Goal: Task Accomplishment & Management: Use online tool/utility

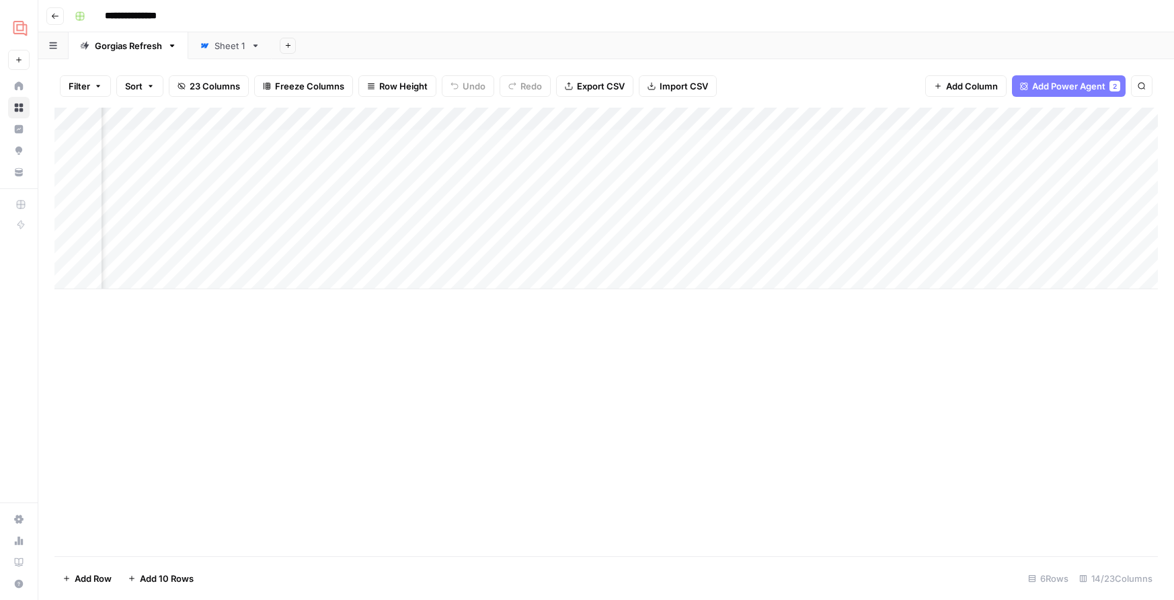
scroll to position [0, 780]
click at [19, 22] on img "Workspace: Gorgias" at bounding box center [20, 27] width 24 height 24
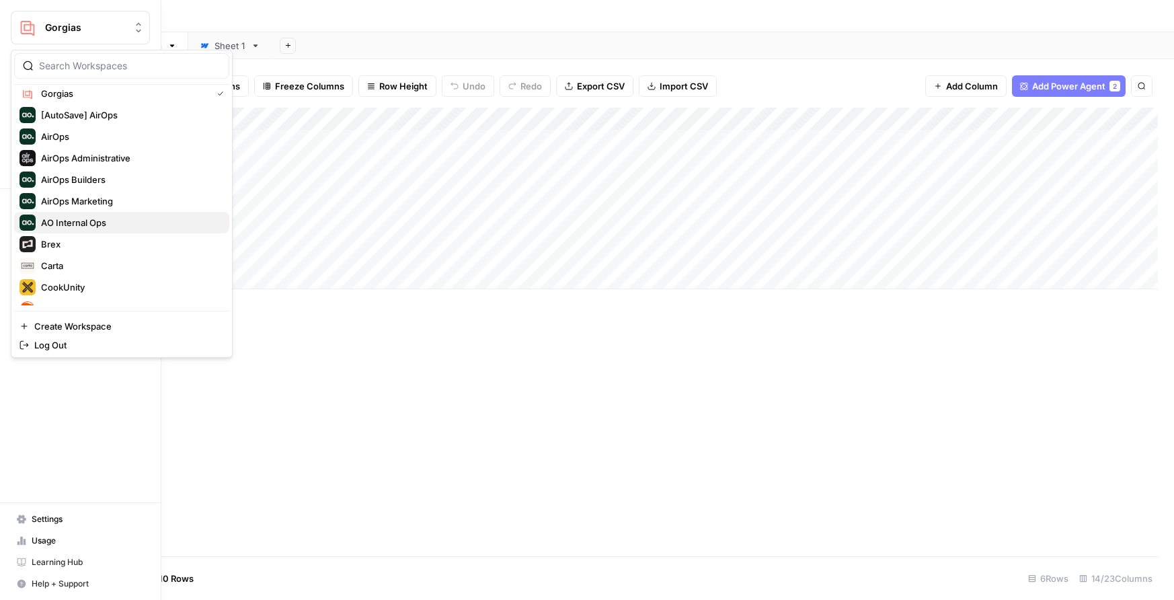
scroll to position [0, 0]
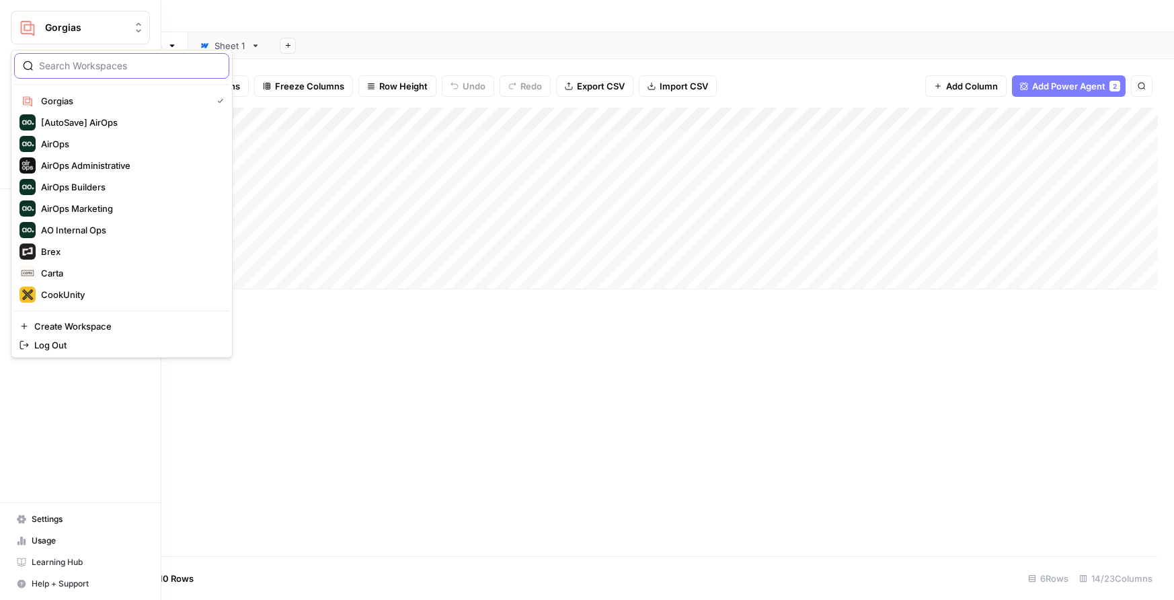
click at [76, 65] on input "search" at bounding box center [130, 65] width 182 height 13
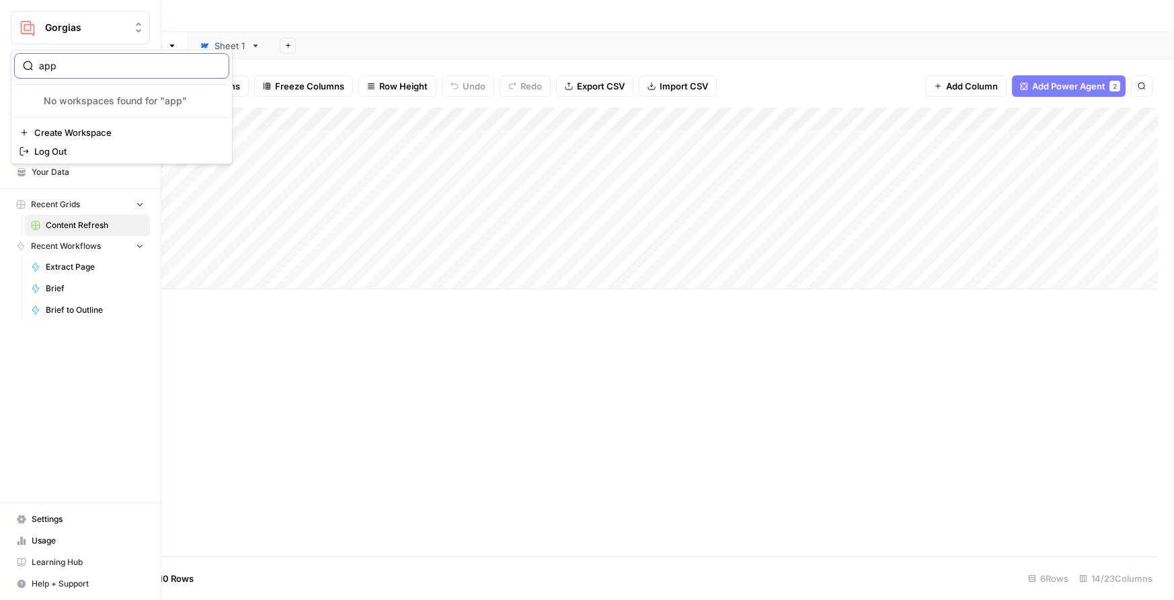
type input "ap"
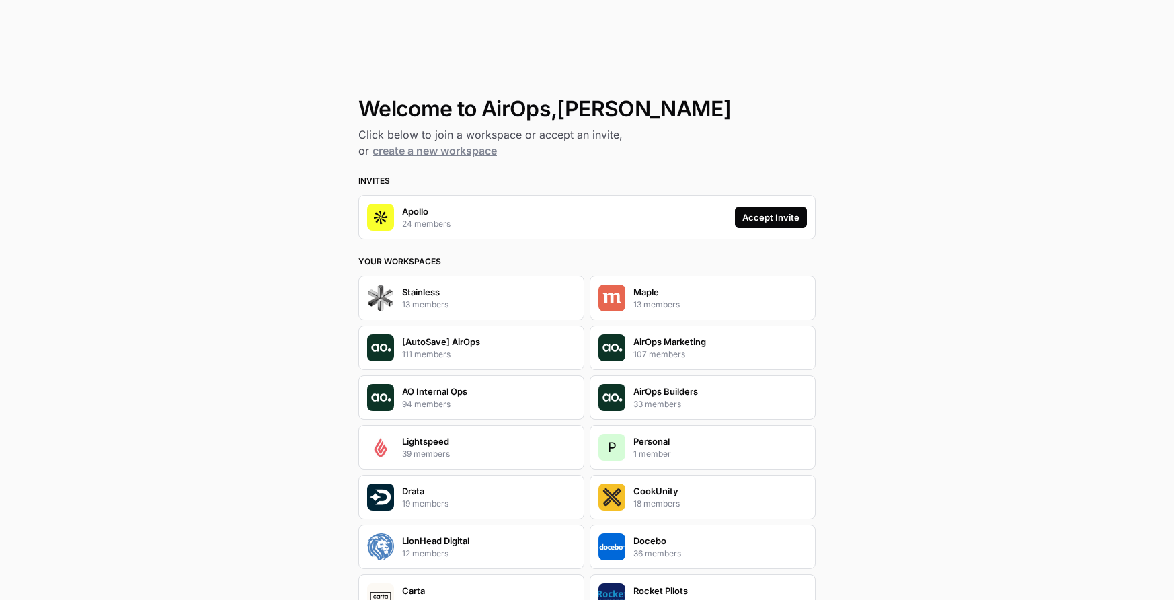
click at [756, 225] on button "Accept Invite" at bounding box center [771, 217] width 72 height 22
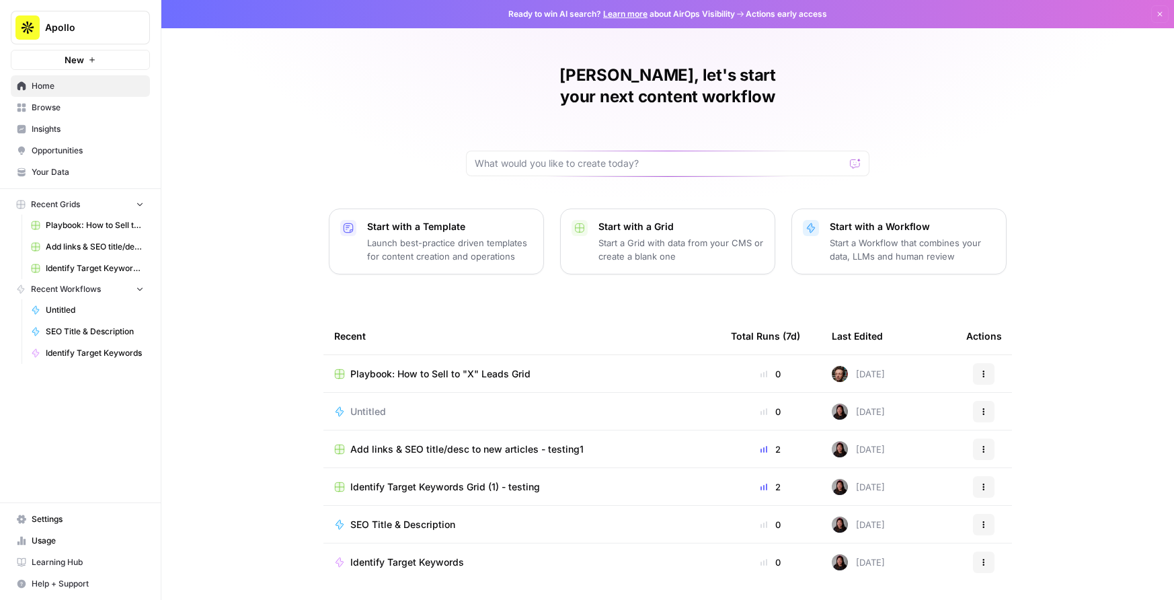
click at [40, 106] on span "Browse" at bounding box center [88, 108] width 112 height 12
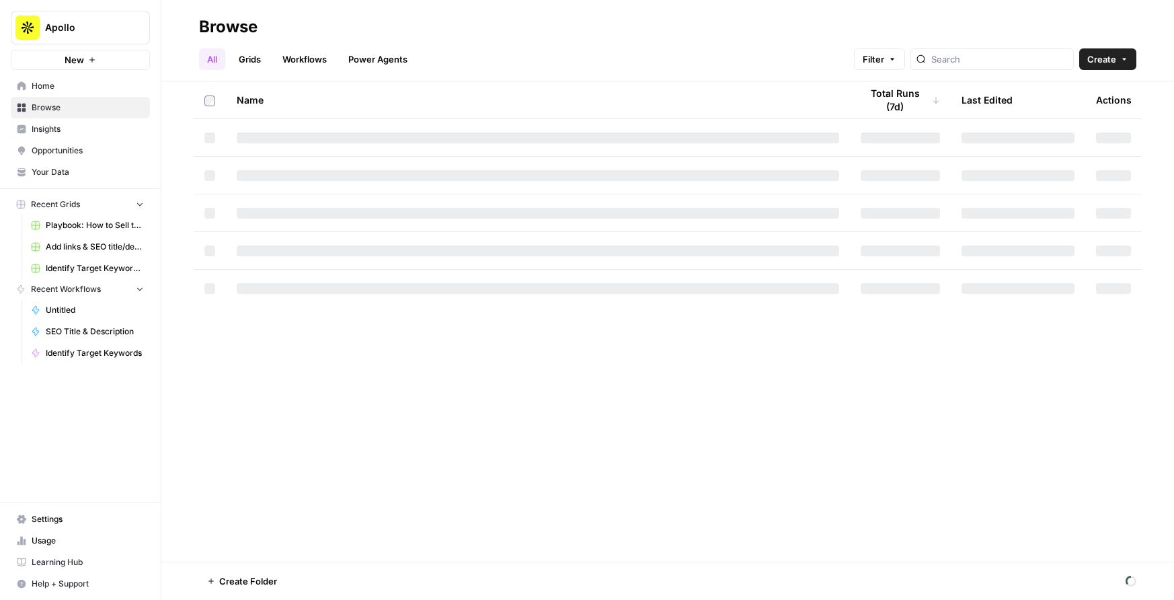
click at [257, 66] on link "Grids" at bounding box center [250, 59] width 38 height 22
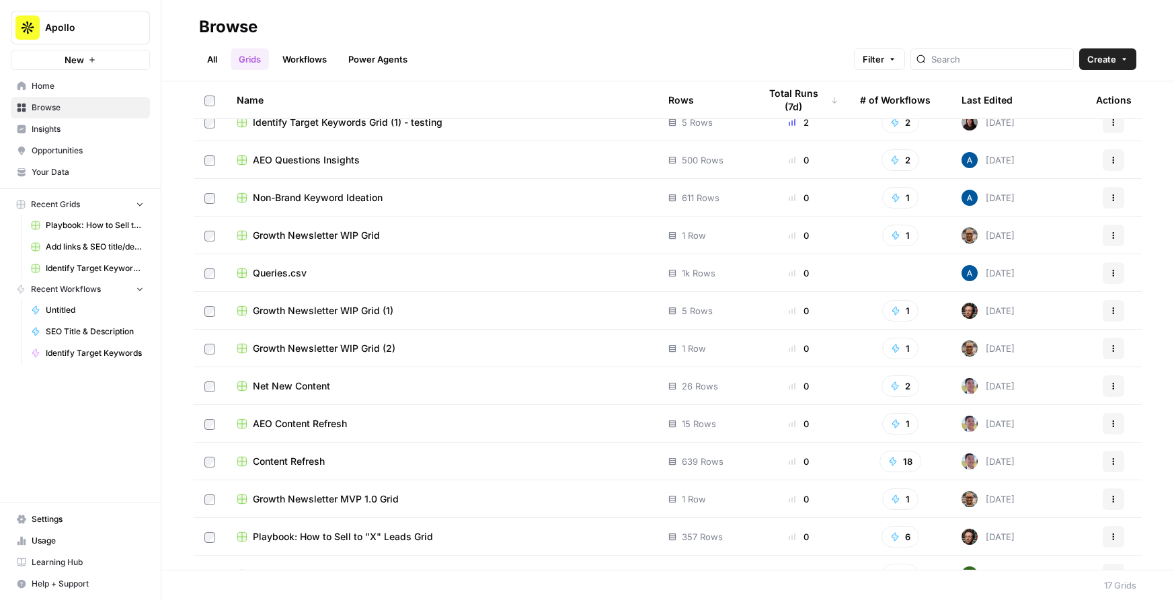
scroll to position [65, 0]
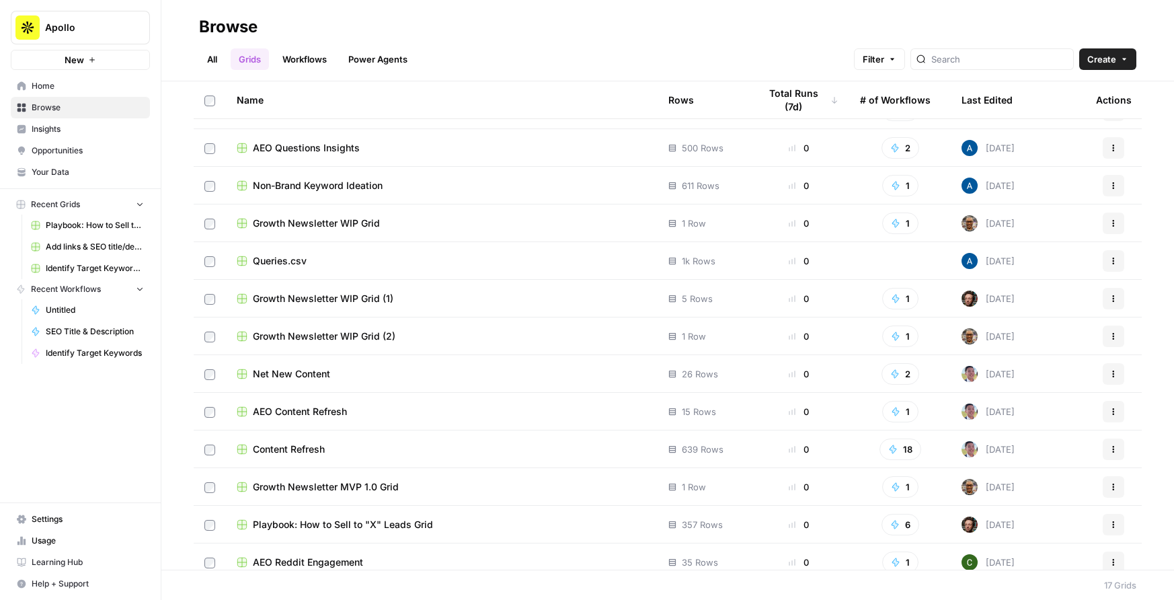
click at [417, 447] on div "Content Refresh" at bounding box center [442, 448] width 410 height 13
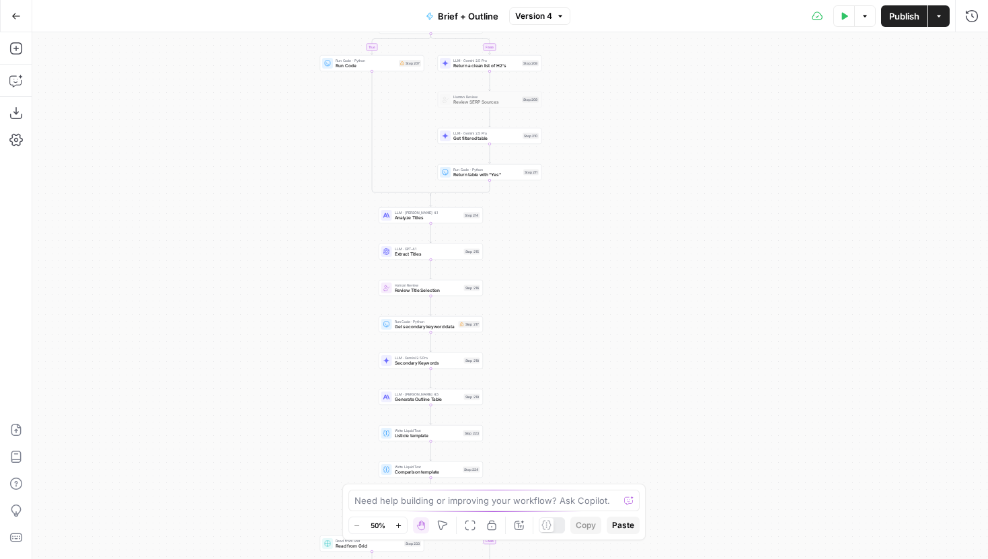
drag, startPoint x: 771, startPoint y: 303, endPoint x: 688, endPoint y: 54, distance: 262.1
click at [688, 54] on div "true false true false true false true false true false Workflow Input Settings …" at bounding box center [509, 295] width 955 height 526
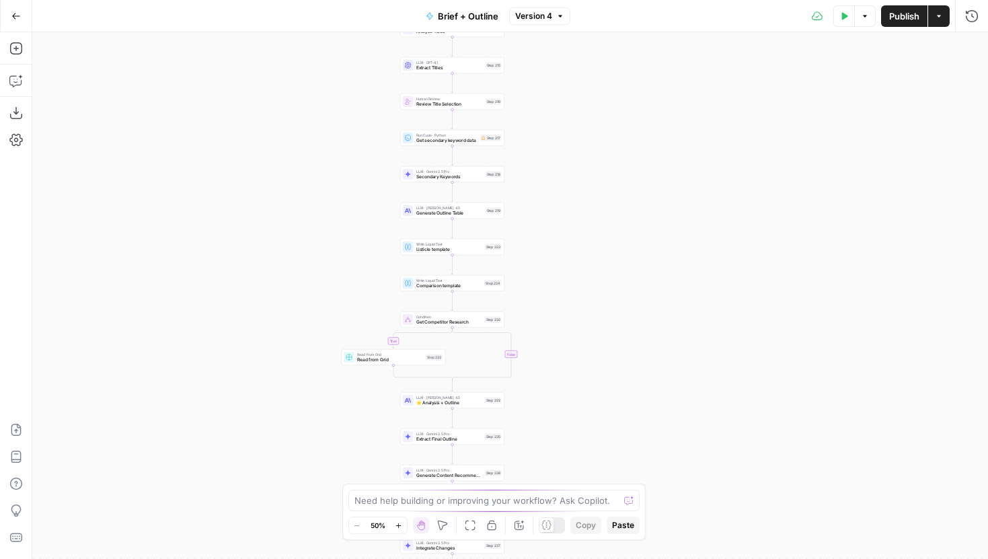
drag, startPoint x: 562, startPoint y: 460, endPoint x: 587, endPoint y: 286, distance: 176.5
click at [587, 286] on div "true false true false true false true false true false Workflow Input Settings …" at bounding box center [509, 295] width 955 height 526
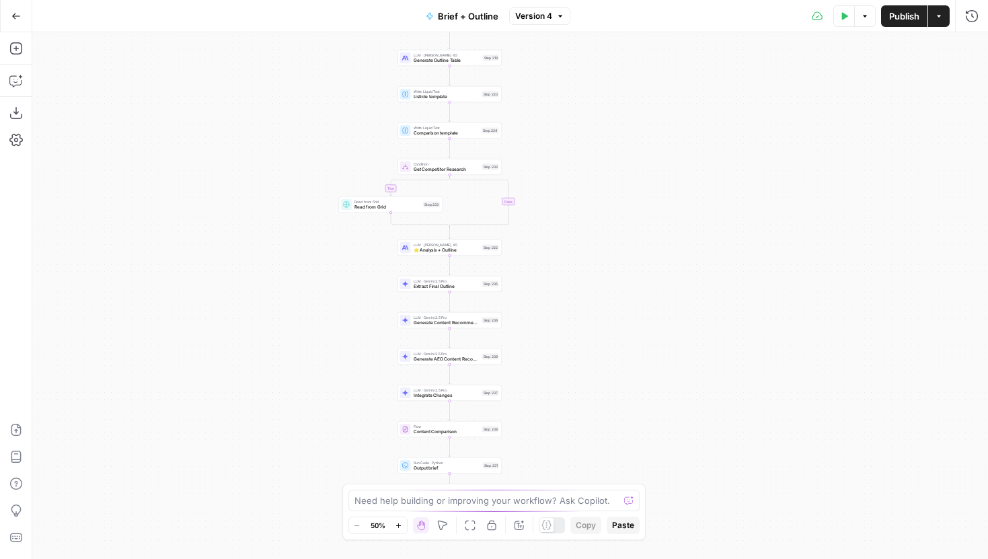
drag, startPoint x: 580, startPoint y: 389, endPoint x: 577, endPoint y: 237, distance: 152.6
click at [577, 237] on div "true false true false true false true false true false Workflow Input Settings …" at bounding box center [509, 295] width 955 height 526
click at [474, 250] on span "⭐️ Analysis + Outline" at bounding box center [446, 250] width 66 height 7
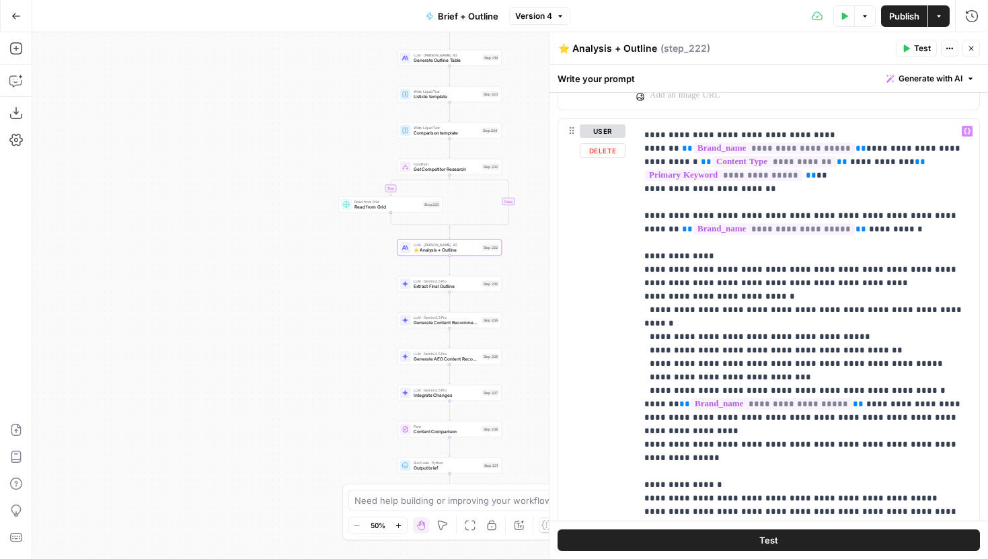
scroll to position [751, 0]
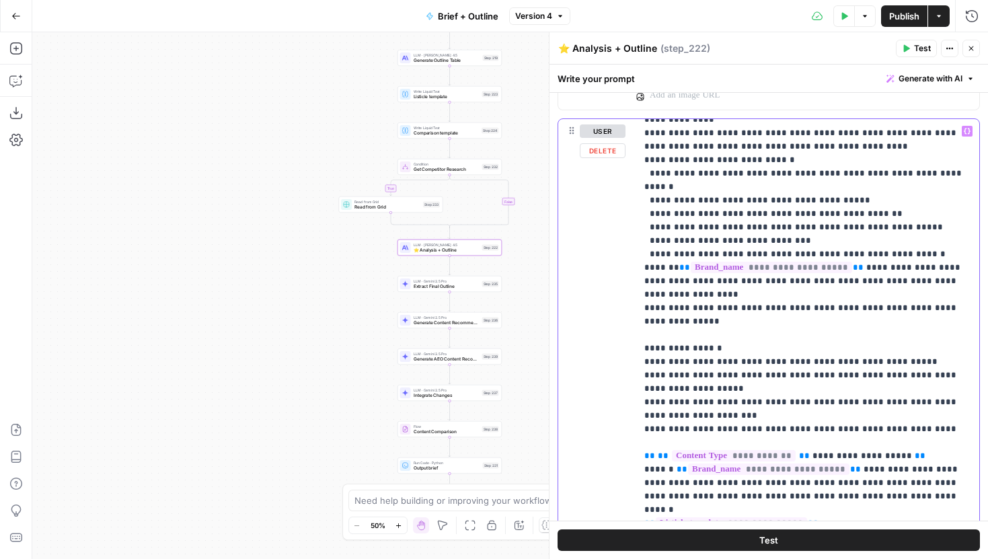
click at [737, 265] on p "**********" at bounding box center [807, 469] width 327 height 2192
drag, startPoint x: 682, startPoint y: 270, endPoint x: 809, endPoint y: 253, distance: 128.1
click at [809, 253] on p "**********" at bounding box center [807, 469] width 327 height 2192
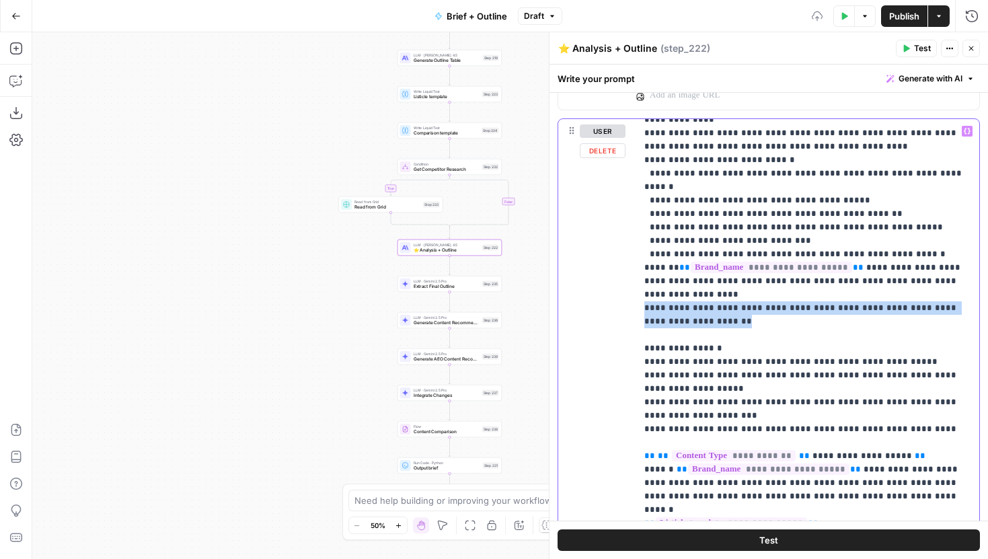
drag, startPoint x: 746, startPoint y: 271, endPoint x: 643, endPoint y: 257, distance: 103.1
click at [644, 257] on p "**********" at bounding box center [807, 469] width 327 height 2192
copy p "**********"
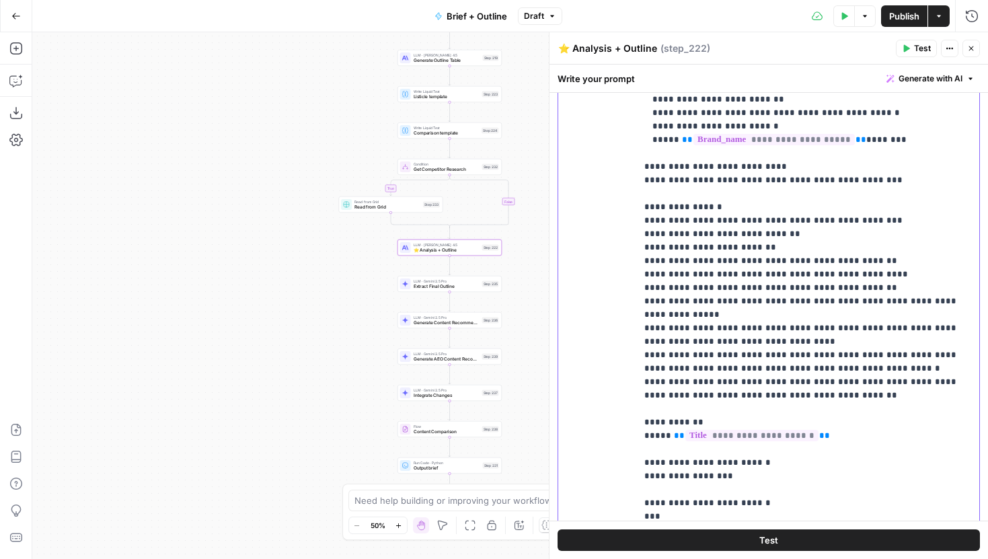
scroll to position [951, 0]
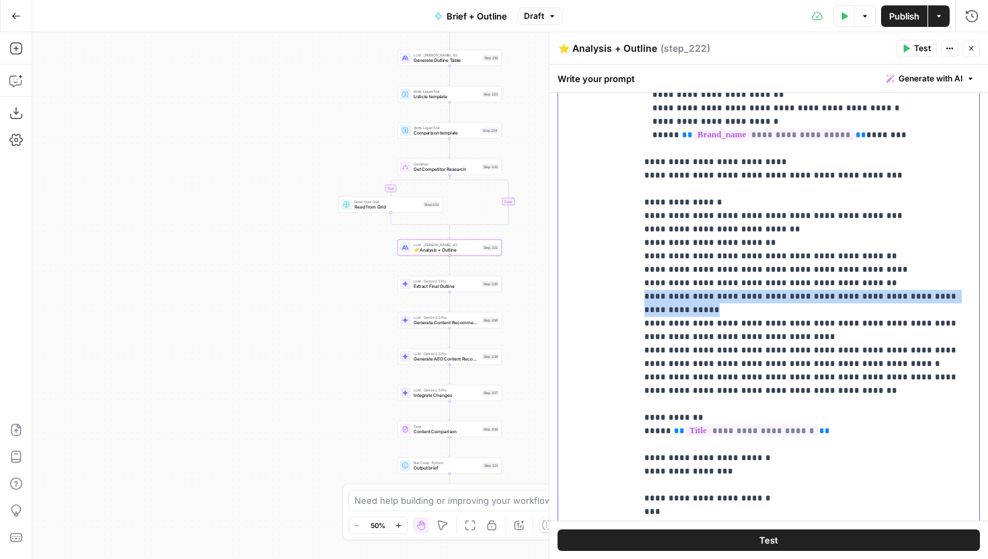
drag, startPoint x: 711, startPoint y: 241, endPoint x: 638, endPoint y: 232, distance: 73.1
click at [638, 232] on div "**********" at bounding box center [807, 250] width 343 height 548
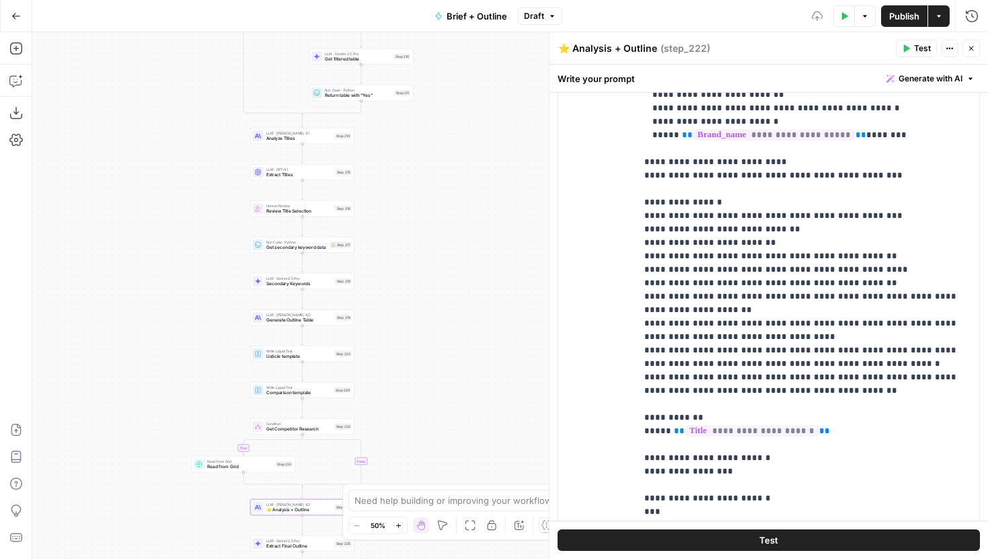
drag, startPoint x: 514, startPoint y: 120, endPoint x: 359, endPoint y: 399, distance: 319.6
click at [359, 399] on div "true false false true false true false true true false Workflow Input Settings …" at bounding box center [509, 295] width 955 height 526
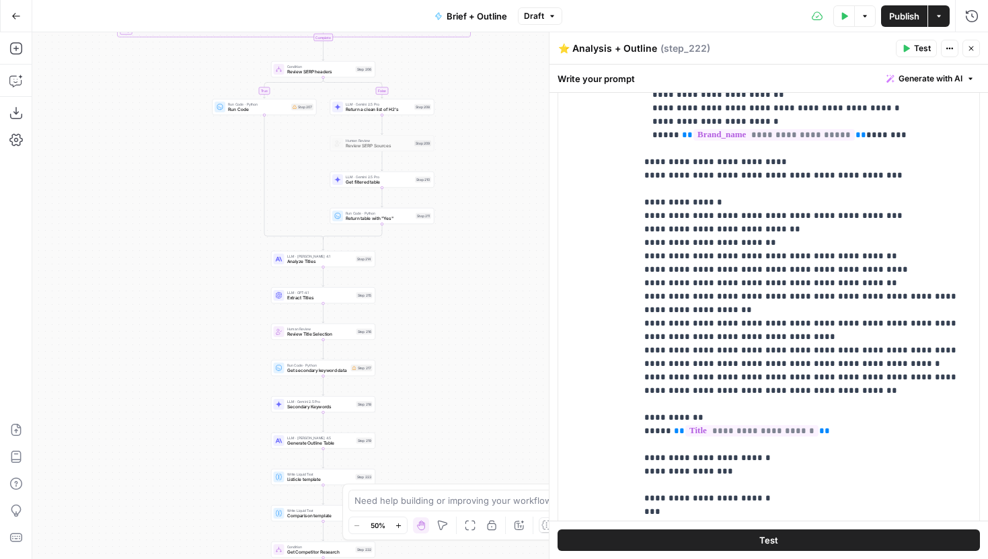
drag, startPoint x: 425, startPoint y: 186, endPoint x: 456, endPoint y: 268, distance: 87.7
click at [456, 268] on div "true false false true false true false true true false Workflow Input Settings …" at bounding box center [509, 295] width 955 height 526
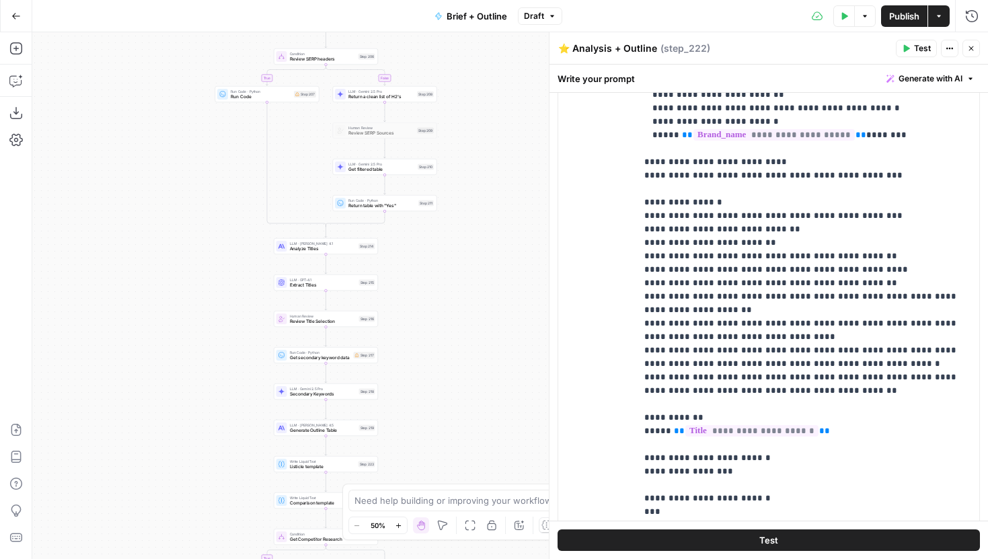
click at [351, 251] on div "LLM · Claude Opus 4.1 Analyze Titles Step 214" at bounding box center [326, 246] width 104 height 16
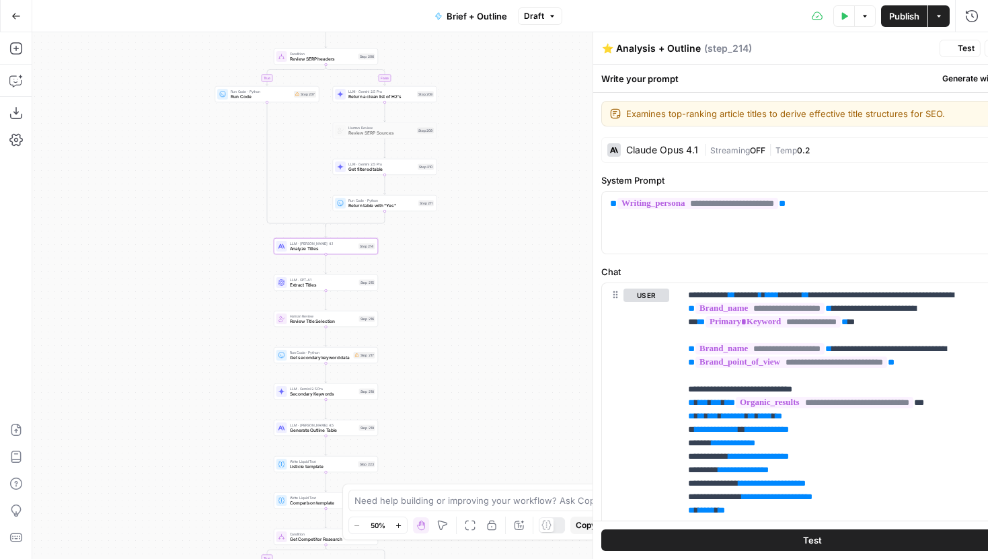
type textarea "Analyze Titles"
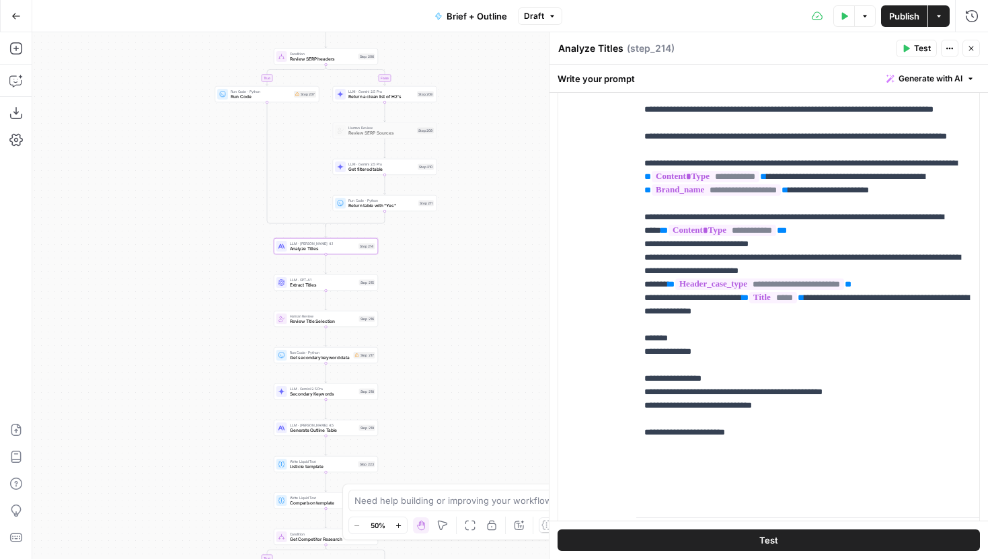
scroll to position [382, 0]
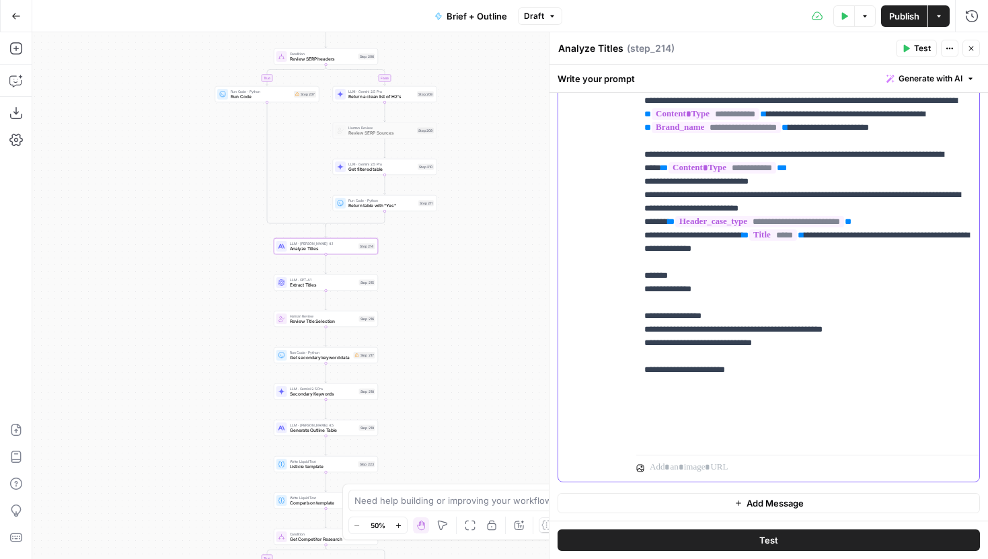
click at [690, 335] on p "**********" at bounding box center [807, 27] width 327 height 834
click at [688, 328] on p "**********" at bounding box center [807, 27] width 327 height 834
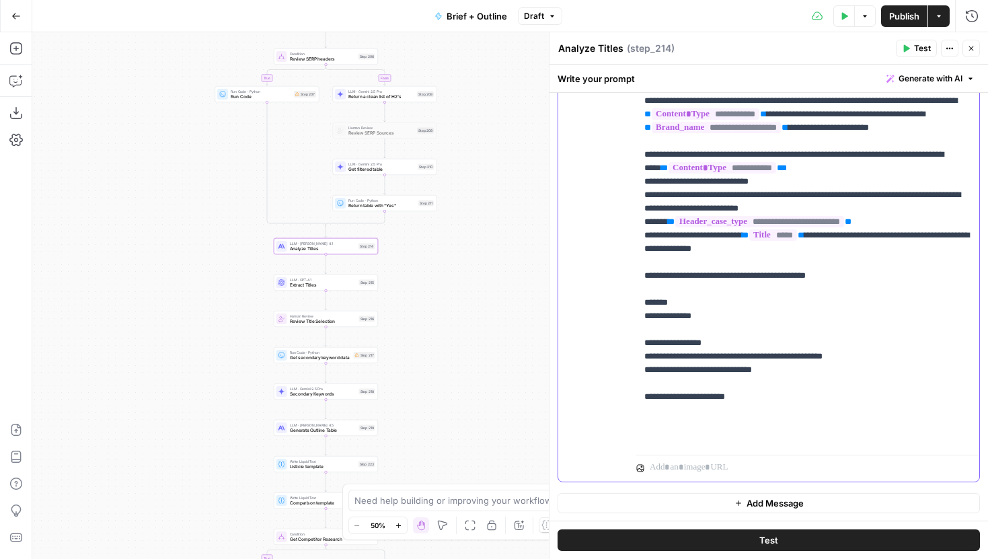
drag, startPoint x: 836, startPoint y: 341, endPoint x: 808, endPoint y: 341, distance: 28.2
click at [808, 341] on p "**********" at bounding box center [807, 40] width 327 height 860
click at [903, 17] on span "Publish" at bounding box center [904, 15] width 30 height 13
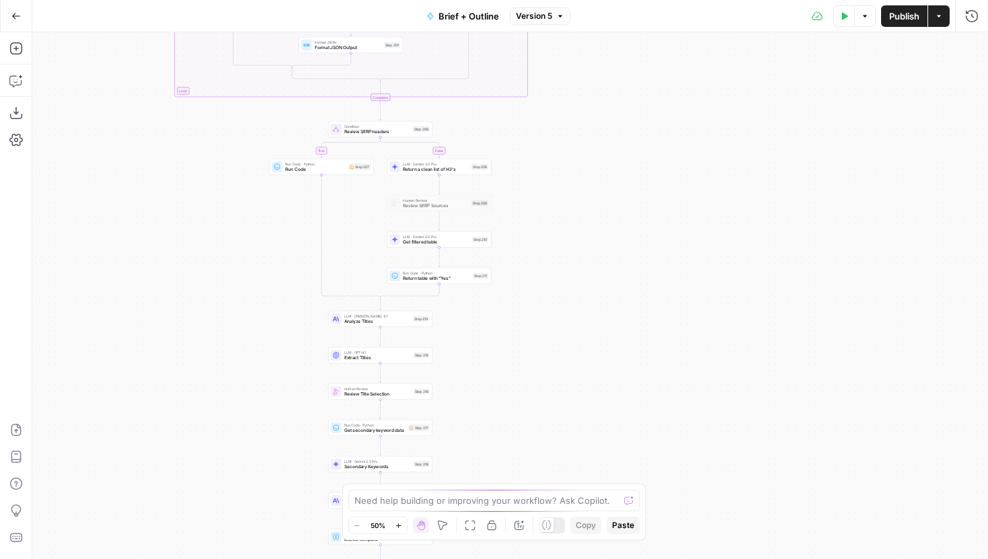
drag, startPoint x: 387, startPoint y: 385, endPoint x: 255, endPoint y: 253, distance: 186.3
click at [255, 253] on div "true false true false true false true false true false Workflow Input Settings …" at bounding box center [509, 295] width 955 height 526
click at [346, 321] on span "Analyze Titles" at bounding box center [376, 322] width 67 height 7
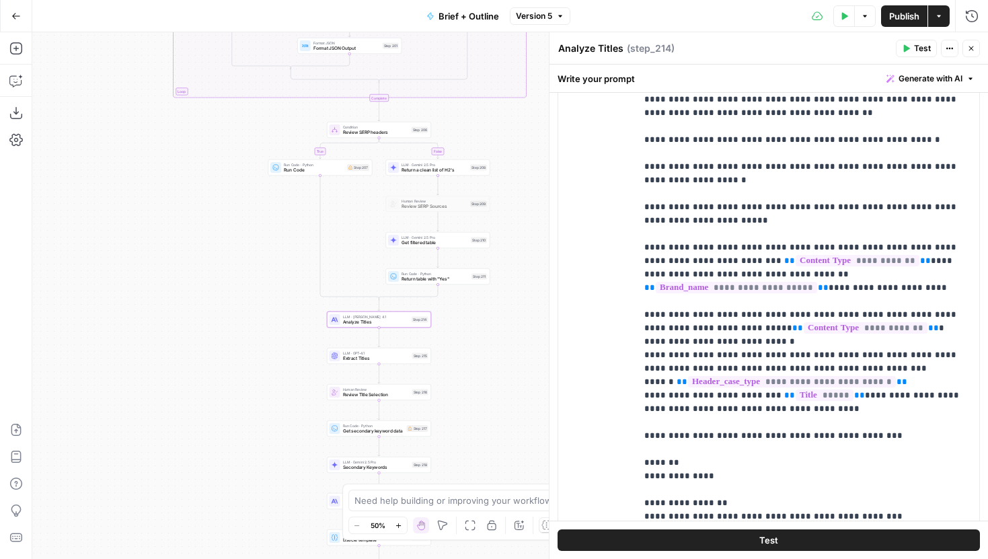
scroll to position [319, 0]
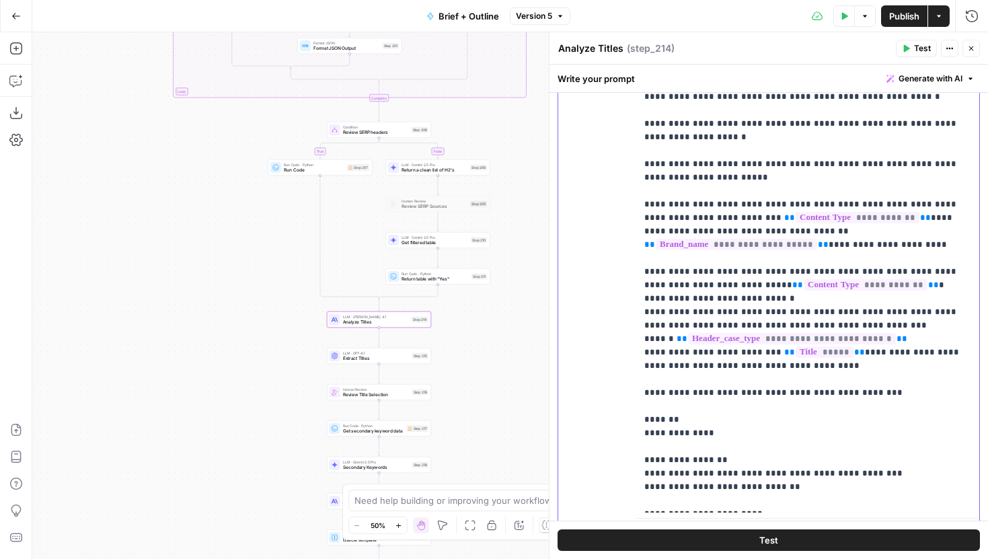
click at [871, 385] on p "**********" at bounding box center [807, 76] width 327 height 860
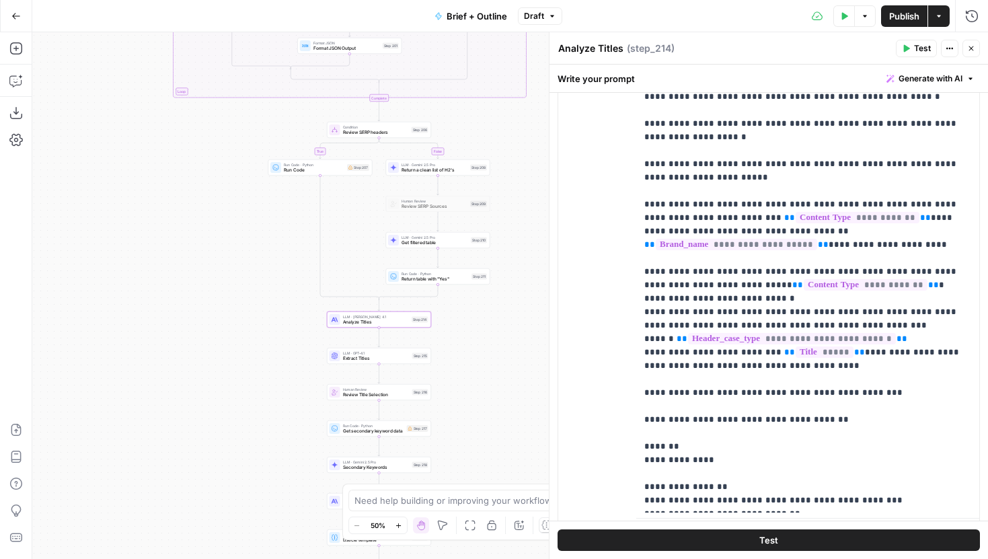
click at [893, 14] on span "Publish" at bounding box center [904, 15] width 30 height 13
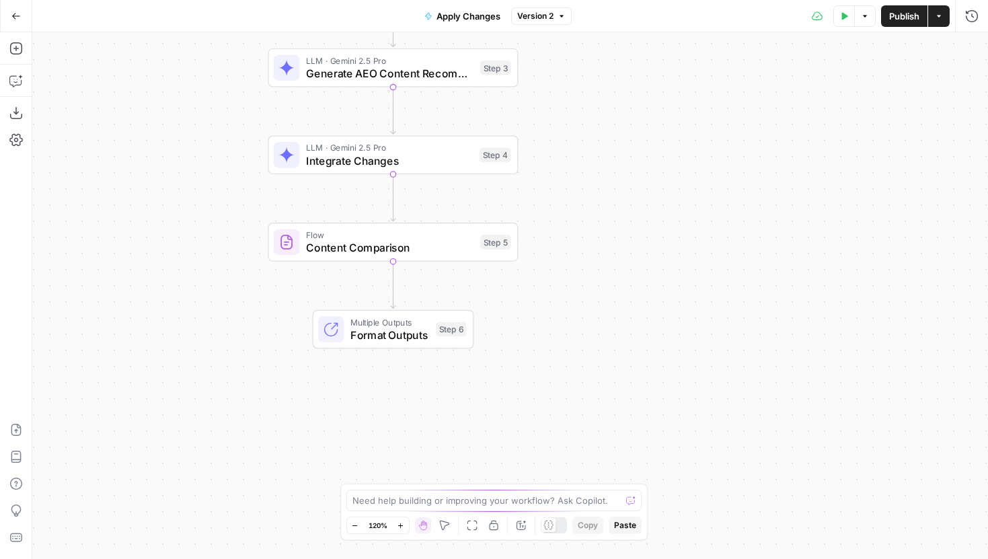
drag, startPoint x: 266, startPoint y: 297, endPoint x: 148, endPoint y: 113, distance: 218.6
click at [148, 113] on div "Workflow Input Settings Inputs LLM · Gemini 2.5 Pro Generate Content Recommenda…" at bounding box center [509, 295] width 955 height 526
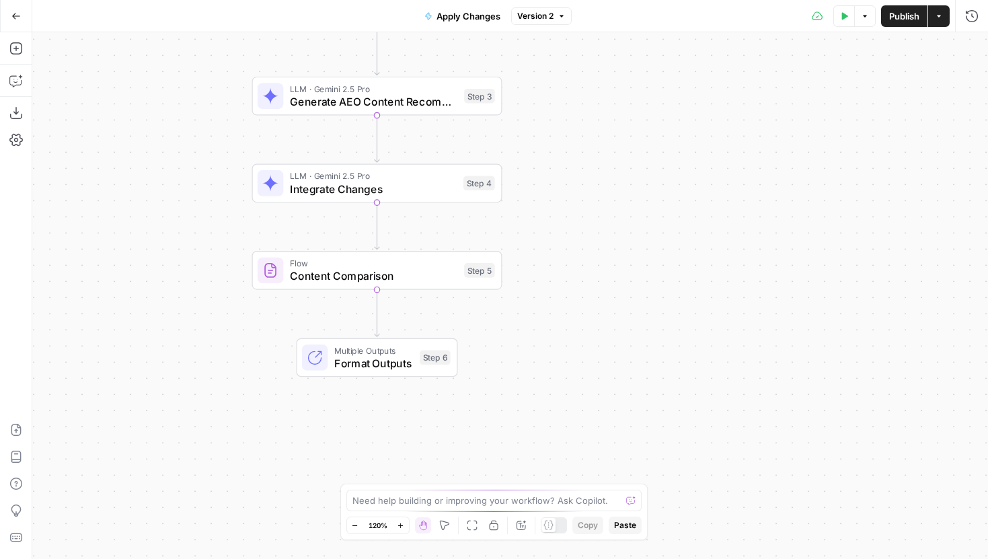
drag, startPoint x: 249, startPoint y: 310, endPoint x: 218, endPoint y: 354, distance: 53.9
click at [218, 354] on div "Workflow Input Settings Inputs LLM · Gemini 2.5 Pro Generate Content Recommenda…" at bounding box center [509, 295] width 955 height 526
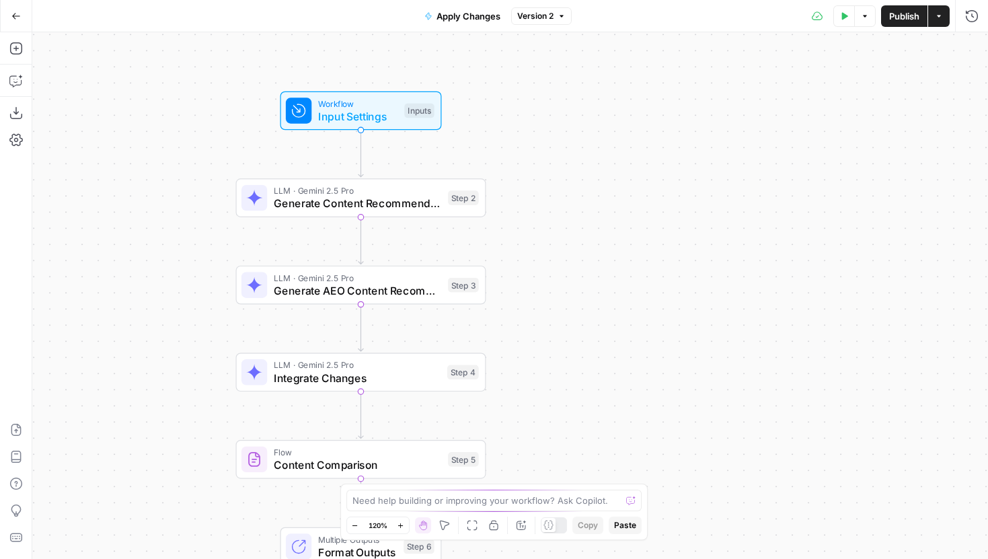
drag, startPoint x: 173, startPoint y: 162, endPoint x: 173, endPoint y: 343, distance: 180.8
click at [173, 343] on div "Workflow Input Settings Inputs LLM · Gemini 2.5 Pro Generate Content Recommenda…" at bounding box center [509, 295] width 955 height 526
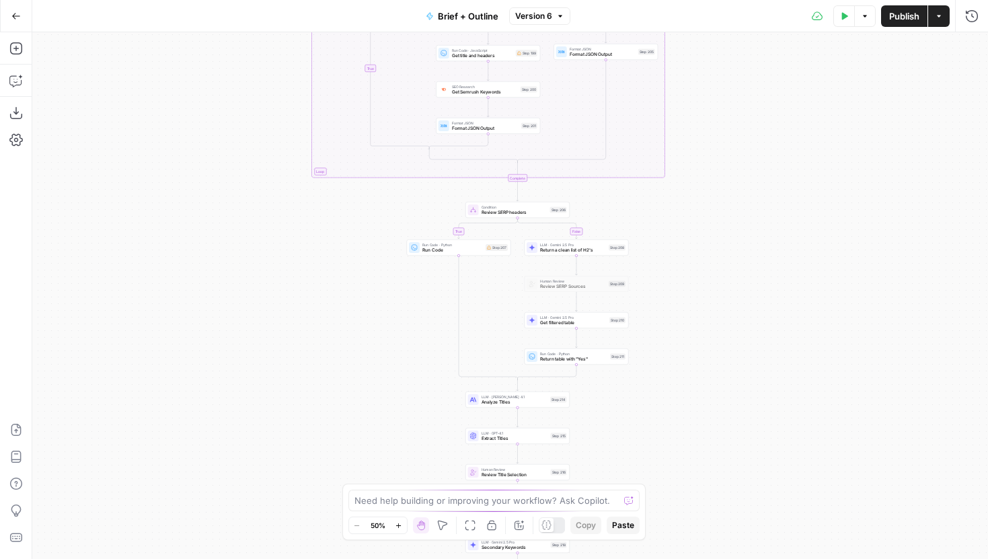
drag, startPoint x: 719, startPoint y: 378, endPoint x: 709, endPoint y: 272, distance: 106.8
click at [713, 274] on div "true false true false true false true false true false Workflow Input Settings …" at bounding box center [509, 295] width 955 height 526
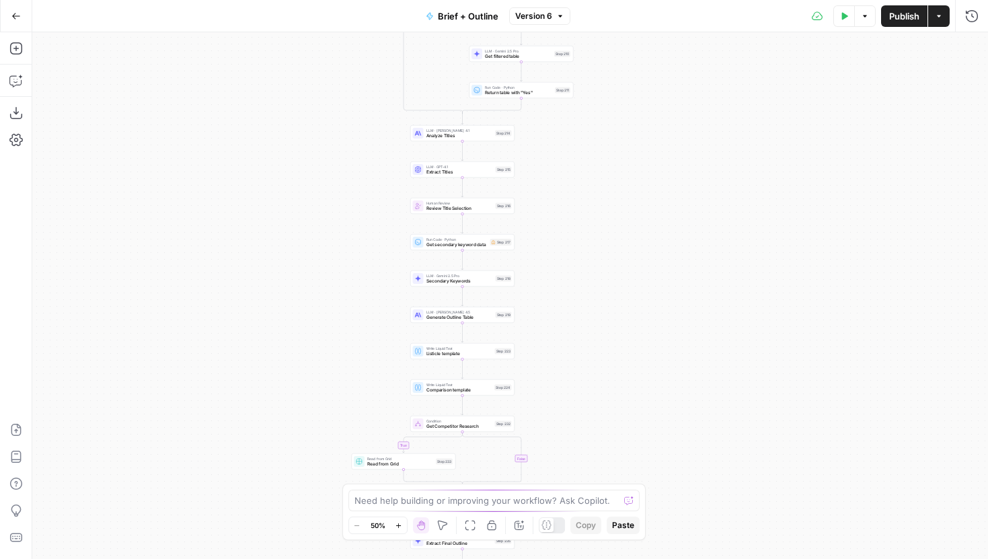
drag, startPoint x: 651, startPoint y: 434, endPoint x: 609, endPoint y: 220, distance: 217.8
click at [609, 220] on div "true false true false true false true false true false Workflow Input Settings …" at bounding box center [509, 295] width 955 height 526
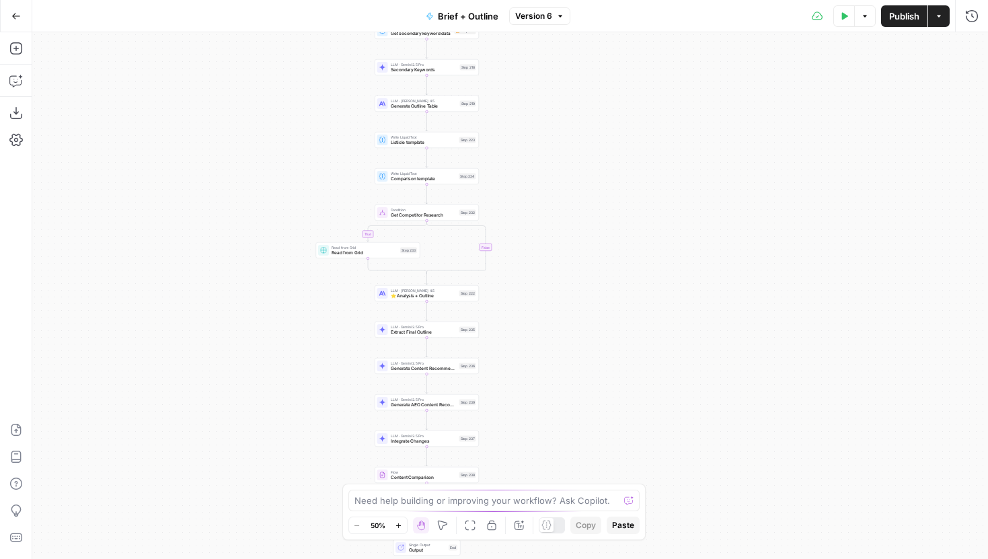
drag, startPoint x: 610, startPoint y: 318, endPoint x: 575, endPoint y: 107, distance: 214.1
click at [575, 107] on div "true false true false true false true false true false Workflow Input Settings …" at bounding box center [509, 295] width 955 height 526
click at [456, 294] on div "LLM · [PERSON_NAME] 4.5 ⭐️ Analysis + Outline Step 222 Copy step Delete step Ad…" at bounding box center [426, 293] width 99 height 11
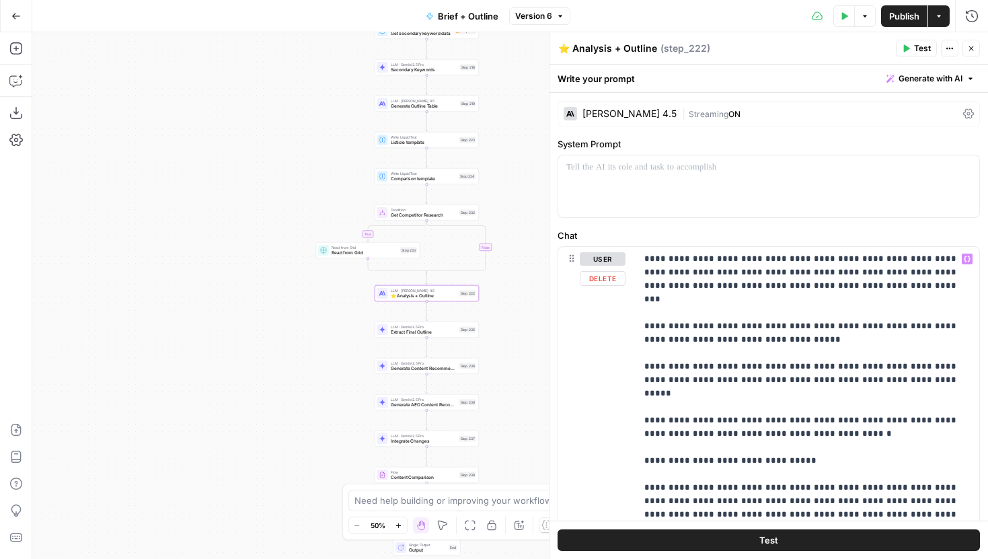
scroll to position [105, 0]
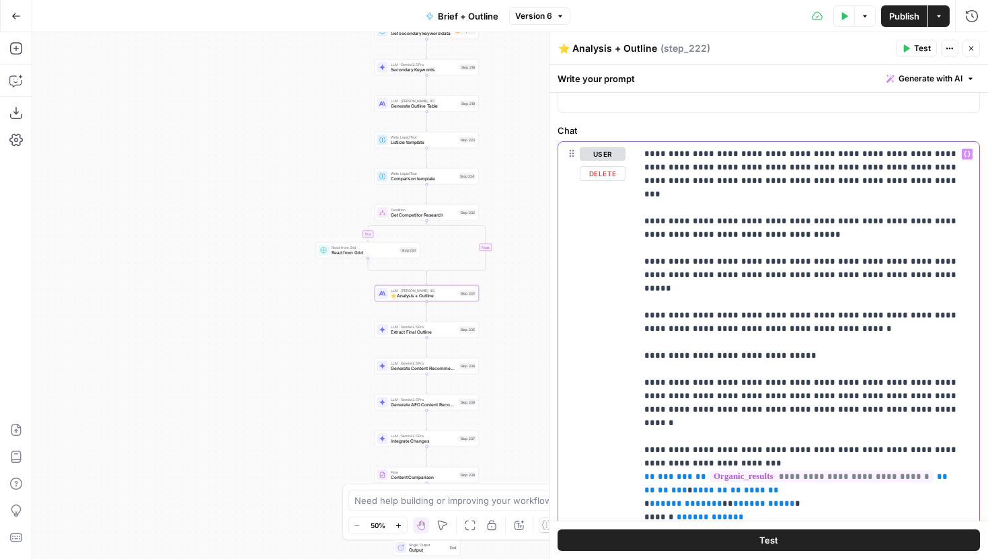
click at [676, 354] on p "**********" at bounding box center [807, 409] width 327 height 524
click at [710, 361] on p "**********" at bounding box center [807, 409] width 327 height 524
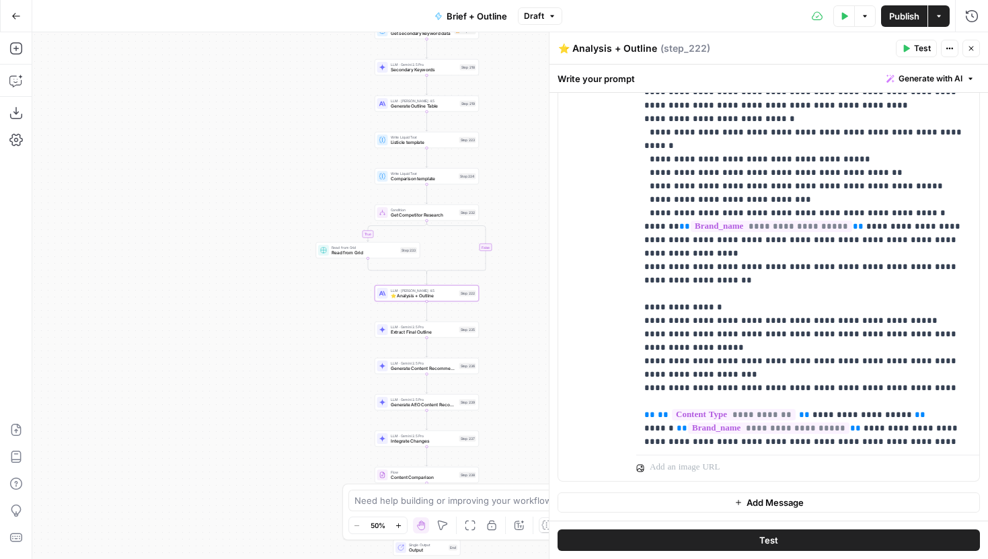
scroll to position [568, 0]
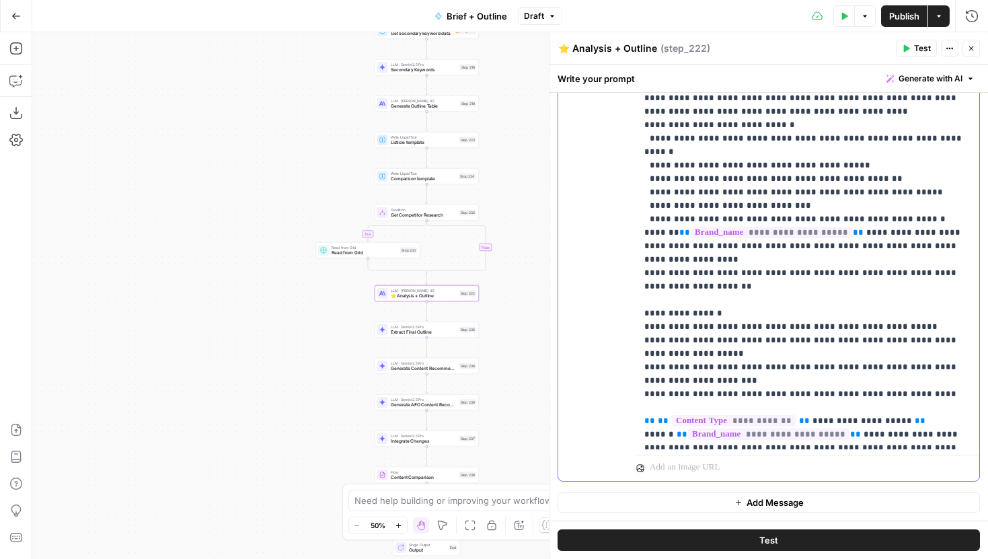
click at [778, 339] on p "**********" at bounding box center [807, 435] width 327 height 2192
click at [830, 338] on p "**********" at bounding box center [807, 435] width 327 height 2192
click at [525, 120] on div "true false false true false true false true true false Workflow Input Settings …" at bounding box center [509, 295] width 955 height 526
click at [971, 41] on button "Close" at bounding box center [970, 48] width 17 height 17
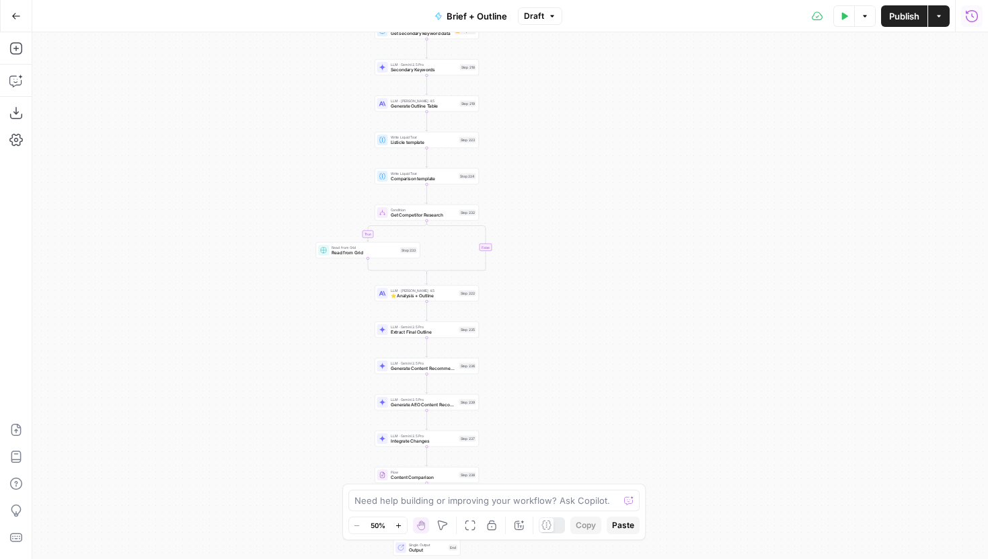
click at [969, 19] on icon "button" at bounding box center [971, 15] width 13 height 13
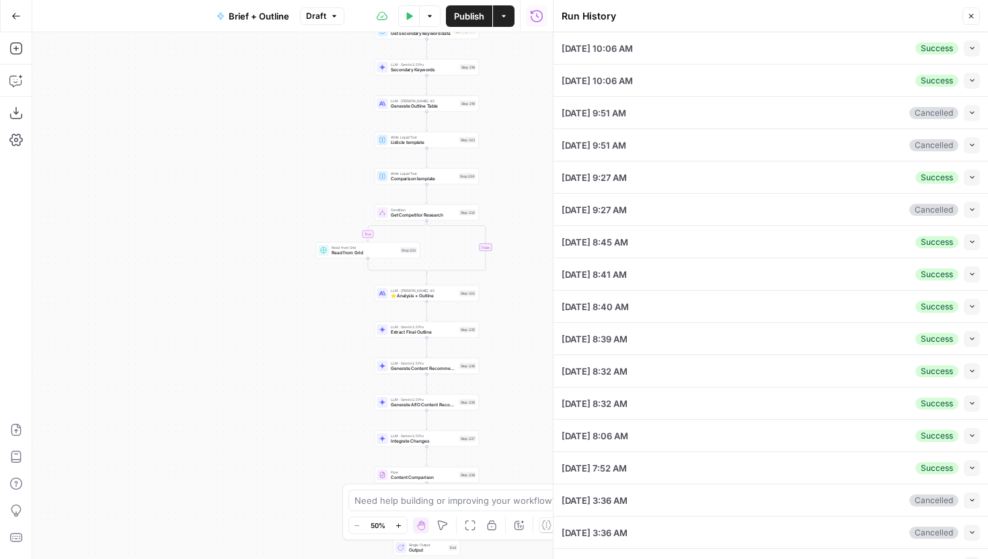
click at [971, 51] on span "button" at bounding box center [971, 47] width 7 height 7
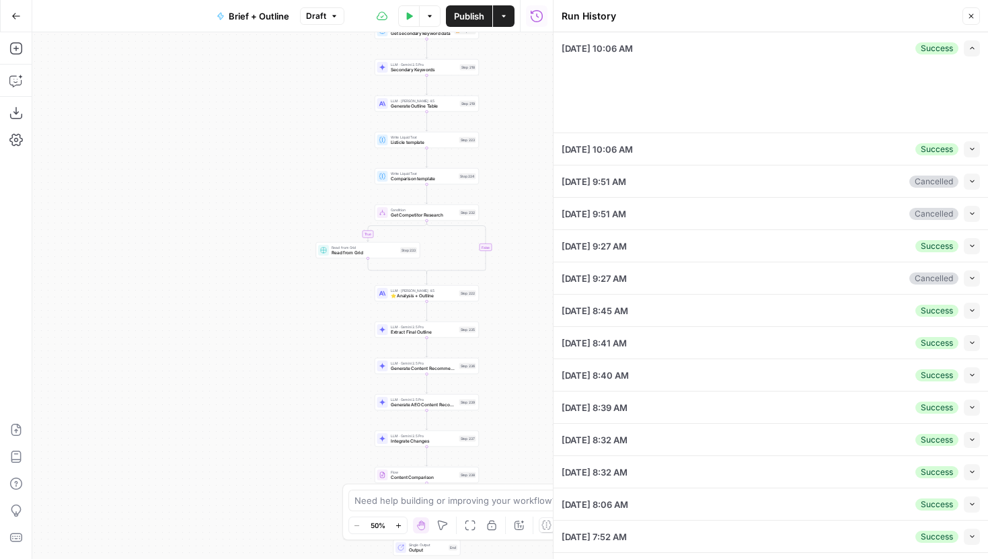
type input "Tebra"
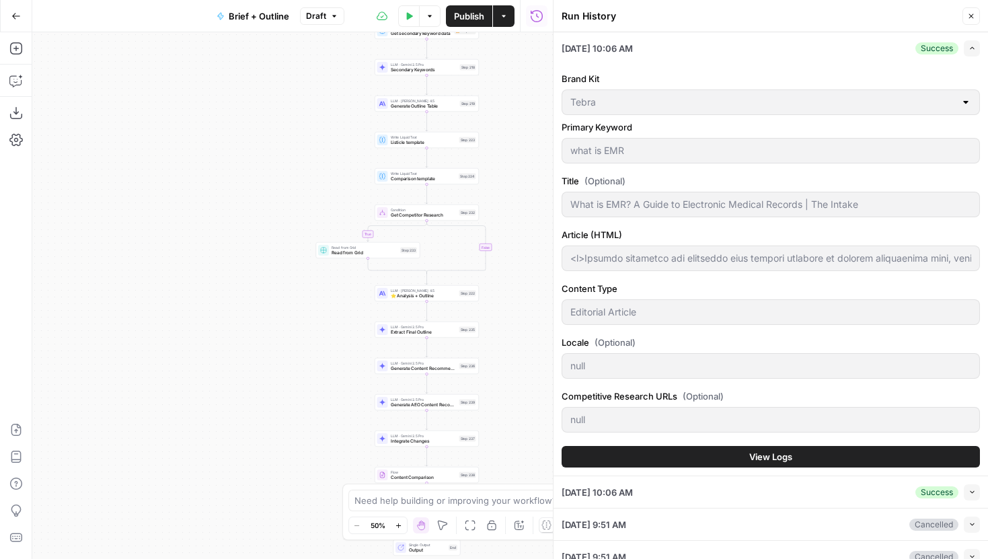
click at [754, 453] on span "View Logs" at bounding box center [770, 456] width 43 height 13
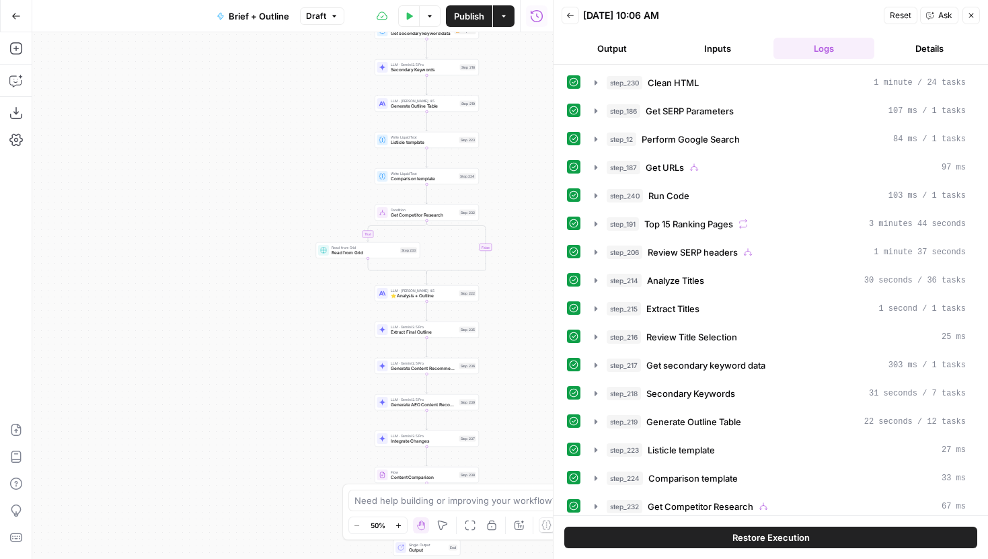
click at [972, 15] on icon "button" at bounding box center [971, 15] width 8 height 8
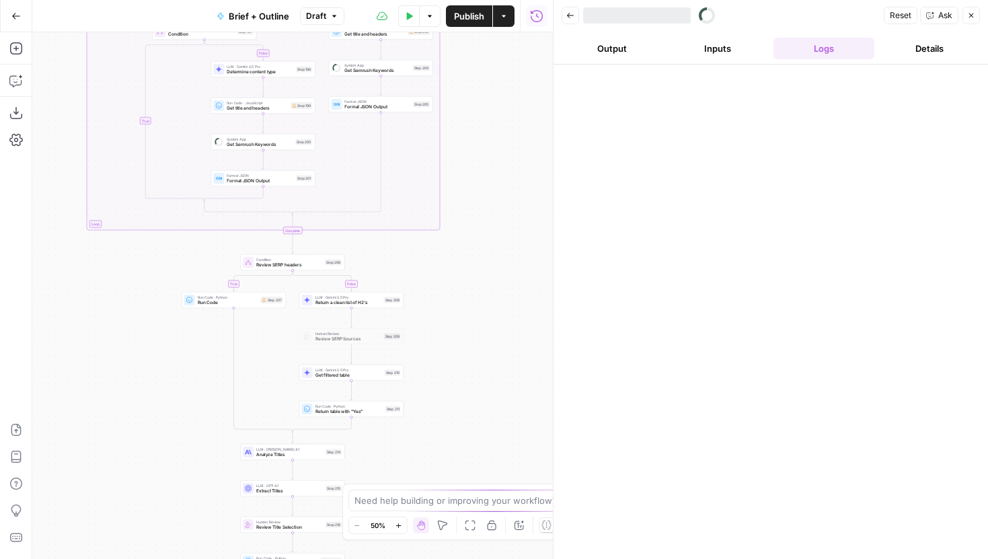
drag, startPoint x: 453, startPoint y: 415, endPoint x: 463, endPoint y: 138, distance: 276.5
click at [463, 138] on div "true false true false true false true false true false Workflow Input Settings …" at bounding box center [292, 295] width 520 height 526
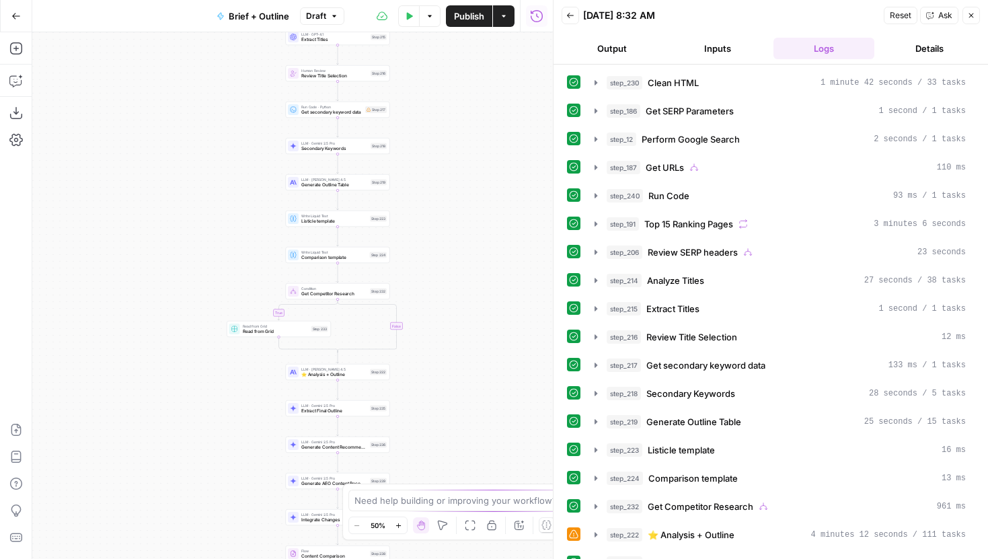
drag, startPoint x: 407, startPoint y: 402, endPoint x: 475, endPoint y: 155, distance: 256.1
click at [475, 155] on div "true false true false true false true false true false Workflow Input Settings …" at bounding box center [292, 295] width 520 height 526
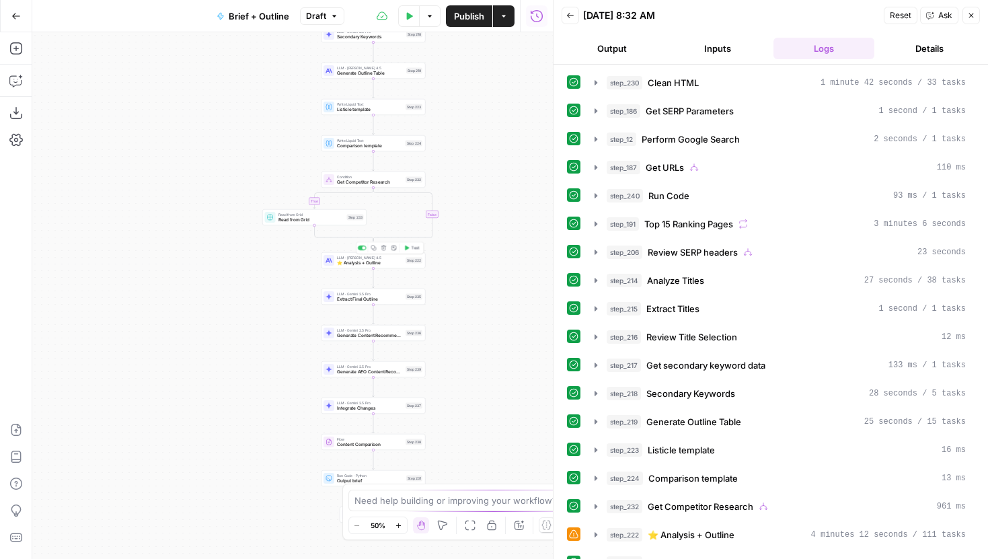
click at [399, 265] on span "⭐️ Analysis + Outline" at bounding box center [370, 262] width 66 height 7
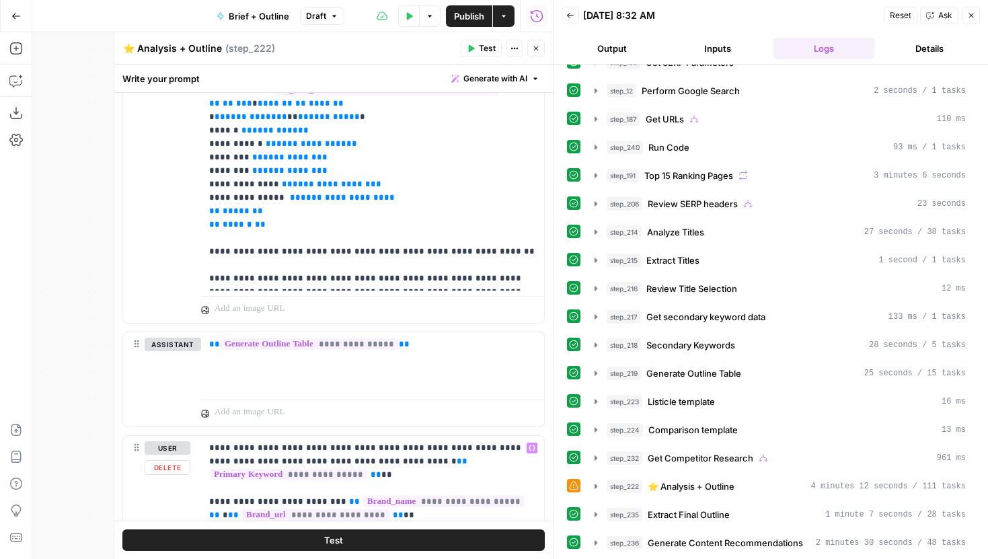
scroll to position [489, 0]
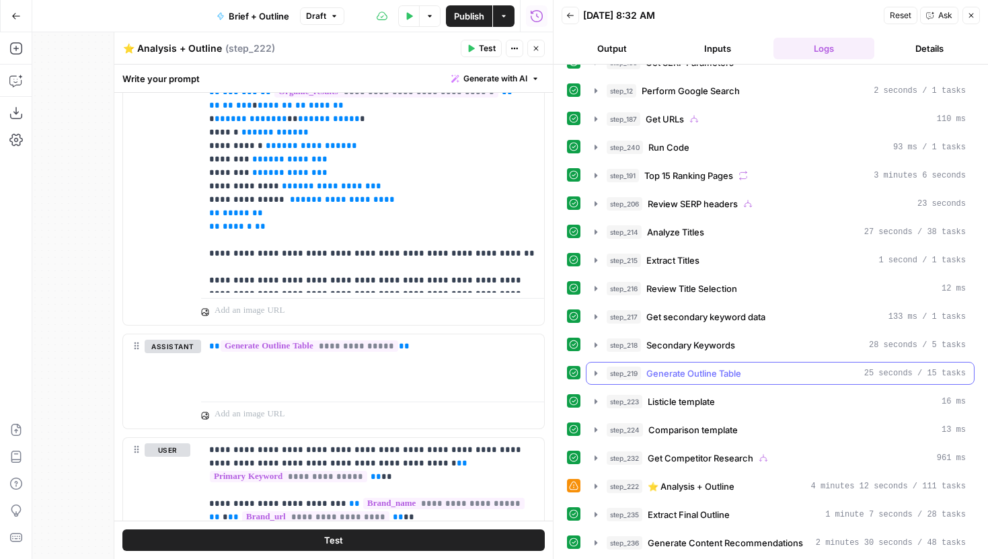
click at [594, 378] on button "step_219 Generate Outline Table 25 seconds / 15 tasks" at bounding box center [779, 373] width 387 height 22
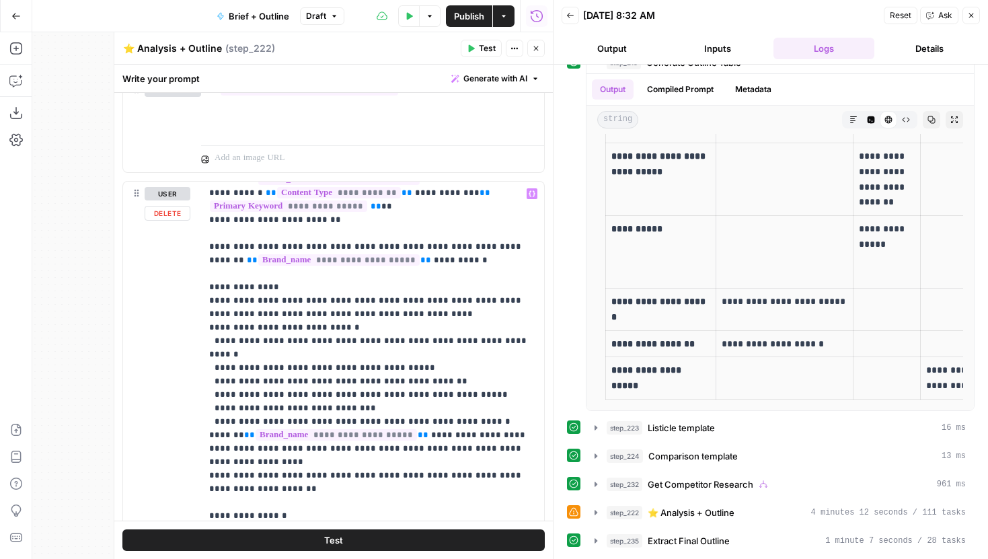
scroll to position [647, 0]
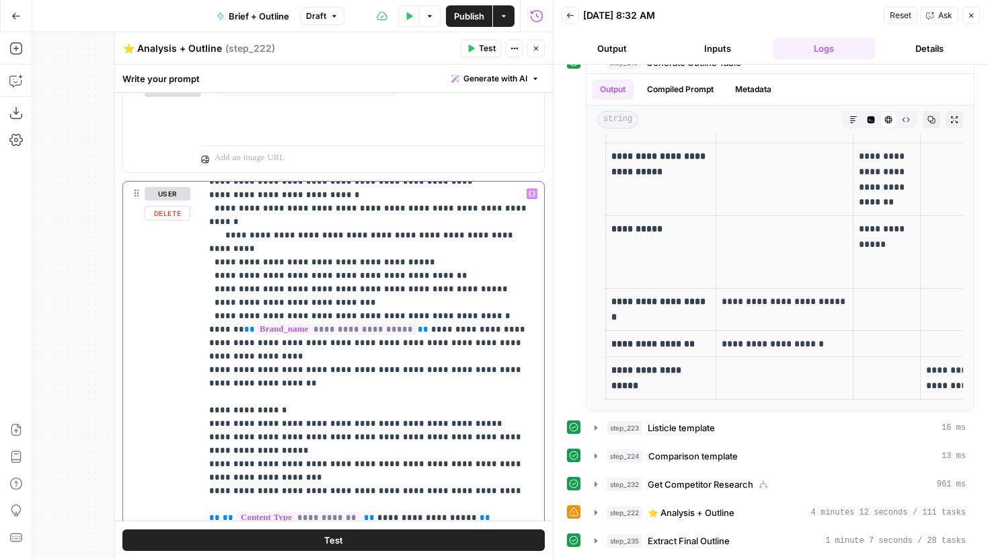
scroll to position [779, 0]
click at [479, 426] on p "**********" at bounding box center [372, 510] width 327 height 2205
drag, startPoint x: 482, startPoint y: 421, endPoint x: 275, endPoint y: 422, distance: 207.1
click at [275, 422] on p "**********" at bounding box center [372, 510] width 327 height 2205
click at [212, 422] on p "**********" at bounding box center [372, 510] width 327 height 2205
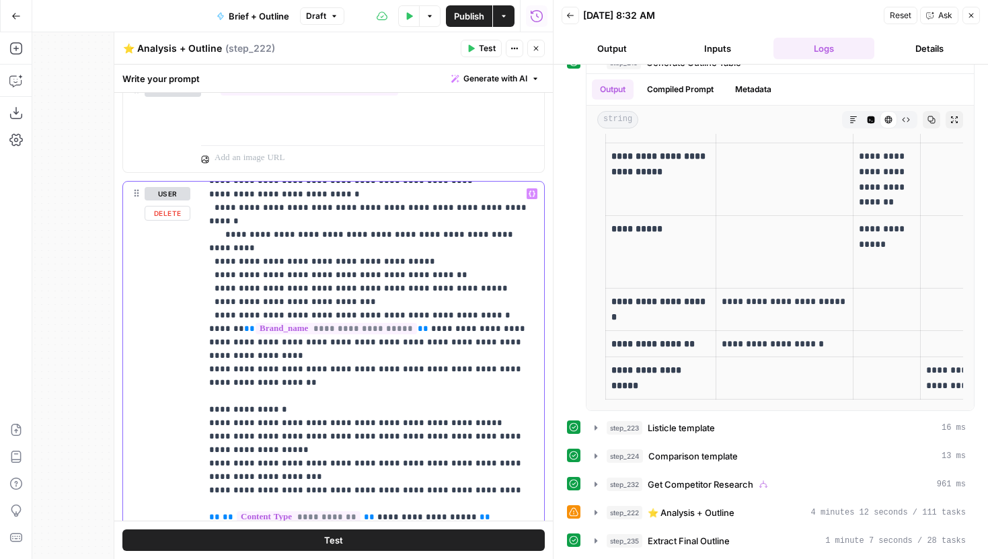
click at [216, 422] on p "**********" at bounding box center [372, 510] width 327 height 2205
click at [499, 416] on p "**********" at bounding box center [372, 510] width 327 height 2205
click at [476, 52] on button "Test" at bounding box center [480, 48] width 41 height 17
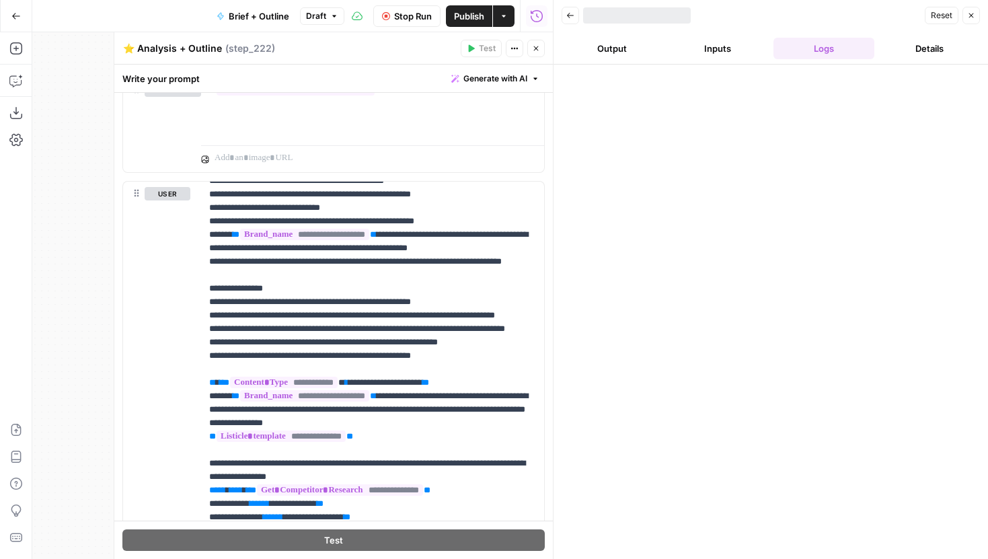
click at [534, 46] on icon "button" at bounding box center [536, 48] width 5 height 5
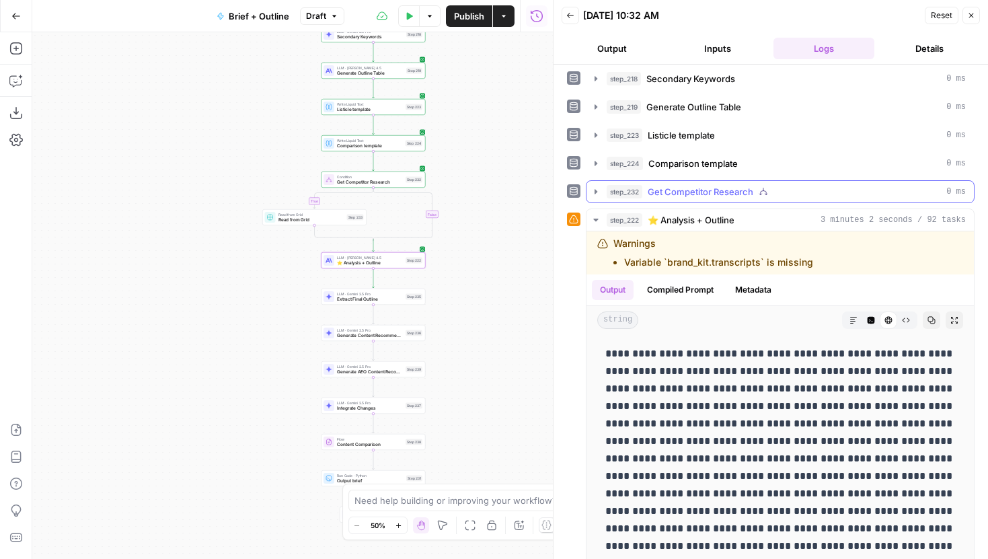
scroll to position [374, 0]
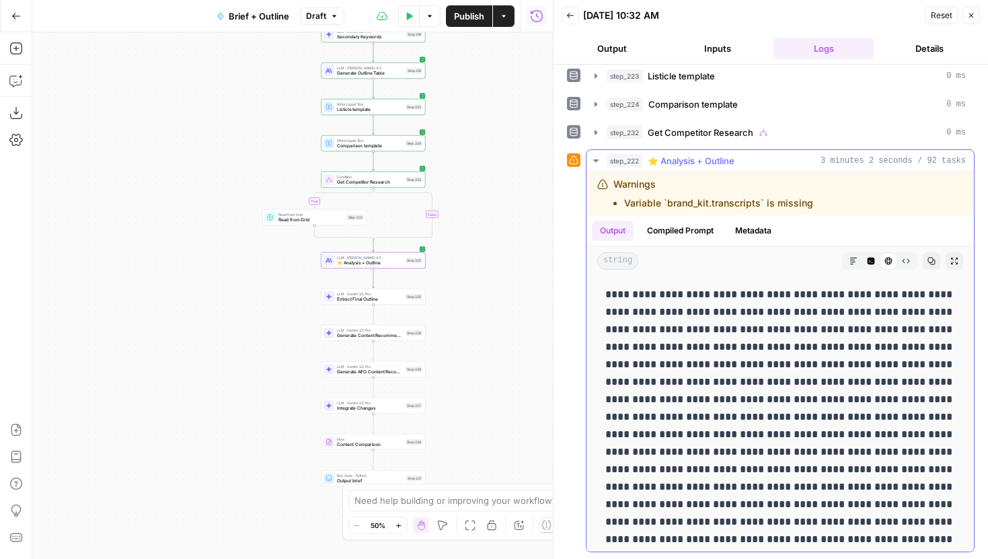
click at [852, 259] on icon "button" at bounding box center [853, 261] width 8 height 8
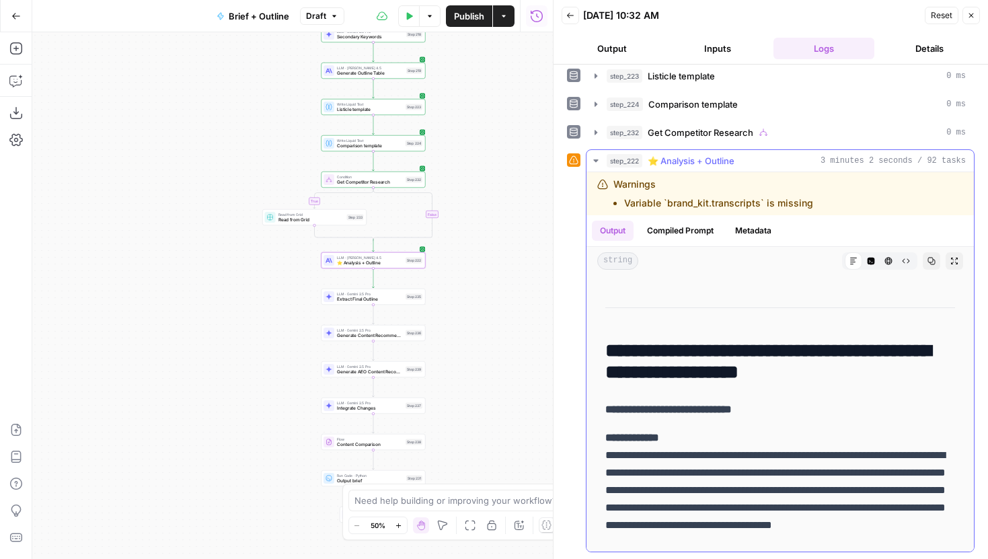
scroll to position [16344, 0]
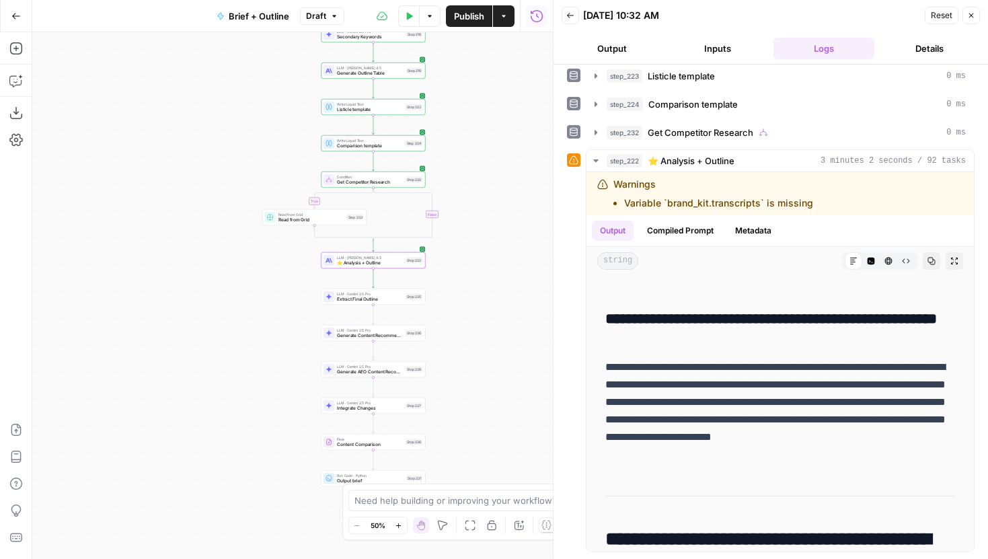
click at [476, 14] on span "Publish" at bounding box center [469, 15] width 30 height 13
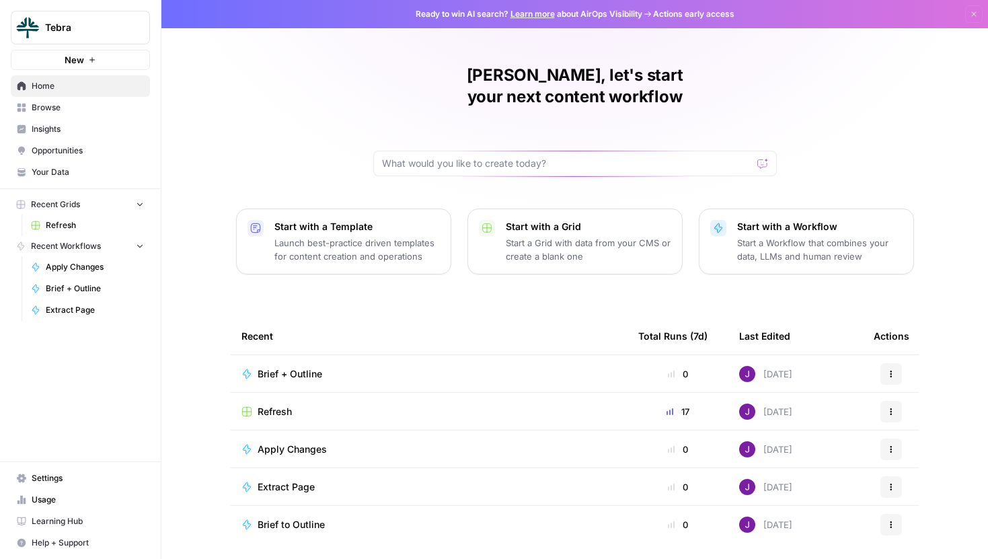
click at [97, 26] on span "Tebra" at bounding box center [85, 27] width 81 height 13
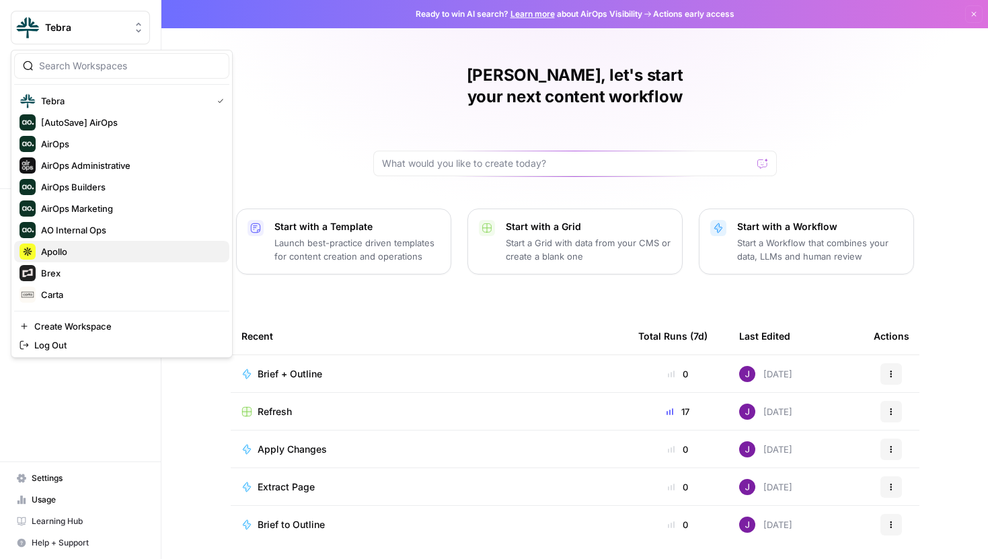
click at [73, 248] on span "Apollo" at bounding box center [129, 251] width 177 height 13
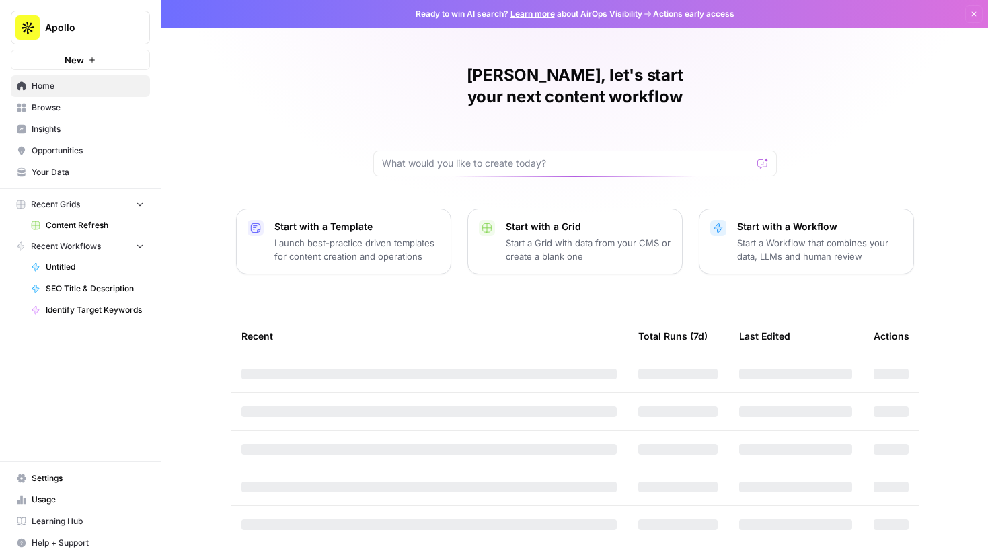
click at [86, 225] on span "Content Refresh" at bounding box center [95, 225] width 98 height 12
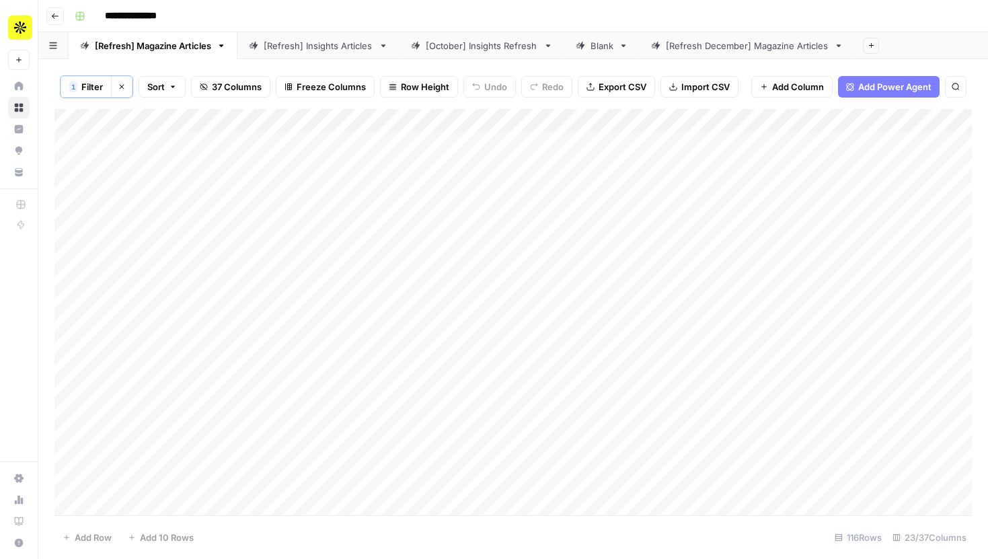
click at [87, 83] on span "Filter" at bounding box center [92, 86] width 22 height 13
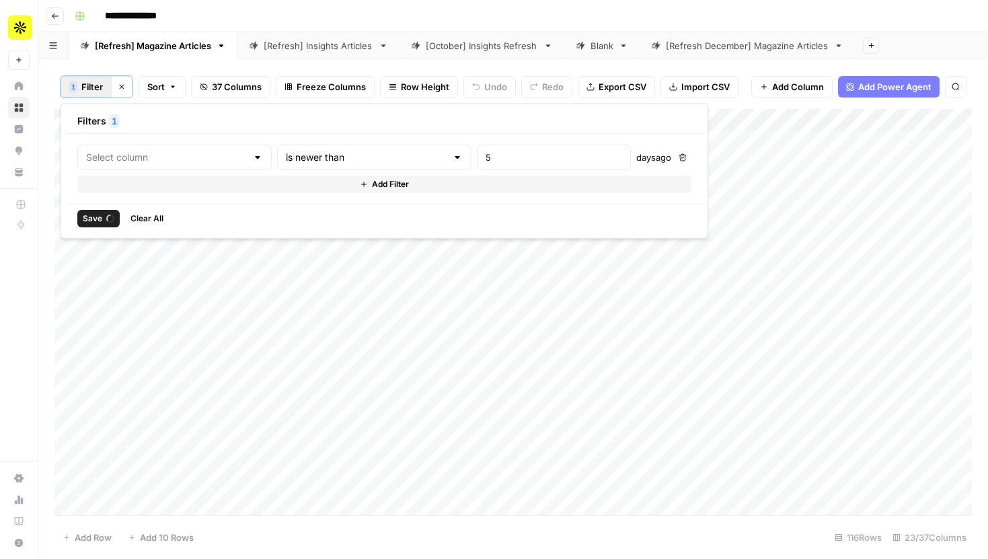
type input "Time (1)"
click at [97, 65] on div "1 Filter Clear filters Sort 37 Columns Freeze Columns Row Height Undo Redo Expo…" at bounding box center [512, 87] width 917 height 44
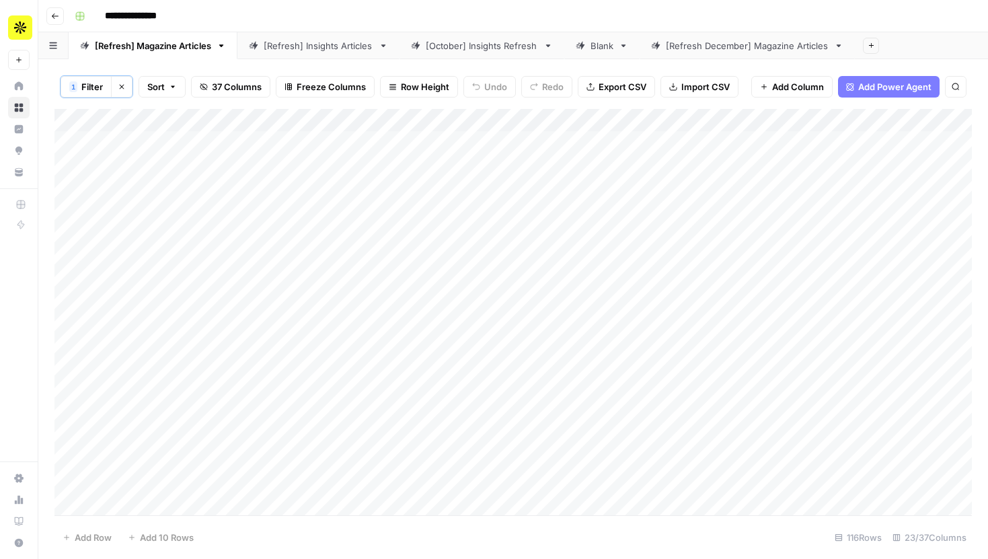
click at [696, 57] on link "[Refresh December] Magazine Articles" at bounding box center [746, 45] width 215 height 27
click at [135, 52] on div "[Refresh] Magazine Articles" at bounding box center [153, 45] width 116 height 13
click at [721, 50] on div "[Refresh December] Magazine Articles" at bounding box center [747, 45] width 163 height 13
click at [600, 48] on div "Blank" at bounding box center [601, 45] width 23 height 13
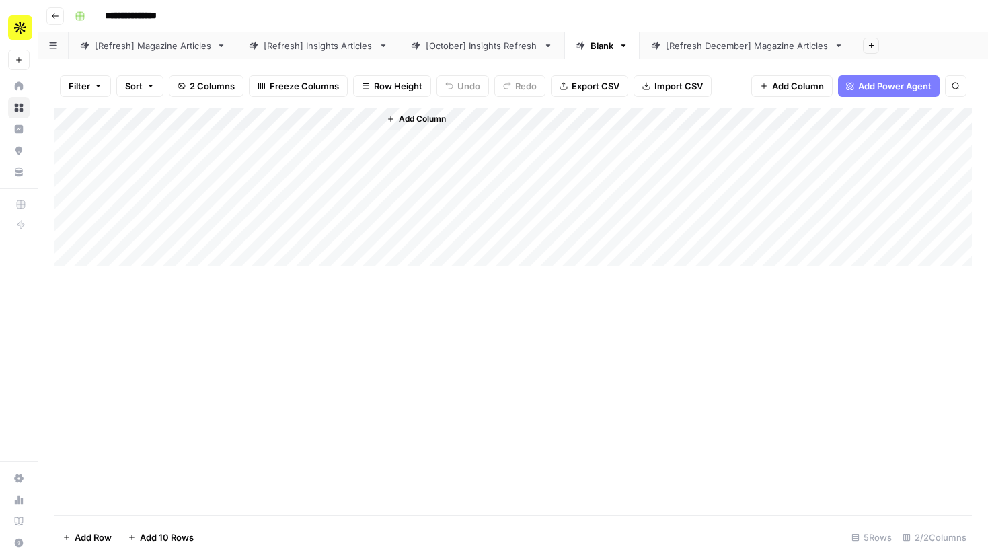
click at [332, 117] on div "Add Column" at bounding box center [512, 187] width 917 height 159
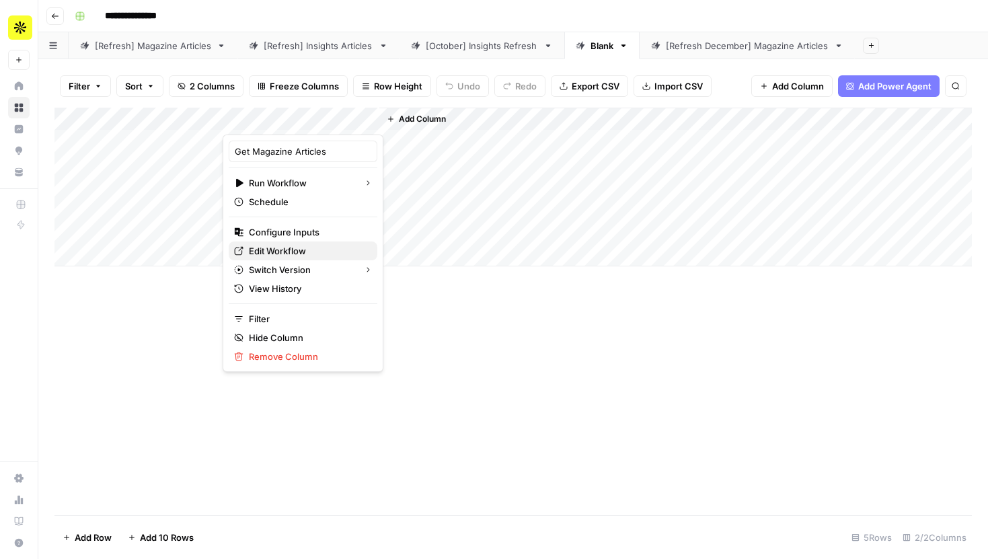
click at [293, 251] on span "Edit Workflow" at bounding box center [308, 250] width 118 height 13
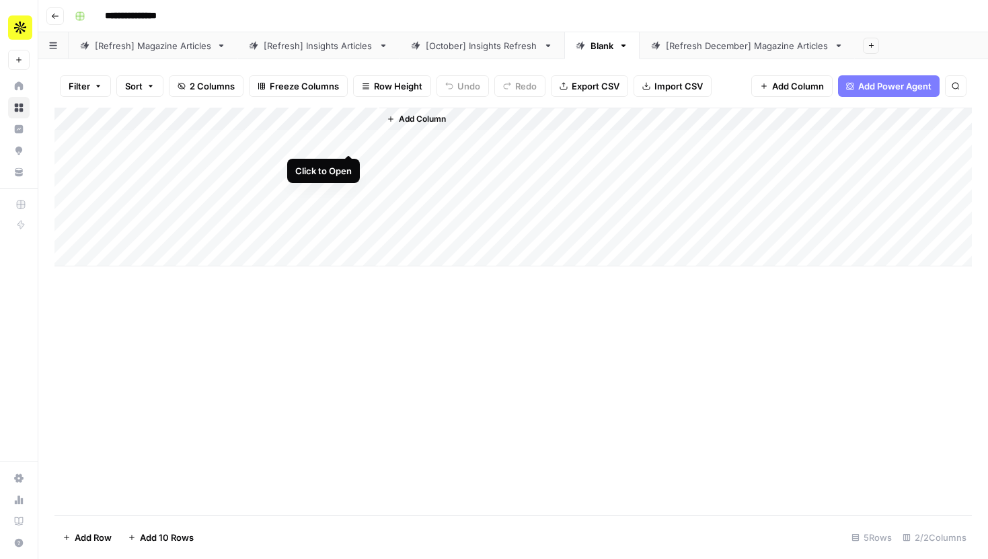
click at [333, 120] on div "Add Column" at bounding box center [512, 187] width 917 height 159
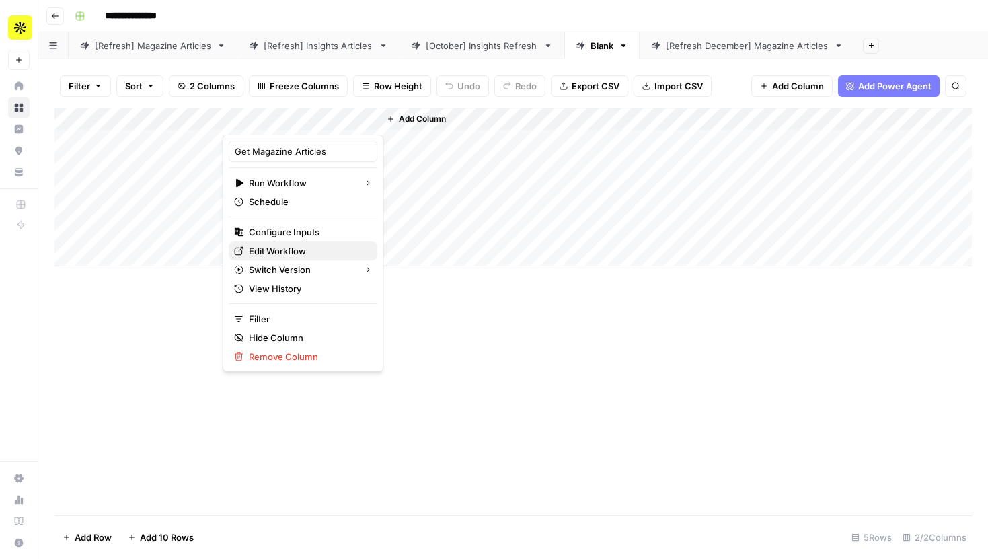
click at [297, 251] on span "Edit Workflow" at bounding box center [308, 250] width 118 height 13
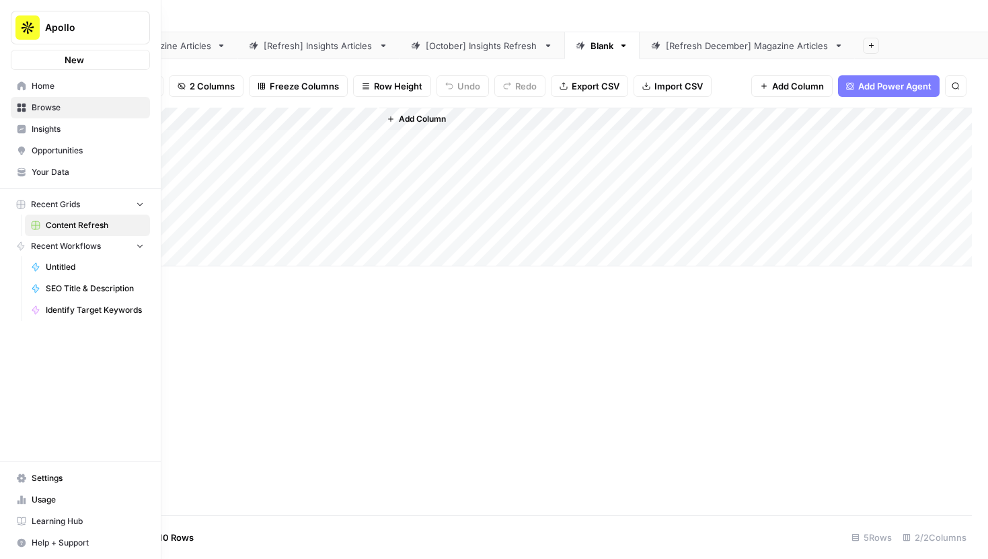
click at [24, 106] on icon at bounding box center [21, 108] width 9 height 9
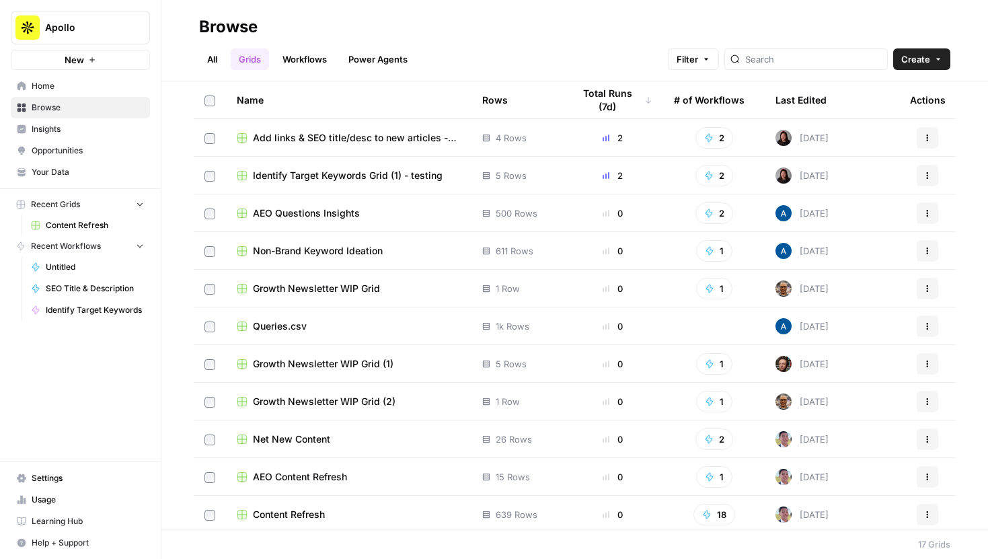
click at [789, 95] on div "Last Edited" at bounding box center [800, 99] width 51 height 37
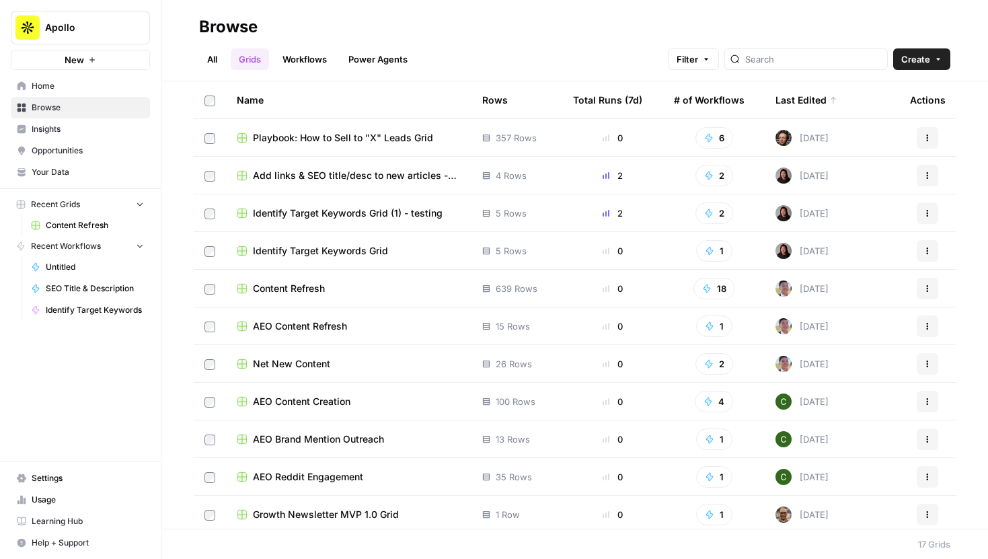
click at [395, 134] on span "Playbook: How to Sell to "X" Leads Grid" at bounding box center [343, 137] width 180 height 13
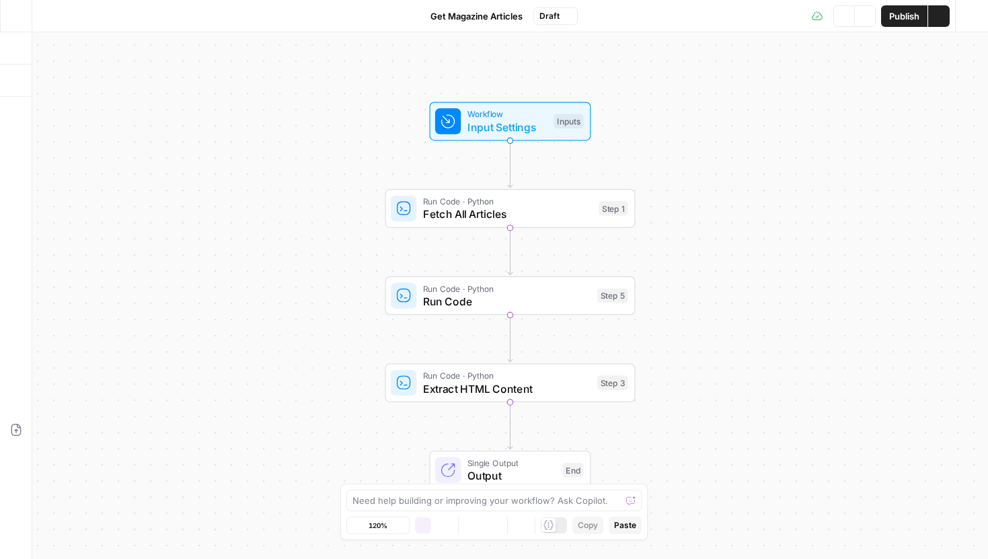
click at [561, 17] on button "Draft" at bounding box center [555, 15] width 44 height 17
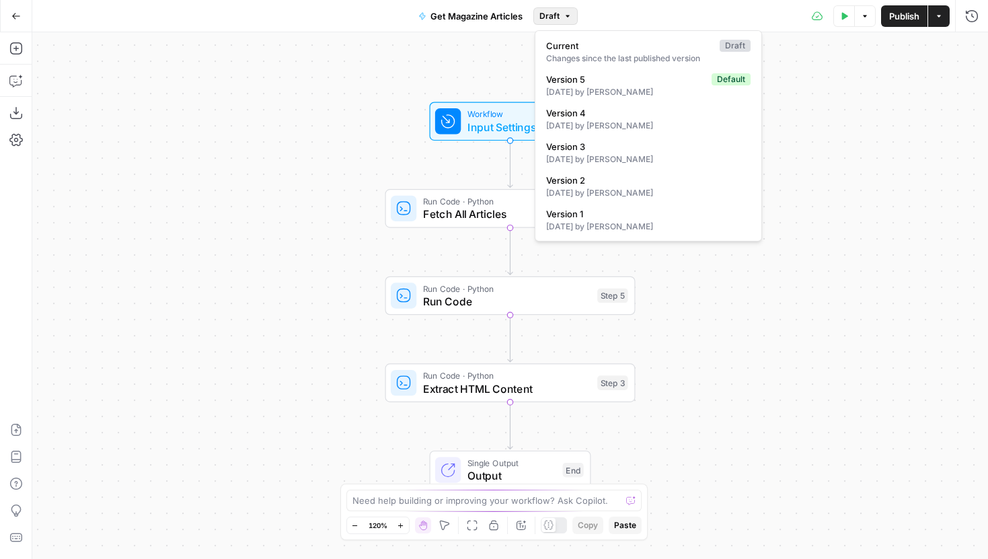
click at [563, 17] on icon "button" at bounding box center [567, 16] width 8 height 8
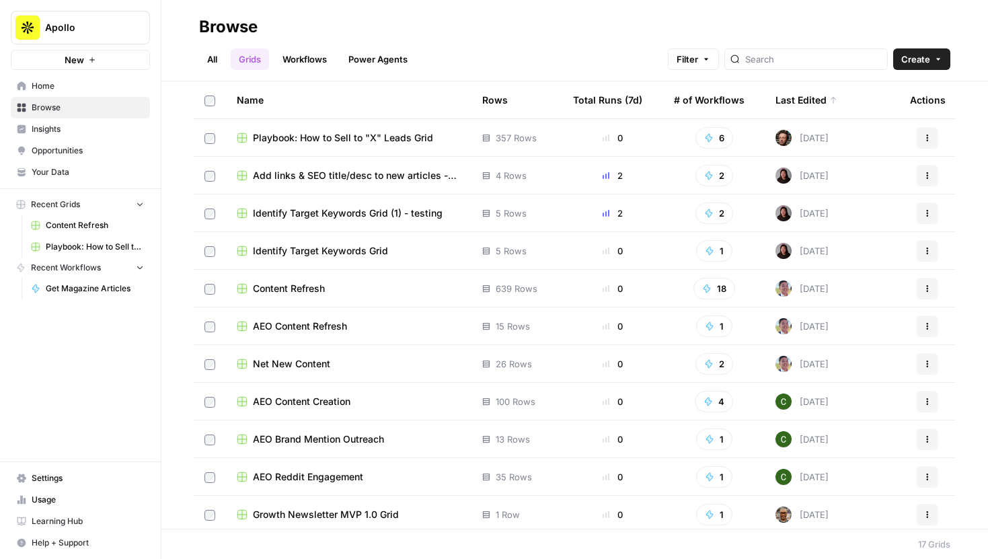
click at [308, 362] on span "Net New Content" at bounding box center [291, 363] width 77 height 13
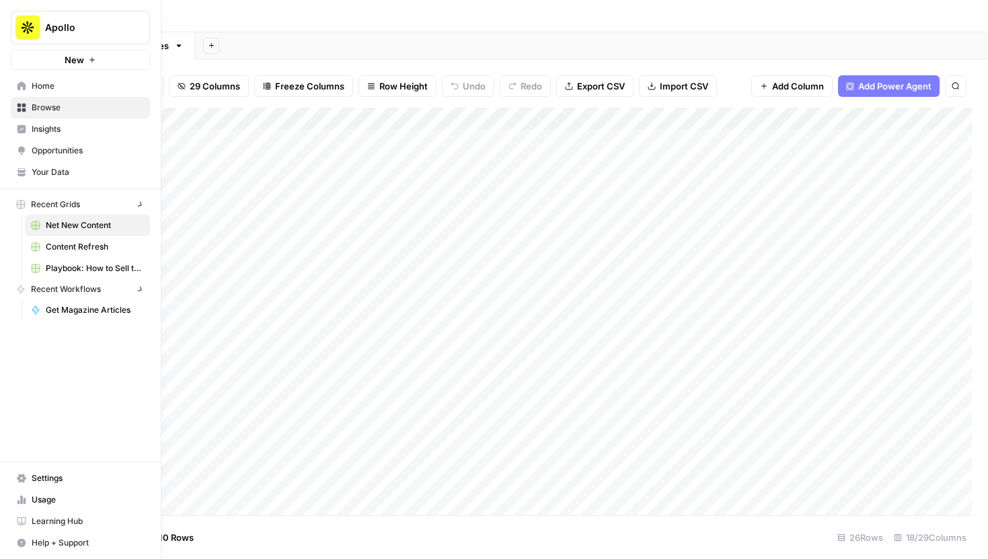
click at [20, 165] on link "Your Data" at bounding box center [80, 172] width 139 height 22
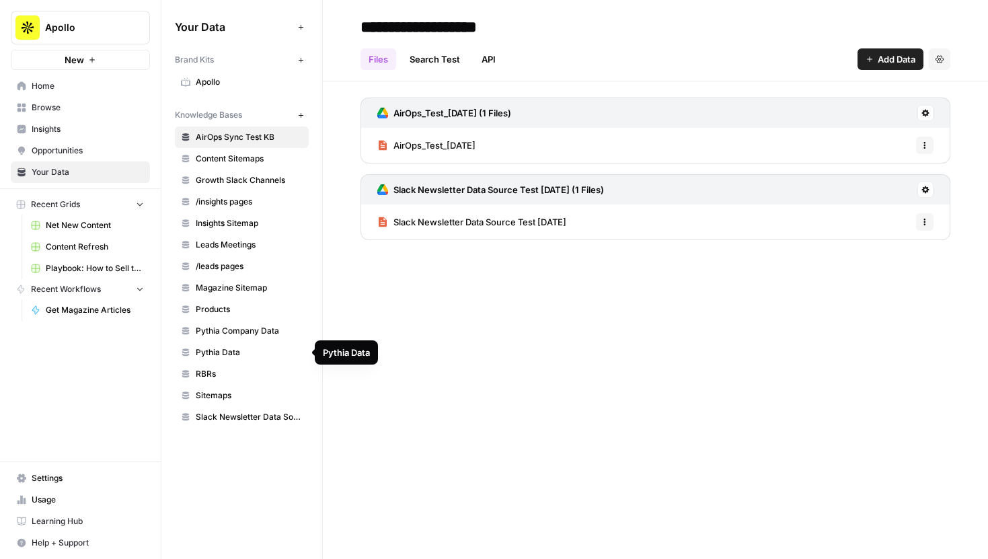
click at [249, 333] on span "Pythia Company Data" at bounding box center [249, 331] width 107 height 12
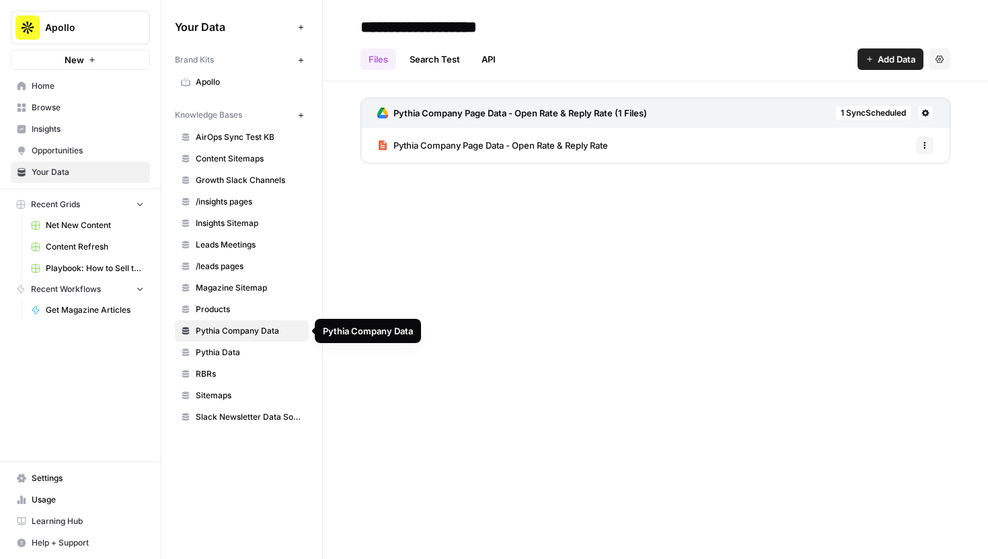
click at [247, 345] on link "Pythia Data" at bounding box center [242, 353] width 134 height 22
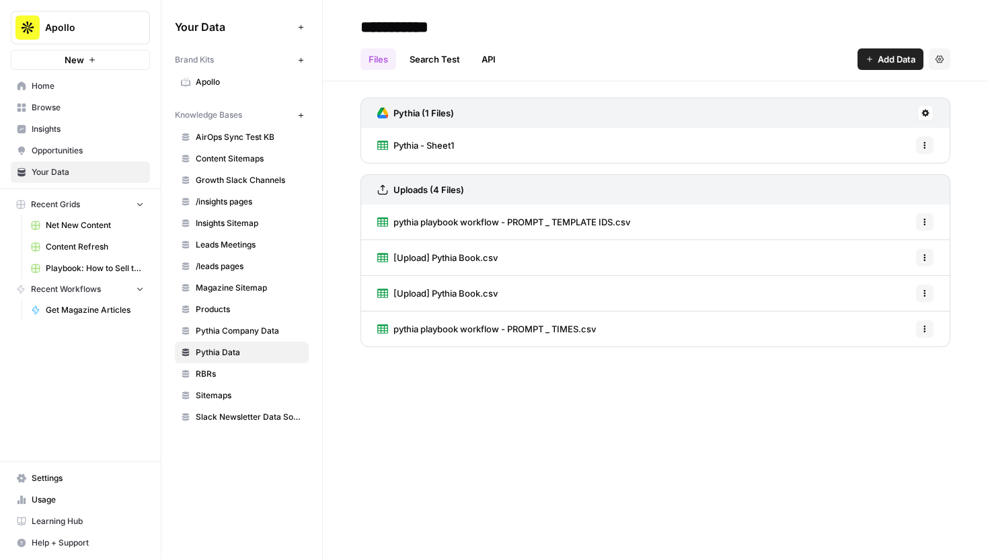
click at [65, 110] on span "Browse" at bounding box center [88, 108] width 112 height 12
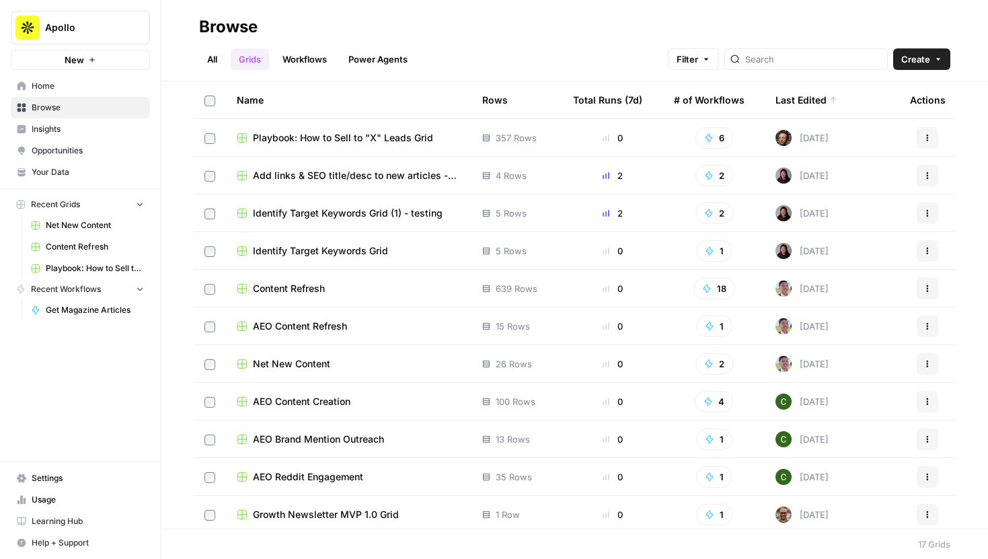
click at [313, 58] on link "Workflows" at bounding box center [304, 59] width 61 height 22
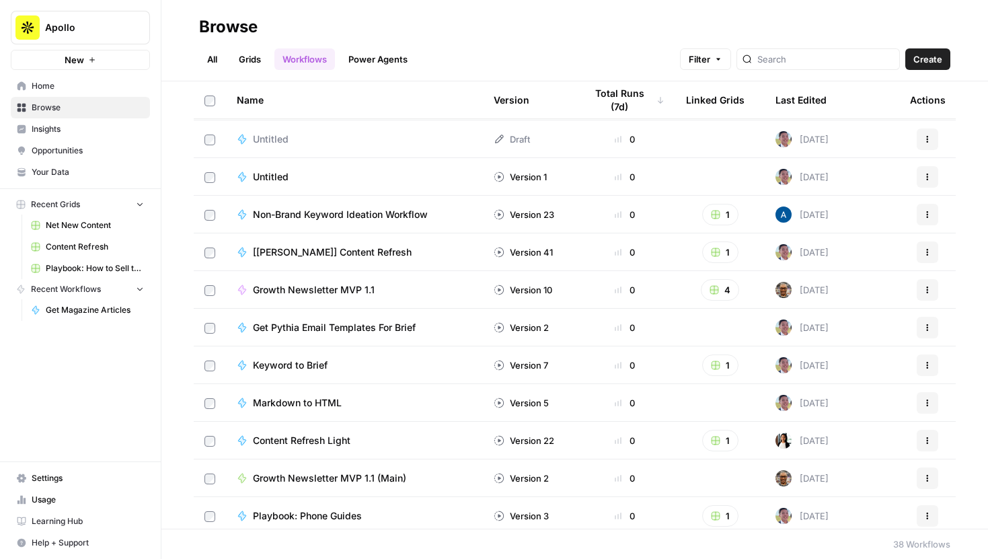
scroll to position [652, 0]
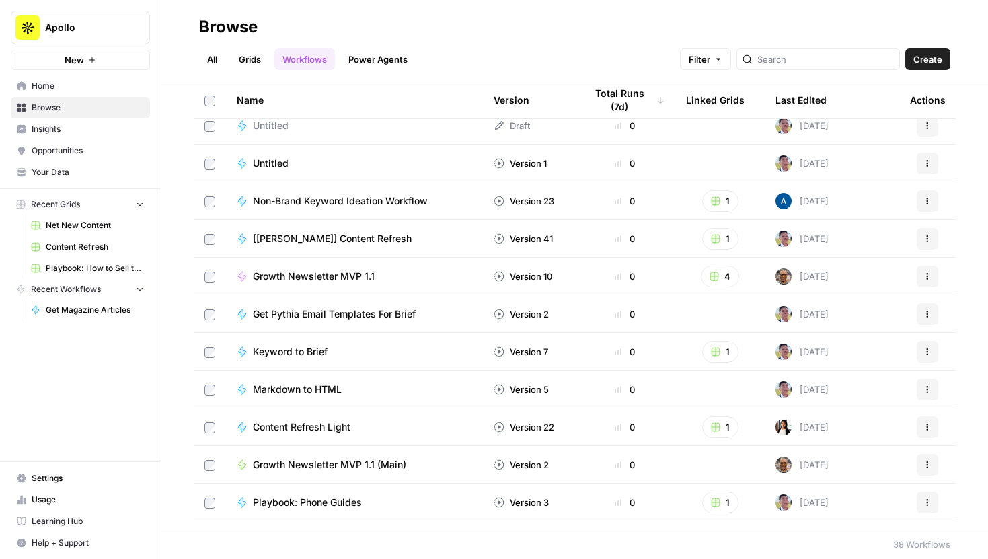
click at [344, 314] on span "Get Pythia Email Templates For Brief" at bounding box center [334, 313] width 163 height 13
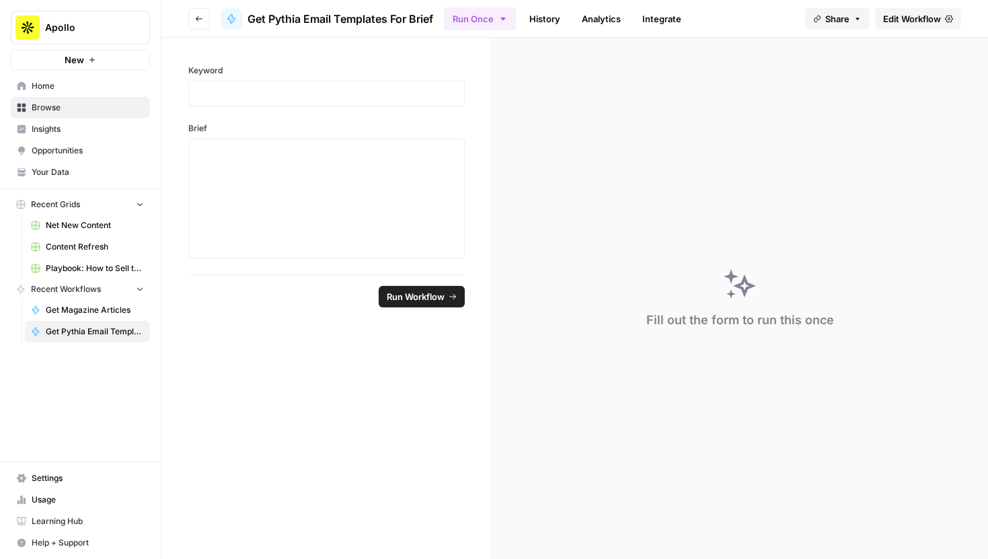
click at [46, 170] on span "Your Data" at bounding box center [88, 172] width 112 height 12
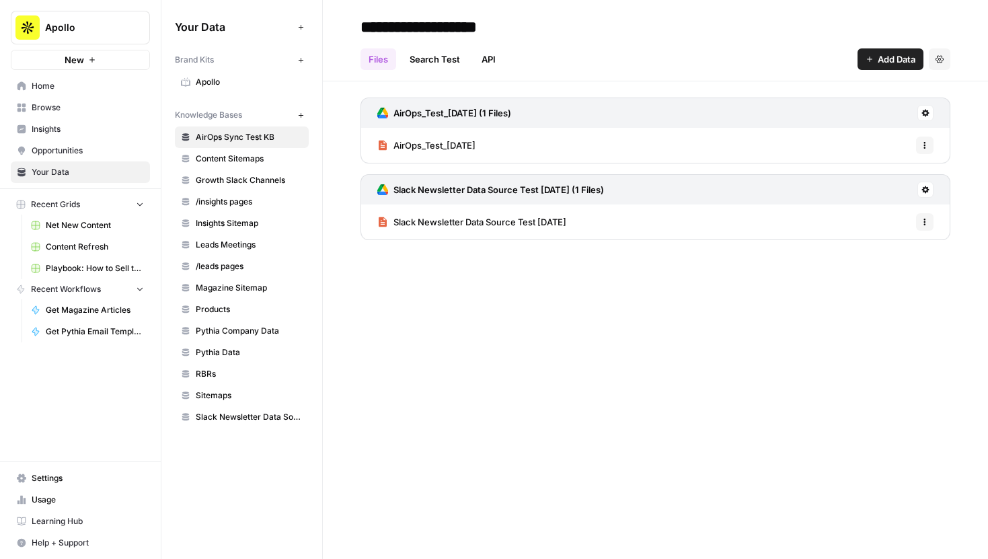
click at [249, 335] on span "Pythia Company Data" at bounding box center [249, 331] width 107 height 12
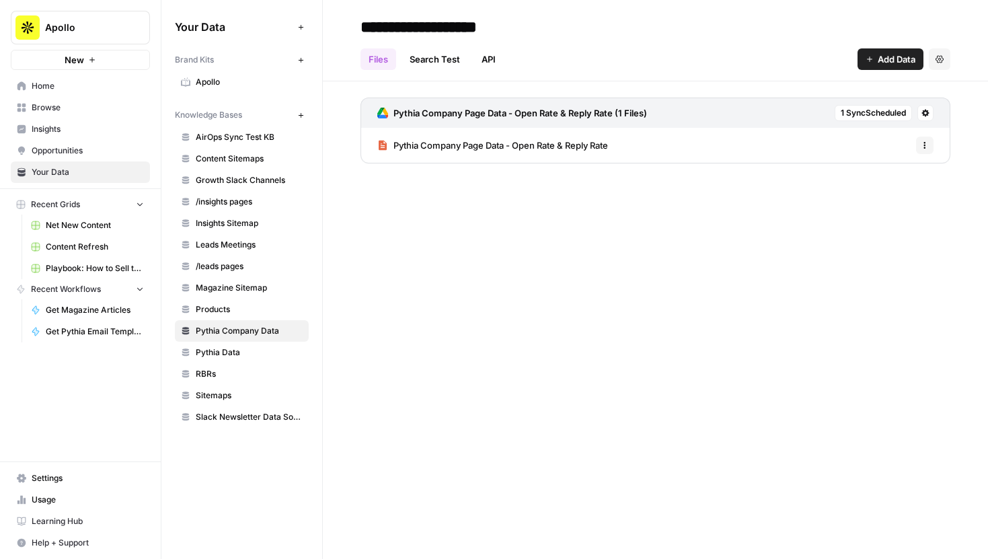
click at [456, 143] on span "Pythia Company Page Data - Open Rate & Reply Rate" at bounding box center [500, 144] width 214 height 13
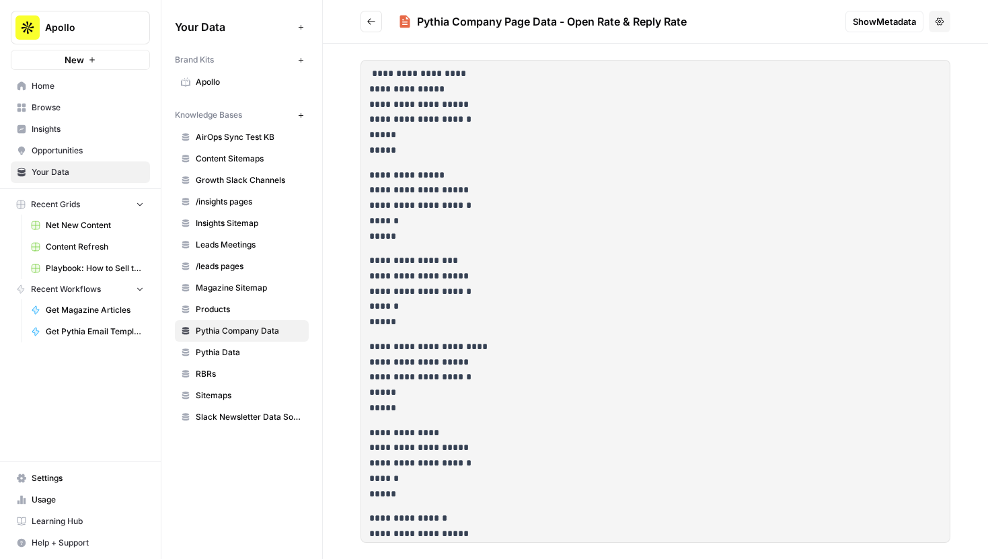
click at [260, 350] on span "Pythia Data" at bounding box center [249, 352] width 107 height 12
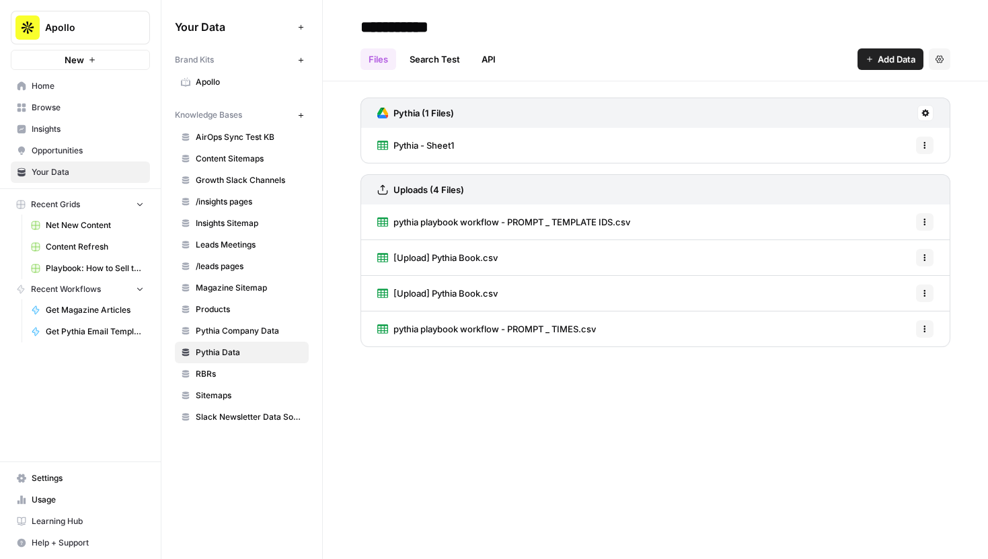
click at [461, 152] on div "Pythia - Sheet1 Options" at bounding box center [655, 145] width 590 height 35
click at [446, 143] on span "Pythia - Sheet1" at bounding box center [423, 144] width 61 height 13
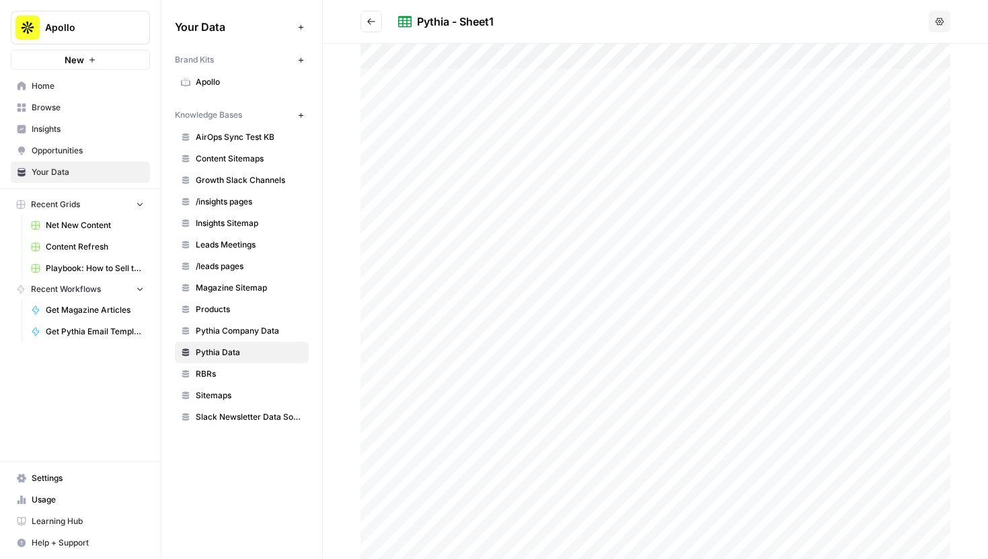
click at [372, 21] on icon "Go back" at bounding box center [370, 21] width 9 height 9
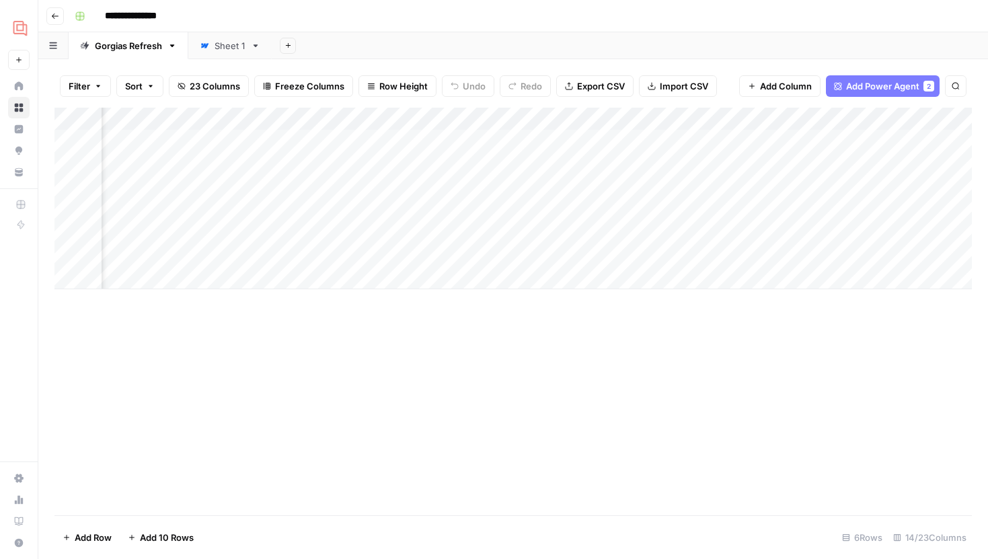
scroll to position [0, 927]
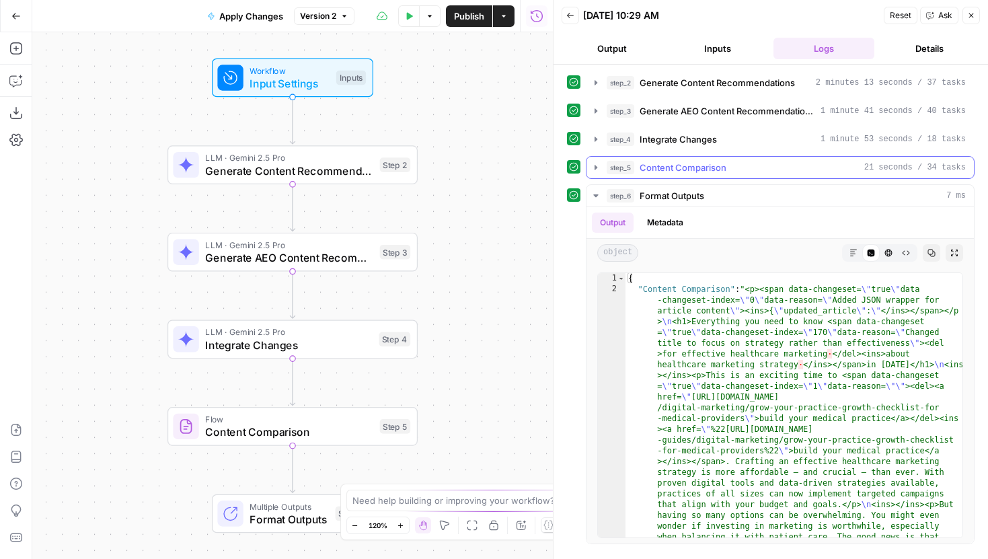
click at [598, 168] on icon "button" at bounding box center [595, 167] width 11 height 11
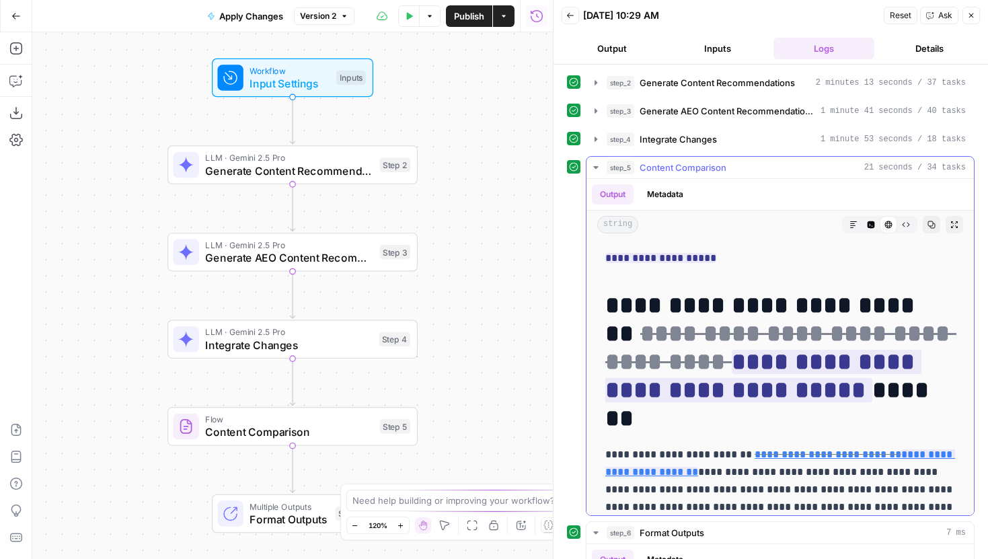
click at [597, 168] on icon "button" at bounding box center [595, 167] width 11 height 11
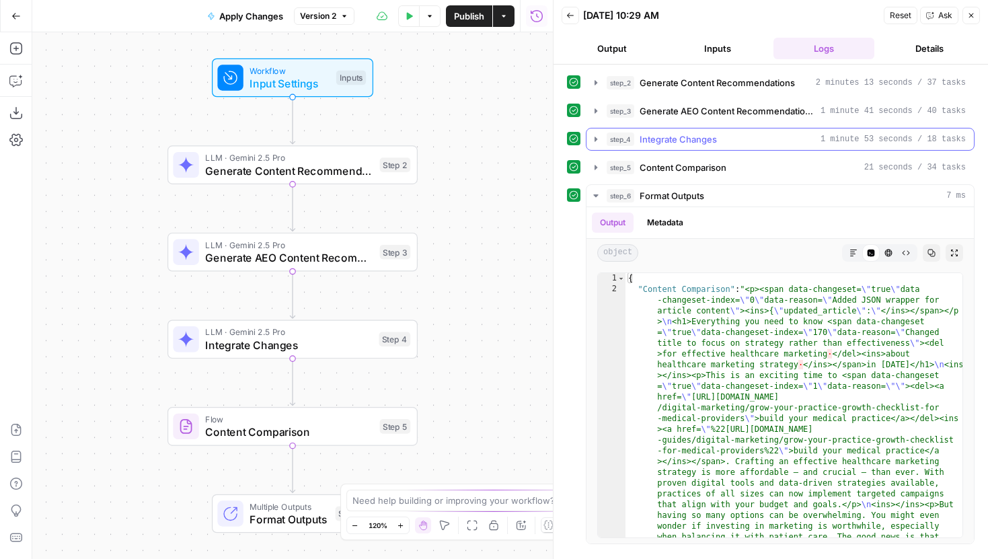
click at [597, 146] on button "step_4 Integrate Changes 1 minute 53 seconds / 18 tasks" at bounding box center [779, 139] width 387 height 22
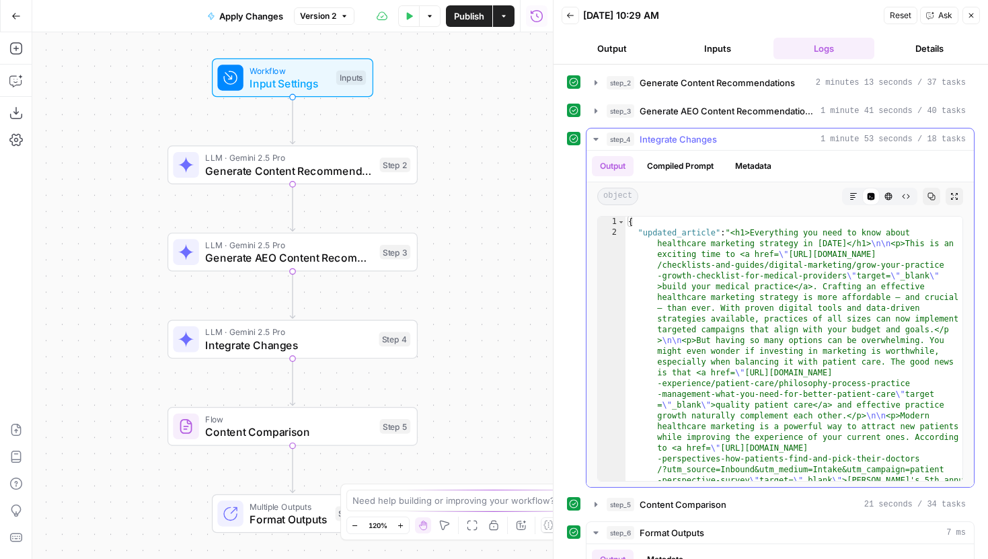
click at [597, 146] on button "step_4 Integrate Changes 1 minute 53 seconds / 18 tasks" at bounding box center [779, 139] width 387 height 22
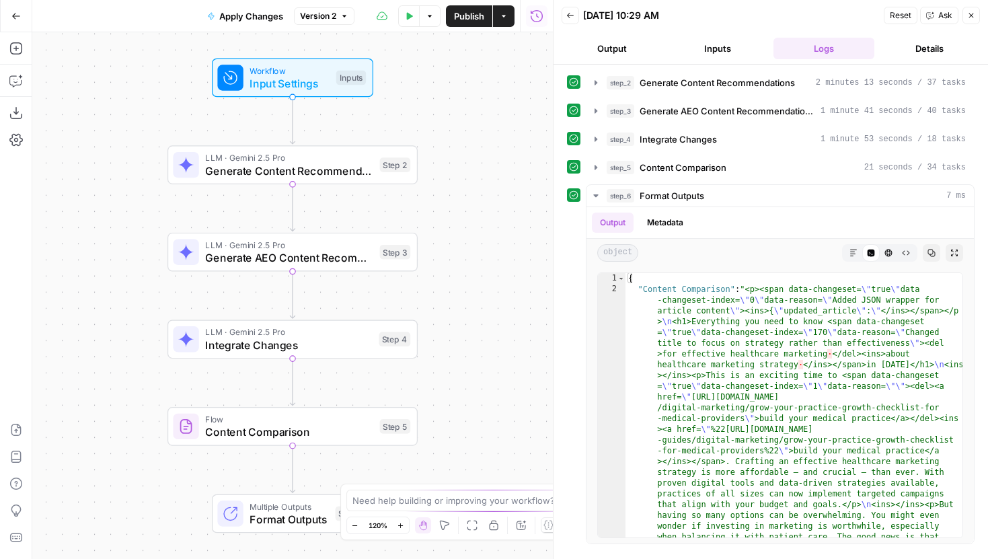
click at [596, 125] on div "step_2 Generate Content Recommendations 2 minutes 13 seconds / 37 tasks step_3 …" at bounding box center [770, 307] width 407 height 473
click at [596, 114] on icon "button" at bounding box center [595, 111] width 11 height 11
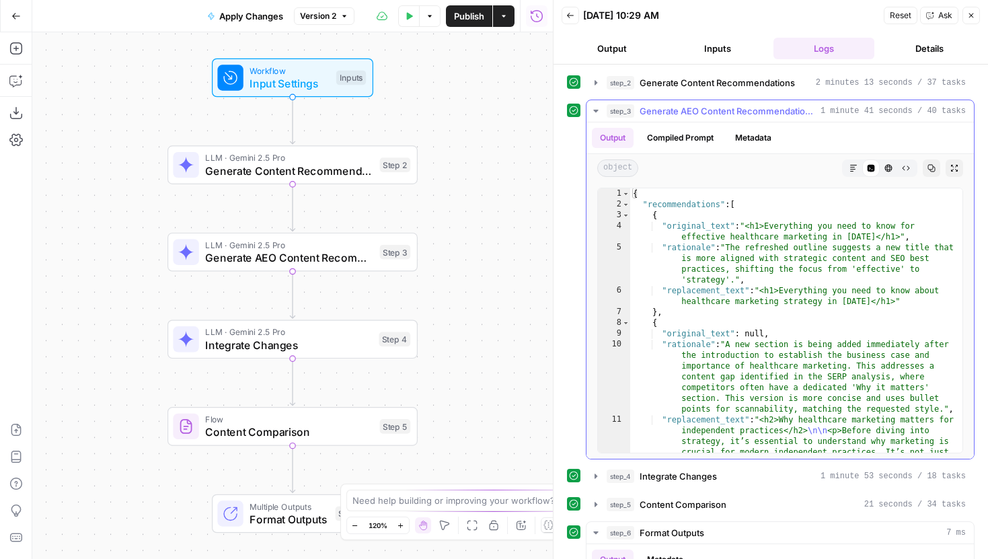
click at [595, 112] on icon "button" at bounding box center [595, 111] width 11 height 11
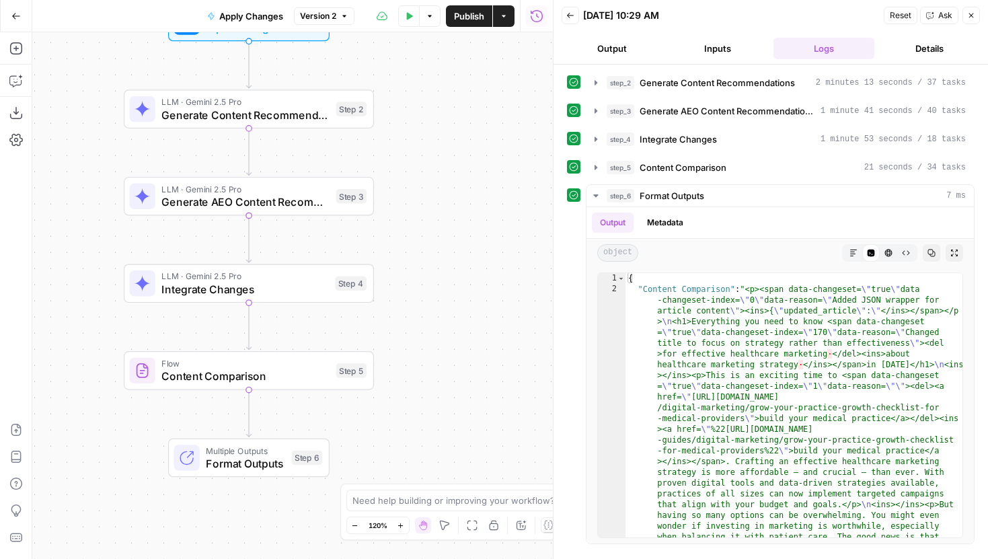
drag, startPoint x: 469, startPoint y: 311, endPoint x: 426, endPoint y: 256, distance: 70.3
click at [426, 256] on div "Workflow Input Settings Inputs LLM · Gemini 2.5 Pro Generate Content Recommenda…" at bounding box center [292, 295] width 520 height 526
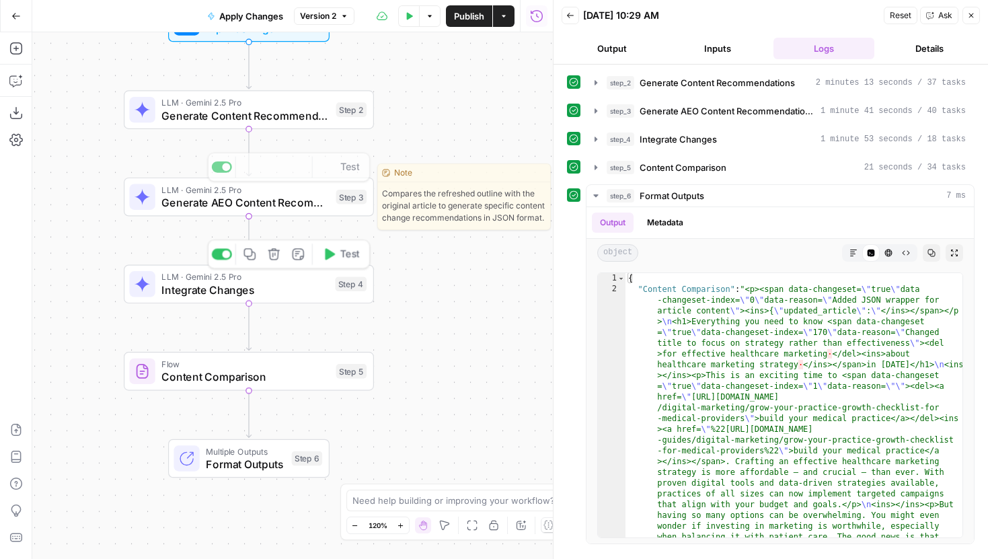
click at [310, 295] on span "Integrate Changes" at bounding box center [244, 290] width 167 height 16
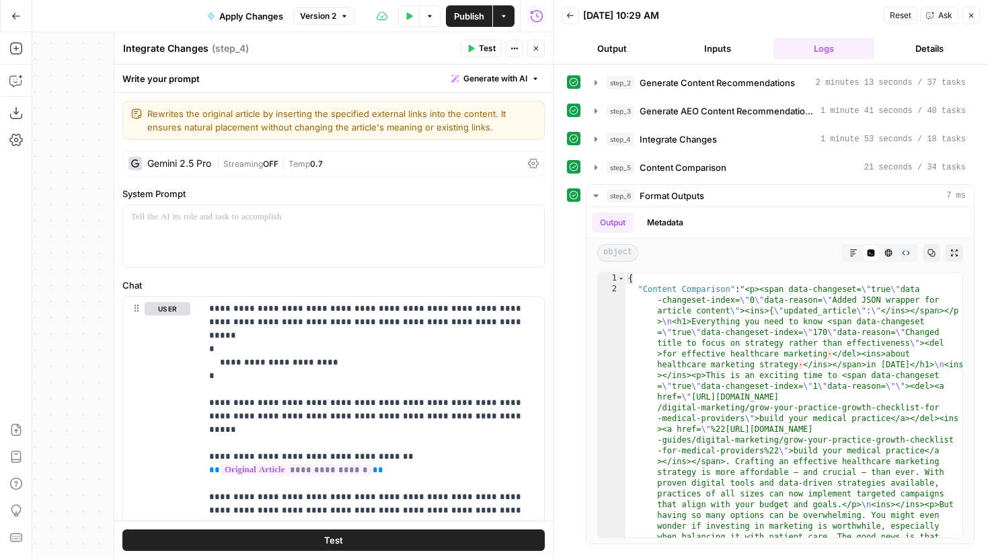
click at [532, 52] on button "Close" at bounding box center [535, 48] width 17 height 17
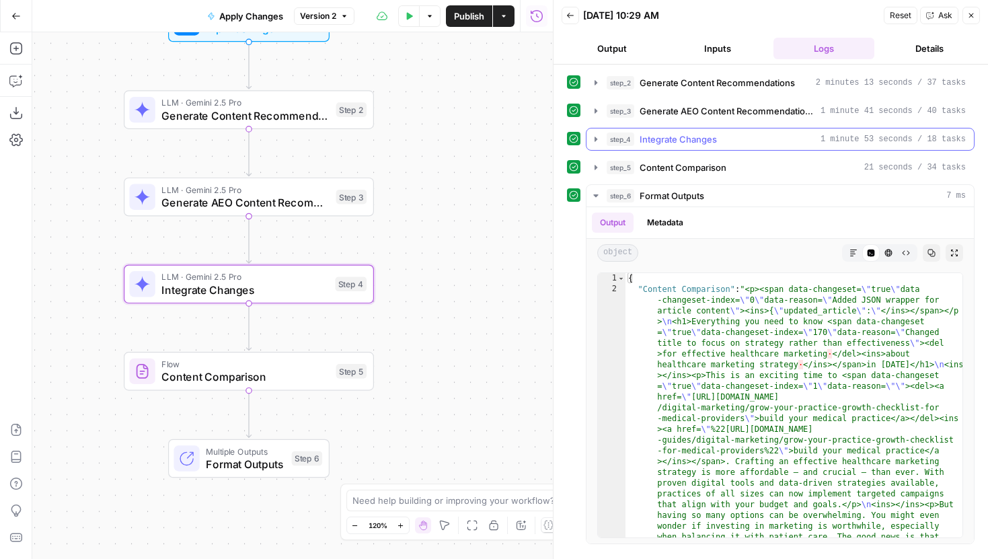
click at [600, 138] on icon "button" at bounding box center [595, 139] width 11 height 11
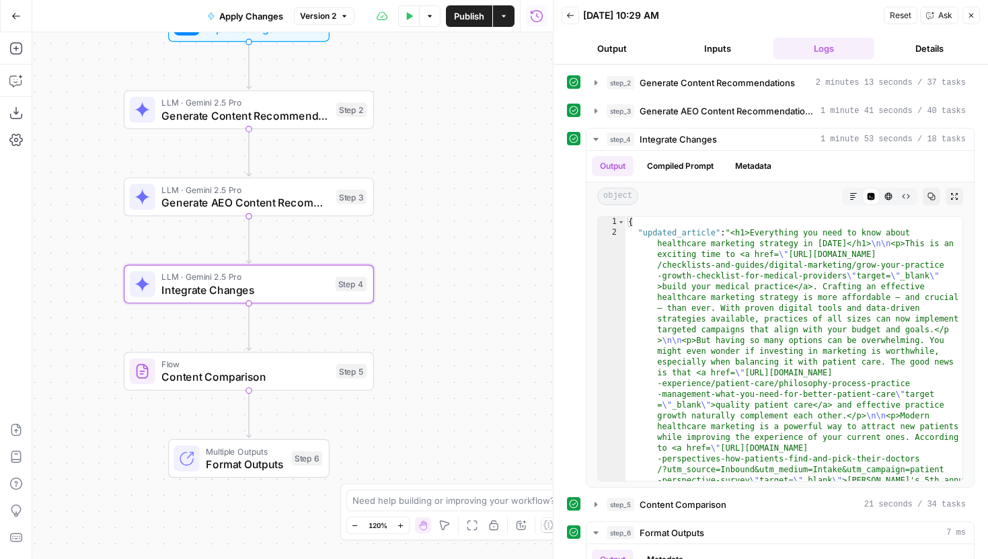
click at [313, 379] on span "Content Comparison" at bounding box center [245, 376] width 168 height 16
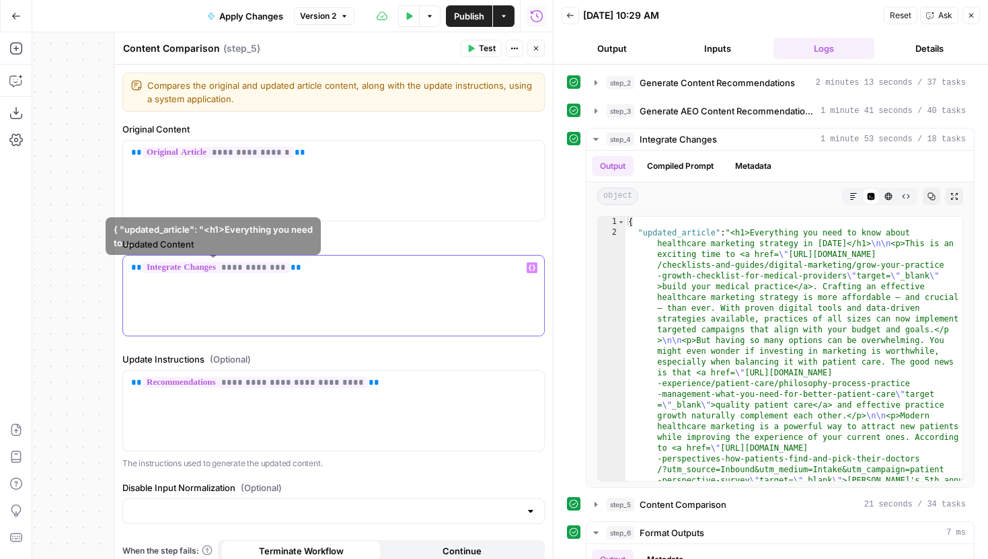
drag, startPoint x: 328, startPoint y: 267, endPoint x: 85, endPoint y: 261, distance: 242.8
click at [85, 261] on body "Tebra New Home Browse Insights Opportunities Your Data Recent Grids Refresh Rec…" at bounding box center [494, 279] width 988 height 559
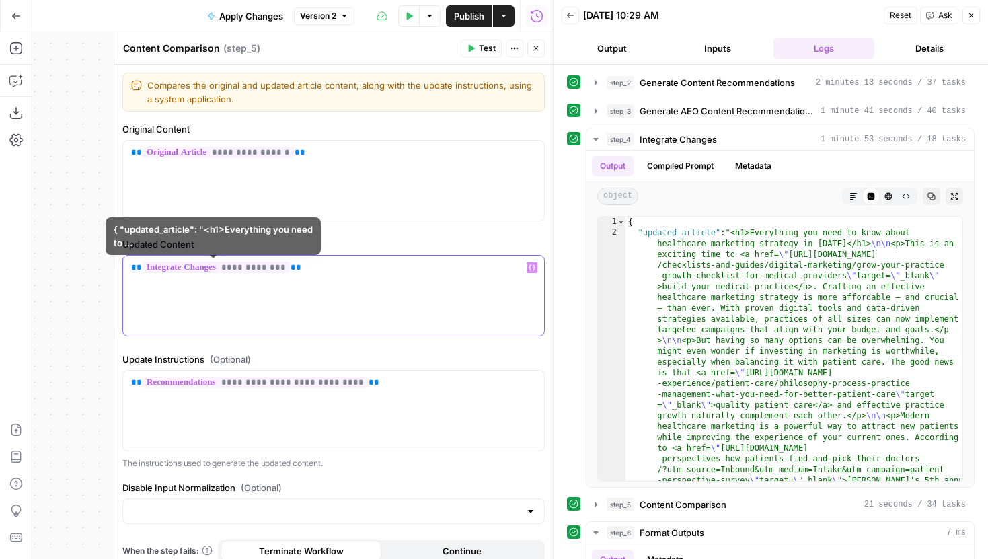
click at [292, 270] on span "**" at bounding box center [295, 267] width 11 height 9
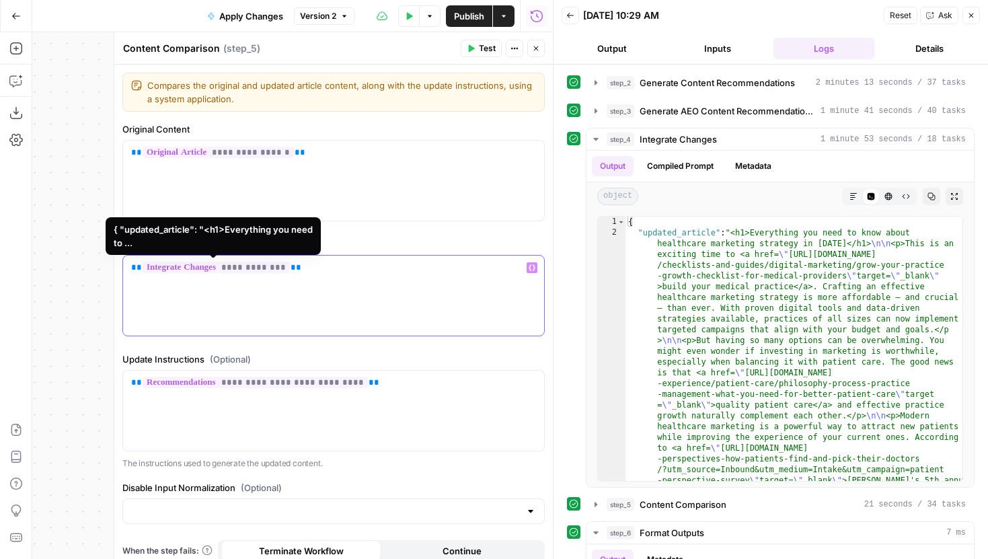
click at [284, 268] on span "**********" at bounding box center [216, 267] width 147 height 11
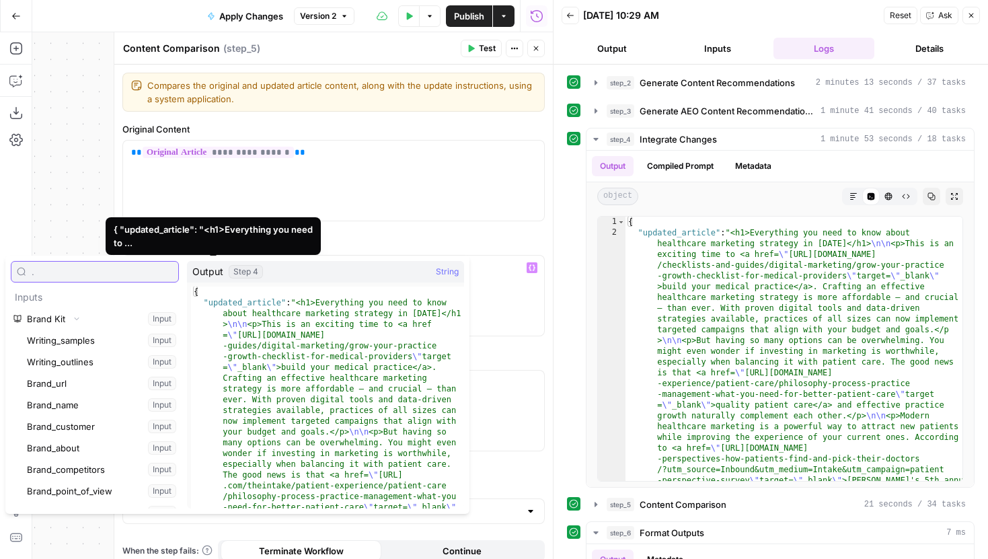
scroll to position [3177, 0]
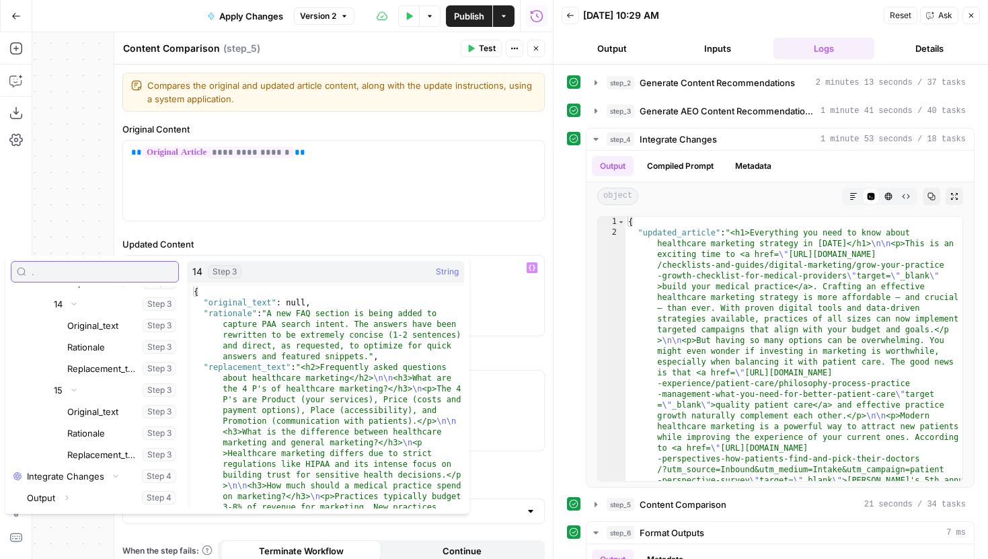
type input "."
click at [495, 303] on div "**********" at bounding box center [333, 295] width 421 height 80
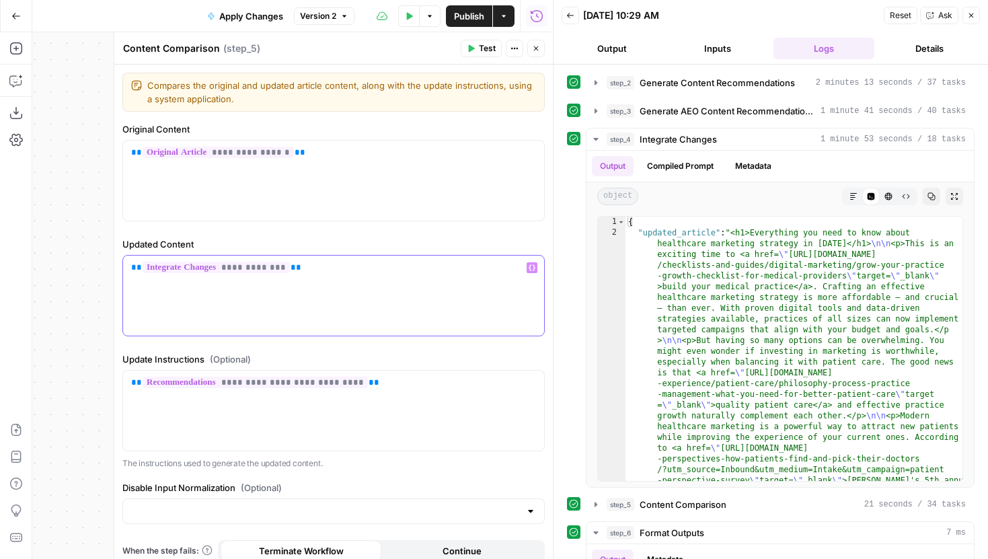
drag, startPoint x: 305, startPoint y: 270, endPoint x: 67, endPoint y: 254, distance: 238.5
click at [67, 254] on body "Tebra New Home Browse Insights Opportunities Your Data Recent Grids Refresh Rec…" at bounding box center [494, 279] width 988 height 559
drag, startPoint x: 200, startPoint y: 272, endPoint x: 120, endPoint y: 269, distance: 79.4
click at [120, 269] on div "**********" at bounding box center [333, 295] width 439 height 526
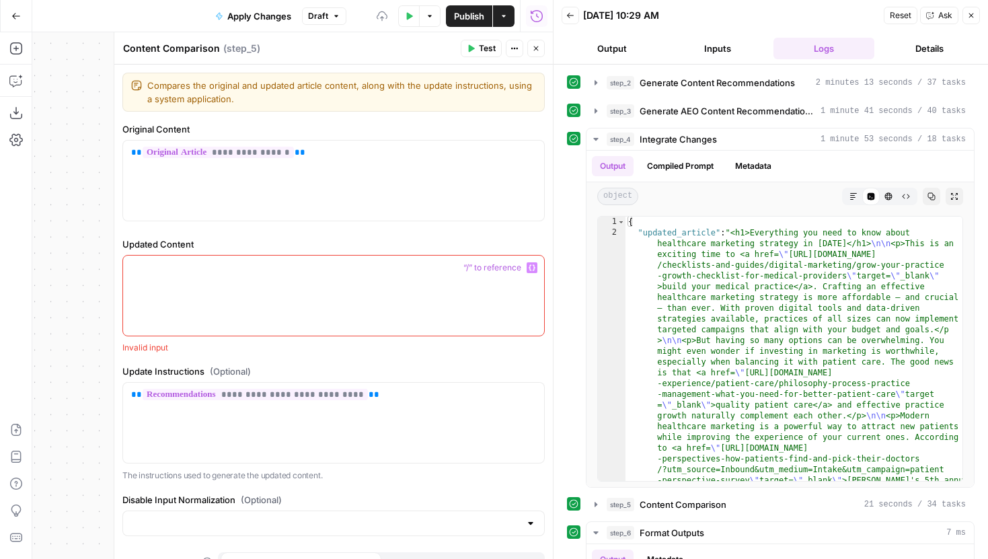
click at [531, 267] on icon "button" at bounding box center [531, 267] width 7 height 7
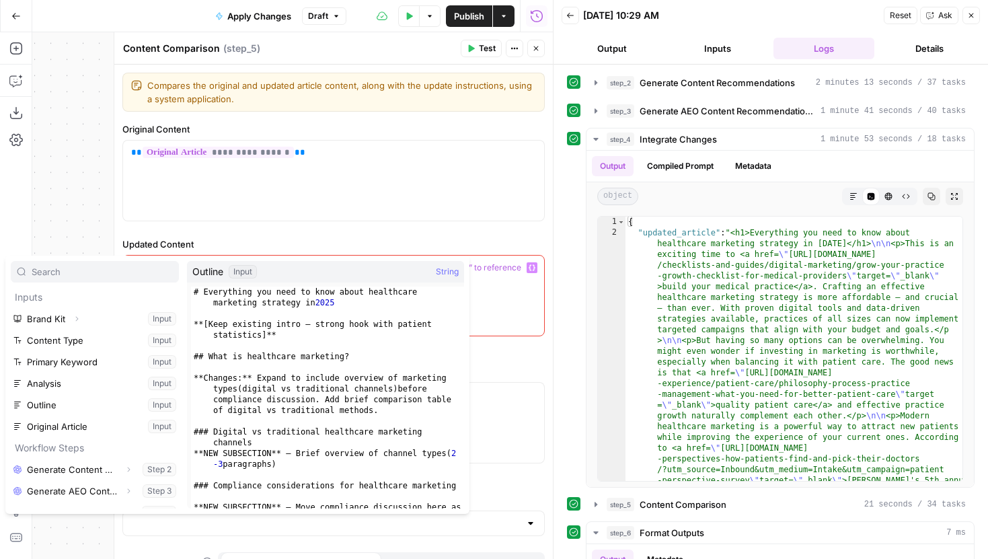
scroll to position [15, 0]
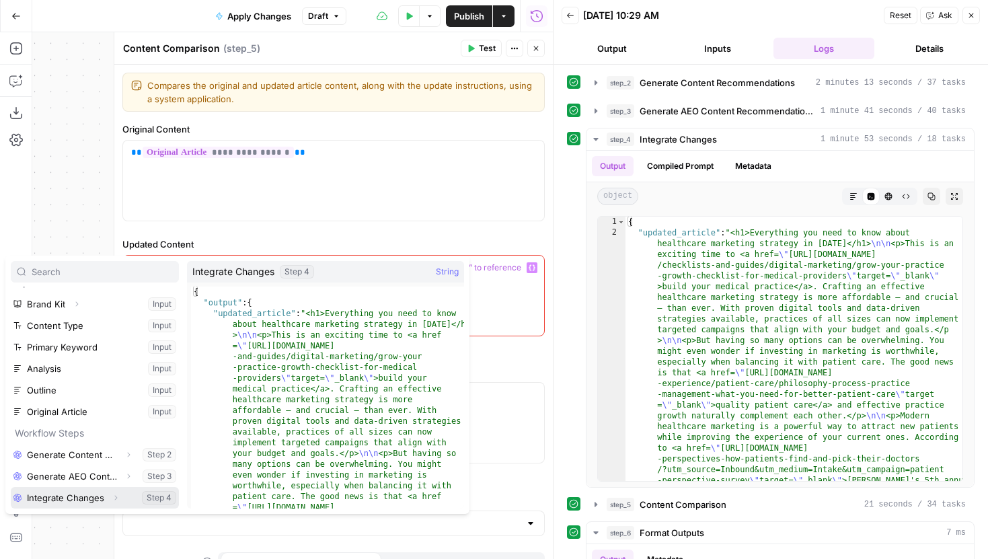
click at [117, 494] on icon "button" at bounding box center [116, 497] width 8 height 8
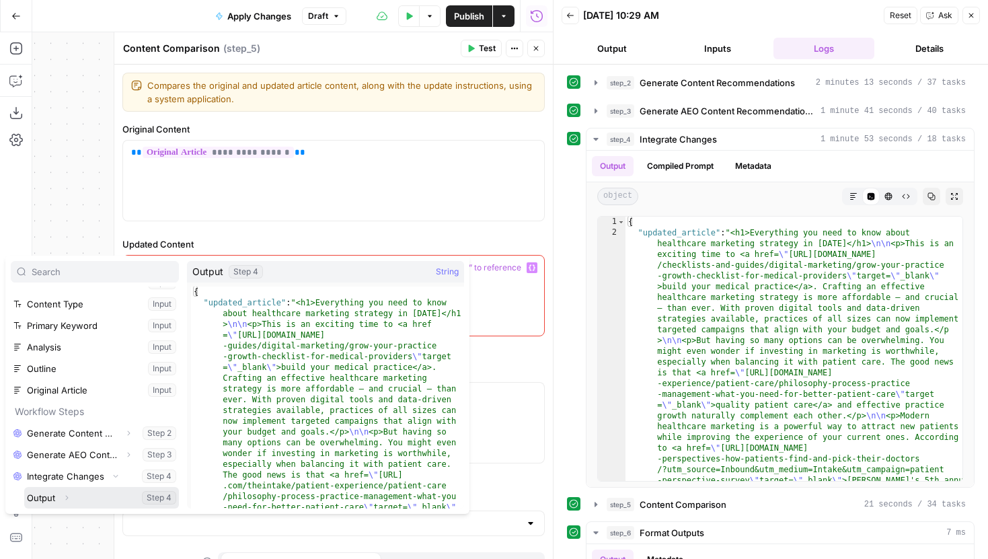
click at [60, 493] on button "Expand" at bounding box center [66, 497] width 17 height 17
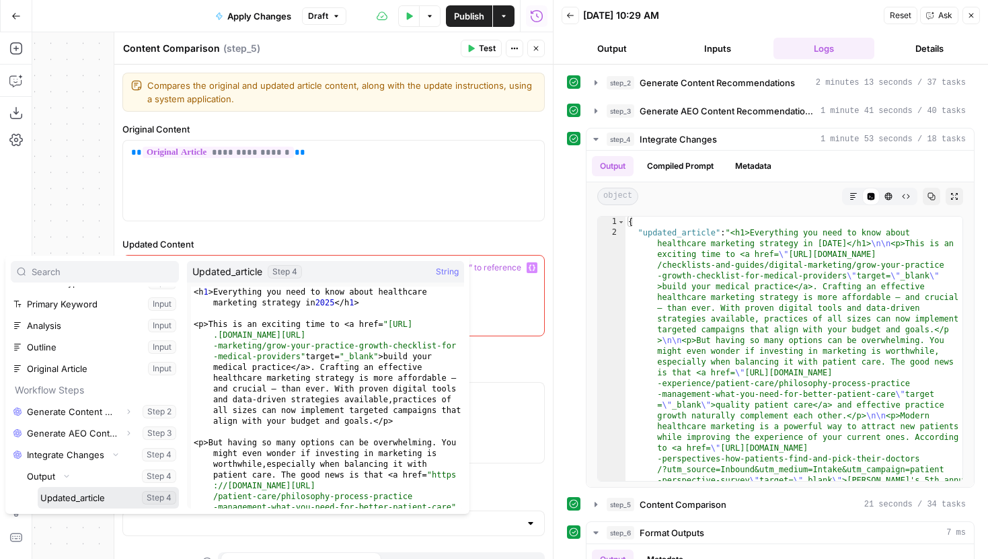
click at [80, 495] on button "Select variable Updated_article" at bounding box center [108, 498] width 141 height 22
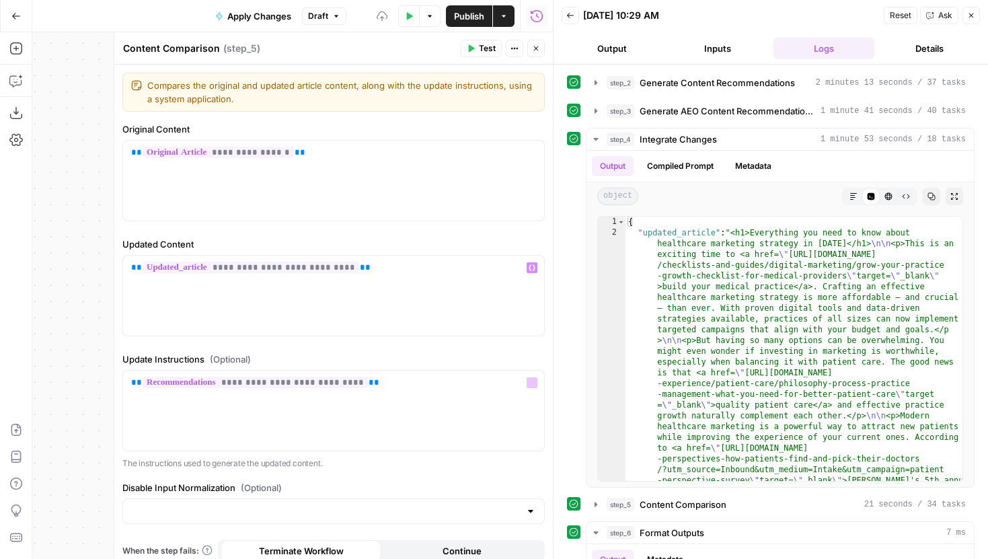
click at [371, 360] on label "Update Instructions (Optional)" at bounding box center [333, 358] width 422 height 13
click at [598, 109] on icon "button" at bounding box center [595, 111] width 11 height 11
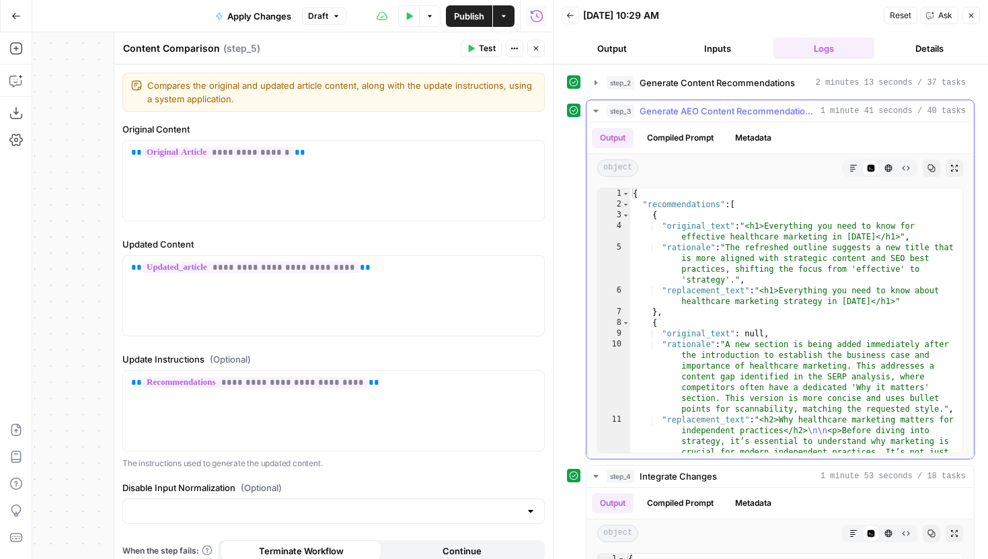
click at [598, 109] on icon "button" at bounding box center [595, 111] width 11 height 11
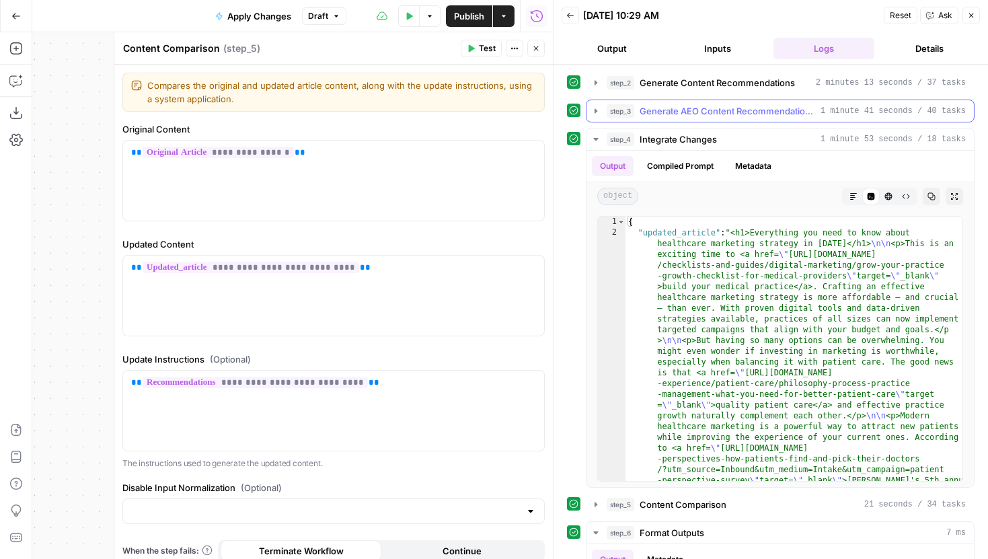
click at [596, 107] on icon "button" at bounding box center [595, 111] width 11 height 11
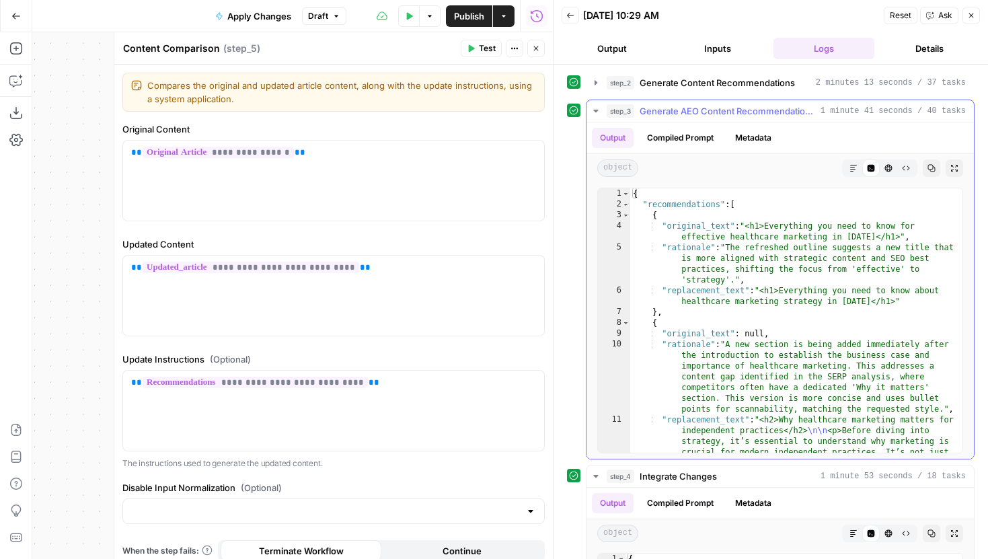
click at [597, 110] on icon "button" at bounding box center [595, 111] width 5 height 3
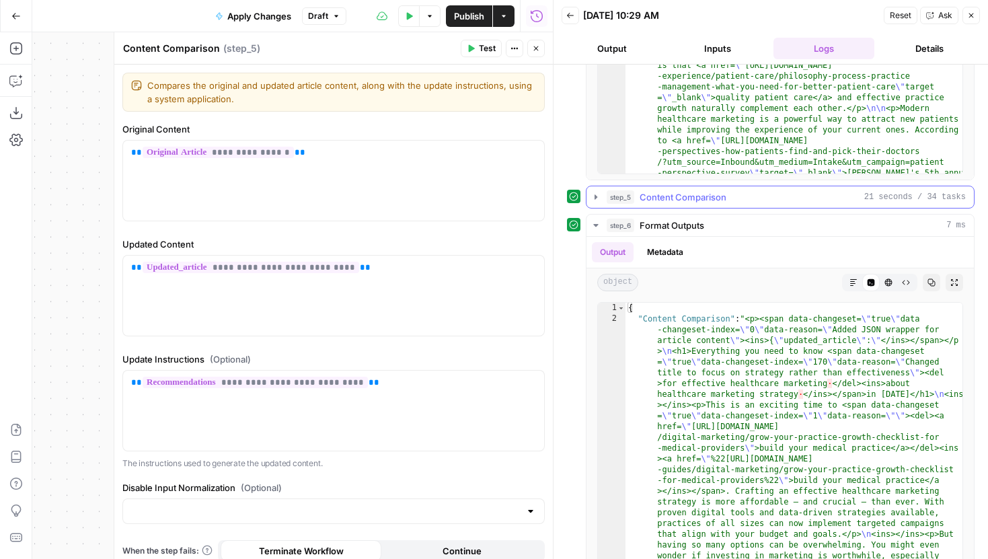
scroll to position [329, 0]
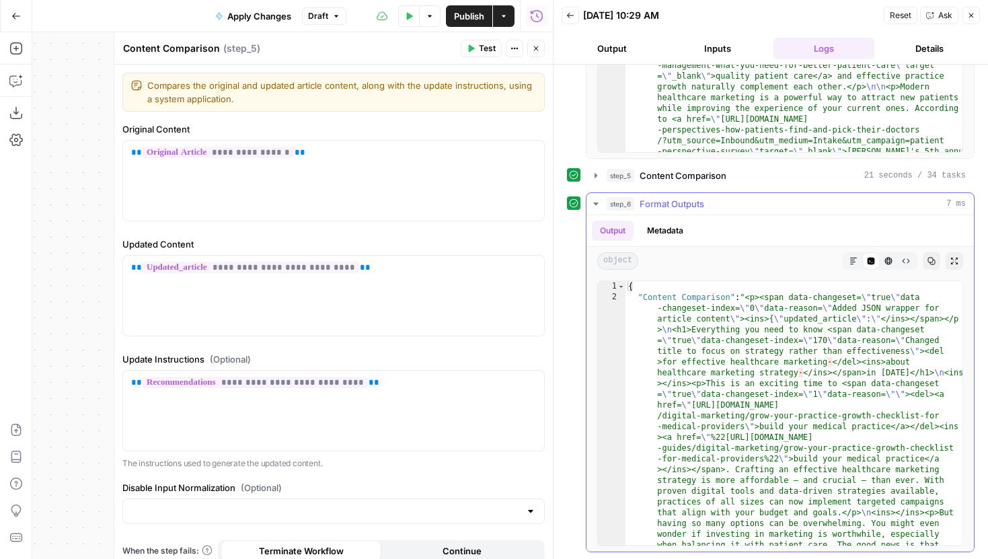
click at [854, 265] on button "Markdown" at bounding box center [852, 260] width 17 height 17
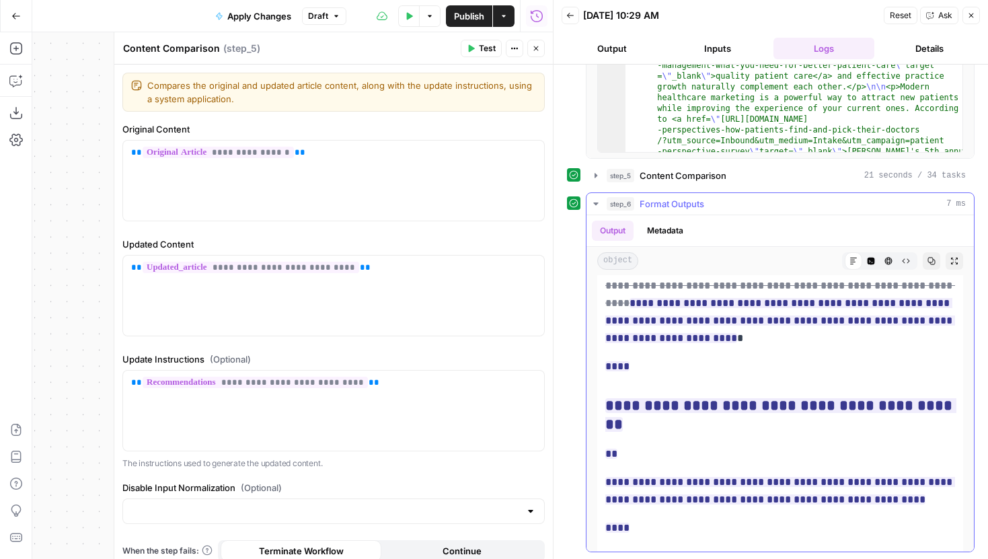
scroll to position [7683, 0]
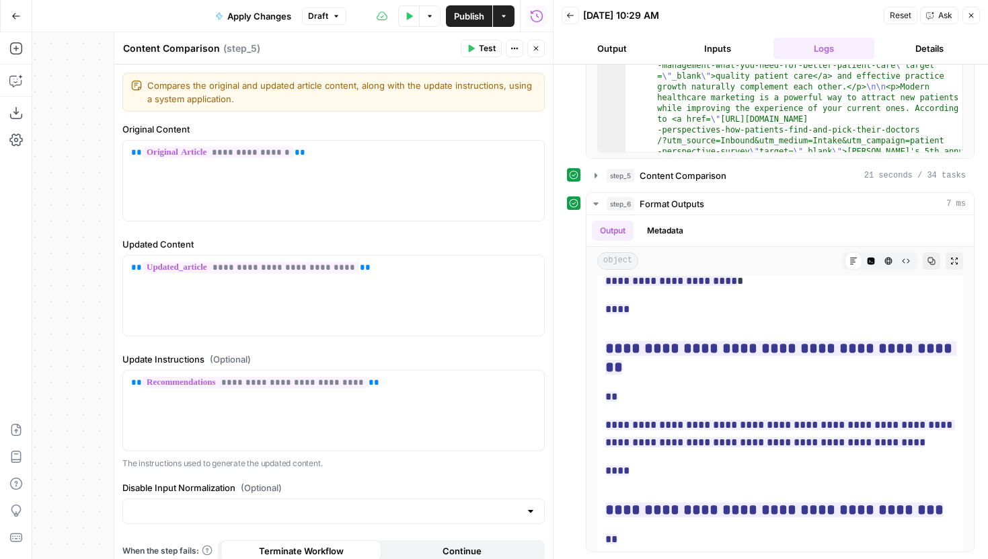
click at [456, 23] on button "Publish" at bounding box center [469, 16] width 46 height 22
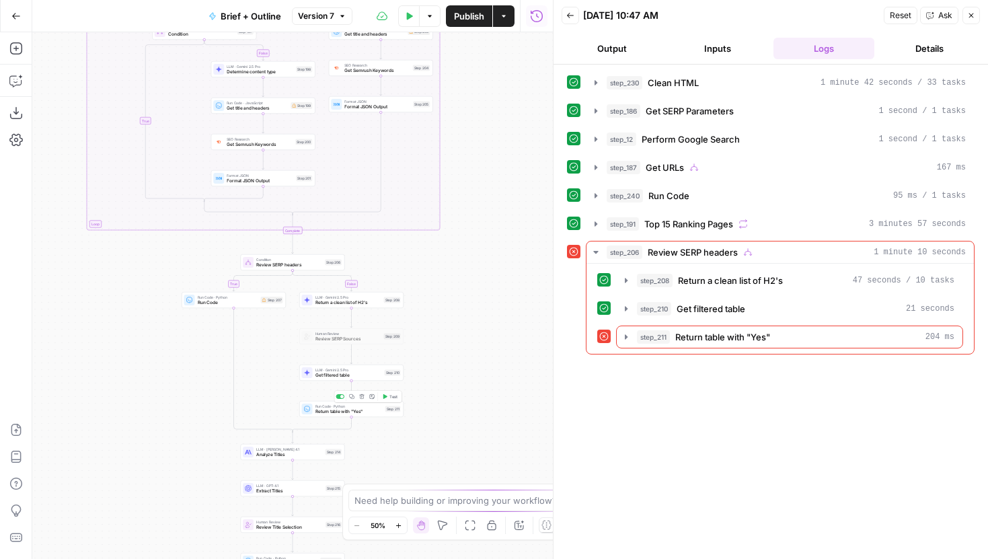
click at [329, 411] on span "Return table with "Yes"" at bounding box center [348, 411] width 67 height 7
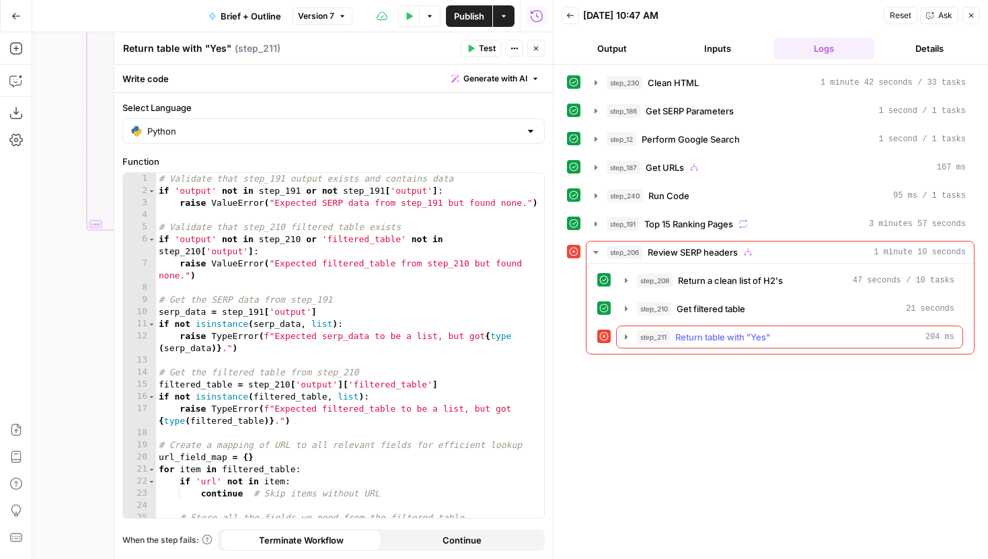
click at [625, 335] on icon "button" at bounding box center [625, 336] width 11 height 11
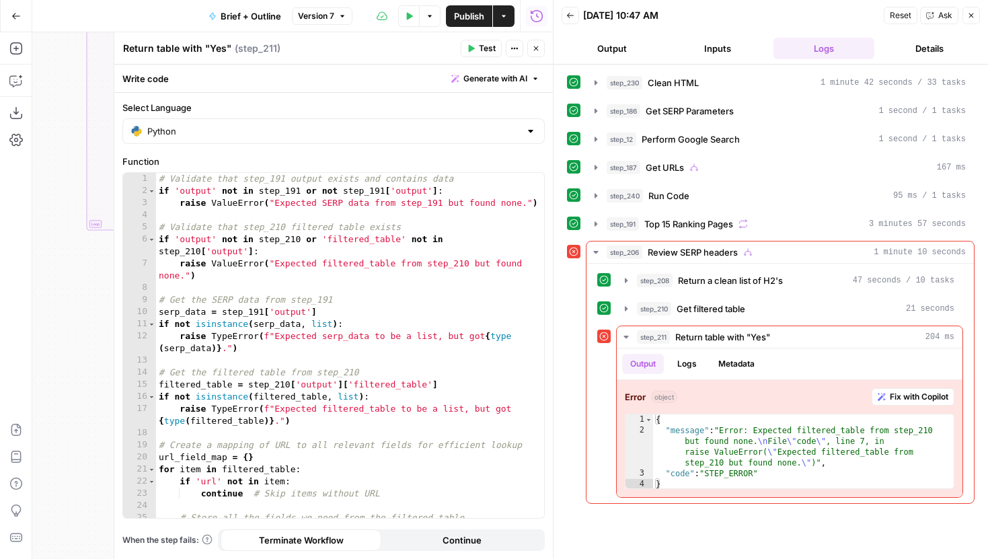
click at [536, 49] on icon "button" at bounding box center [536, 48] width 8 height 8
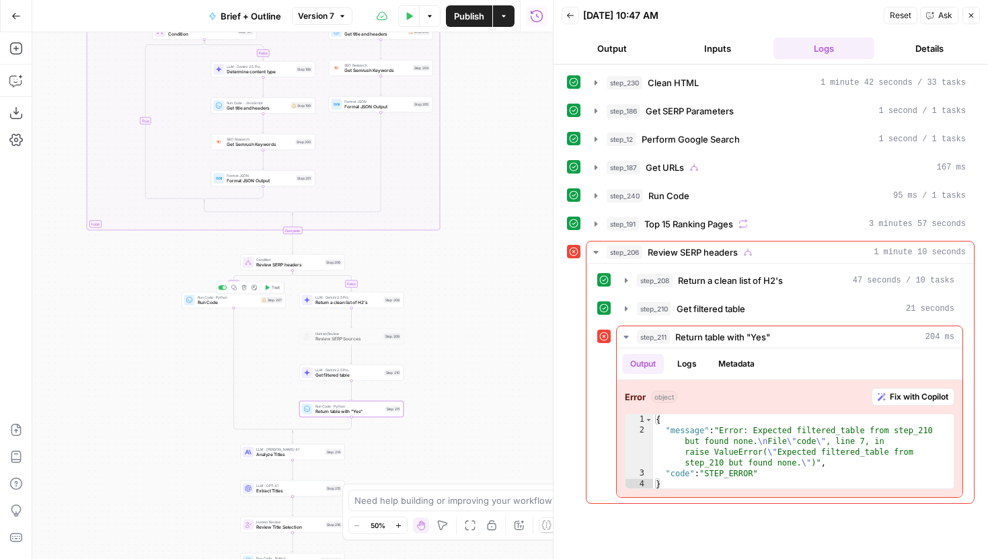
click at [241, 306] on div "Run Code · Python Run Code Step 207 Copy step Delete step Add Note Test" at bounding box center [234, 300] width 104 height 16
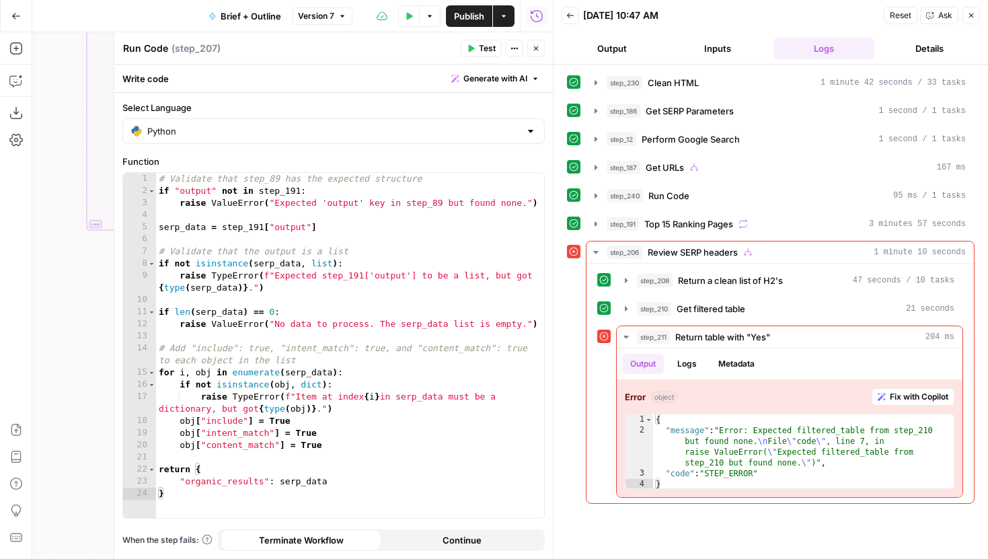
click at [539, 44] on icon "button" at bounding box center [536, 48] width 8 height 8
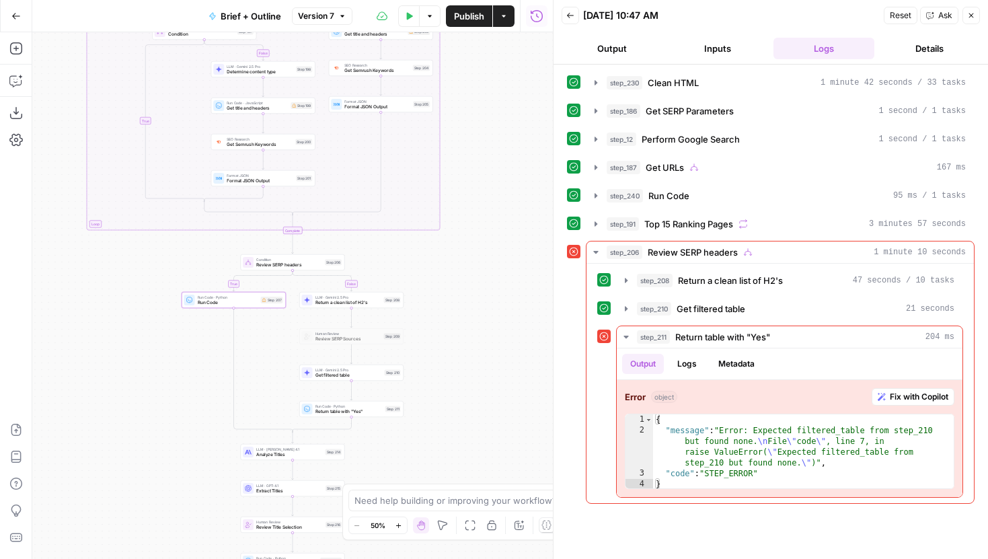
click at [341, 417] on div "true false false true false true false true true false Workflow Input Settings …" at bounding box center [292, 295] width 520 height 526
click at [338, 411] on span "Return table with "Yes"" at bounding box center [348, 411] width 67 height 7
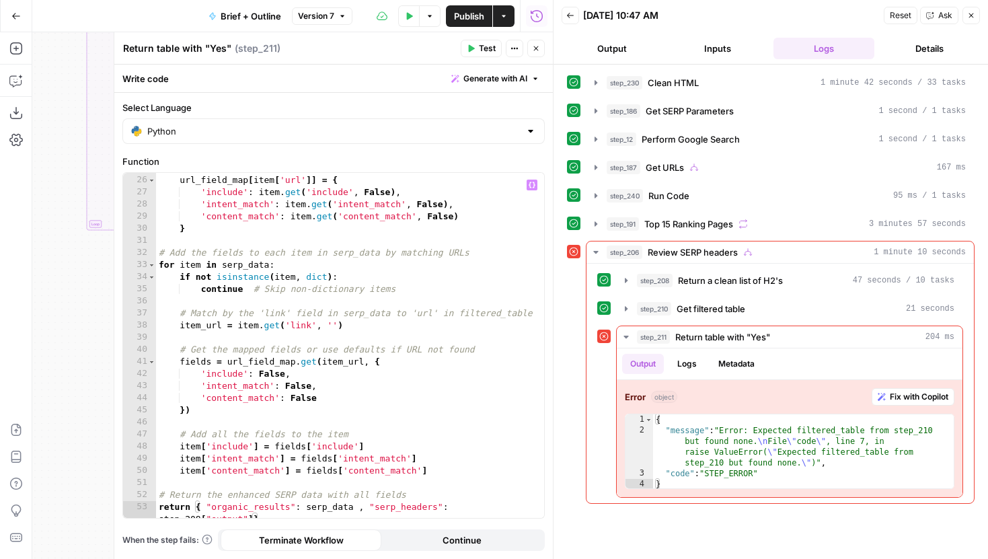
scroll to position [357, 0]
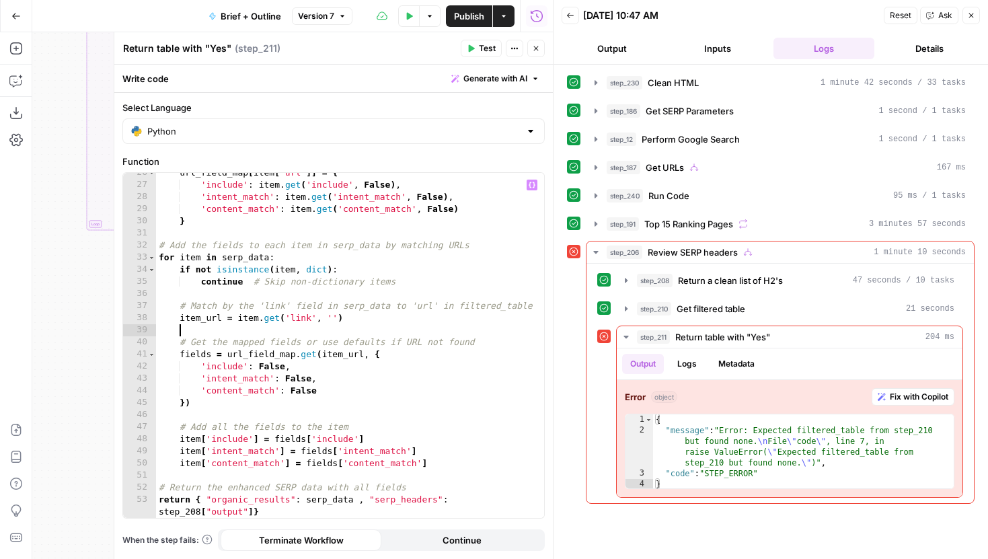
click at [387, 329] on div "url_field_map [ item [ 'url' ]] = { 'include' : item . get ( 'include' , False …" at bounding box center [350, 357] width 388 height 381
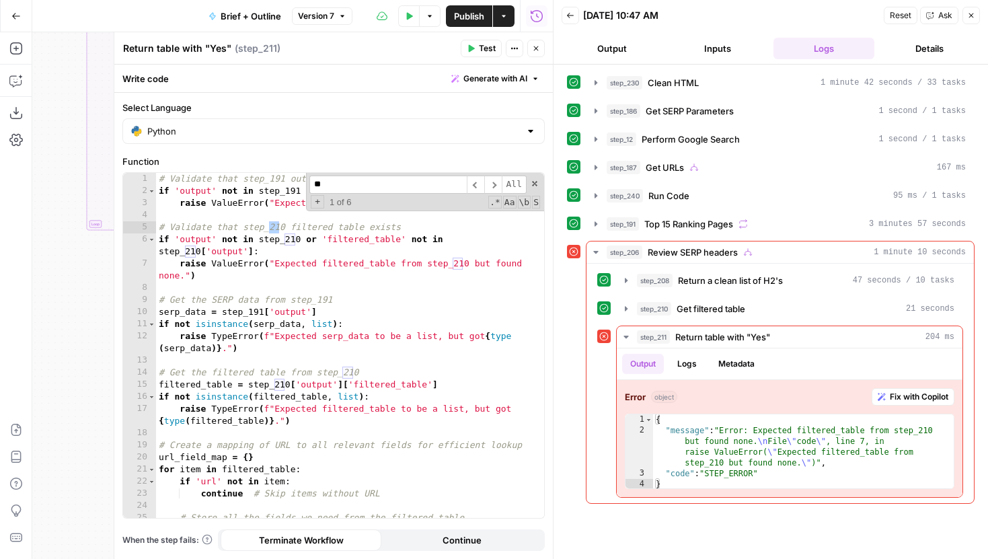
scroll to position [0, 0]
type input "***"
click at [627, 306] on icon "button" at bounding box center [625, 308] width 11 height 11
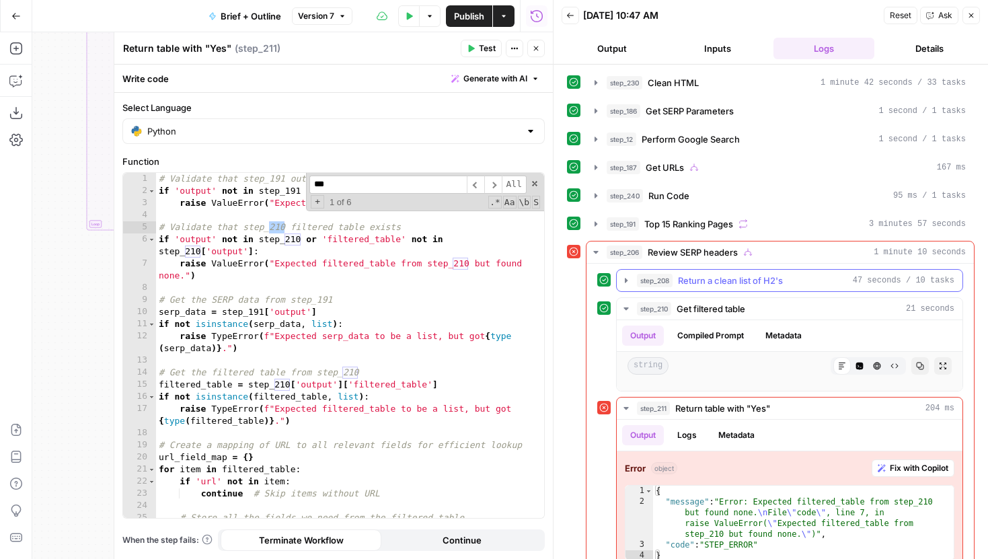
click at [626, 280] on icon "button" at bounding box center [626, 280] width 3 height 5
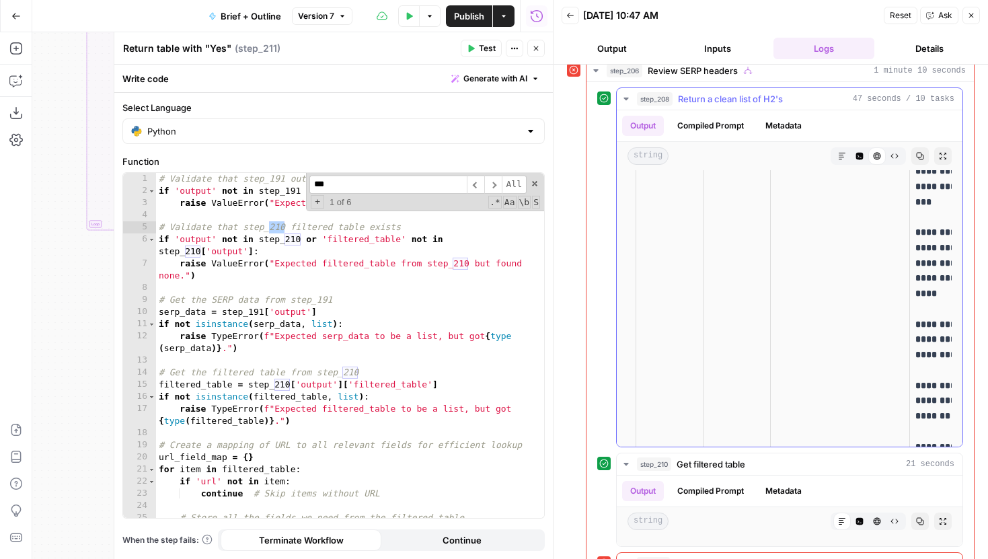
scroll to position [744, 0]
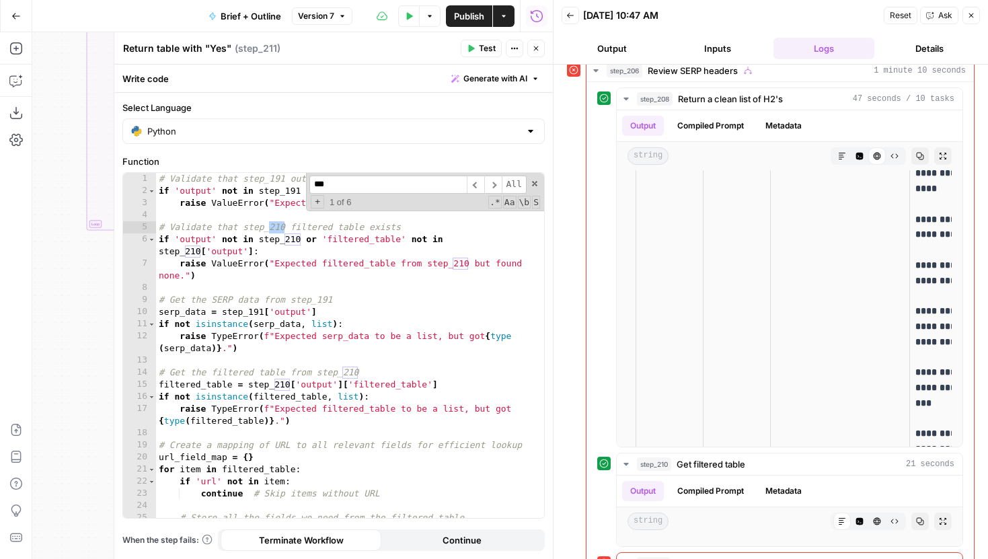
click at [538, 40] on button "Close" at bounding box center [535, 48] width 17 height 17
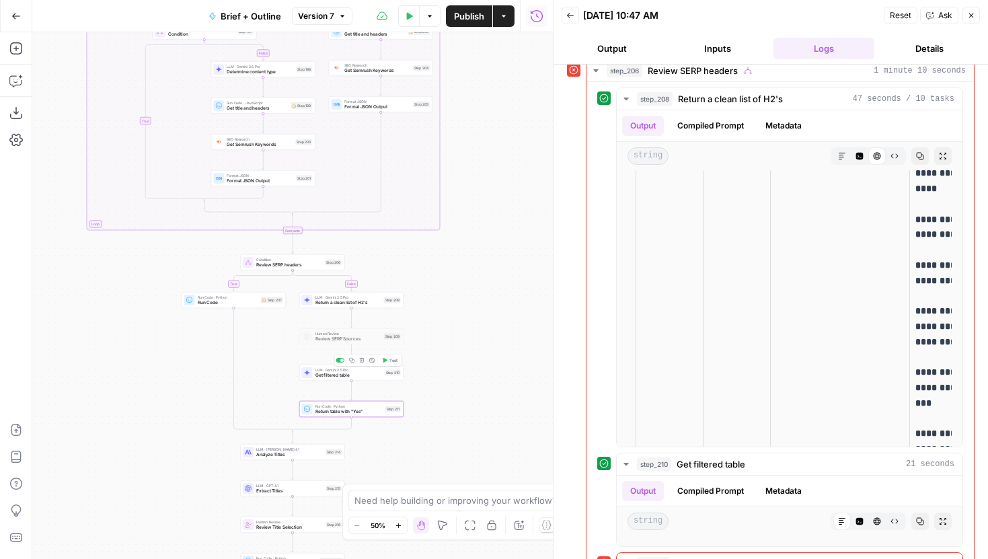
click at [383, 379] on div "LLM · Gemini 2.5 Pro Get filtered table Step 210 Copy step Delete step Add Note…" at bounding box center [351, 372] width 104 height 16
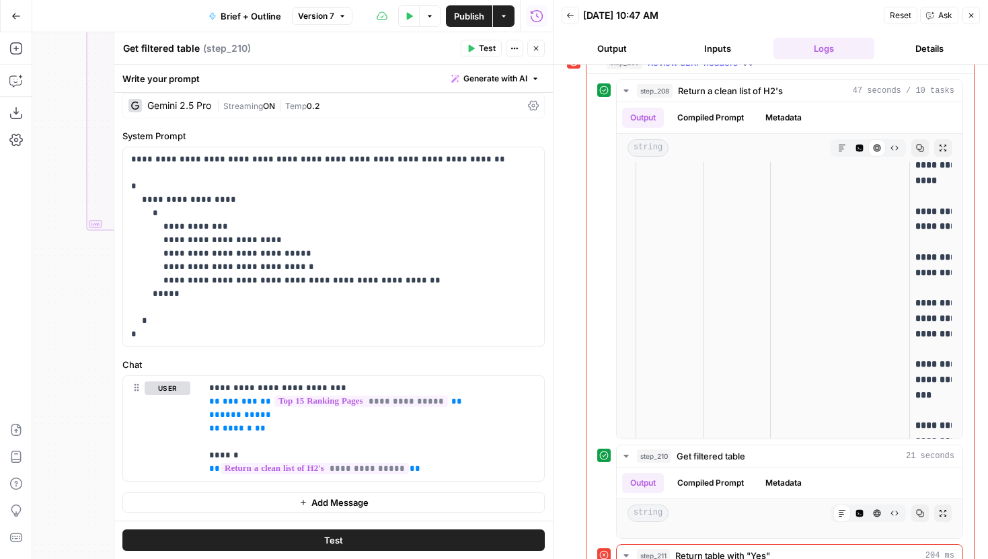
scroll to position [194, 0]
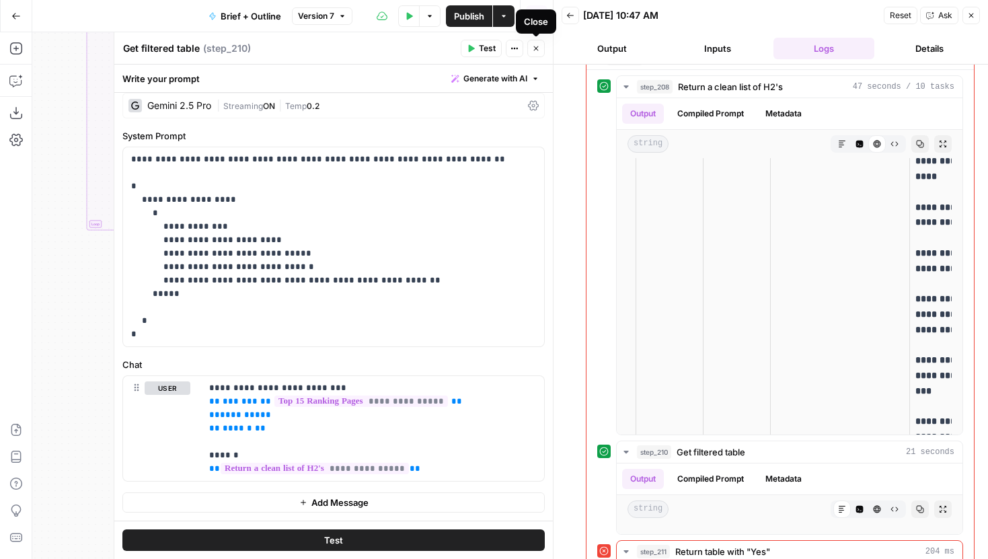
click at [534, 48] on icon "button" at bounding box center [536, 48] width 8 height 8
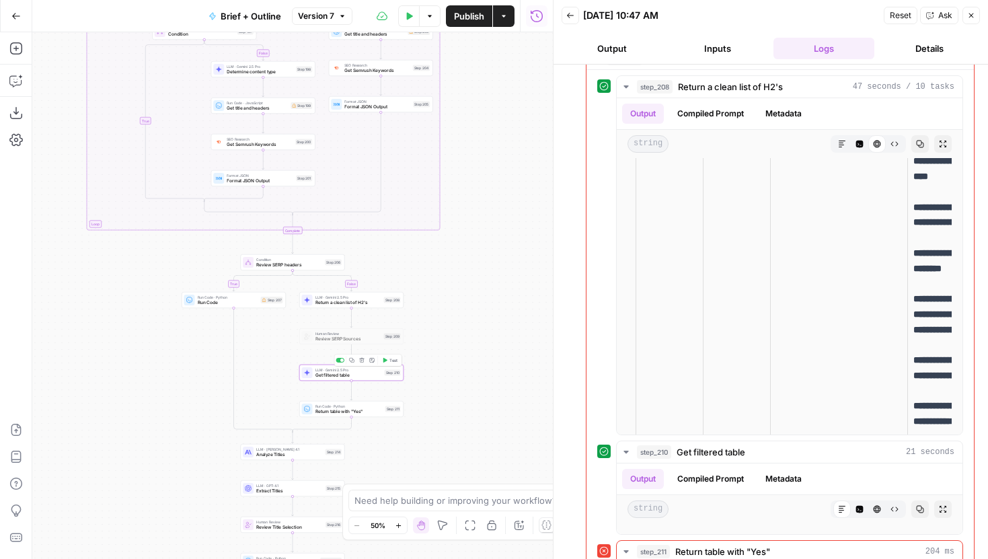
click at [389, 363] on button "Test" at bounding box center [389, 360] width 21 height 9
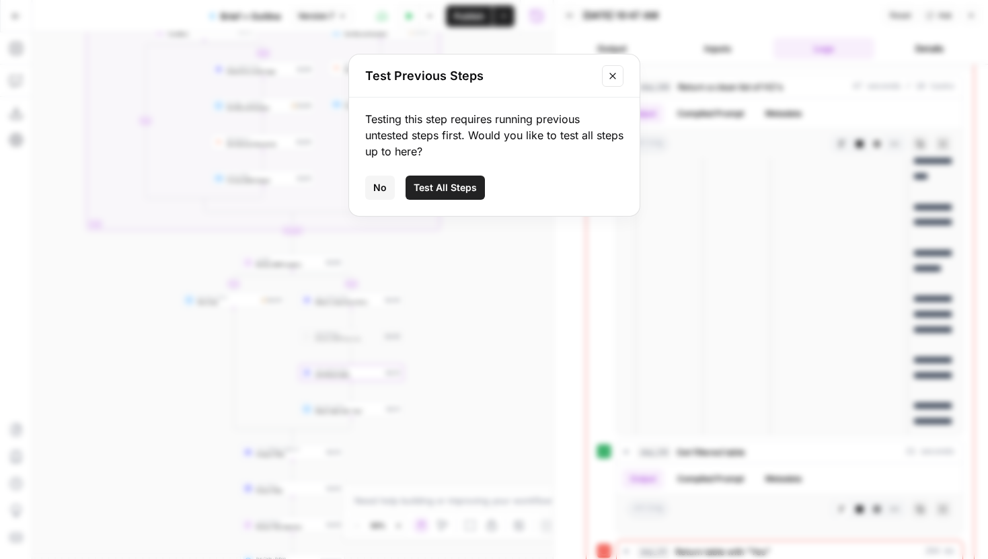
click at [459, 192] on span "Test All Steps" at bounding box center [444, 187] width 63 height 13
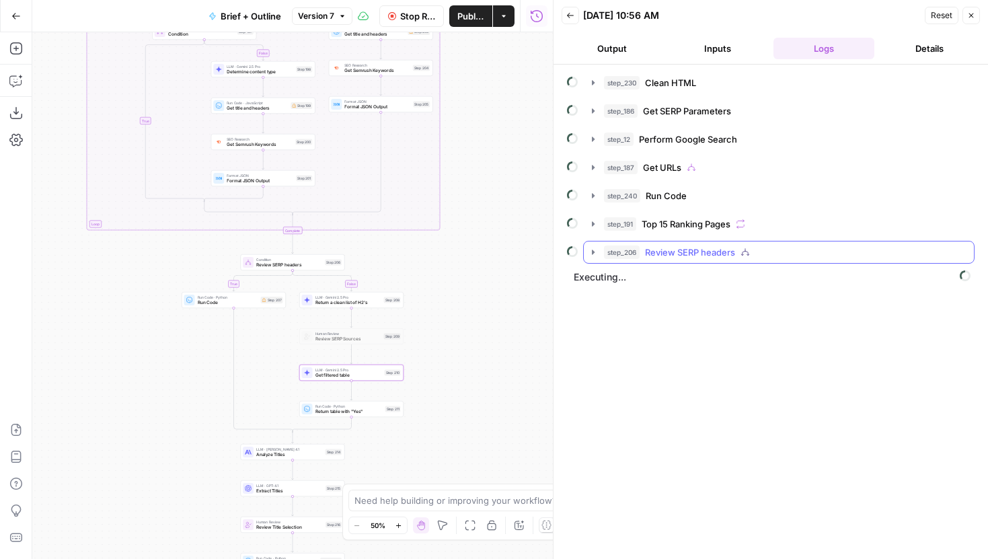
click at [596, 251] on icon "button" at bounding box center [593, 252] width 11 height 11
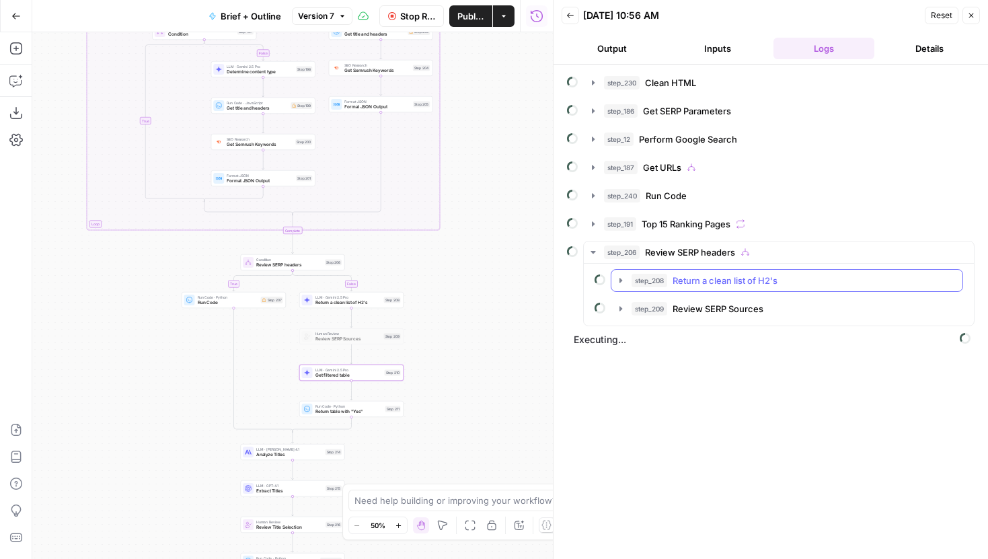
click at [610, 280] on div "step_208 Return a clean list of H2's" at bounding box center [786, 280] width 352 height 23
click at [616, 280] on icon "button" at bounding box center [620, 280] width 11 height 11
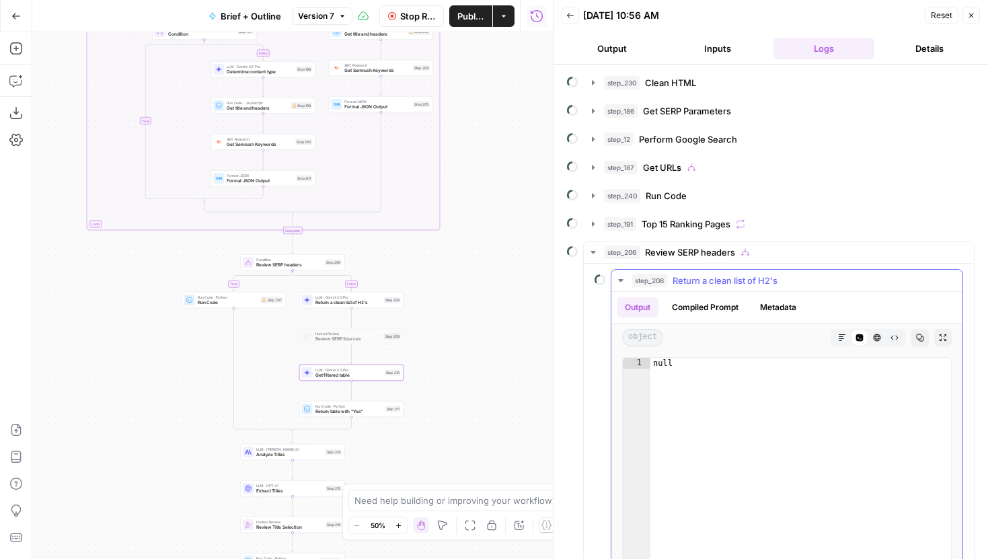
scroll to position [60, 0]
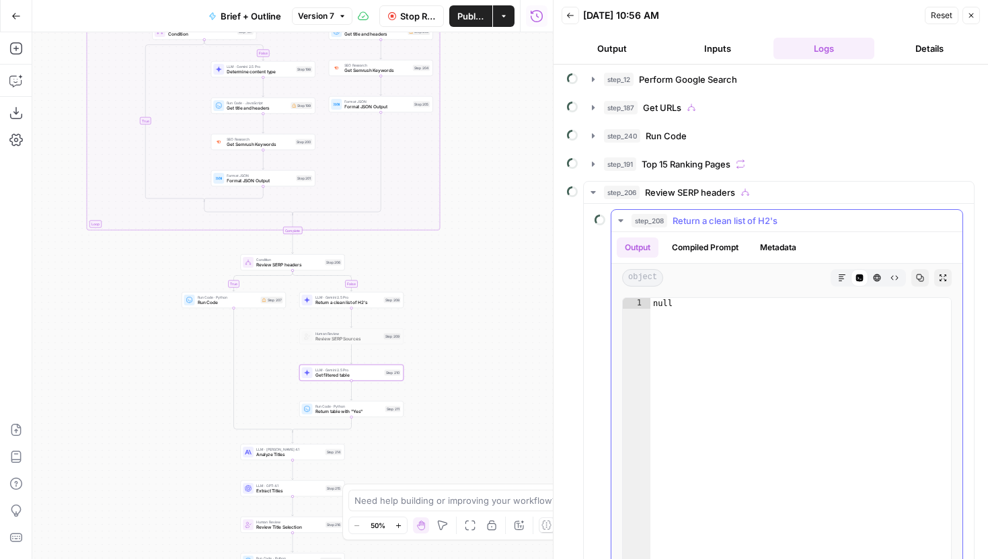
click at [624, 223] on icon "button" at bounding box center [620, 220] width 11 height 11
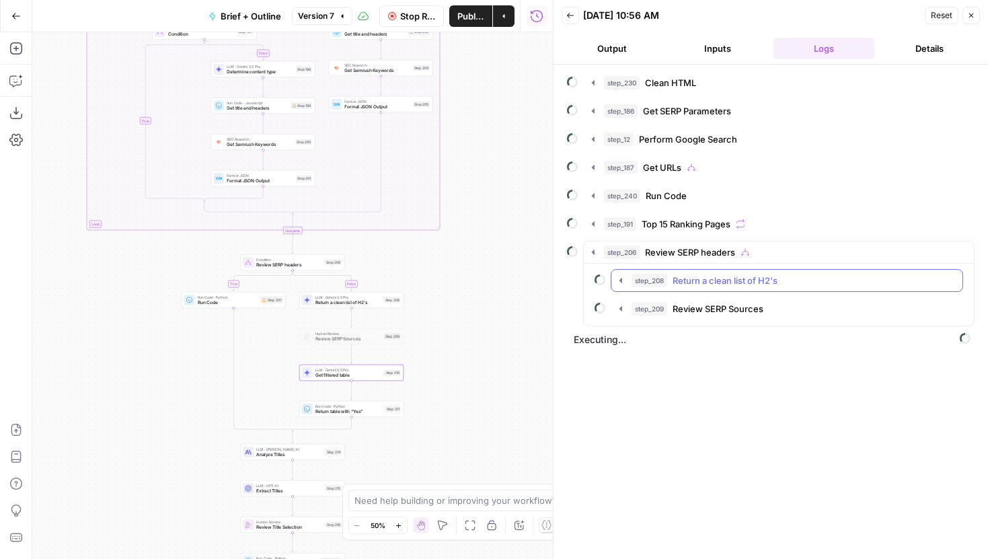
scroll to position [0, 0]
click at [415, 28] on div "Stop Run Publish Actions Run History" at bounding box center [452, 16] width 200 height 32
click at [414, 20] on span "Stop Run" at bounding box center [417, 15] width 35 height 13
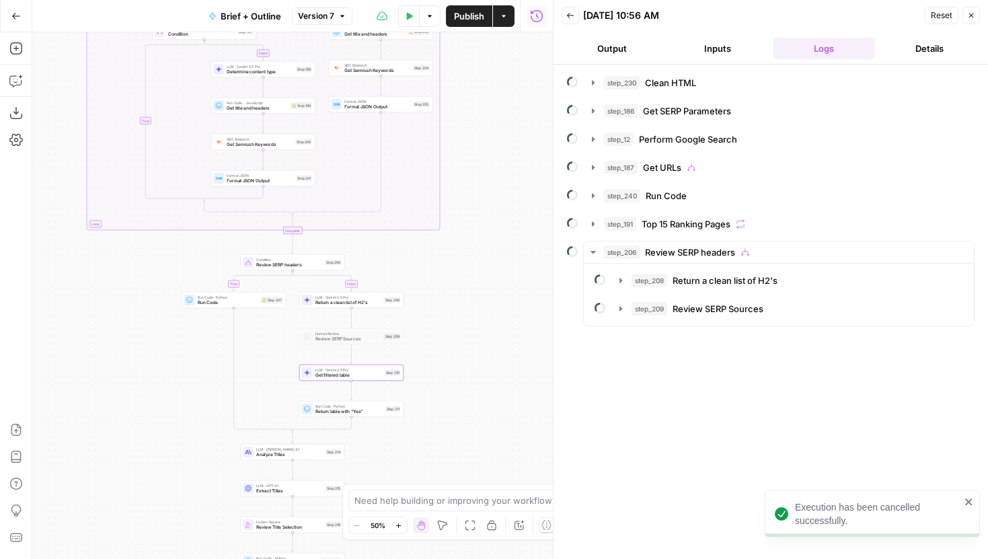
click at [366, 377] on span "Get filtered table" at bounding box center [348, 375] width 67 height 7
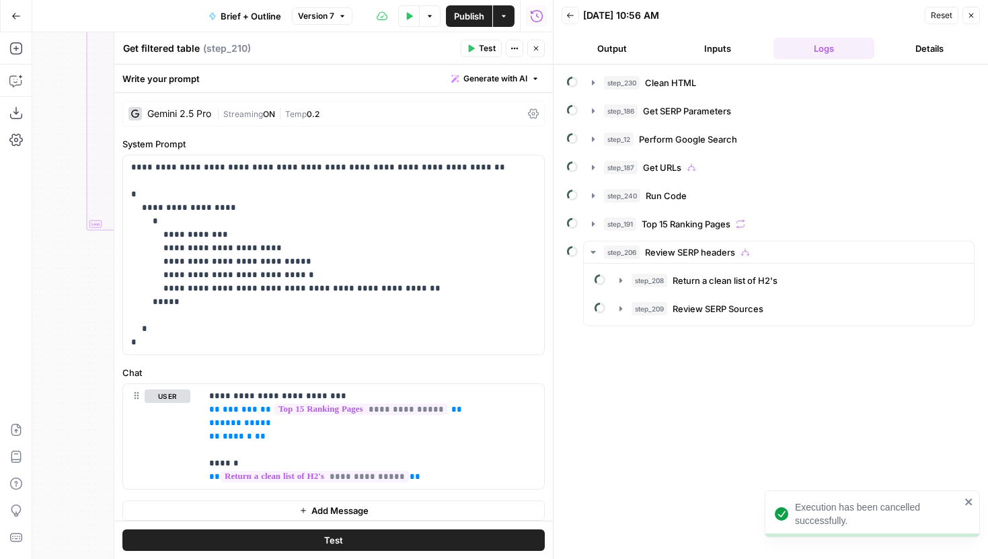
scroll to position [8, 0]
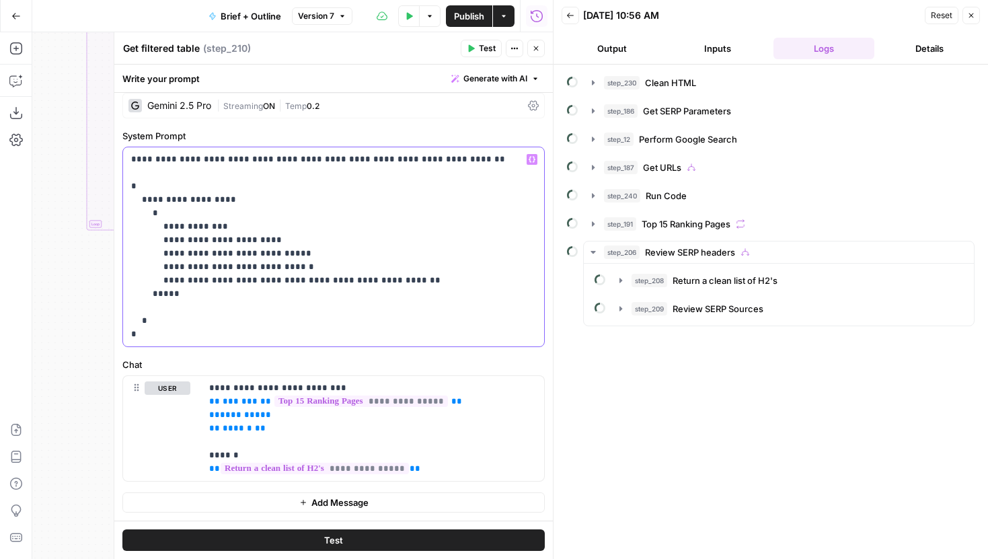
click at [356, 161] on p "**********" at bounding box center [333, 247] width 405 height 188
click at [532, 45] on icon "button" at bounding box center [536, 48] width 8 height 8
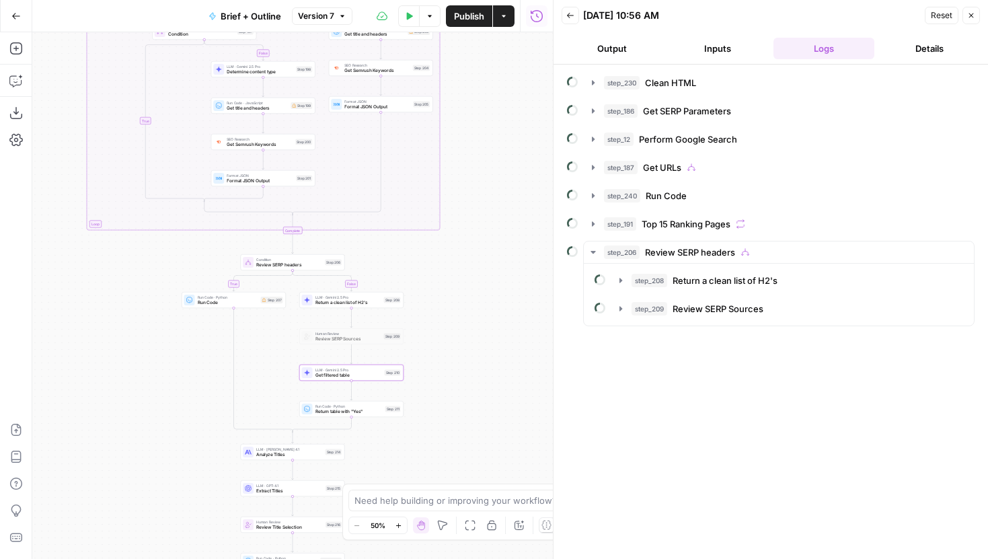
click at [570, 10] on button "Back" at bounding box center [569, 15] width 17 height 17
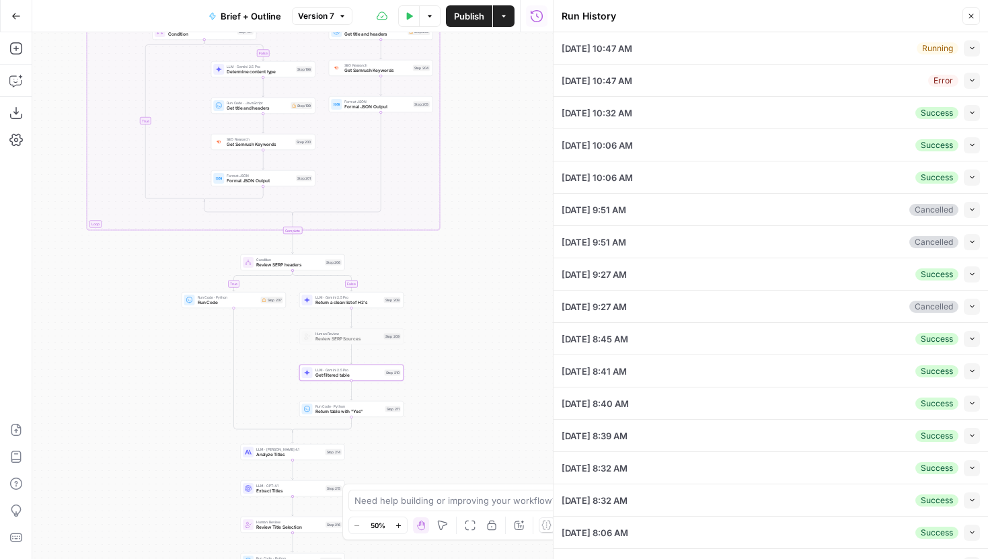
click at [968, 75] on button "Collapse" at bounding box center [971, 81] width 16 height 16
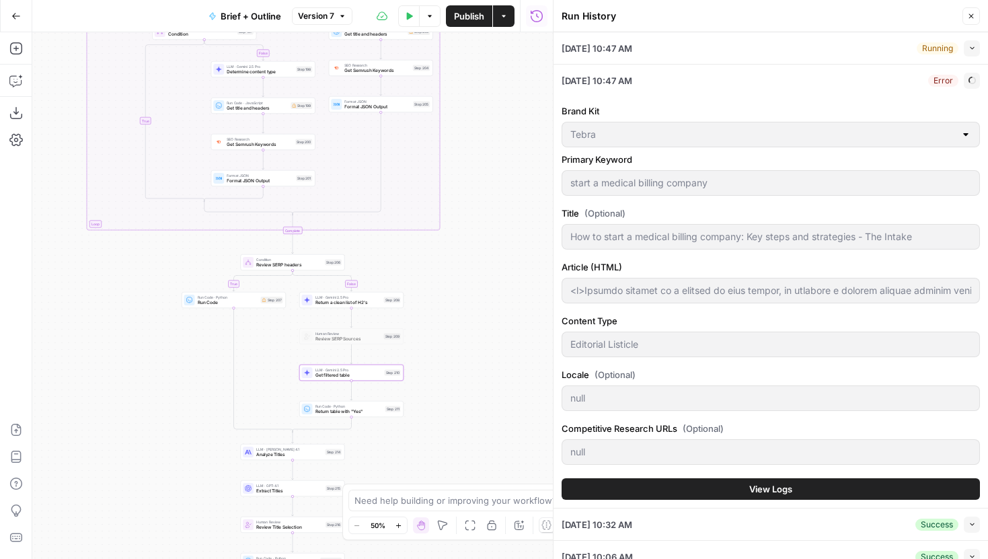
type input "<p>Medical billing is a service in high demand, so starting a medical billing c…"
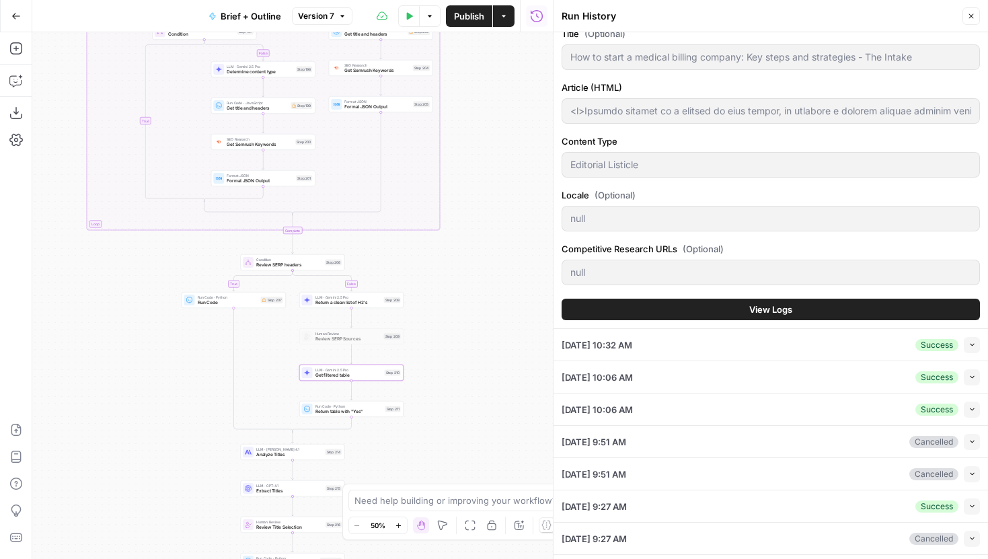
click at [778, 300] on button "View Logs" at bounding box center [770, 309] width 418 height 22
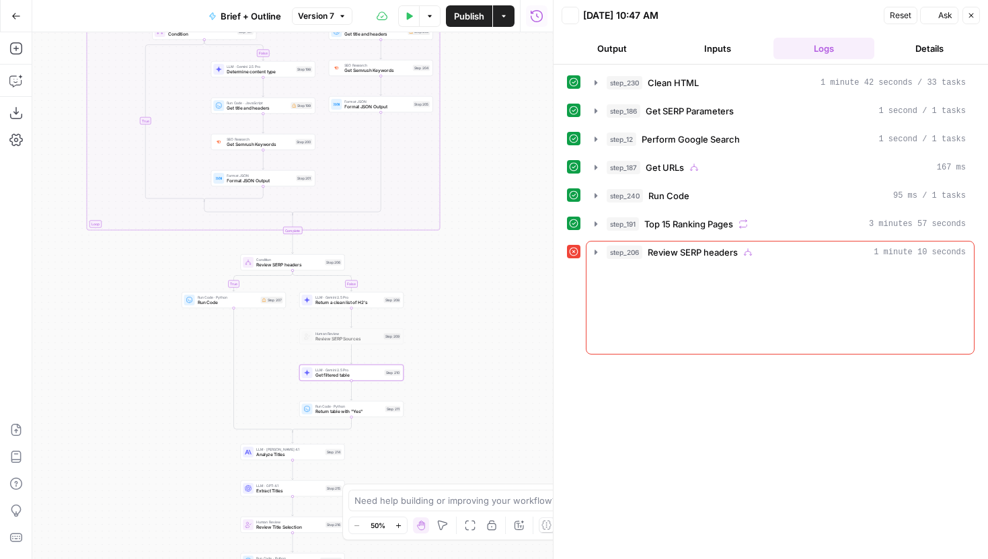
scroll to position [0, 0]
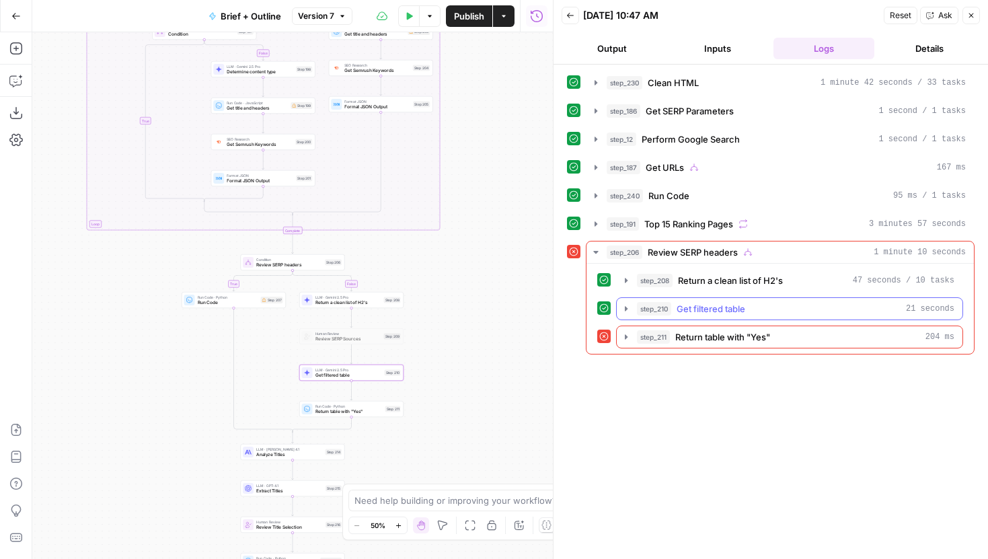
click at [633, 307] on button "step_210 Get filtered table 21 seconds" at bounding box center [789, 309] width 346 height 22
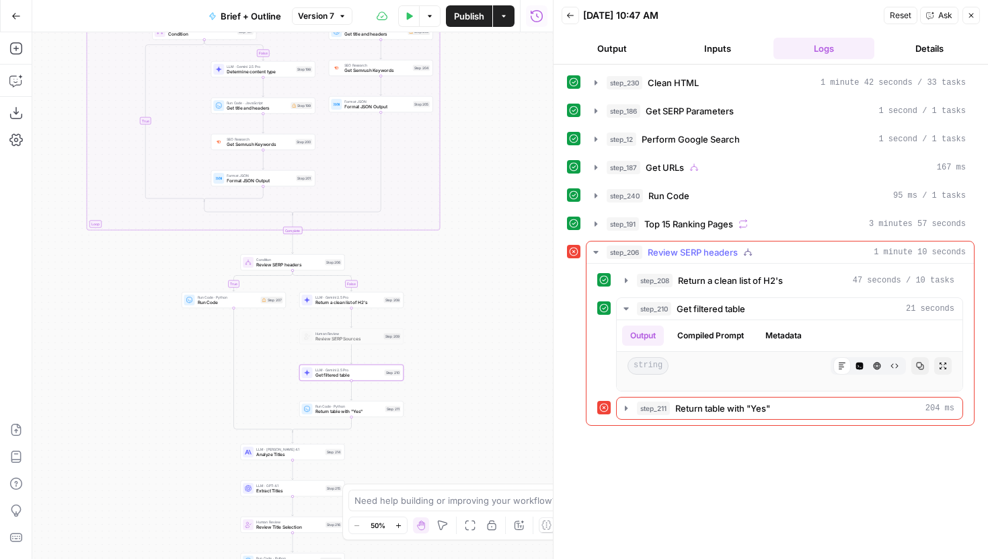
click at [626, 284] on icon "button" at bounding box center [625, 280] width 11 height 11
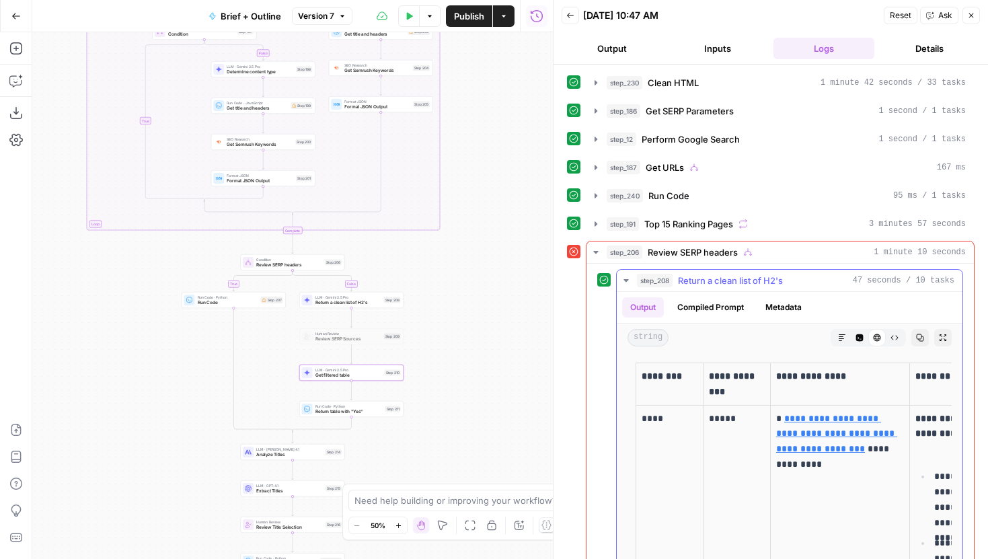
scroll to position [48, 0]
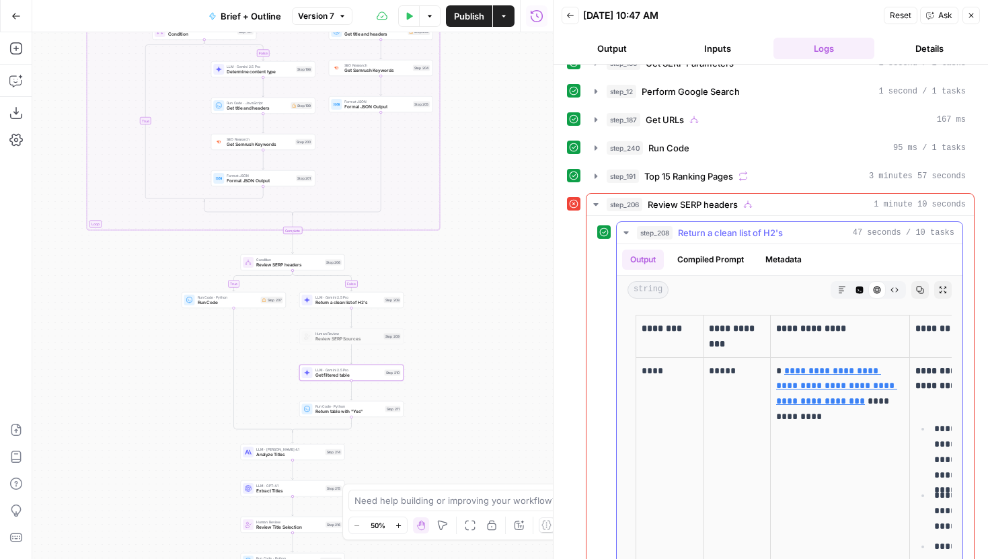
click at [858, 290] on icon "button" at bounding box center [859, 289] width 7 height 7
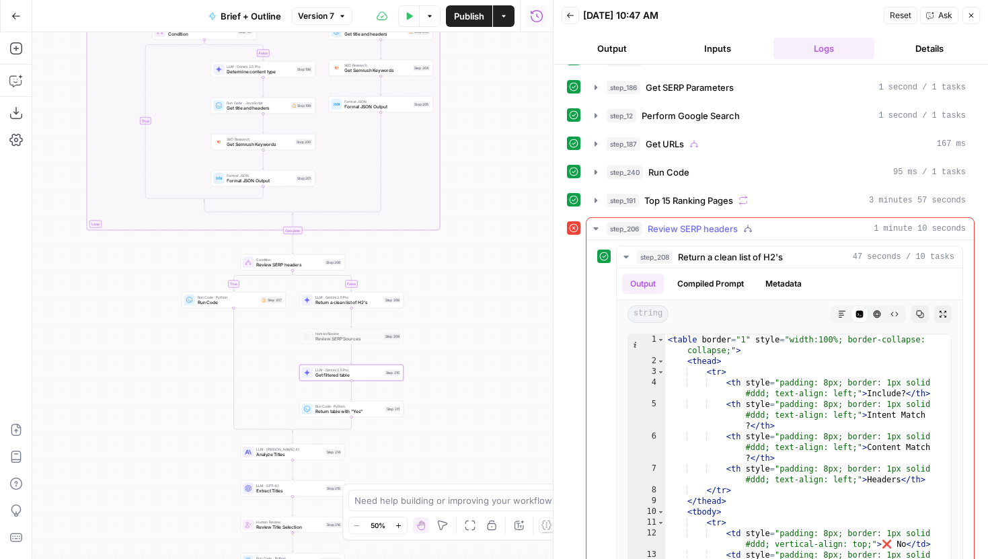
scroll to position [36, 0]
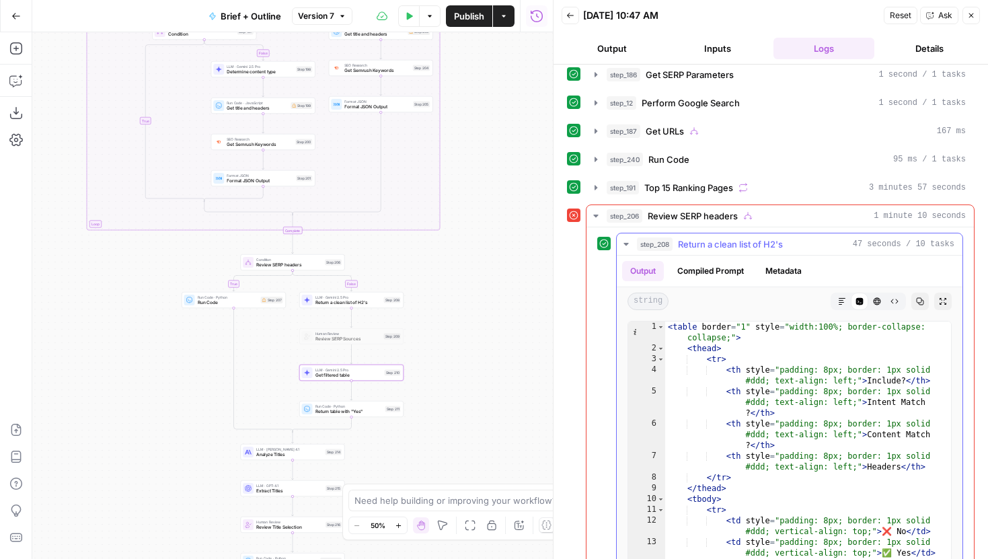
click at [877, 302] on icon "button" at bounding box center [876, 301] width 7 height 7
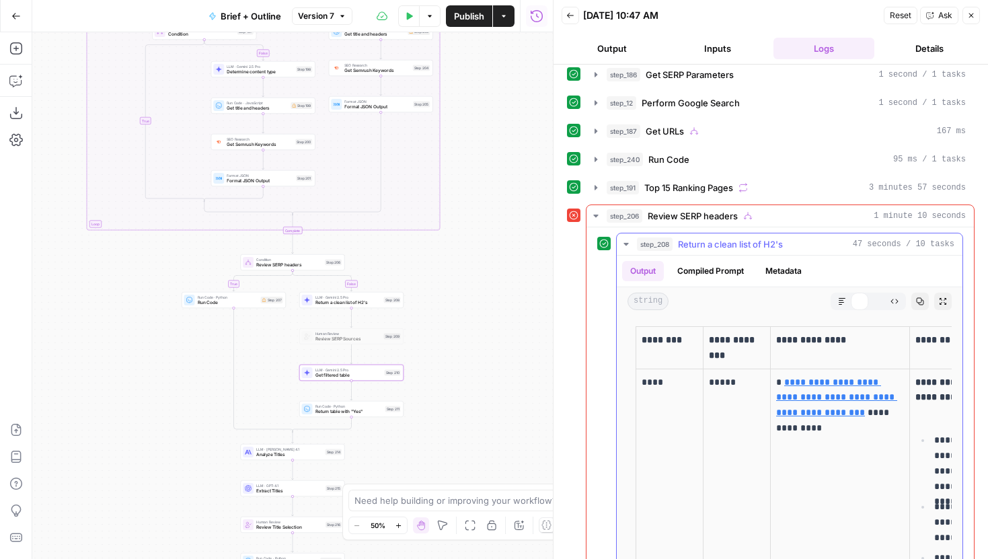
scroll to position [0, 0]
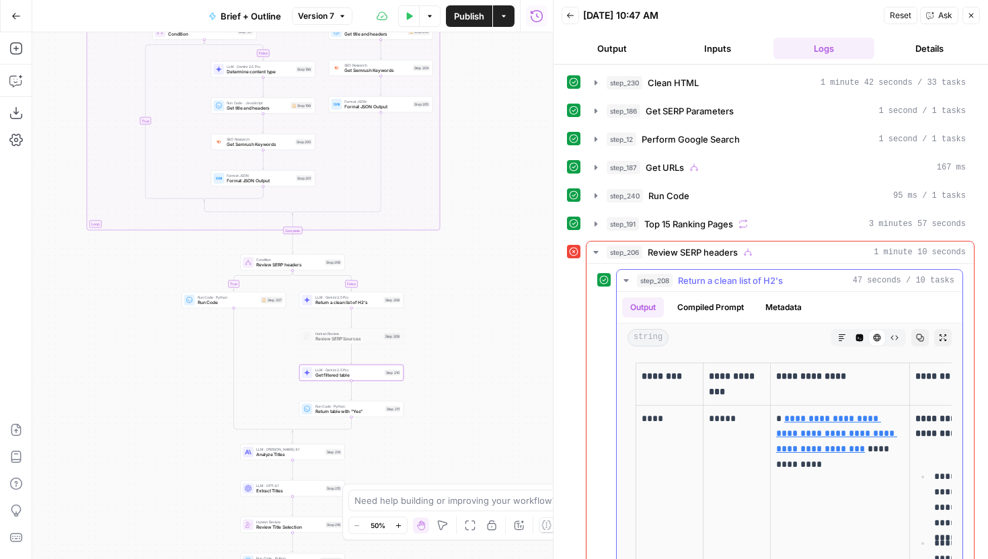
click at [894, 336] on icon "button" at bounding box center [894, 337] width 8 height 8
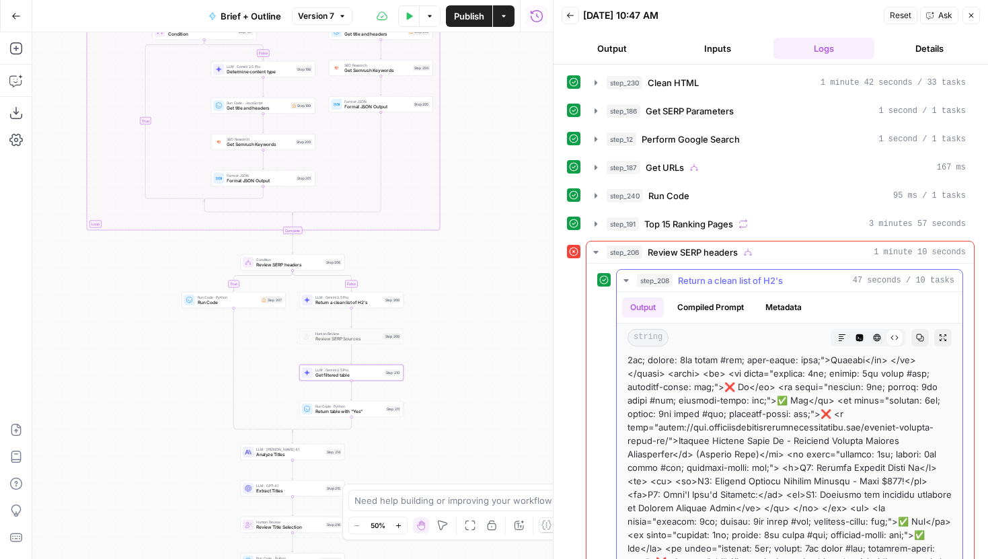
scroll to position [81, 0]
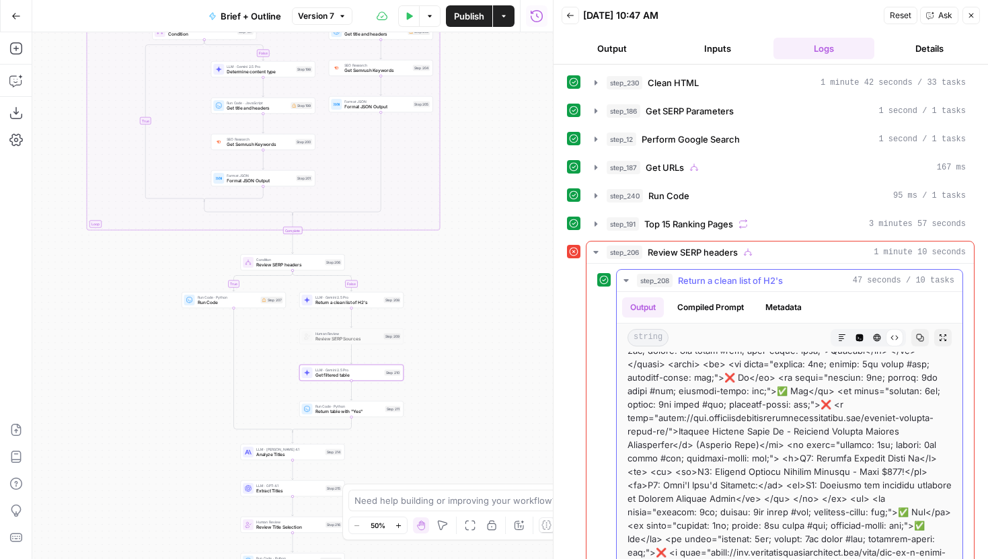
click at [841, 337] on icon "button" at bounding box center [842, 337] width 8 height 8
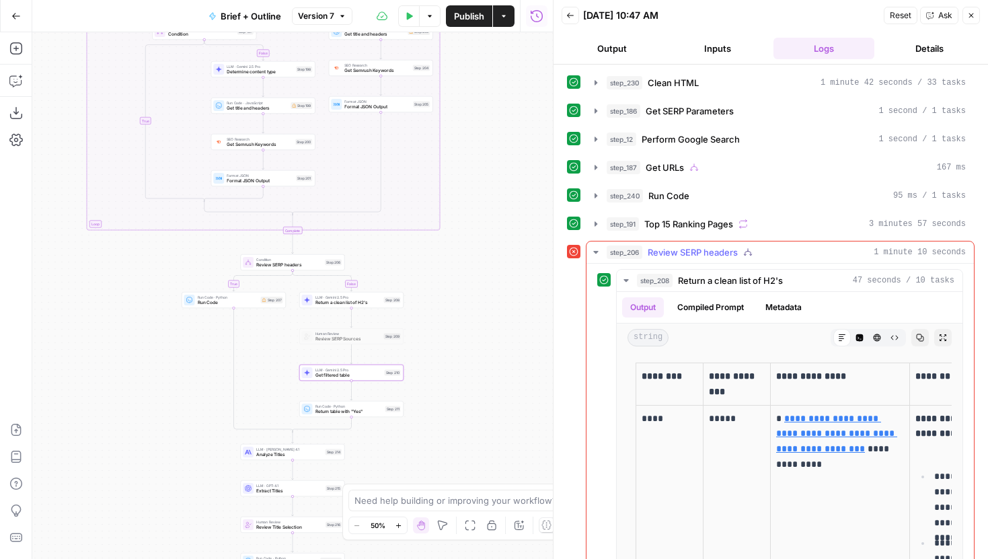
scroll to position [87, 0]
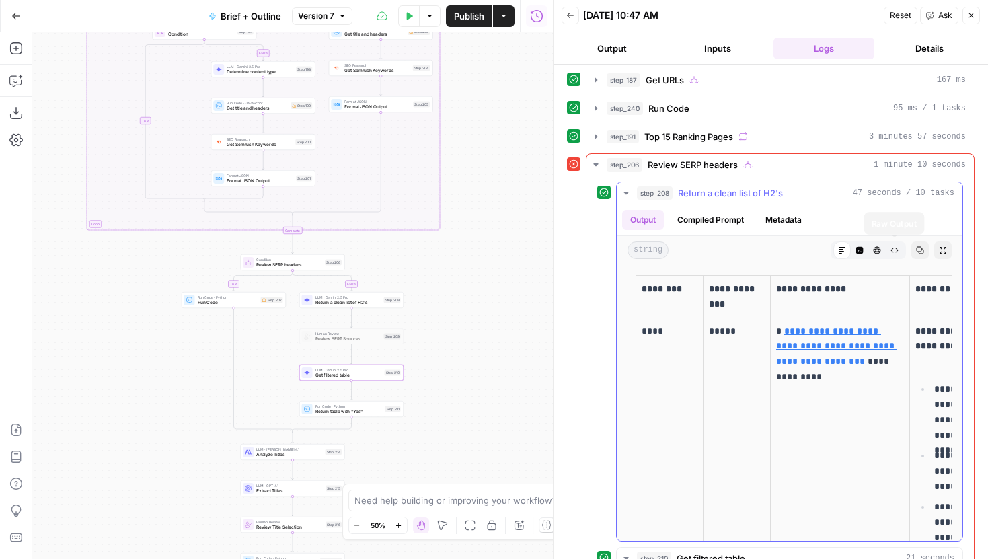
click at [891, 249] on icon "button" at bounding box center [894, 250] width 8 height 8
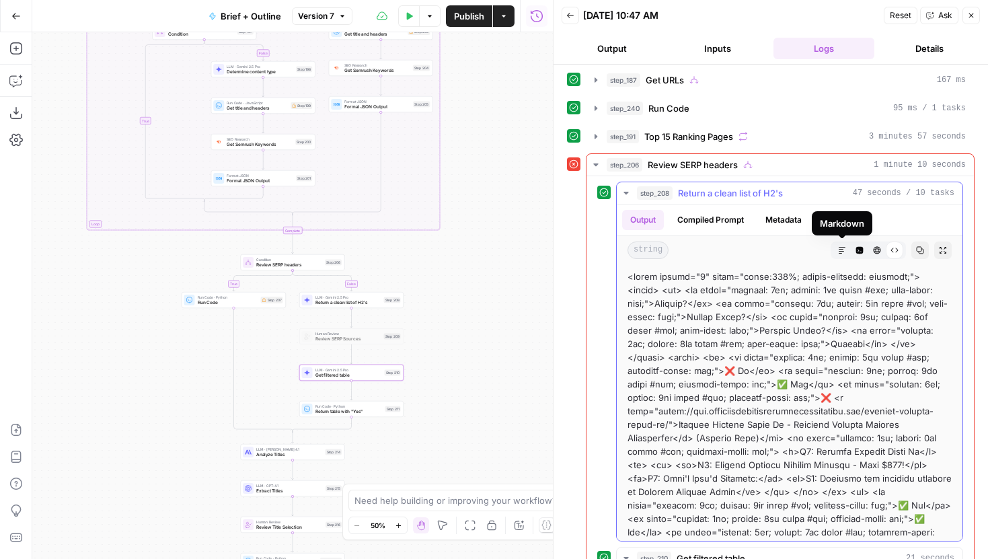
click at [846, 250] on button "Markdown" at bounding box center [841, 249] width 17 height 17
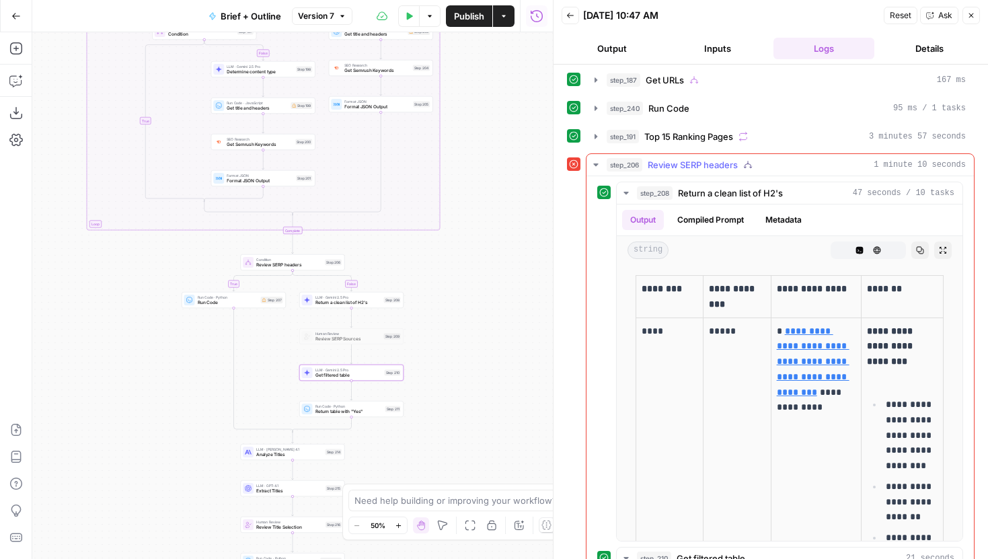
scroll to position [0, 0]
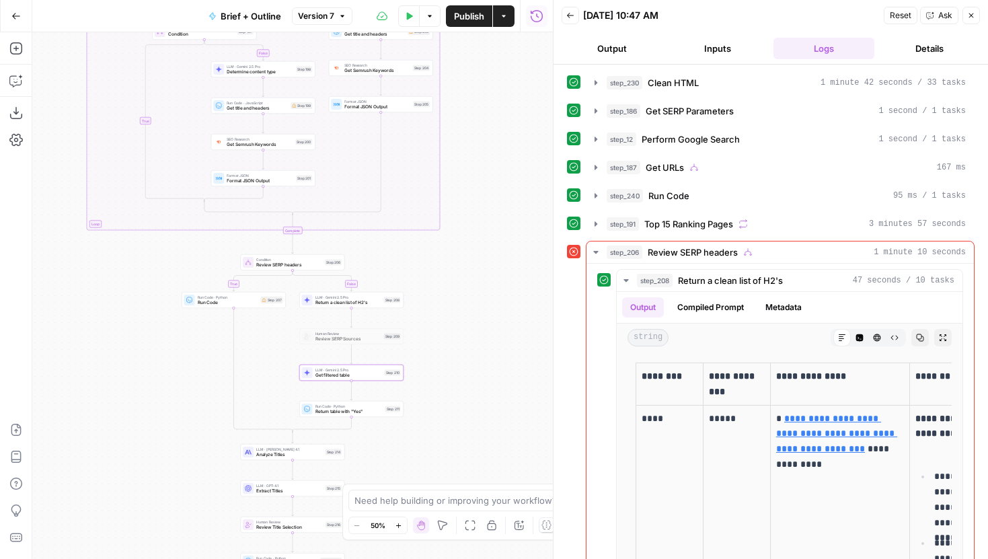
click at [365, 307] on div "LLM · Gemini 2.5 Pro Return a clean list of H2's Step 208 Copy step Delete step…" at bounding box center [351, 300] width 104 height 16
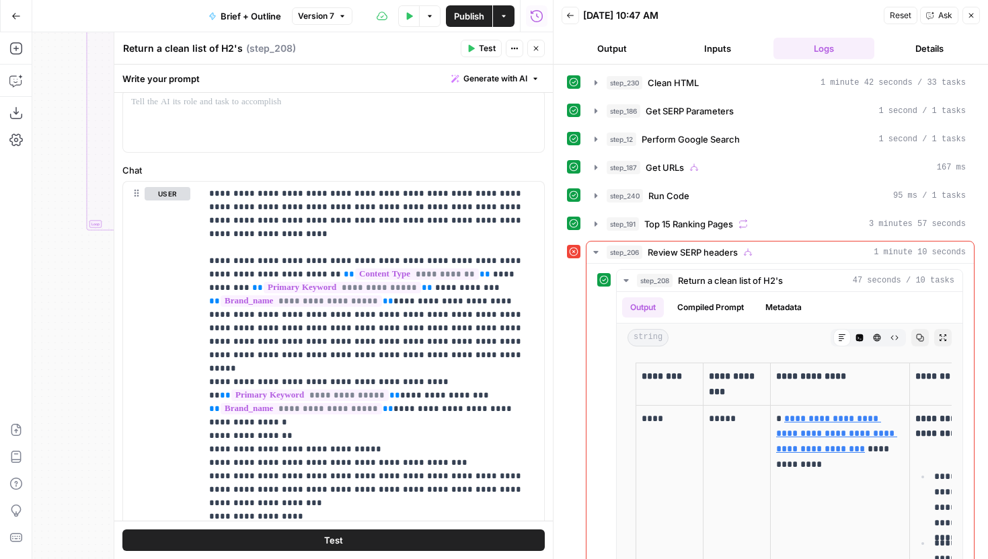
scroll to position [106, 0]
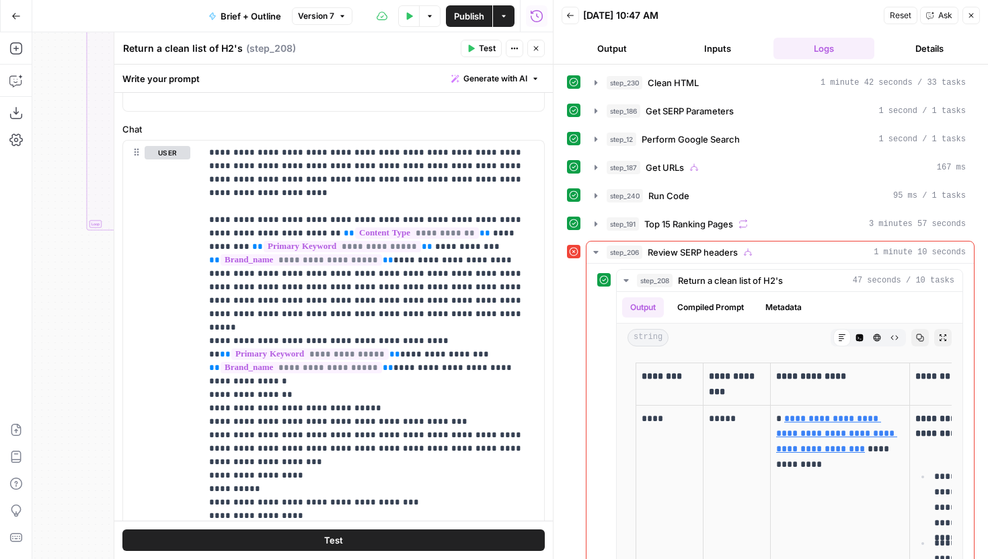
click at [541, 52] on button "Close" at bounding box center [535, 48] width 17 height 17
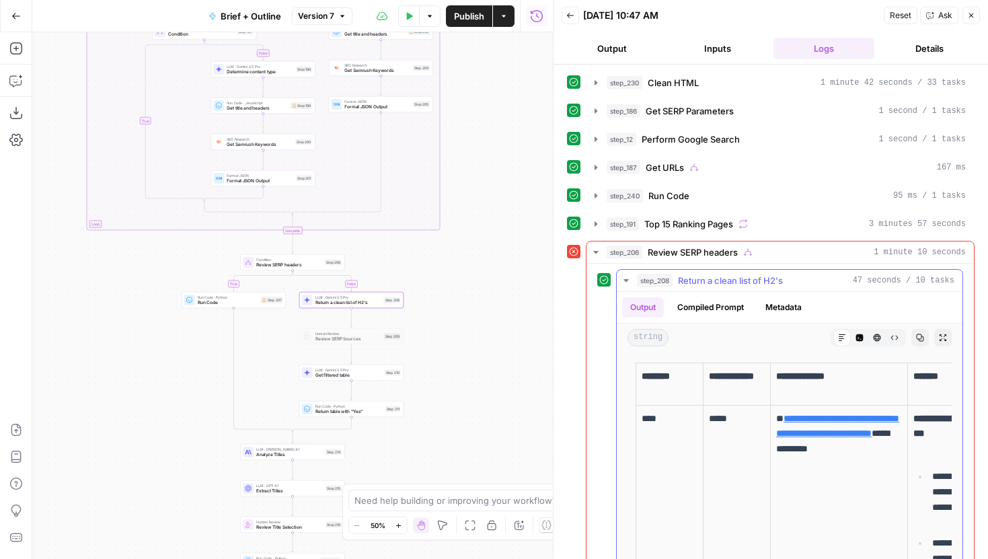
click at [769, 296] on div "Output Compiled Prompt Metadata" at bounding box center [789, 307] width 346 height 31
click at [771, 299] on button "Metadata" at bounding box center [783, 307] width 52 height 20
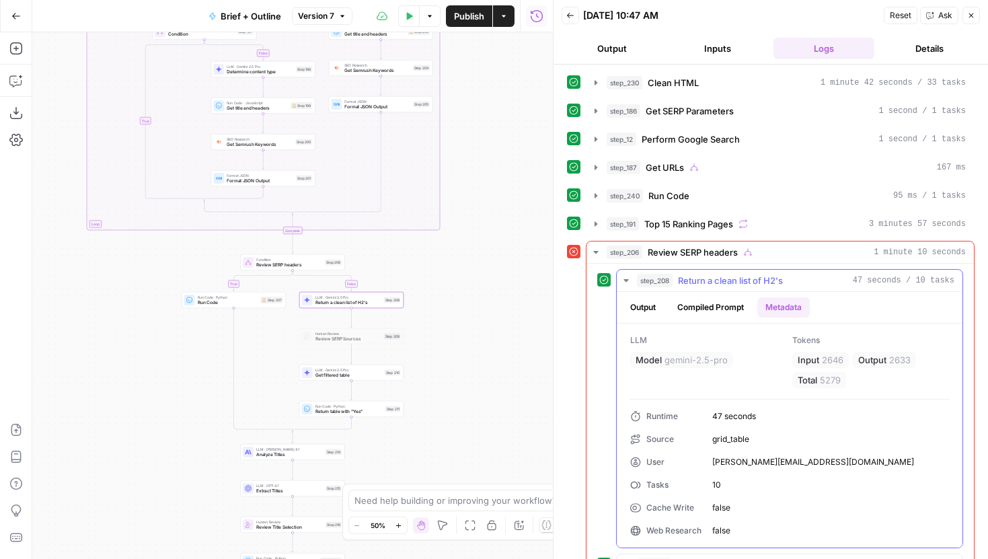
click at [658, 307] on button "Output" at bounding box center [643, 307] width 42 height 20
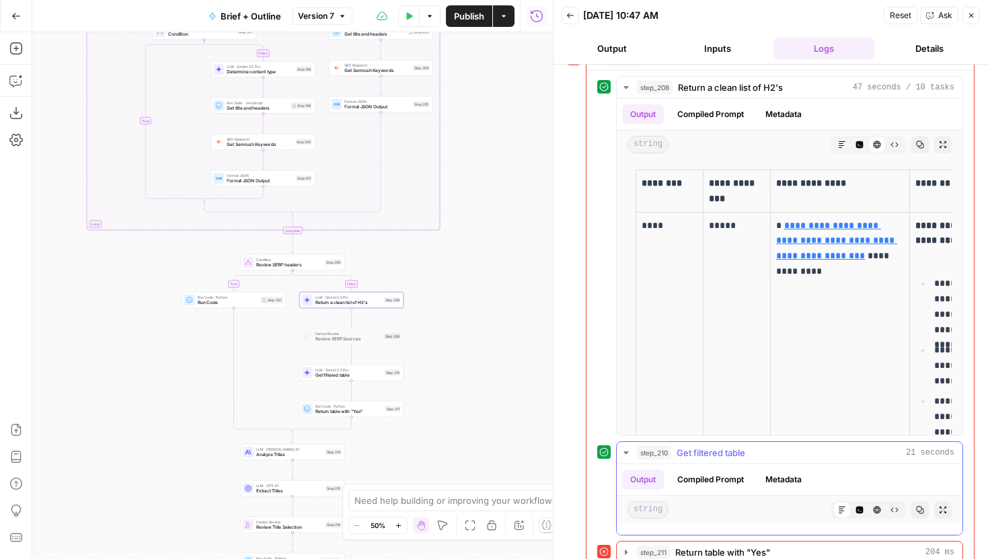
scroll to position [0, 0]
click at [859, 141] on icon "button" at bounding box center [859, 144] width 7 height 7
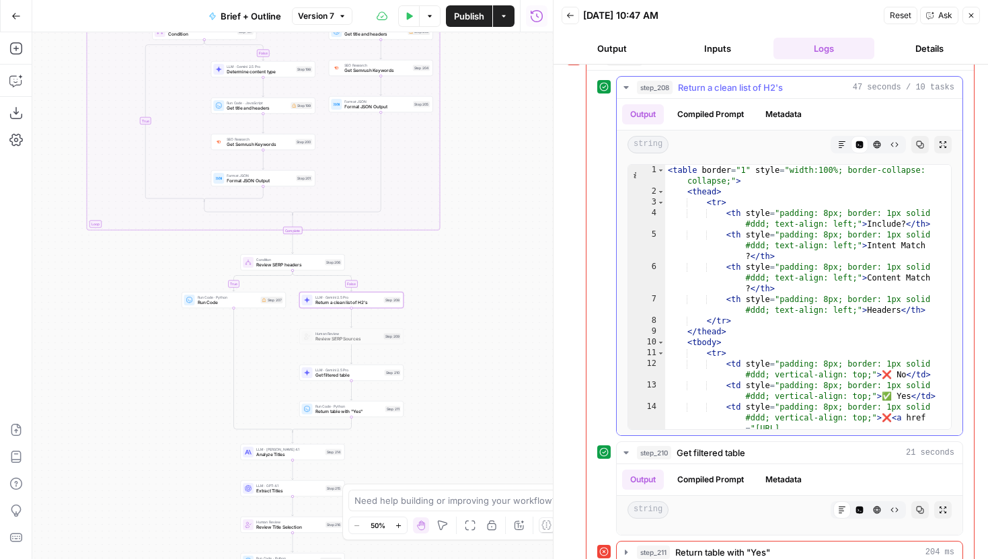
click at [891, 145] on icon "button" at bounding box center [894, 145] width 7 height 5
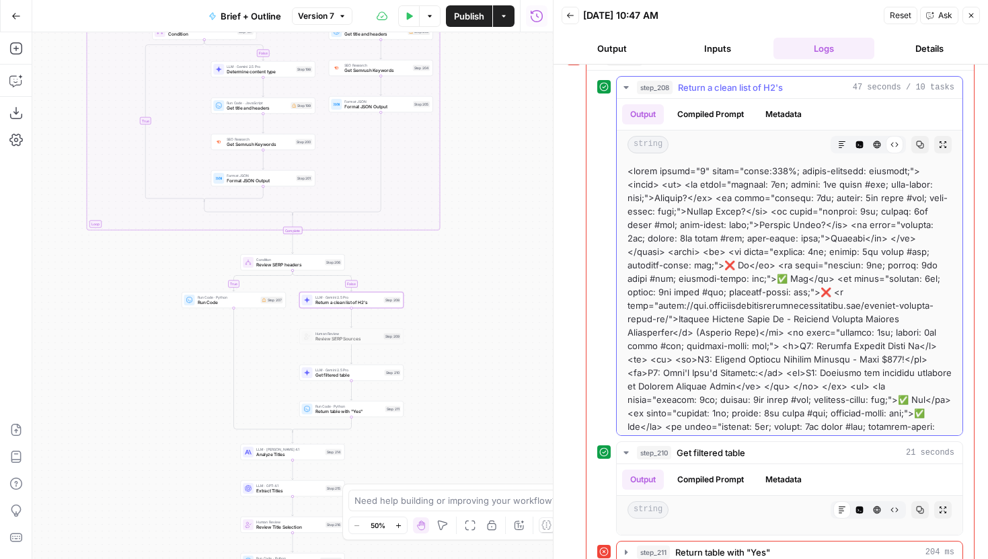
click at [872, 145] on button "HTML Viewer" at bounding box center [876, 144] width 17 height 17
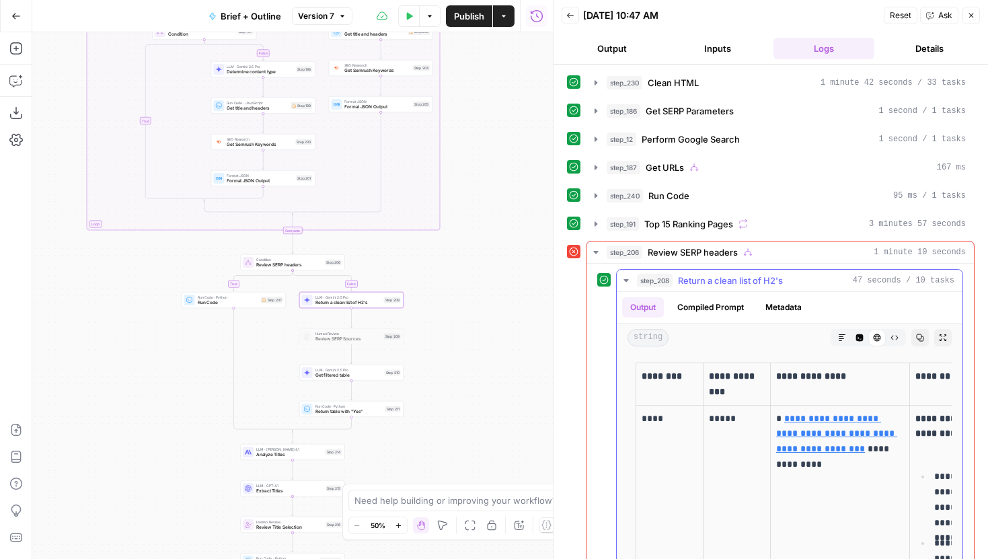
click at [840, 332] on button "Markdown" at bounding box center [841, 337] width 17 height 17
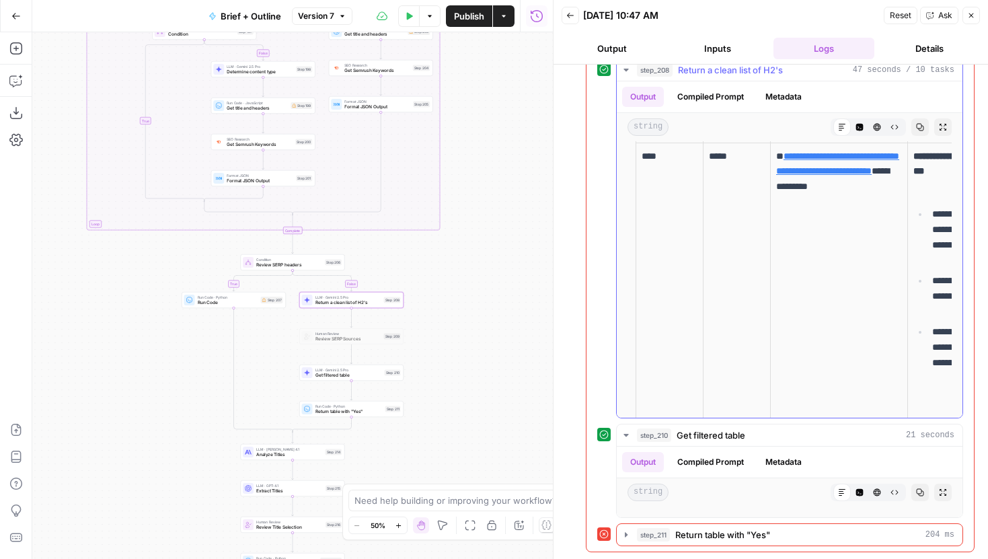
scroll to position [55, 0]
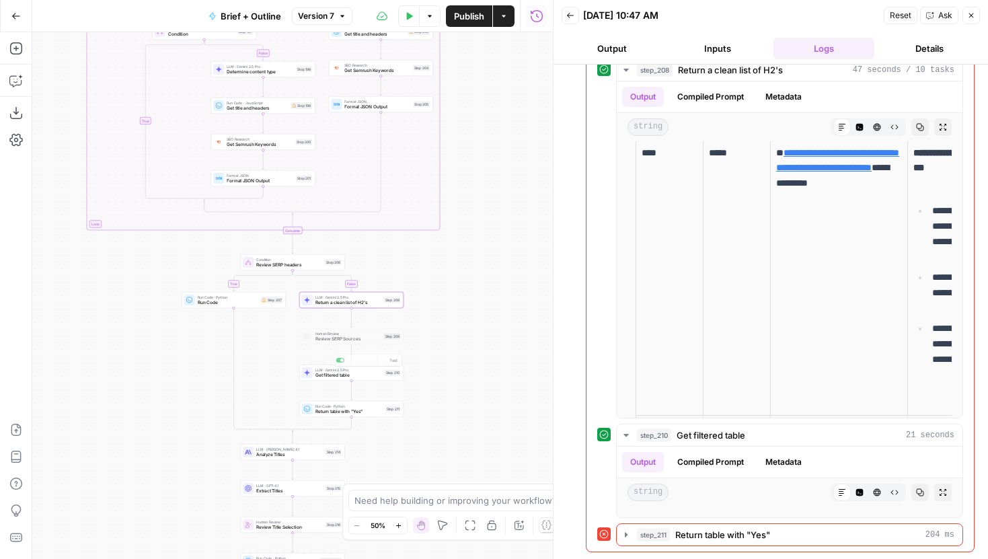
click at [366, 336] on span "Review SERP Sources" at bounding box center [348, 338] width 66 height 7
click at [366, 372] on span "Get filtered table" at bounding box center [348, 375] width 67 height 7
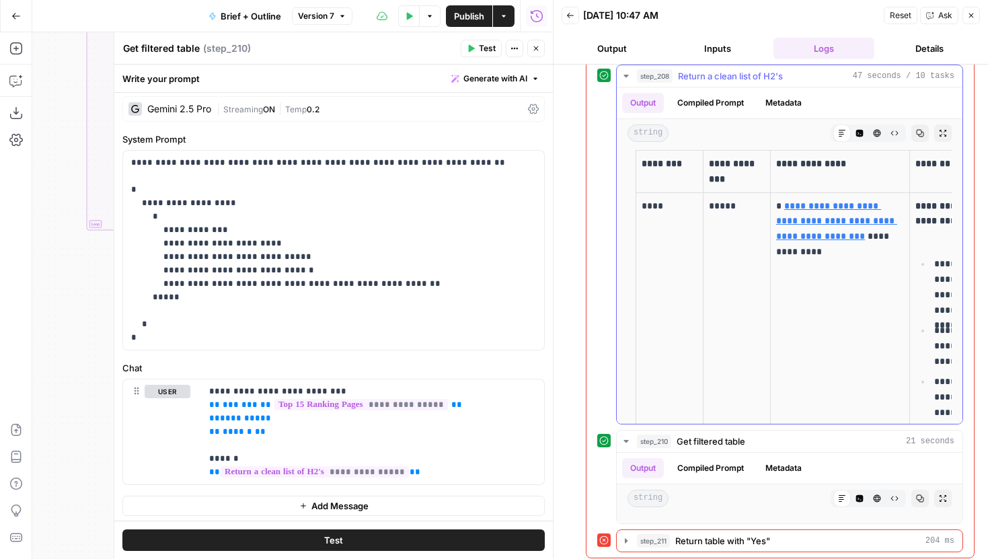
scroll to position [11, 0]
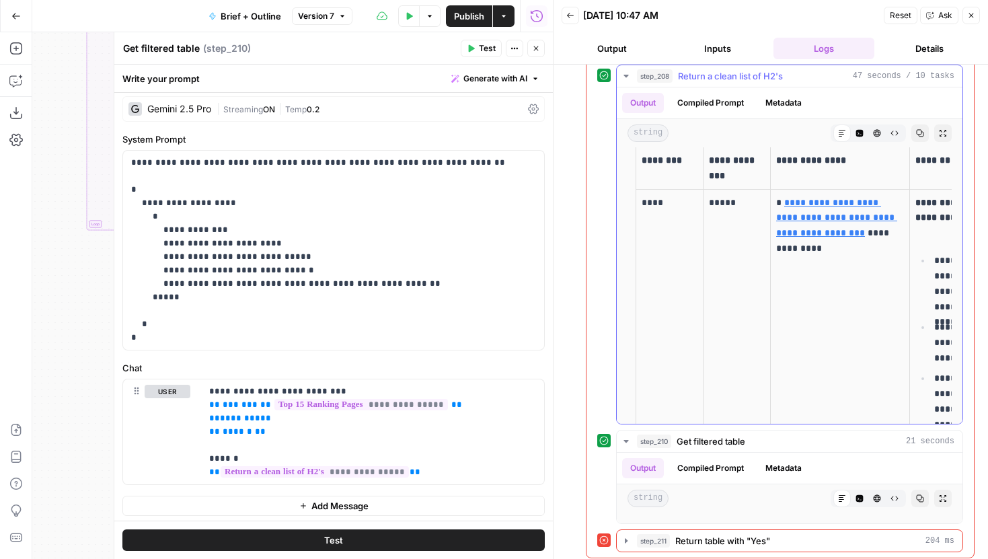
click at [858, 136] on icon "button" at bounding box center [859, 133] width 8 height 8
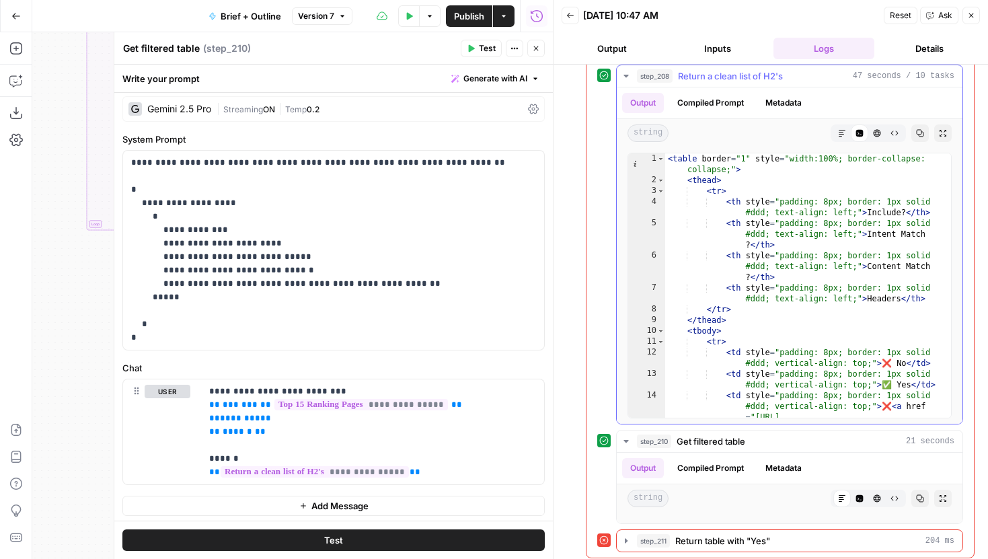
click at [897, 138] on button "Raw Output" at bounding box center [893, 132] width 17 height 17
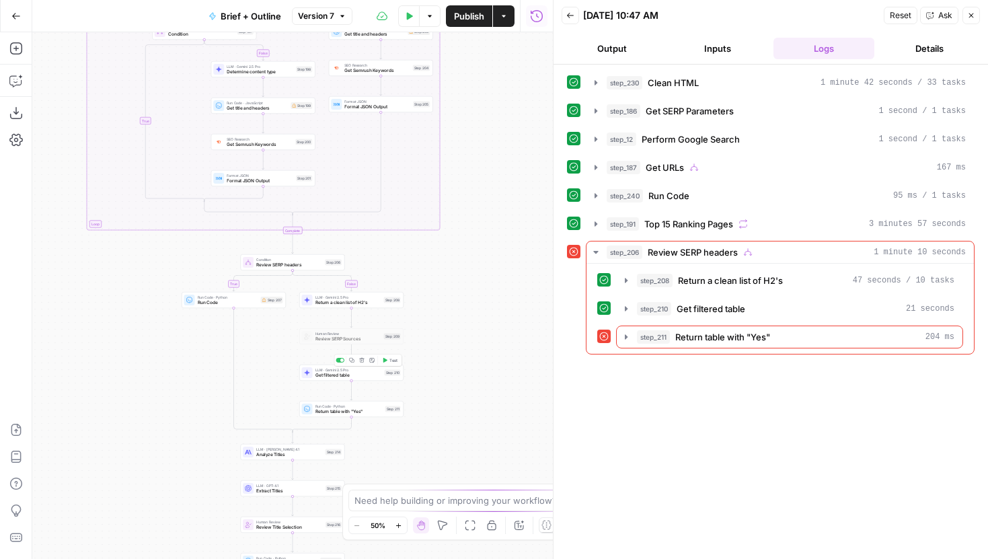
click at [391, 359] on span "Test" at bounding box center [393, 360] width 8 height 6
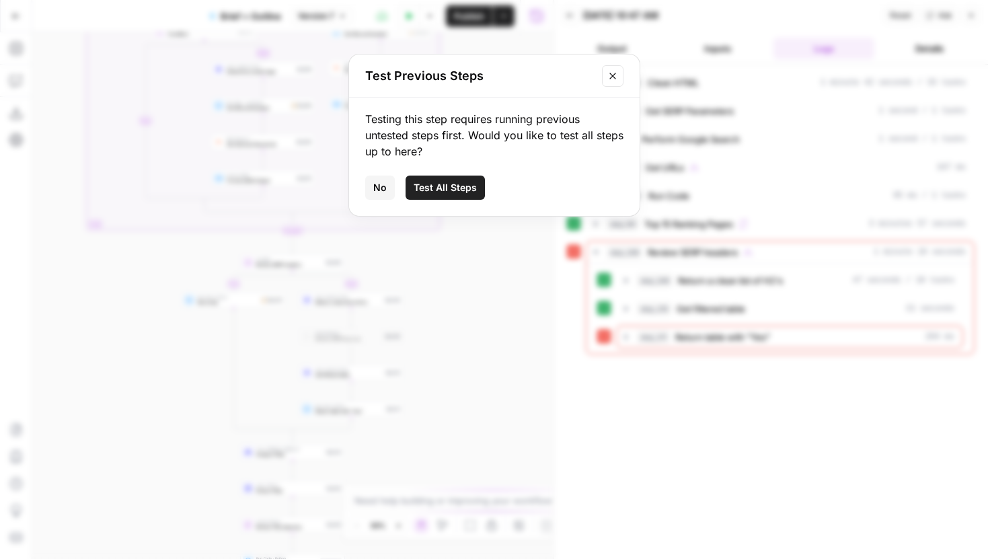
click at [450, 190] on span "Test All Steps" at bounding box center [444, 187] width 63 height 13
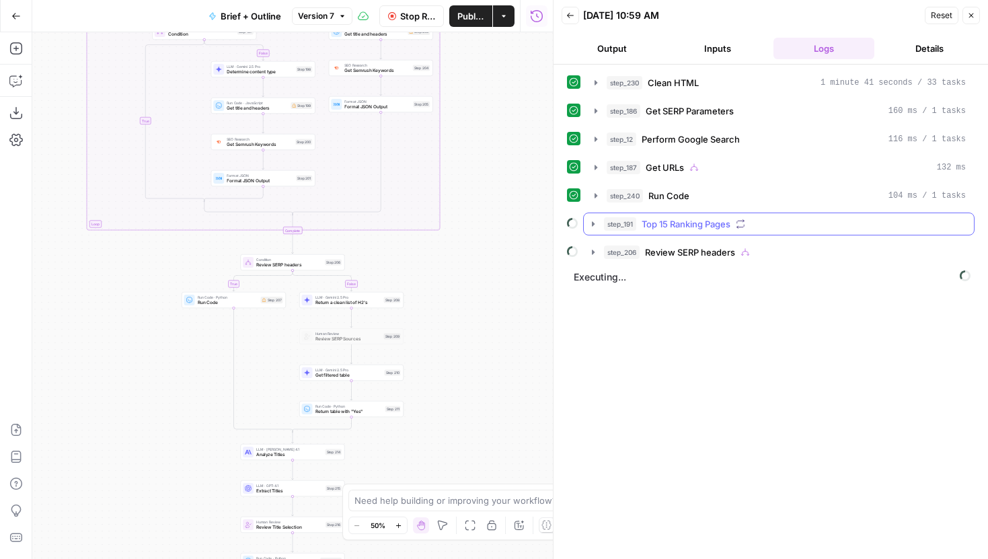
click at [589, 221] on icon "button" at bounding box center [593, 223] width 11 height 11
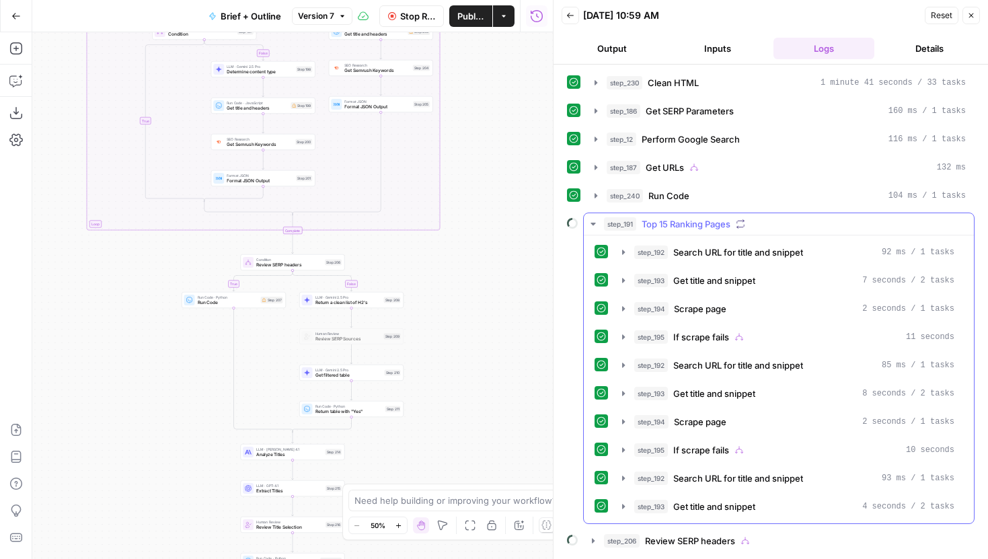
click at [591, 225] on icon "button" at bounding box center [593, 223] width 11 height 11
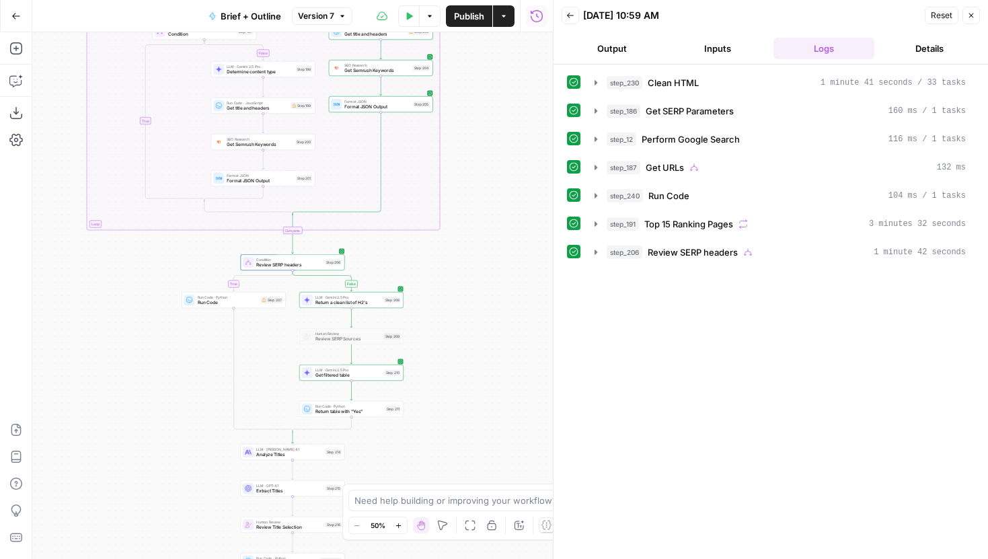
click at [597, 251] on icon "button" at bounding box center [595, 252] width 11 height 11
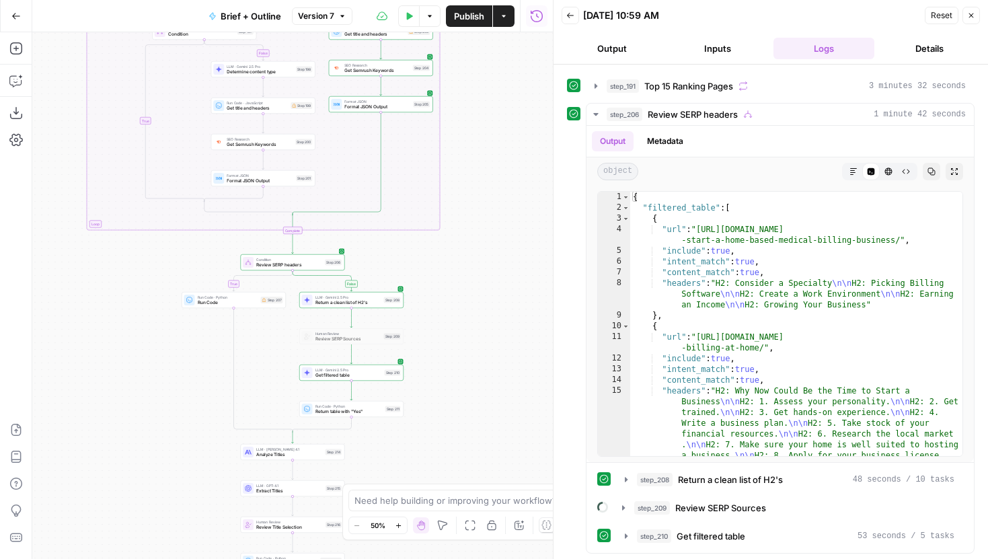
scroll to position [139, 0]
click at [621, 502] on icon "button" at bounding box center [623, 506] width 11 height 11
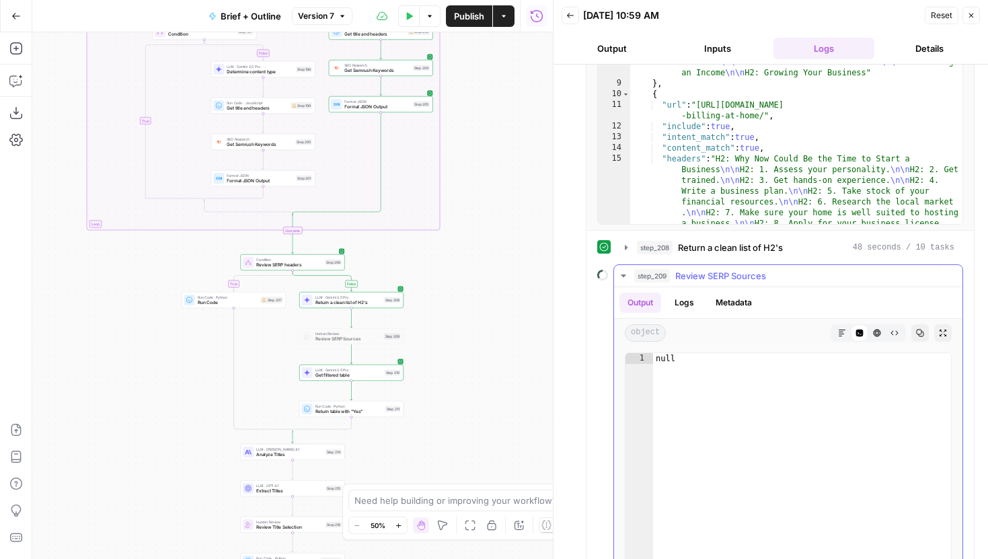
scroll to position [394, 0]
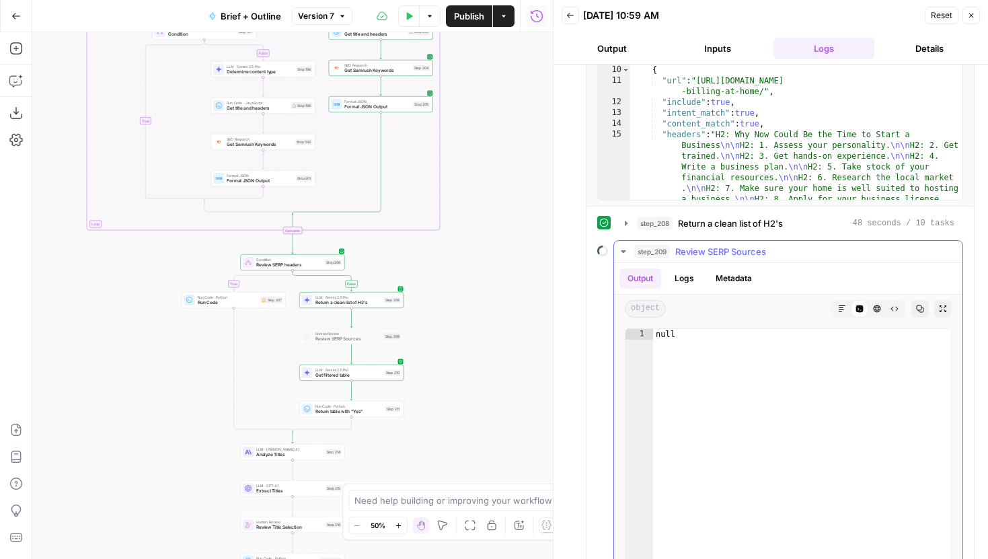
click at [630, 250] on button "step_209 Review SERP Sources" at bounding box center [788, 252] width 348 height 22
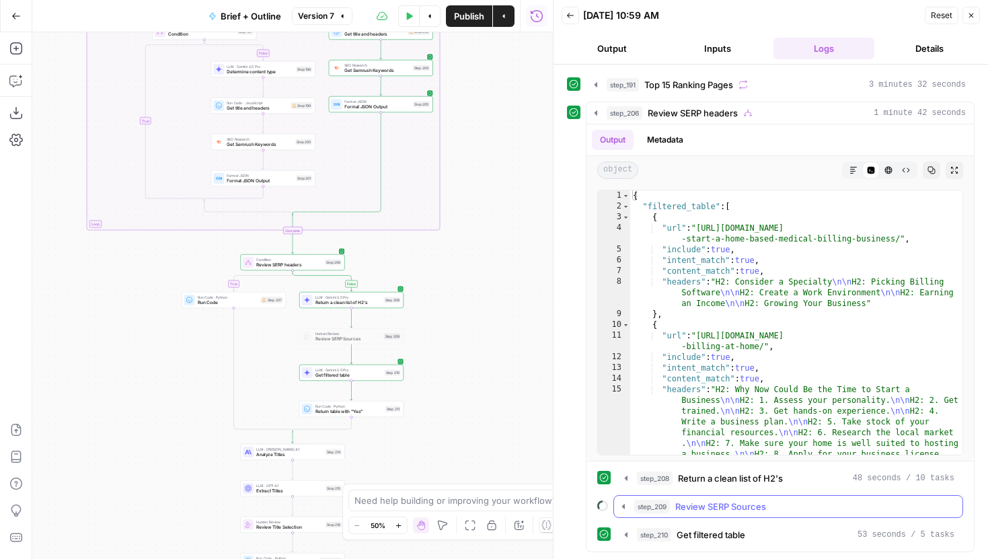
scroll to position [139, 0]
click at [629, 533] on icon "button" at bounding box center [625, 534] width 11 height 11
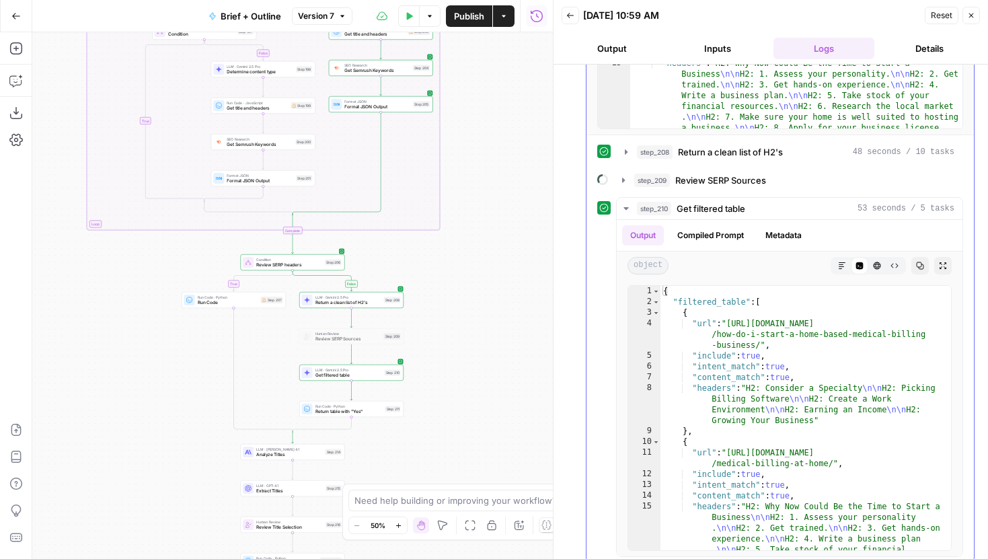
scroll to position [476, 0]
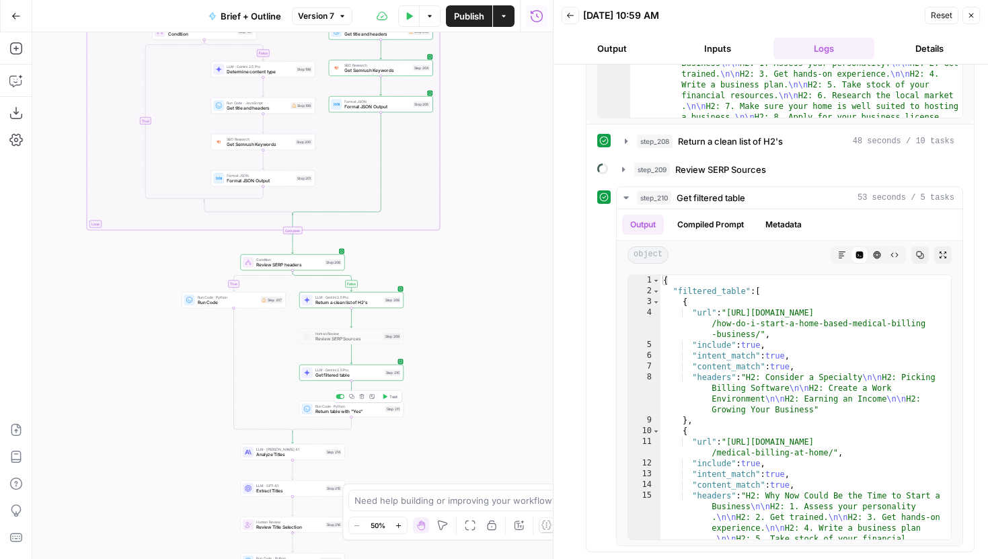
click at [389, 396] on span "Test" at bounding box center [393, 396] width 8 height 6
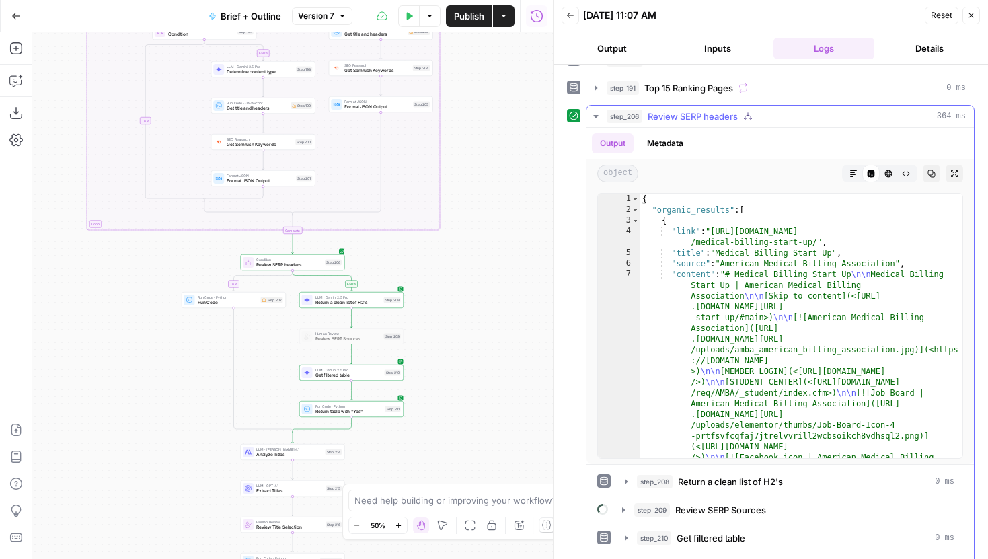
scroll to position [167, 0]
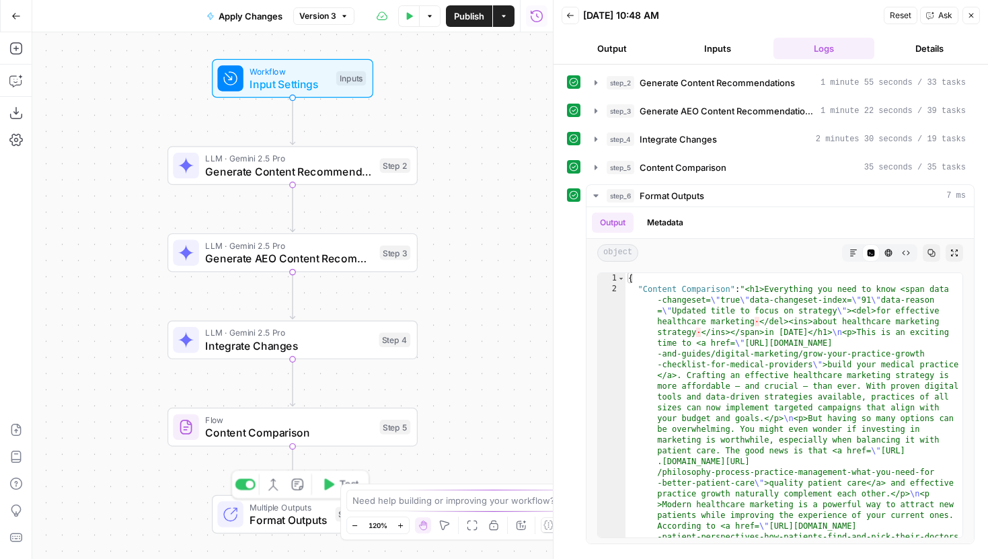
click at [290, 510] on span "Multiple Outputs" at bounding box center [288, 506] width 79 height 13
click at [272, 528] on div "Multiple Outputs Format Outputs Step 6 Switch to single output Add Note Test" at bounding box center [292, 514] width 161 height 39
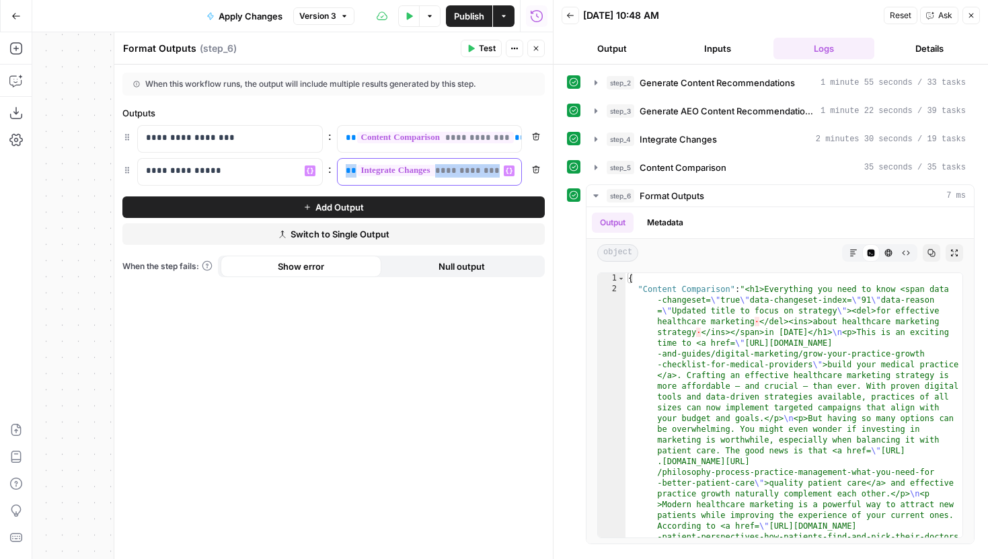
drag, startPoint x: 520, startPoint y: 173, endPoint x: 320, endPoint y: 172, distance: 199.7
click at [320, 172] on div "**********" at bounding box center [333, 172] width 422 height 28
click at [505, 167] on button "Variables Menu" at bounding box center [509, 170] width 11 height 11
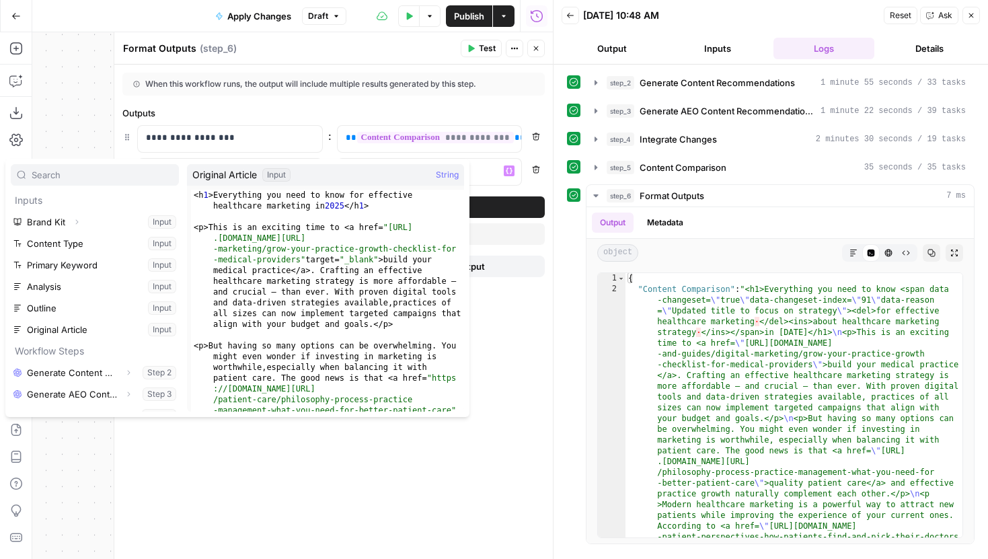
scroll to position [36, 0]
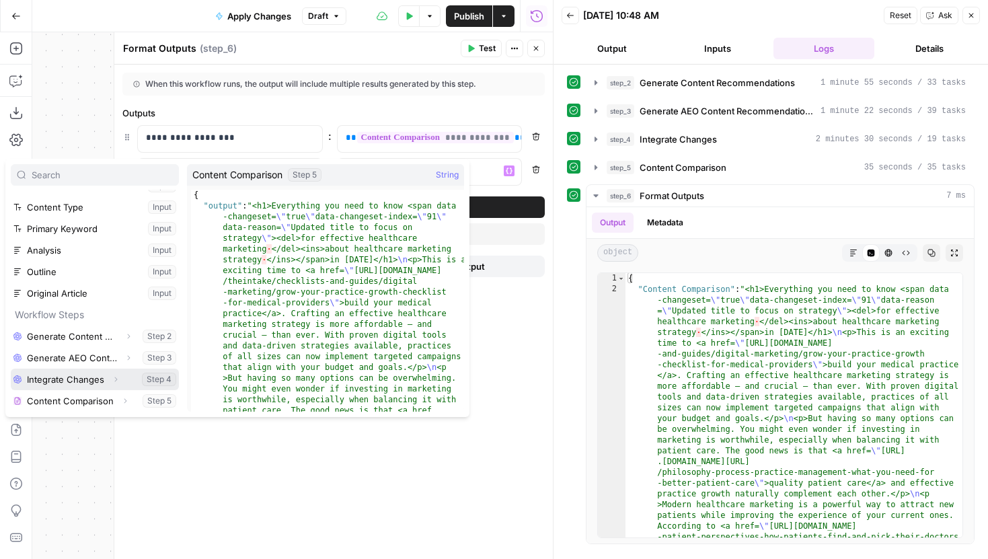
click at [113, 382] on icon "button" at bounding box center [116, 379] width 8 height 8
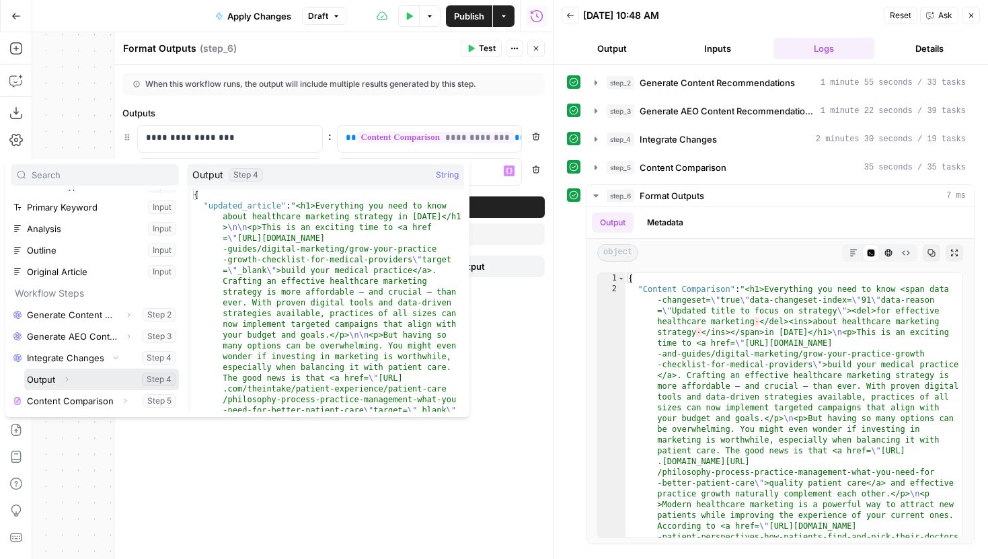
click at [72, 376] on button "Expand" at bounding box center [66, 378] width 17 height 17
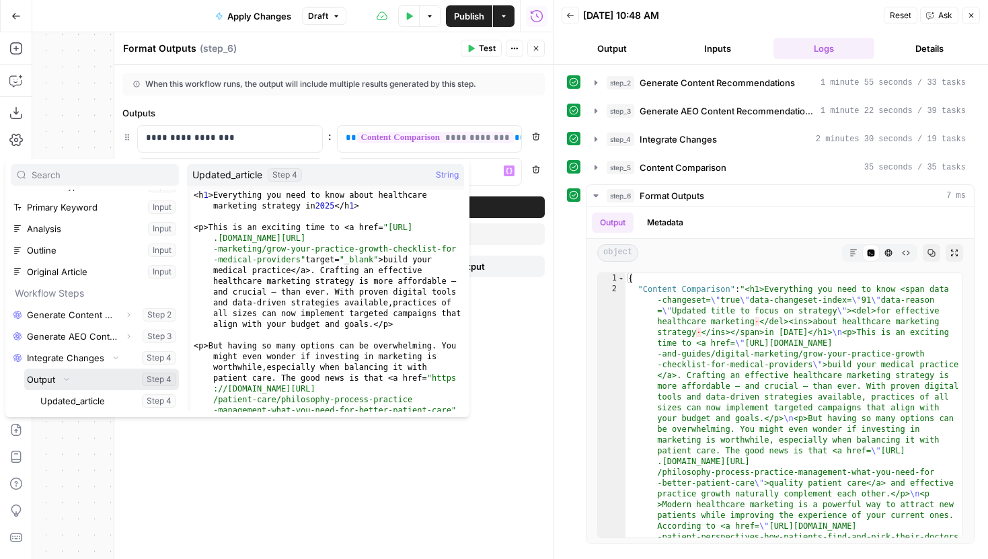
scroll to position [79, 0]
click at [72, 374] on button "Select variable Updated_article" at bounding box center [108, 379] width 141 height 22
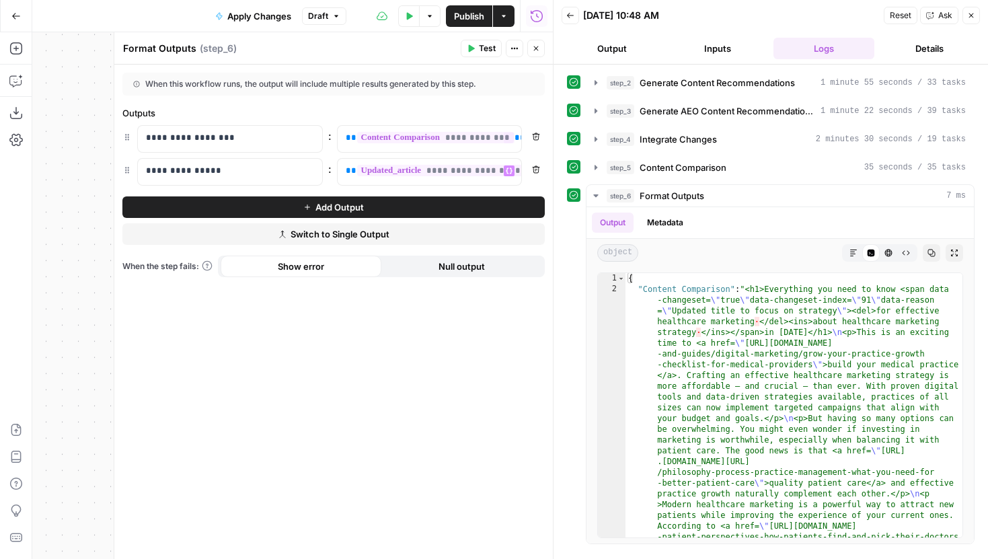
click at [469, 20] on span "Publish" at bounding box center [469, 15] width 30 height 13
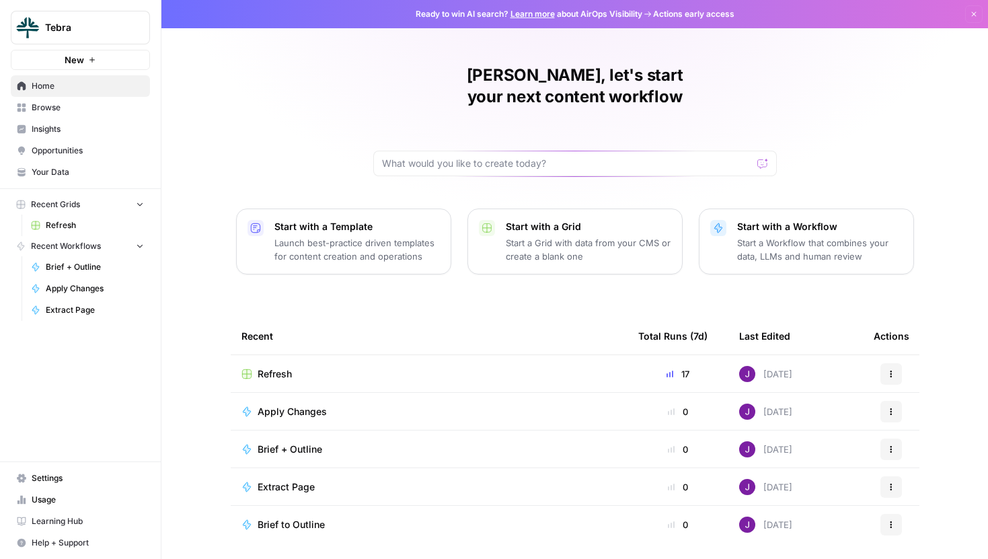
click at [87, 34] on button "Tebra" at bounding box center [80, 28] width 139 height 34
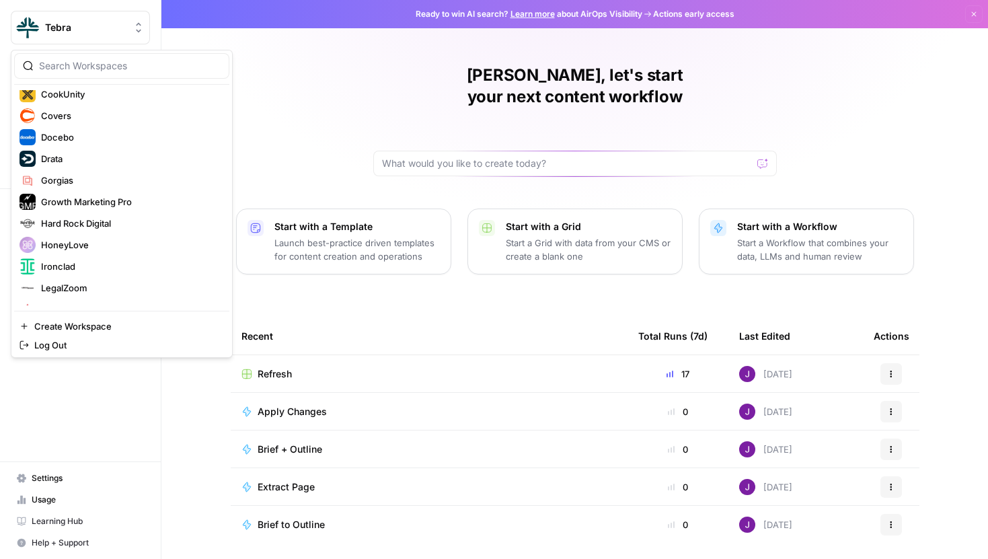
scroll to position [223, 0]
click at [73, 151] on span "Drata" at bounding box center [129, 157] width 177 height 13
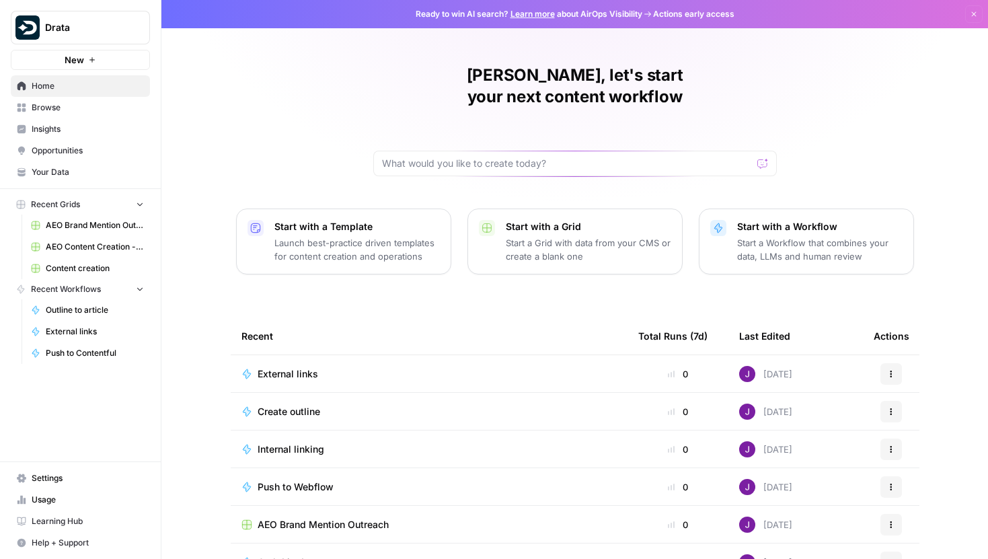
click at [52, 477] on span "Settings" at bounding box center [88, 478] width 112 height 12
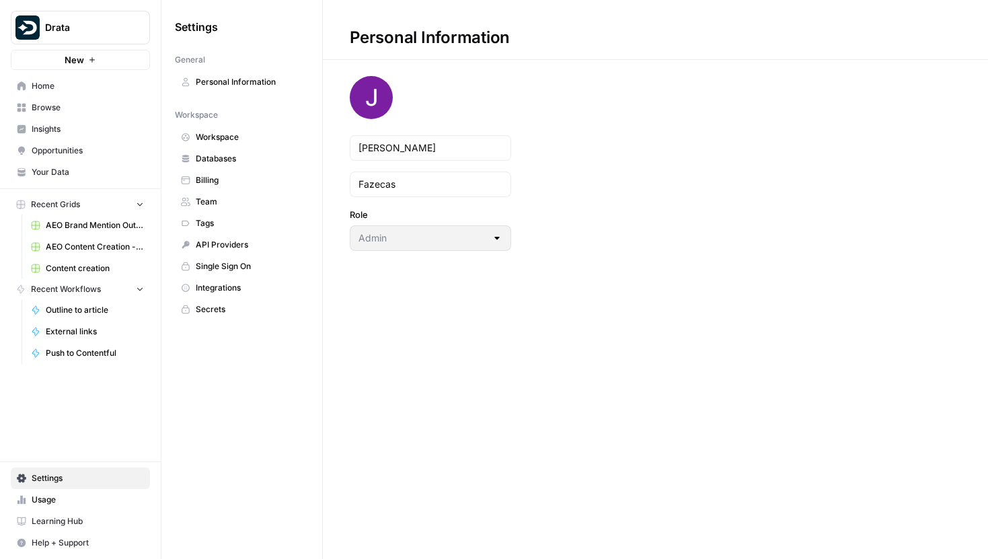
click at [219, 286] on span "Integrations" at bounding box center [249, 288] width 107 height 12
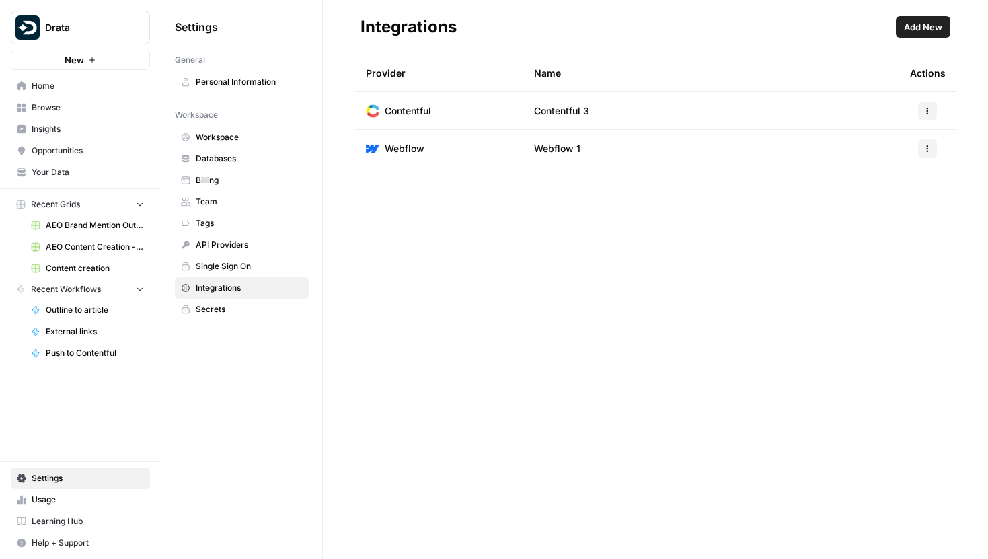
click at [54, 89] on span "Home" at bounding box center [88, 86] width 112 height 12
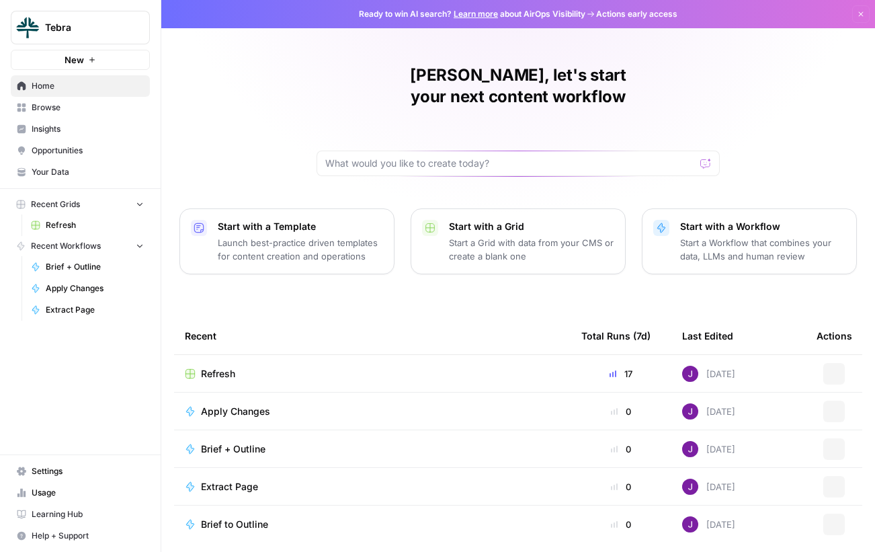
click at [88, 35] on button "Tebra" at bounding box center [80, 28] width 139 height 34
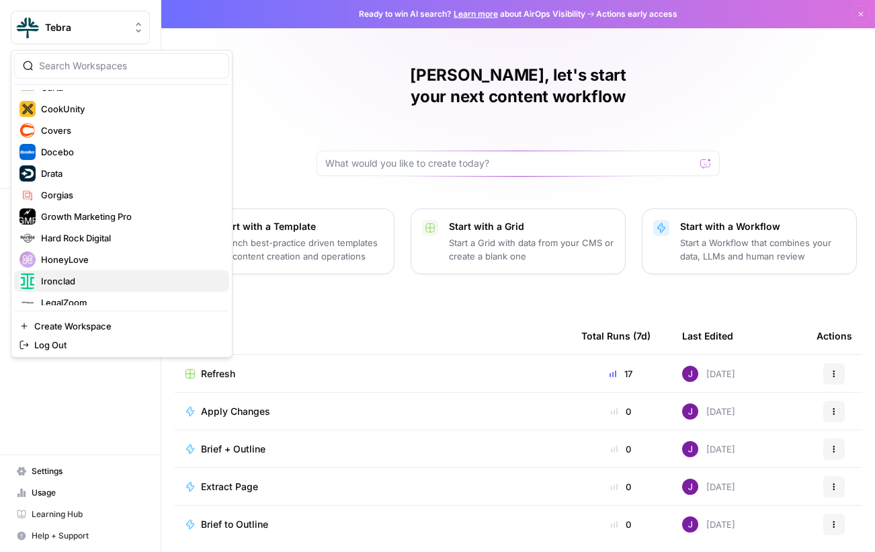
scroll to position [190, 0]
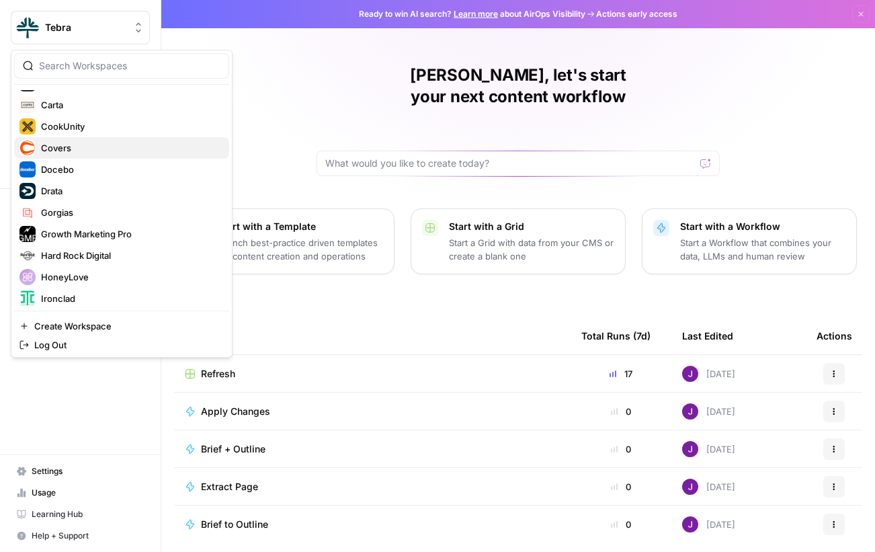
click at [76, 143] on span "Covers" at bounding box center [129, 147] width 177 height 13
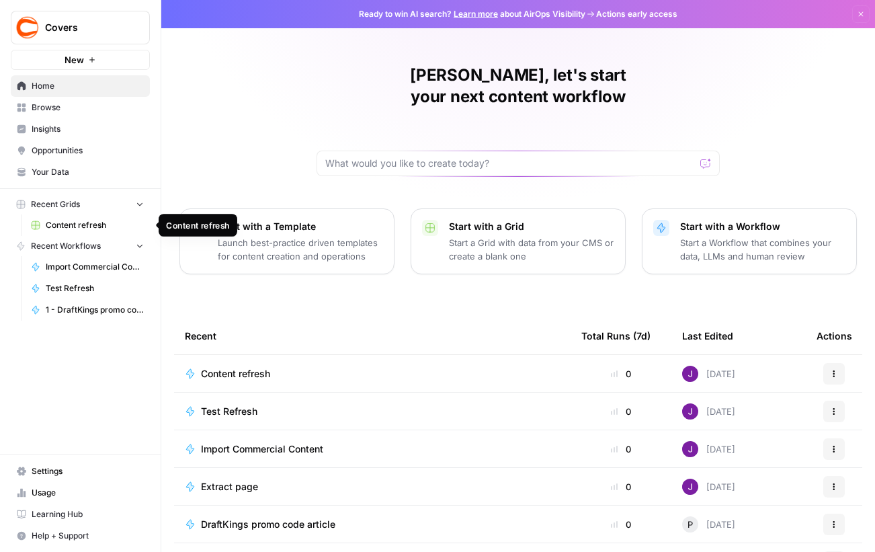
click at [71, 218] on link "Content refresh" at bounding box center [87, 225] width 125 height 22
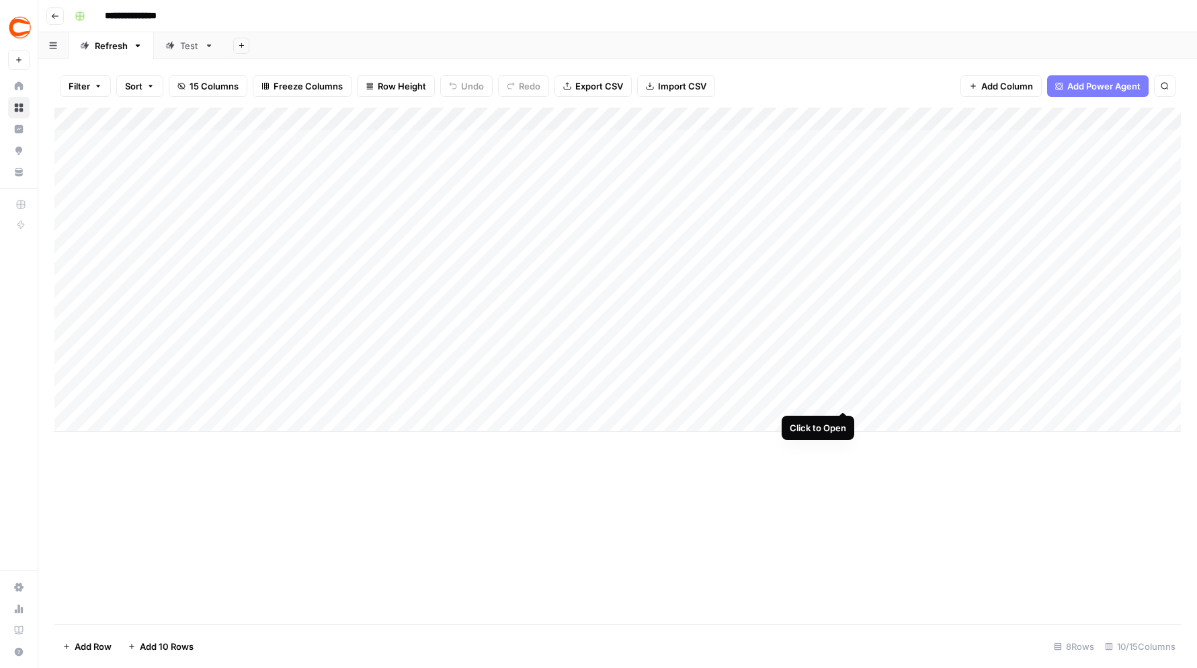
click at [842, 386] on div "Add Column" at bounding box center [617, 270] width 1127 height 324
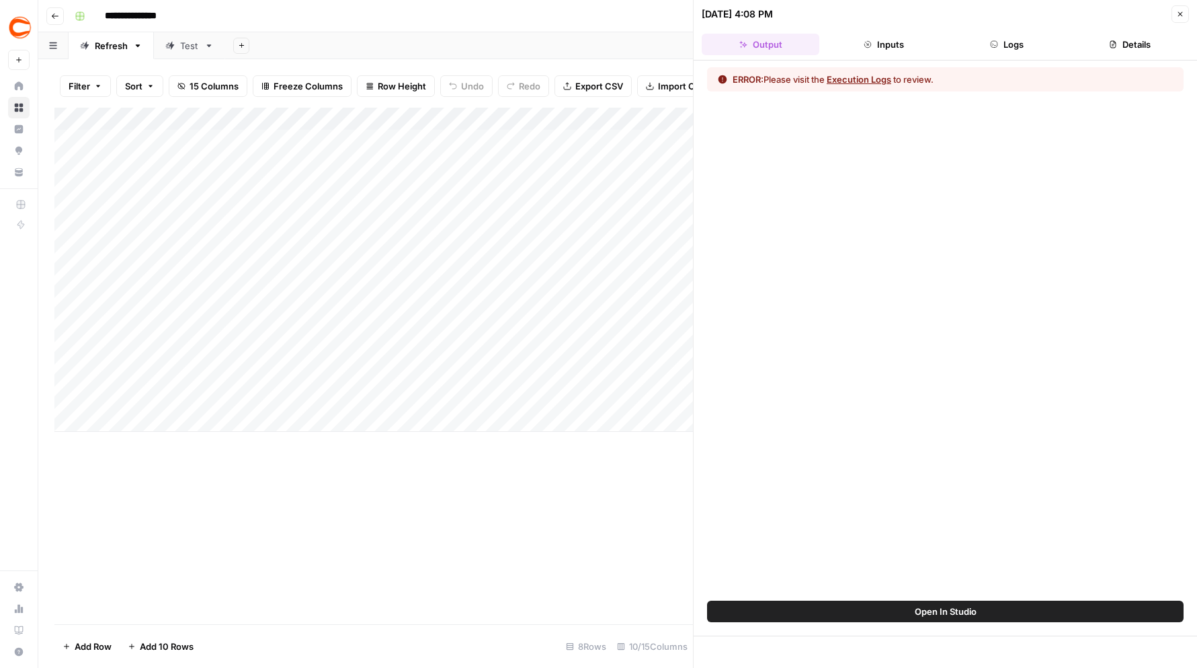
click at [875, 49] on button "Logs" at bounding box center [1008, 45] width 118 height 22
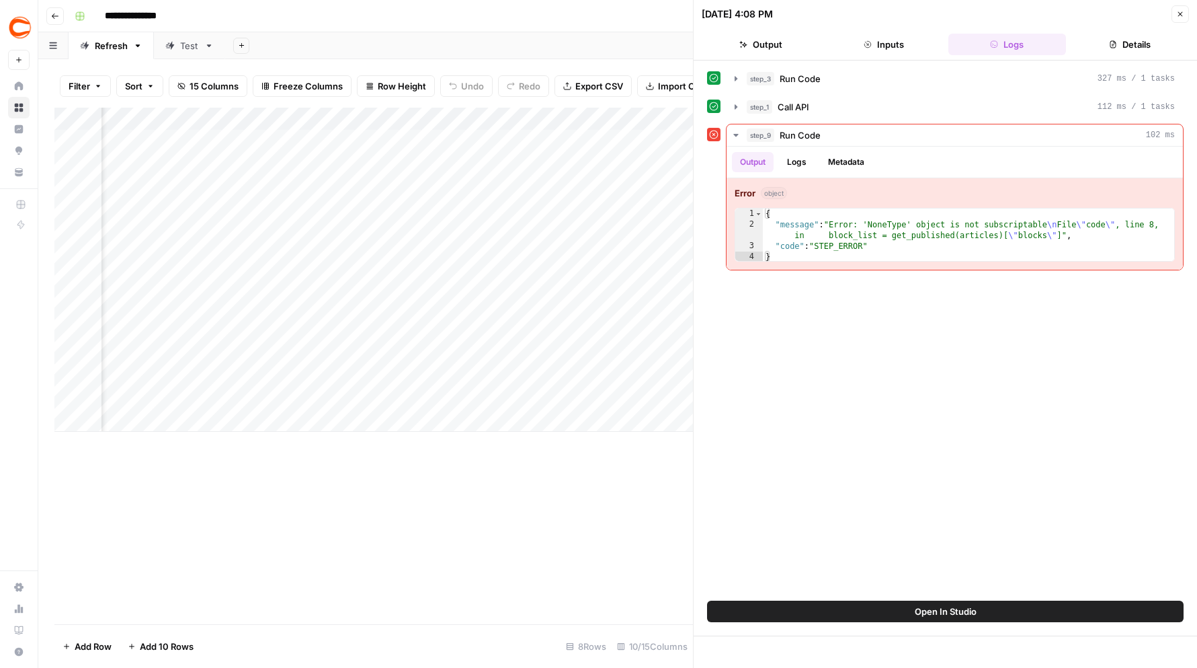
scroll to position [0, 258]
click at [875, 551] on button "Open In Studio" at bounding box center [945, 611] width 477 height 22
click at [350, 395] on div "Add Column" at bounding box center [373, 270] width 639 height 324
click at [875, 34] on button "Inputs" at bounding box center [884, 45] width 118 height 22
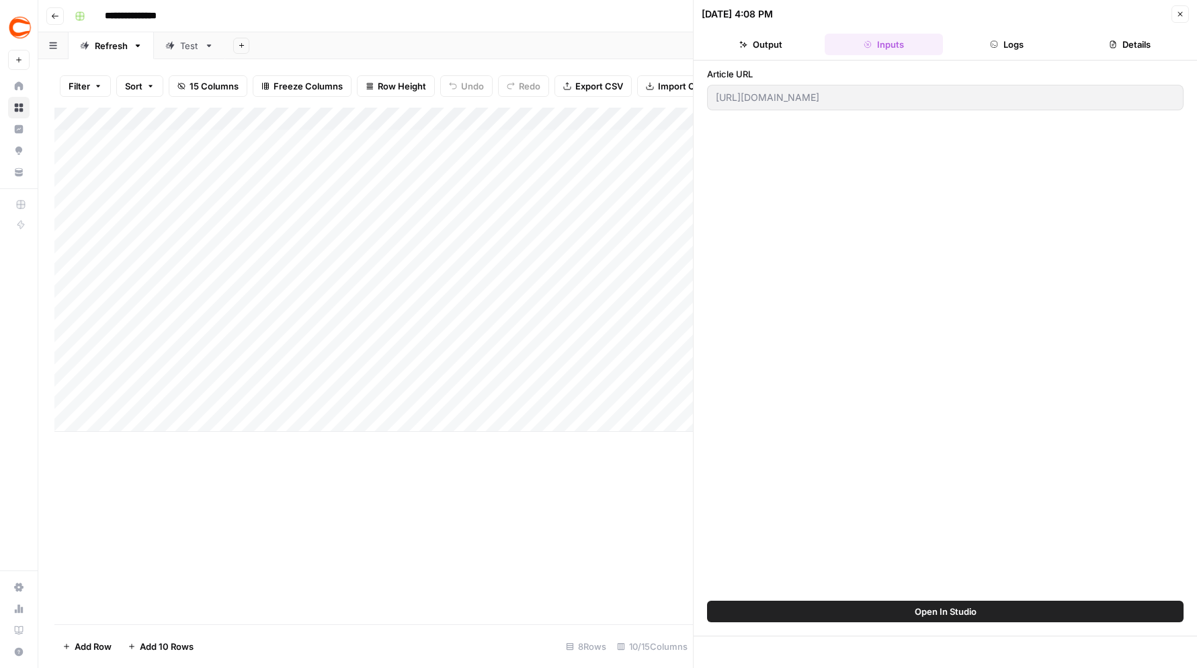
click at [875, 48] on icon "button" at bounding box center [994, 44] width 8 height 8
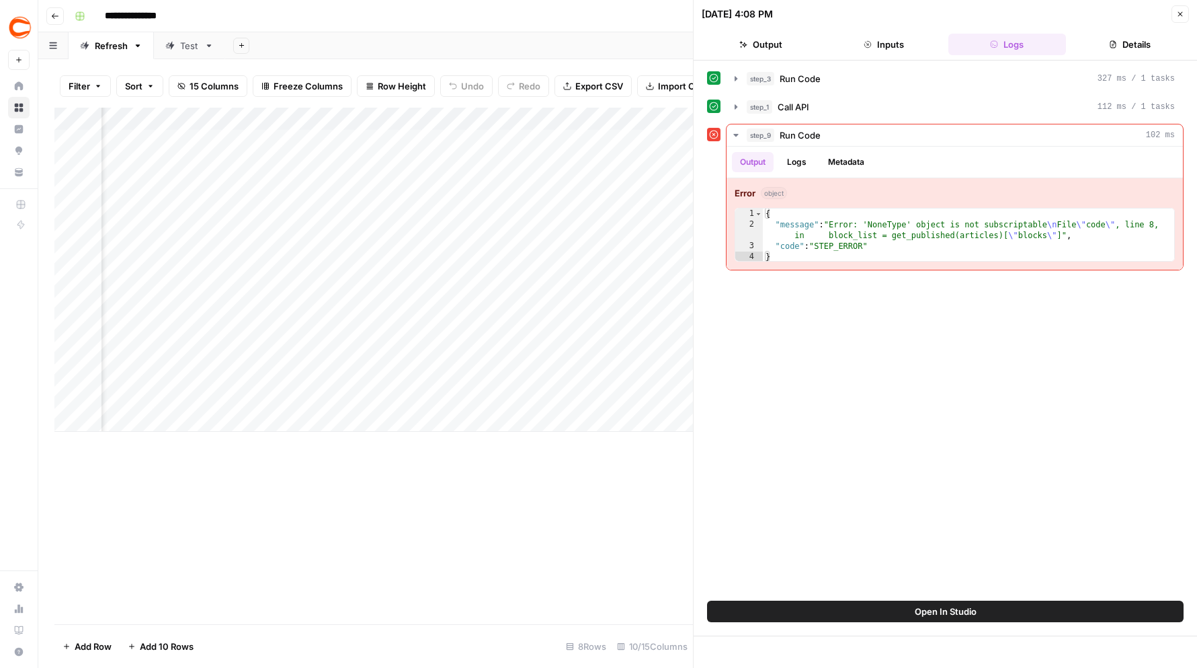
scroll to position [0, 411]
click at [434, 240] on div "Add Column" at bounding box center [373, 270] width 639 height 324
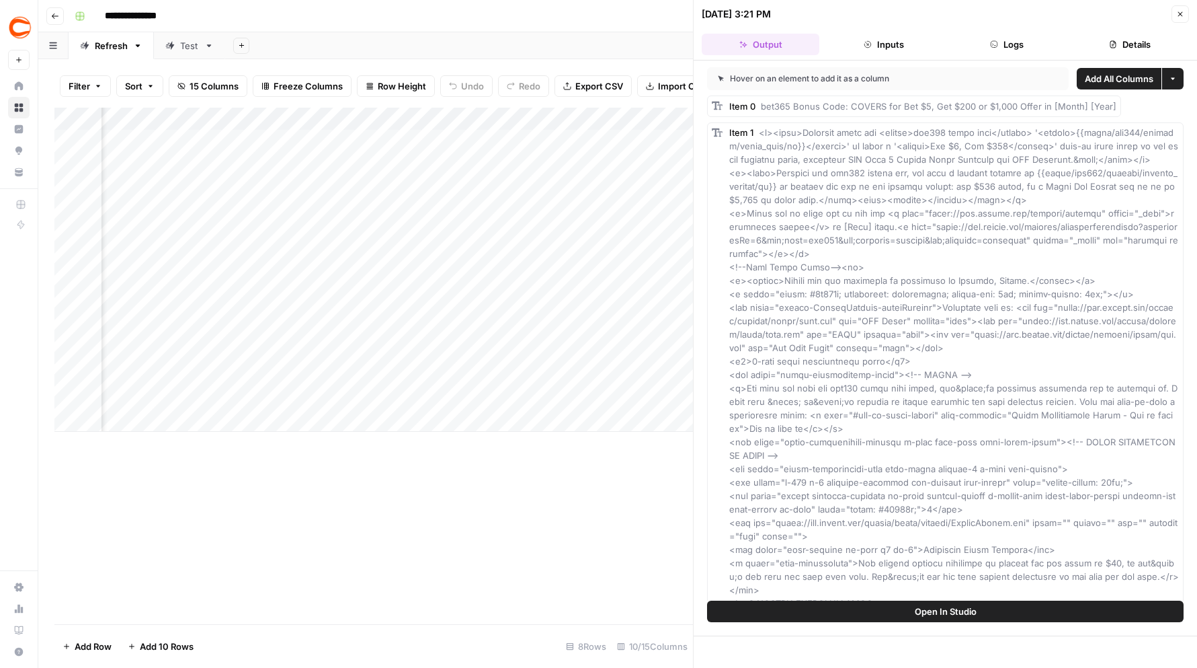
click at [875, 41] on button "Logs" at bounding box center [1008, 45] width 118 height 22
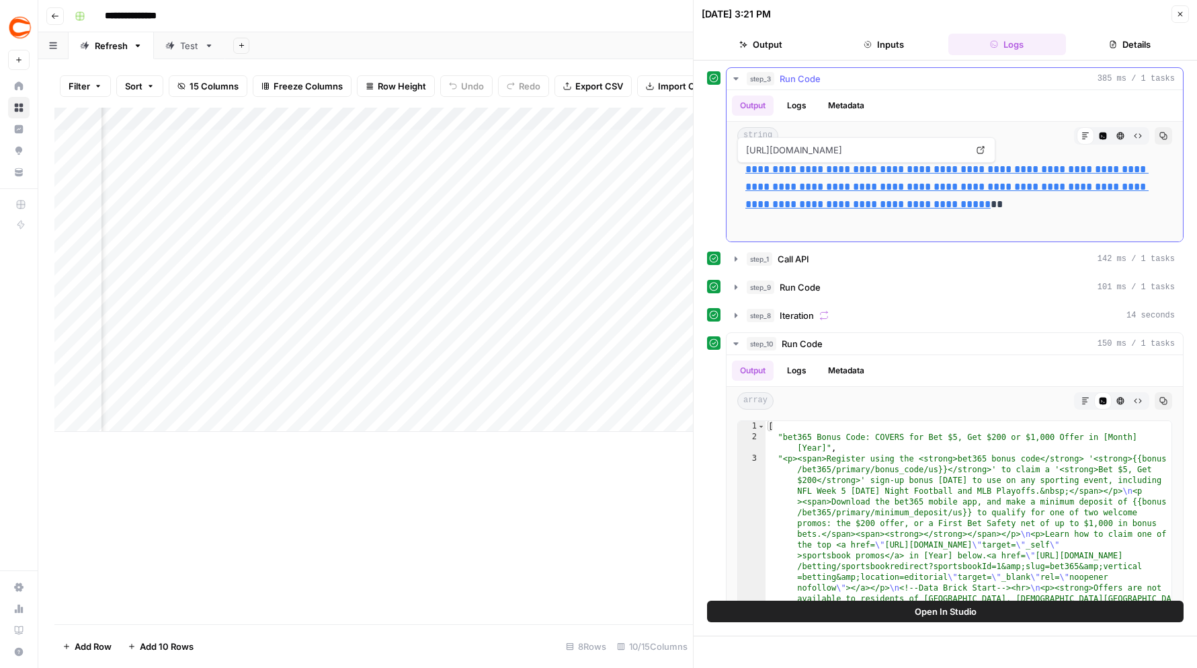
click at [862, 201] on link "**********" at bounding box center [947, 186] width 403 height 45
click at [739, 261] on icon "button" at bounding box center [736, 258] width 11 height 11
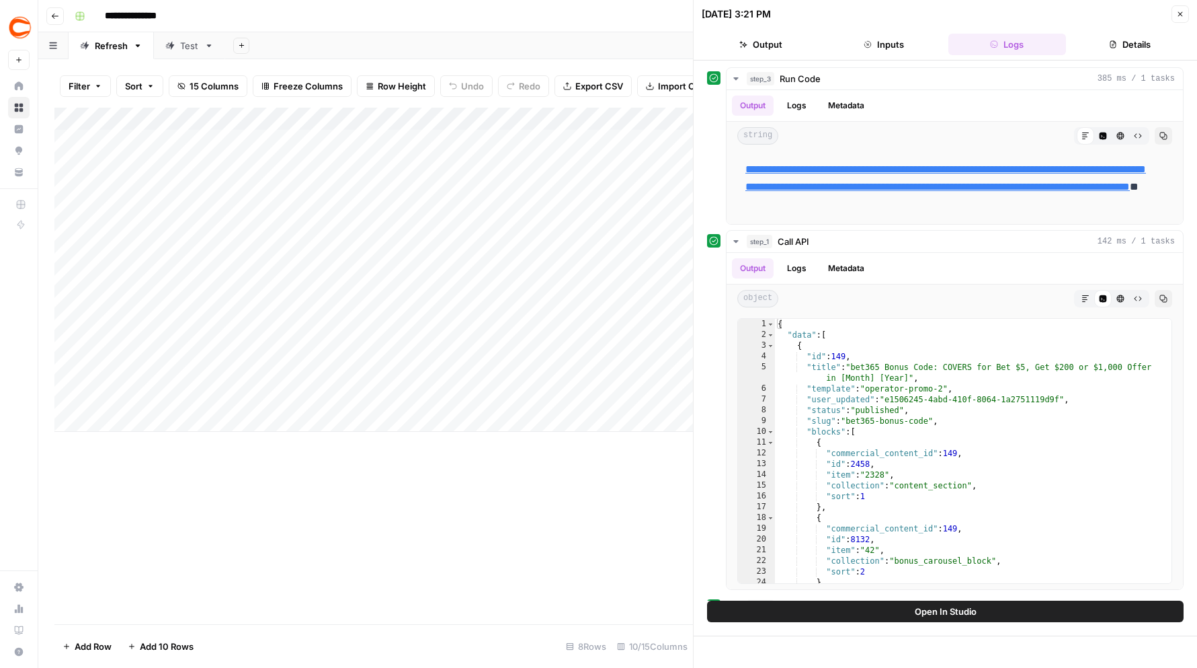
click at [233, 388] on div "Add Column" at bounding box center [373, 270] width 639 height 324
click at [432, 384] on div "Add Column" at bounding box center [373, 270] width 639 height 324
click at [404, 433] on div "Add Column" at bounding box center [373, 366] width 639 height 516
click at [439, 385] on div "Add Column" at bounding box center [373, 270] width 639 height 324
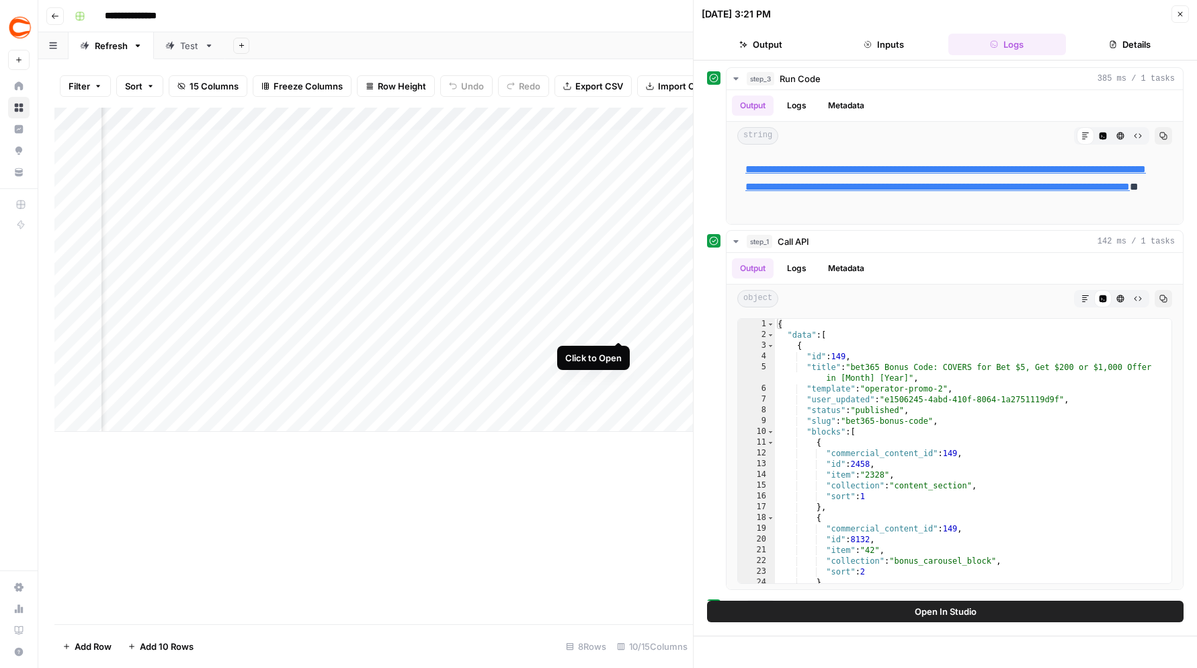
click at [616, 316] on div "Add Column" at bounding box center [373, 270] width 639 height 324
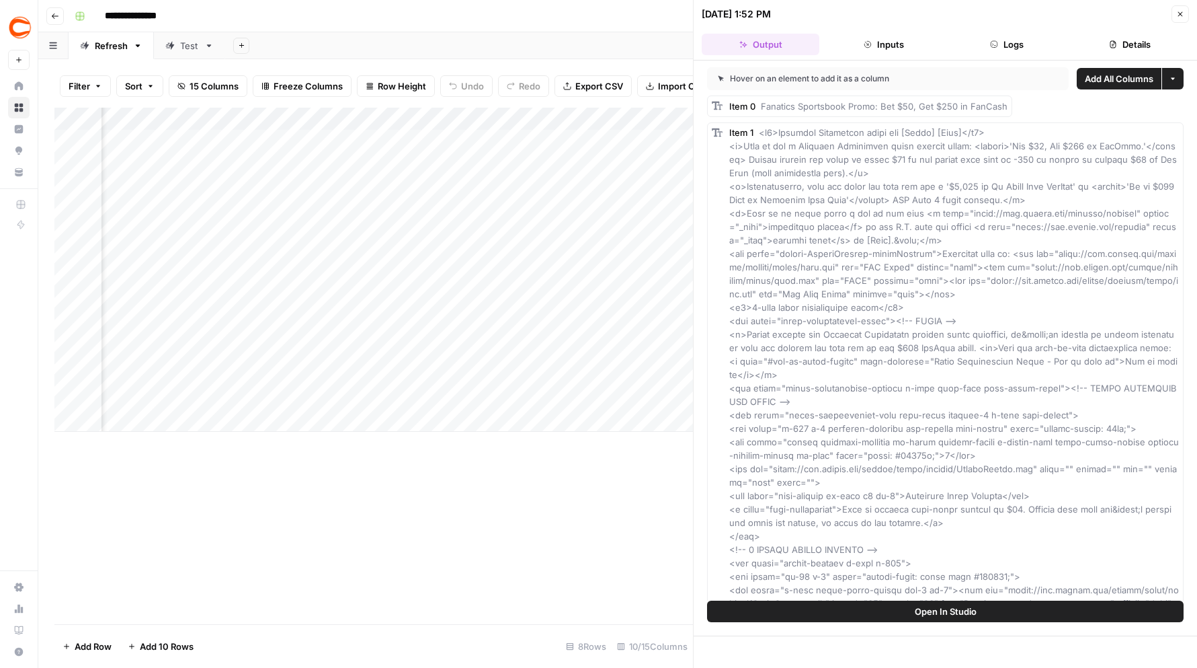
click at [875, 551] on button "Open In Studio" at bounding box center [945, 611] width 477 height 22
click at [530, 385] on div "Add Column" at bounding box center [373, 270] width 639 height 324
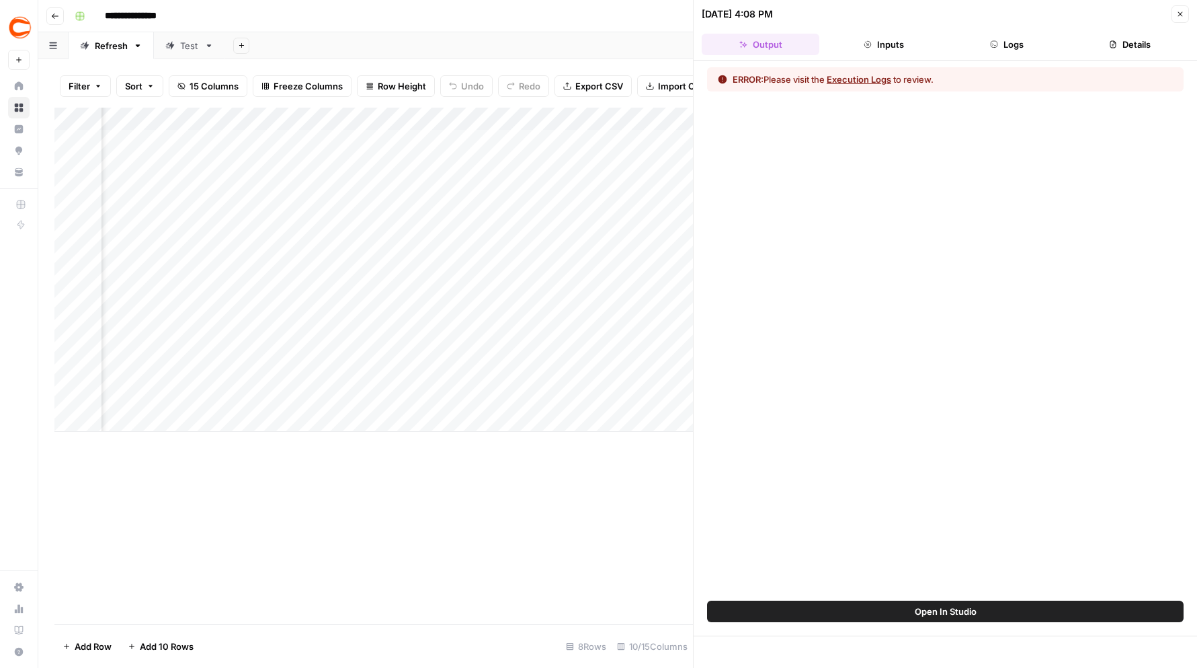
click at [873, 551] on button "Open In Studio" at bounding box center [945, 611] width 477 height 22
click at [526, 280] on div "Add Column" at bounding box center [373, 270] width 639 height 324
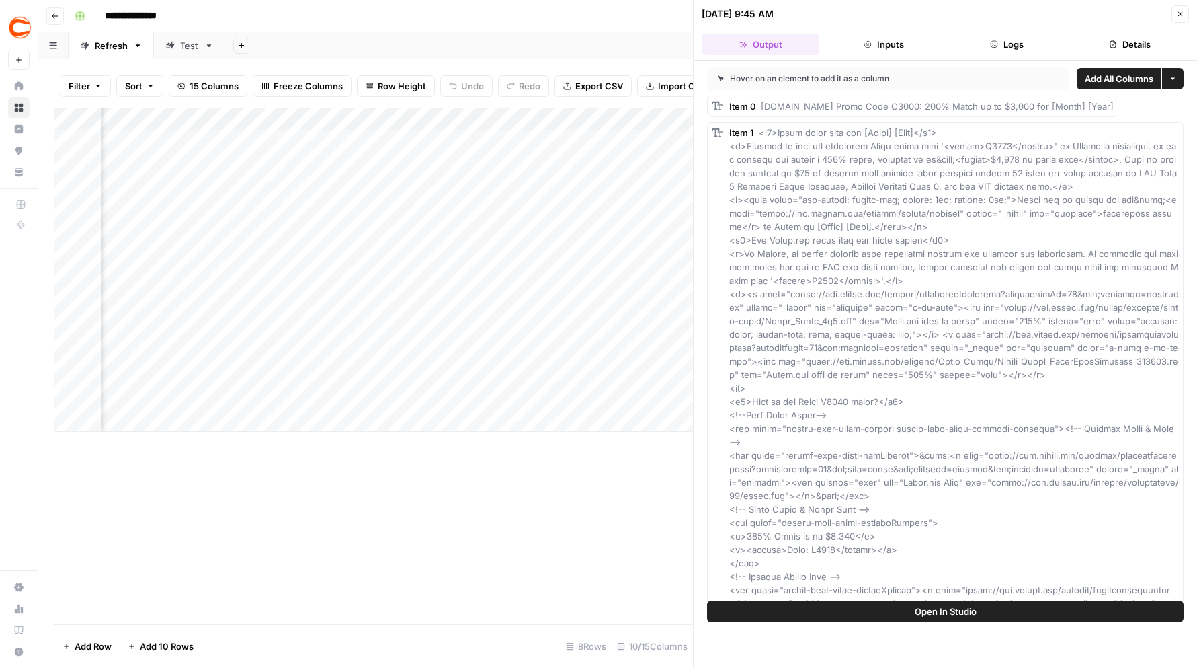
click at [875, 36] on button "Logs" at bounding box center [1008, 45] width 118 height 22
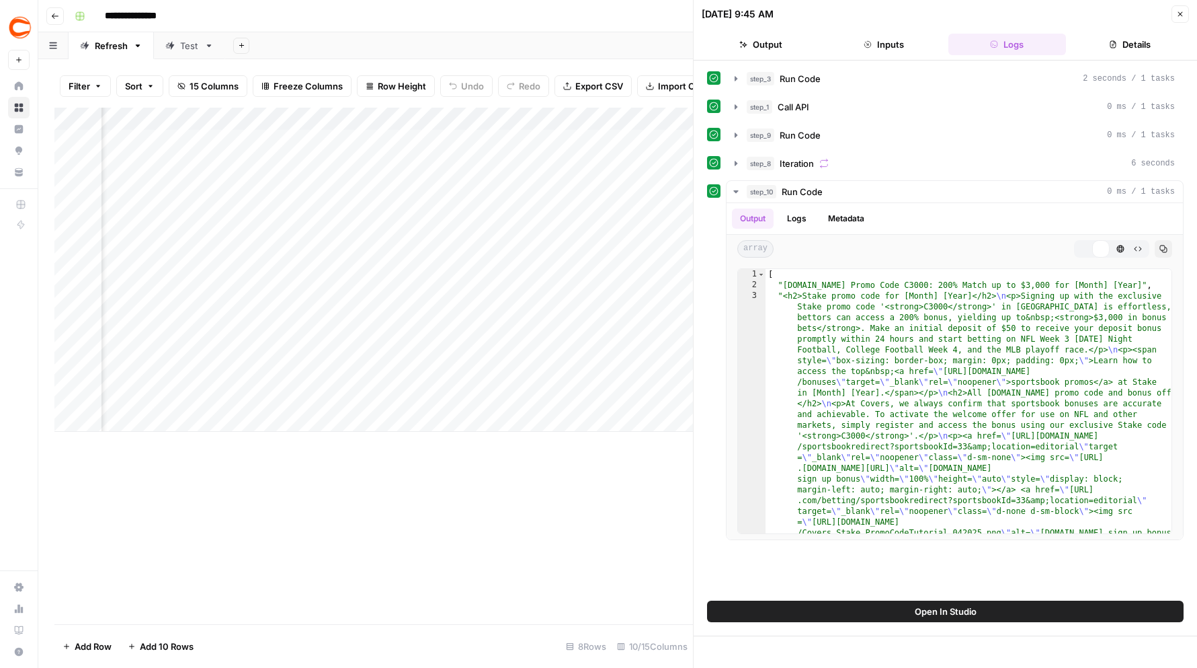
click at [744, 81] on button "step_3 Run Code 2 seconds / 1 tasks" at bounding box center [955, 79] width 456 height 22
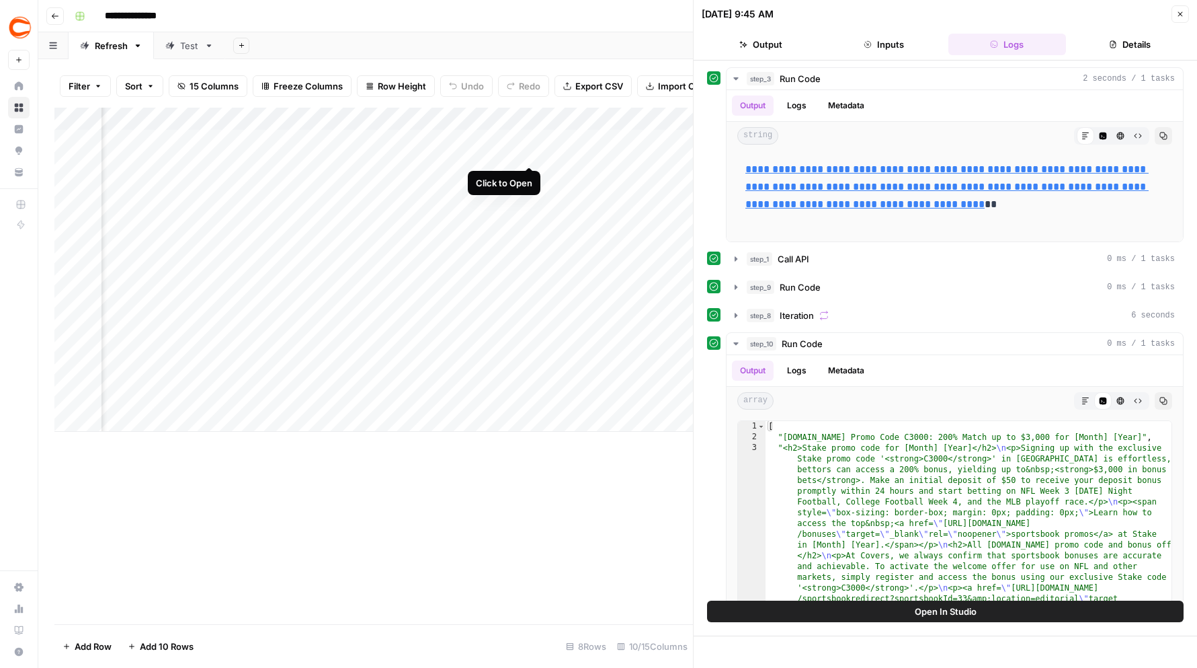
click at [528, 138] on div "Add Column" at bounding box center [373, 270] width 639 height 324
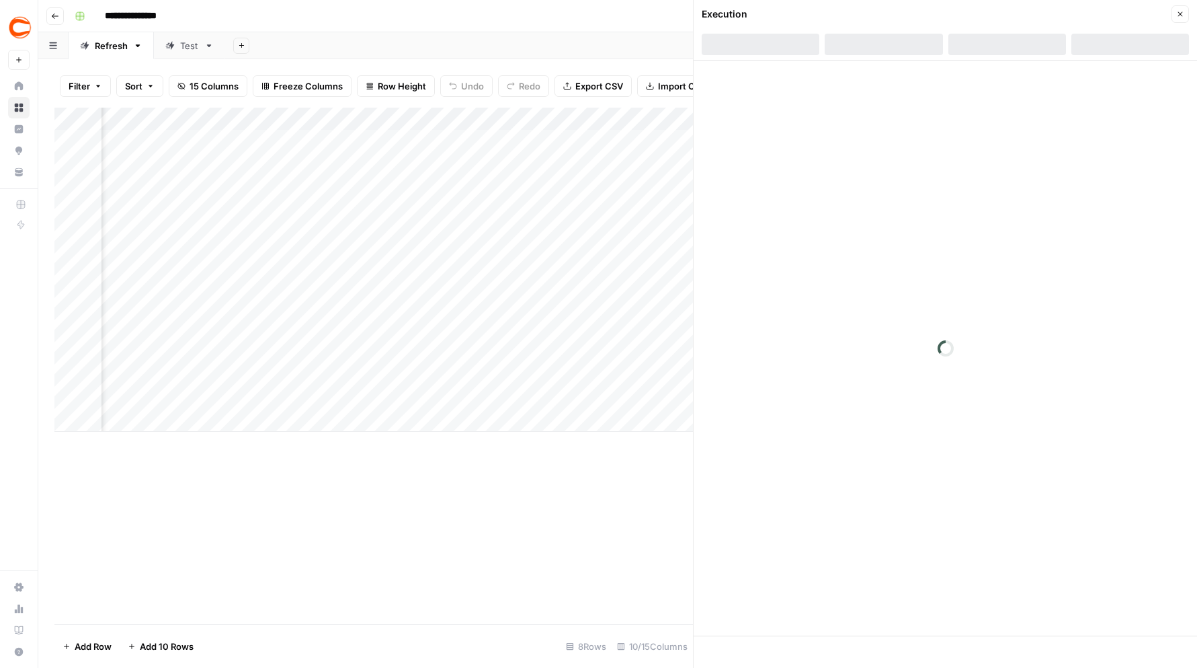
click at [875, 54] on div at bounding box center [1008, 45] width 118 height 22
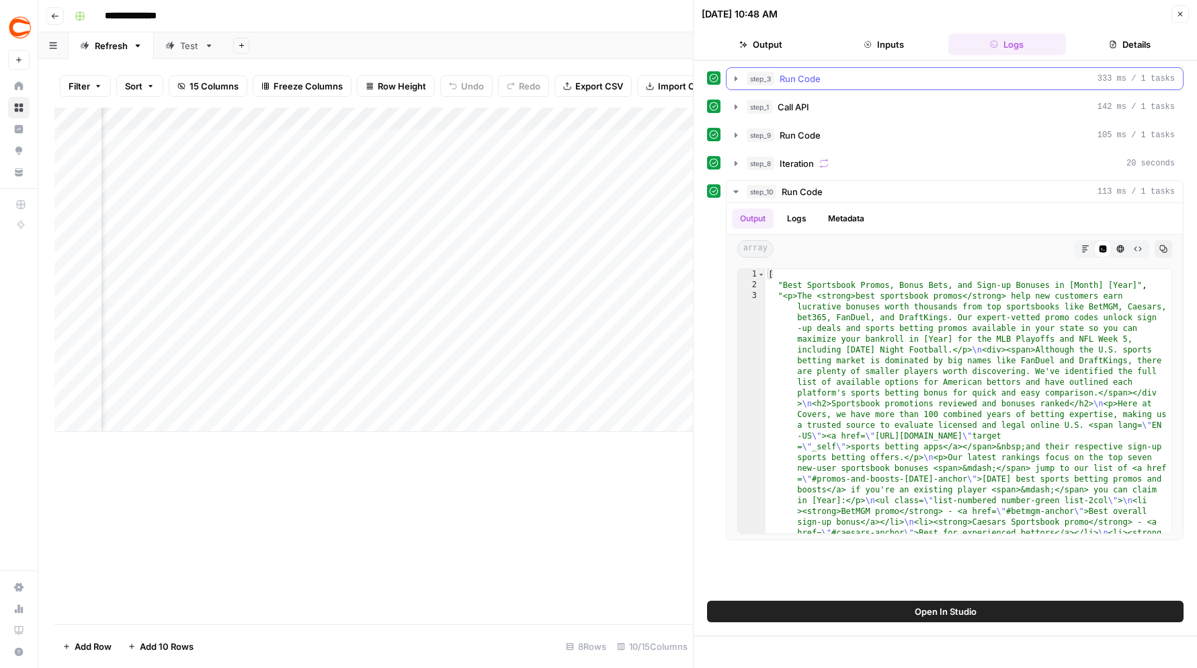
click at [737, 79] on icon "button" at bounding box center [736, 78] width 11 height 11
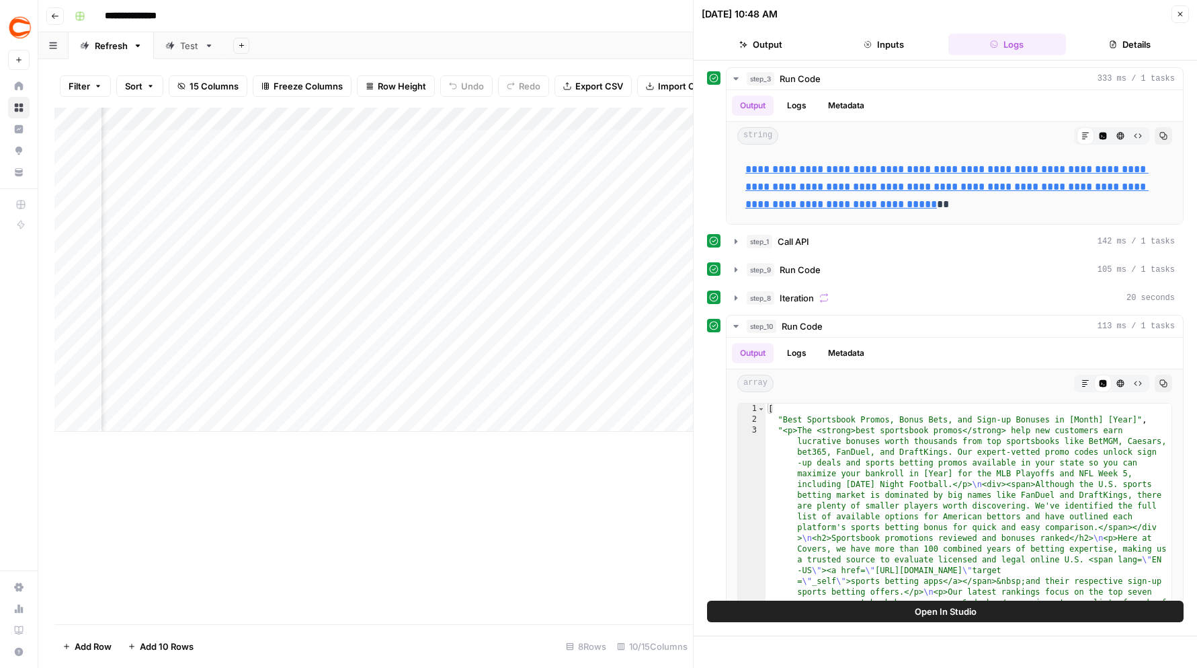
click at [875, 9] on button "Close" at bounding box center [1180, 13] width 17 height 17
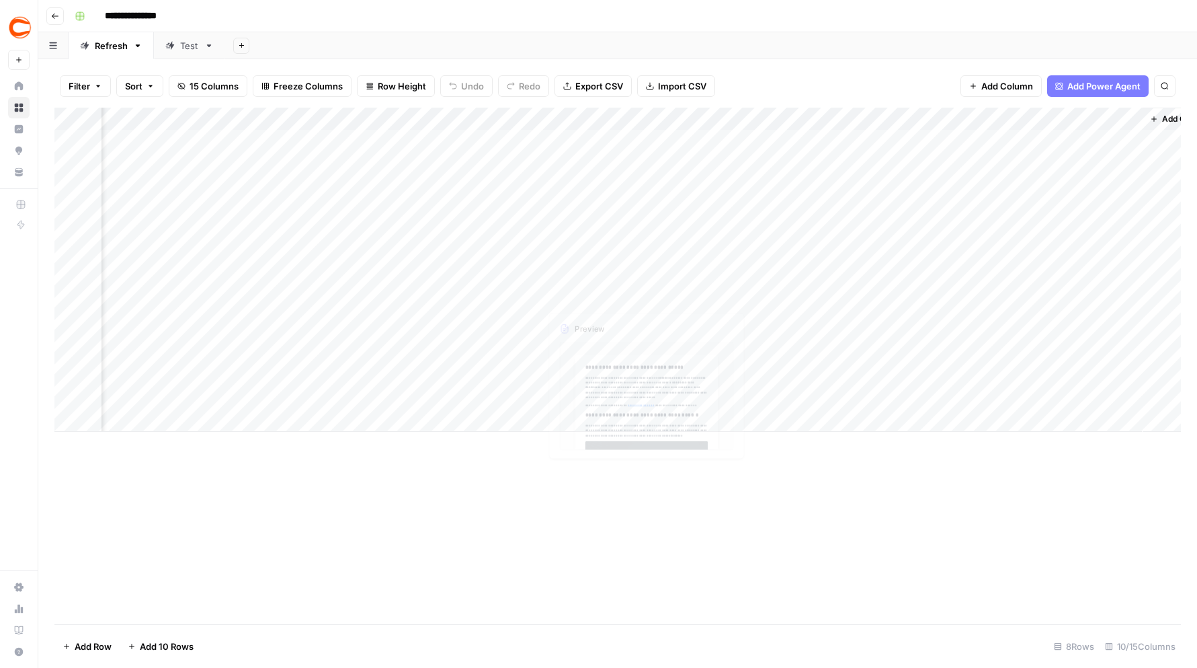
scroll to position [0, 459]
click at [709, 118] on div "Add Column" at bounding box center [617, 270] width 1127 height 324
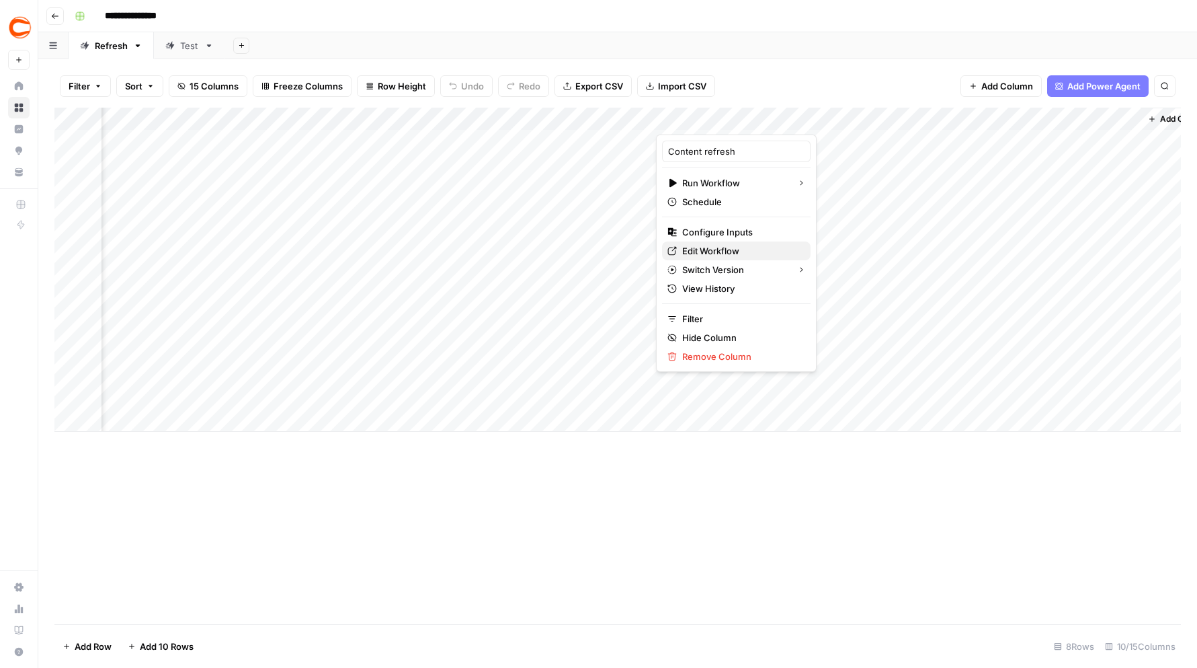
click at [712, 247] on span "Edit Workflow" at bounding box center [741, 250] width 118 height 13
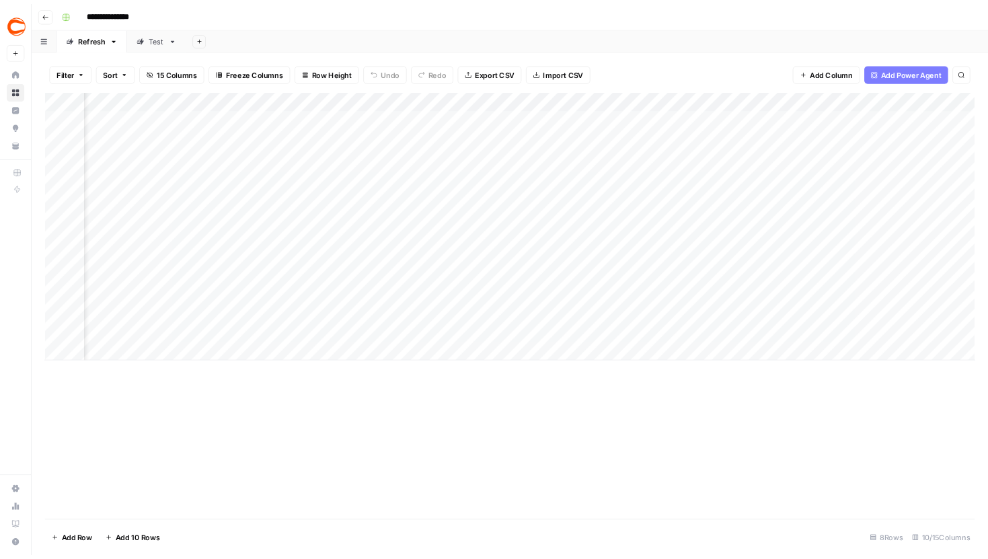
scroll to position [0, 0]
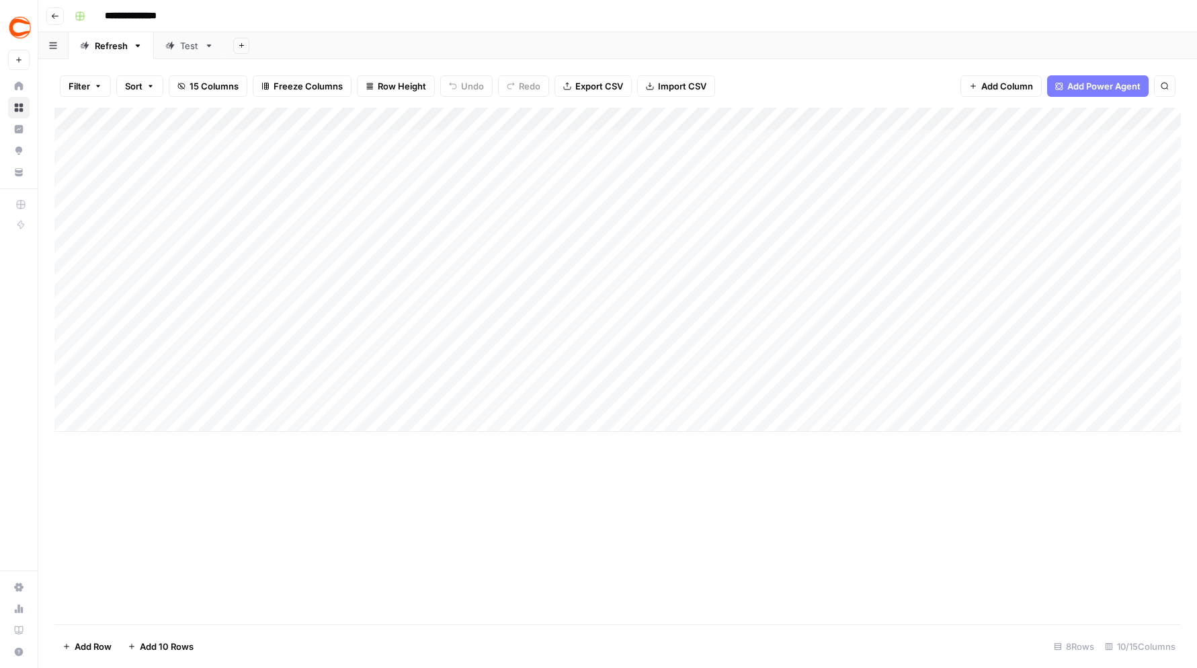
click at [842, 383] on div "Add Column" at bounding box center [617, 270] width 1127 height 324
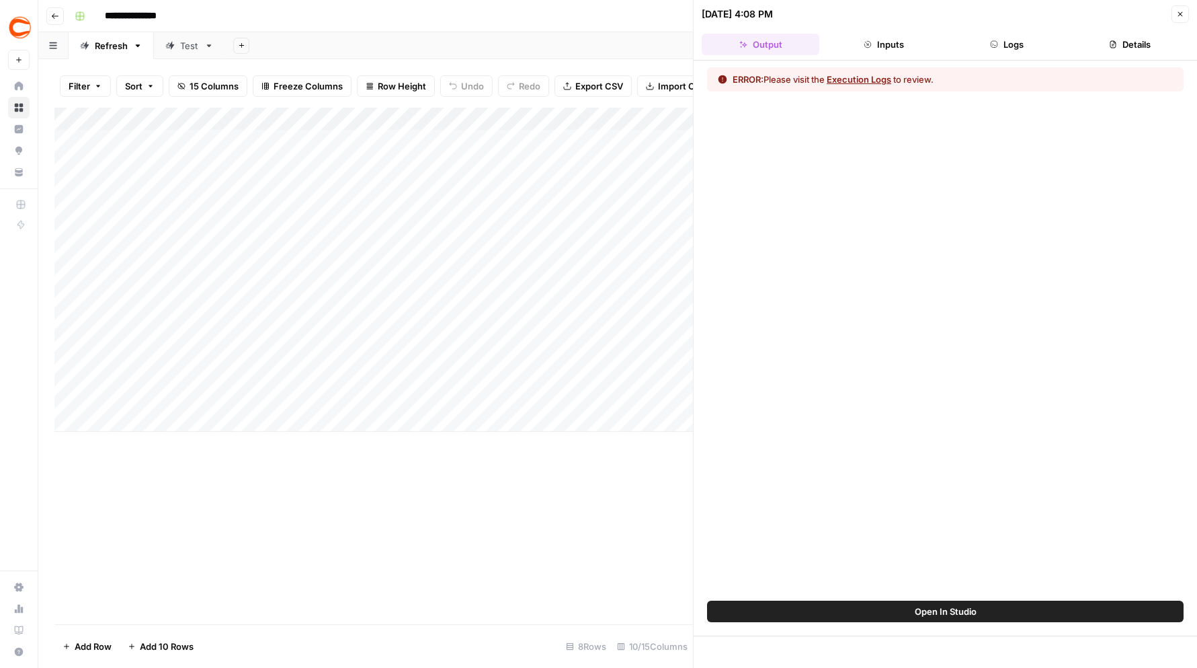
click at [875, 47] on button "Logs" at bounding box center [1008, 45] width 118 height 22
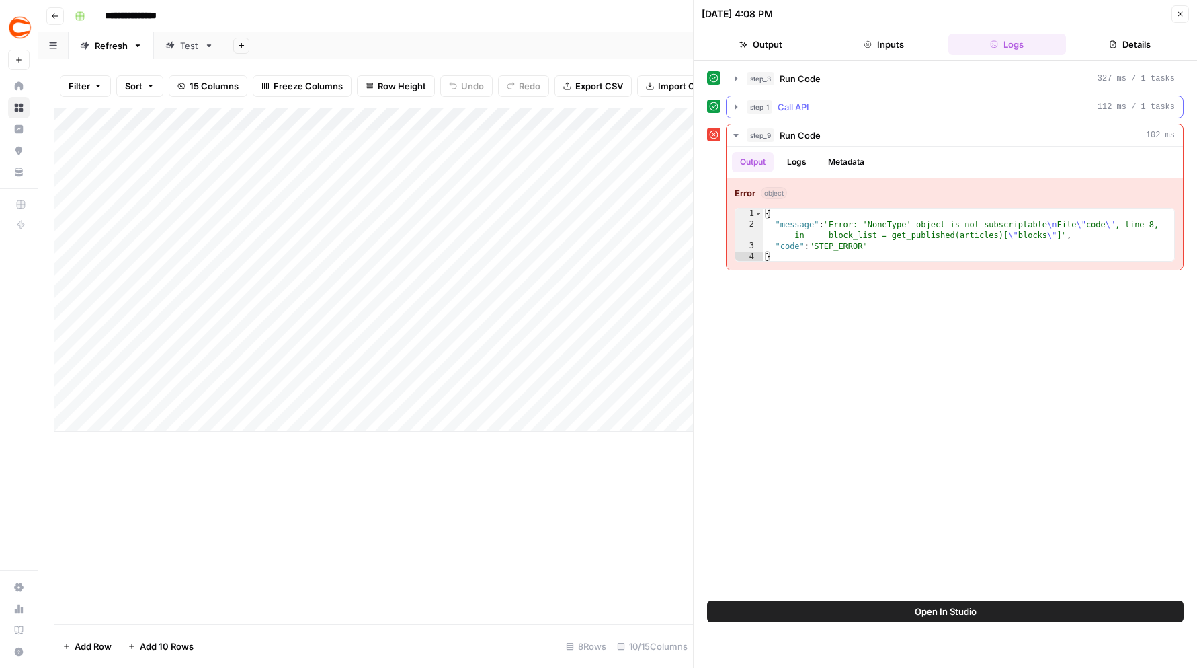
click at [733, 103] on icon "button" at bounding box center [736, 107] width 11 height 11
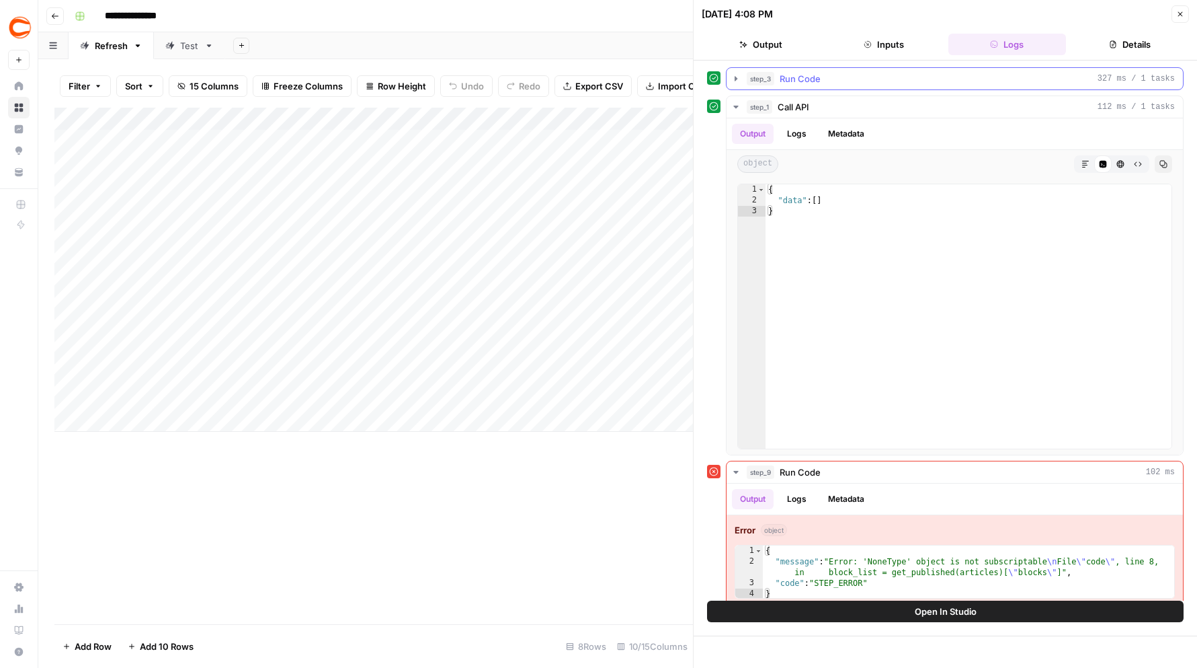
click at [737, 75] on icon "button" at bounding box center [736, 78] width 11 height 11
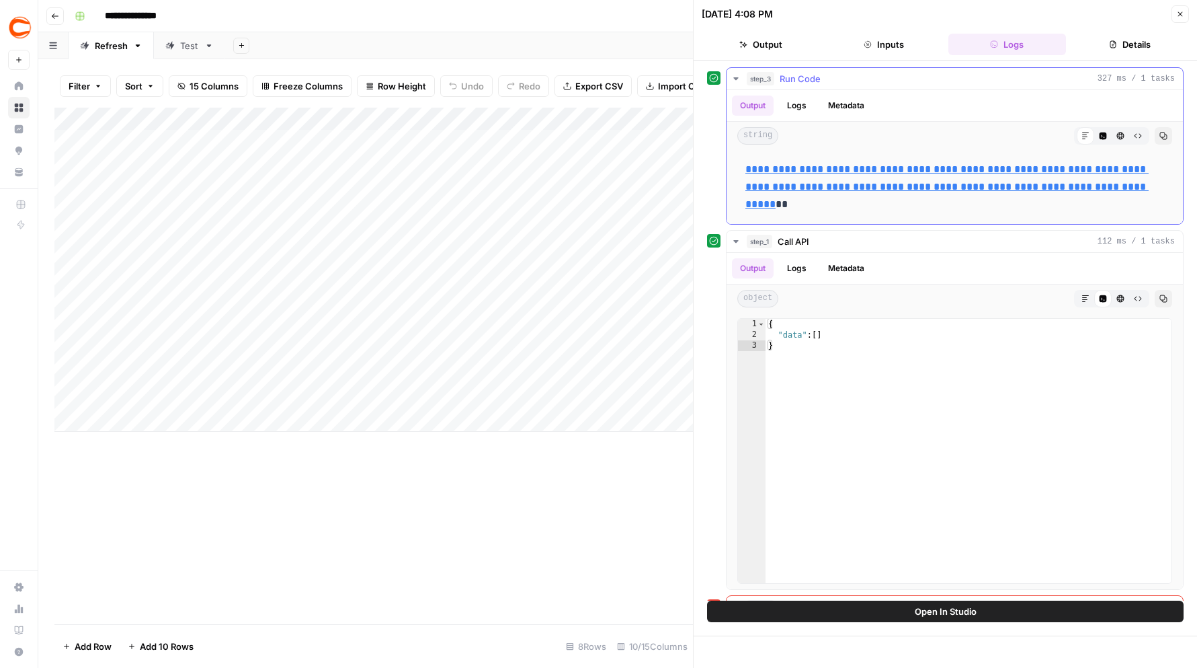
click at [737, 77] on icon "button" at bounding box center [736, 78] width 11 height 11
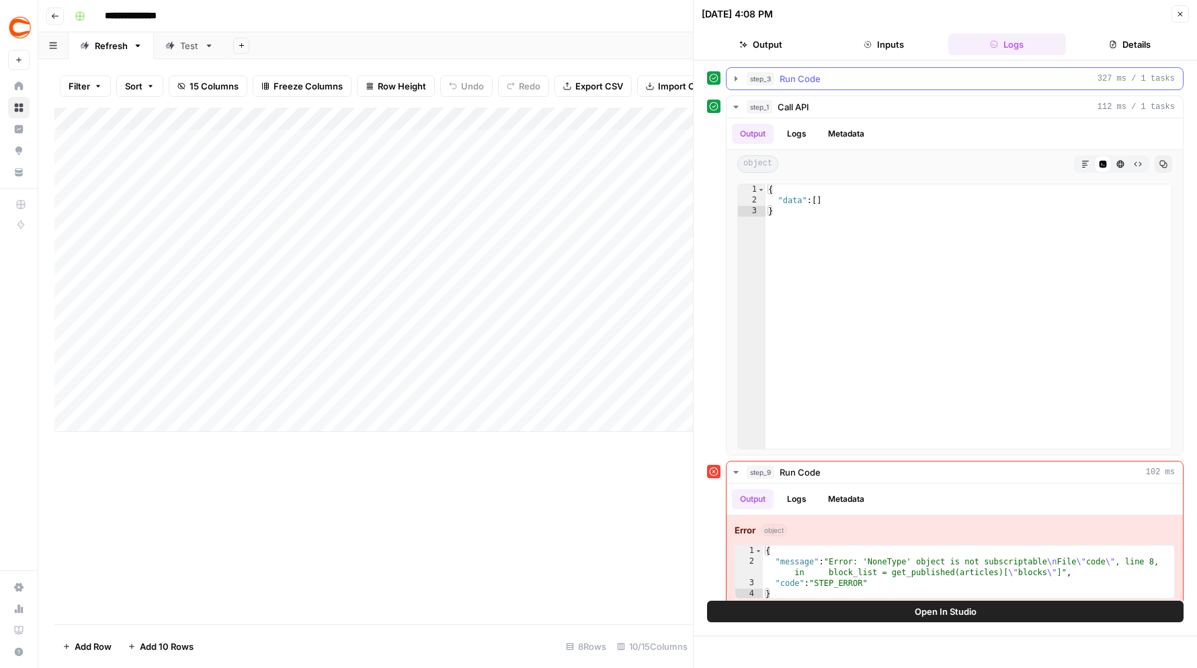
click at [735, 77] on icon "button" at bounding box center [736, 78] width 3 height 5
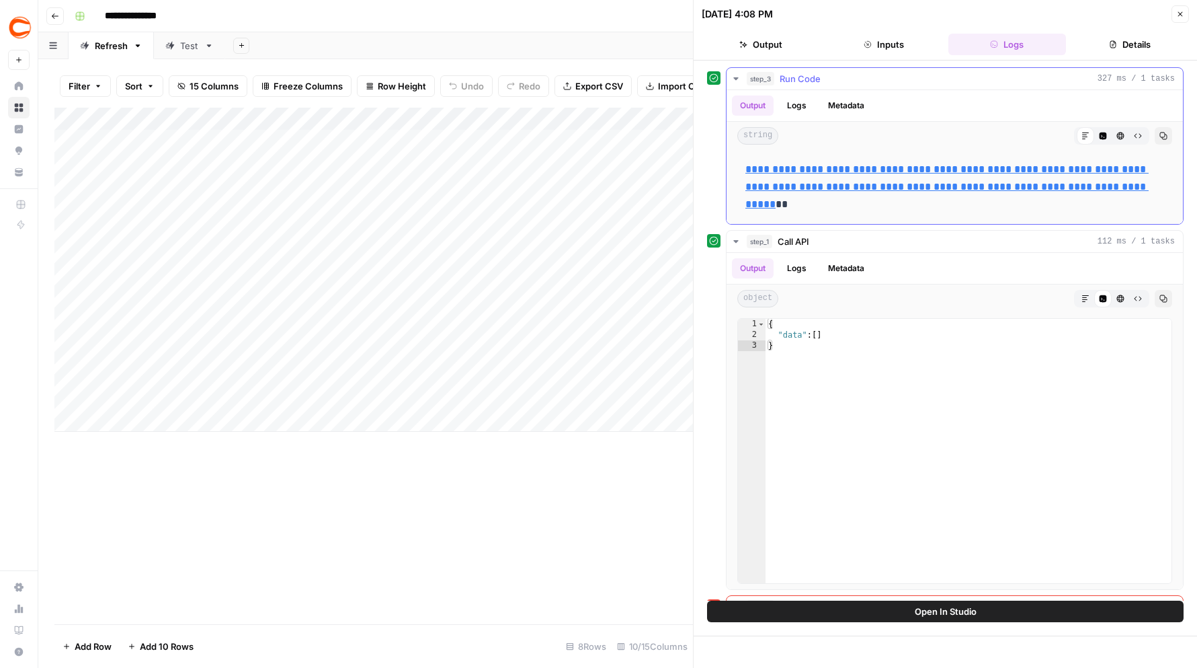
click at [735, 77] on icon "button" at bounding box center [735, 78] width 5 height 3
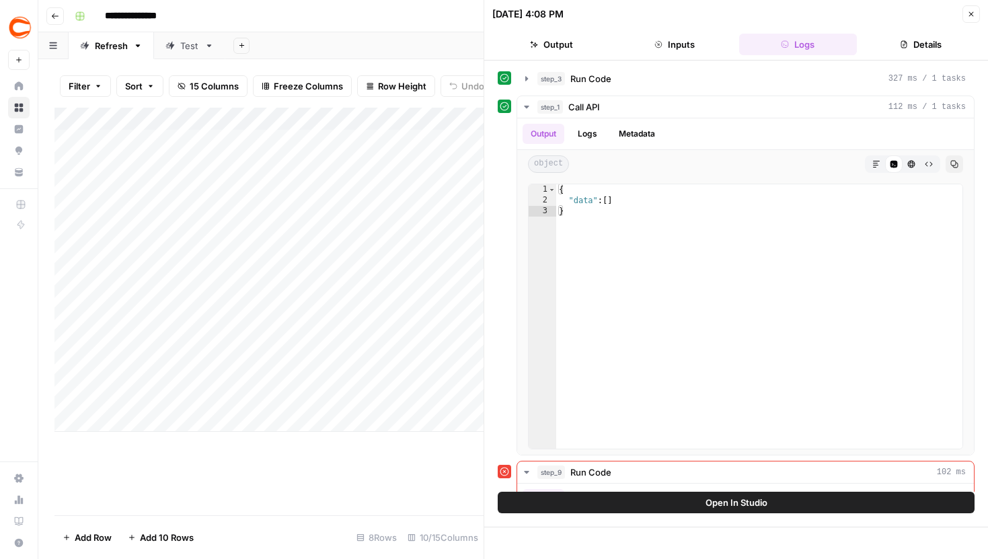
click at [875, 15] on icon "button" at bounding box center [971, 14] width 8 height 8
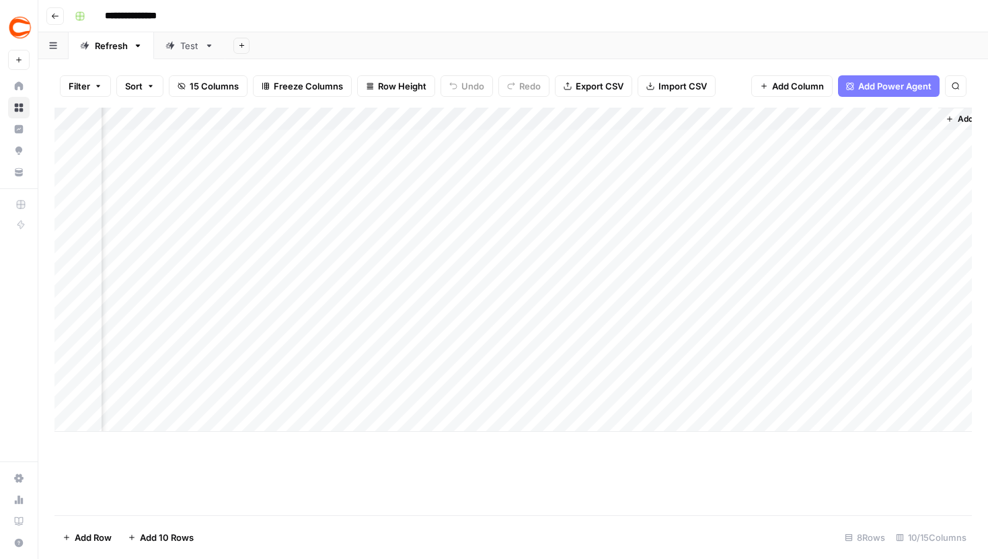
scroll to position [0, 703]
click at [765, 144] on div "Add Column" at bounding box center [512, 270] width 917 height 324
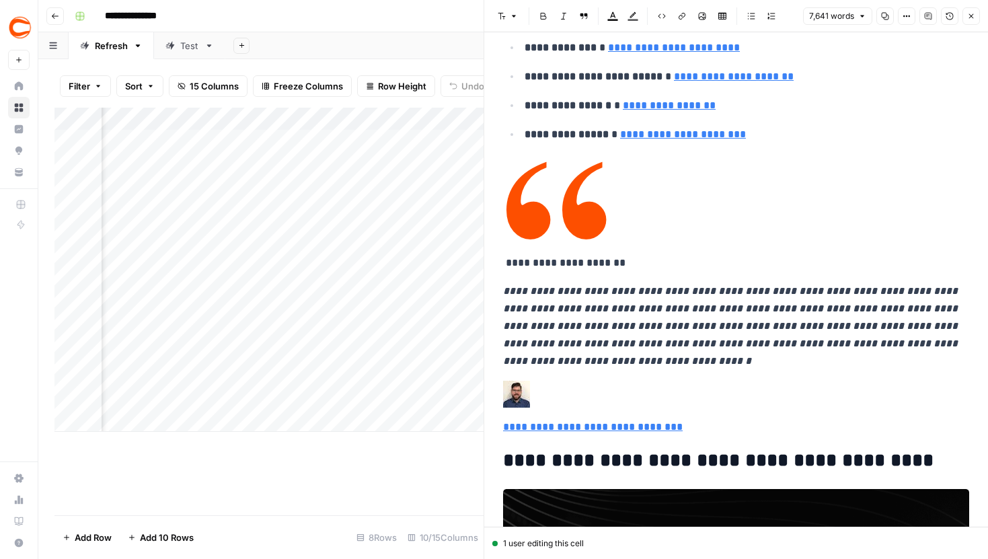
scroll to position [711, 0]
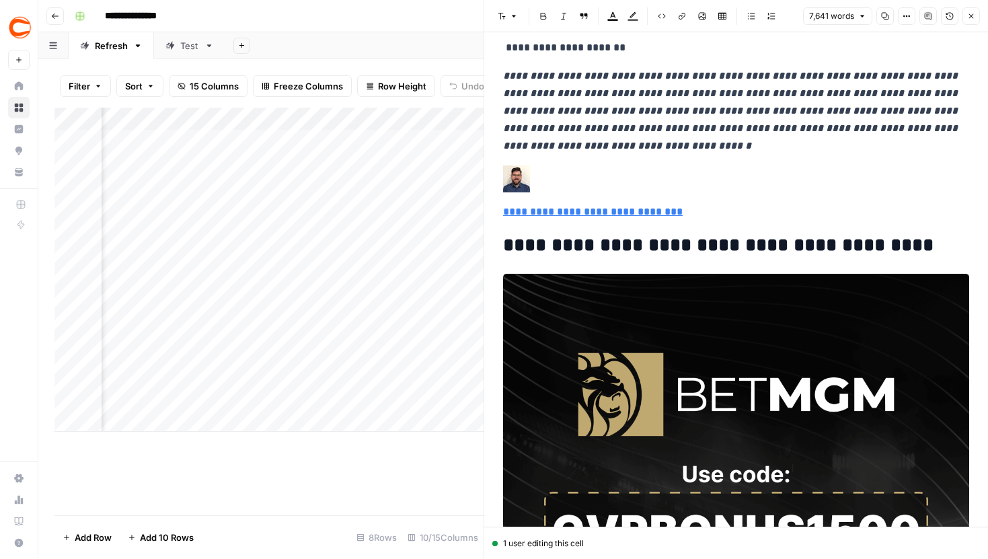
click at [875, 10] on button "Close" at bounding box center [970, 15] width 17 height 17
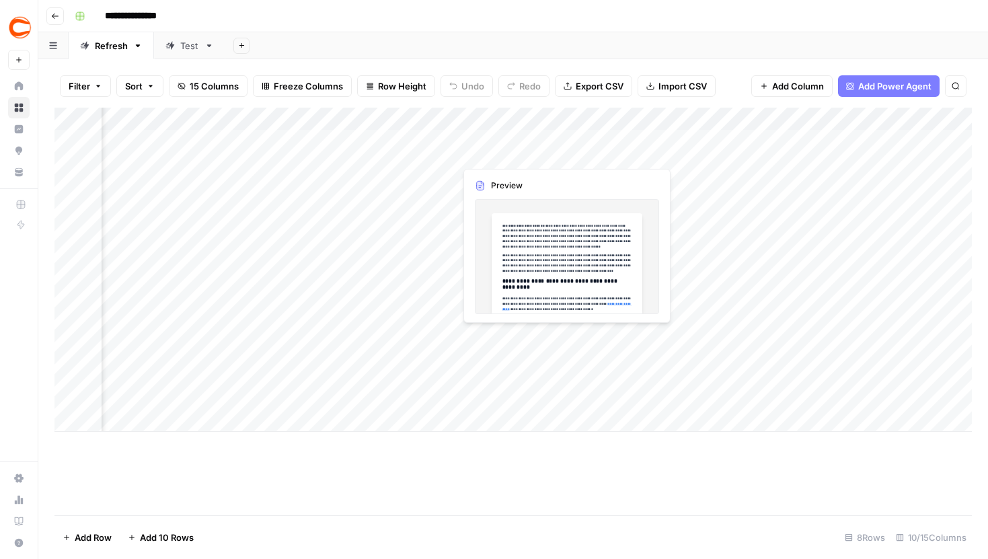
scroll to position [0, 530]
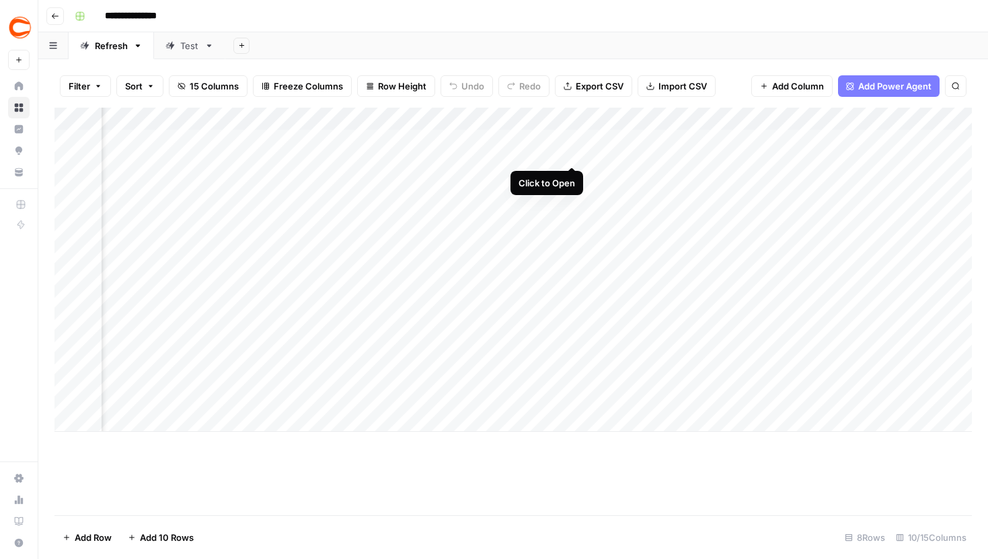
click at [569, 139] on div "Add Column" at bounding box center [512, 270] width 917 height 324
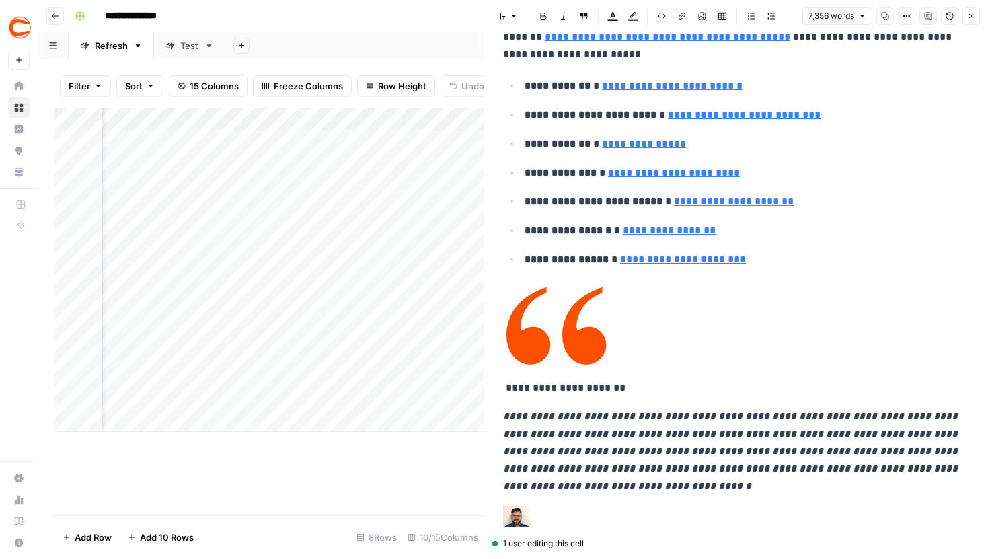
scroll to position [355, 0]
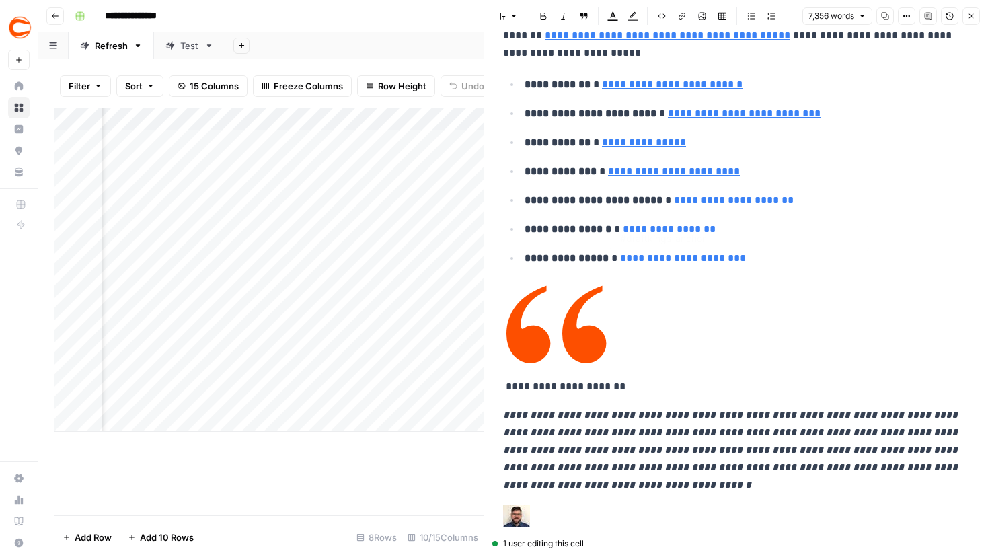
type input "#fanduel-anchor"
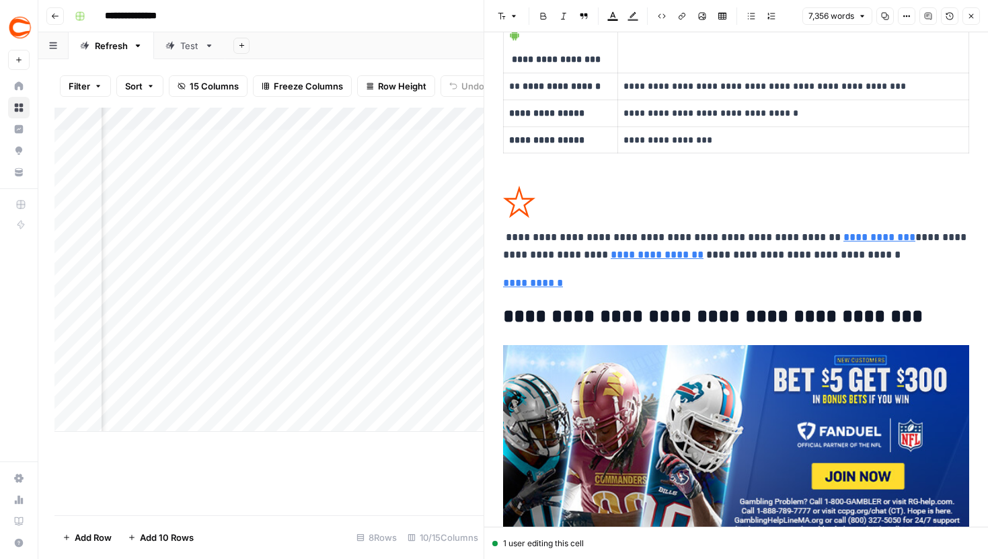
scroll to position [7768, 0]
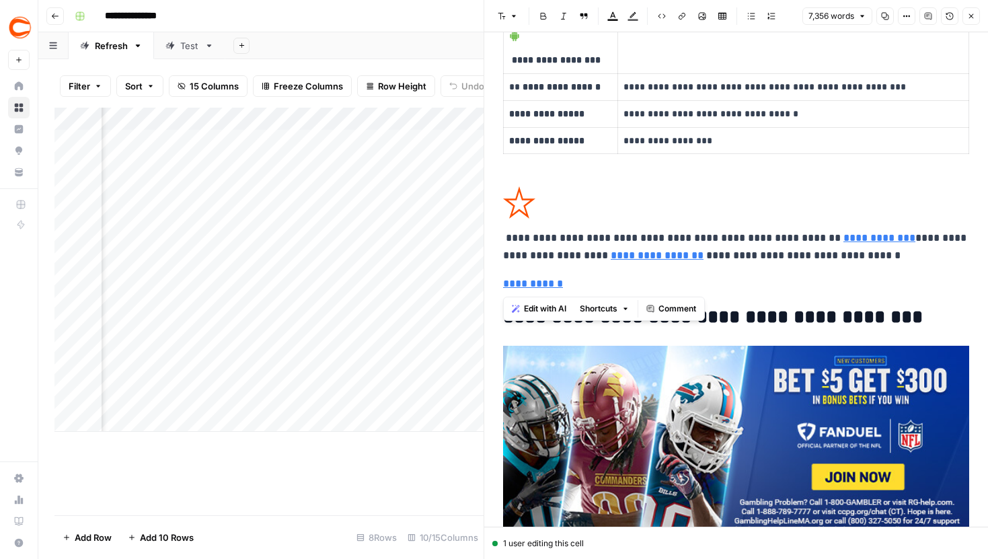
drag, startPoint x: 708, startPoint y: 256, endPoint x: 875, endPoint y: 266, distance: 167.7
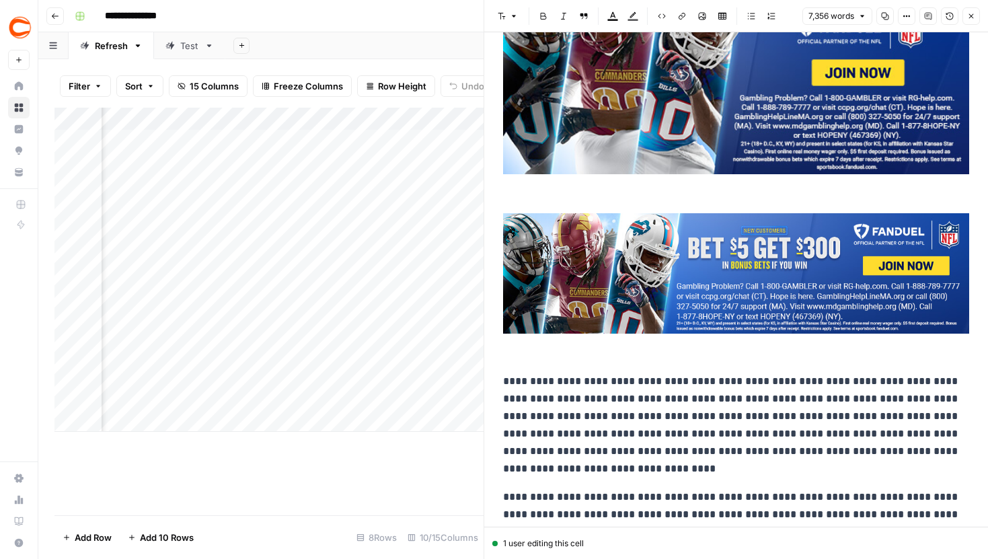
type input "https://www.covers.com/betting/sportsbookredirect?sportsbookId=19&location=revi…"
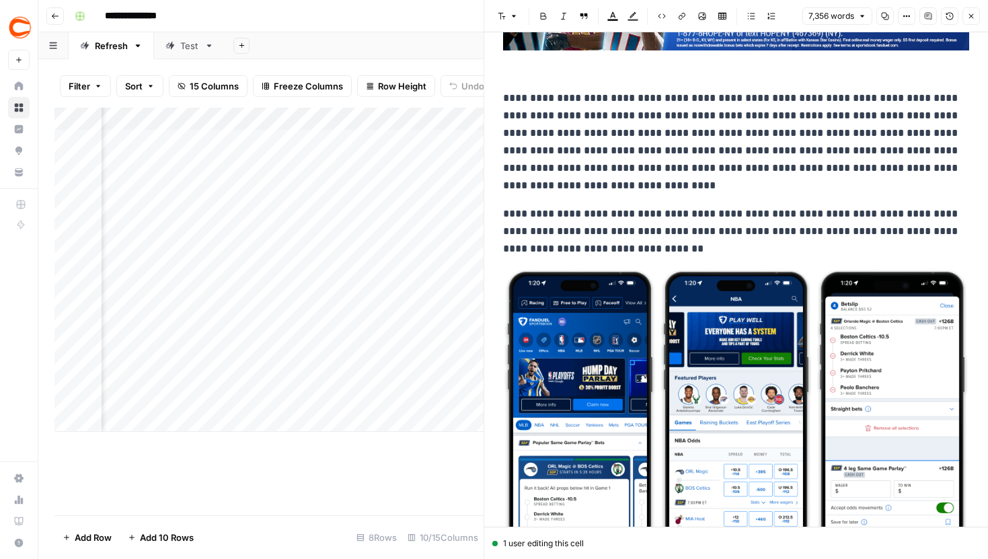
scroll to position [8472, 0]
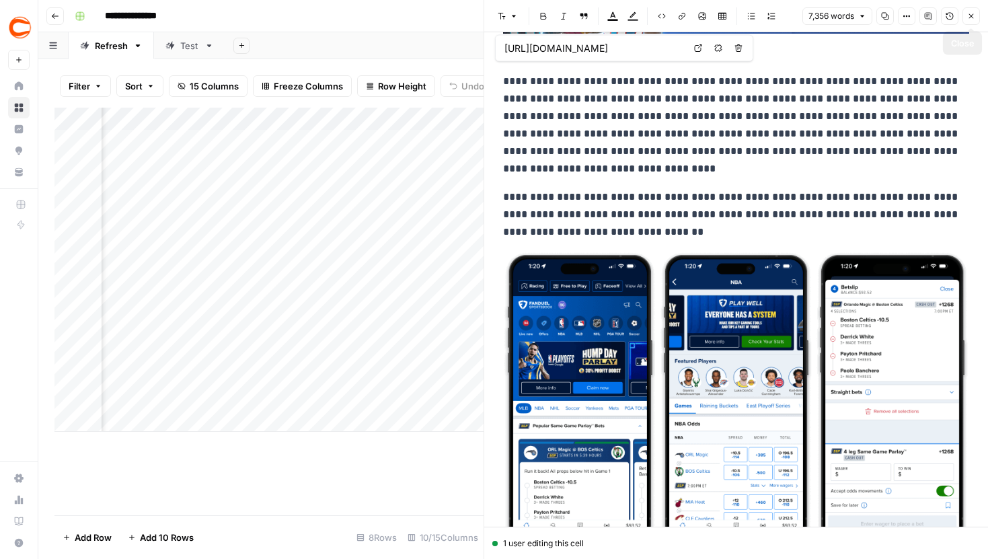
click at [875, 17] on icon "button" at bounding box center [971, 16] width 8 height 8
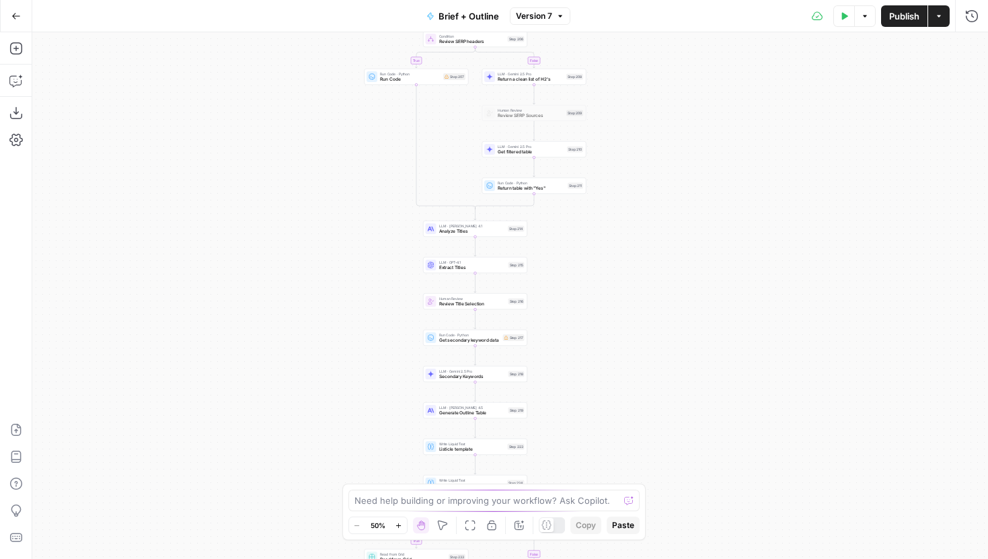
drag, startPoint x: 276, startPoint y: 421, endPoint x: 226, endPoint y: 125, distance: 300.1
click at [227, 126] on div "true false true false true false true false true false Workflow Input Settings …" at bounding box center [509, 295] width 955 height 526
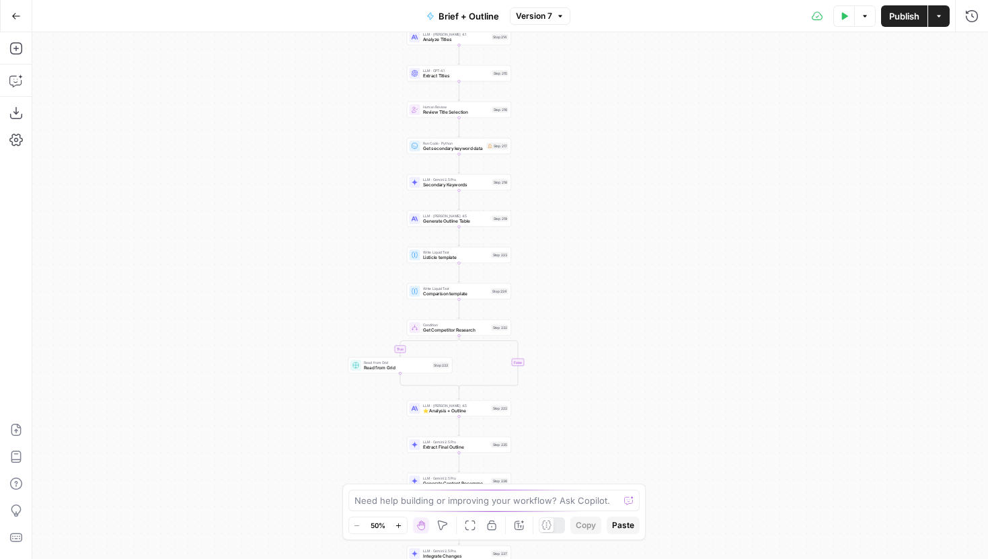
drag, startPoint x: 235, startPoint y: 321, endPoint x: 234, endPoint y: 202, distance: 119.7
click at [234, 202] on div "true false true false true false true false true false Workflow Input Settings …" at bounding box center [509, 295] width 955 height 526
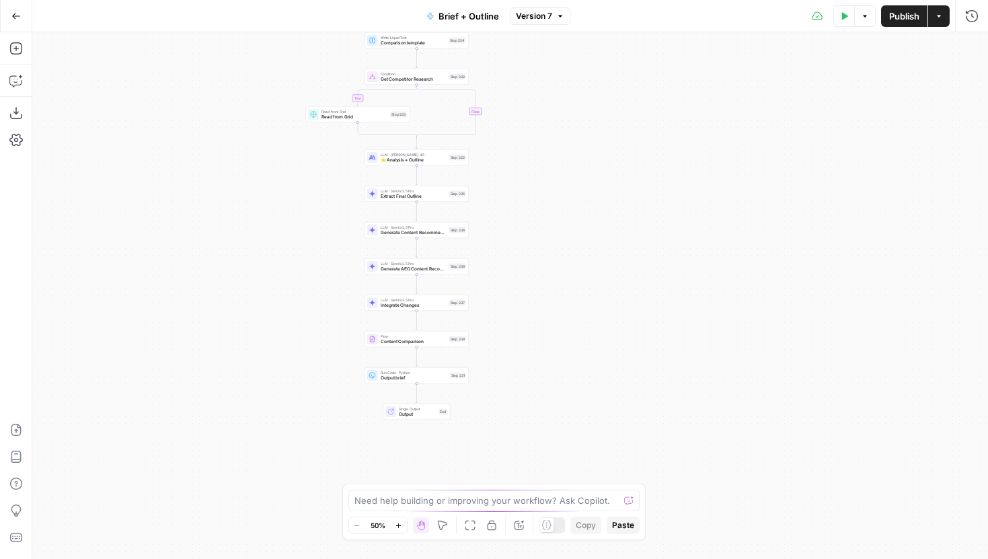
drag, startPoint x: 241, startPoint y: 233, endPoint x: 208, endPoint y: 77, distance: 159.5
click at [208, 77] on div "true false true false true false true false true false Workflow Input Settings …" at bounding box center [509, 295] width 955 height 526
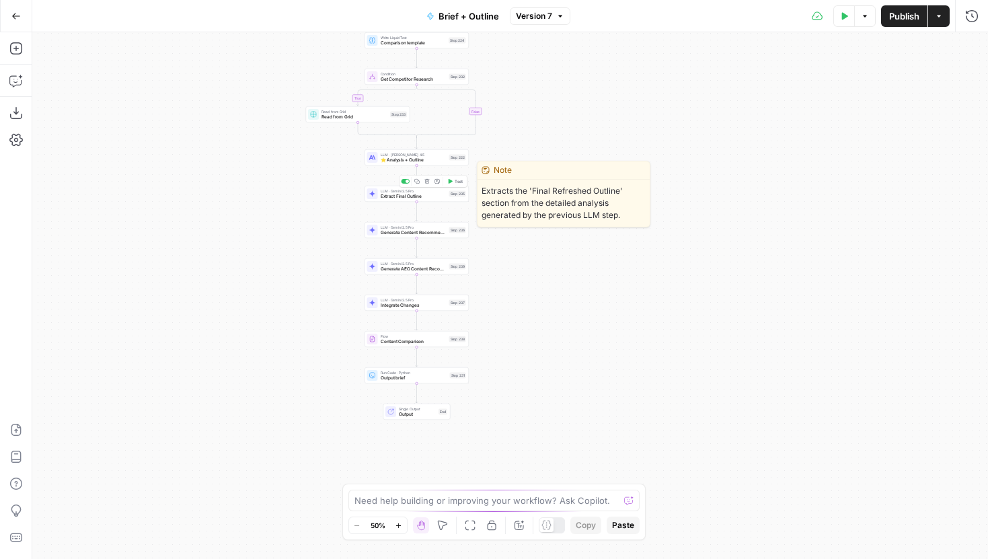
click at [426, 181] on icon "button" at bounding box center [426, 181] width 5 height 5
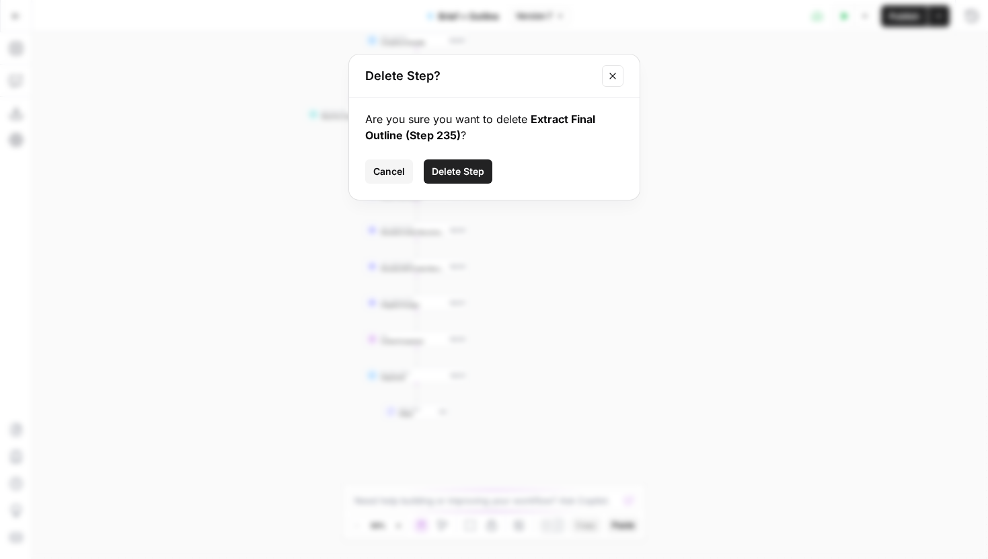
click at [460, 178] on button "Delete Step" at bounding box center [458, 171] width 69 height 24
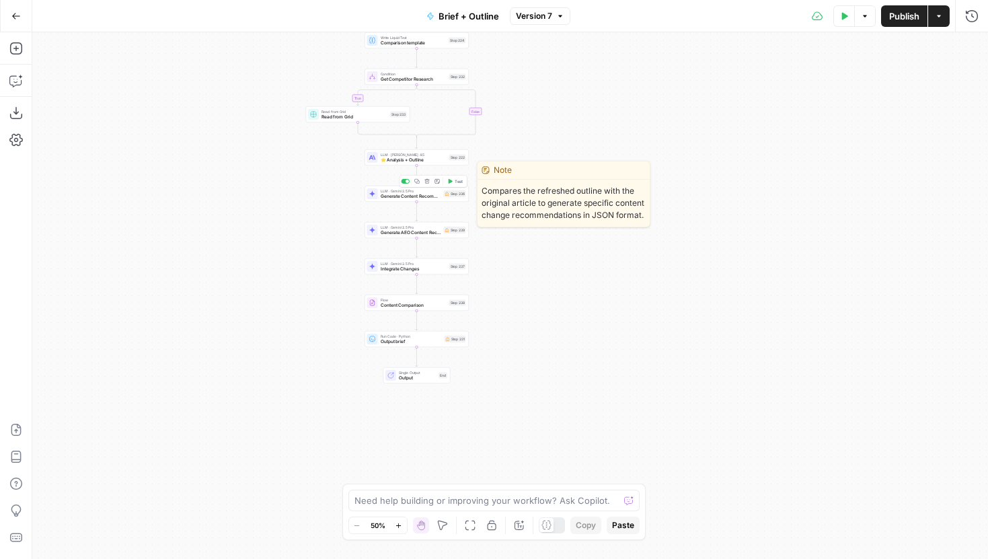
click at [427, 180] on icon "button" at bounding box center [426, 181] width 5 height 5
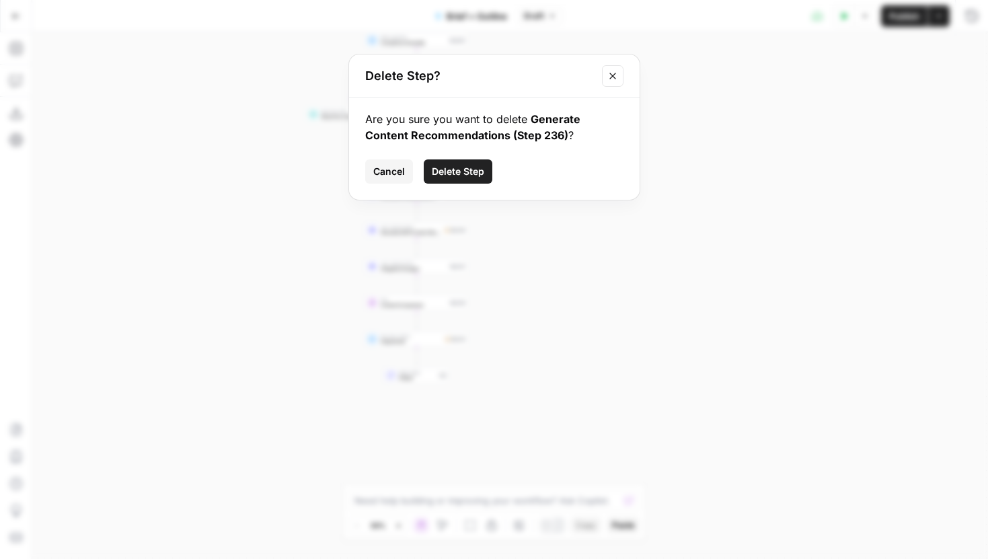
click at [454, 175] on span "Delete Step" at bounding box center [458, 171] width 52 height 13
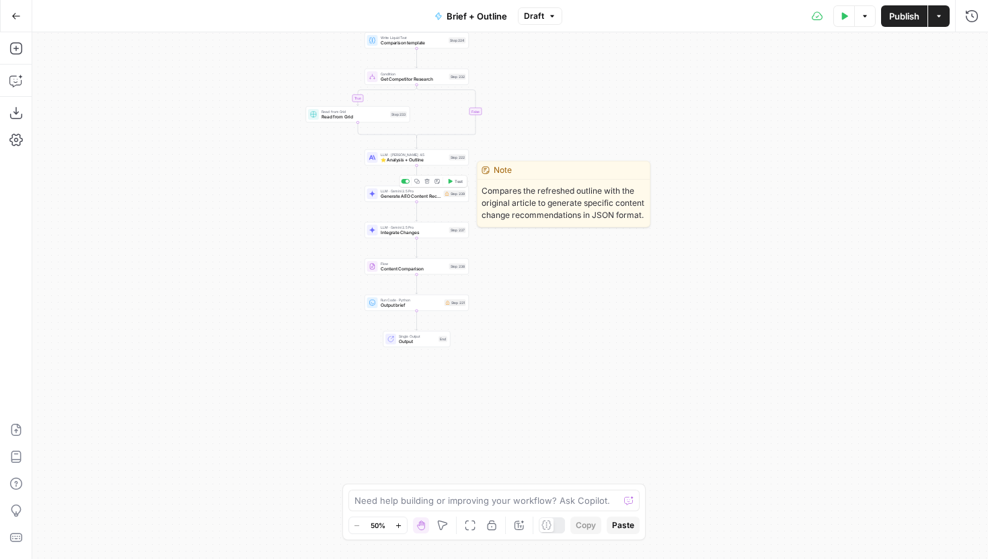
click at [427, 179] on icon "button" at bounding box center [426, 181] width 5 height 5
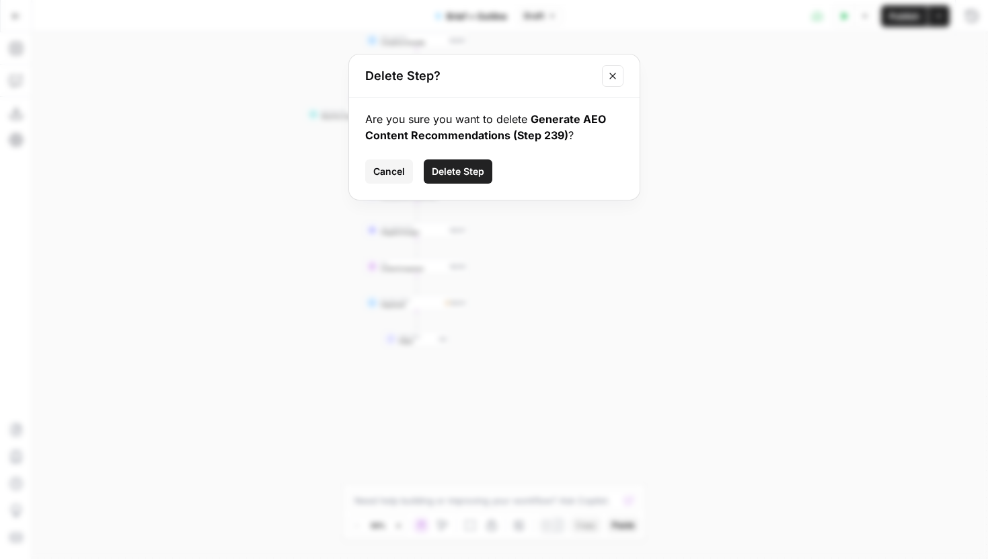
click at [485, 165] on button "Delete Step" at bounding box center [458, 171] width 69 height 24
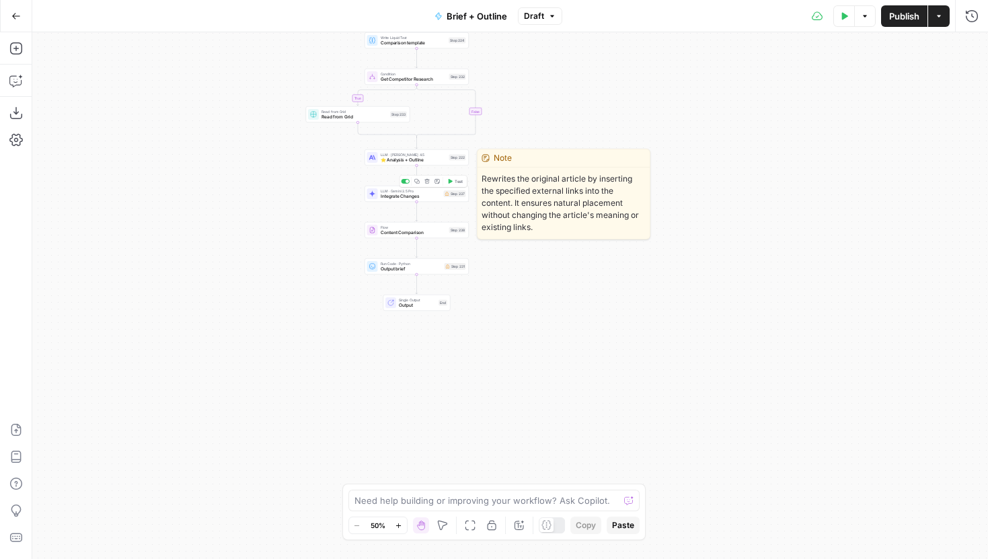
click at [427, 182] on icon "button" at bounding box center [426, 181] width 5 height 5
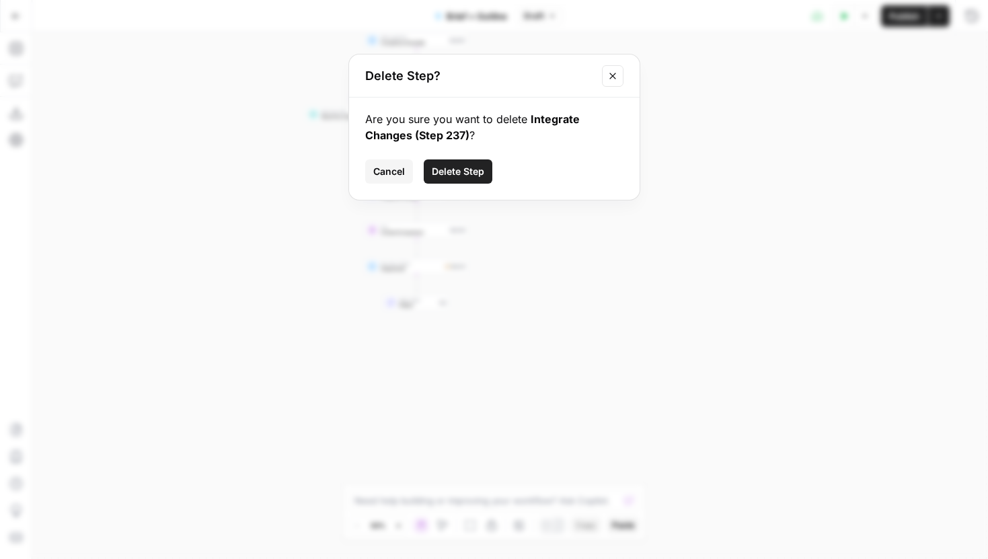
click at [463, 173] on span "Delete Step" at bounding box center [458, 171] width 52 height 13
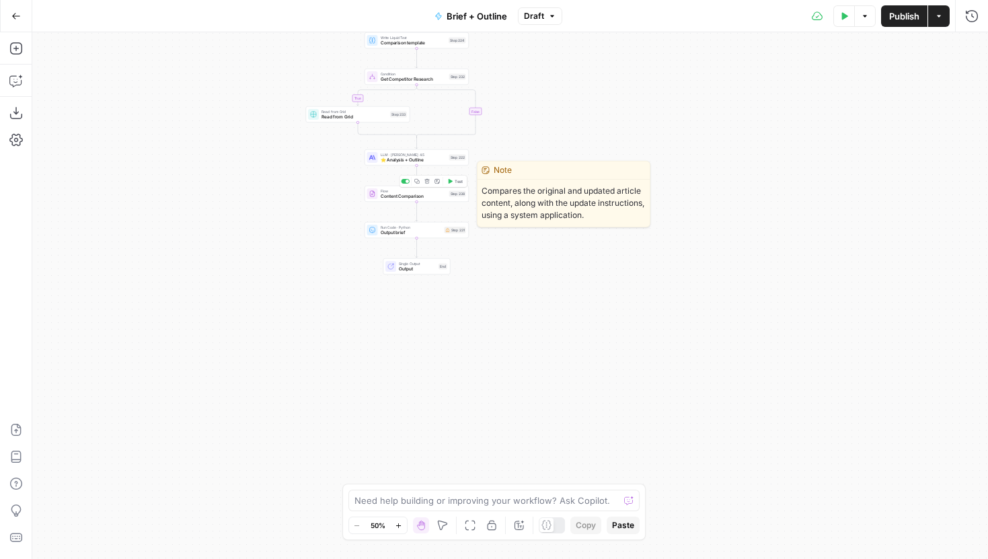
click at [427, 183] on icon "button" at bounding box center [426, 181] width 5 height 5
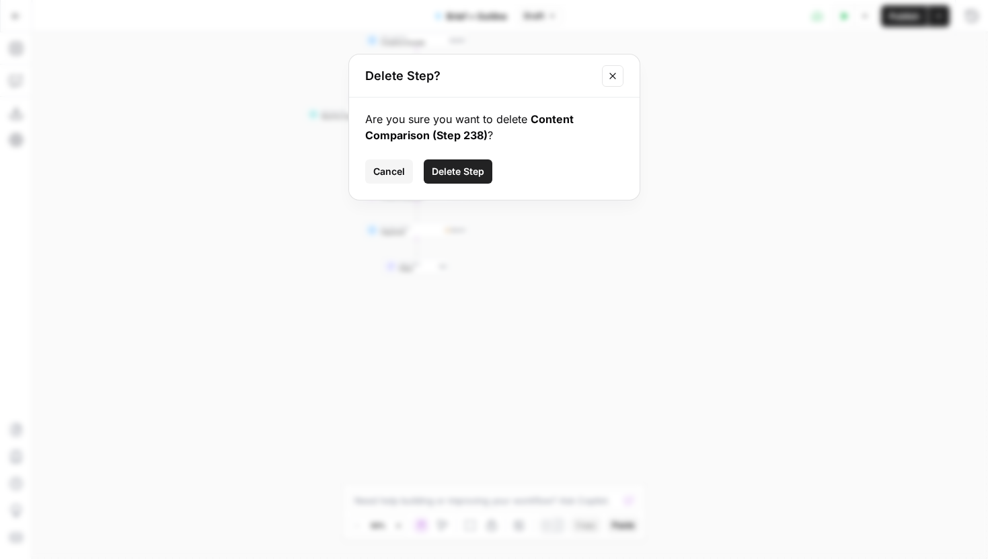
click at [454, 173] on span "Delete Step" at bounding box center [458, 171] width 52 height 13
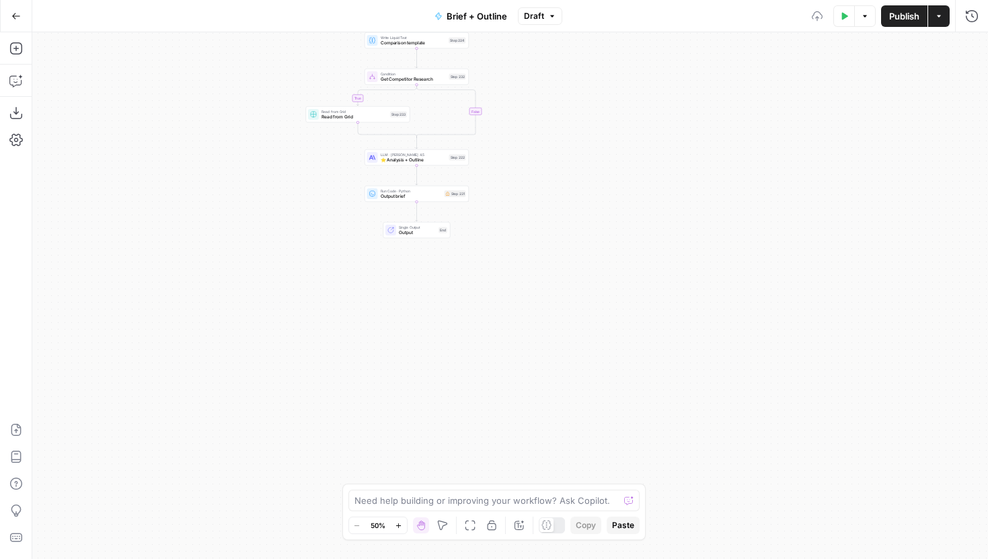
click at [425, 194] on span "Output brief" at bounding box center [410, 196] width 61 height 7
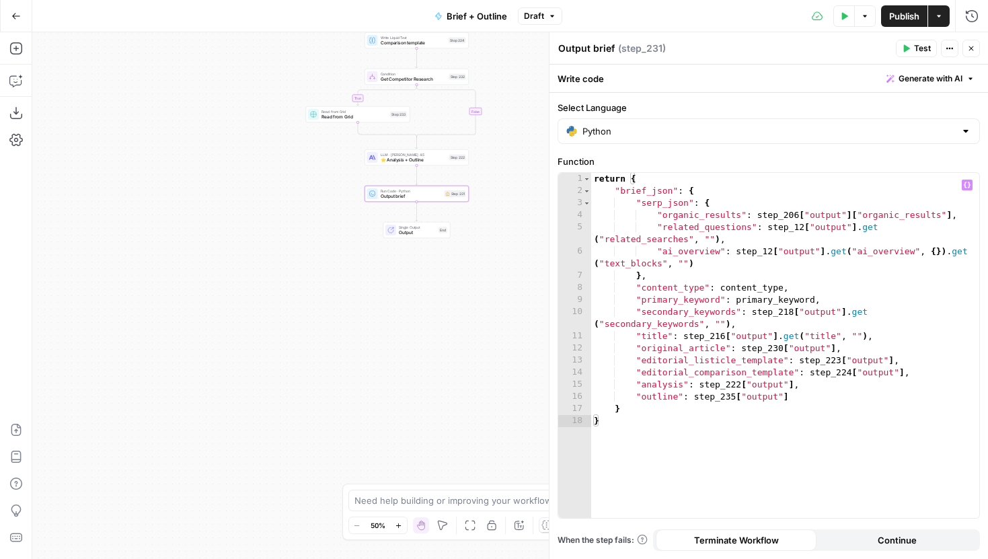
type textarea "**********"
drag, startPoint x: 802, startPoint y: 395, endPoint x: 565, endPoint y: 393, distance: 237.3
click at [565, 393] on div "**********" at bounding box center [768, 345] width 421 height 345
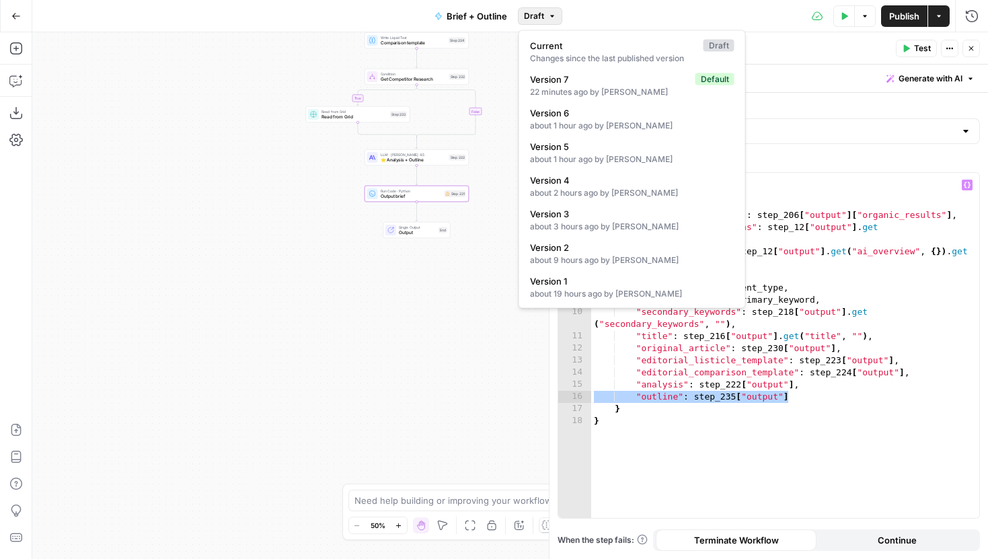
click at [524, 13] on span "Draft" at bounding box center [534, 16] width 20 height 12
click at [579, 81] on span "Version 7" at bounding box center [610, 79] width 160 height 13
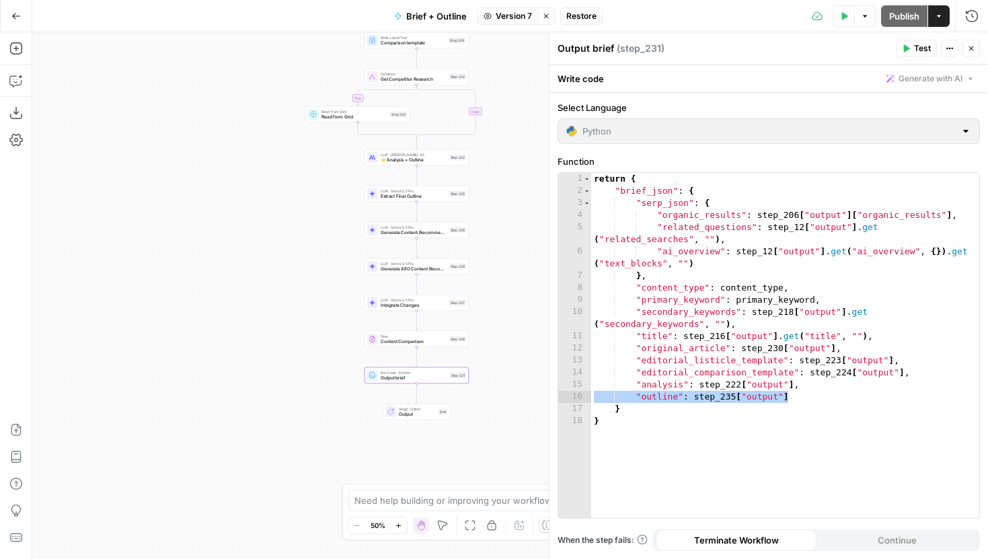
click at [571, 15] on span "Restore" at bounding box center [581, 16] width 30 height 12
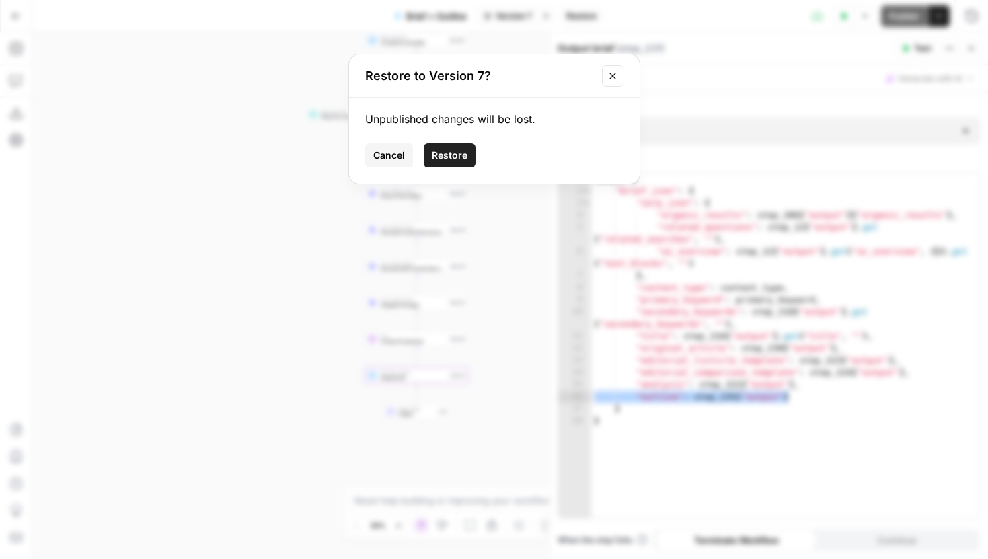
click at [438, 156] on span "Restore" at bounding box center [450, 155] width 36 height 13
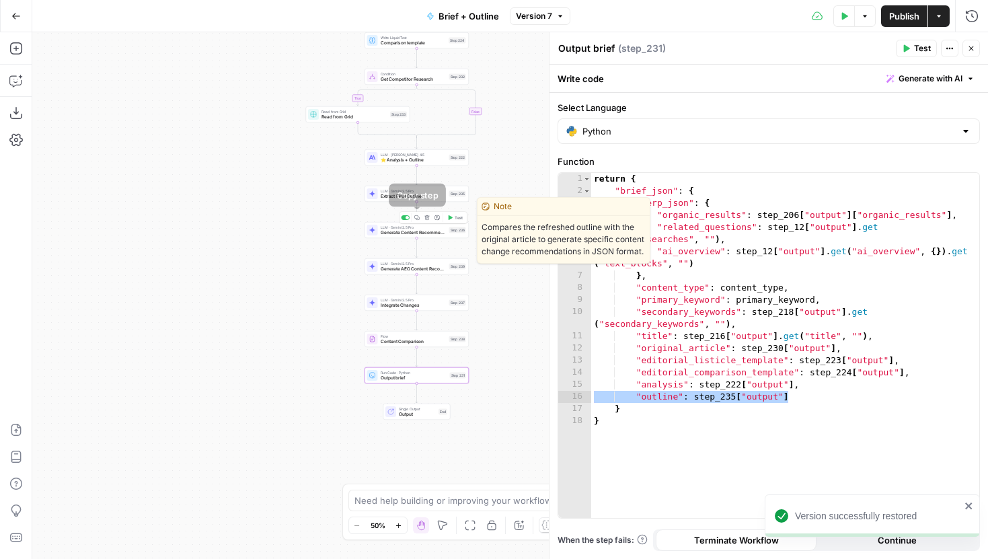
click at [425, 217] on icon "button" at bounding box center [426, 217] width 5 height 5
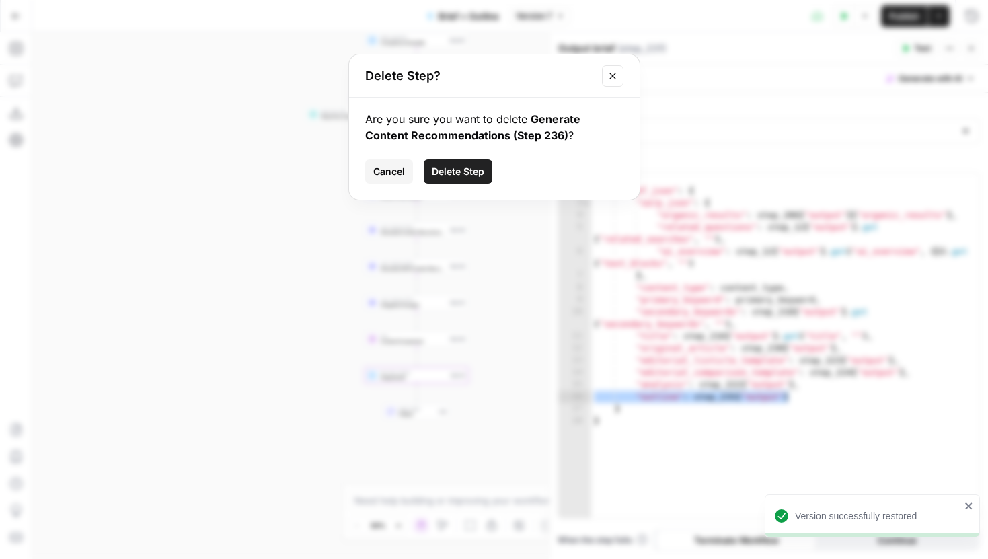
click at [456, 171] on span "Delete Step" at bounding box center [458, 171] width 52 height 13
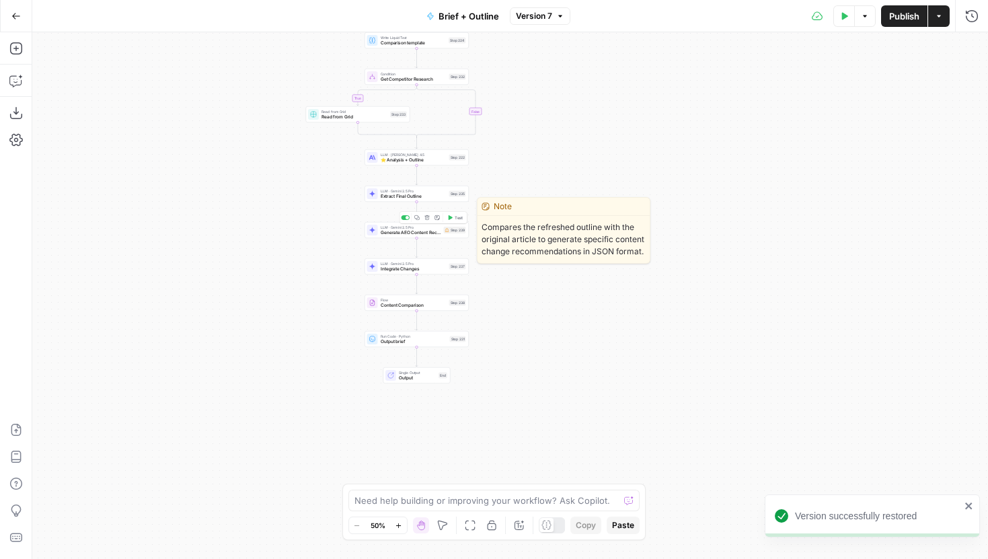
click at [428, 220] on icon "button" at bounding box center [426, 217] width 5 height 5
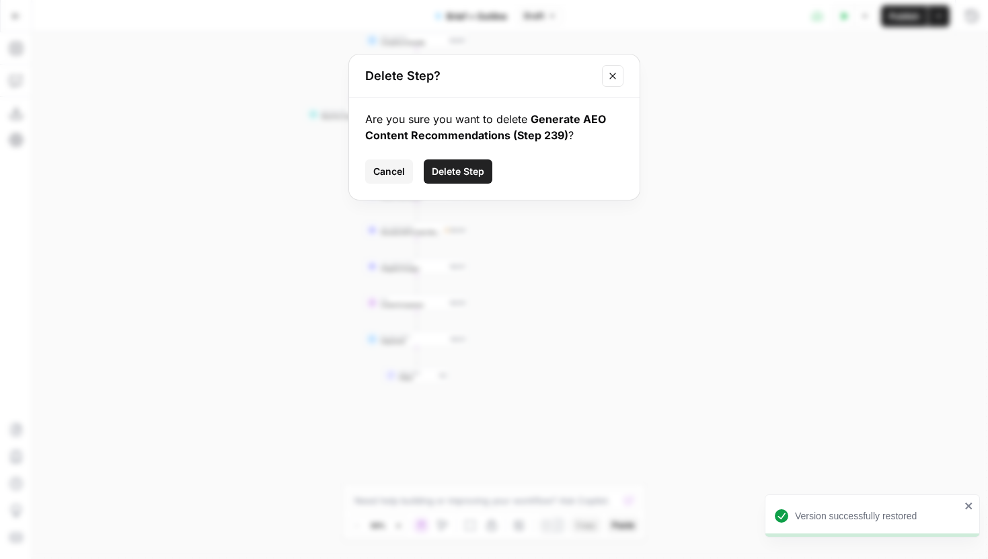
click at [473, 172] on span "Delete Step" at bounding box center [458, 171] width 52 height 13
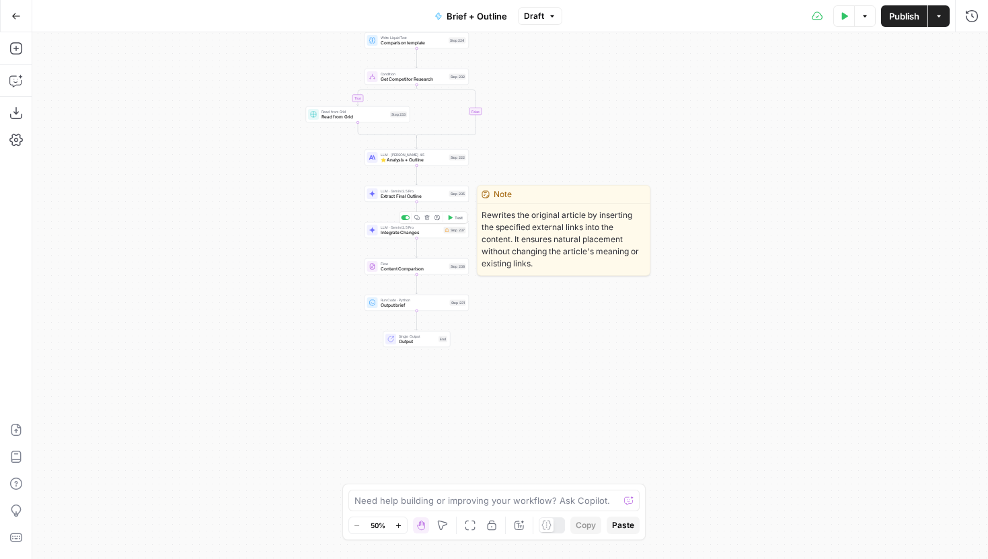
click at [427, 218] on icon "button" at bounding box center [426, 217] width 5 height 5
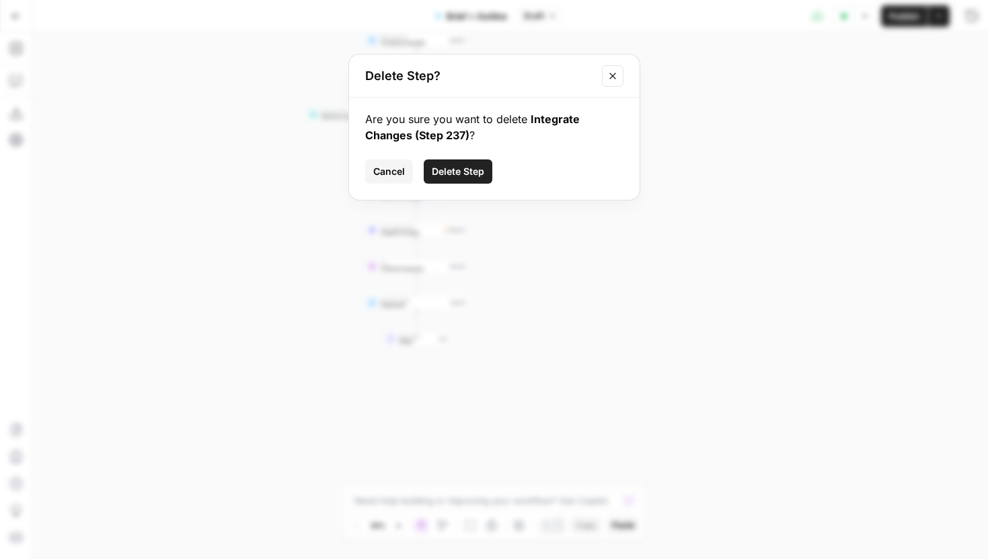
click at [458, 172] on span "Delete Step" at bounding box center [458, 171] width 52 height 13
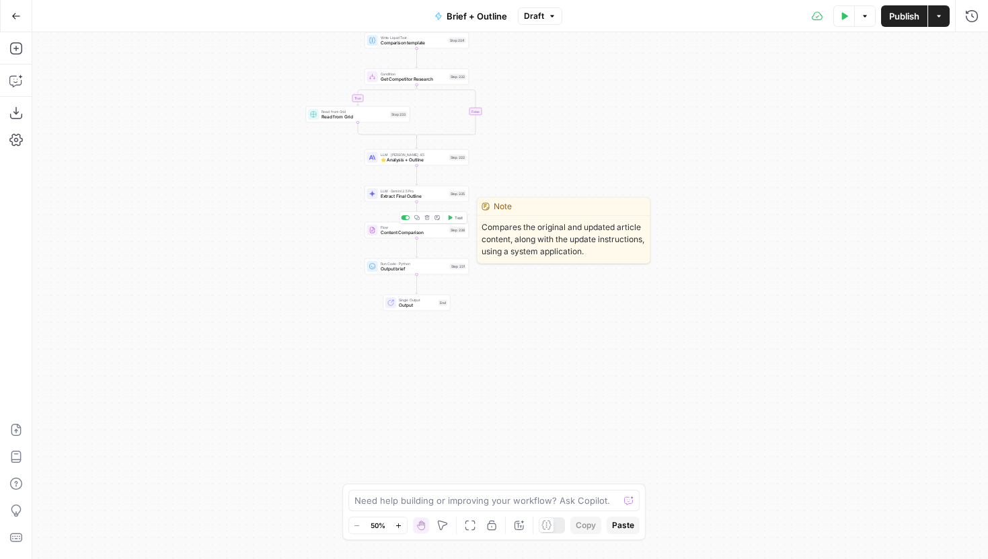
click at [426, 215] on icon "button" at bounding box center [426, 217] width 5 height 5
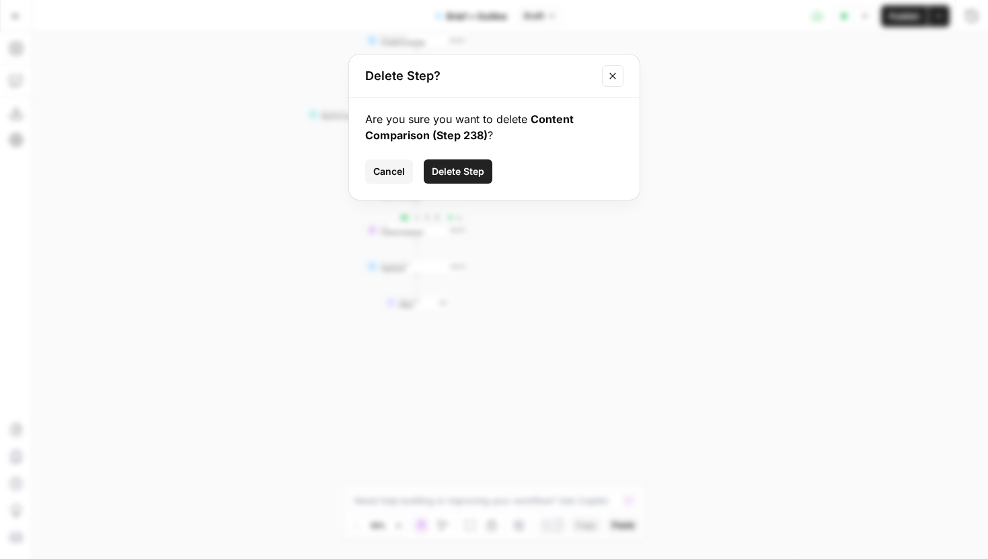
click at [444, 179] on button "Delete Step" at bounding box center [458, 171] width 69 height 24
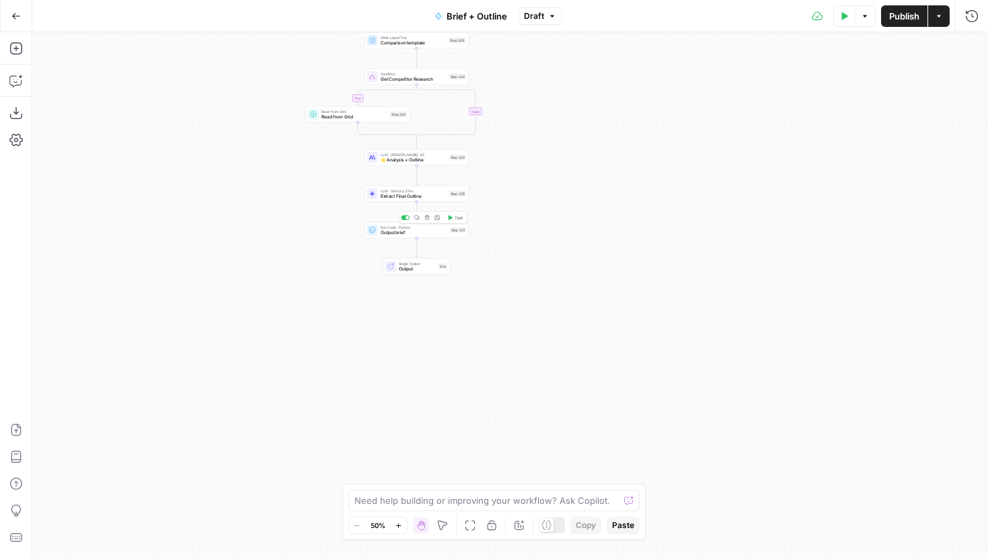
click at [429, 235] on span "Output brief" at bounding box center [413, 232] width 67 height 7
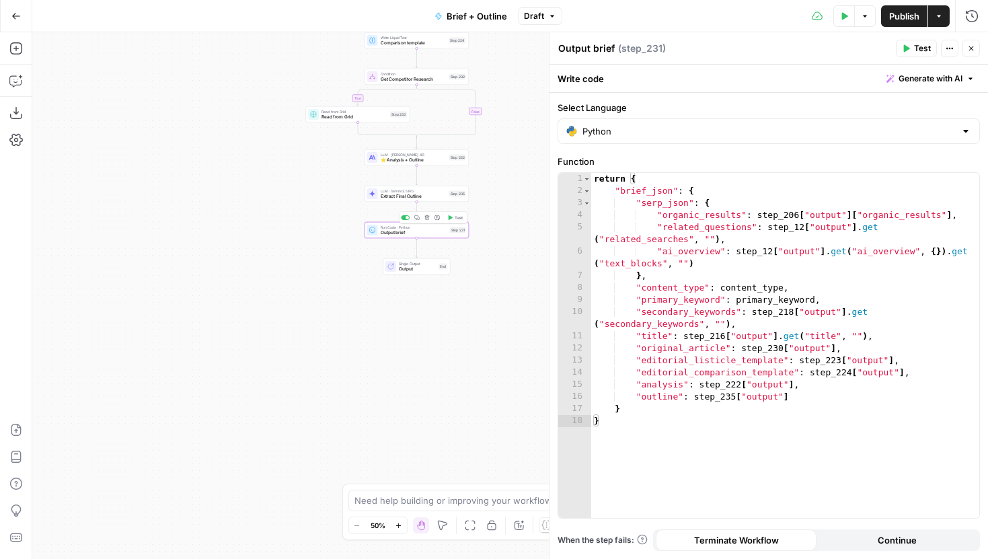
click at [458, 216] on span "Test" at bounding box center [458, 217] width 8 height 6
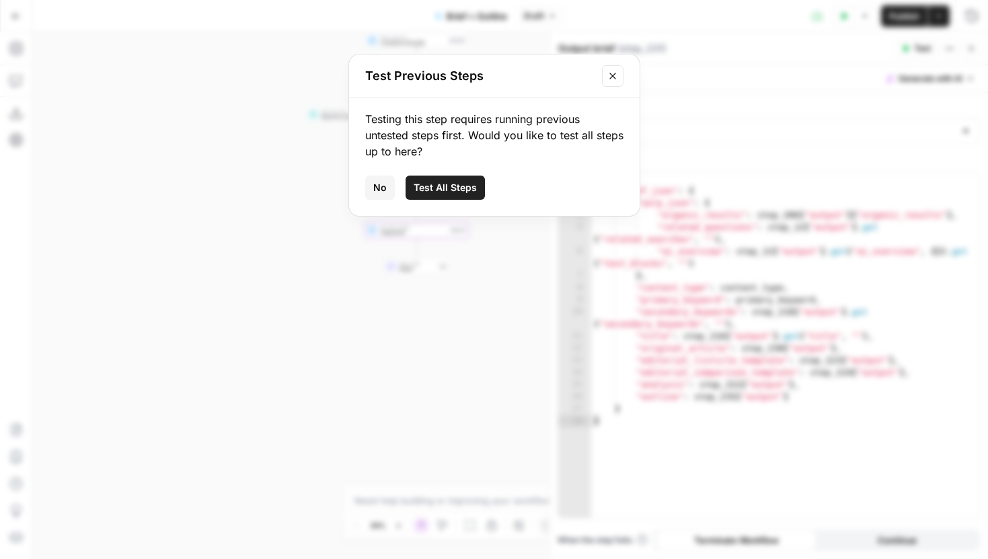
click at [452, 194] on button "Test All Steps" at bounding box center [444, 187] width 79 height 24
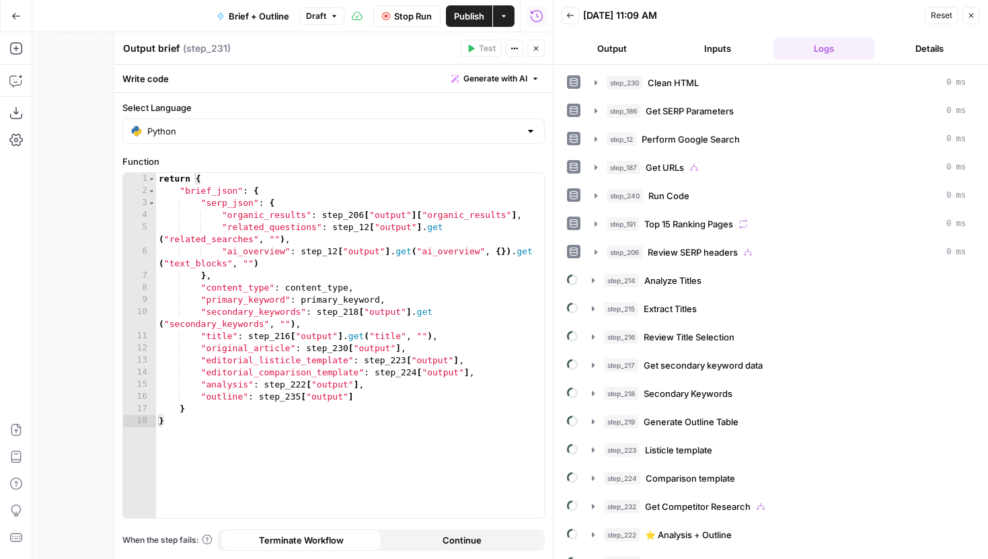
click at [534, 38] on header "Output brief Output brief ( step_231 ) Test Actions Close" at bounding box center [333, 48] width 438 height 32
click at [534, 44] on button "Close" at bounding box center [535, 48] width 17 height 17
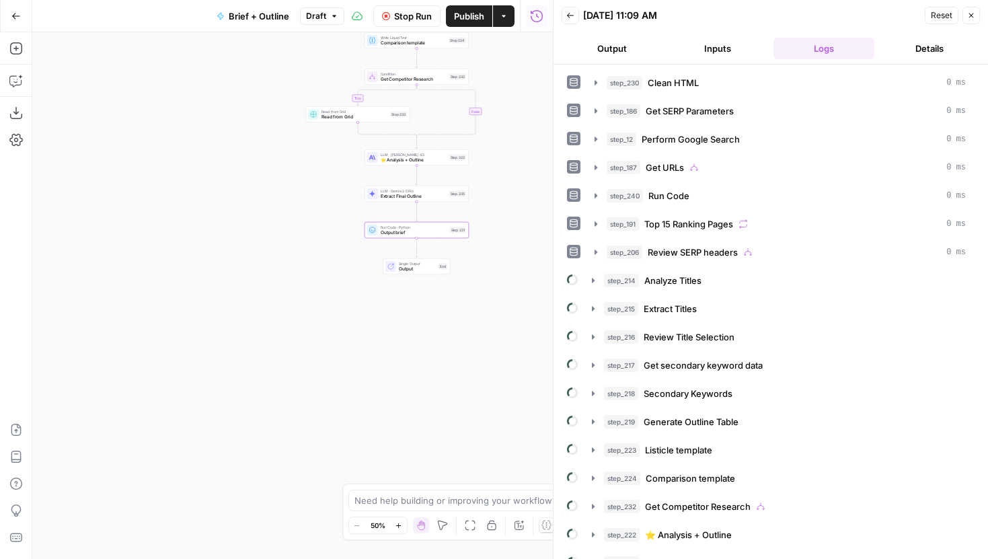
click at [405, 17] on span "Stop Run" at bounding box center [413, 15] width 38 height 13
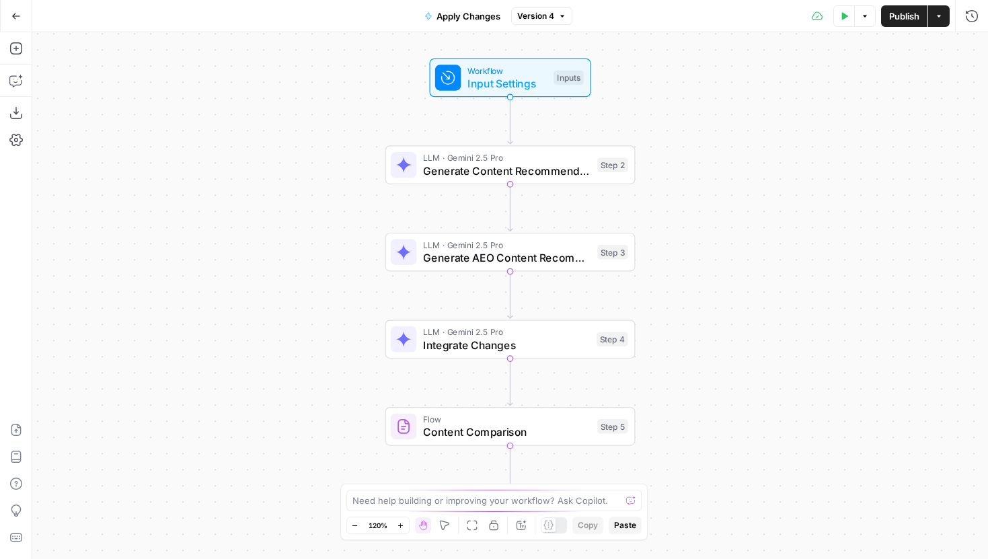
drag, startPoint x: 363, startPoint y: 310, endPoint x: 289, endPoint y: 290, distance: 76.5
click at [289, 290] on div "Workflow Input Settings Inputs LLM · Gemini 2.5 Pro Generate Content Recommenda…" at bounding box center [509, 295] width 955 height 526
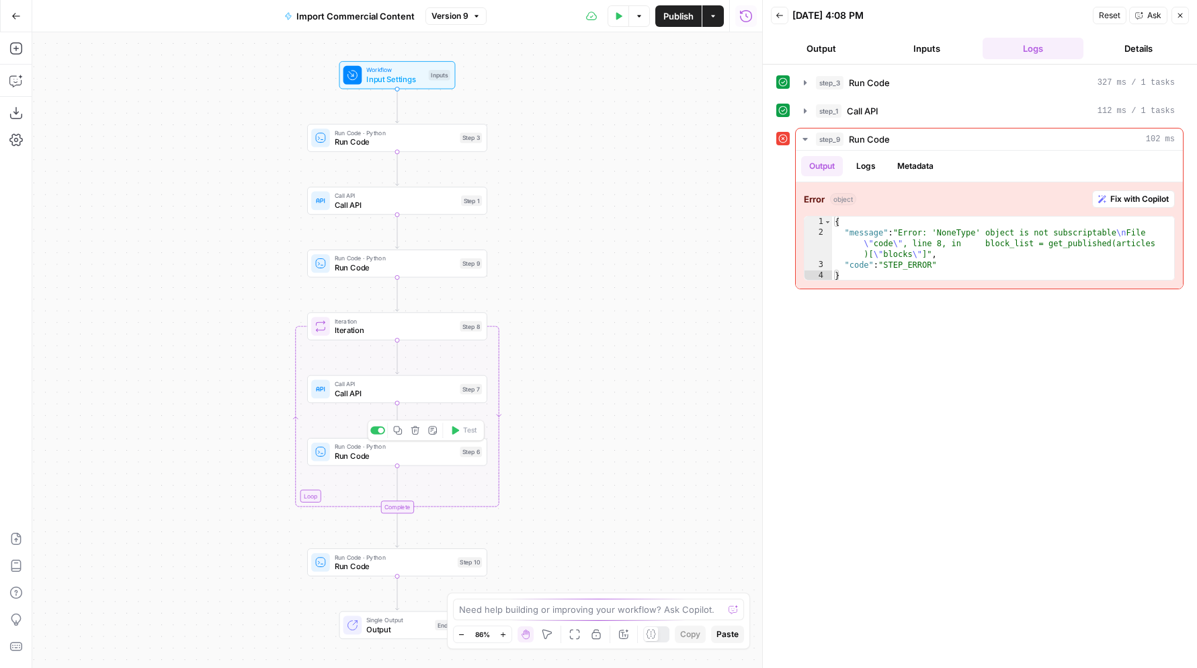
click at [432, 449] on span "Run Code · Python" at bounding box center [395, 446] width 121 height 9
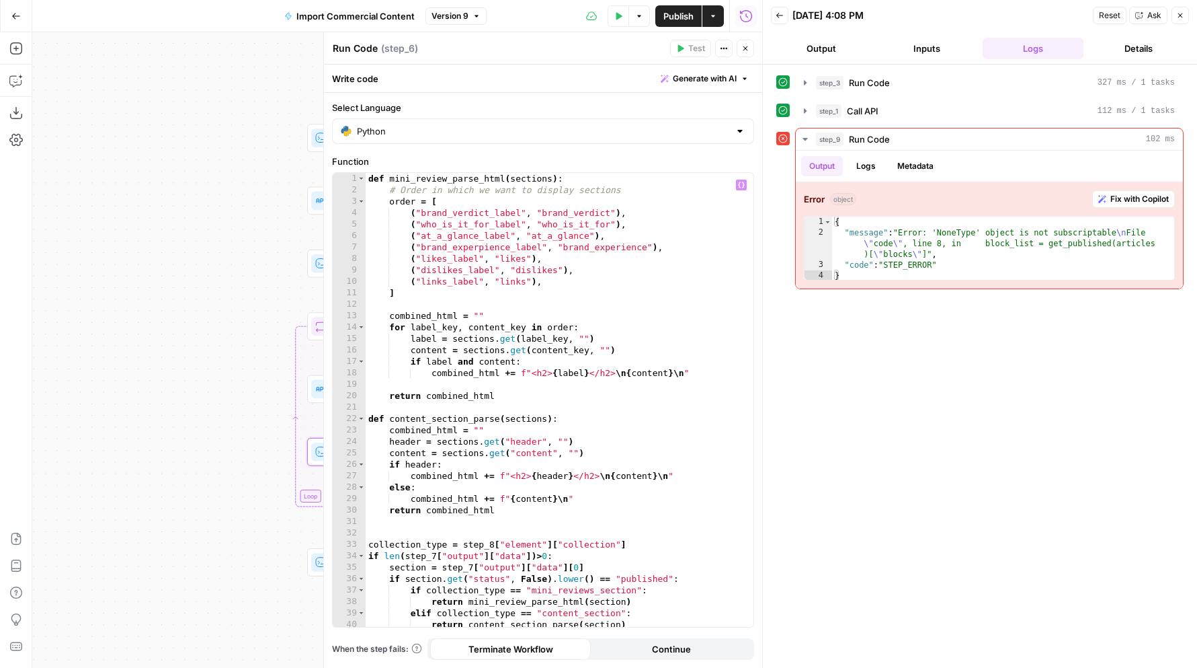
drag, startPoint x: 226, startPoint y: 333, endPoint x: 126, endPoint y: 345, distance: 100.2
click at [126, 345] on div "Workflow Input Settings Inputs Run Code · Python Run Code Step 3 Call API Call …" at bounding box center [397, 349] width 730 height 635
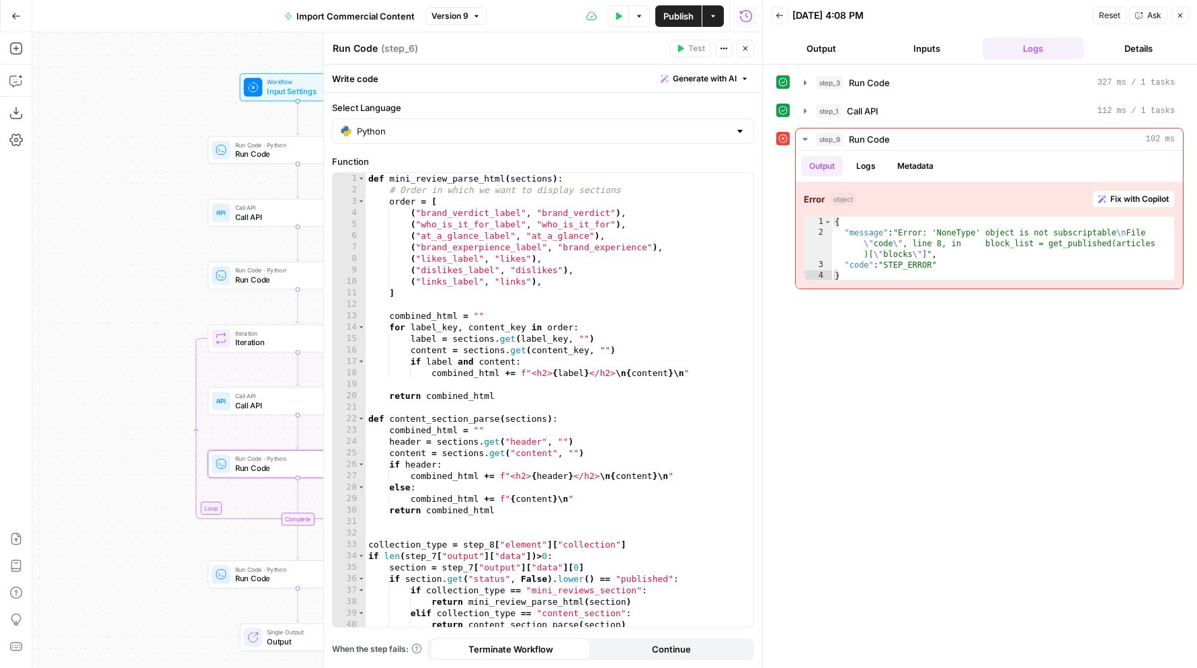
drag, startPoint x: 126, startPoint y: 345, endPoint x: 26, endPoint y: 345, distance: 100.8
click at [26, 345] on div "Add Steps Copilot Download as JSON Settings Import JSON AirOps Academy Help Giv…" at bounding box center [381, 349] width 762 height 635
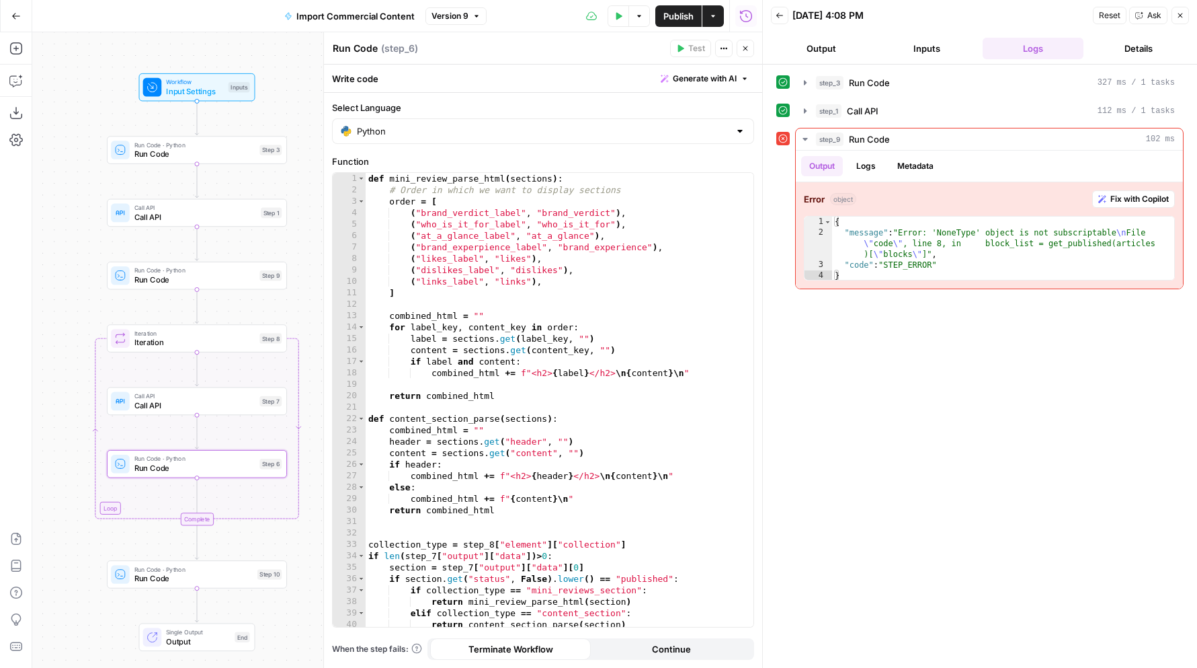
click at [745, 52] on icon "button" at bounding box center [745, 48] width 8 height 8
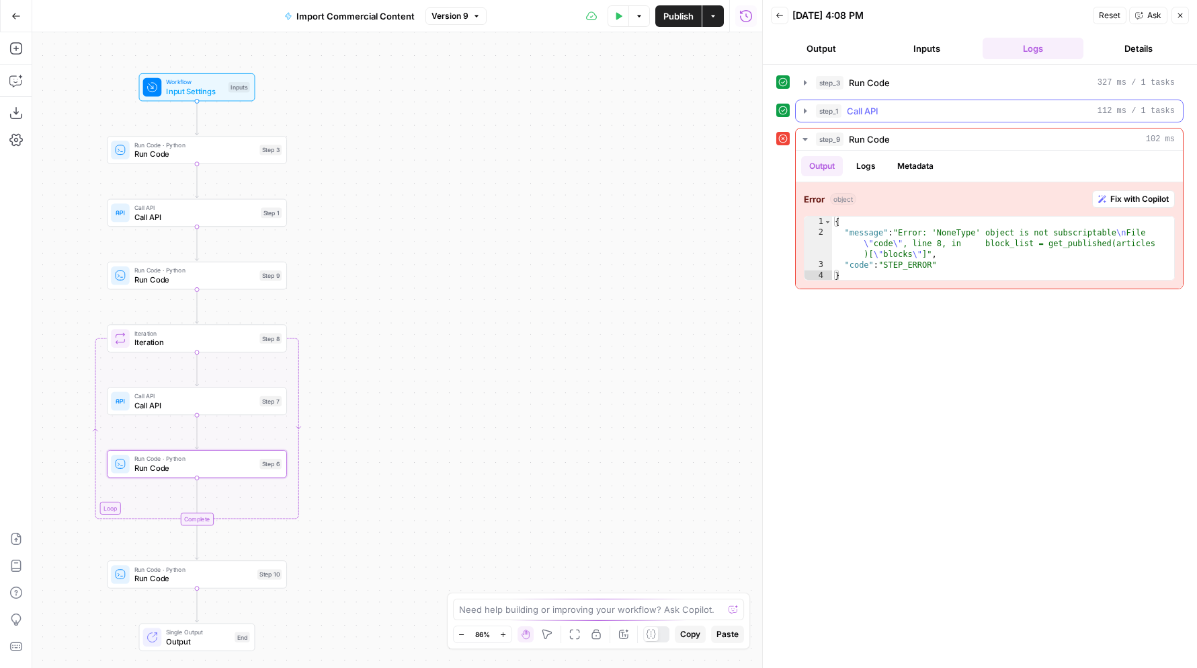
click at [799, 114] on button "step_1 Call API 112 ms / 1 tasks" at bounding box center [989, 111] width 387 height 22
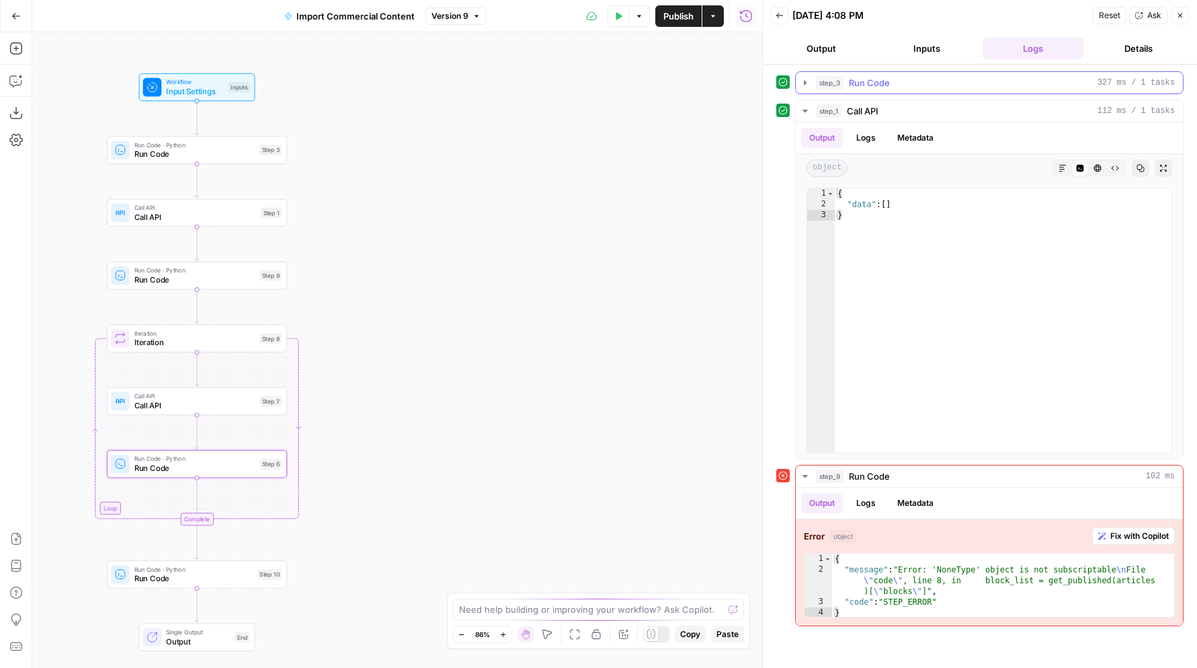
click at [806, 82] on icon "button" at bounding box center [805, 82] width 11 height 11
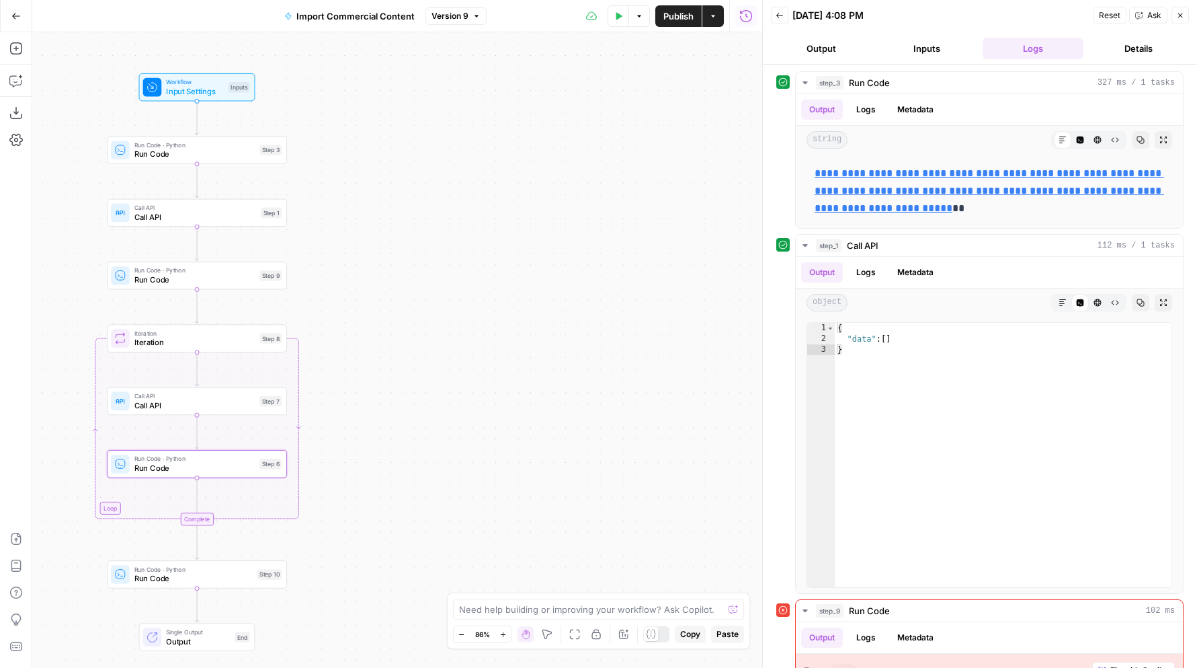
click at [198, 152] on span "Run Code" at bounding box center [194, 153] width 121 height 11
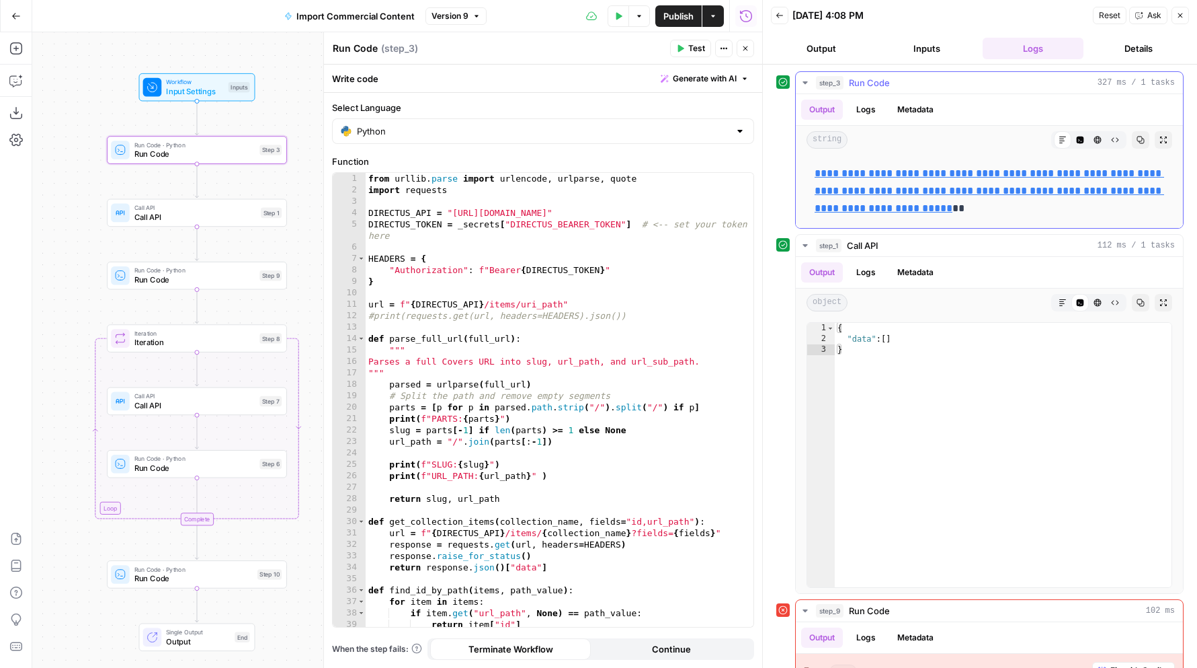
click at [976, 171] on link "**********" at bounding box center [990, 190] width 350 height 45
click at [745, 58] on header "Run Code Run Code ( step_3 ) Test Actions Close" at bounding box center [543, 48] width 438 height 32
click at [270, 194] on span "Test" at bounding box center [270, 191] width 14 height 11
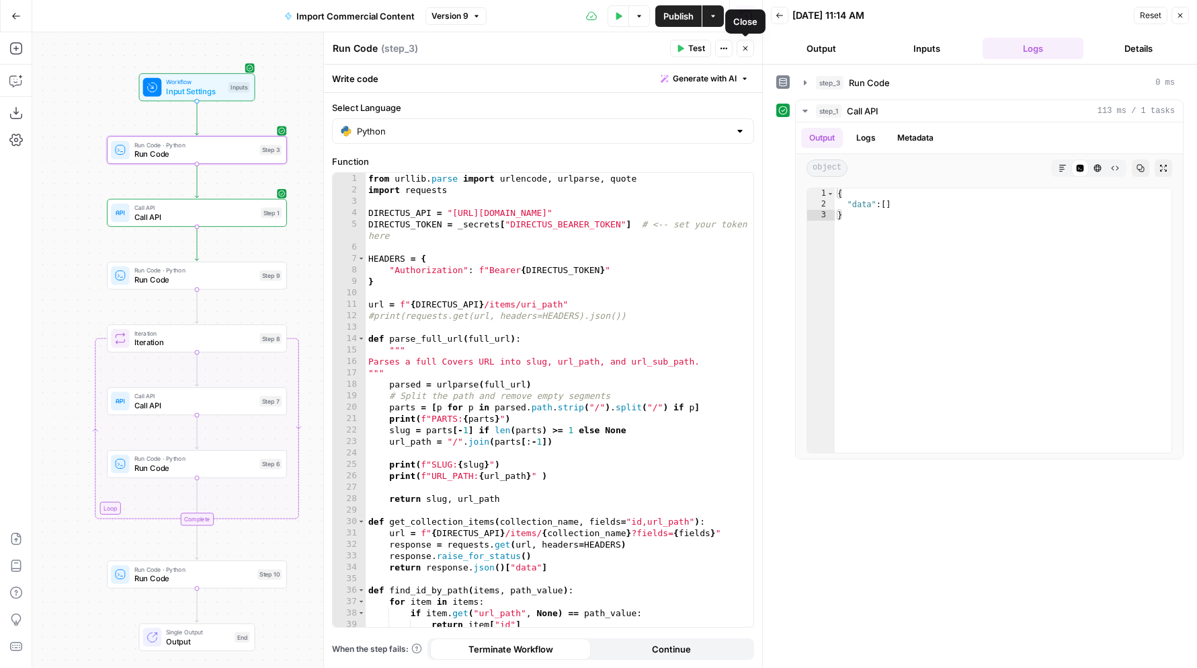
click at [741, 46] on icon "button" at bounding box center [745, 48] width 8 height 8
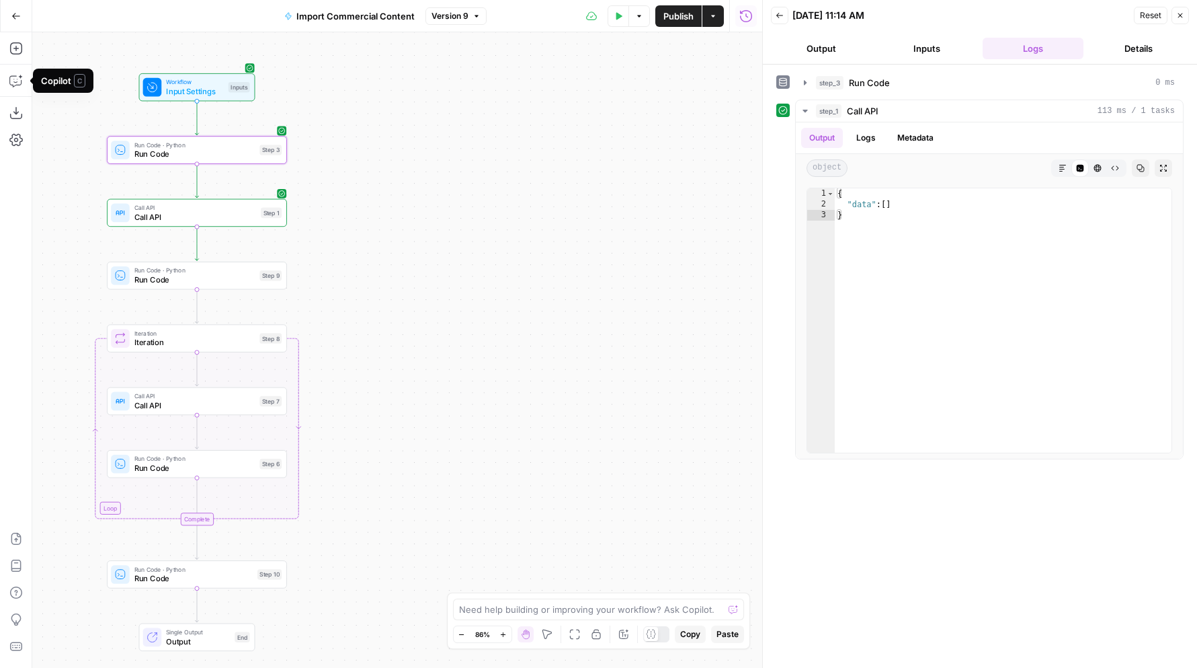
click at [22, 91] on div "Add Steps Copilot Download as JSON Settings Import JSON AirOps Academy Help Giv…" at bounding box center [16, 349] width 32 height 635
click at [16, 79] on icon "button" at bounding box center [15, 80] width 13 height 13
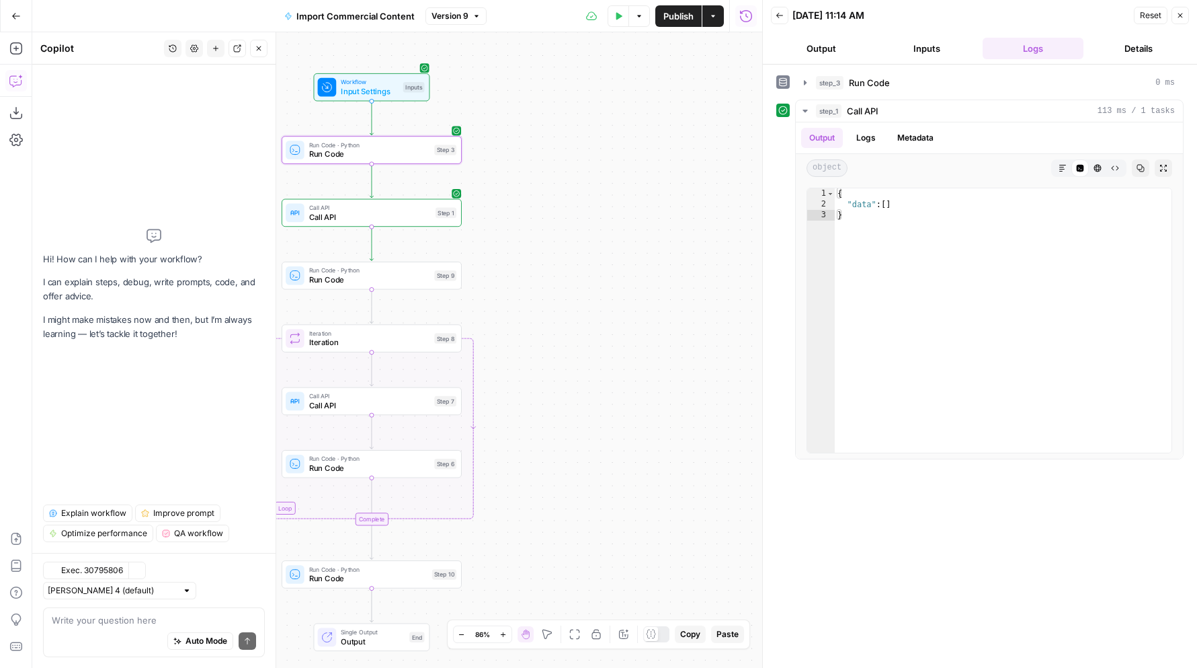
click at [119, 636] on div "Auto Mode Send" at bounding box center [154, 642] width 204 height 30
type textarea "why is step_1 output coming out blank?"
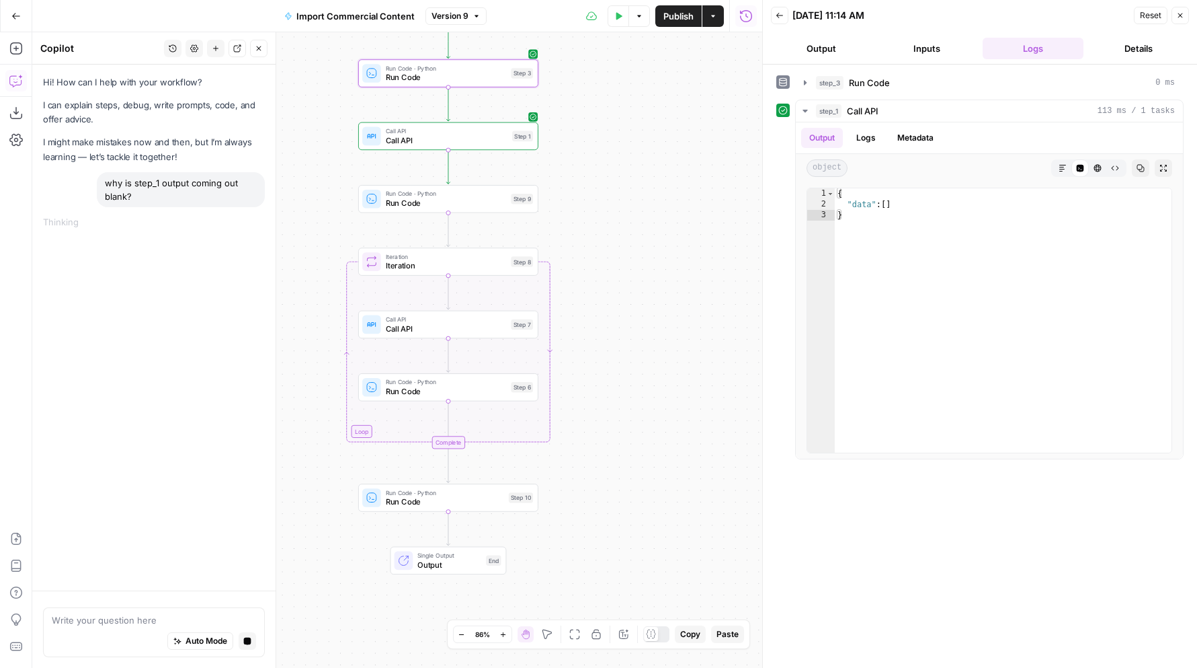
drag, startPoint x: 513, startPoint y: 341, endPoint x: 592, endPoint y: 266, distance: 109.4
click at [592, 266] on div "Workflow Input Settings Inputs Run Code · Python Run Code Step 3 Call API Call …" at bounding box center [397, 349] width 730 height 635
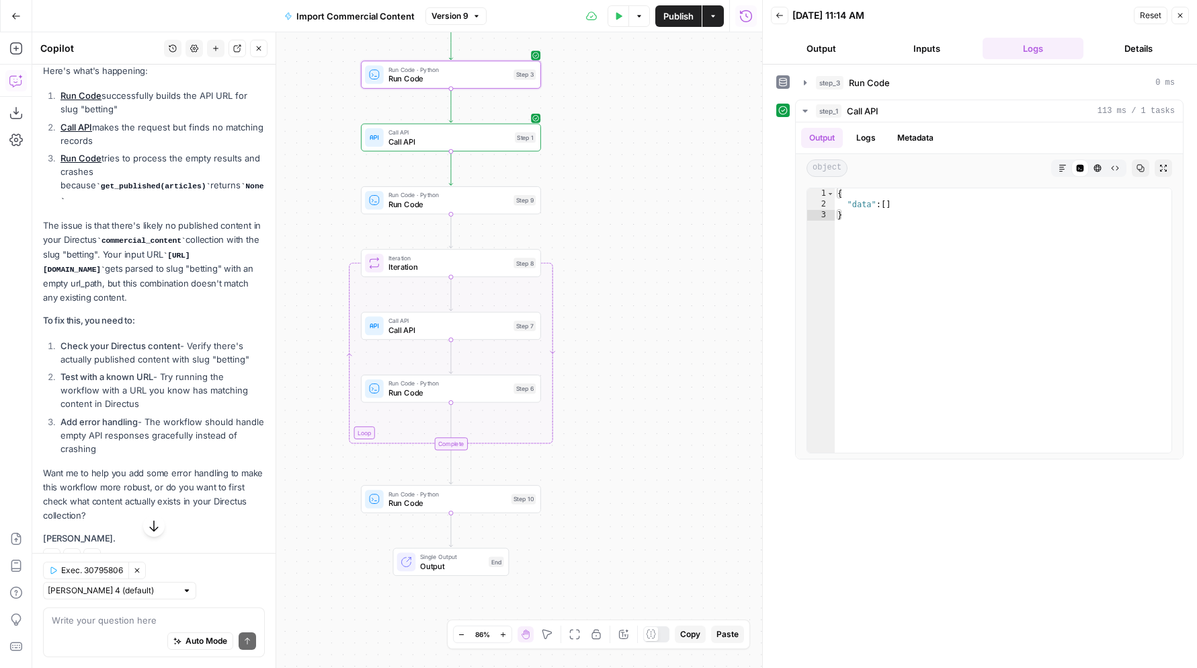
scroll to position [264, 0]
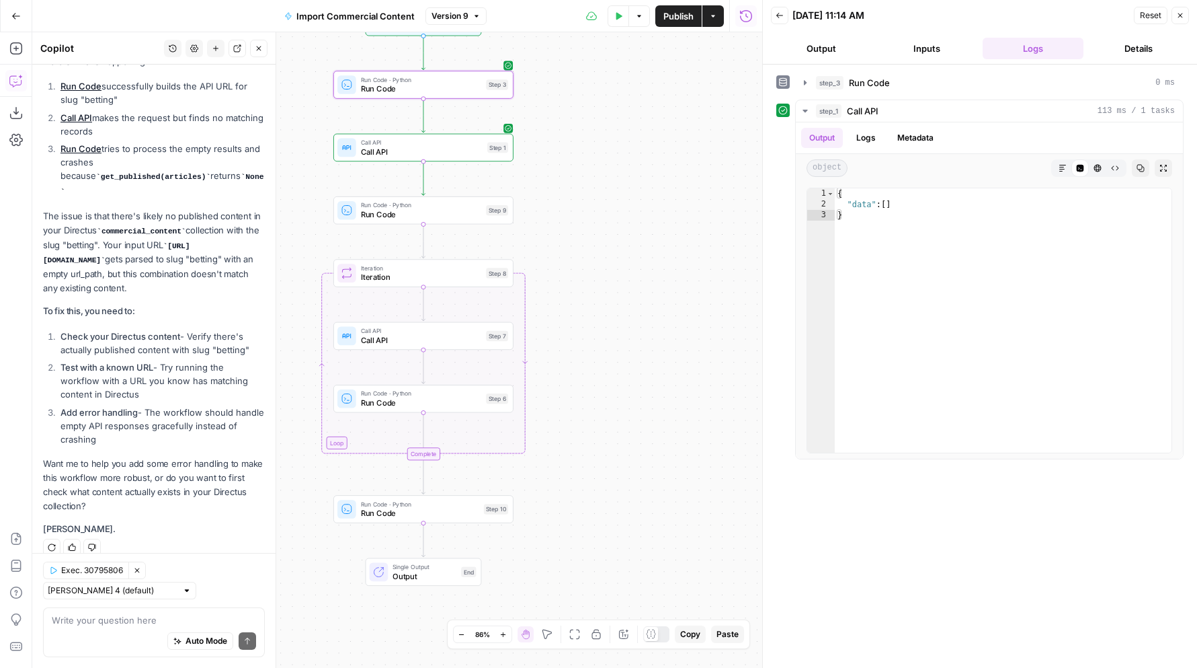
drag, startPoint x: 317, startPoint y: 188, endPoint x: 290, endPoint y: 198, distance: 29.3
click at [290, 198] on div "Workflow Input Settings Inputs Run Code · Python Run Code Step 3 Call API Call …" at bounding box center [397, 349] width 730 height 635
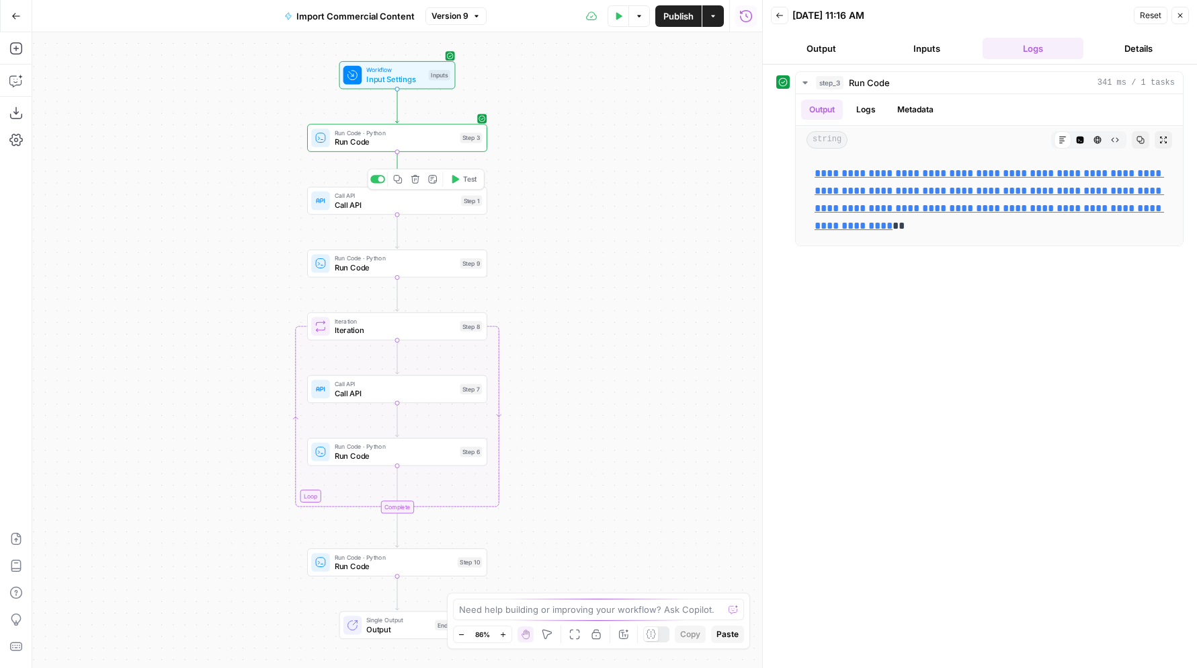
click at [471, 181] on span "Test" at bounding box center [470, 179] width 14 height 11
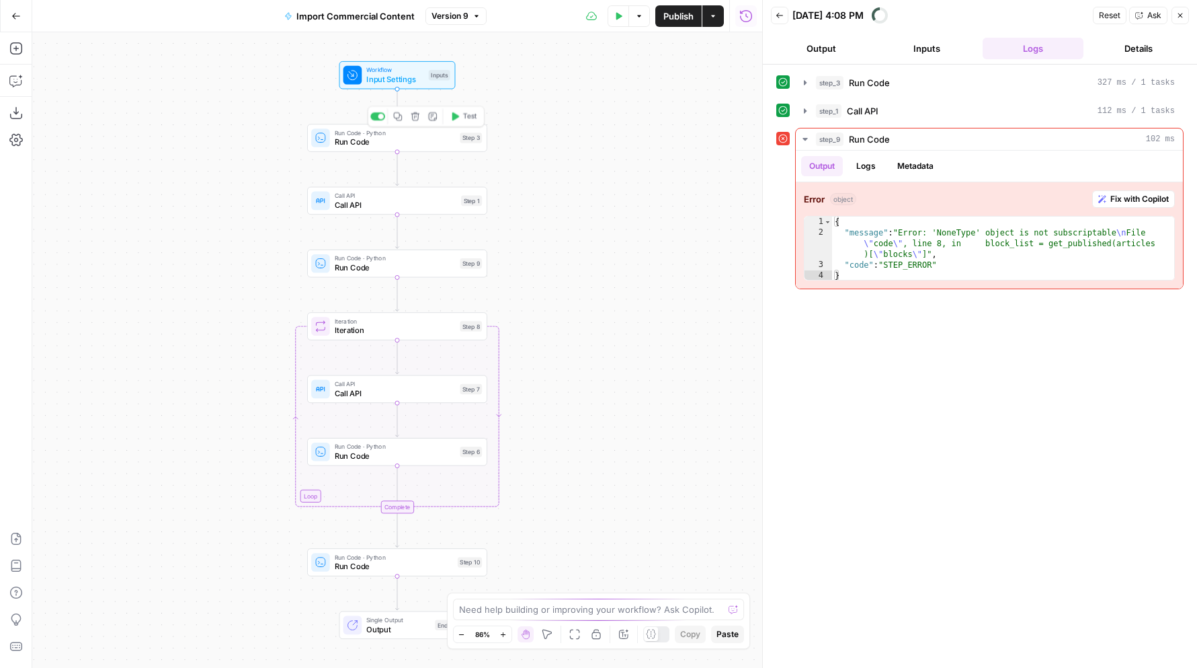
click at [448, 139] on span "Run Code" at bounding box center [395, 141] width 121 height 11
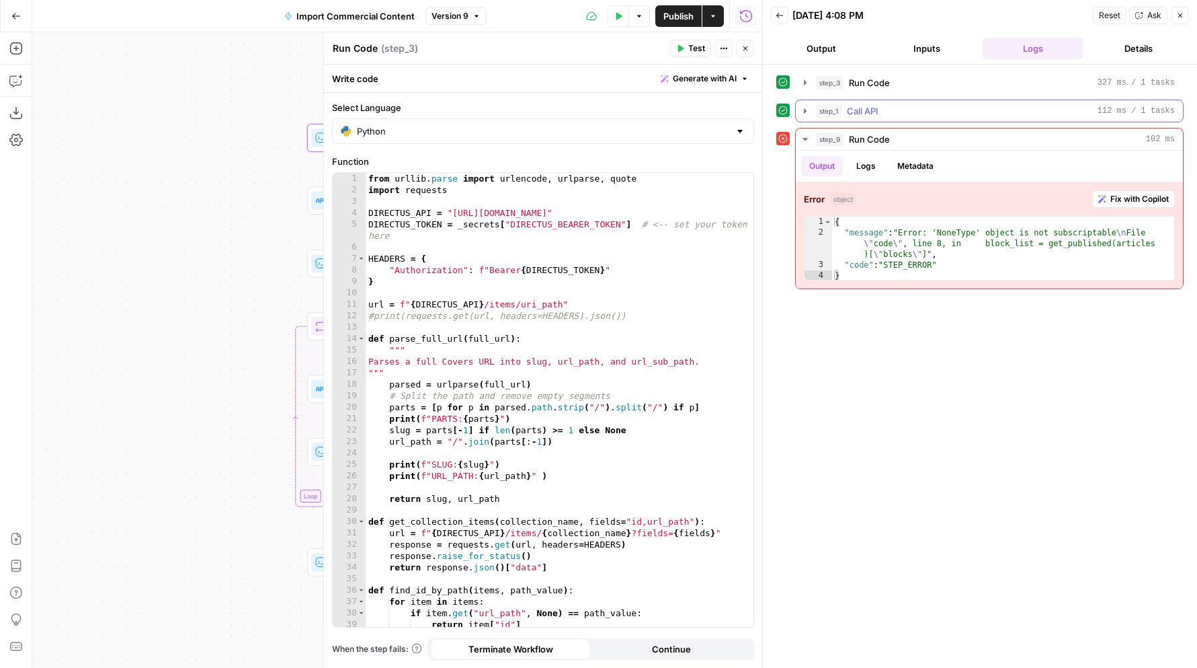
click at [802, 113] on icon "button" at bounding box center [805, 111] width 11 height 11
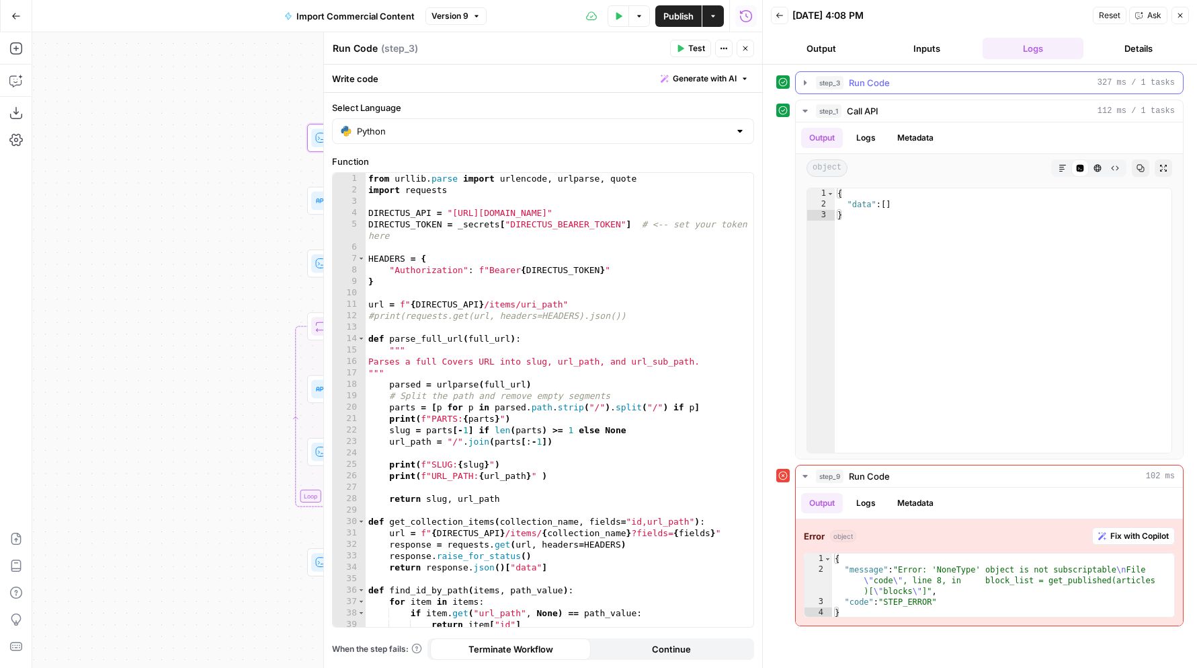
click at [814, 86] on button "step_3 Run Code 327 ms / 1 tasks" at bounding box center [989, 83] width 387 height 22
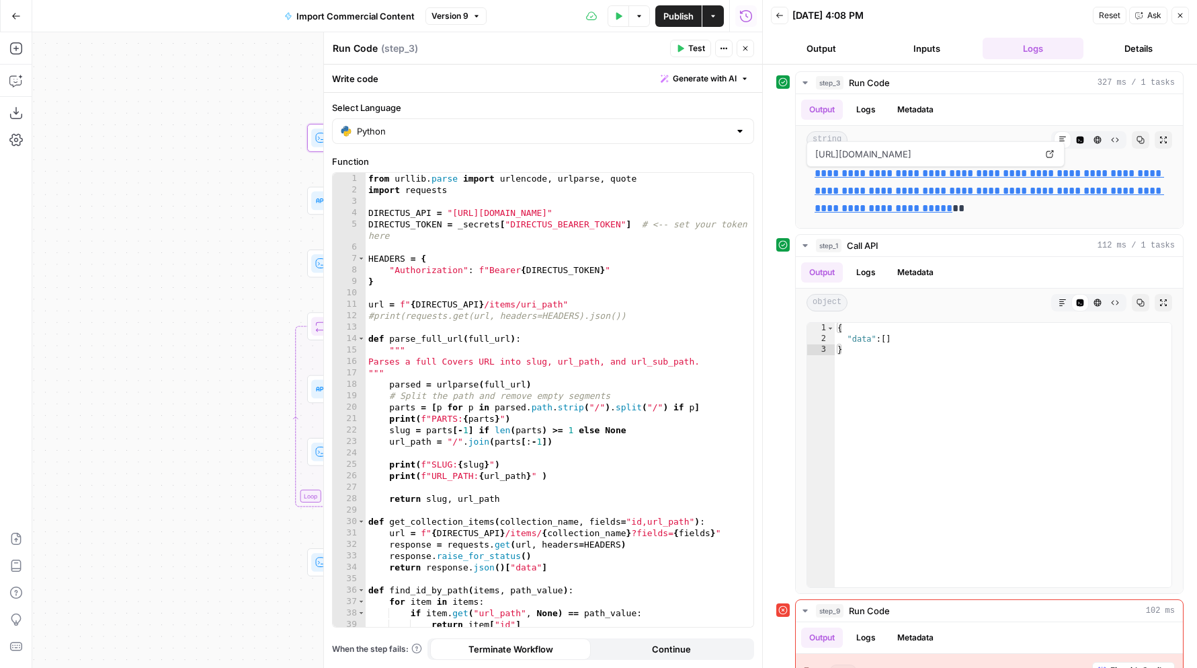
click at [746, 48] on icon "button" at bounding box center [745, 48] width 8 height 8
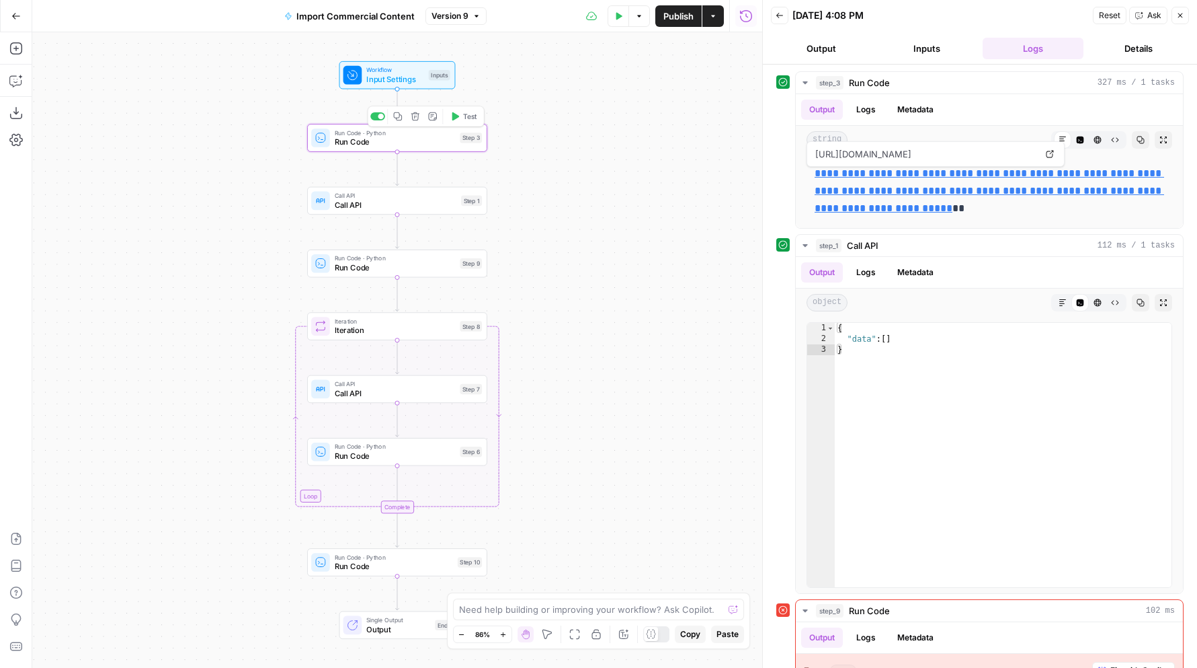
click at [403, 136] on span "Run Code" at bounding box center [395, 141] width 121 height 11
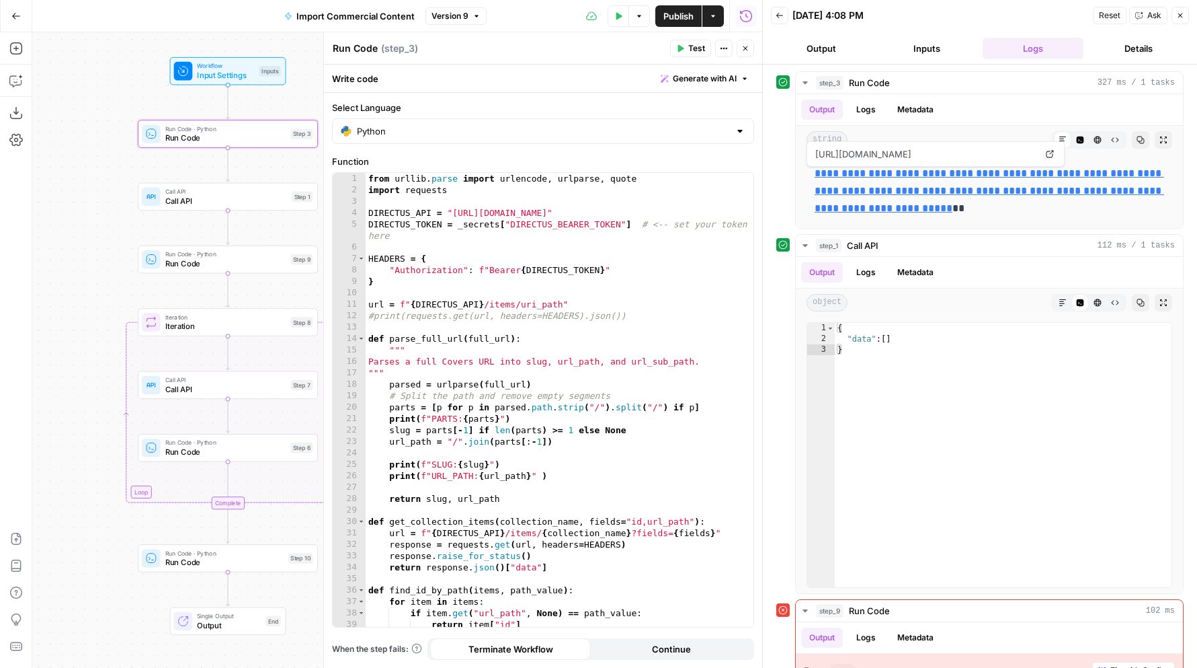
drag, startPoint x: 288, startPoint y: 259, endPoint x: 118, endPoint y: 254, distance: 169.5
click at [118, 254] on div "Workflow Input Settings Inputs Run Code · Python Run Code Step 3 Call API Call …" at bounding box center [397, 349] width 730 height 635
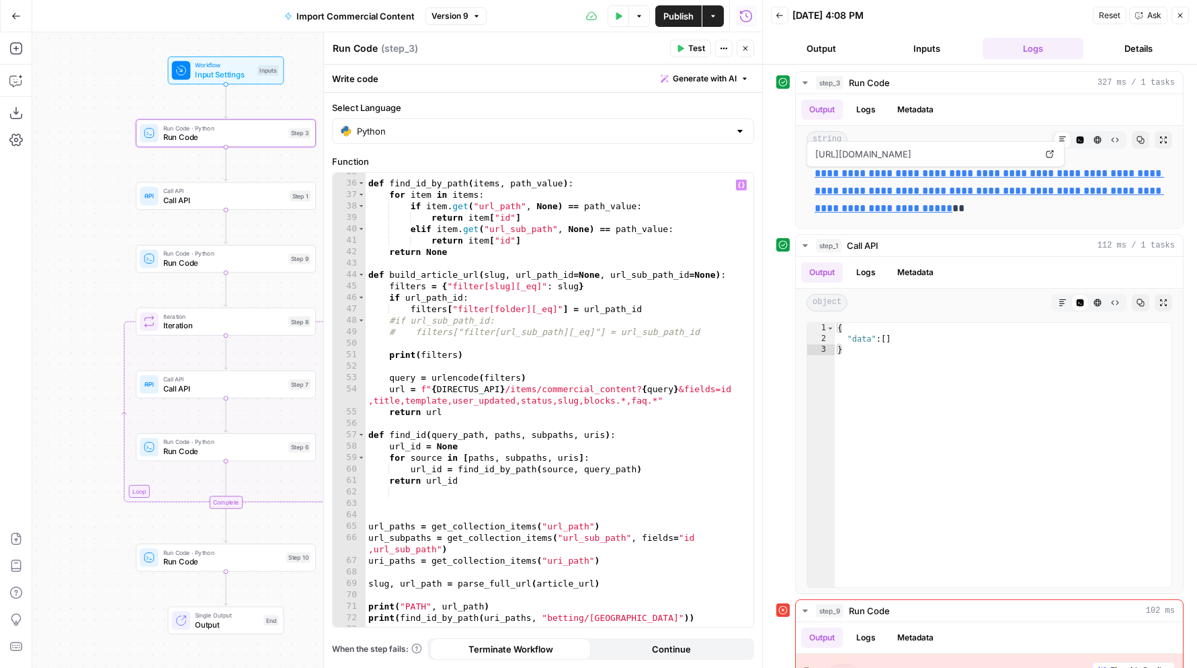
scroll to position [495, 0]
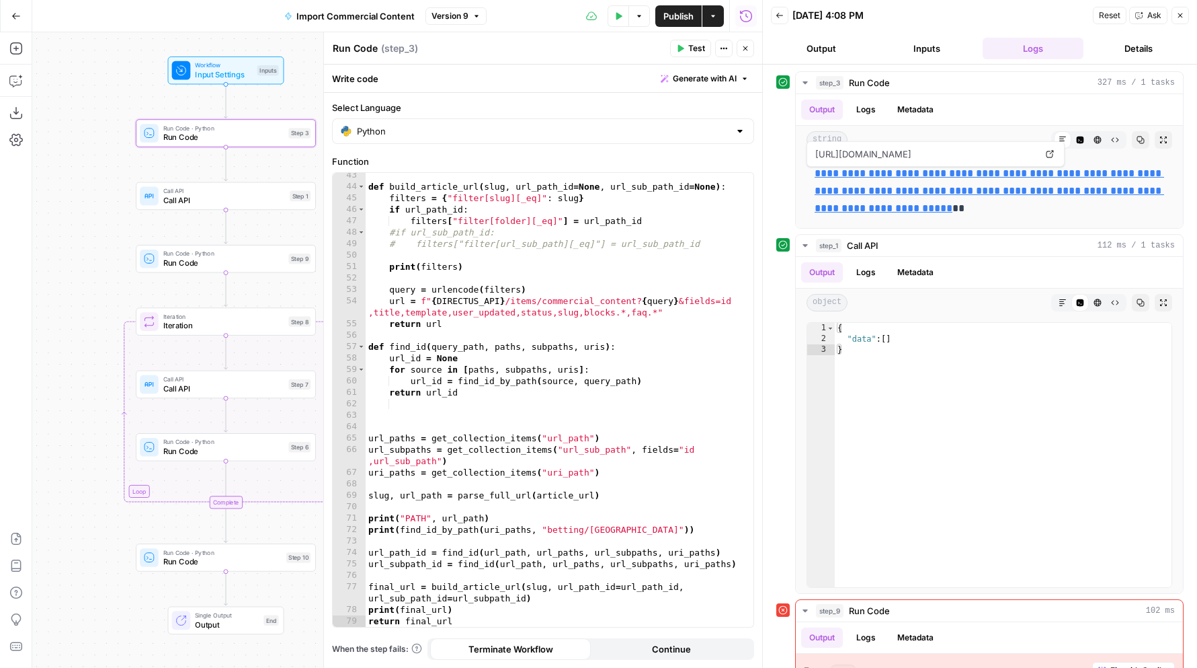
click at [747, 47] on icon "button" at bounding box center [745, 48] width 8 height 8
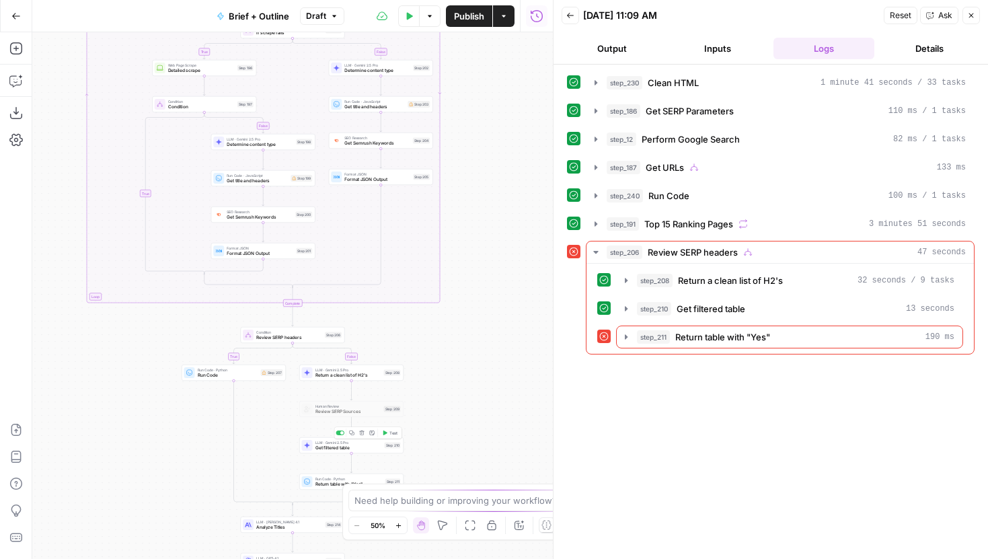
click at [389, 432] on span "Test" at bounding box center [393, 433] width 8 height 6
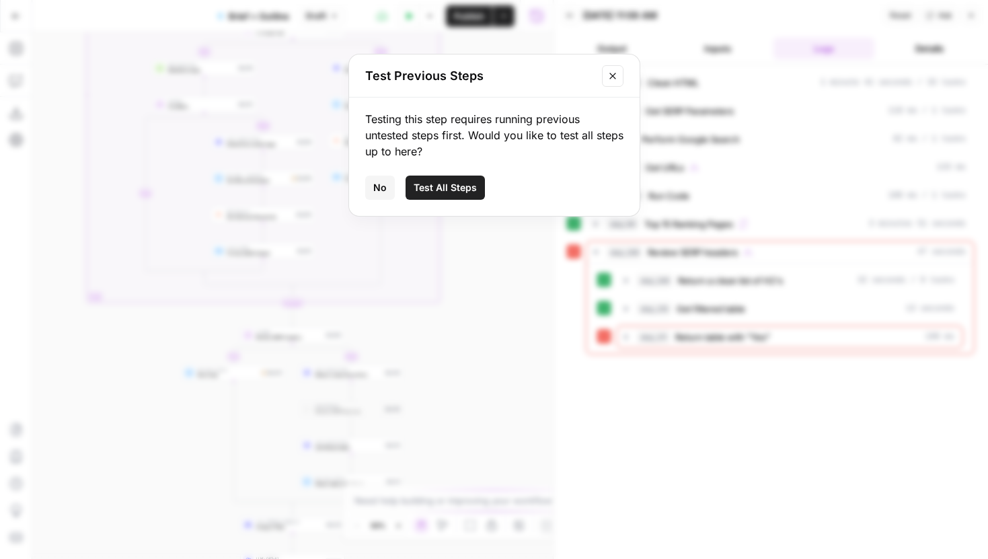
click at [460, 185] on span "Test All Steps" at bounding box center [444, 187] width 63 height 13
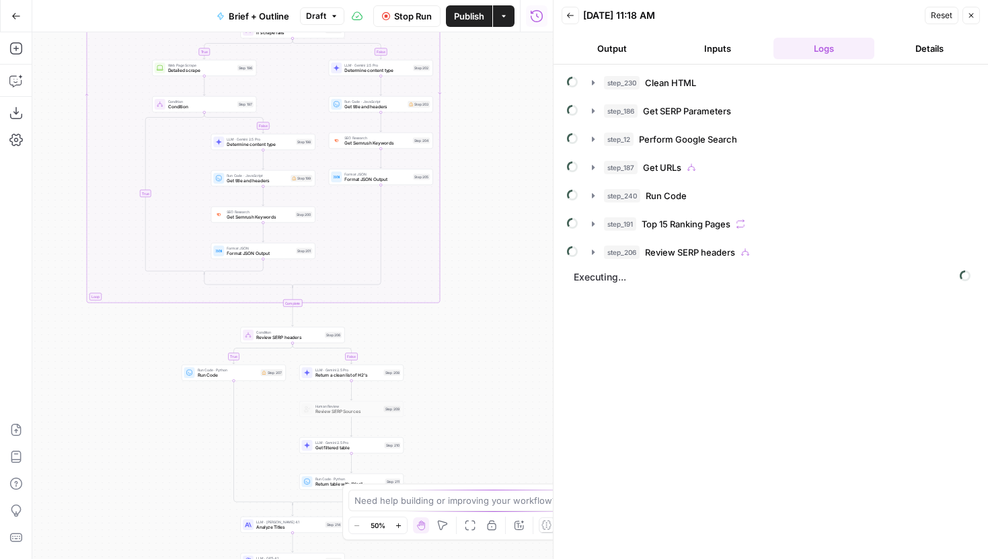
click at [692, 40] on button "Inputs" at bounding box center [718, 49] width 101 height 22
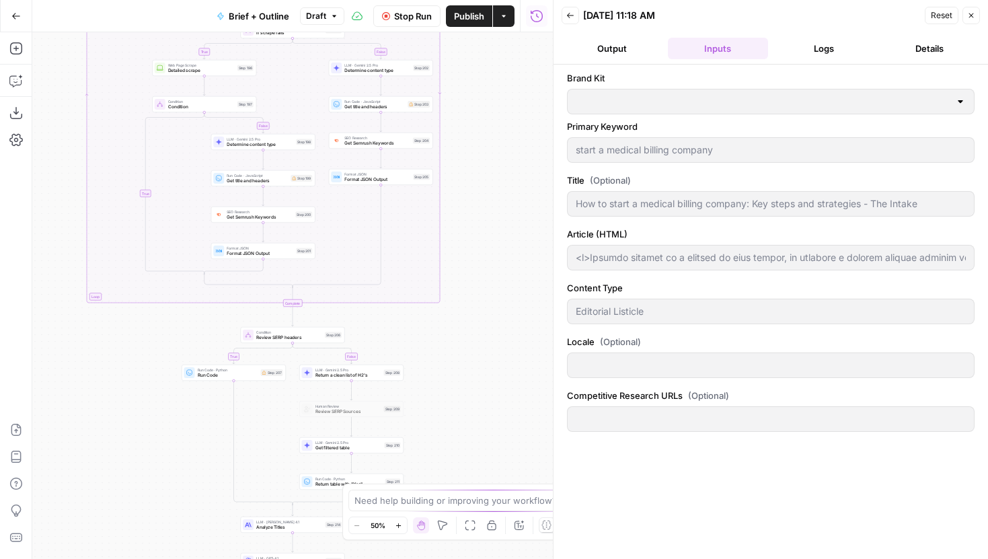
type input "Tebra"
click at [373, 415] on div "Human Review Review SERP Sources Step 209 Copy step Delete step Add Note Test" at bounding box center [351, 409] width 104 height 16
click at [366, 447] on span "Get filtered table" at bounding box center [348, 447] width 67 height 7
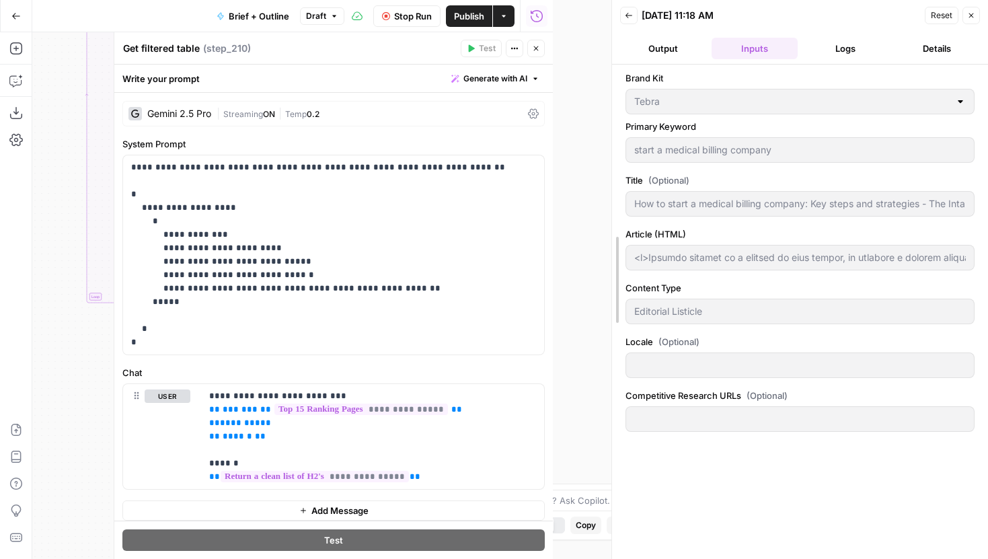
drag, startPoint x: 553, startPoint y: 341, endPoint x: 752, endPoint y: 349, distance: 199.8
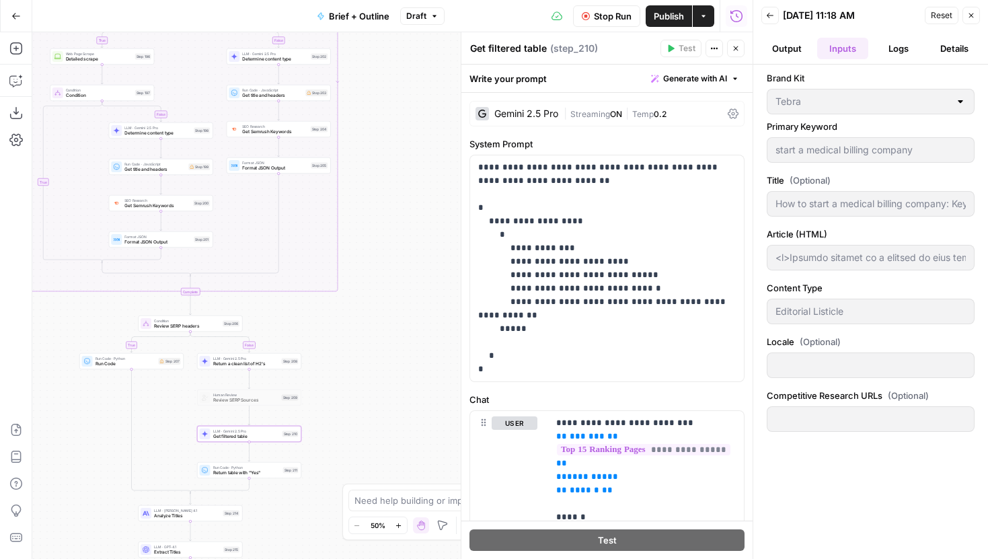
drag, startPoint x: 286, startPoint y: 410, endPoint x: 184, endPoint y: 399, distance: 102.8
click at [184, 399] on div "true false false true false true false true true false Workflow Input Settings …" at bounding box center [392, 295] width 720 height 526
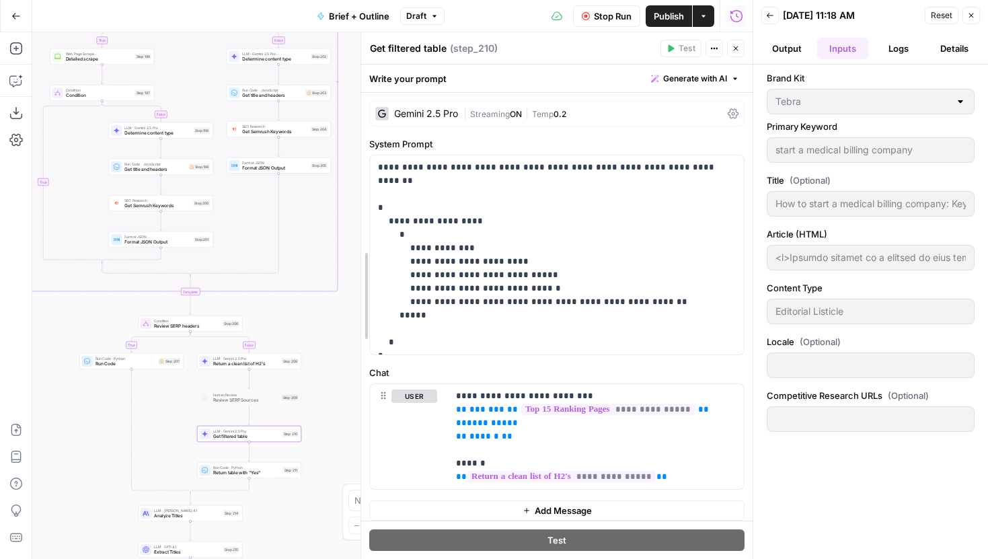
drag, startPoint x: 456, startPoint y: 365, endPoint x: 361, endPoint y: 350, distance: 96.0
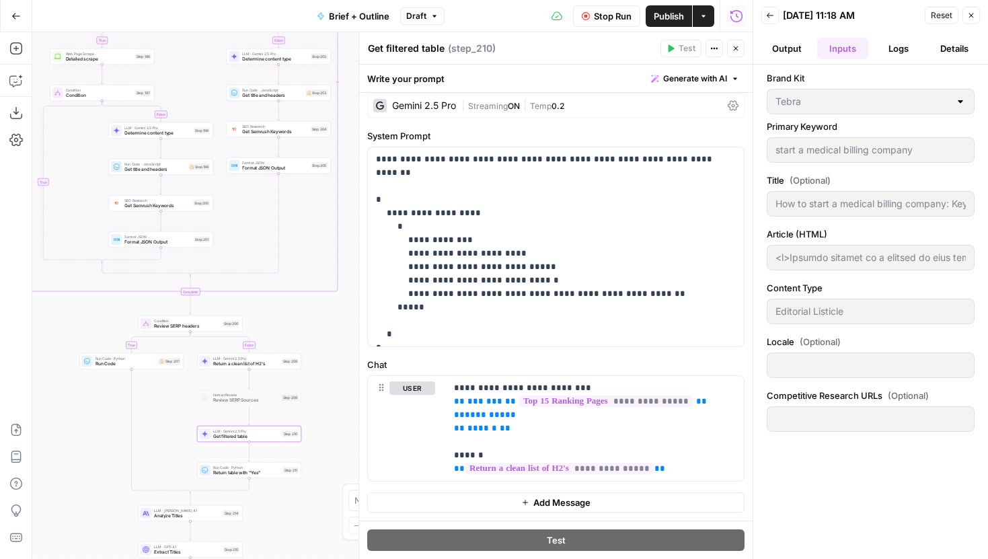
click at [600, 19] on span "Stop Run" at bounding box center [613, 15] width 38 height 13
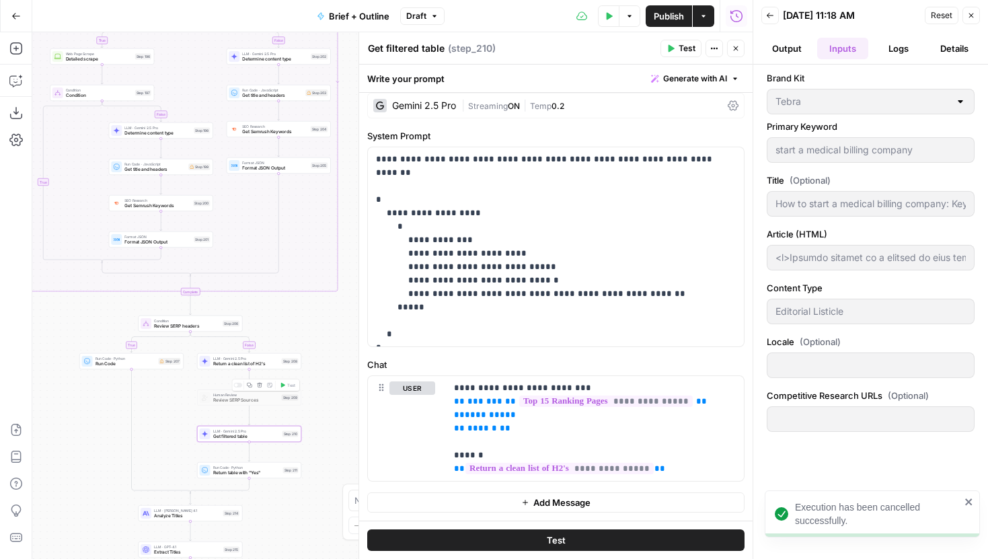
click at [238, 384] on div at bounding box center [237, 385] width 9 height 5
type input "<p>Medical billing is a service in high demand, so starting a medical billing c…"
click at [285, 384] on button "Test" at bounding box center [287, 384] width 21 height 9
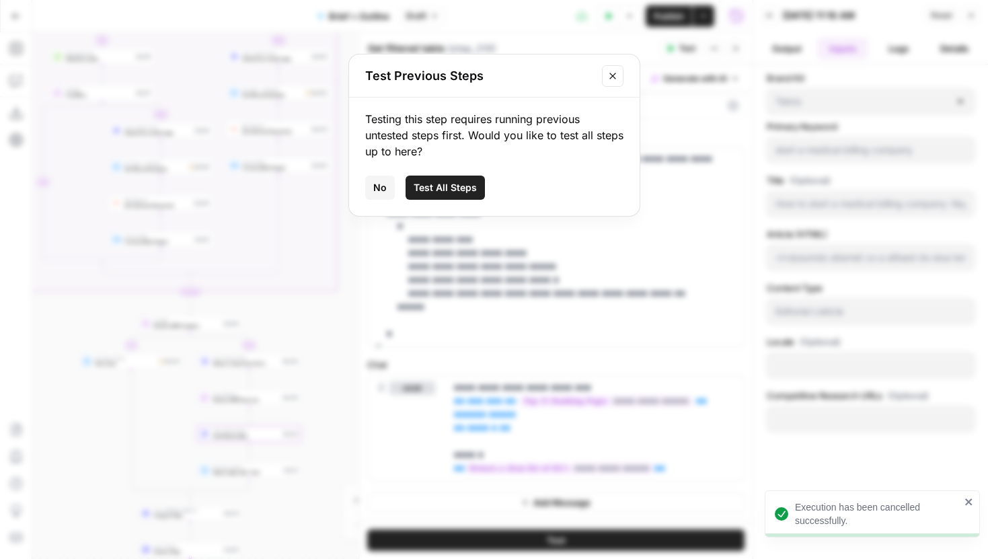
click at [439, 190] on span "Test All Steps" at bounding box center [444, 187] width 63 height 13
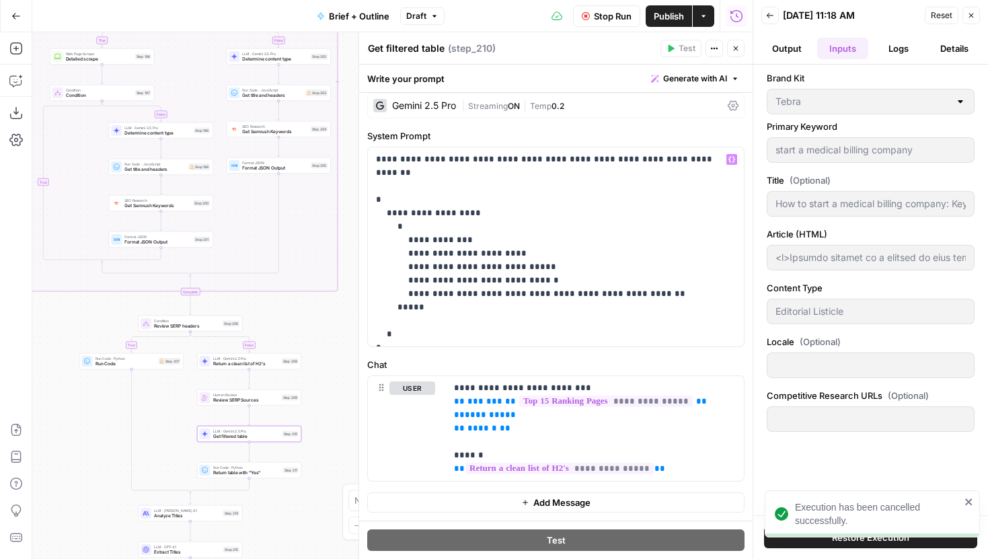
type input "<p>Medical billing is a service in high demand, so starting a medical billing c…"
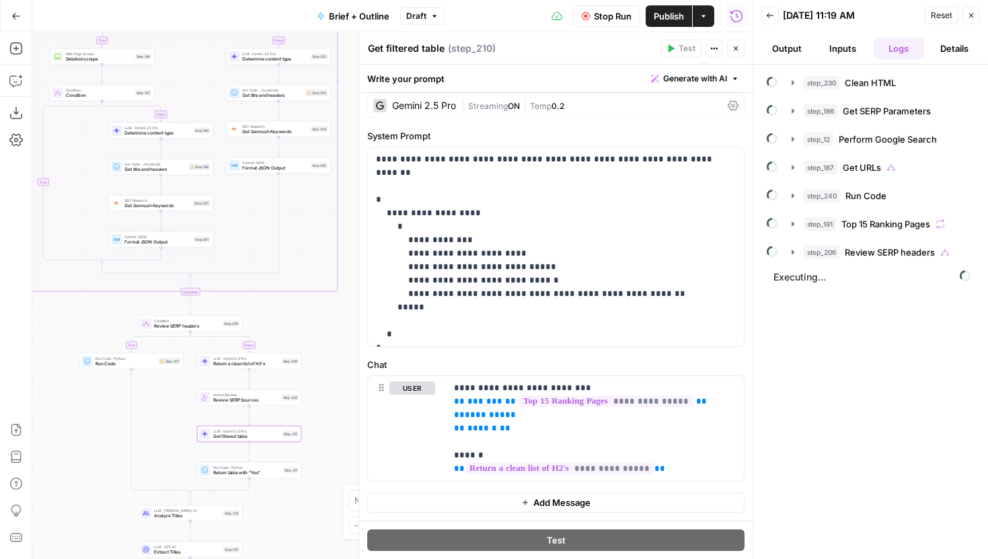
click at [732, 45] on icon "button" at bounding box center [735, 48] width 8 height 8
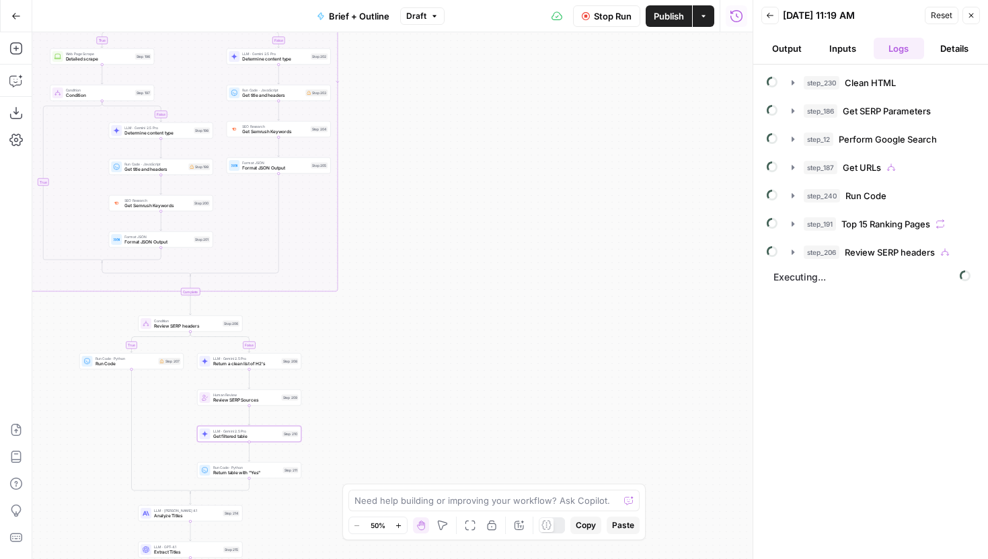
click at [617, 22] on button "Stop Run" at bounding box center [606, 16] width 67 height 22
click at [775, 15] on button "Back" at bounding box center [769, 15] width 17 height 17
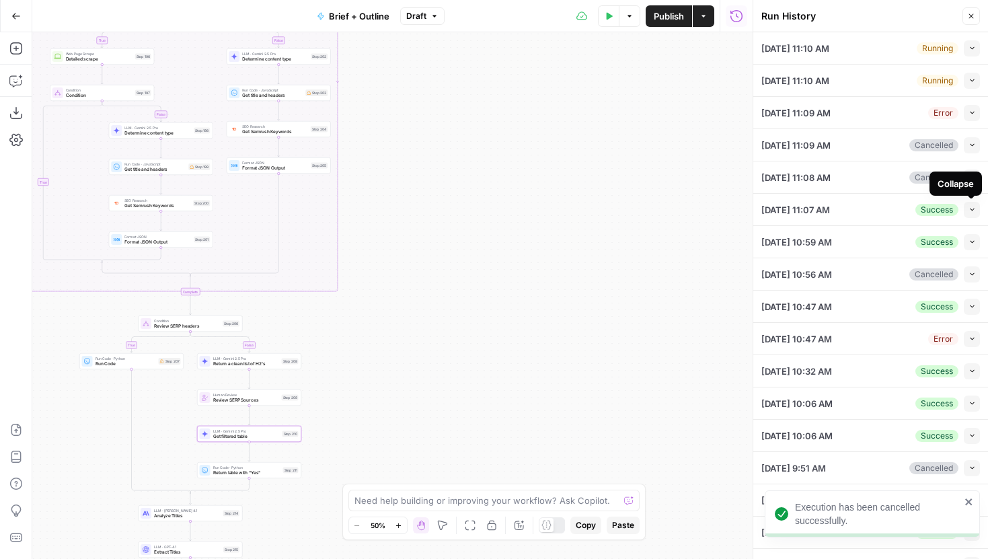
click at [971, 239] on icon "button" at bounding box center [971, 241] width 7 height 7
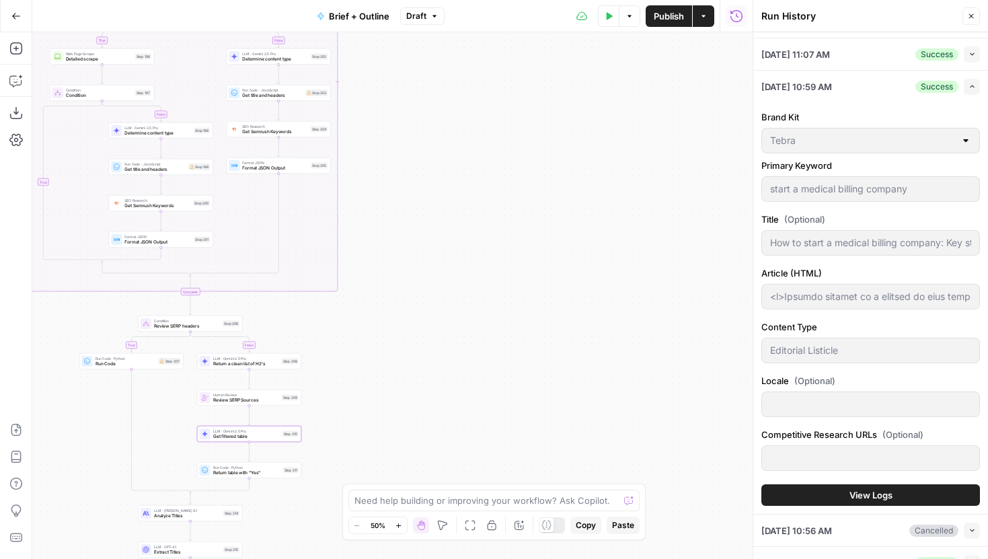
scroll to position [300, 0]
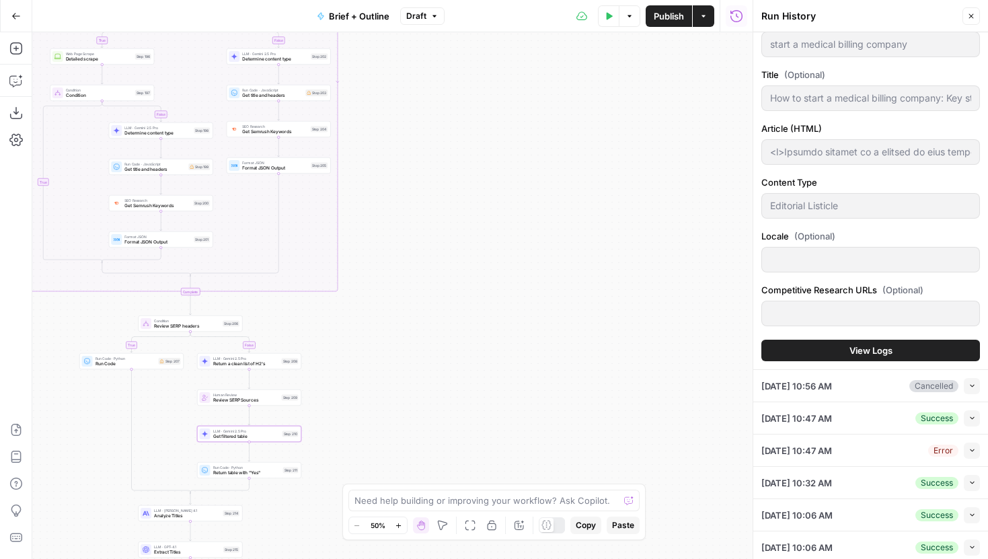
click at [868, 350] on span "View Logs" at bounding box center [870, 350] width 43 height 13
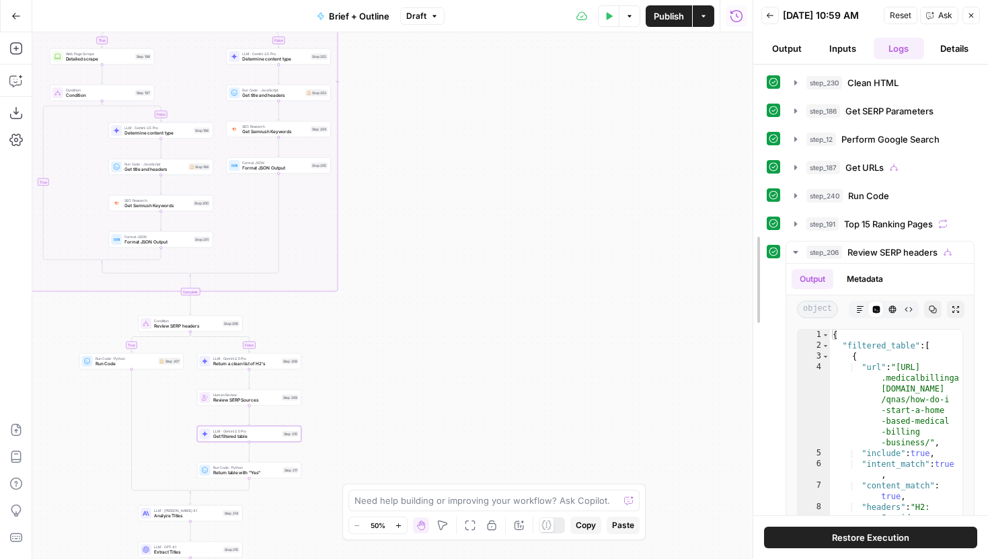
drag, startPoint x: 756, startPoint y: 259, endPoint x: 526, endPoint y: 270, distance: 229.5
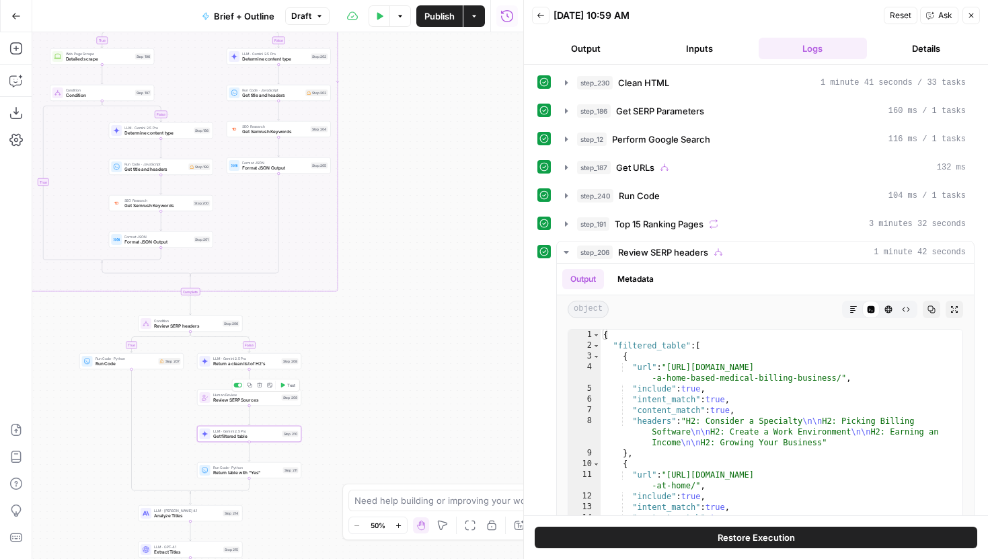
click at [291, 386] on span "Test" at bounding box center [291, 385] width 8 height 6
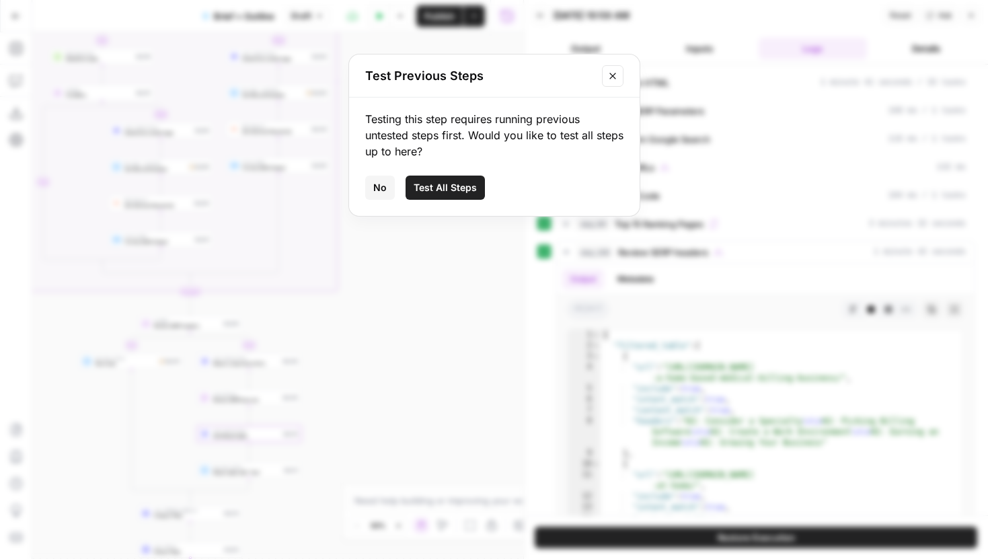
click at [415, 192] on span "Test All Steps" at bounding box center [444, 187] width 63 height 13
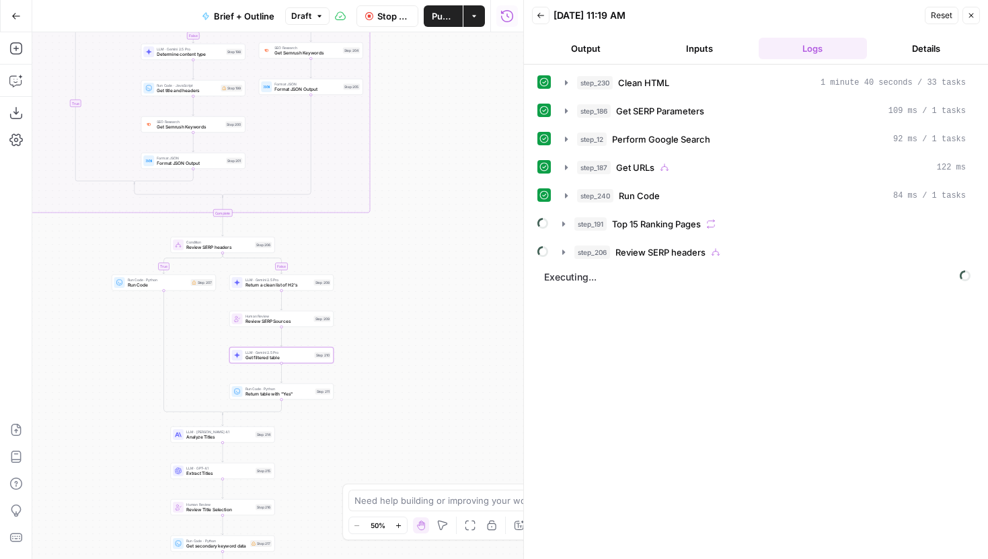
drag, startPoint x: 391, startPoint y: 390, endPoint x: 424, endPoint y: 265, distance: 129.3
click at [424, 265] on div "true false false true false true false true true false Workflow Input Settings …" at bounding box center [277, 295] width 491 height 526
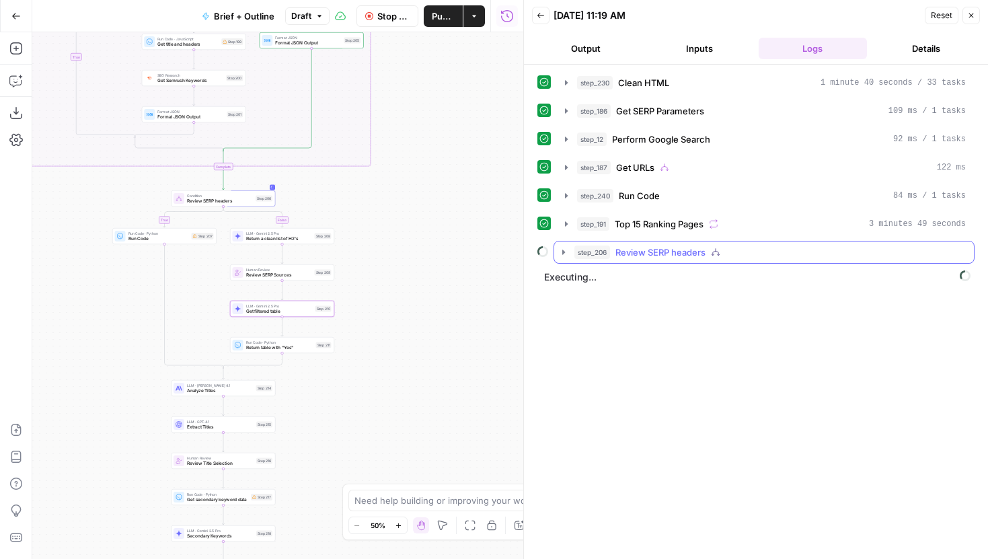
click at [563, 257] on button "step_206 Review SERP headers" at bounding box center [763, 252] width 419 height 22
click at [563, 255] on icon "button" at bounding box center [563, 252] width 11 height 11
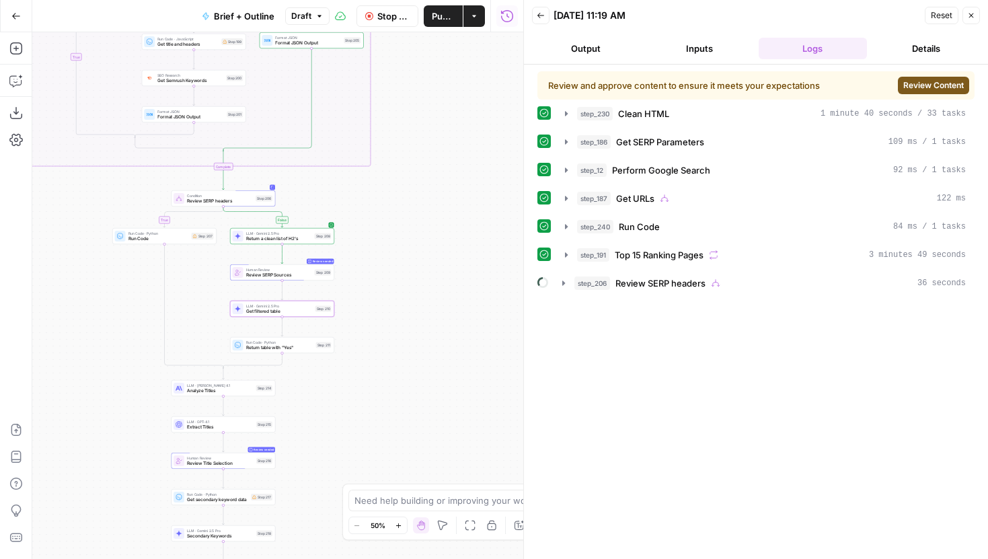
click at [915, 88] on span "Review Content" at bounding box center [933, 85] width 61 height 12
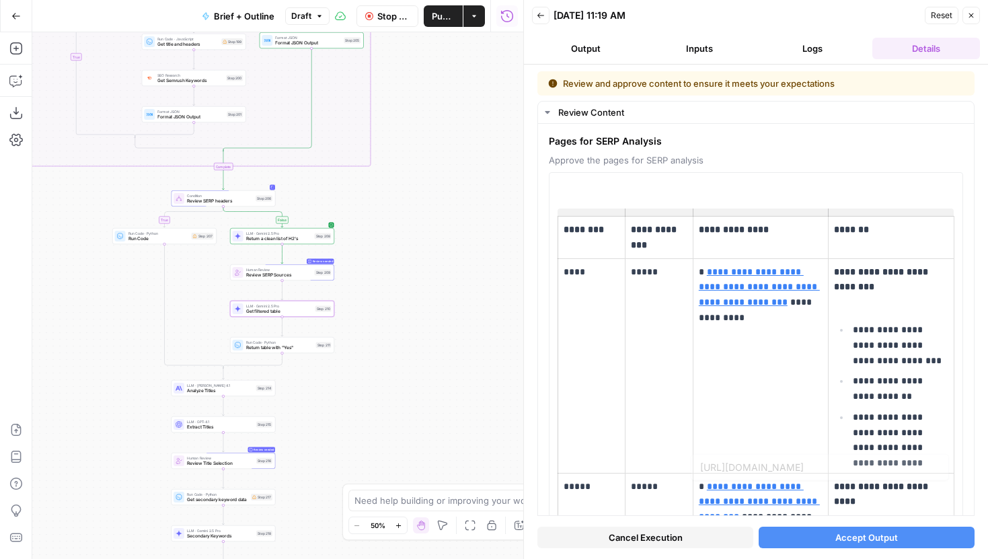
click at [841, 530] on span "Accept Output" at bounding box center [866, 536] width 63 height 13
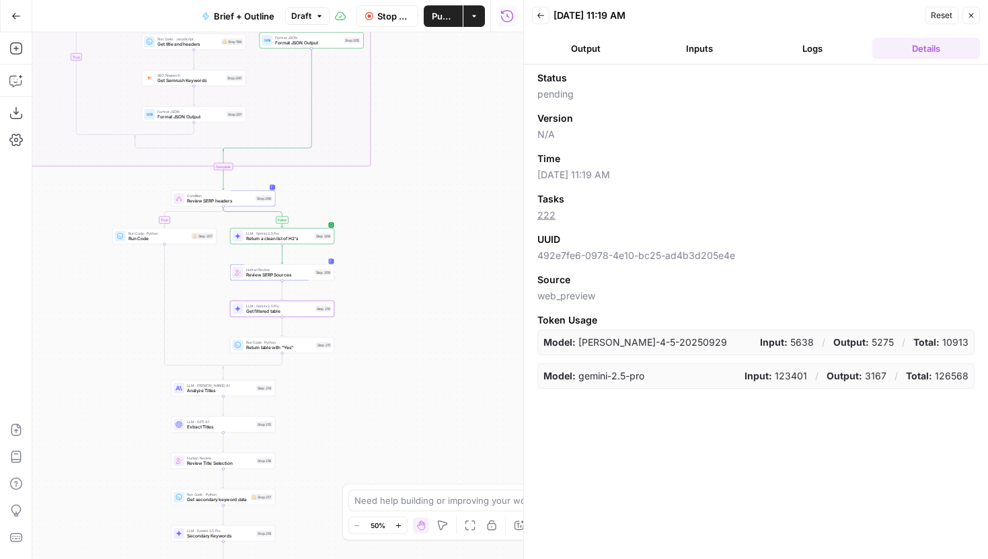
click at [812, 50] on button "Logs" at bounding box center [812, 49] width 108 height 22
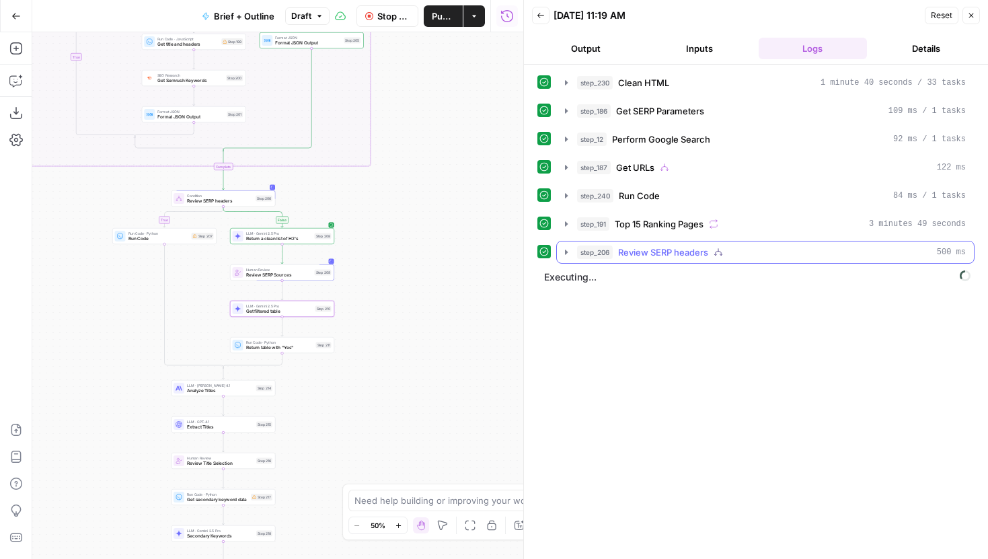
click at [562, 253] on icon "button" at bounding box center [566, 252] width 11 height 11
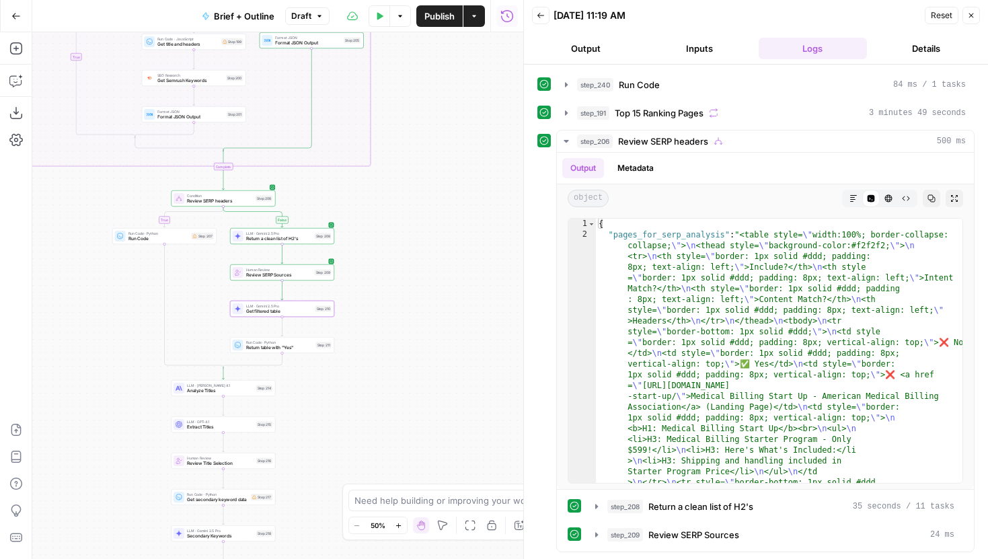
scroll to position [111, 0]
click at [592, 506] on icon "button" at bounding box center [596, 506] width 11 height 11
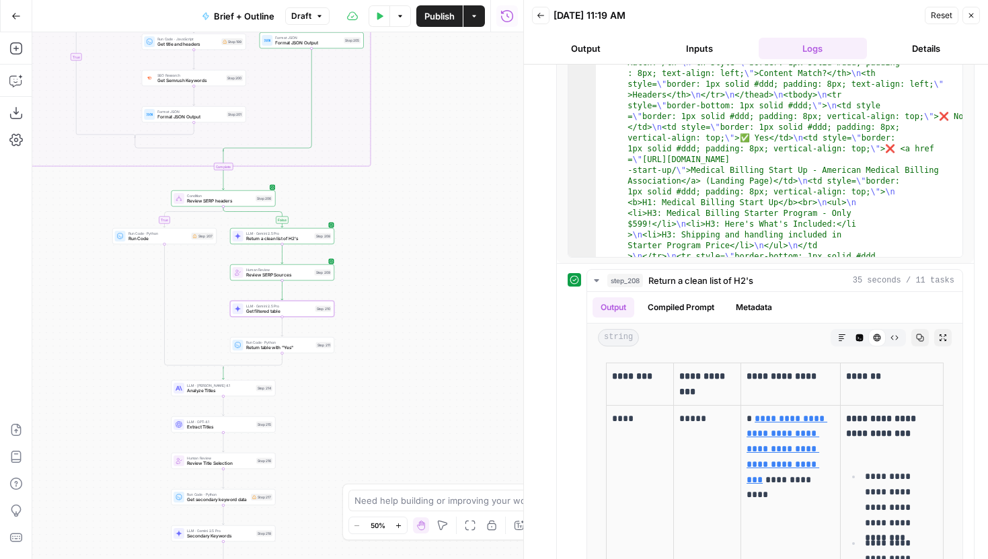
scroll to position [339, 0]
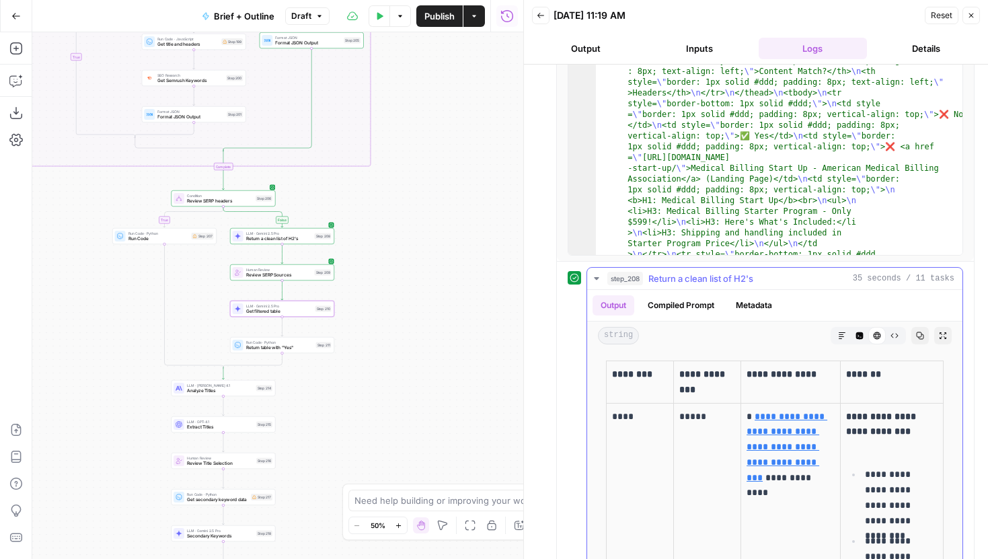
click at [897, 339] on icon "button" at bounding box center [894, 335] width 8 height 8
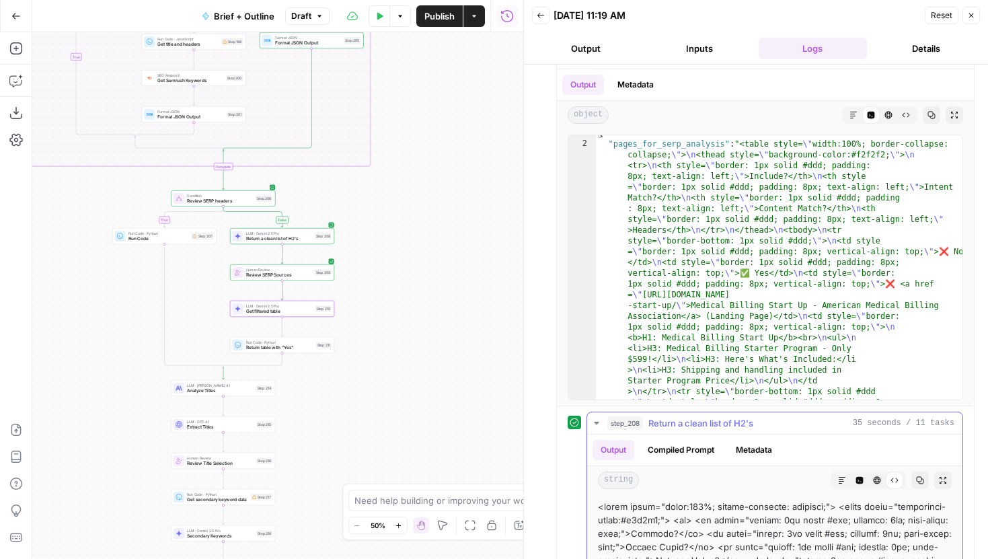
scroll to position [171, 0]
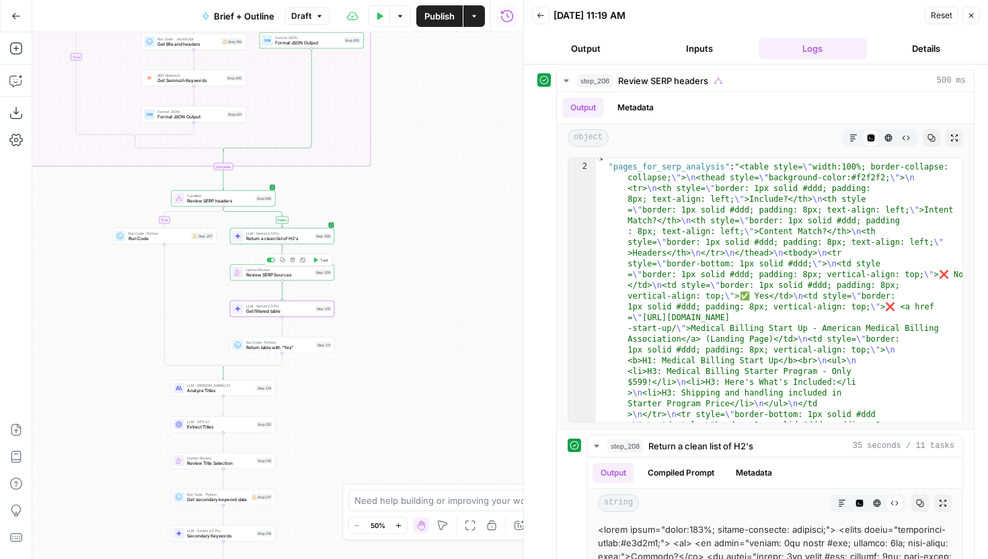
click at [272, 261] on div at bounding box center [272, 259] width 3 height 3
click at [320, 294] on span "Test" at bounding box center [324, 296] width 8 height 6
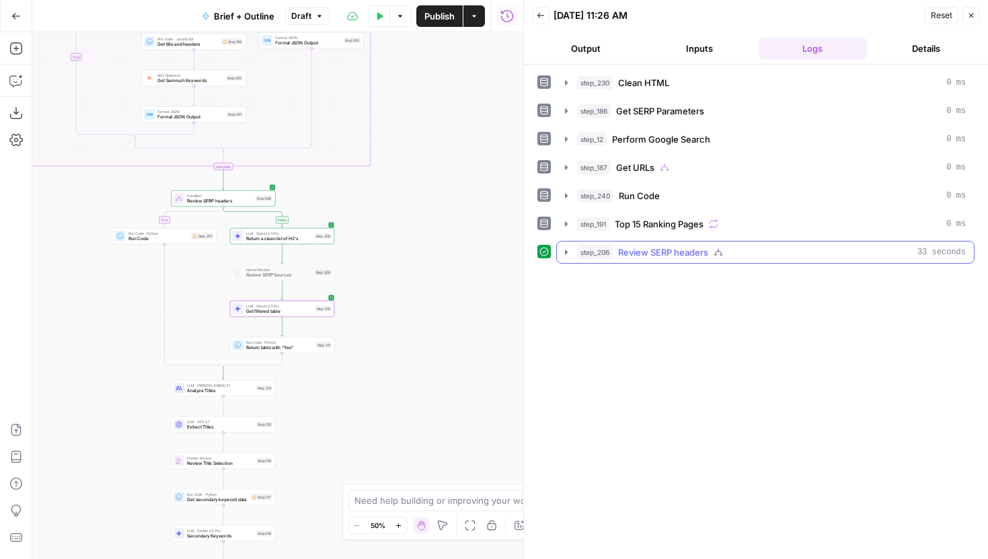
click at [565, 255] on icon "button" at bounding box center [566, 252] width 11 height 11
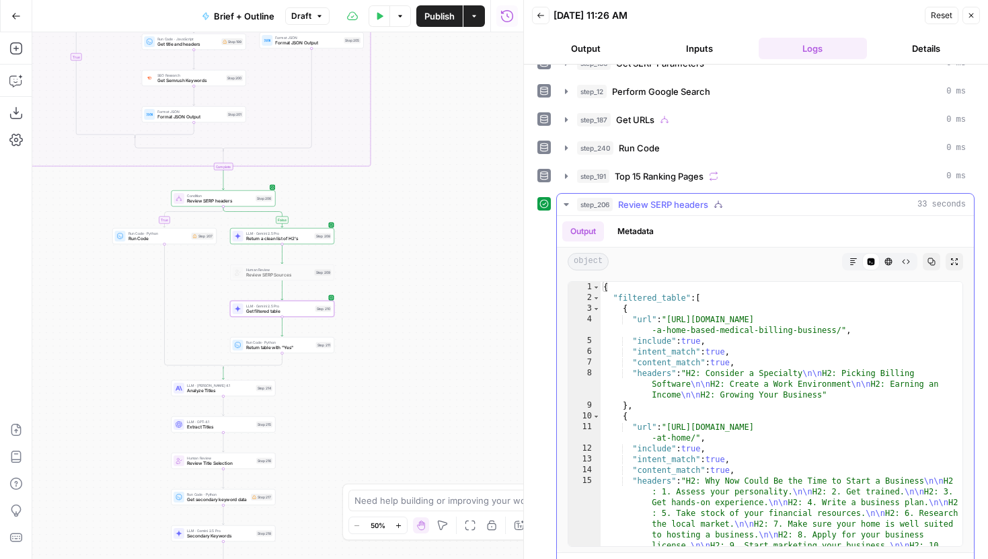
scroll to position [133, 0]
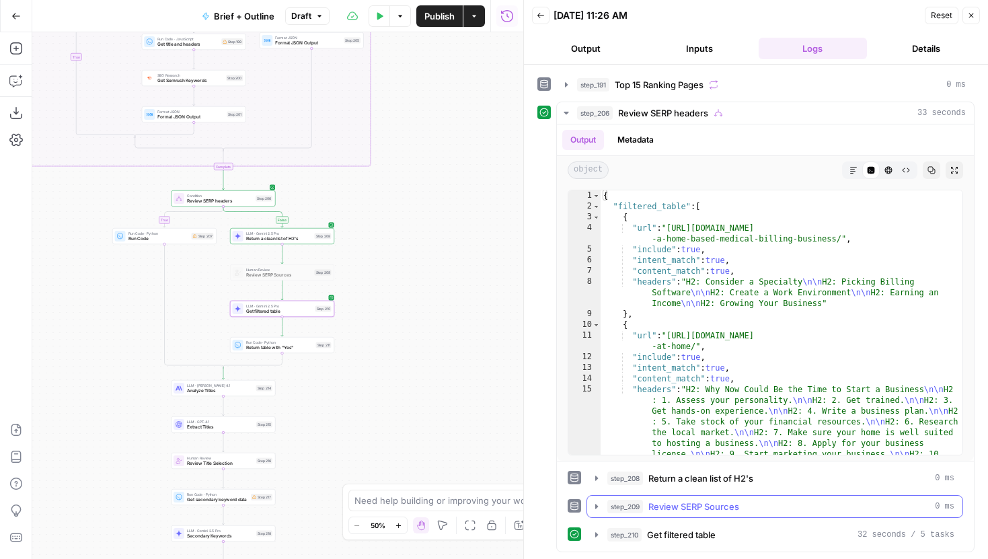
click at [596, 512] on button "step_209 Review SERP Sources 0 ms" at bounding box center [774, 506] width 375 height 22
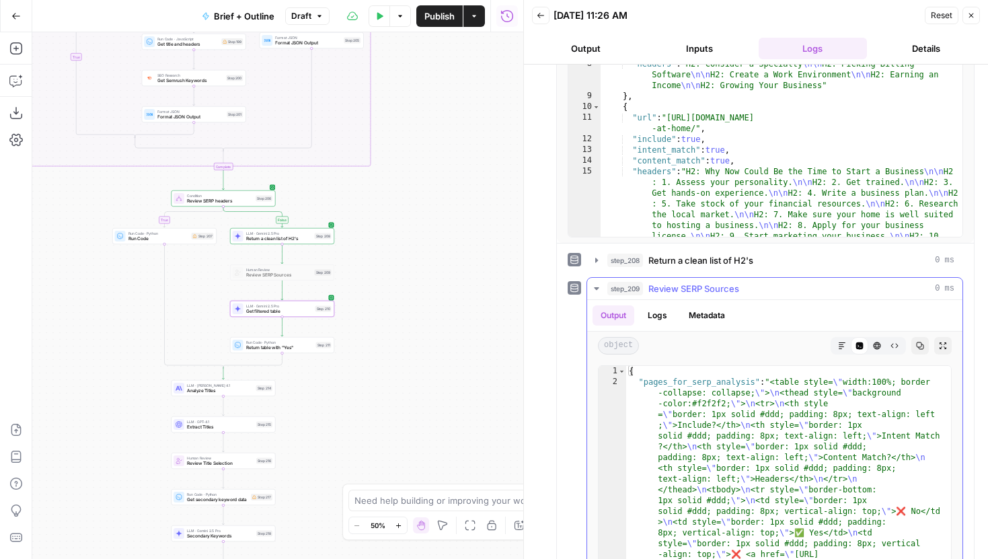
scroll to position [476, 0]
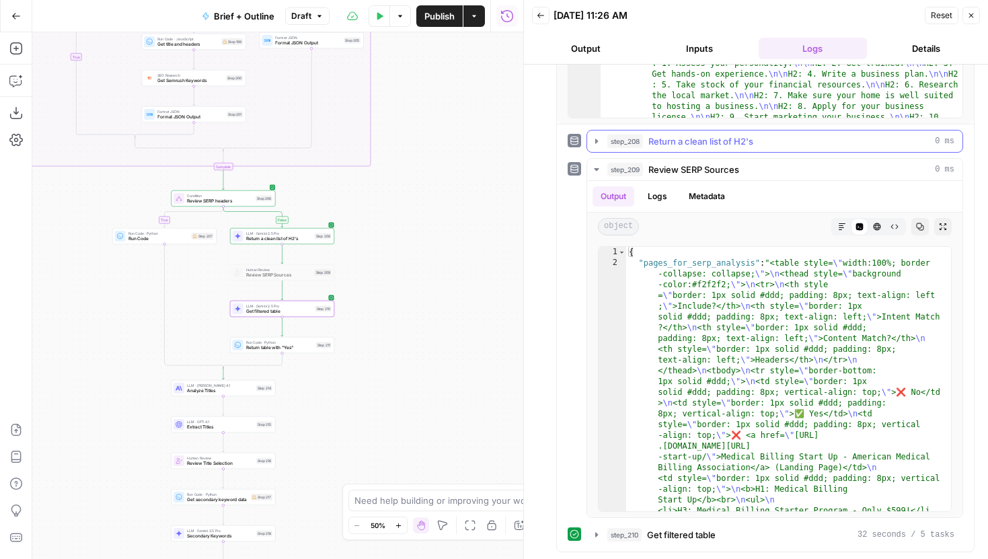
click at [592, 140] on icon "button" at bounding box center [596, 141] width 11 height 11
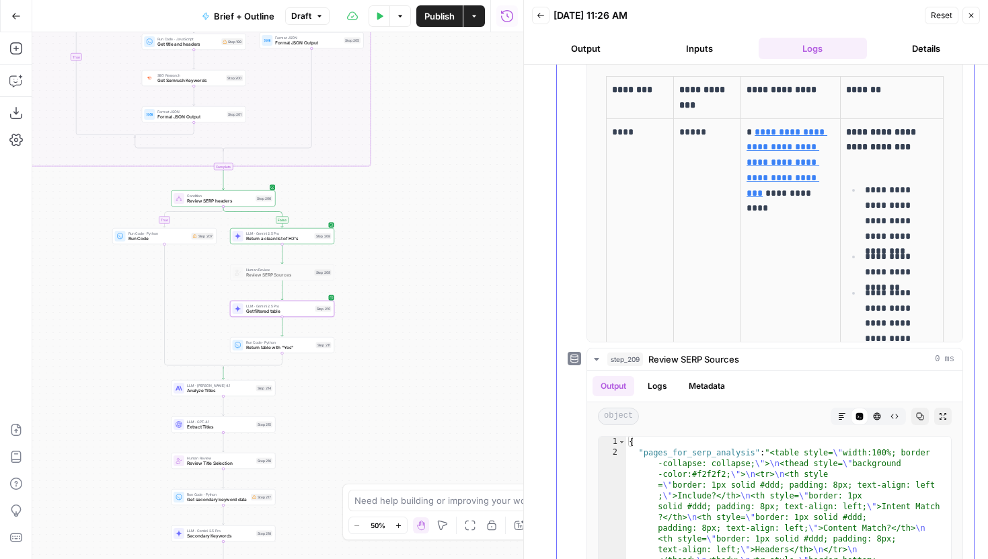
scroll to position [813, 0]
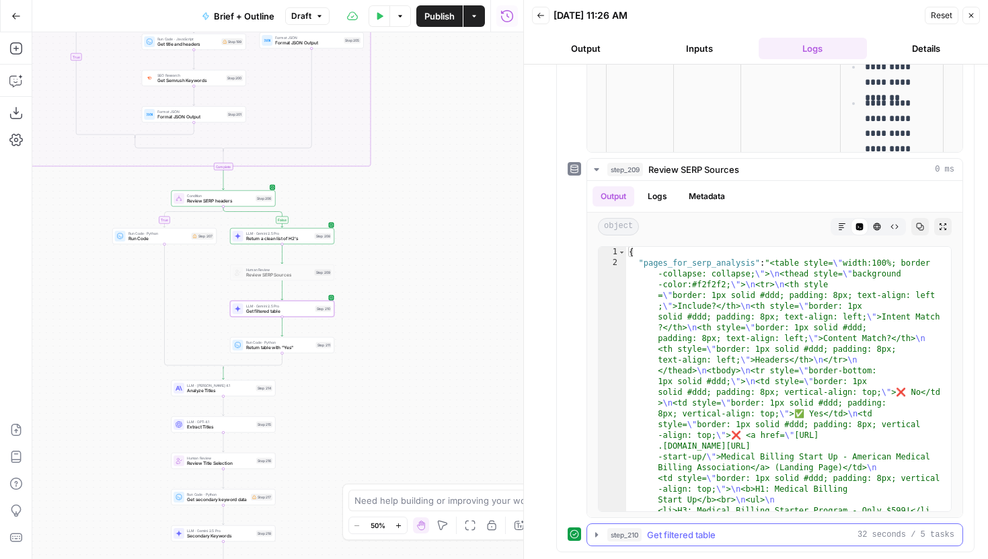
click at [598, 534] on icon "button" at bounding box center [596, 534] width 11 height 11
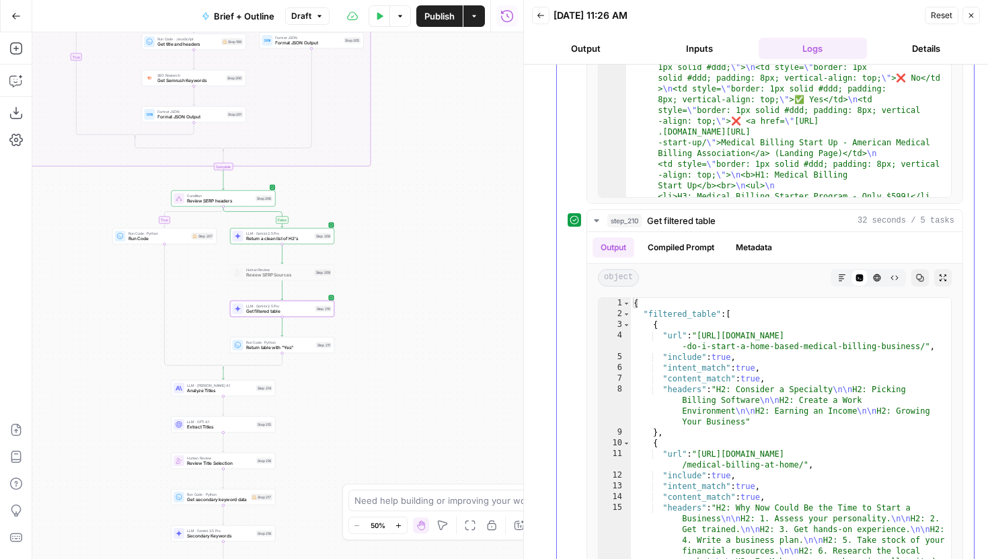
scroll to position [1102, 0]
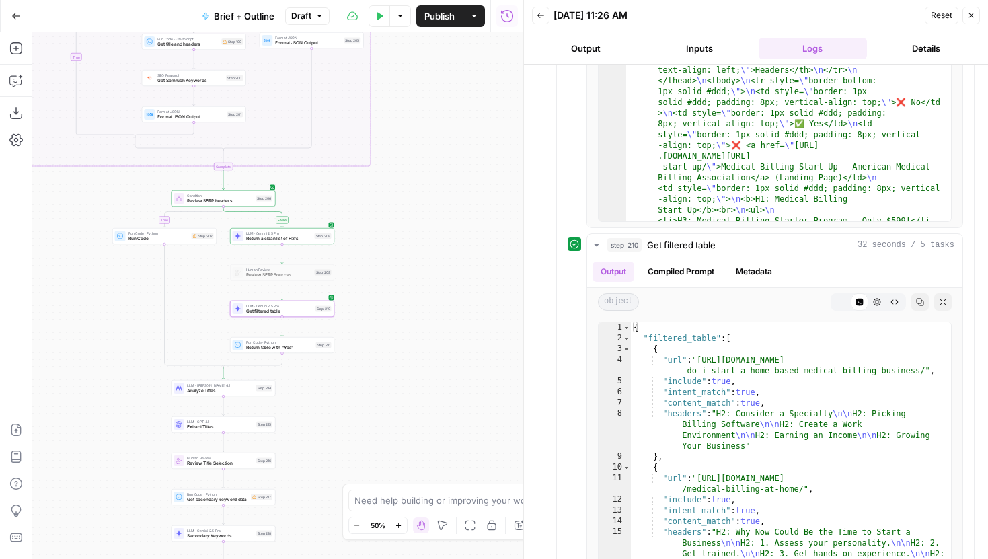
click at [392, 524] on button "Zoom In" at bounding box center [399, 525] width 16 height 16
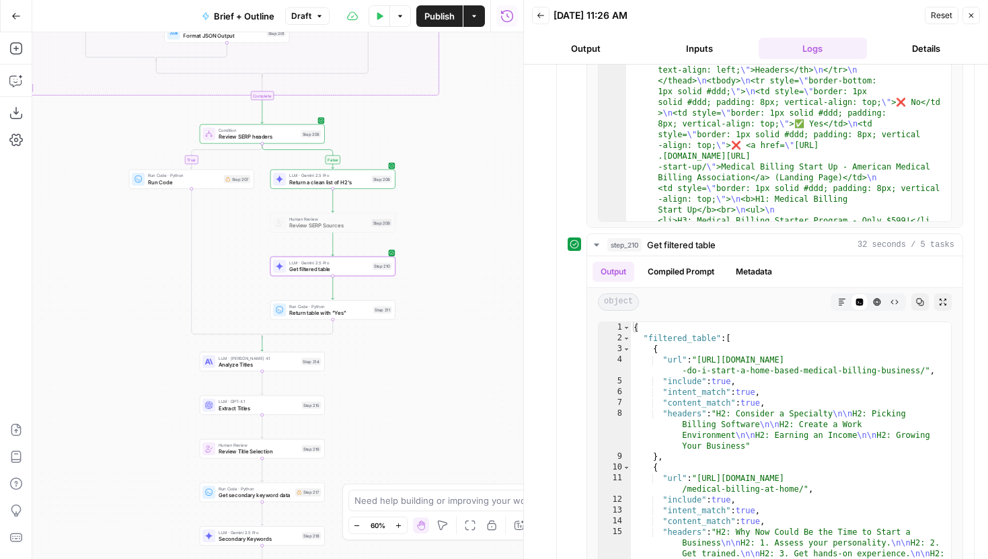
drag, startPoint x: 433, startPoint y: 222, endPoint x: 491, endPoint y: 170, distance: 78.1
click at [491, 170] on div "true false false true false true false true true false Workflow Input Settings …" at bounding box center [277, 295] width 491 height 526
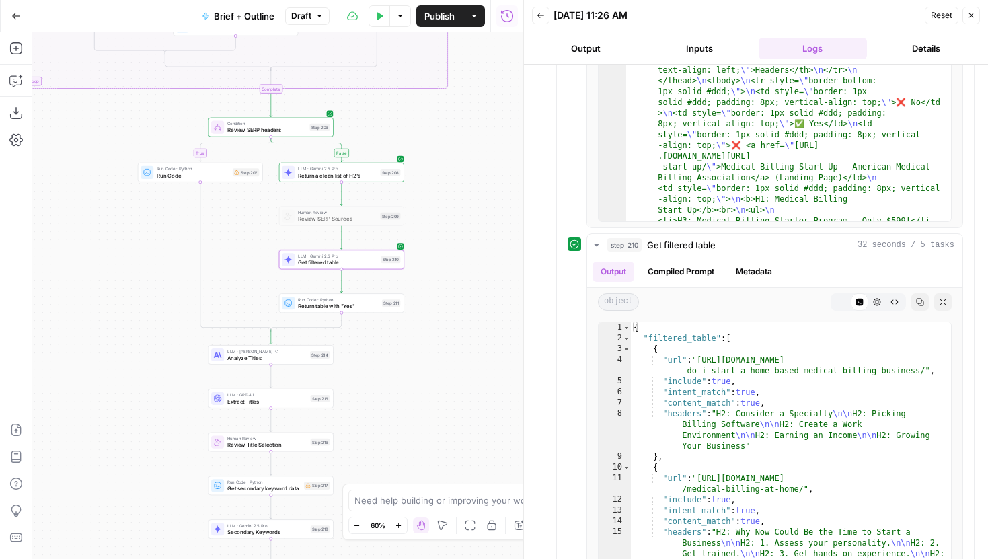
click at [375, 268] on div "LLM · Gemini 2.5 Pro Get filtered table Step 210 Copy step Delete step Add Note…" at bounding box center [341, 259] width 125 height 19
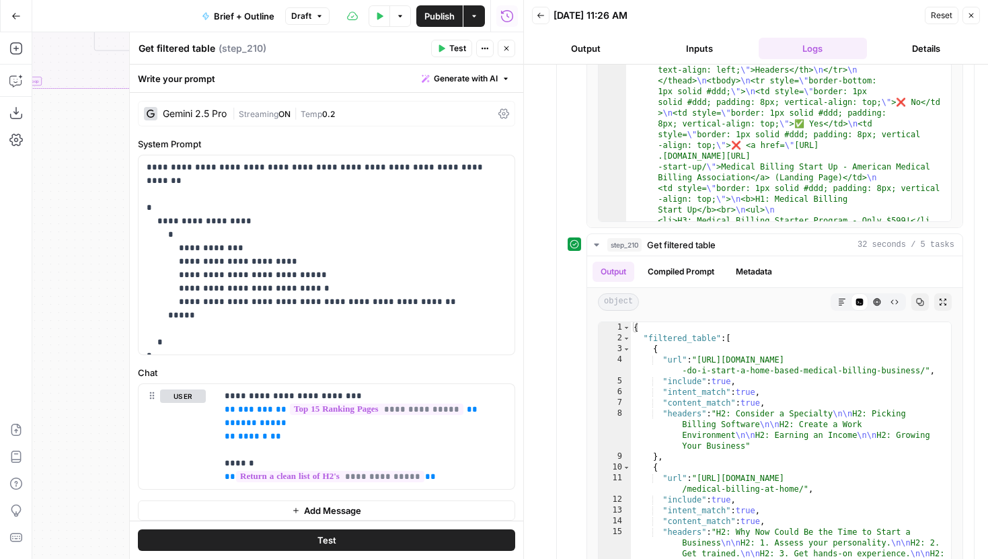
click at [506, 48] on icon "button" at bounding box center [506, 48] width 5 height 5
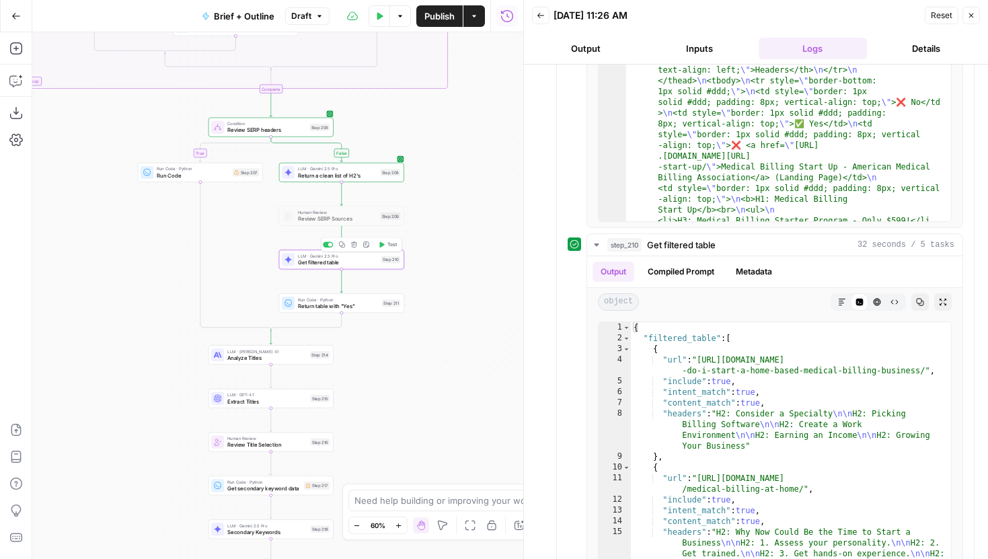
click at [342, 264] on span "Get filtered table" at bounding box center [338, 262] width 80 height 8
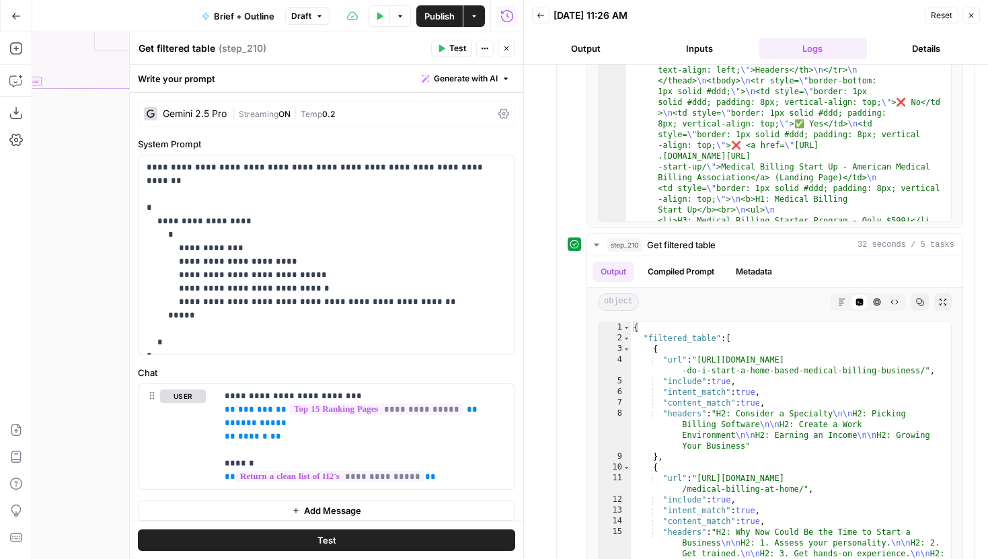
click at [201, 117] on div "Gemini 2.5 Pro" at bounding box center [195, 113] width 64 height 9
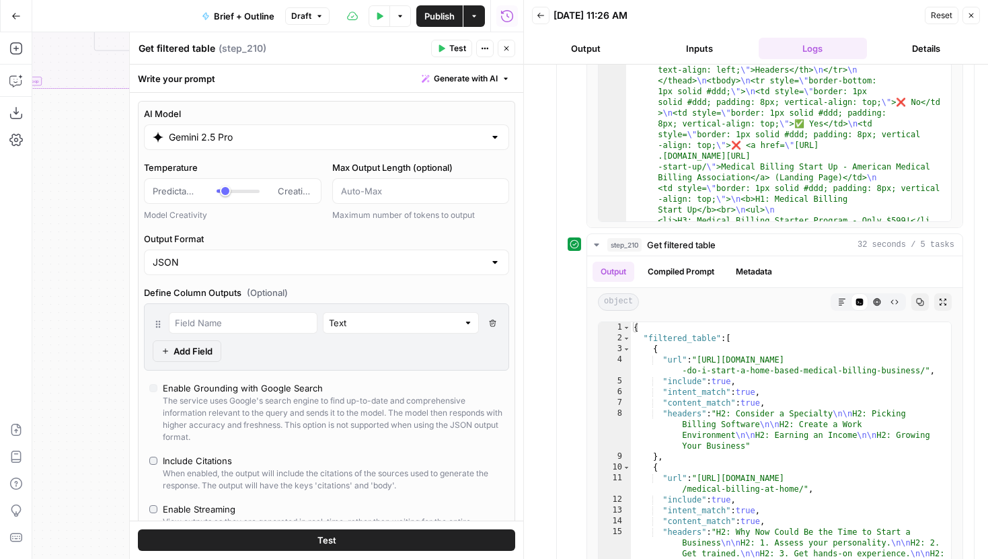
click at [227, 140] on input "Gemini 2.5 Pro" at bounding box center [326, 136] width 315 height 13
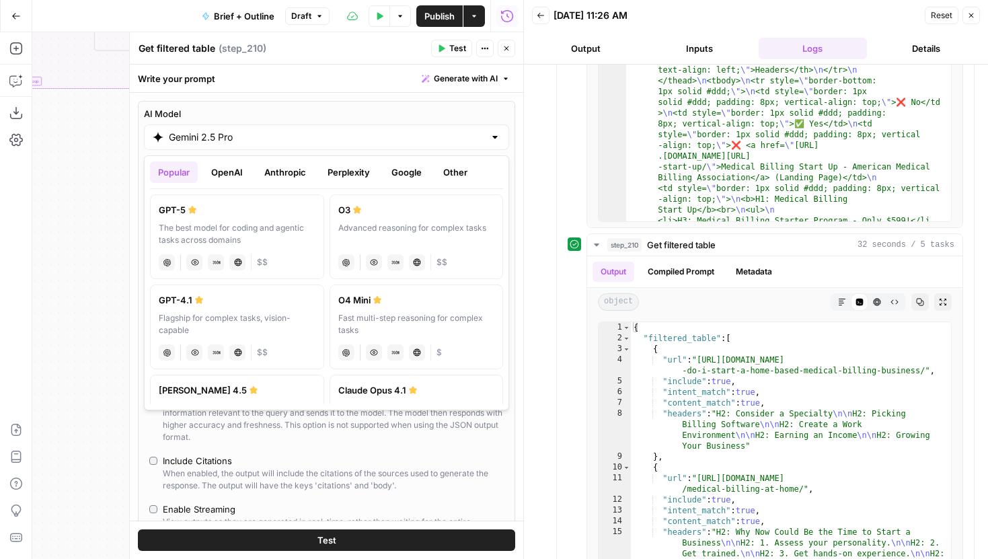
scroll to position [54, 0]
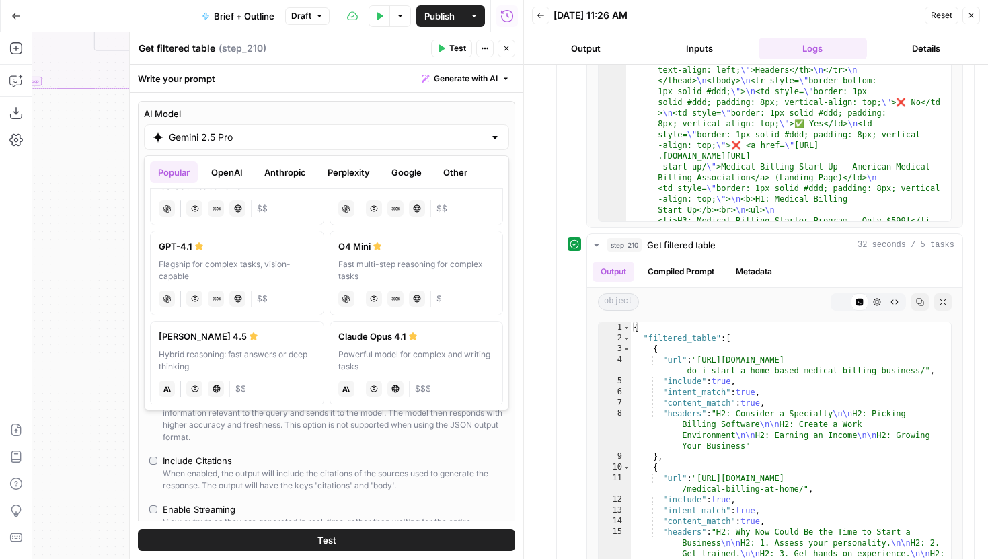
click at [305, 274] on div "Flagship for complex tasks, vision-capable" at bounding box center [237, 270] width 157 height 24
type input "GPT-4.1"
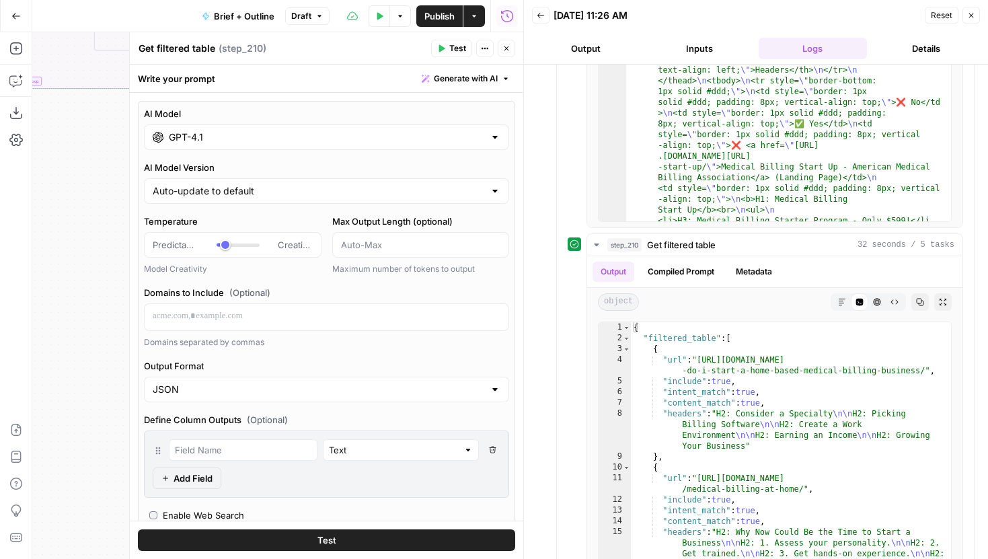
click at [438, 23] on button "Publish" at bounding box center [439, 16] width 46 height 22
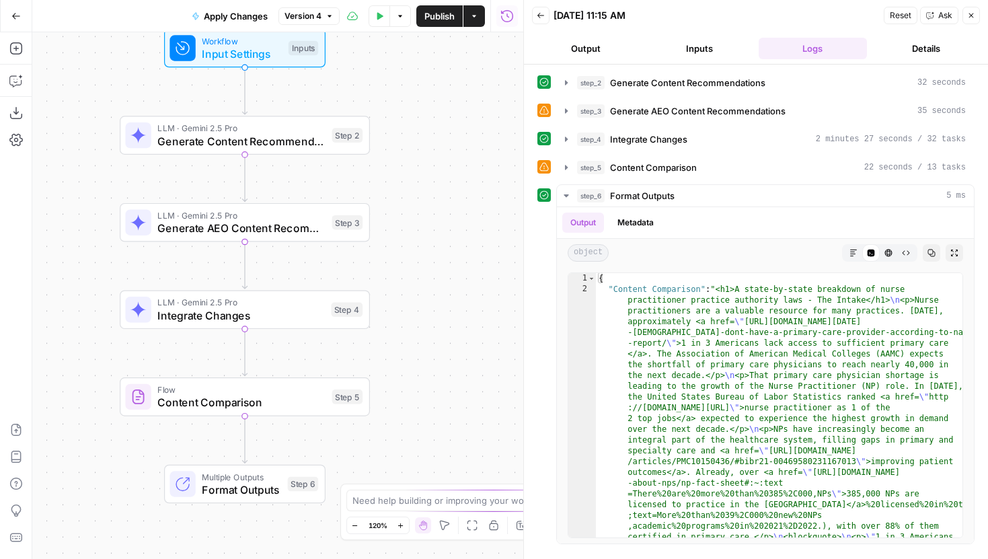
drag, startPoint x: 442, startPoint y: 324, endPoint x: 381, endPoint y: 266, distance: 84.2
click at [381, 266] on div "Workflow Input Settings Inputs LLM · Gemini 2.5 Pro Generate Content Recommenda…" at bounding box center [277, 295] width 491 height 526
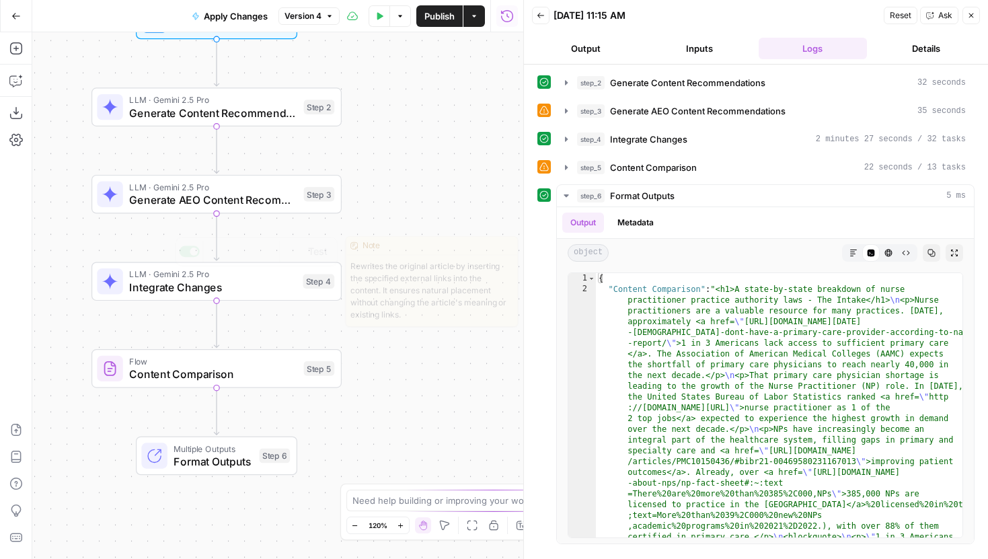
click at [257, 373] on span "Content Comparison" at bounding box center [213, 374] width 168 height 16
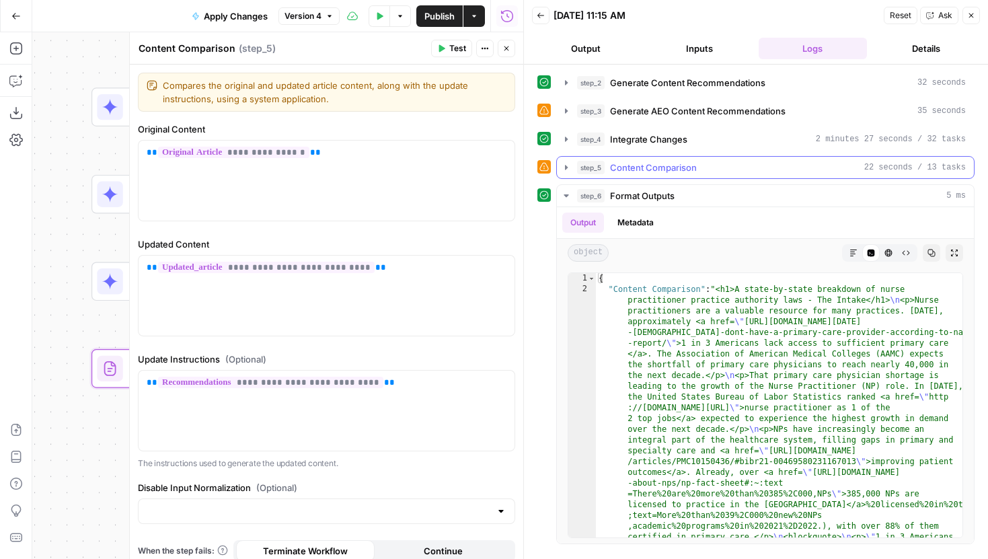
click at [574, 163] on button "step_5 Content Comparison 22 seconds / 13 tasks" at bounding box center [765, 168] width 417 height 22
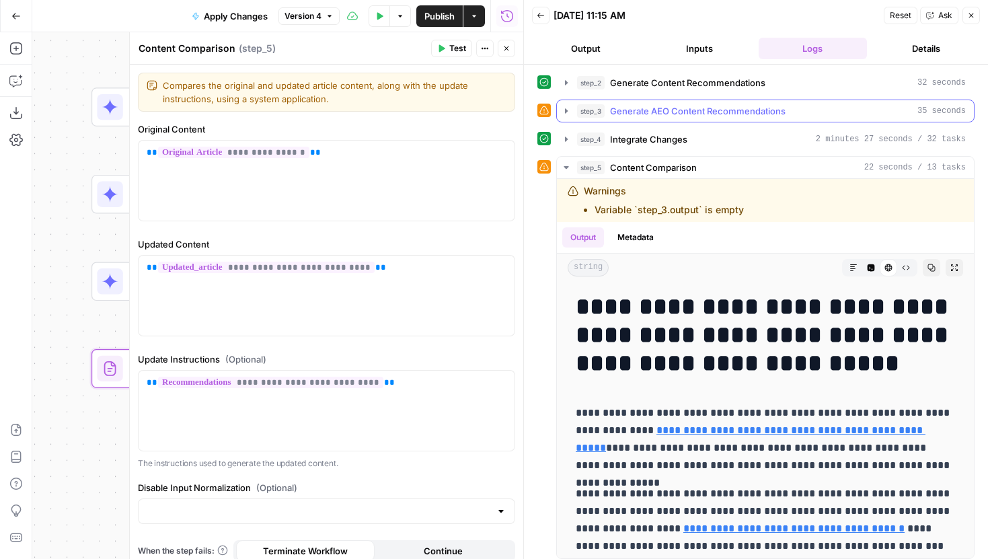
click at [565, 114] on icon "button" at bounding box center [566, 111] width 11 height 11
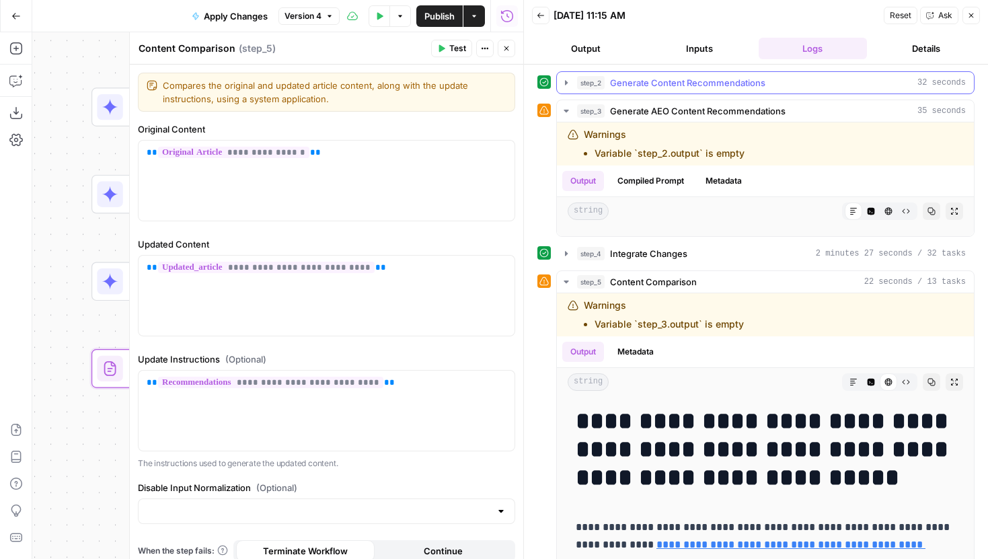
click at [563, 87] on icon "button" at bounding box center [566, 82] width 11 height 11
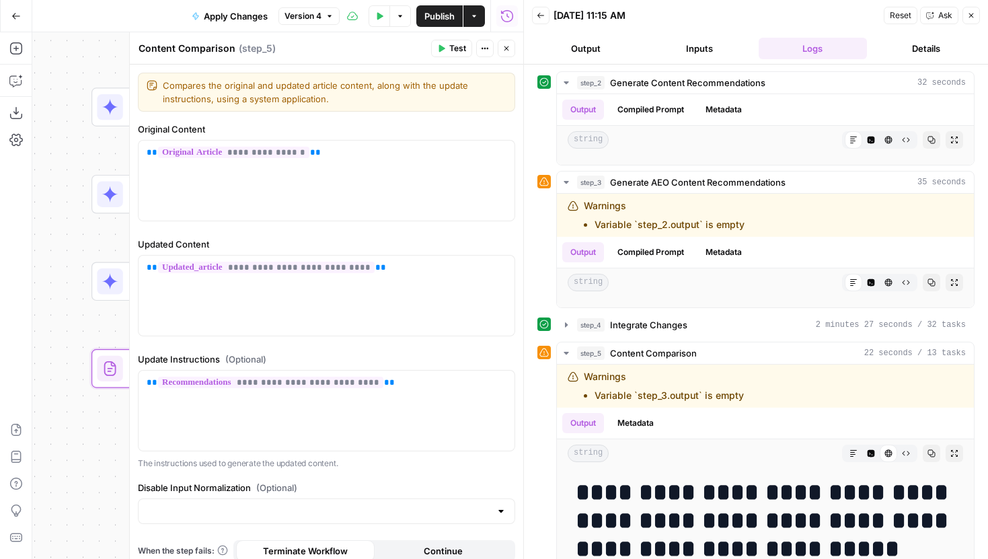
click at [508, 47] on icon "button" at bounding box center [506, 48] width 8 height 8
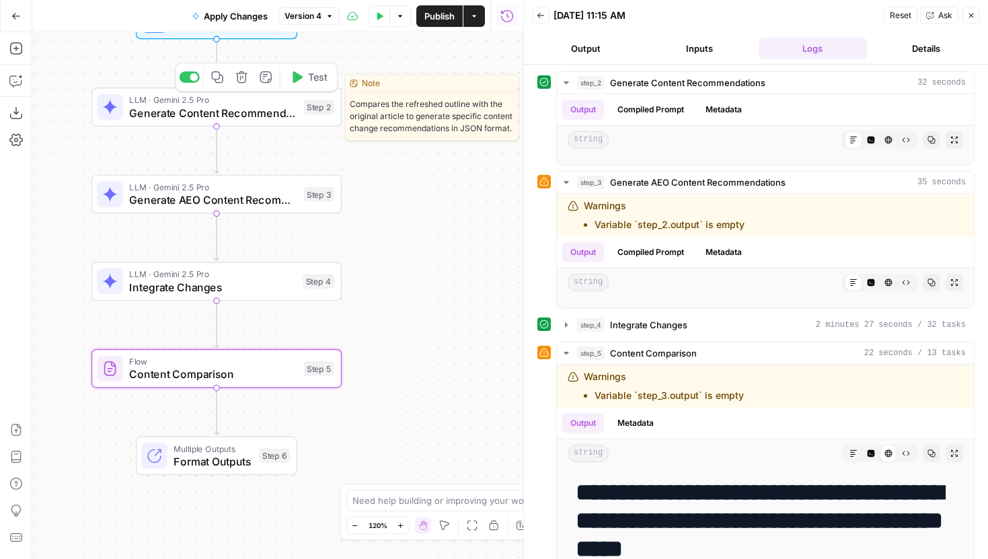
click at [296, 113] on span "Generate Content Recommendations" at bounding box center [213, 113] width 168 height 16
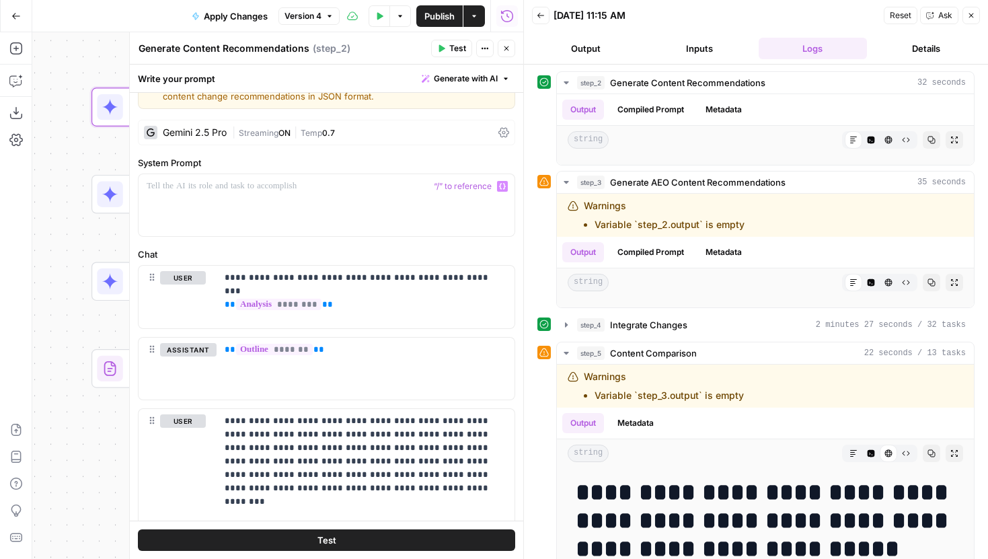
scroll to position [47, 0]
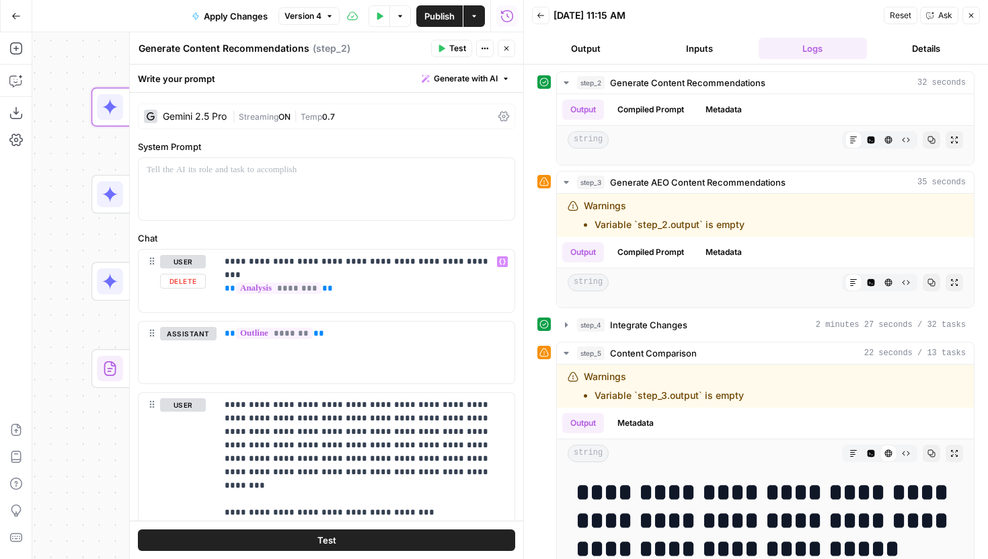
click at [680, 46] on button "Inputs" at bounding box center [699, 49] width 108 height 22
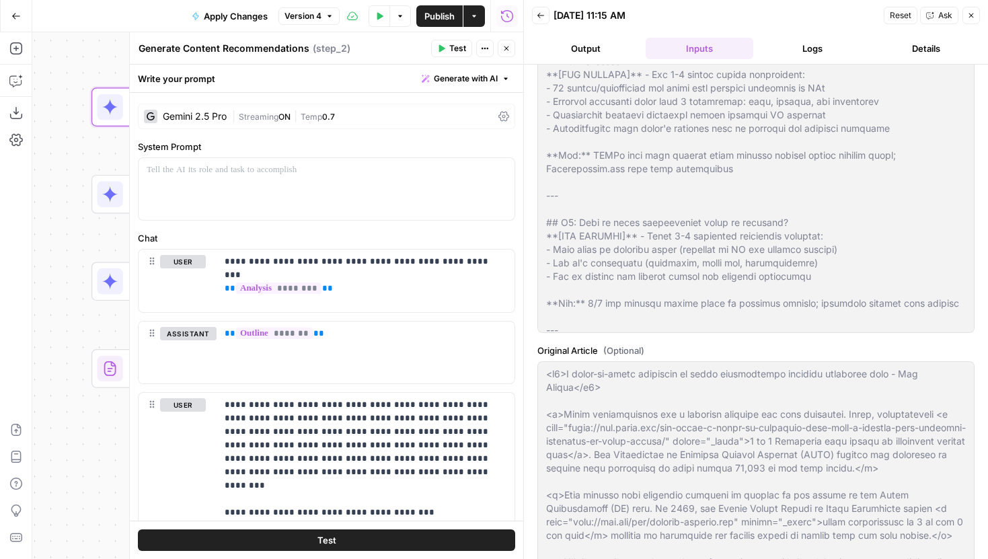
scroll to position [0, 0]
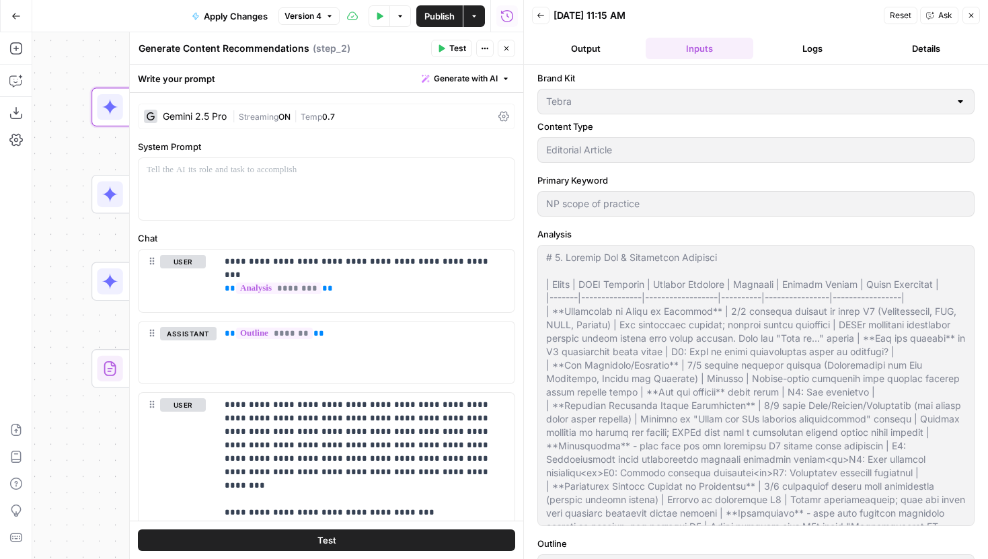
click at [792, 49] on button "Logs" at bounding box center [812, 49] width 108 height 22
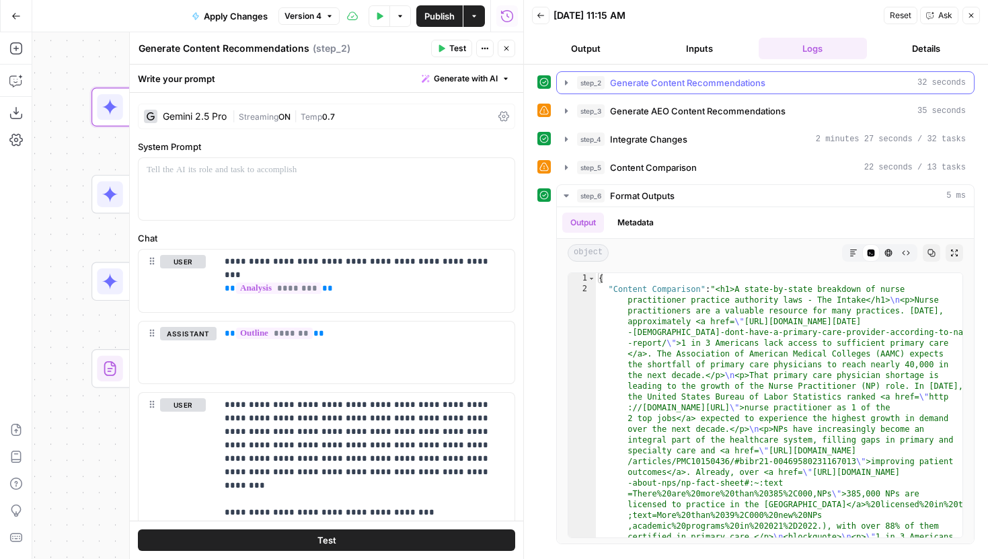
click at [566, 86] on icon "button" at bounding box center [566, 82] width 11 height 11
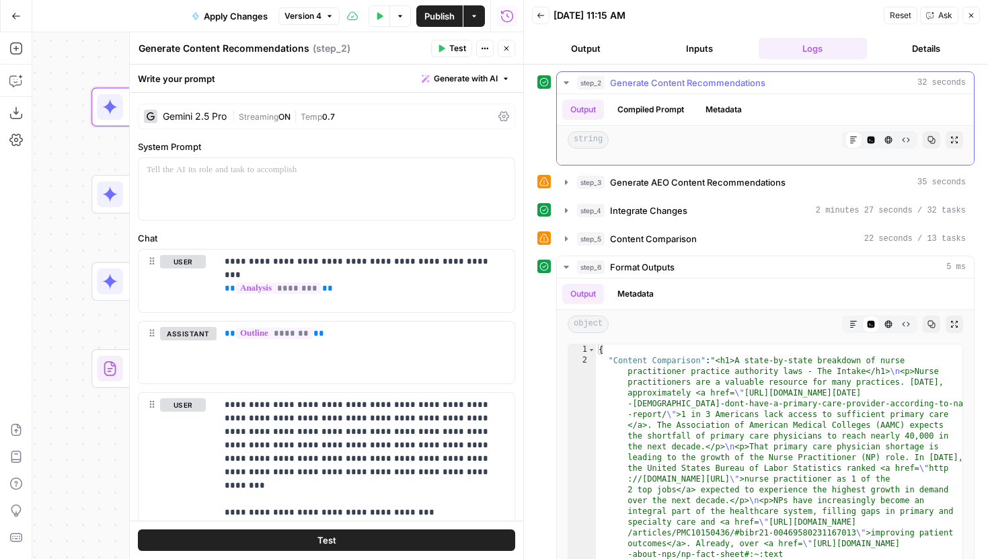
click at [566, 86] on icon "button" at bounding box center [566, 82] width 11 height 11
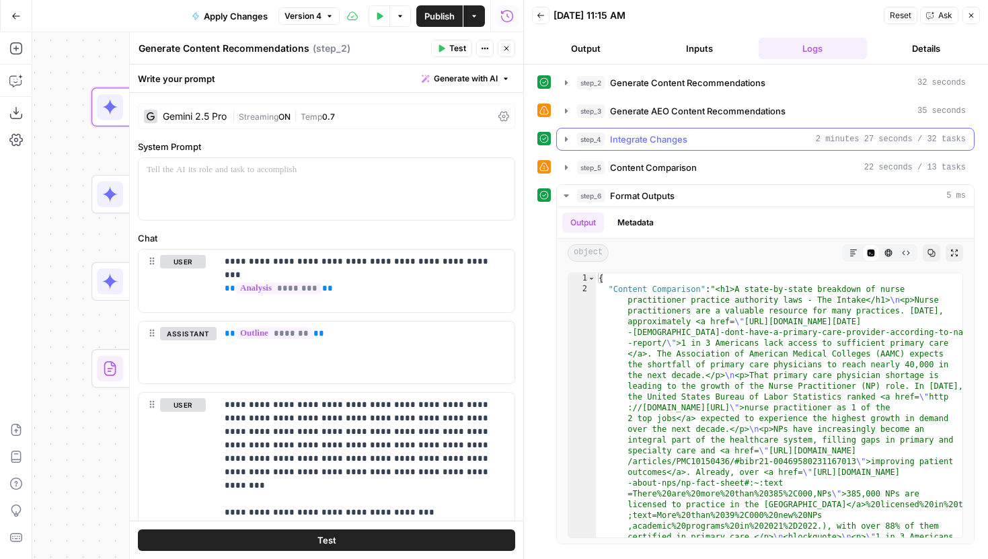
click at [568, 132] on button "step_4 Integrate Changes 2 minutes 27 seconds / 32 tasks" at bounding box center [765, 139] width 417 height 22
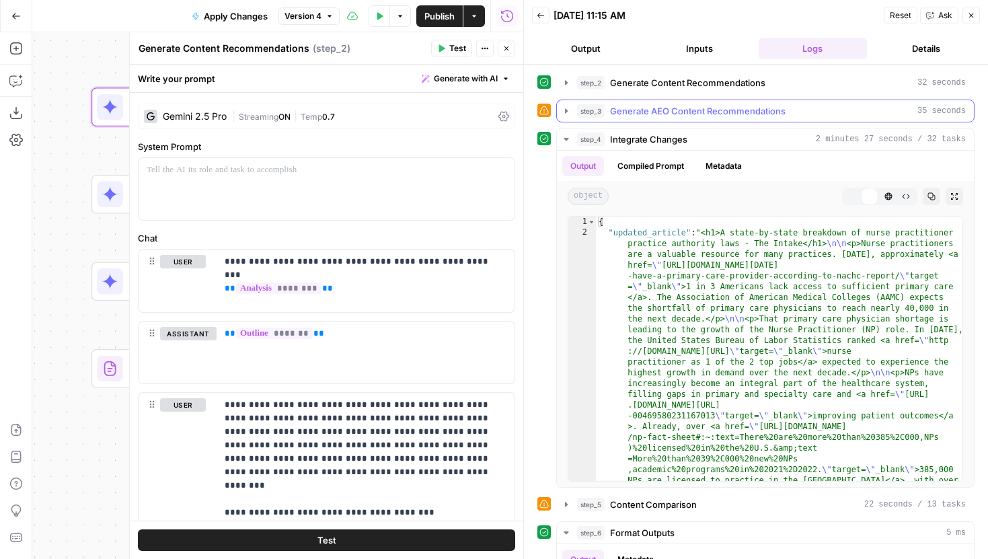
click at [567, 118] on button "step_3 Generate AEO Content Recommendations 35 seconds" at bounding box center [765, 111] width 417 height 22
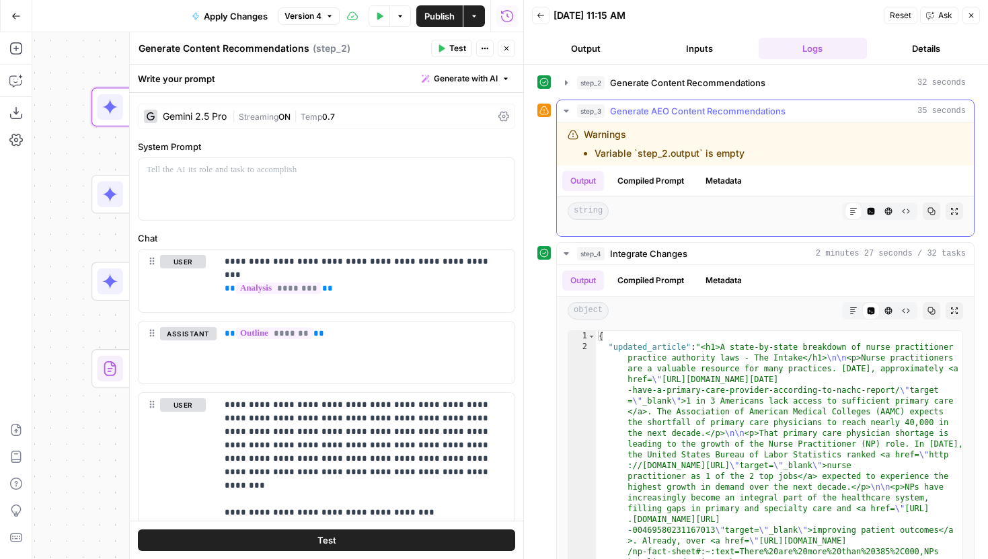
click at [567, 118] on button "step_3 Generate AEO Content Recommendations 35 seconds" at bounding box center [765, 111] width 417 height 22
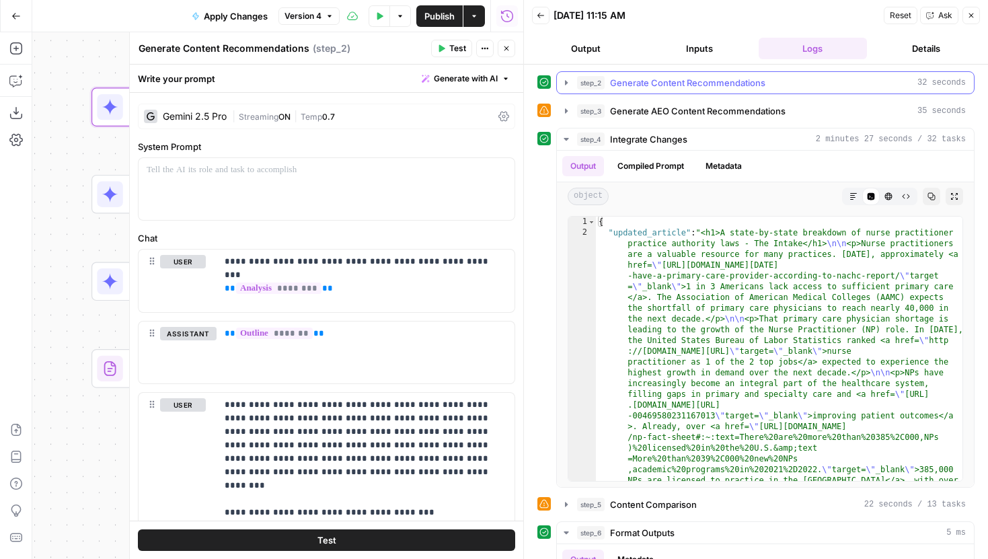
click at [567, 83] on icon "button" at bounding box center [566, 82] width 3 height 5
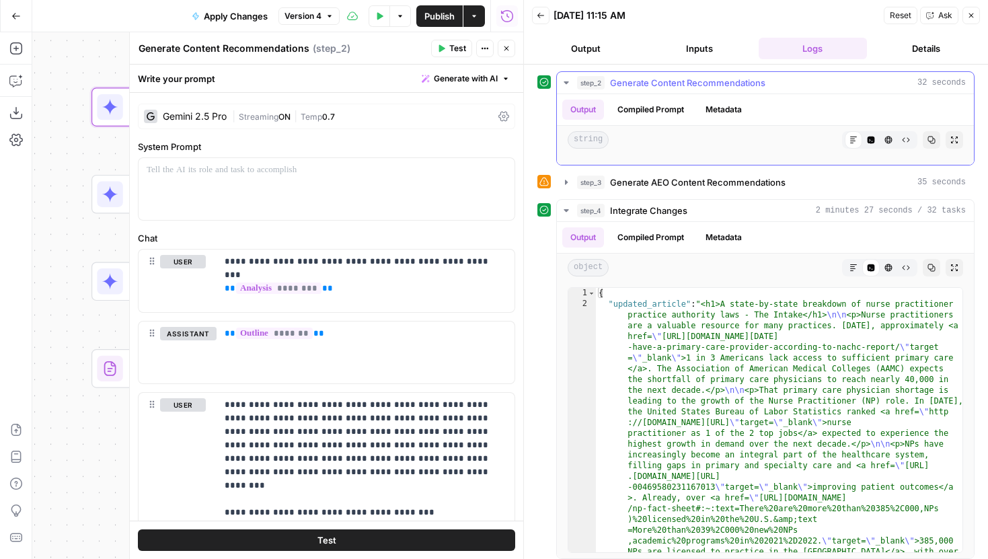
click at [627, 103] on button "Compiled Prompt" at bounding box center [650, 109] width 83 height 20
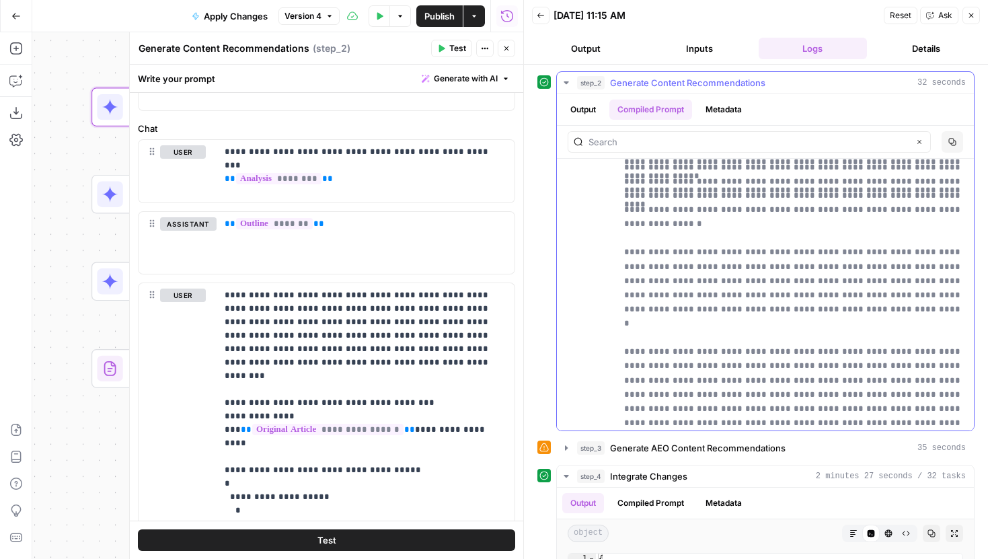
scroll to position [7264, 0]
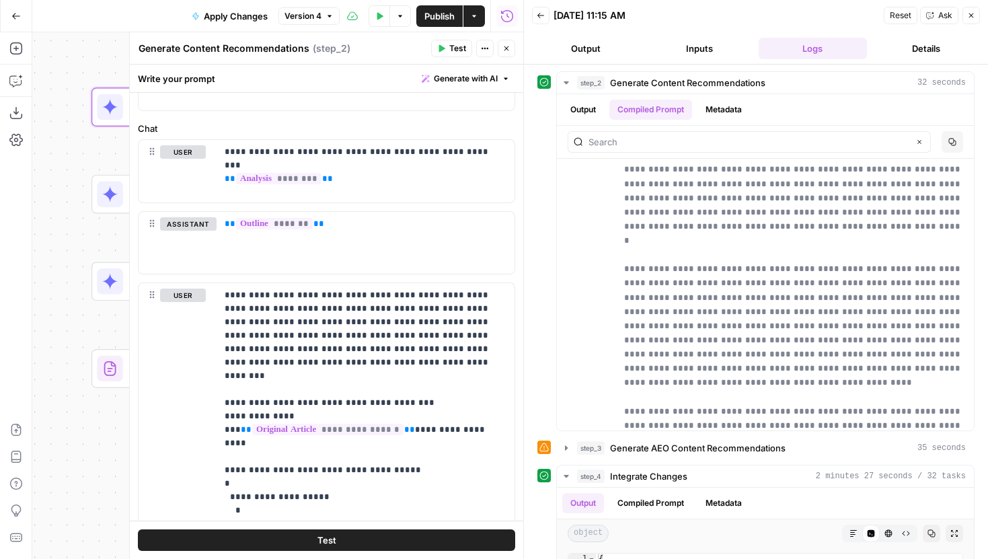
click at [506, 44] on button "Close" at bounding box center [505, 48] width 17 height 17
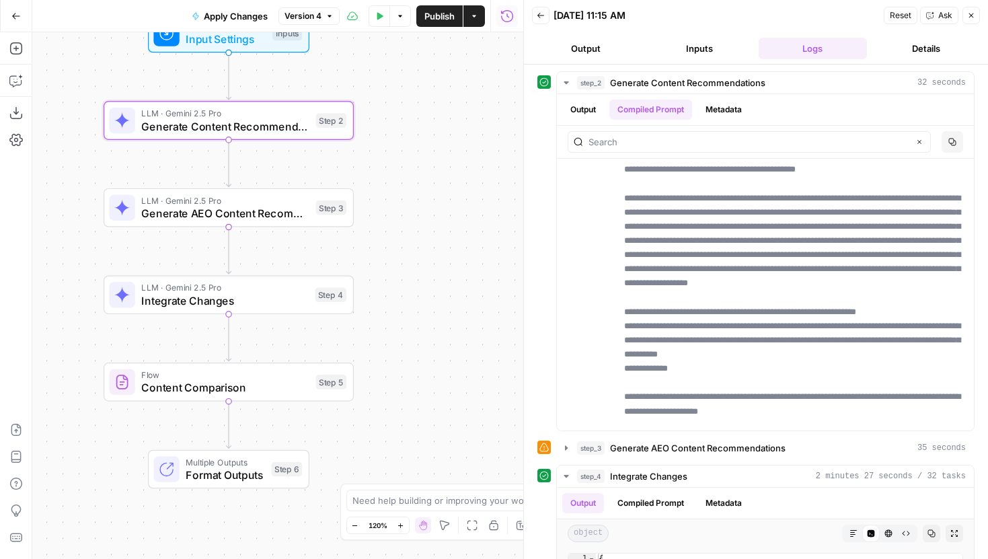
drag, startPoint x: 403, startPoint y: 134, endPoint x: 449, endPoint y: 182, distance: 67.0
click at [449, 182] on div "Workflow Input Settings Inputs LLM · Gemini 2.5 Pro Generate Content Recommenda…" at bounding box center [277, 295] width 491 height 526
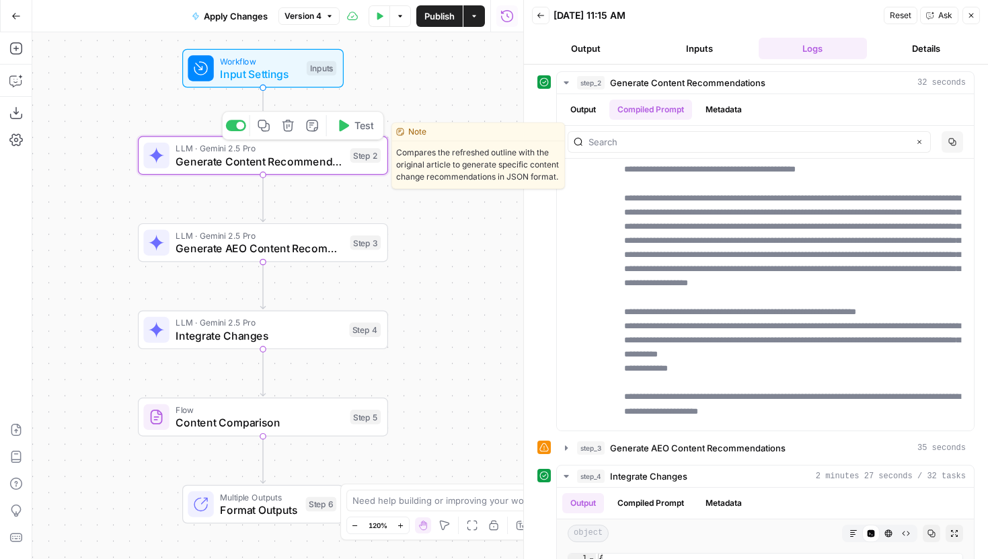
click at [351, 130] on button "Test" at bounding box center [355, 125] width 50 height 21
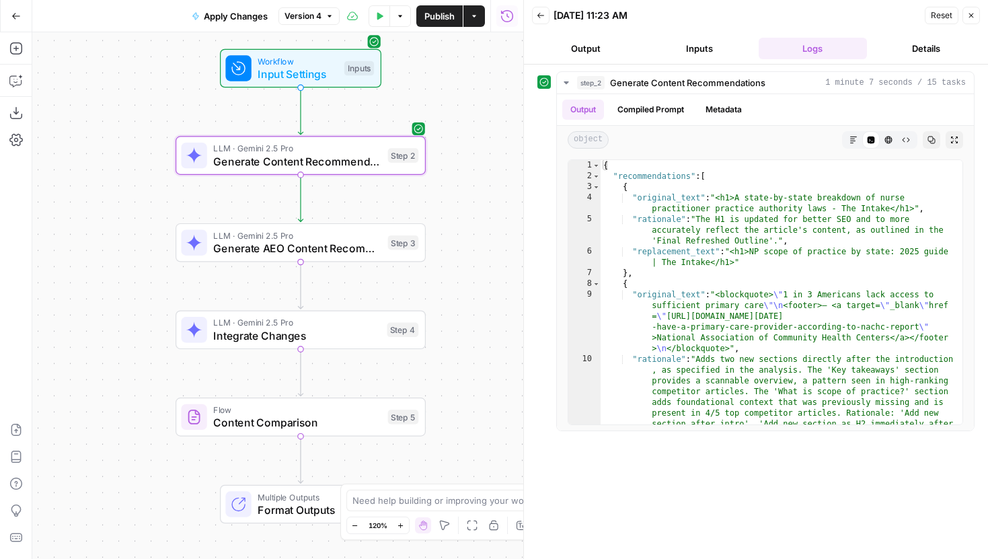
drag, startPoint x: 393, startPoint y: 195, endPoint x: 456, endPoint y: 196, distance: 63.2
click at [456, 196] on div "Workflow Input Settings Inputs LLM · Gemini 2.5 Pro Generate Content Recommenda…" at bounding box center [277, 295] width 491 height 526
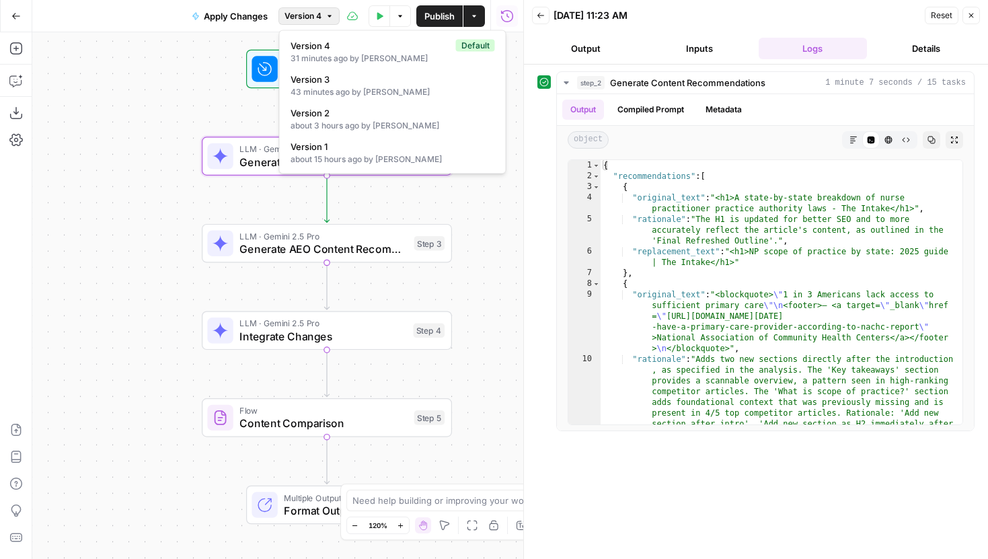
click at [305, 13] on span "Version 4" at bounding box center [302, 16] width 37 height 12
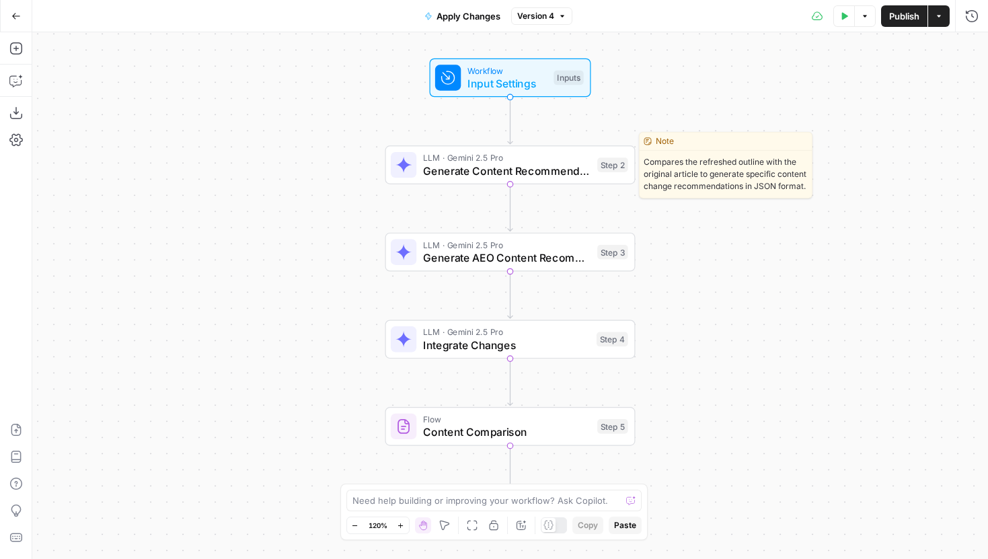
click at [486, 174] on span "Generate Content Recommendations" at bounding box center [507, 171] width 168 height 16
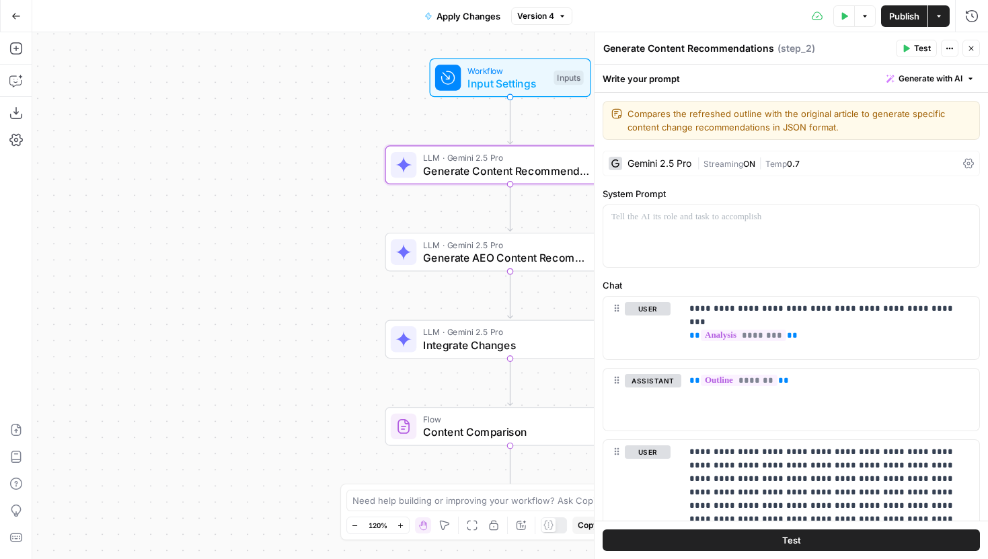
click at [672, 171] on div "Gemini 2.5 Pro | Streaming ON | Temp 0.7" at bounding box center [790, 164] width 377 height 26
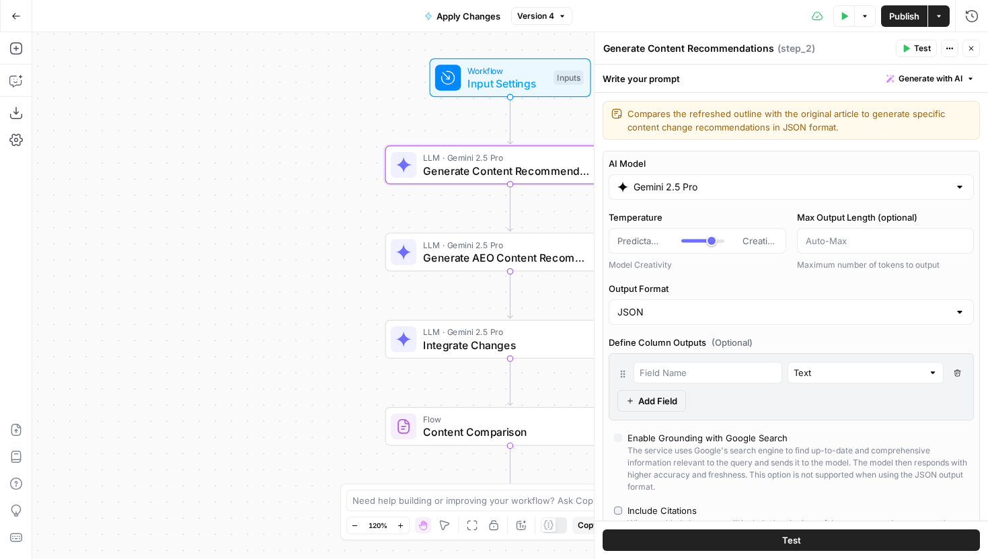
click at [668, 189] on input "Gemini 2.5 Pro" at bounding box center [790, 186] width 315 height 13
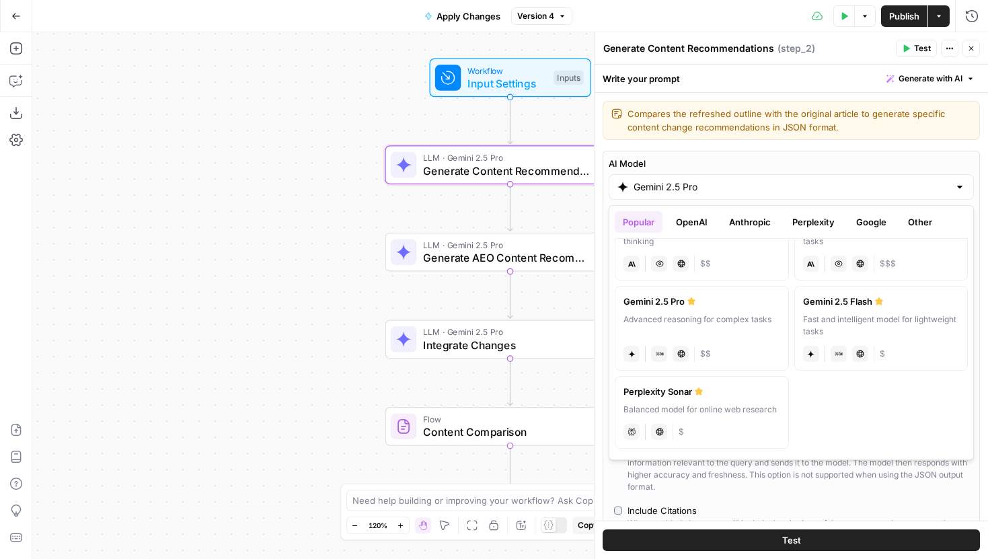
scroll to position [152, 0]
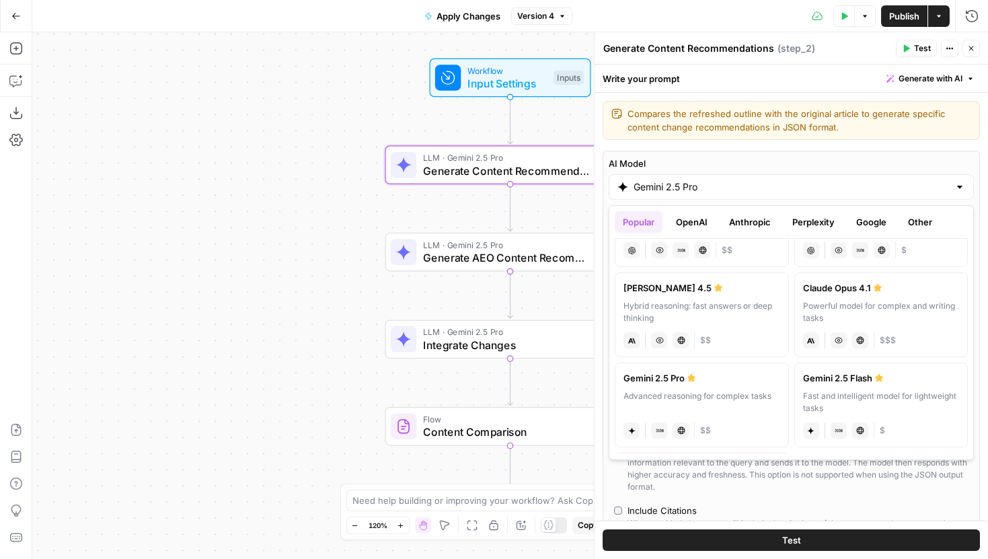
click at [749, 223] on button "Anthropic" at bounding box center [750, 222] width 58 height 22
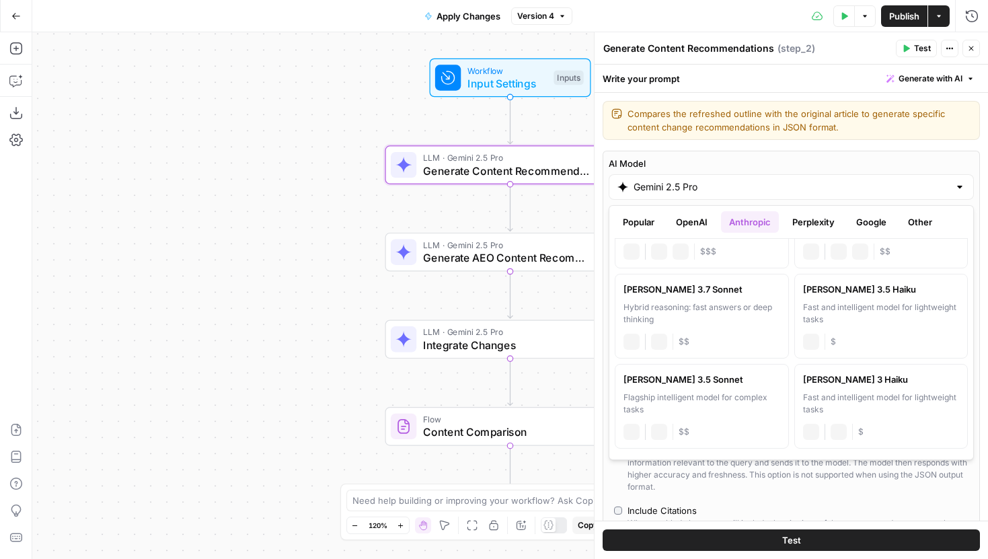
scroll to position [0, 0]
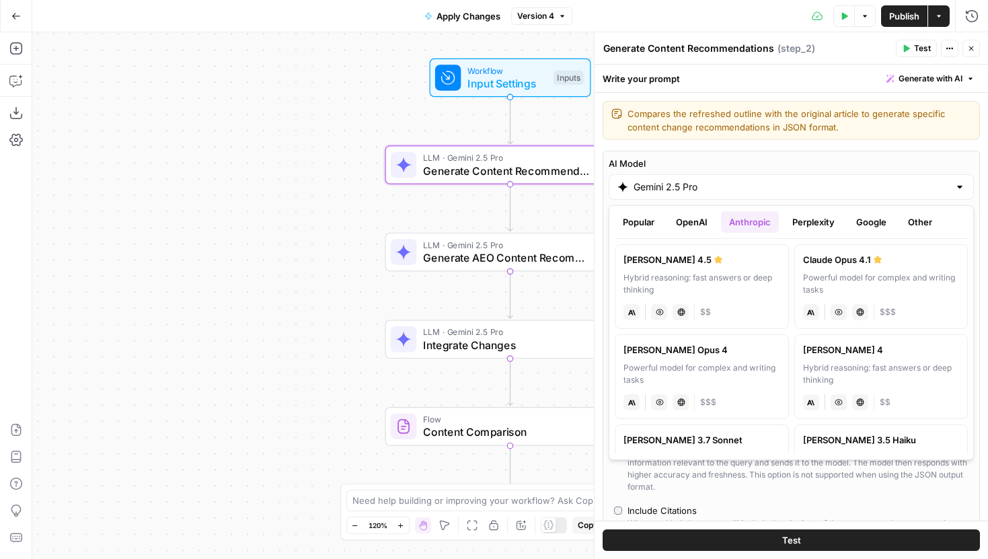
click at [866, 225] on button "Google" at bounding box center [871, 222] width 46 height 22
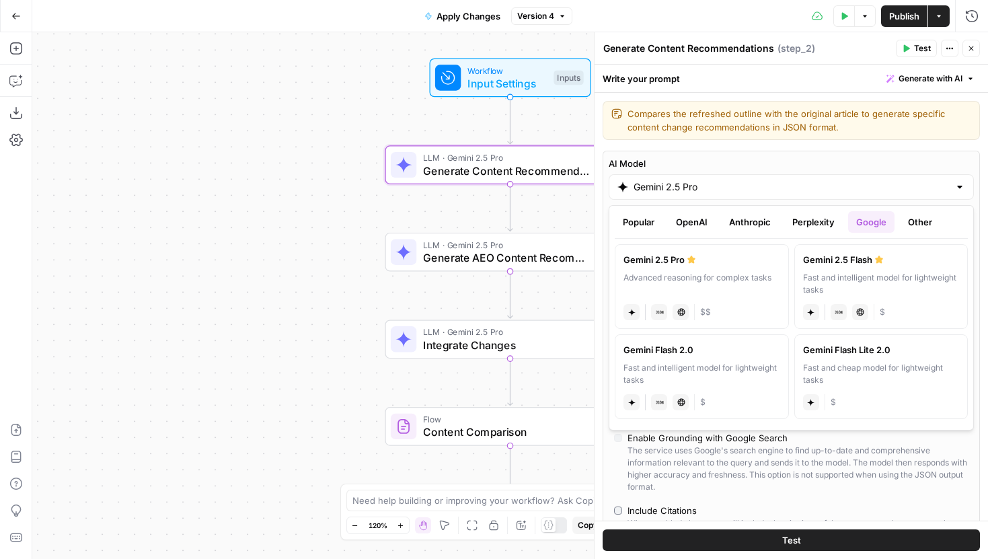
click at [749, 223] on button "Anthropic" at bounding box center [750, 222] width 58 height 22
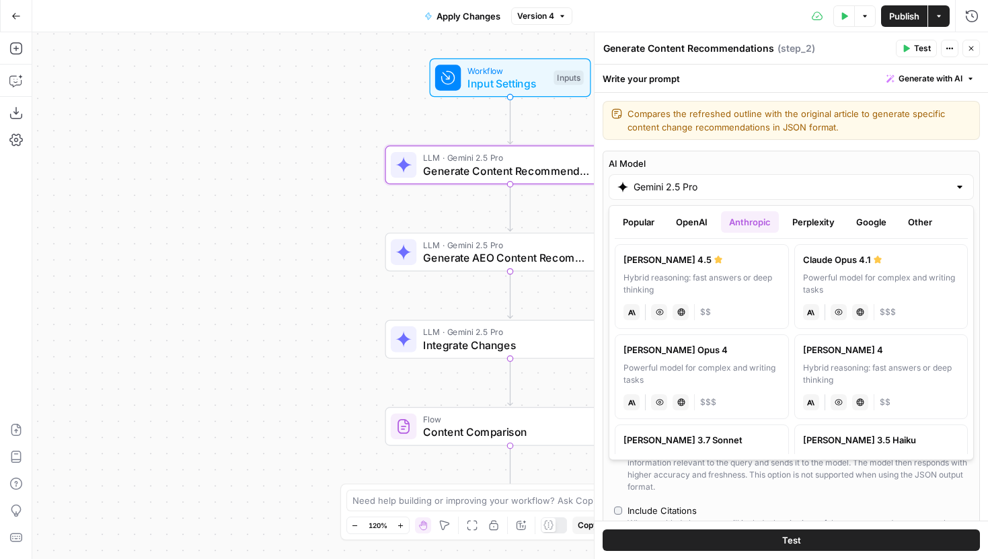
click at [735, 266] on div "[PERSON_NAME] 4.5" at bounding box center [701, 259] width 157 height 13
type input "[PERSON_NAME] 4.5"
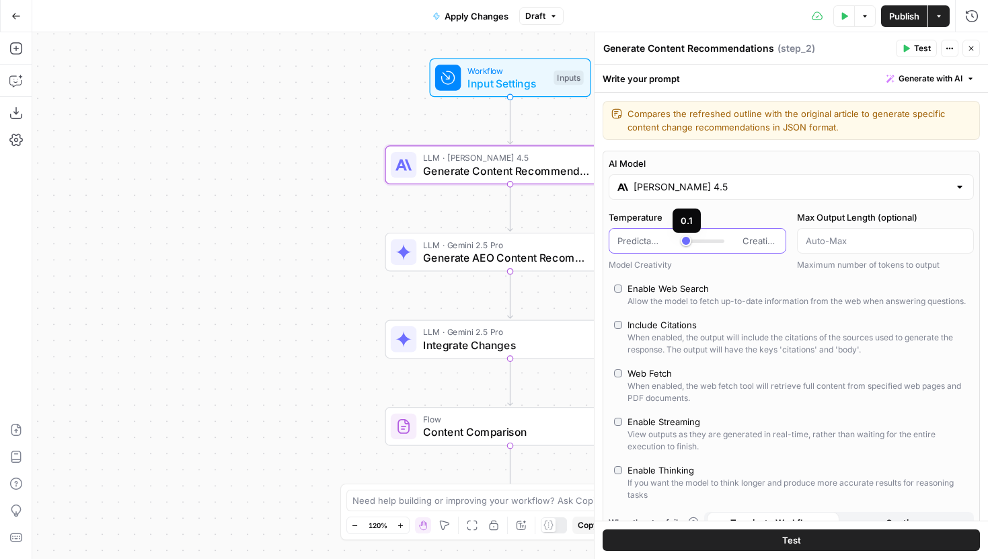
drag, startPoint x: 712, startPoint y: 243, endPoint x: 684, endPoint y: 242, distance: 27.6
click at [684, 242] on div at bounding box center [702, 240] width 43 height 13
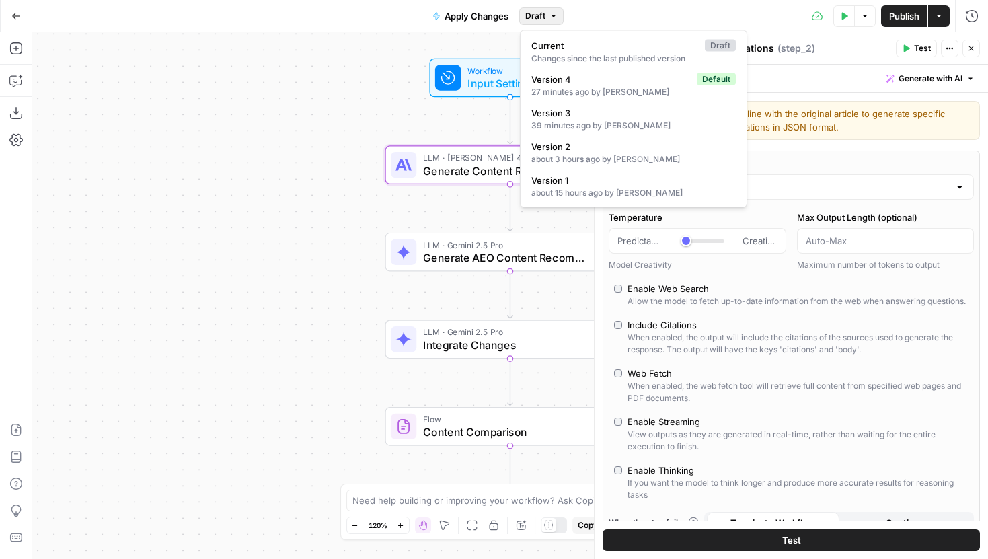
click at [546, 17] on button "Draft" at bounding box center [541, 15] width 44 height 17
click at [566, 76] on span "Version 4" at bounding box center [611, 79] width 160 height 13
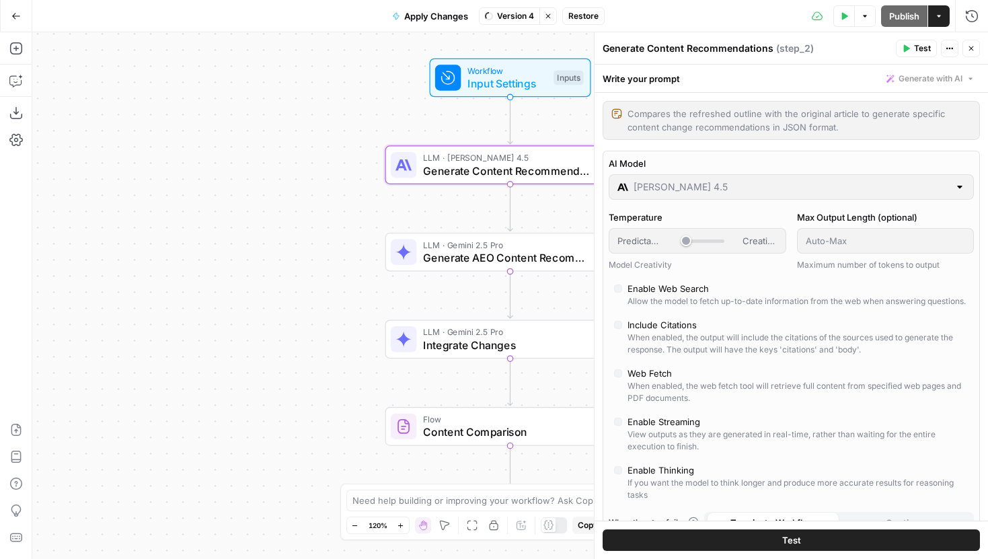
type input "***"
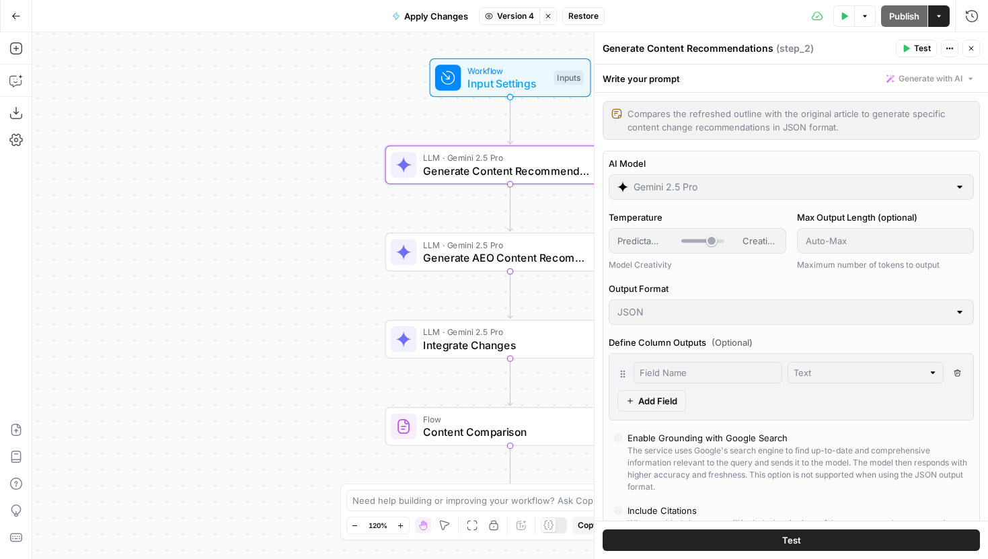
click at [516, 17] on span "Version 4" at bounding box center [515, 16] width 37 height 12
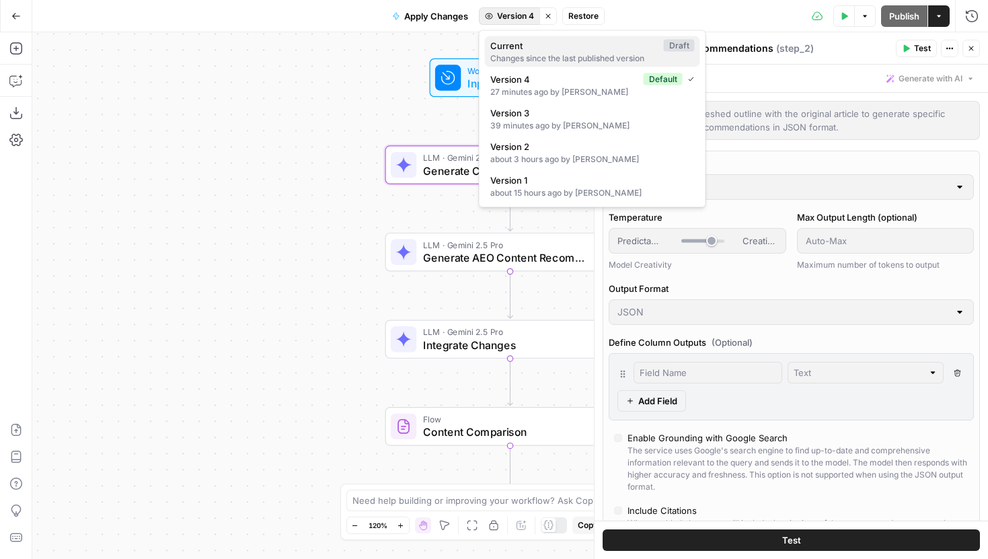
click at [536, 58] on div "Changes since the last published version" at bounding box center [592, 58] width 204 height 12
type input "[PERSON_NAME] 4.5"
type input "***"
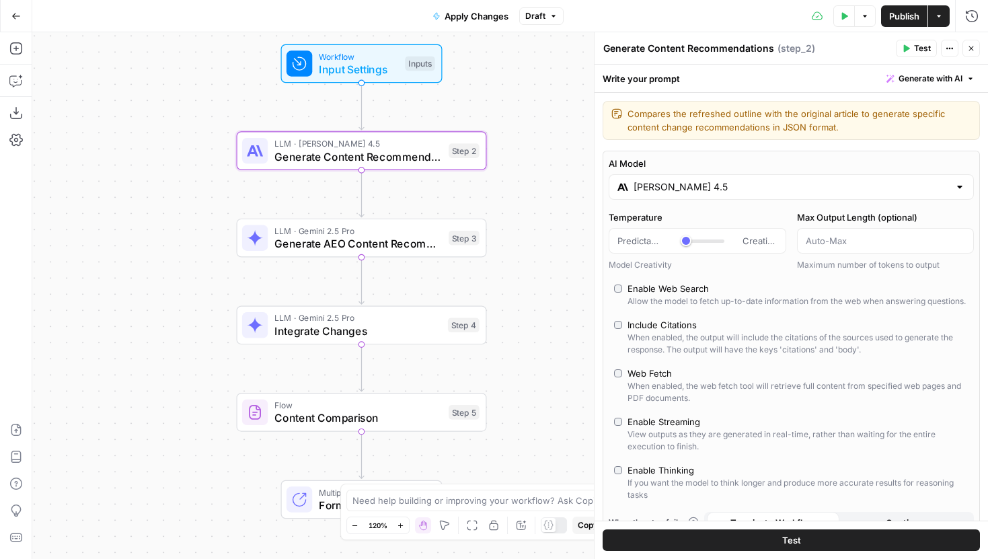
drag, startPoint x: 409, startPoint y: 207, endPoint x: 259, endPoint y: 192, distance: 150.7
click at [259, 192] on div "Workflow Input Settings Inputs LLM · [PERSON_NAME] 4.5 Generate Content Recomme…" at bounding box center [509, 295] width 955 height 526
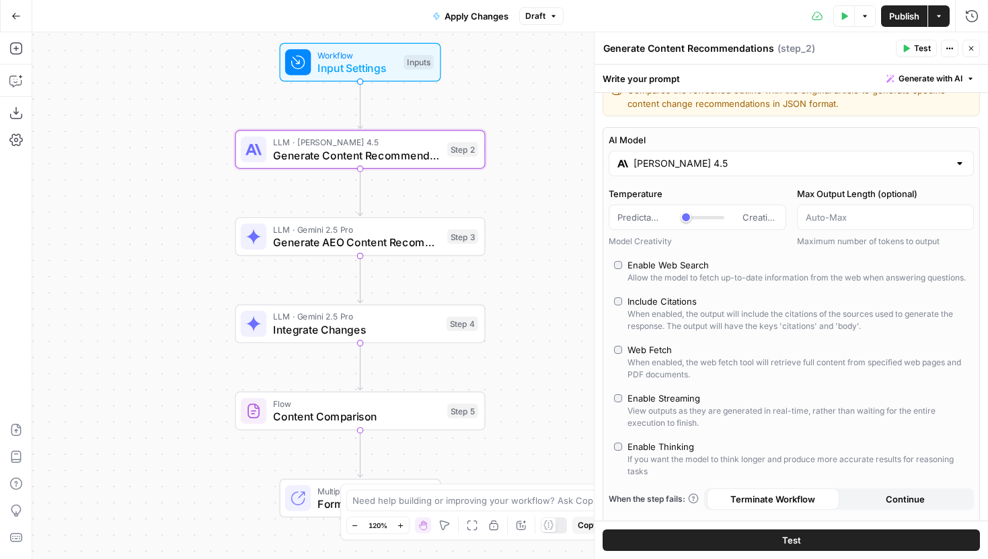
scroll to position [9, 0]
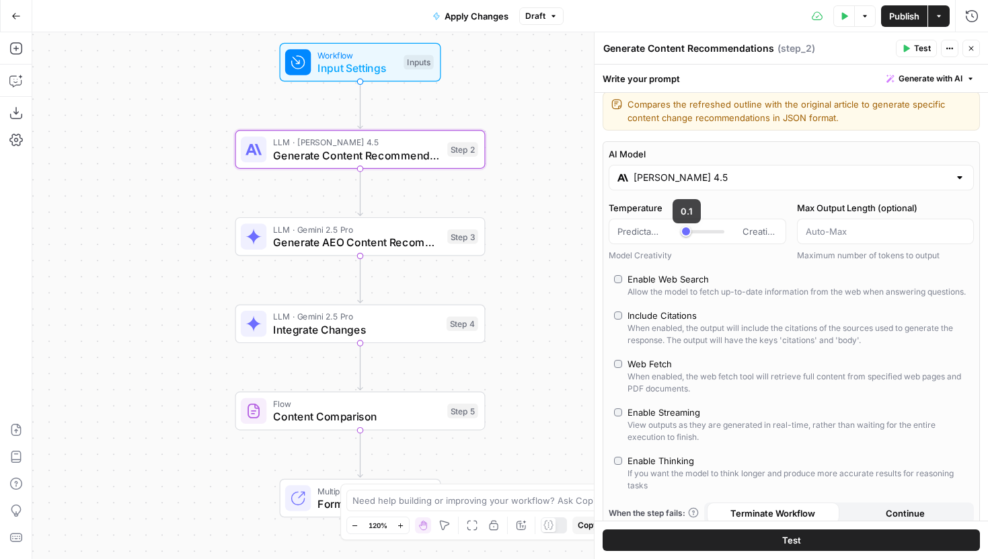
click at [690, 186] on div "[PERSON_NAME] 4.5" at bounding box center [790, 178] width 365 height 26
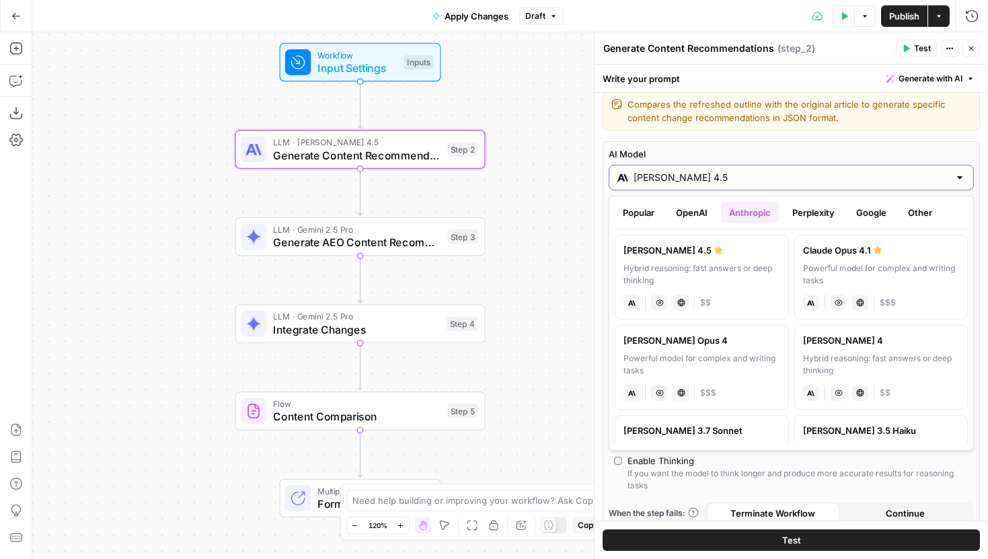
scroll to position [15, 0]
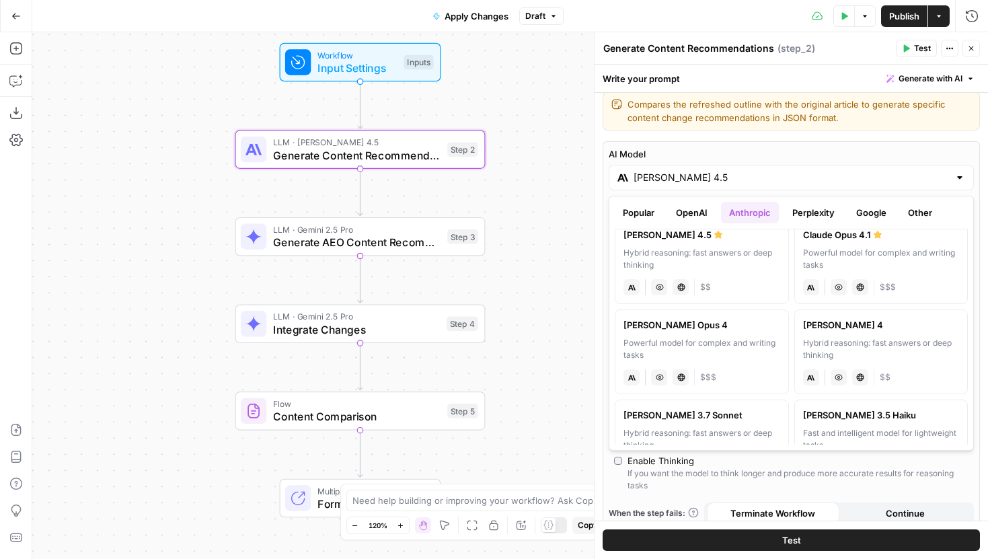
click at [681, 214] on button "OpenAI" at bounding box center [692, 213] width 48 height 22
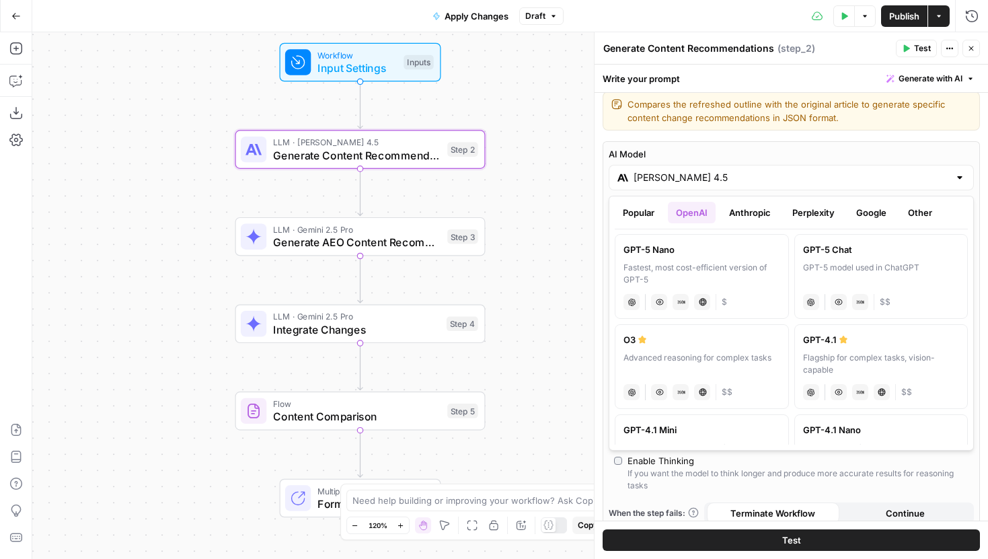
scroll to position [93, 0]
click at [867, 342] on div "GPT-4.1" at bounding box center [881, 337] width 157 height 13
type input "GPT-4.1"
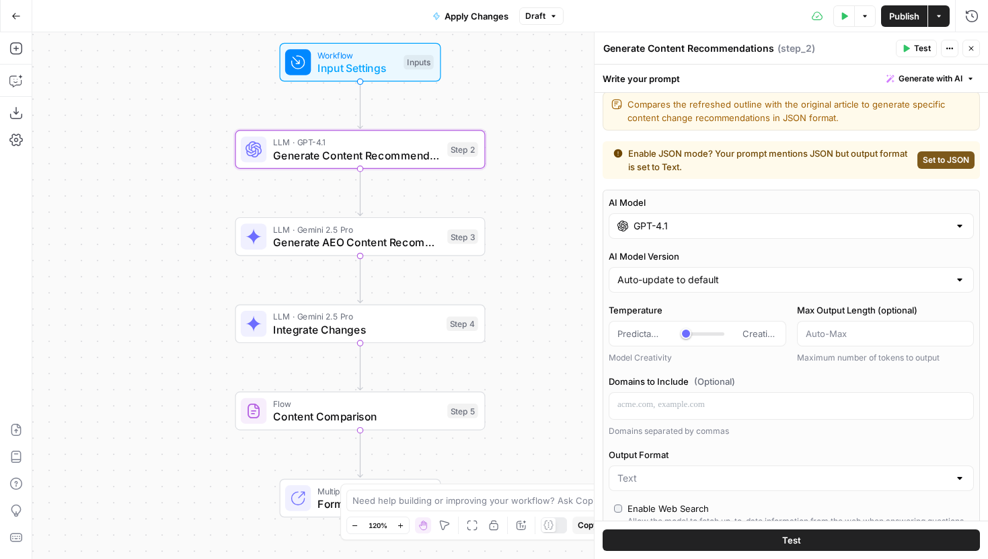
click at [926, 162] on span "Set to JSON" at bounding box center [945, 160] width 46 height 12
type input "JSON"
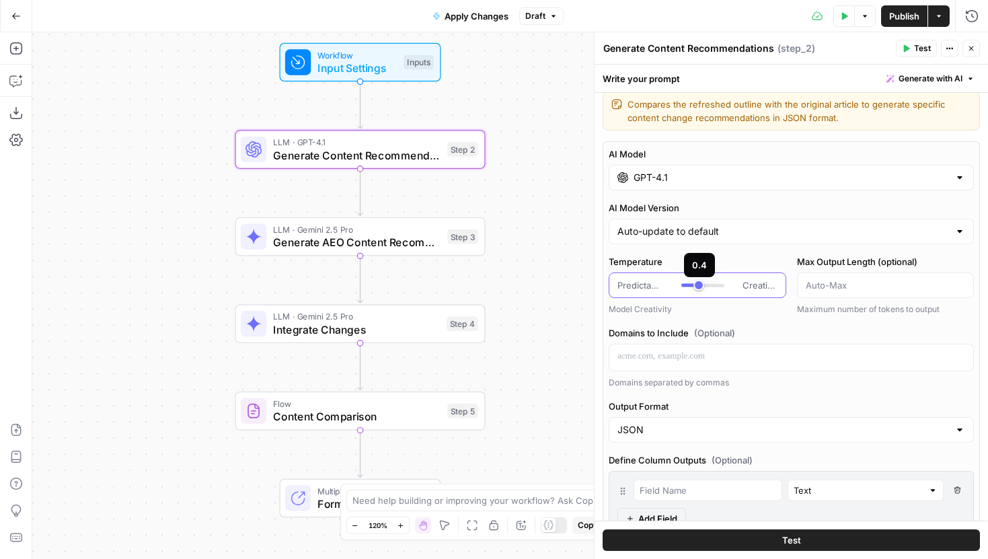
drag, startPoint x: 691, startPoint y: 286, endPoint x: 700, endPoint y: 286, distance: 8.7
click at [700, 286] on div at bounding box center [702, 285] width 43 height 3
click at [533, 26] on div "Apply Changes Draft" at bounding box center [493, 16] width 139 height 22
click at [534, 22] on button "Draft" at bounding box center [541, 15] width 44 height 17
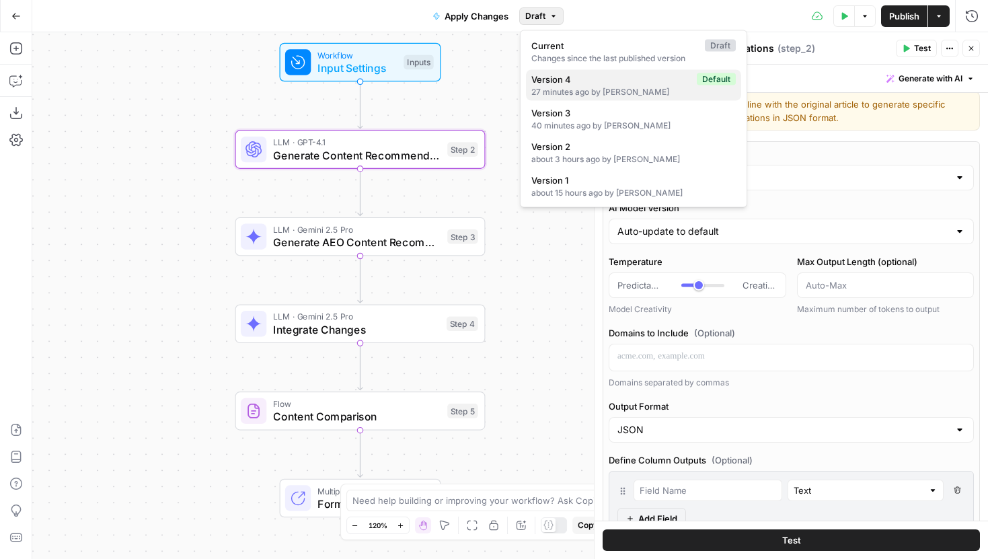
click at [586, 95] on div "27 minutes ago by Joel Fazecas" at bounding box center [633, 92] width 204 height 12
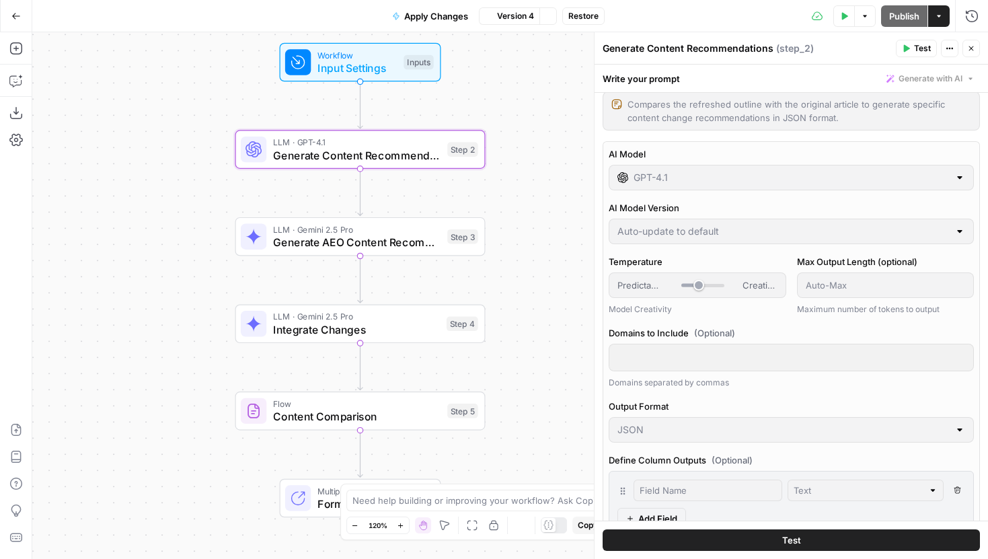
type input "***"
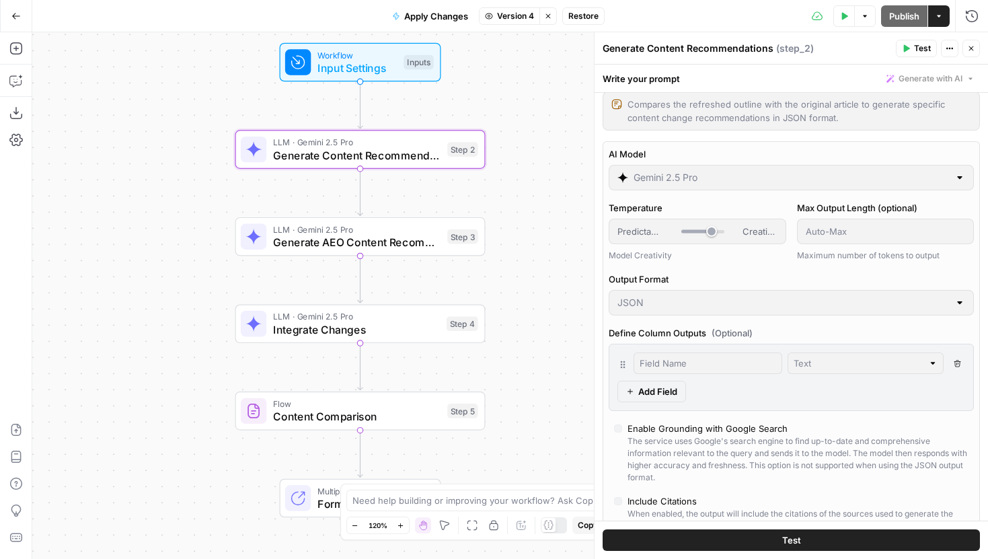
click at [516, 15] on span "Version 4" at bounding box center [515, 16] width 37 height 12
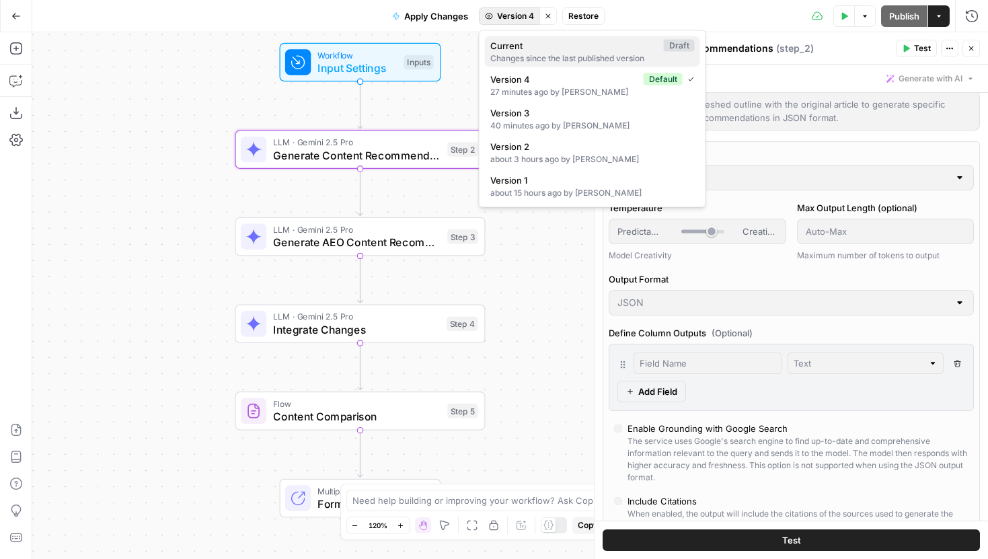
click at [536, 61] on div "Changes since the last published version" at bounding box center [592, 58] width 204 height 12
type input "GPT-4.1"
type input "***"
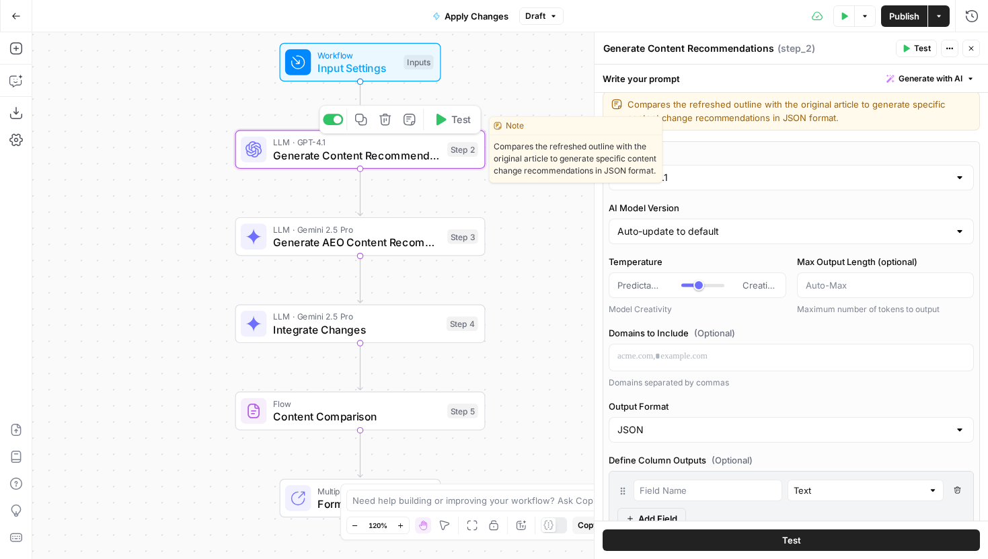
click at [453, 124] on span "Test" at bounding box center [460, 119] width 19 height 15
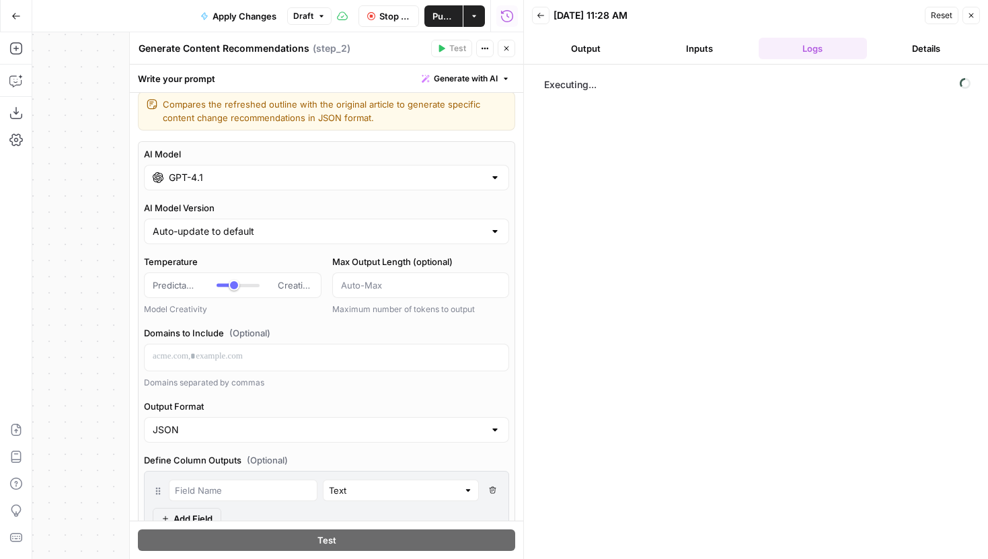
click at [502, 46] on icon "button" at bounding box center [506, 48] width 8 height 8
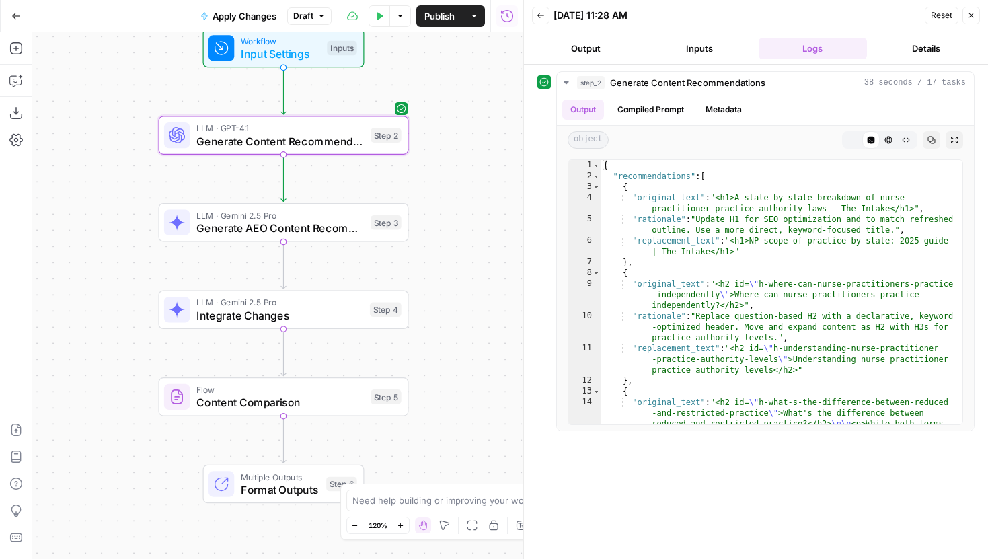
drag, startPoint x: 422, startPoint y: 206, endPoint x: 344, endPoint y: 191, distance: 80.2
click at [344, 191] on div "Workflow Input Settings Inputs LLM · GPT-4.1 Generate Content Recommendations S…" at bounding box center [277, 295] width 491 height 526
click at [438, 19] on span "Publish" at bounding box center [439, 15] width 30 height 13
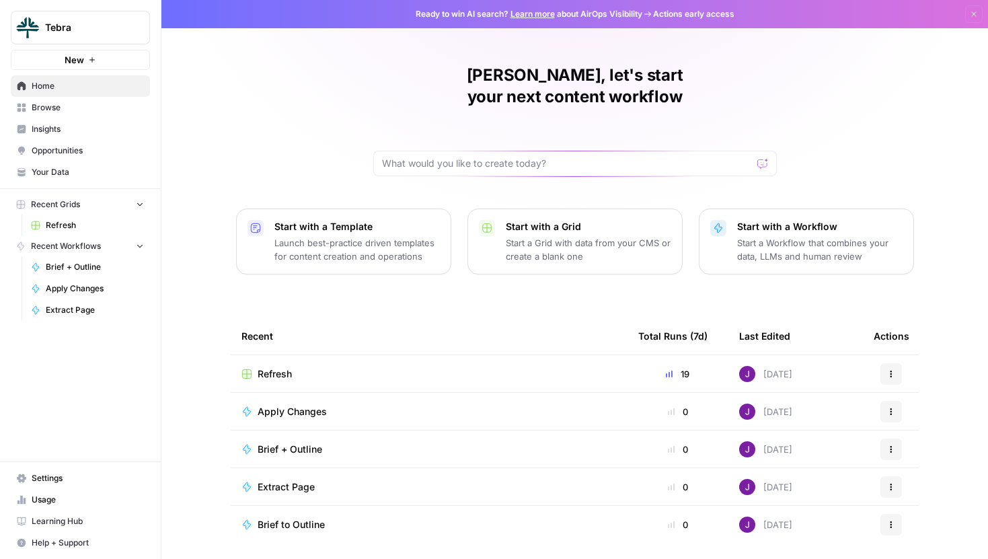
click at [102, 50] on button "New" at bounding box center [80, 60] width 139 height 20
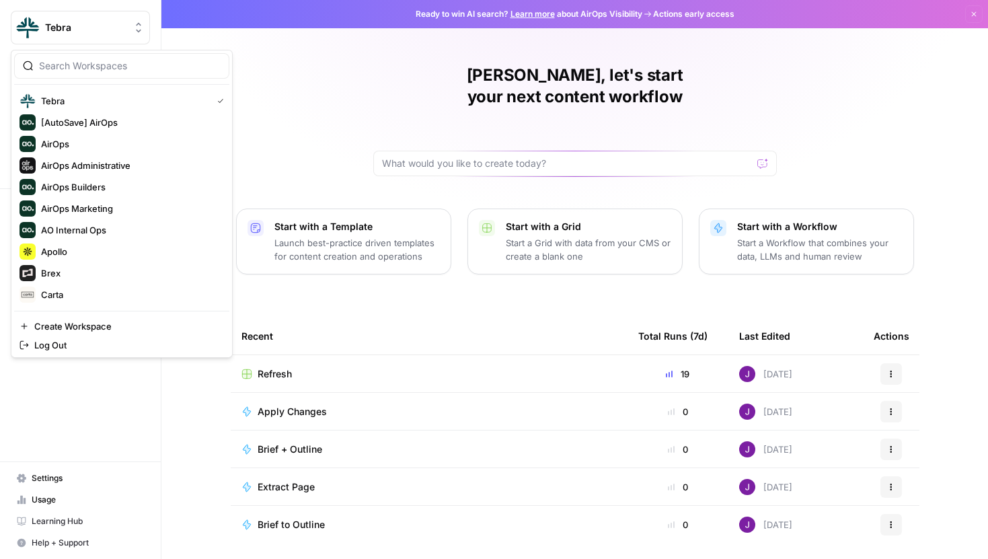
click at [105, 21] on span "Tebra" at bounding box center [85, 27] width 81 height 13
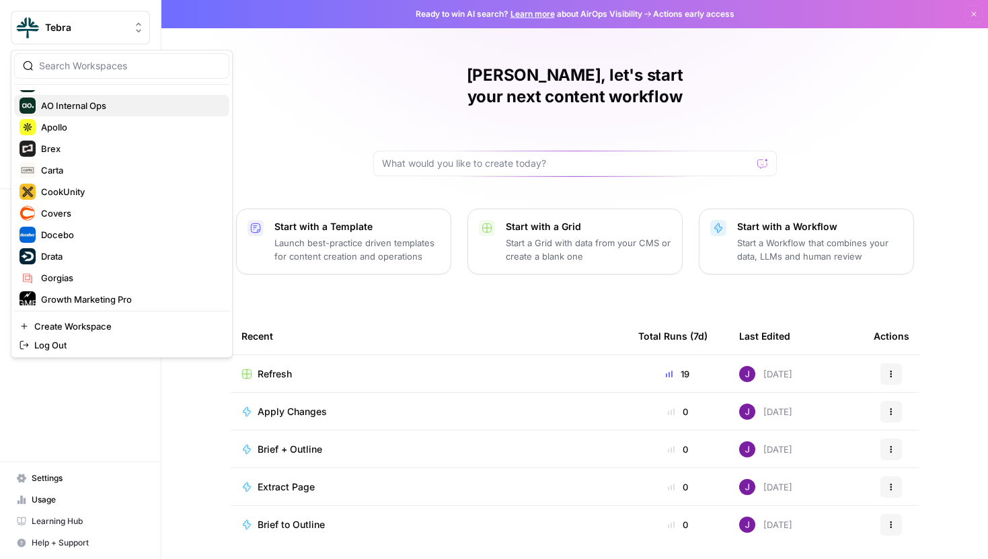
scroll to position [142, 0]
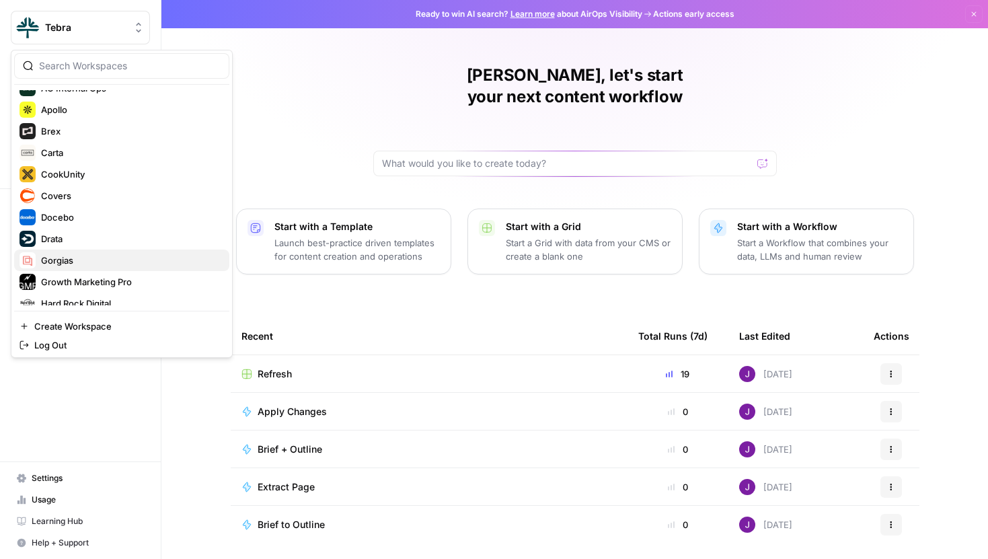
click at [69, 262] on span "Gorgias" at bounding box center [129, 259] width 177 height 13
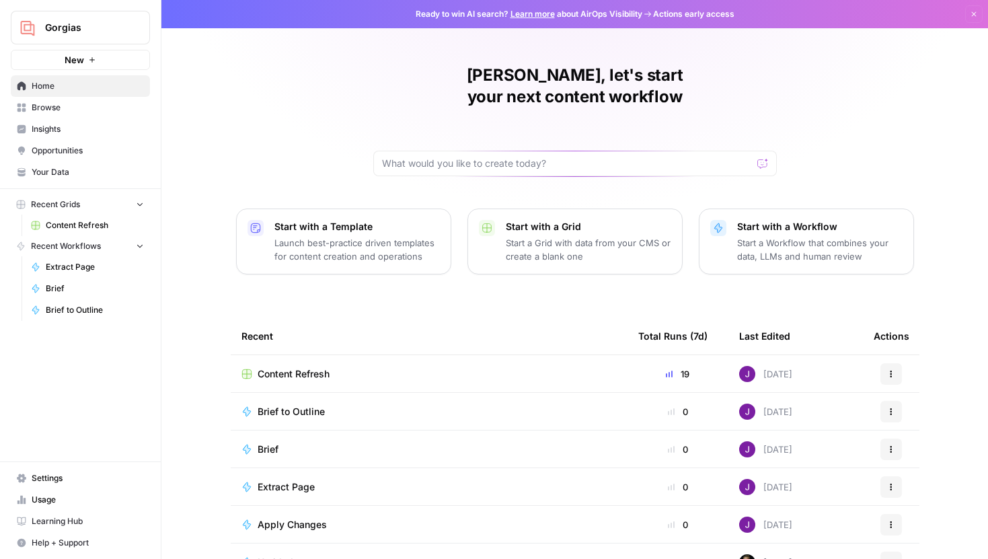
click at [56, 469] on link "Settings" at bounding box center [80, 478] width 139 height 22
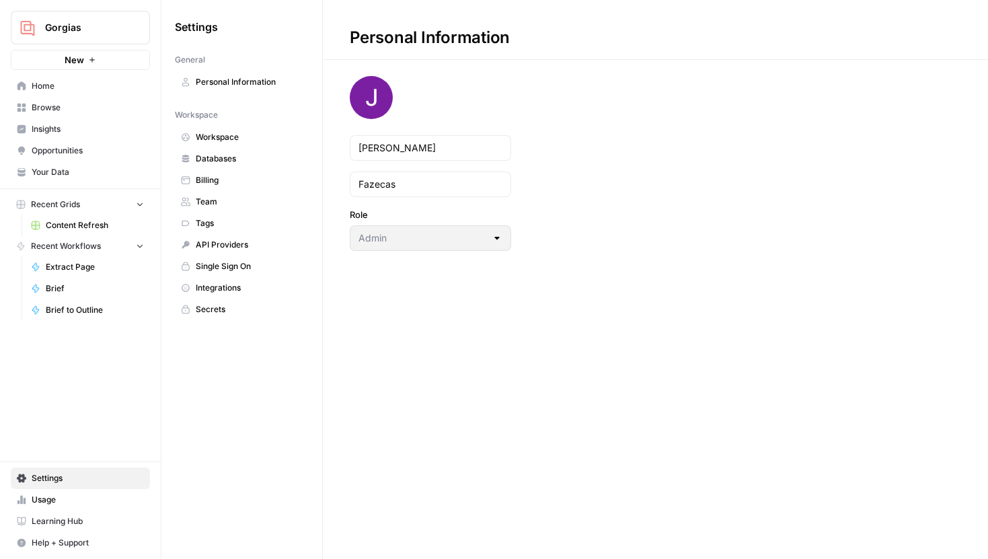
click at [215, 139] on span "Workspace" at bounding box center [249, 137] width 107 height 12
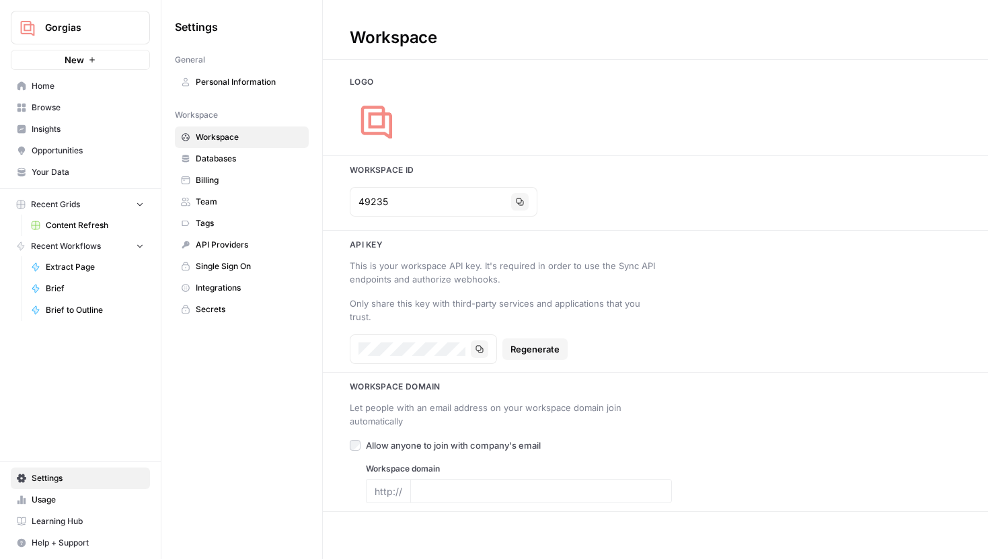
click at [206, 208] on link "Team" at bounding box center [242, 202] width 134 height 22
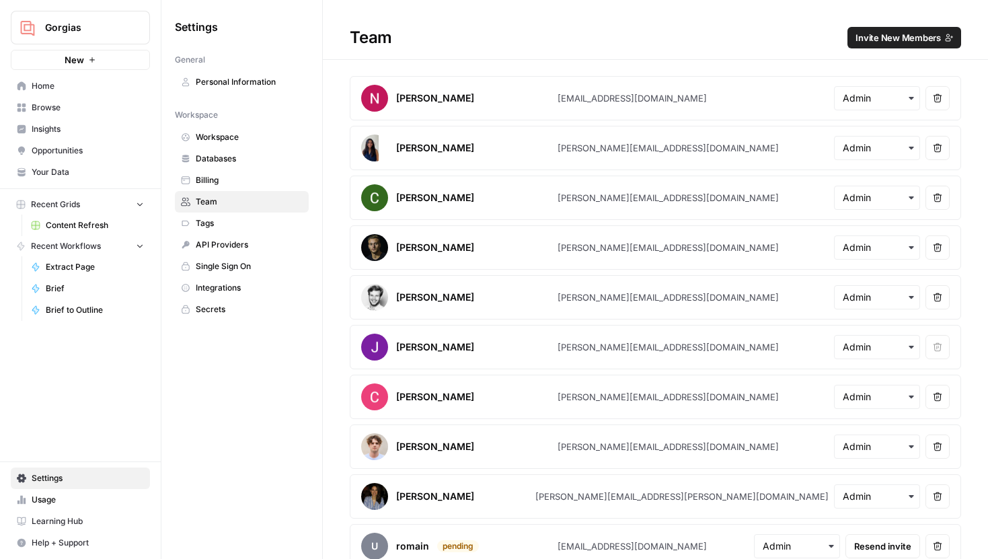
click at [895, 30] on button "Invite New Members" at bounding box center [904, 38] width 114 height 22
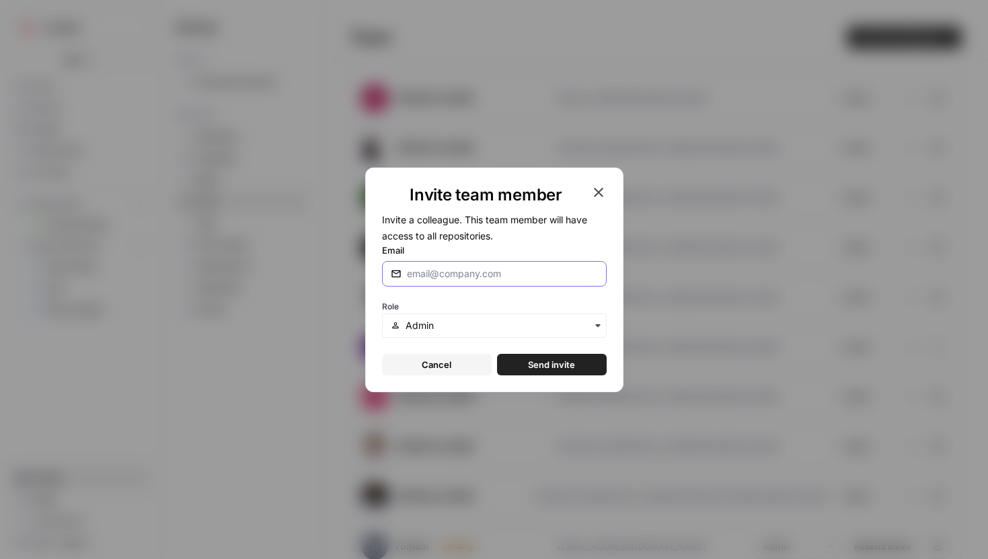
click at [515, 271] on input "Email" at bounding box center [502, 273] width 191 height 13
paste input "[EMAIL_ADDRESS][DOMAIN_NAME]"
type input "[EMAIL_ADDRESS][DOMAIN_NAME]"
click at [565, 366] on span "Send invite" at bounding box center [551, 364] width 47 height 13
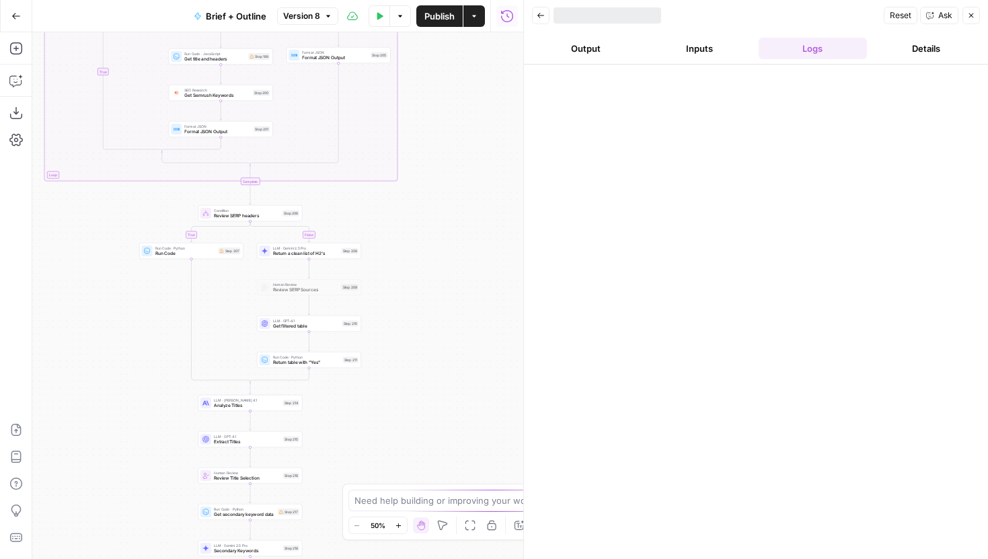
drag, startPoint x: 485, startPoint y: 354, endPoint x: 451, endPoint y: 227, distance: 131.4
click at [451, 227] on div "true false true false true false true false true false Workflow Input Settings …" at bounding box center [277, 295] width 491 height 526
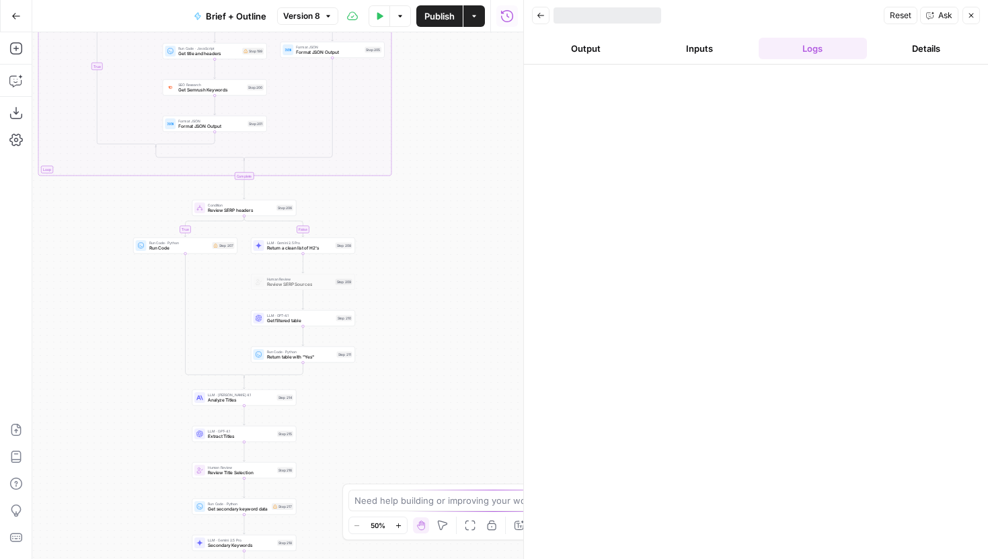
click at [429, 168] on div "true false true false true false true false true false Workflow Input Settings …" at bounding box center [277, 295] width 491 height 526
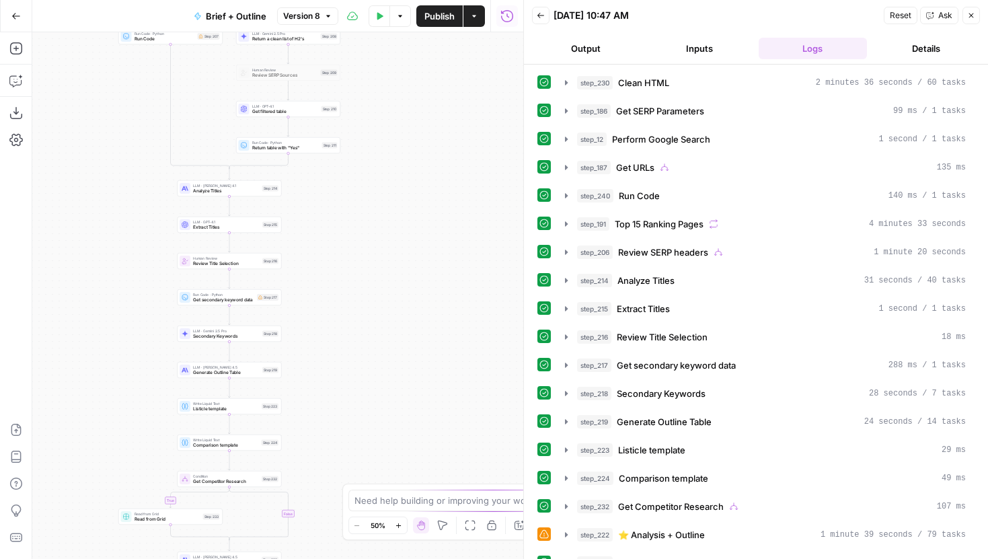
click at [410, 303] on div "true false true false true false true false true false Workflow Input Settings …" at bounding box center [277, 295] width 491 height 526
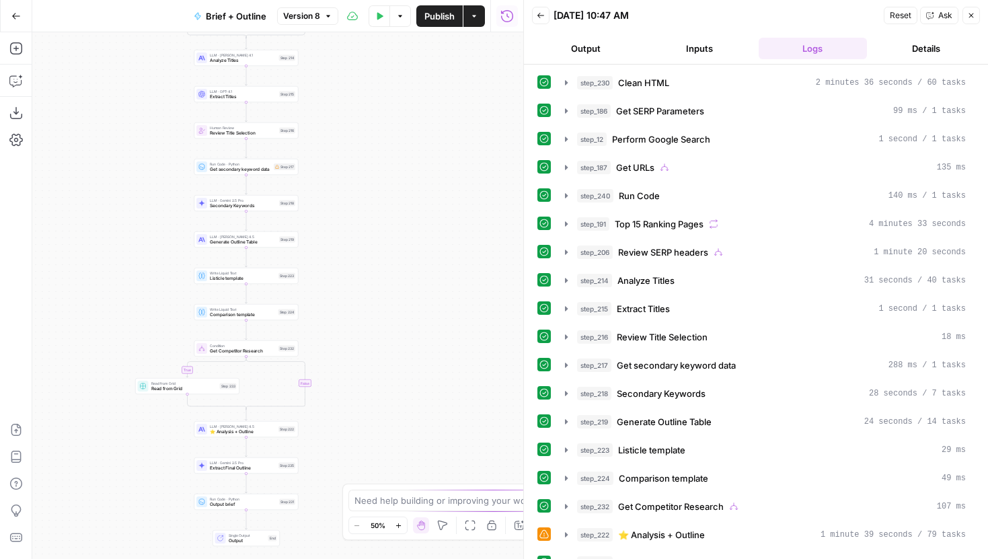
drag, startPoint x: 363, startPoint y: 331, endPoint x: 403, endPoint y: 111, distance: 224.2
click at [403, 111] on div "true false true false true false true false true false Workflow Input Settings …" at bounding box center [277, 295] width 491 height 526
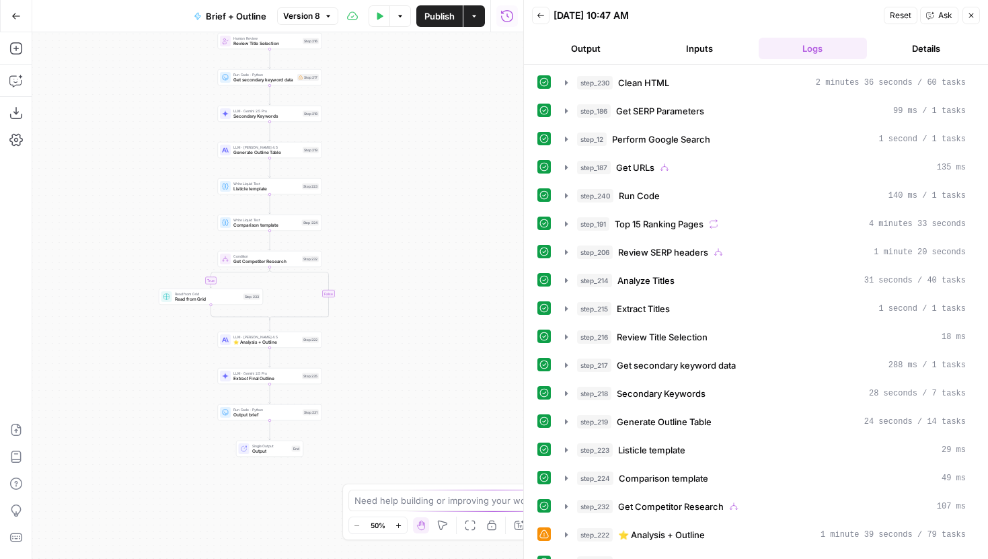
click at [296, 339] on span "⭐️ Analysis + Outline" at bounding box center [266, 342] width 66 height 7
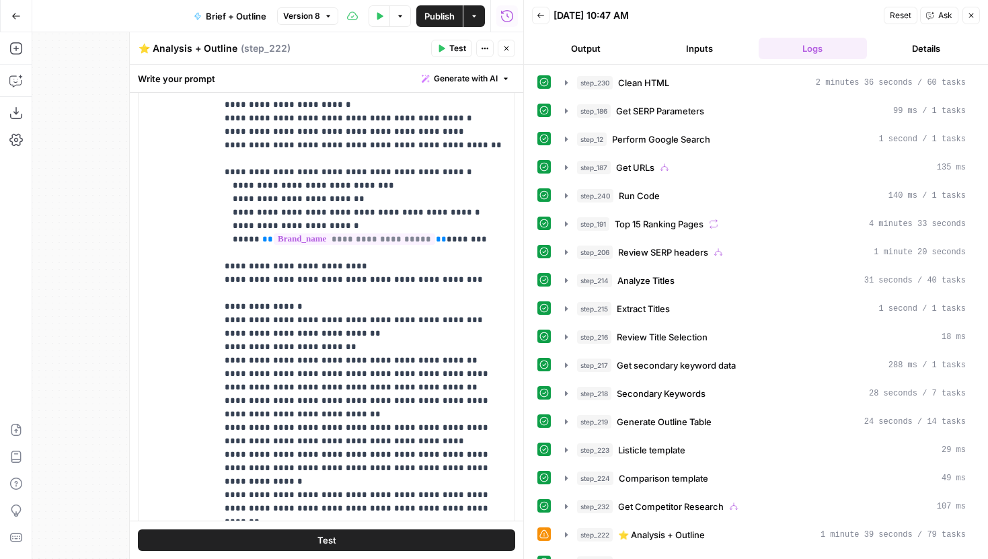
scroll to position [915, 0]
click at [443, 17] on span "Publish" at bounding box center [439, 15] width 30 height 13
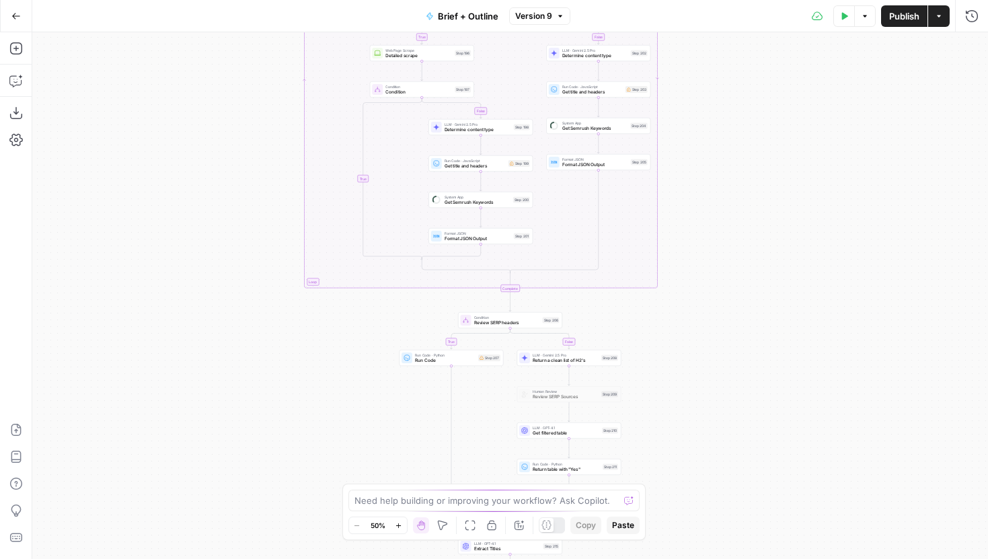
drag, startPoint x: 713, startPoint y: 401, endPoint x: 706, endPoint y: 297, distance: 104.4
click at [706, 298] on div "true false true false true false true false true false Workflow Input Settings …" at bounding box center [509, 295] width 955 height 526
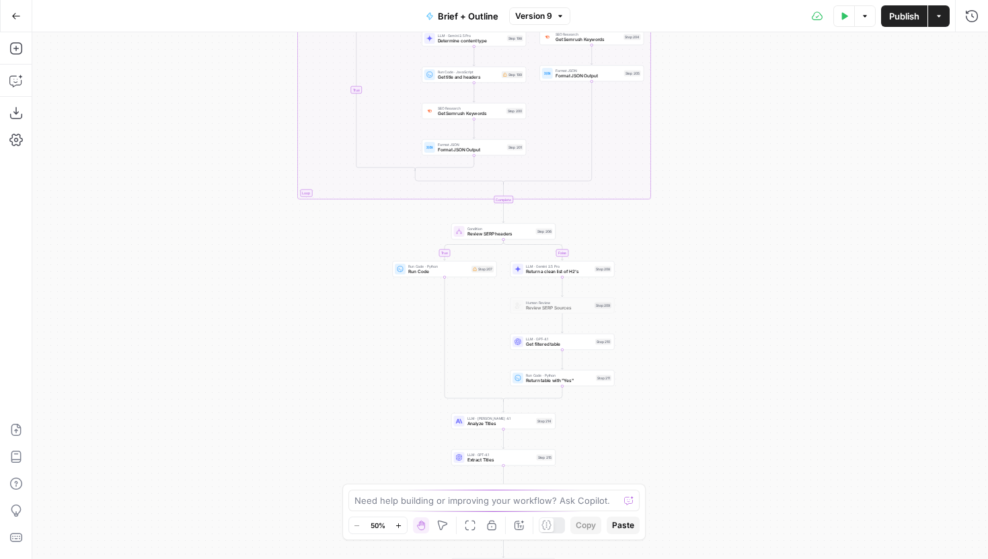
drag, startPoint x: 709, startPoint y: 232, endPoint x: 677, endPoint y: 364, distance: 135.7
click at [678, 361] on div "true false true false true false true false true false Workflow Input Settings …" at bounding box center [509, 295] width 955 height 526
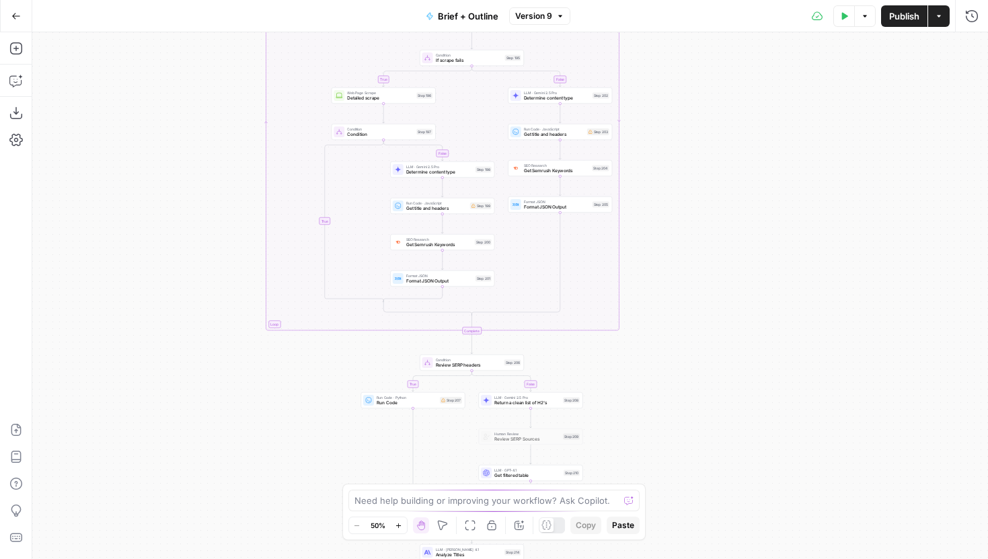
drag, startPoint x: 704, startPoint y: 272, endPoint x: 704, endPoint y: 352, distance: 80.7
click at [704, 352] on div "true false true false true false true false true false Workflow Input Settings …" at bounding box center [509, 295] width 955 height 526
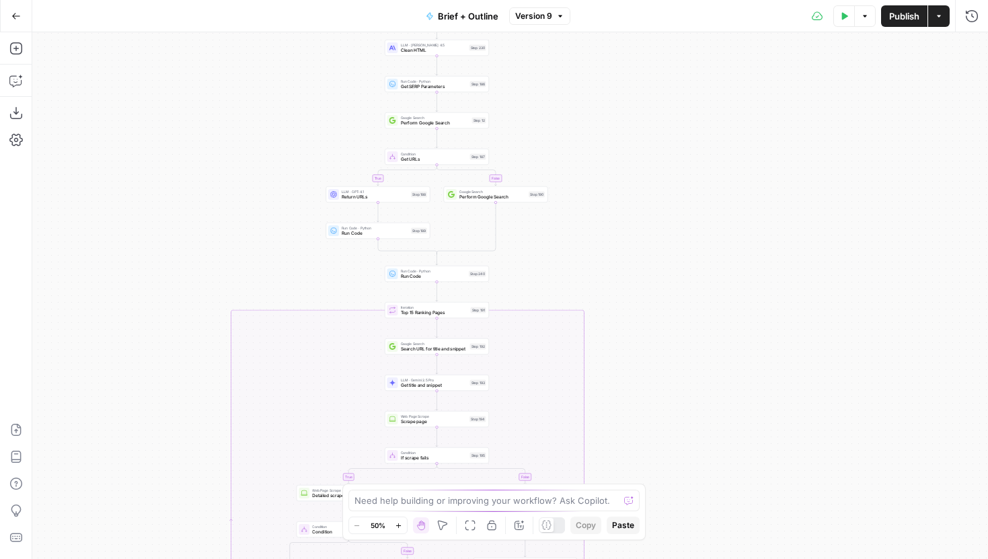
drag, startPoint x: 717, startPoint y: 184, endPoint x: 668, endPoint y: 401, distance: 222.5
click at [668, 401] on div "true false true false true false true false true false Workflow Input Settings …" at bounding box center [509, 295] width 955 height 526
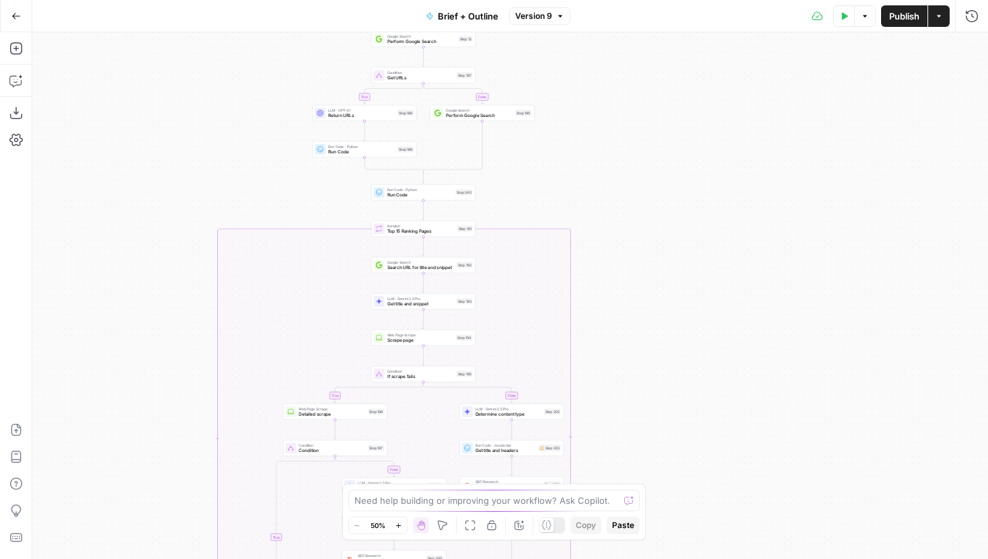
drag, startPoint x: 633, startPoint y: 344, endPoint x: 633, endPoint y: 204, distance: 140.5
click at [633, 204] on div "true false true false true false true false true false Workflow Input Settings …" at bounding box center [509, 295] width 955 height 526
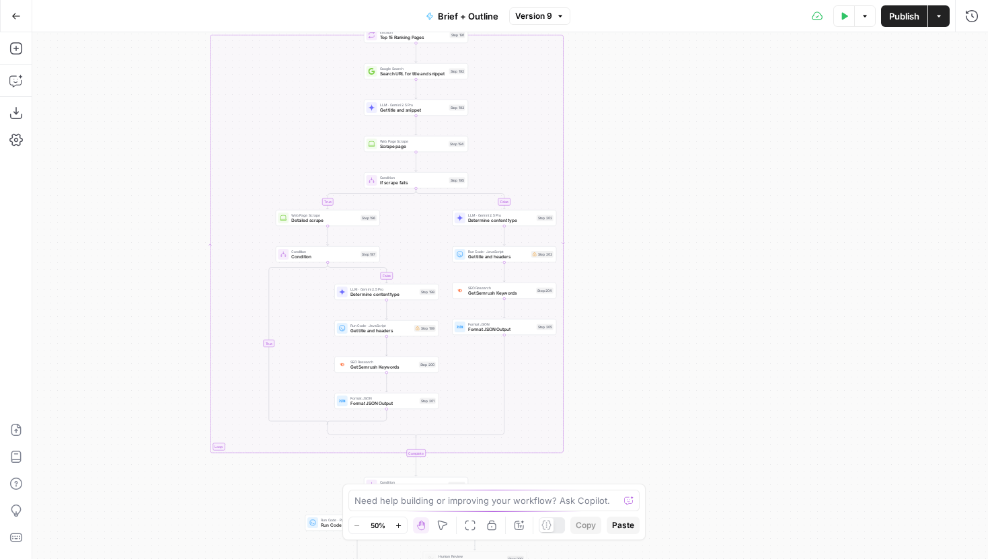
drag, startPoint x: 669, startPoint y: 215, endPoint x: 666, endPoint y: 129, distance: 86.1
click at [666, 129] on div "true false true false true false true false true false Workflow Input Settings …" at bounding box center [509, 295] width 955 height 526
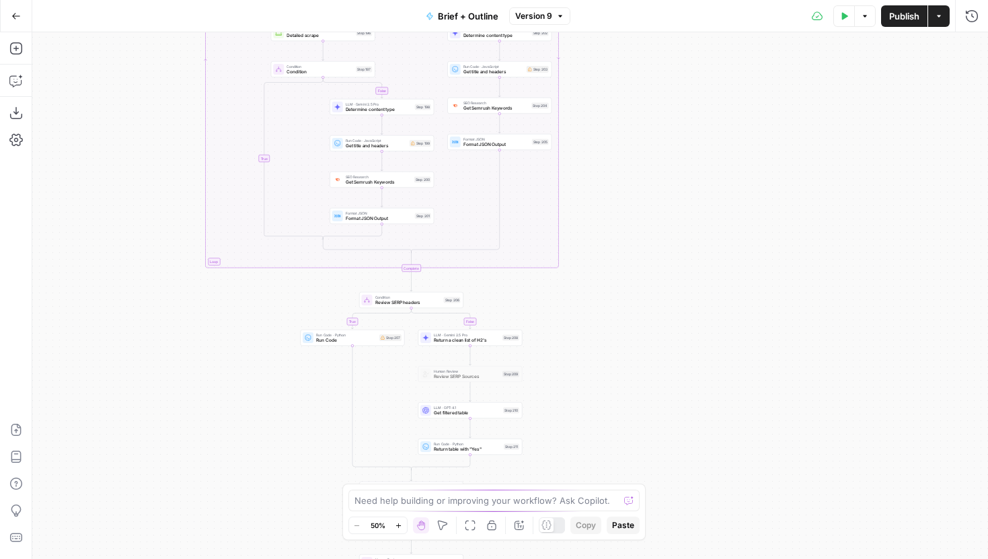
drag, startPoint x: 664, startPoint y: 210, endPoint x: 663, endPoint y: 147, distance: 63.2
click at [663, 147] on div "true false true false true false true false true false Workflow Input Settings …" at bounding box center [509, 295] width 955 height 526
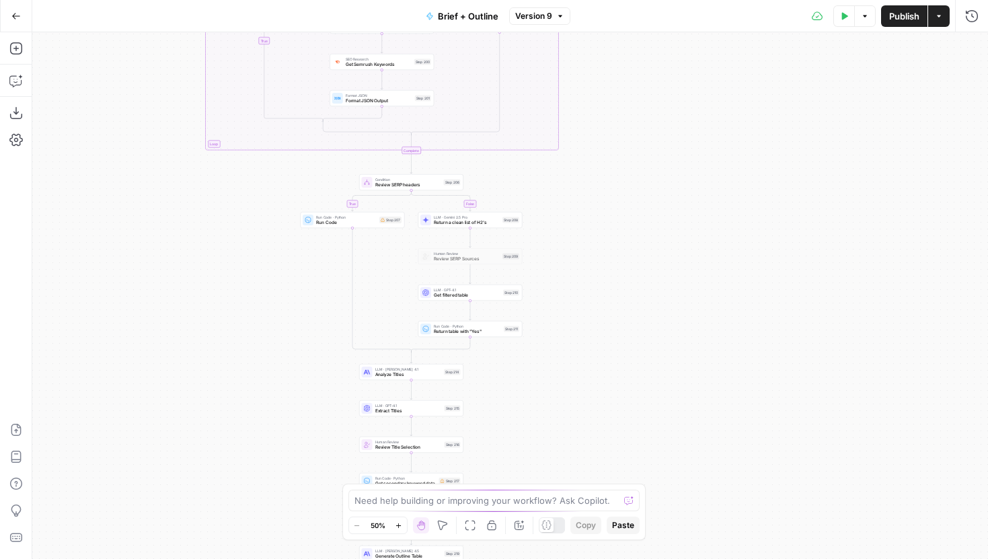
drag, startPoint x: 640, startPoint y: 233, endPoint x: 640, endPoint y: 149, distance: 84.0
click at [640, 149] on div "true false true false true false true false true false Workflow Input Settings …" at bounding box center [509, 295] width 955 height 526
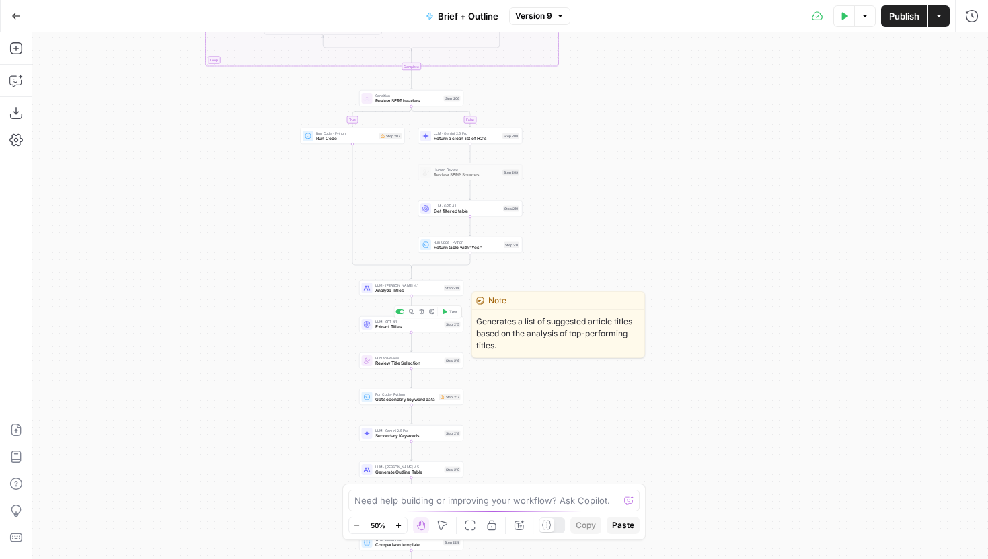
click at [403, 284] on span "LLM · Claude Opus 4.1" at bounding box center [408, 284] width 67 height 5
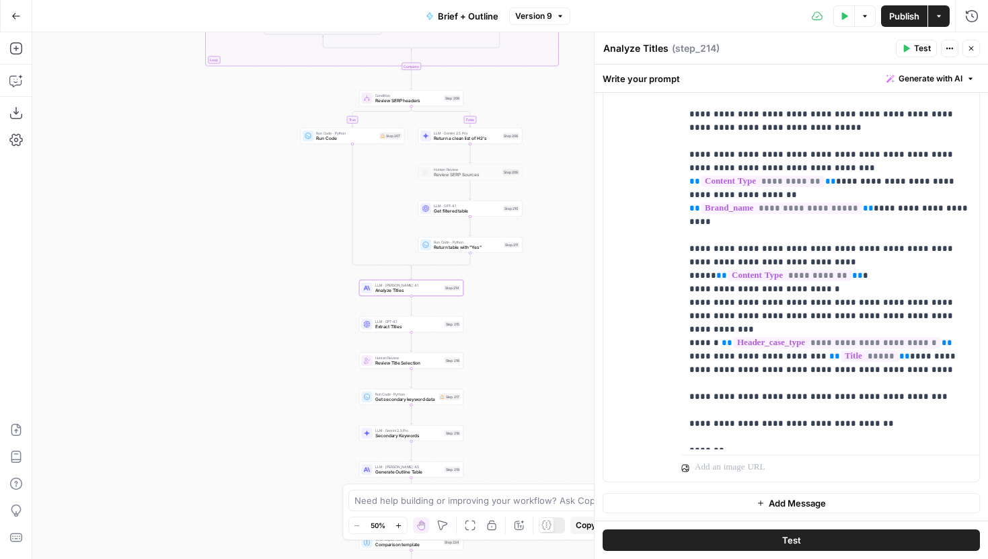
scroll to position [360, 0]
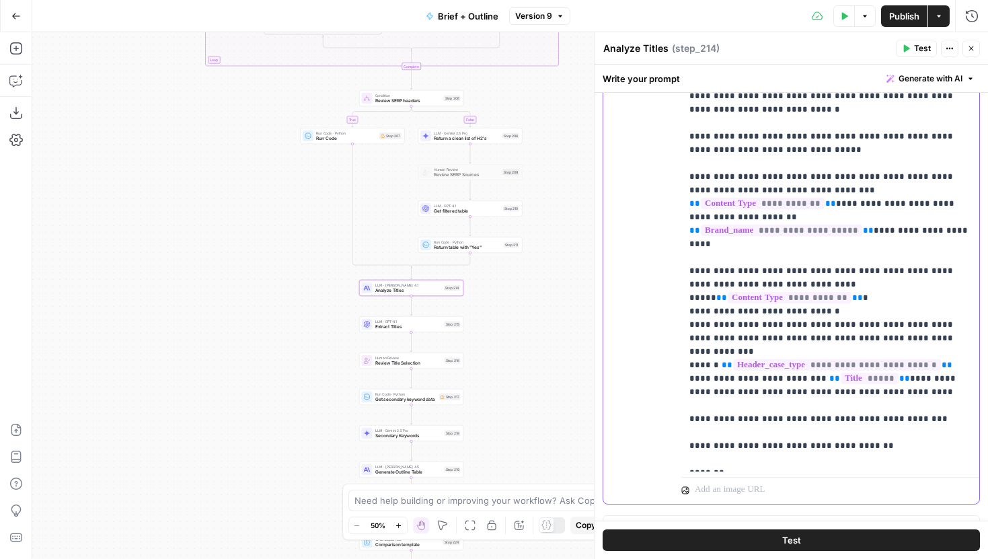
drag, startPoint x: 852, startPoint y: 309, endPoint x: 900, endPoint y: 313, distance: 47.9
drag, startPoint x: 912, startPoint y: 311, endPoint x: 848, endPoint y: 313, distance: 64.6
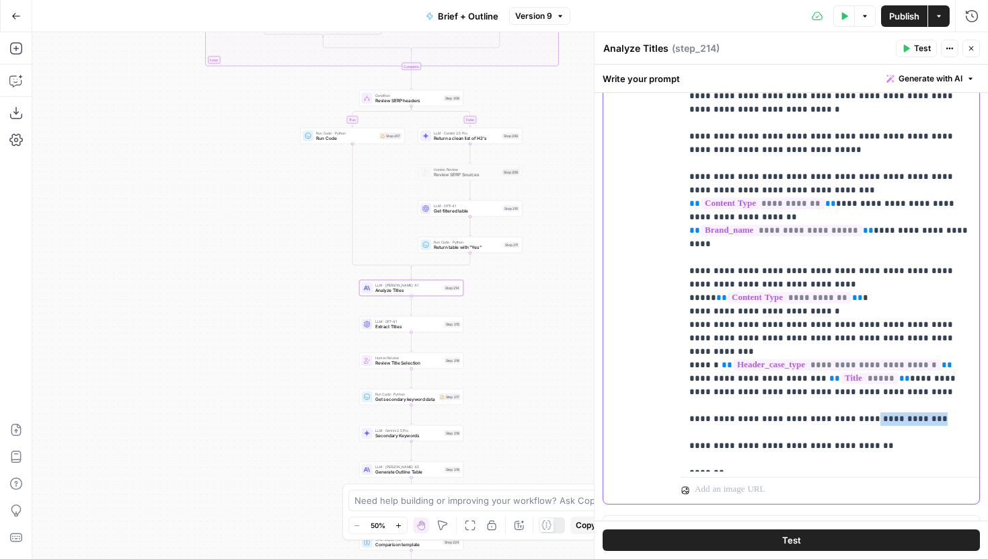
copy p "**********"
click at [829, 344] on p "**********" at bounding box center [830, 2] width 282 height 955
click at [813, 354] on p "**********" at bounding box center [830, 2] width 282 height 955
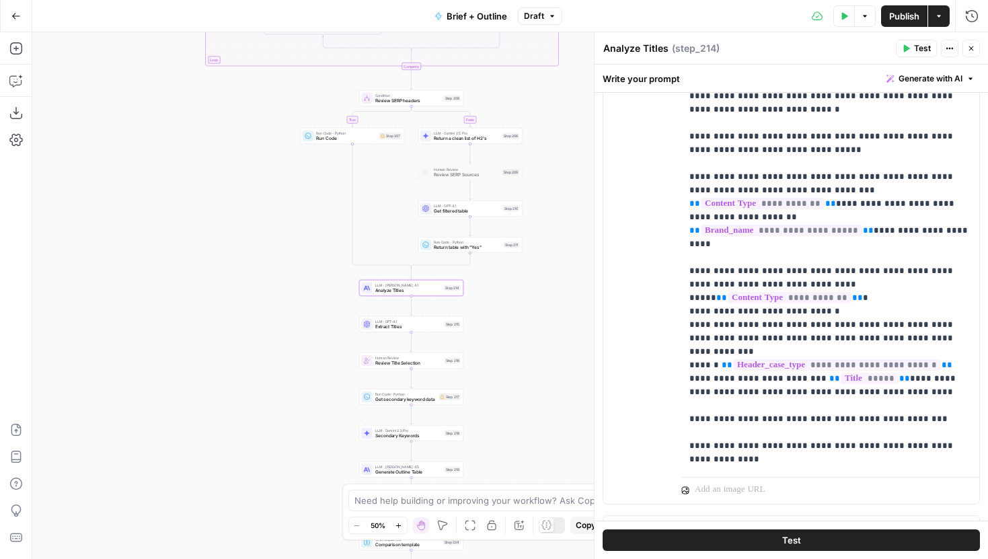
click at [815, 545] on button "Test" at bounding box center [790, 540] width 377 height 22
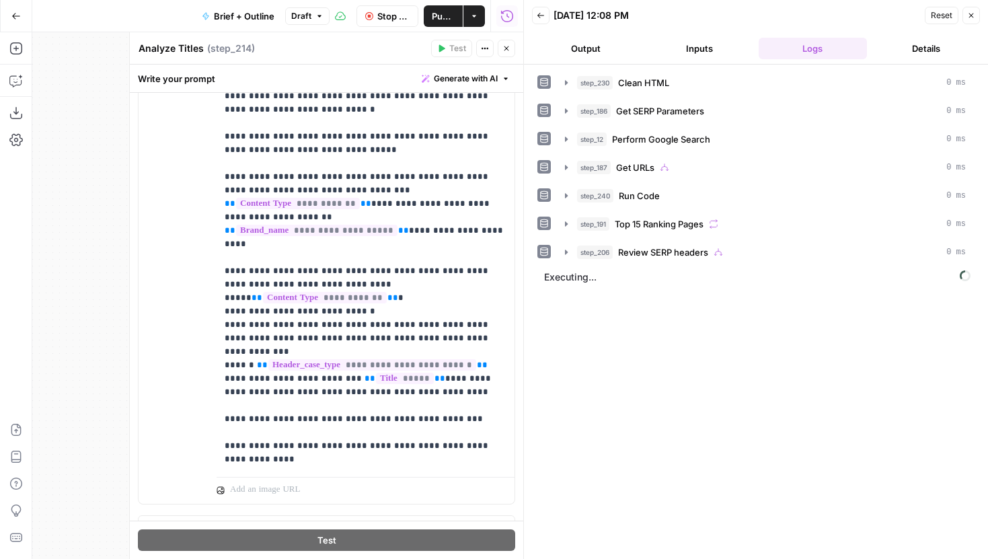
click at [505, 50] on icon "button" at bounding box center [506, 48] width 8 height 8
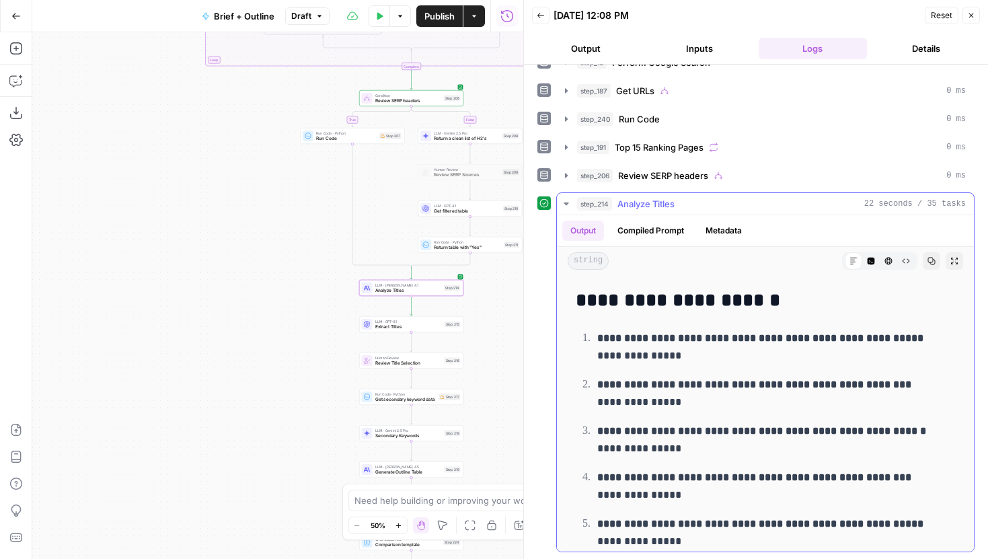
scroll to position [891, 0]
click at [437, 13] on span "Publish" at bounding box center [439, 15] width 30 height 13
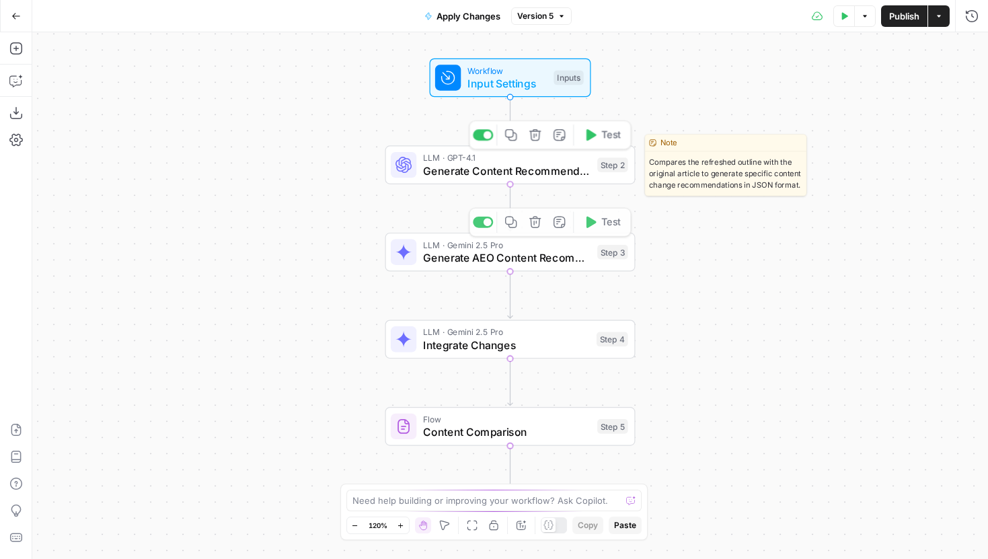
click at [484, 173] on span "Generate Content Recommendations" at bounding box center [507, 171] width 168 height 16
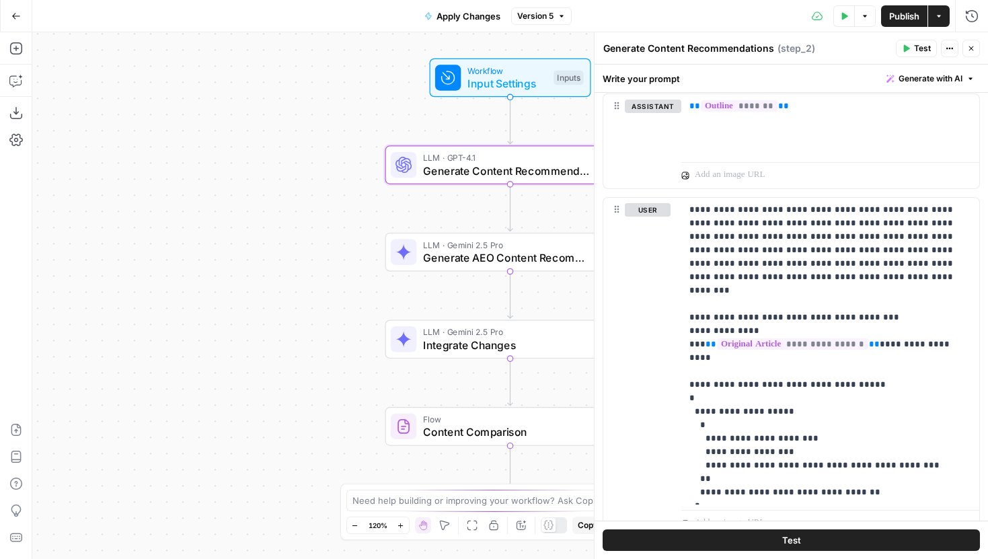
scroll to position [362, 0]
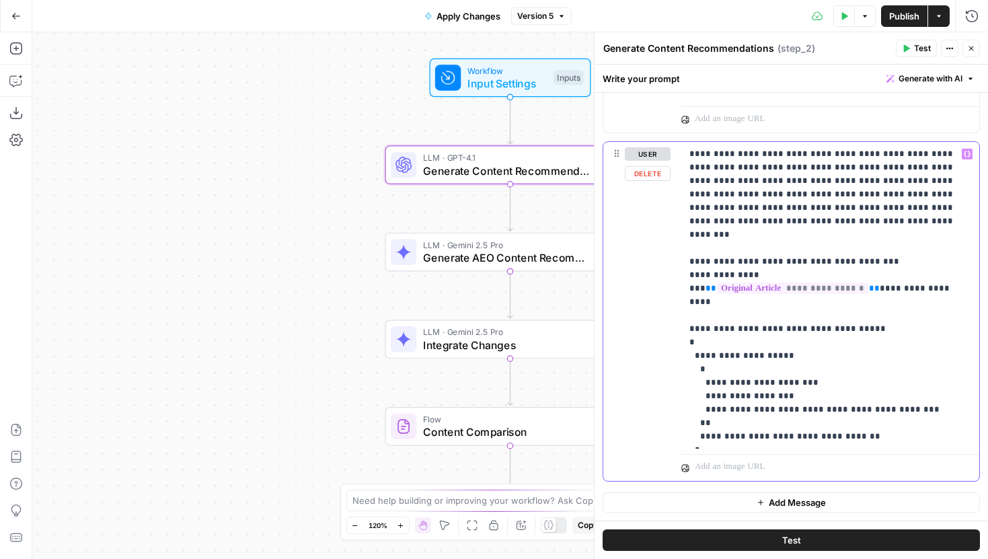
click at [819, 223] on p "**********" at bounding box center [830, 295] width 282 height 296
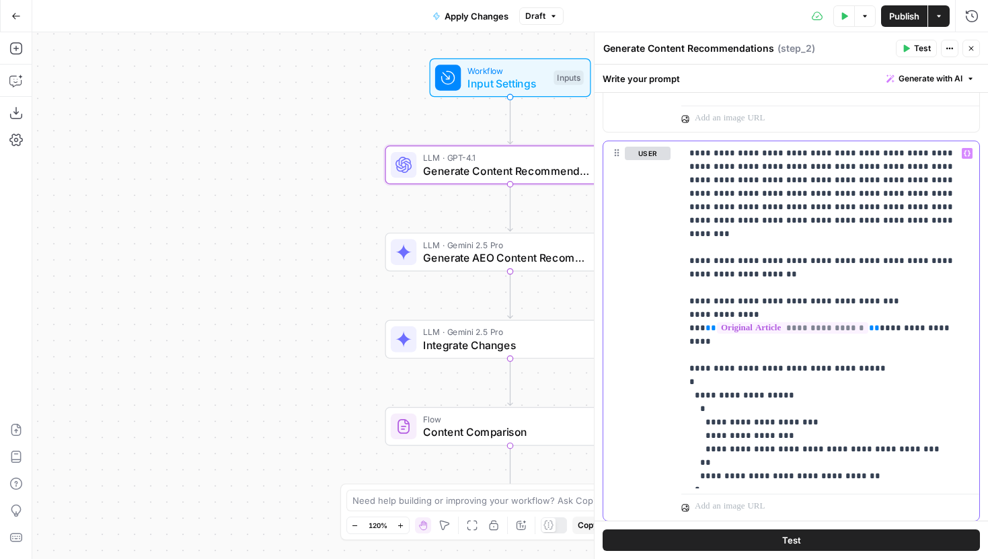
scroll to position [378, 0]
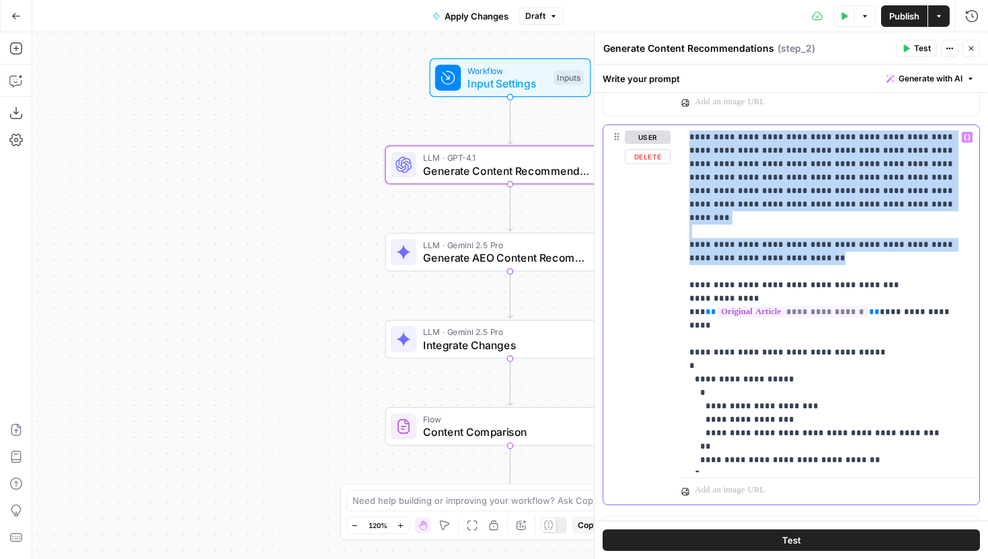
drag, startPoint x: 806, startPoint y: 246, endPoint x: 686, endPoint y: 138, distance: 161.3
click at [686, 138] on div "**********" at bounding box center [830, 298] width 298 height 347
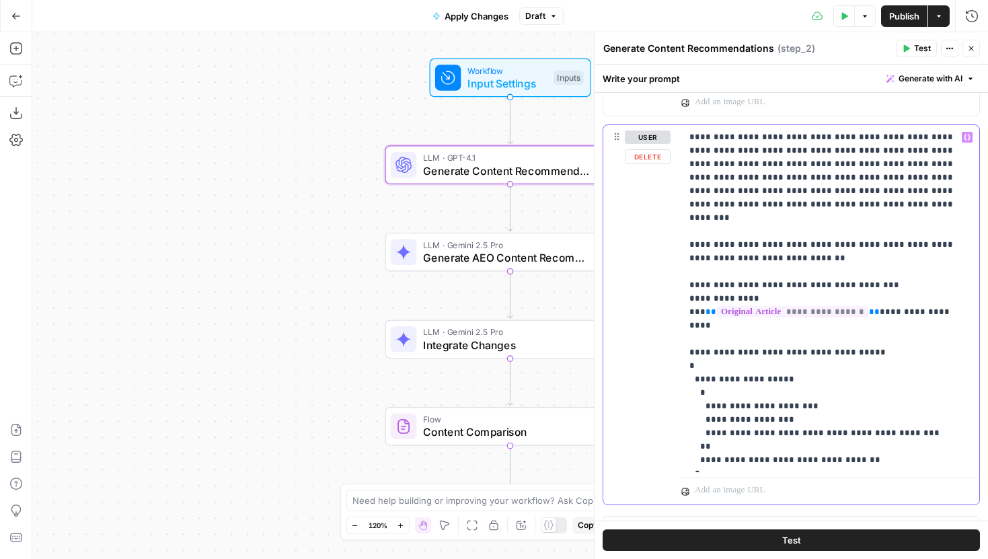
click at [705, 148] on p "**********" at bounding box center [830, 298] width 282 height 336
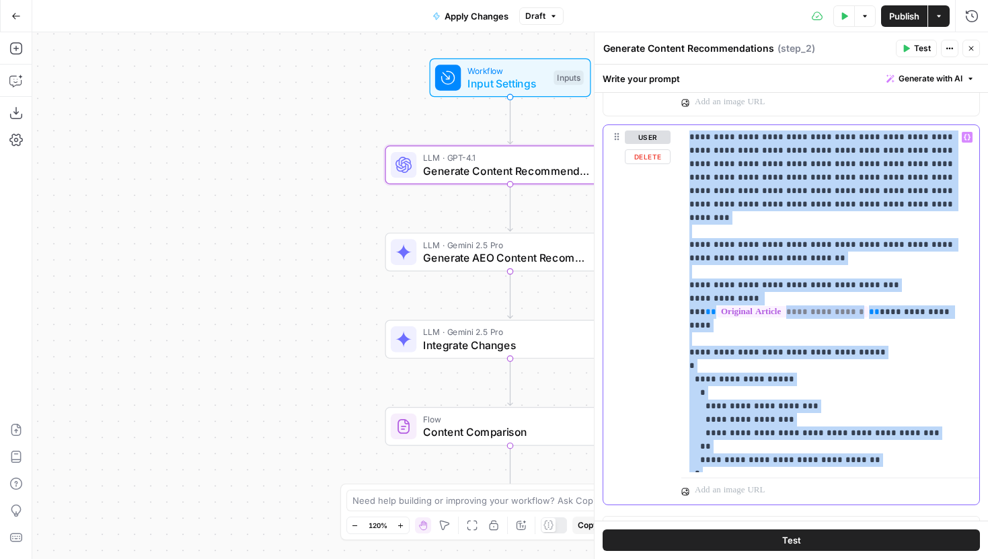
drag, startPoint x: 688, startPoint y: 135, endPoint x: 788, endPoint y: 467, distance: 346.0
click at [788, 467] on div "**********" at bounding box center [830, 298] width 298 height 347
click at [788, 464] on p "**********" at bounding box center [830, 298] width 282 height 336
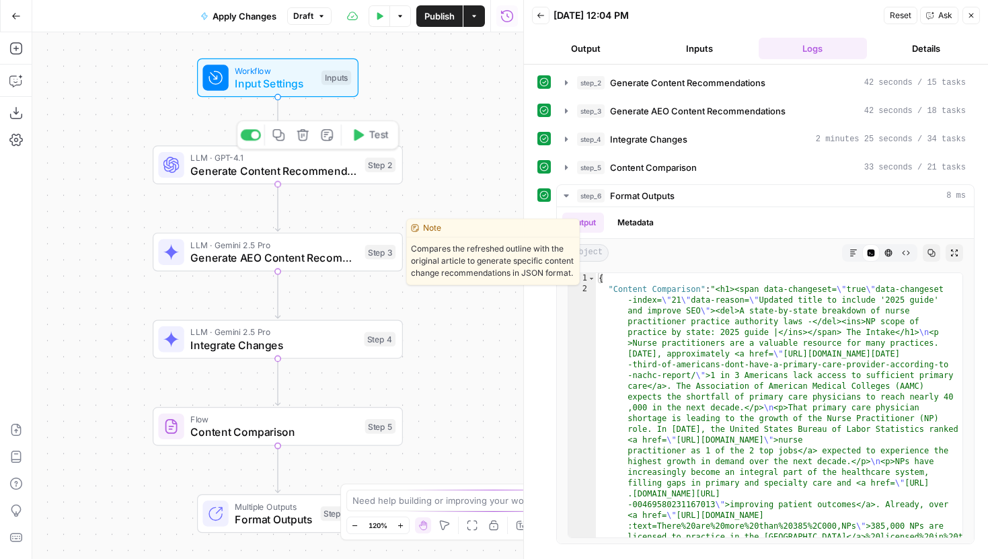
click at [347, 171] on span "Generate Content Recommendations" at bounding box center [274, 171] width 168 height 16
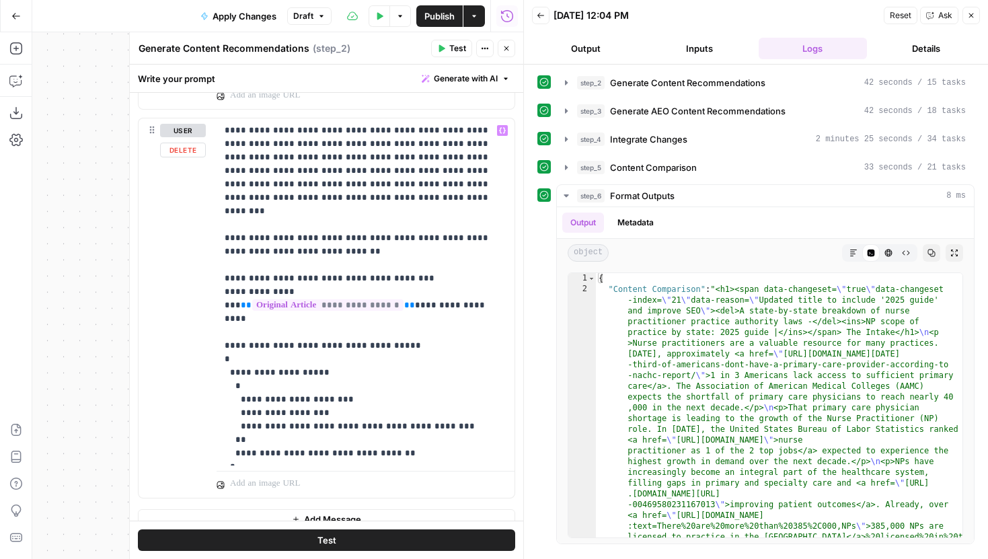
scroll to position [388, 0]
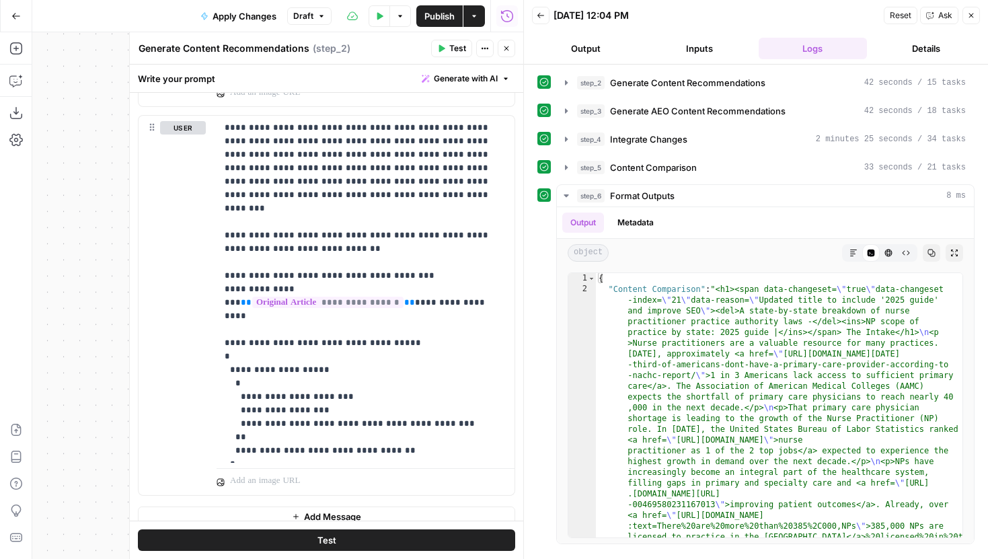
click at [366, 550] on button "Test" at bounding box center [326, 540] width 377 height 22
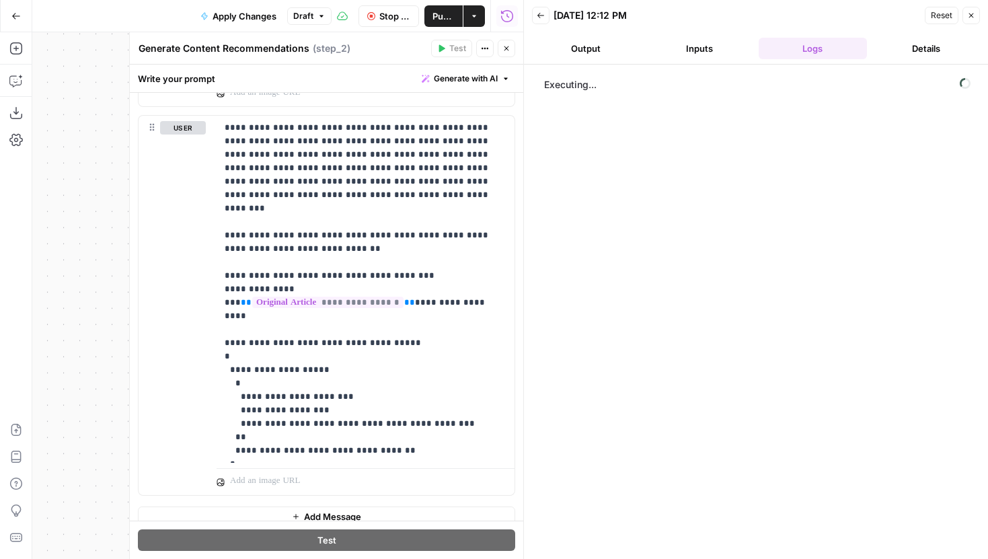
click at [510, 51] on button "Close" at bounding box center [505, 48] width 17 height 17
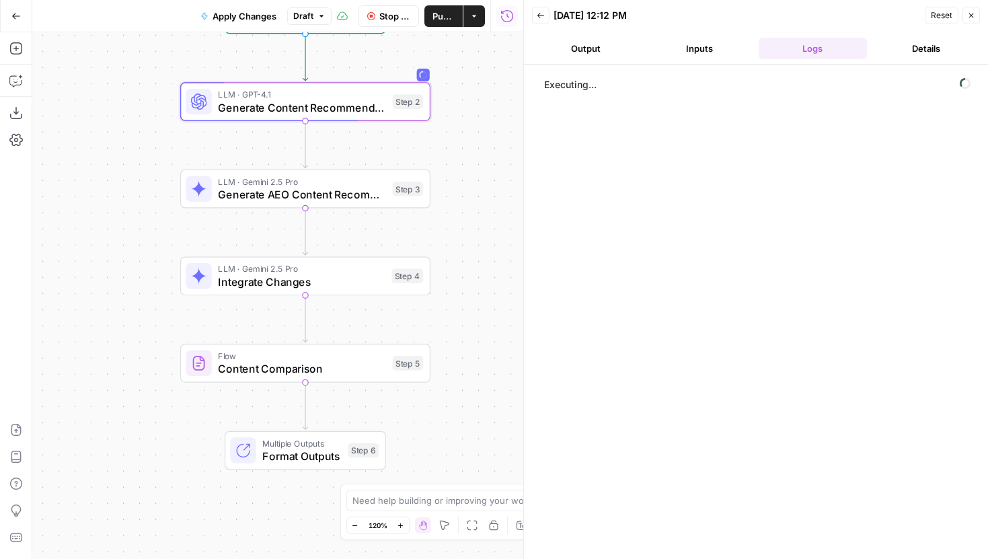
drag, startPoint x: 442, startPoint y: 275, endPoint x: 469, endPoint y: 214, distance: 66.5
click at [469, 214] on div "Workflow Input Settings Inputs LLM · GPT-4.1 Generate Content Recommendations S…" at bounding box center [277, 295] width 491 height 526
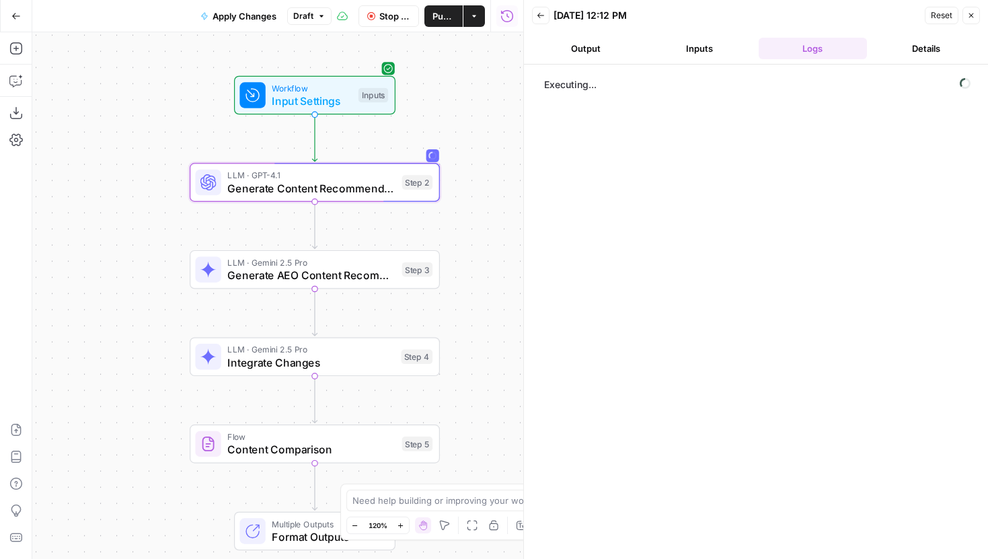
drag, startPoint x: 460, startPoint y: 153, endPoint x: 469, endPoint y: 233, distance: 81.2
click at [469, 233] on div "Workflow Input Settings Inputs LLM · GPT-4.1 Generate Content Recommendations S…" at bounding box center [277, 295] width 491 height 526
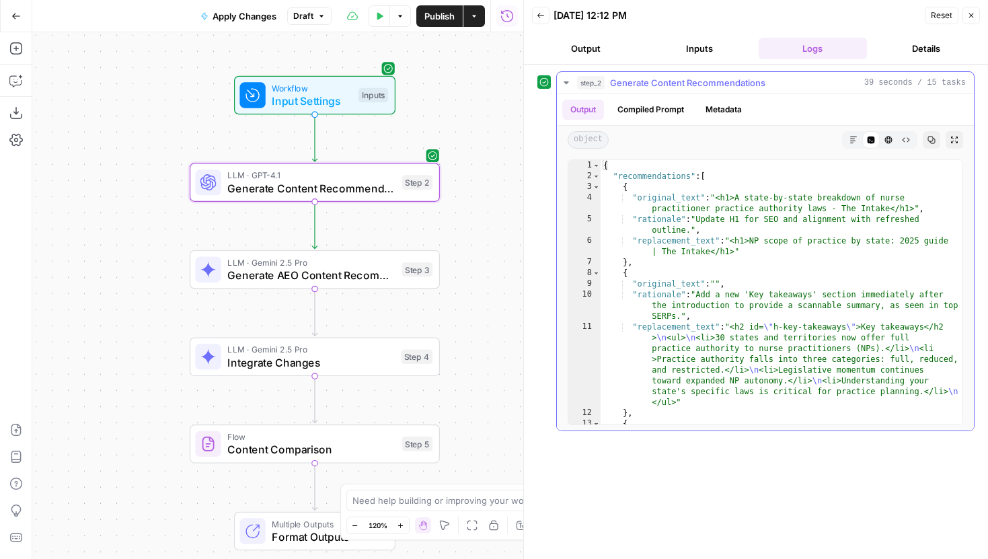
type textarea "*"
click at [723, 270] on div "{ "recommendations" : [ { "original_text" : "<h1>A state-by-state breakdown of …" at bounding box center [781, 313] width 362 height 307
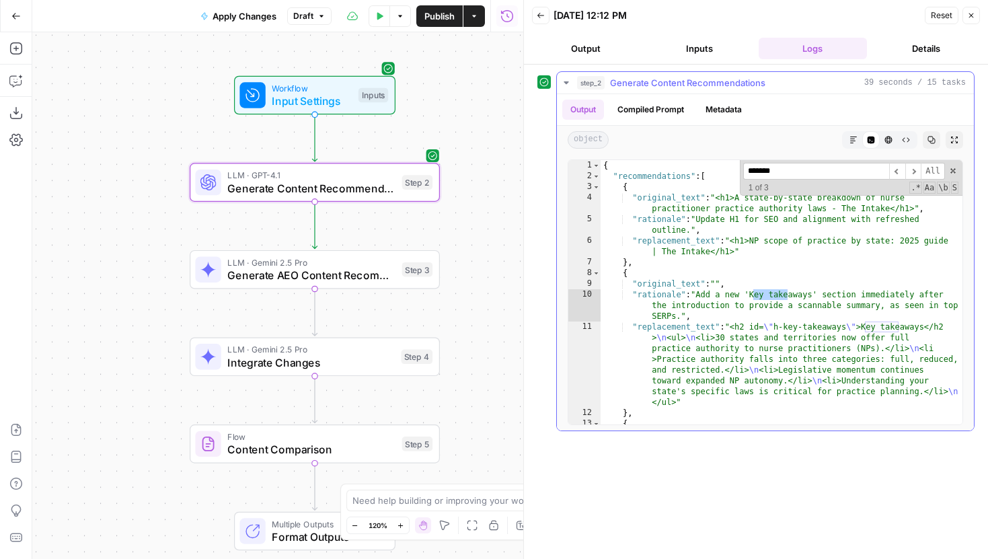
type input "*******"
click at [661, 114] on button "Compiled Prompt" at bounding box center [650, 109] width 83 height 20
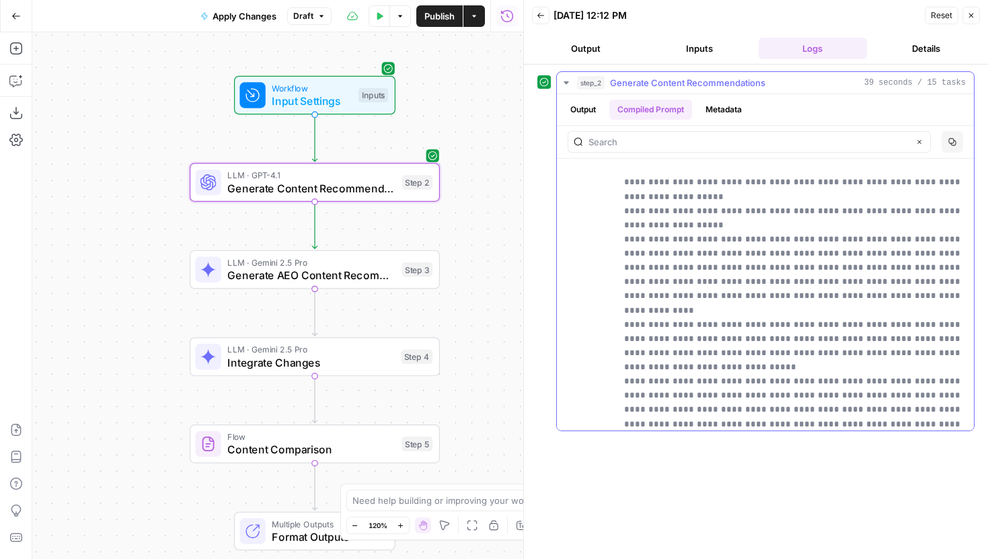
scroll to position [0, 0]
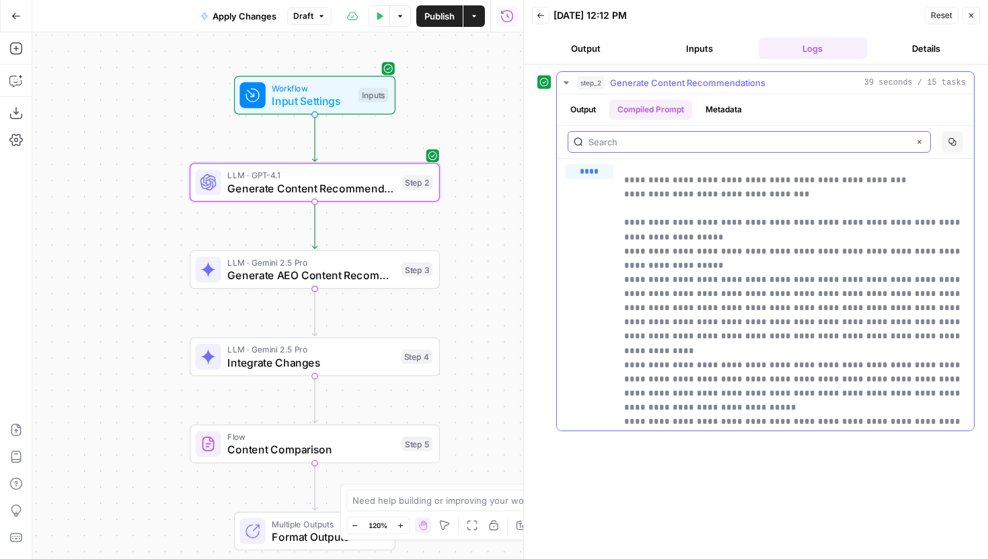
click at [719, 142] on input "text" at bounding box center [748, 141] width 320 height 13
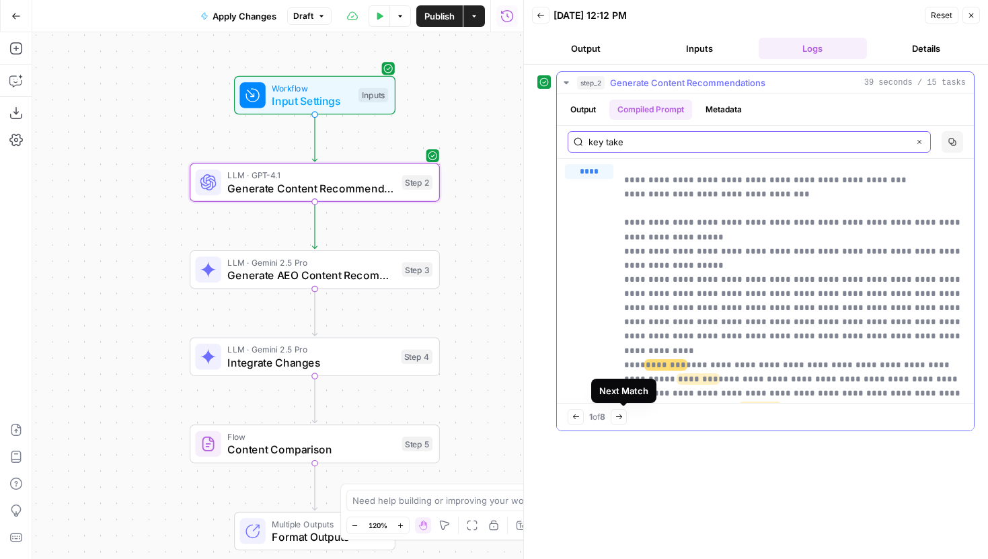
type input "key take"
click at [621, 415] on icon "button" at bounding box center [618, 416] width 6 height 5
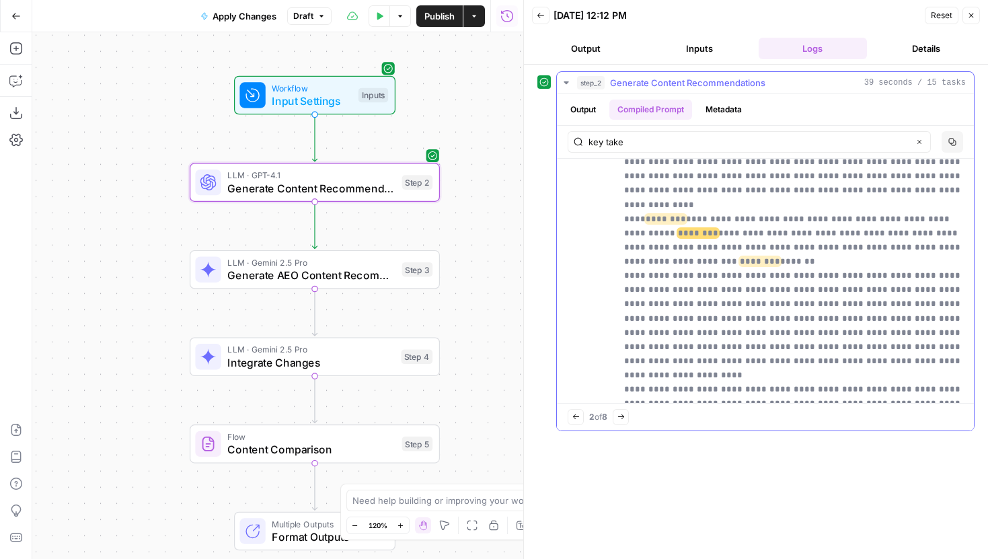
scroll to position [159, 0]
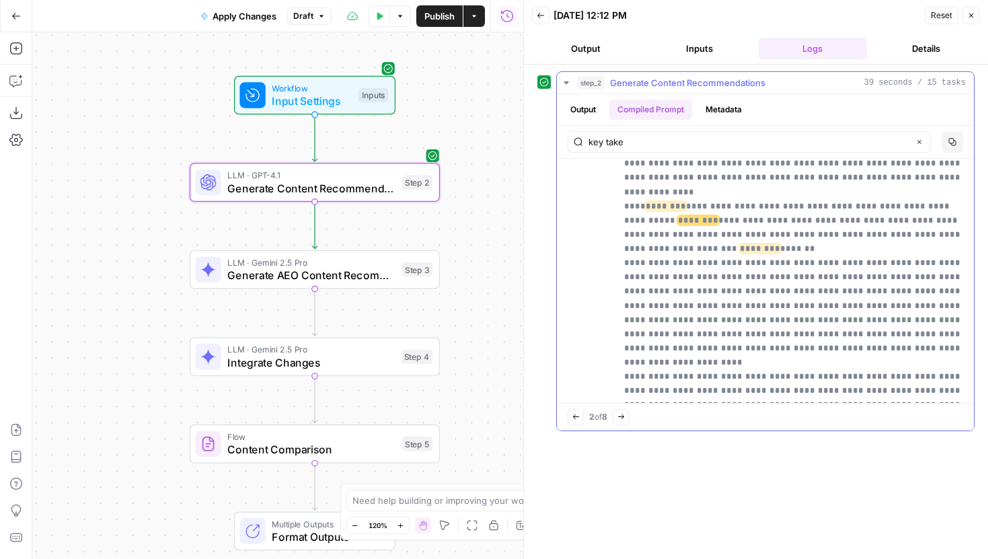
click at [625, 415] on icon "button" at bounding box center [620, 416] width 7 height 7
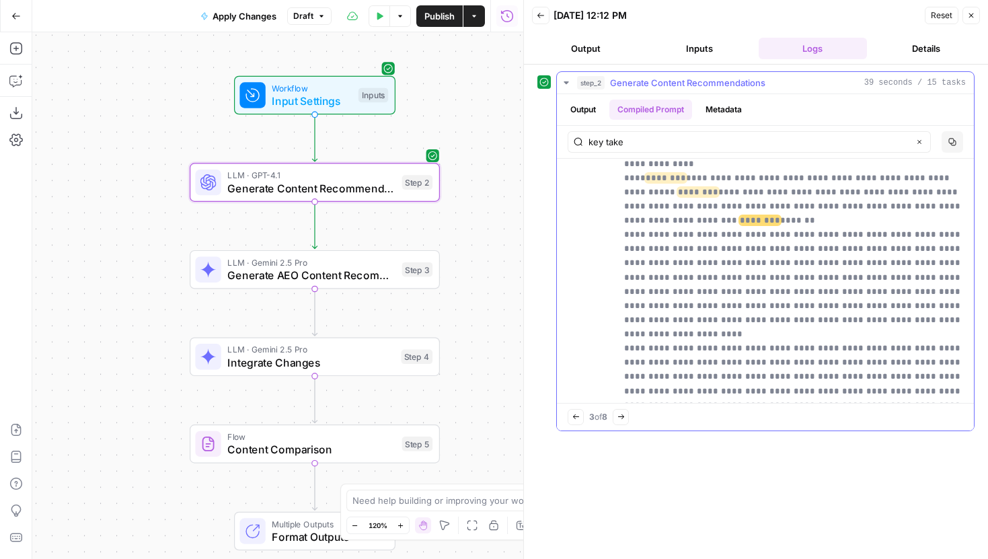
click at [625, 415] on icon "button" at bounding box center [620, 416] width 7 height 7
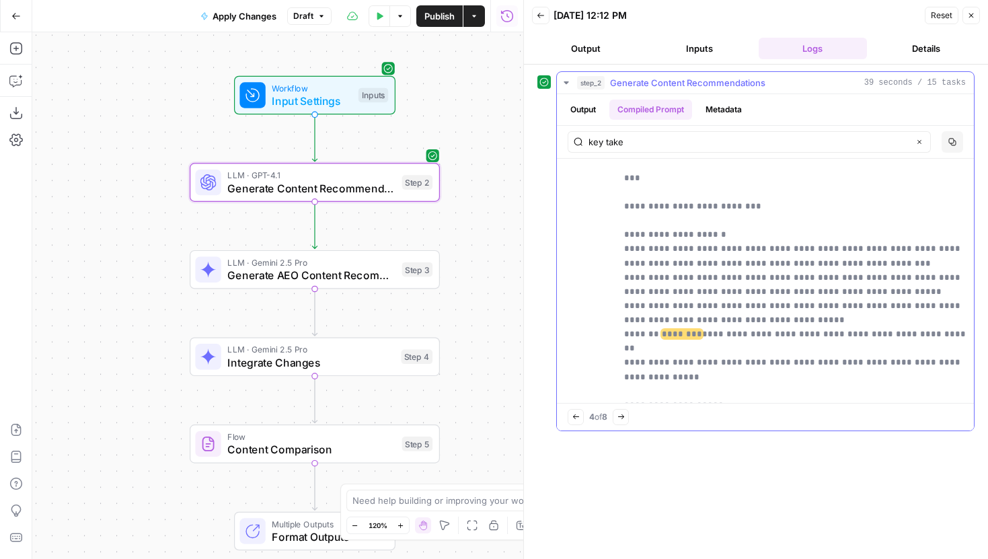
click at [625, 415] on icon "button" at bounding box center [620, 416] width 7 height 7
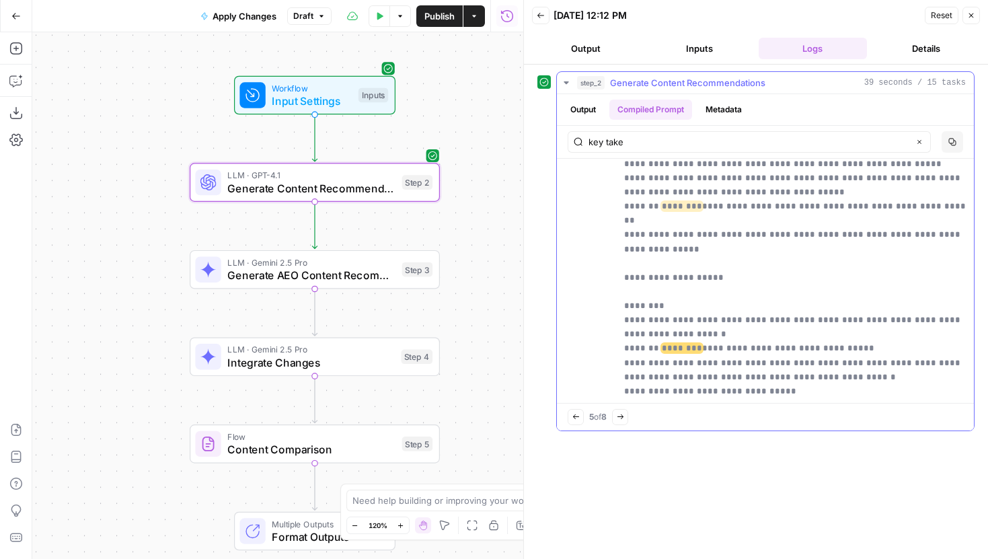
click at [624, 415] on icon "button" at bounding box center [619, 416] width 7 height 7
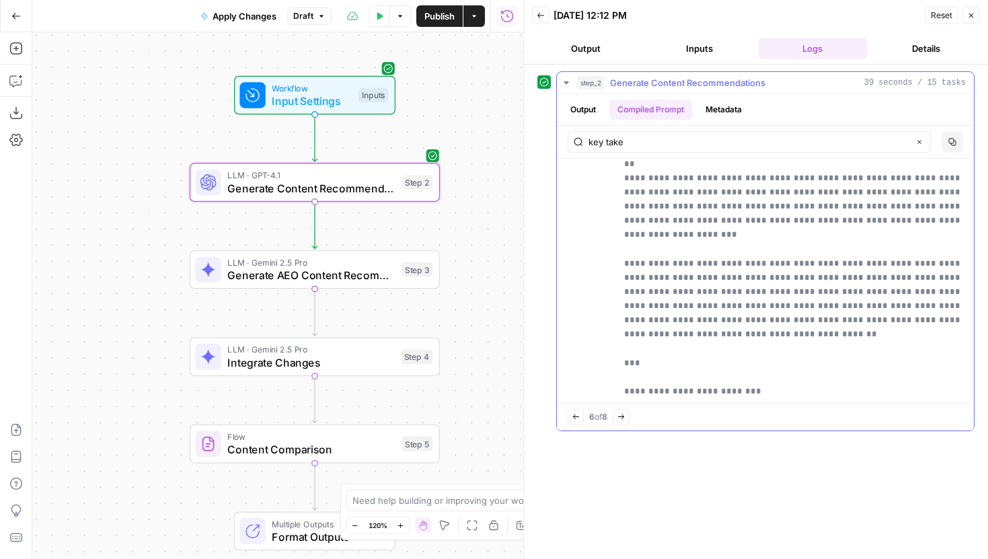
click at [625, 415] on icon "button" at bounding box center [620, 416] width 7 height 7
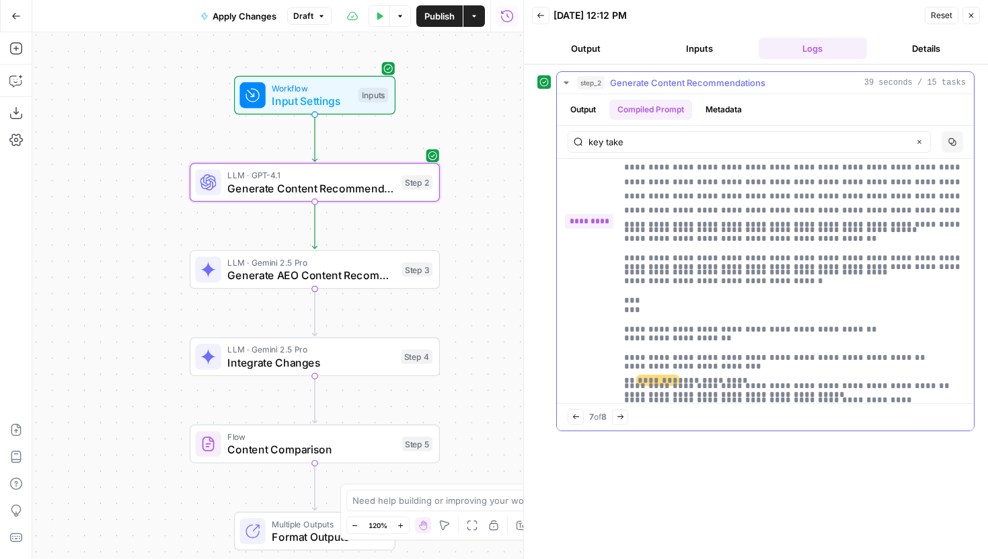
click at [623, 418] on icon "button" at bounding box center [619, 416] width 7 height 7
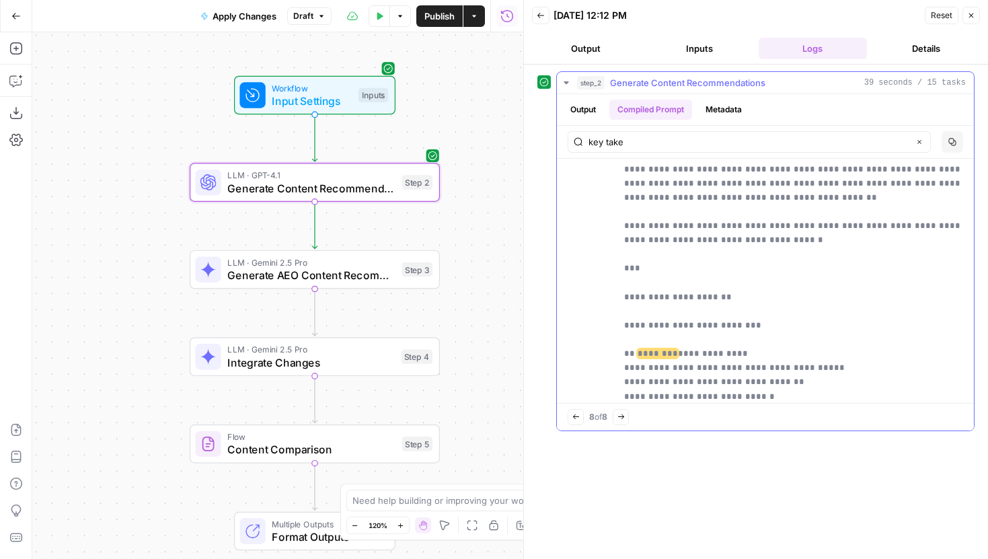
scroll to position [6810, 0]
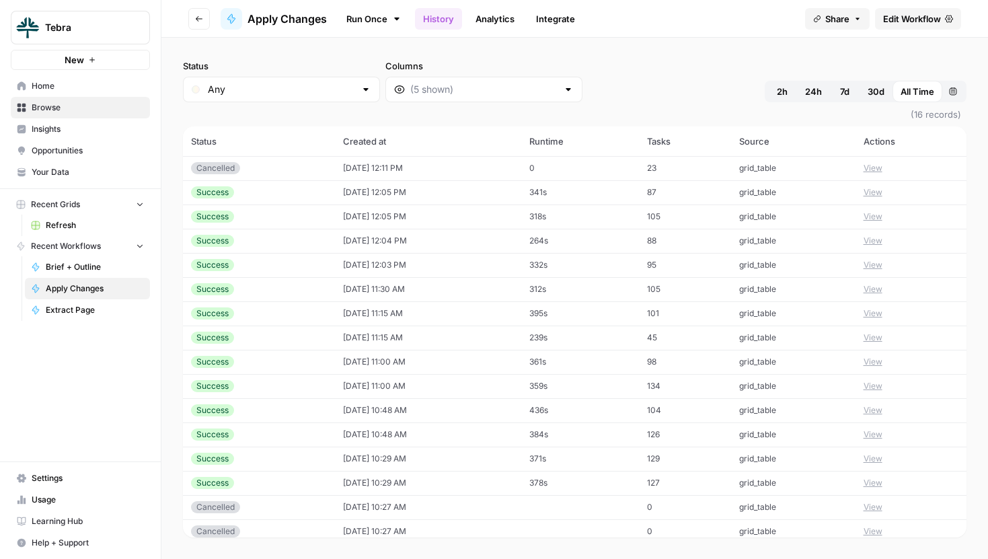
click at [873, 219] on button "View" at bounding box center [872, 216] width 19 height 12
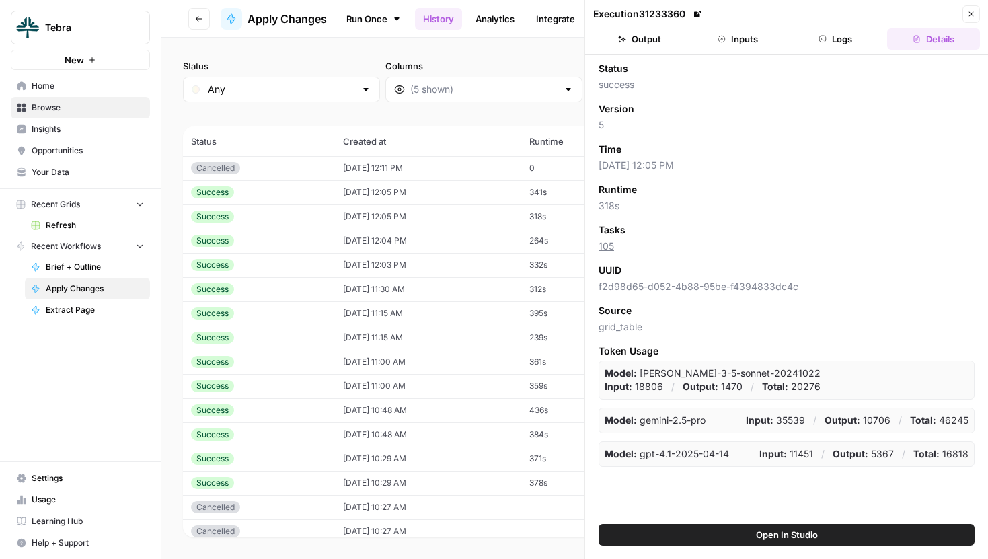
click at [759, 39] on button "Inputs" at bounding box center [737, 39] width 93 height 22
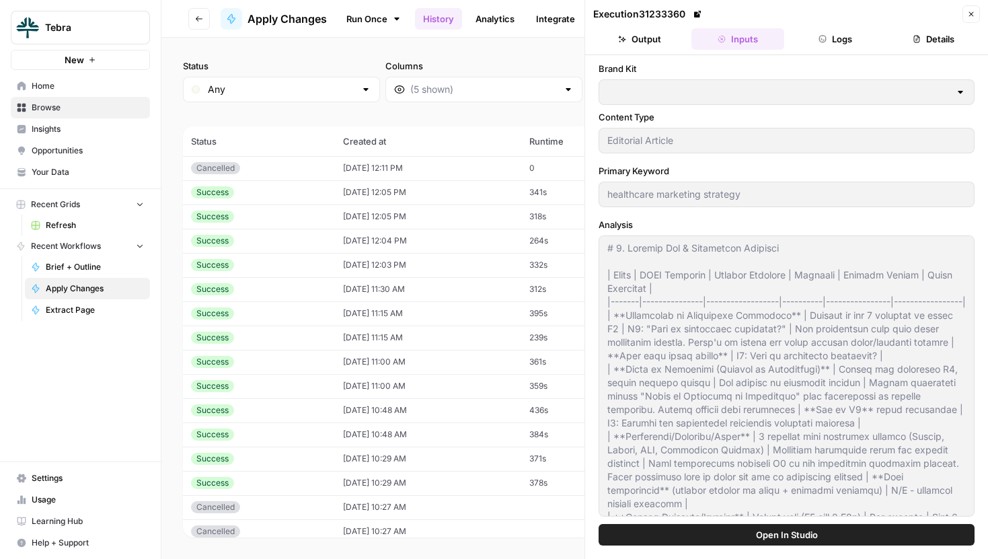
type input "Tebra"
click at [973, 15] on icon "button" at bounding box center [971, 14] width 8 height 8
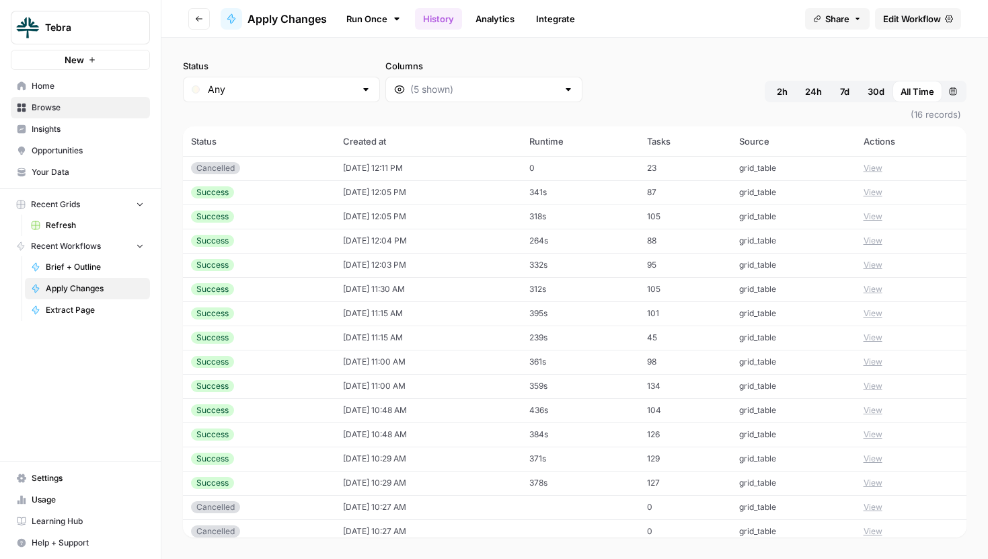
click at [882, 266] on button "View" at bounding box center [872, 265] width 19 height 12
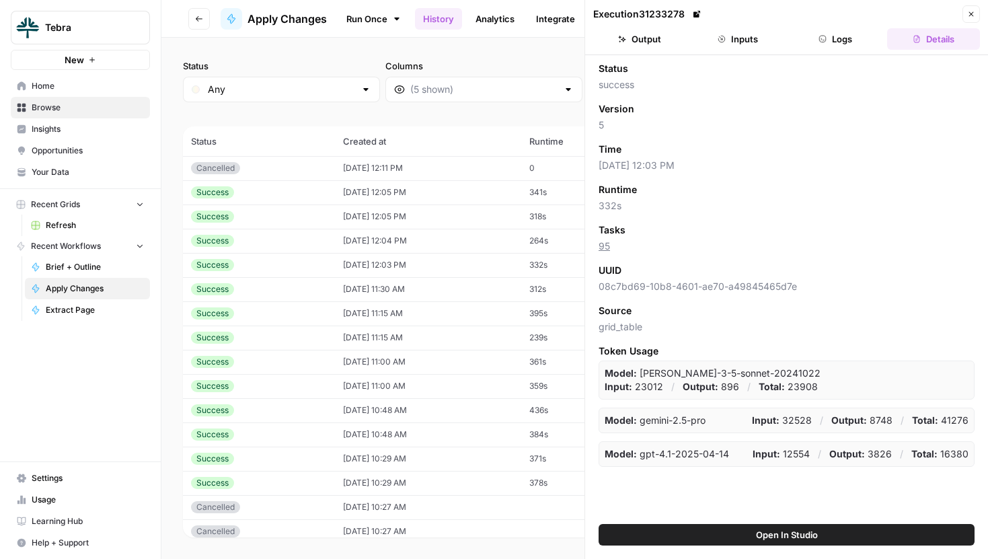
click at [753, 35] on button "Inputs" at bounding box center [737, 39] width 93 height 22
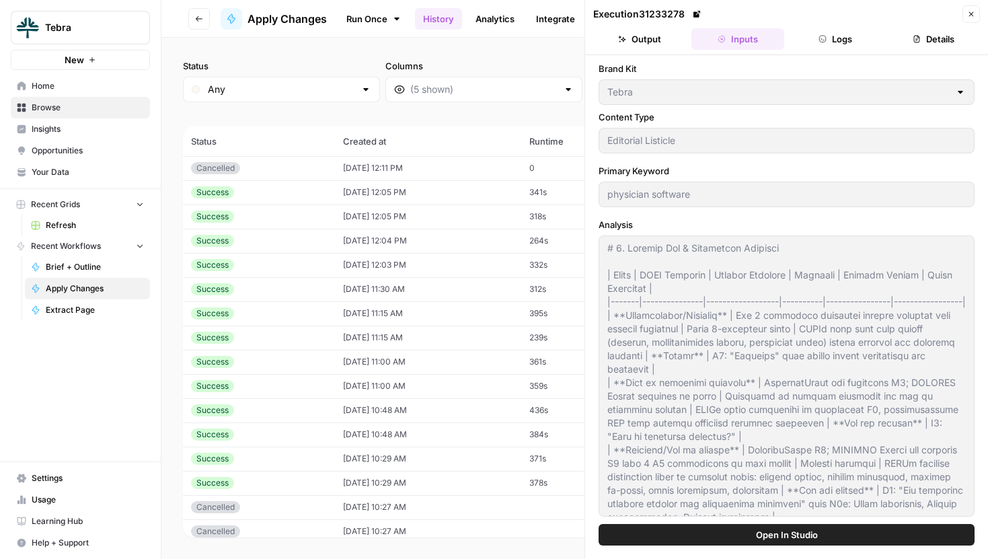
click at [800, 536] on span "Open In Studio" at bounding box center [787, 534] width 62 height 13
click at [761, 534] on span "Open In Studio" at bounding box center [787, 534] width 62 height 13
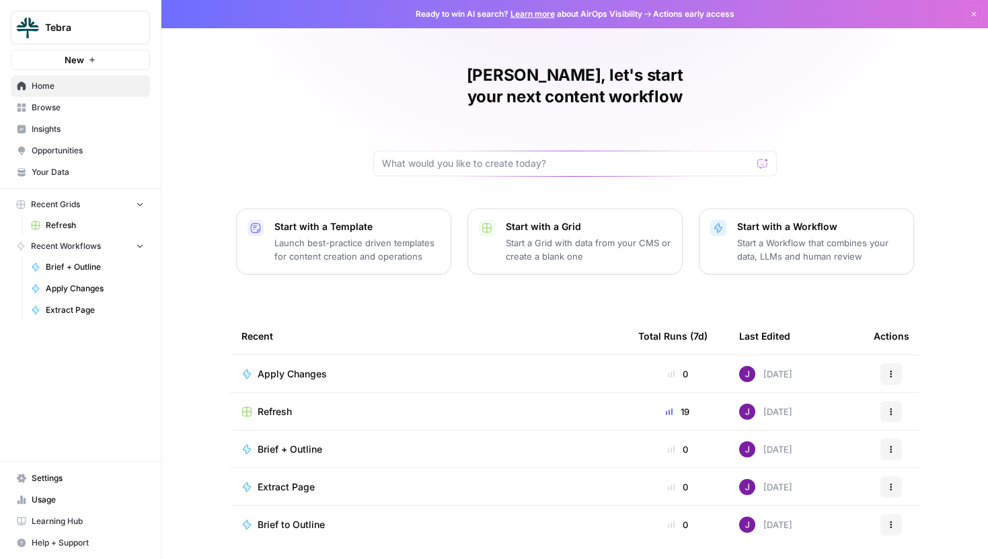
click at [93, 34] on button "Tebra" at bounding box center [80, 28] width 139 height 34
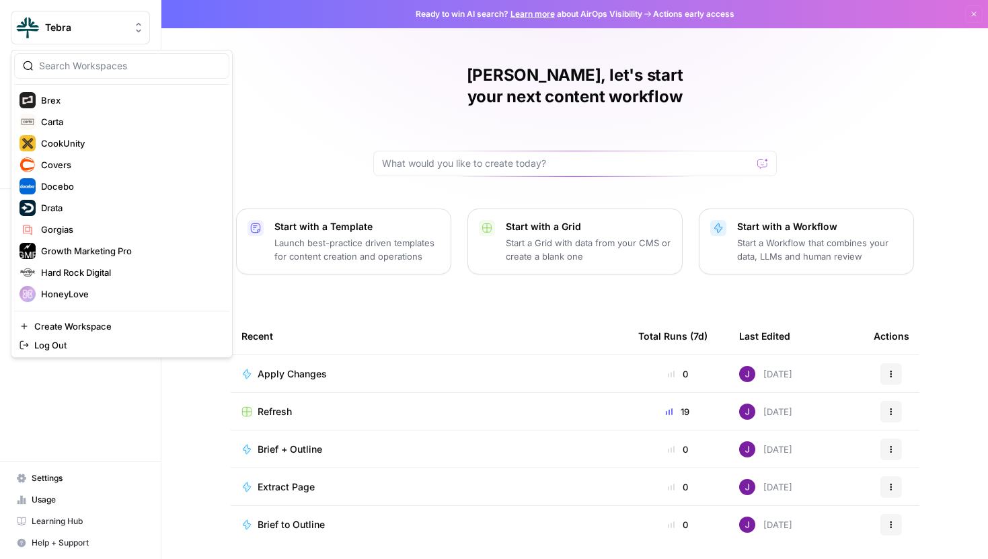
scroll to position [236, 0]
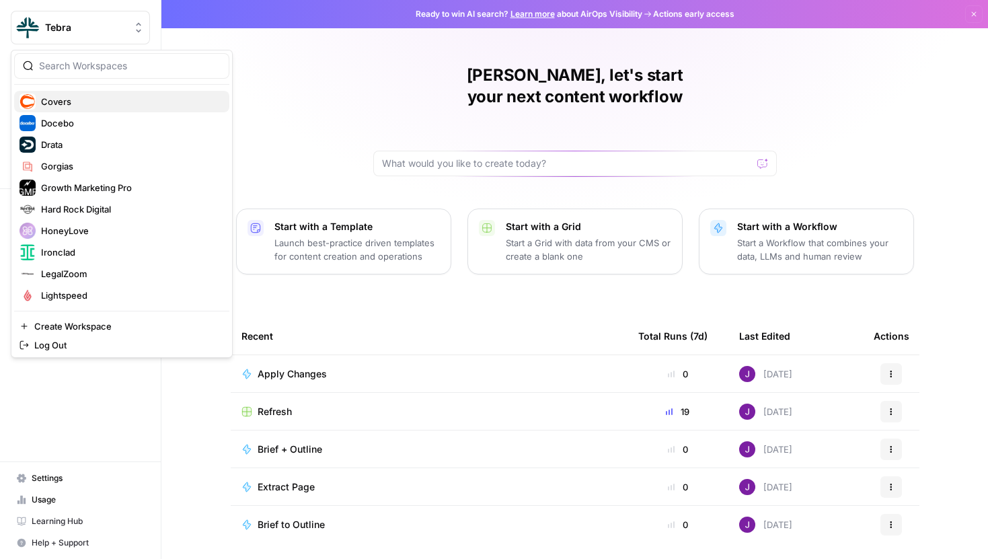
click at [63, 109] on div "Covers" at bounding box center [121, 101] width 204 height 16
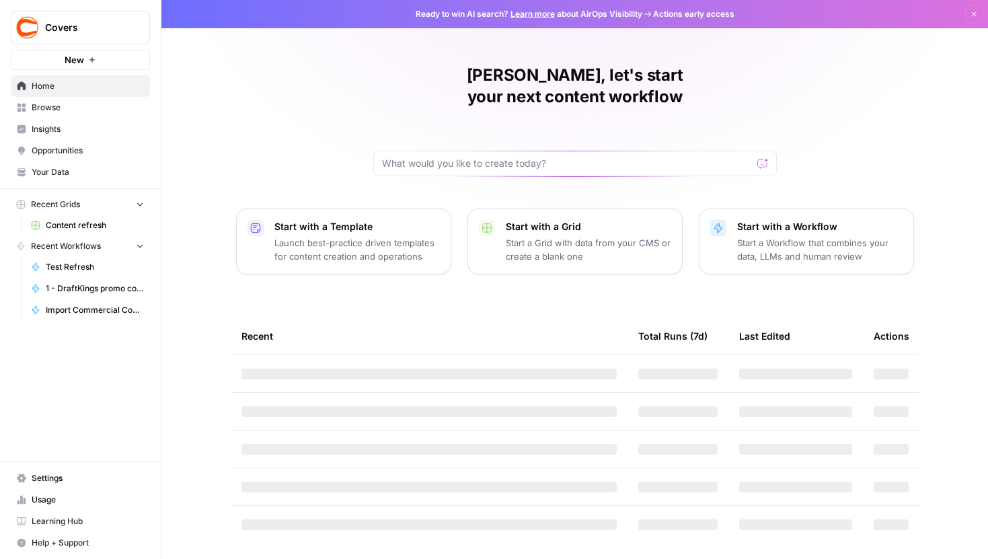
click at [77, 227] on span "Content refresh" at bounding box center [95, 225] width 98 height 12
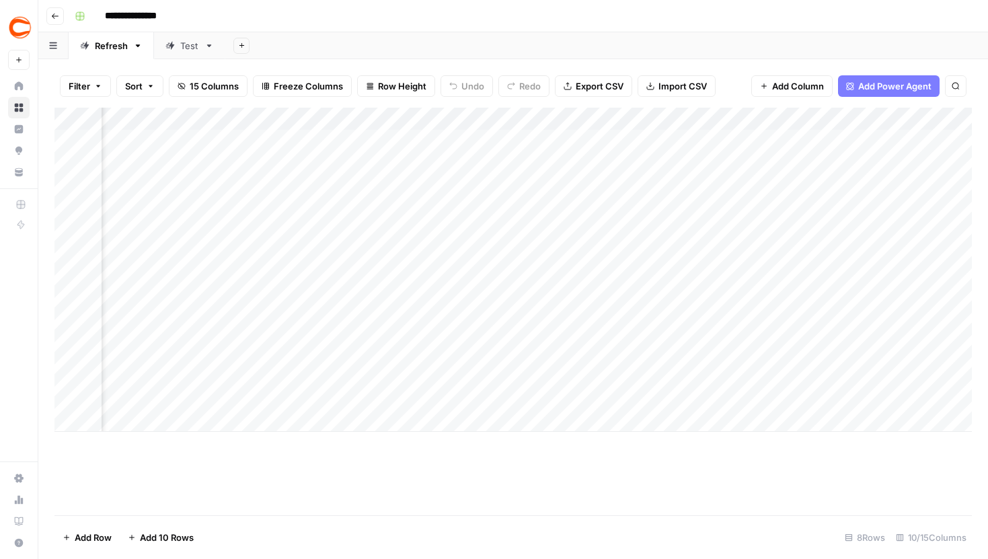
scroll to position [0, 703]
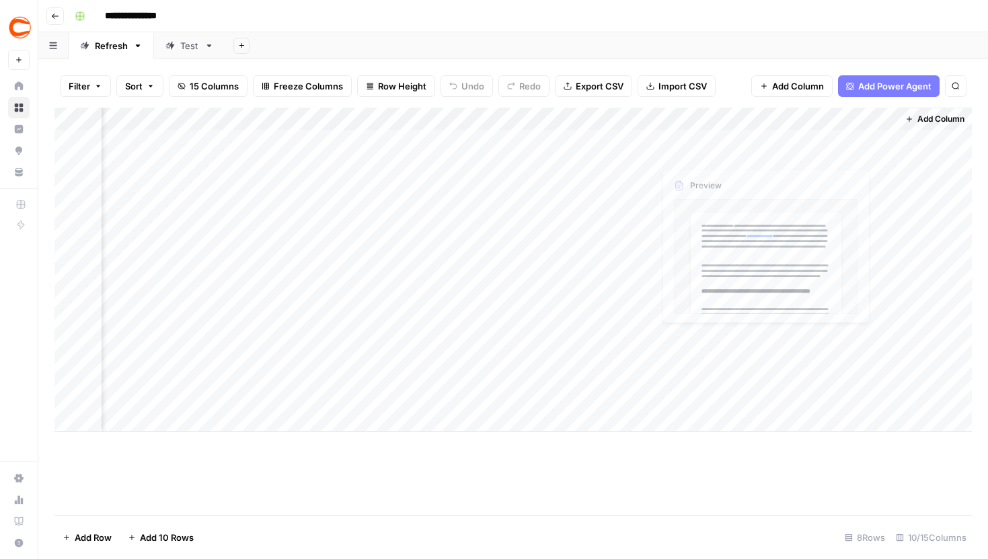
click at [487, 120] on div "Add Column" at bounding box center [512, 270] width 917 height 324
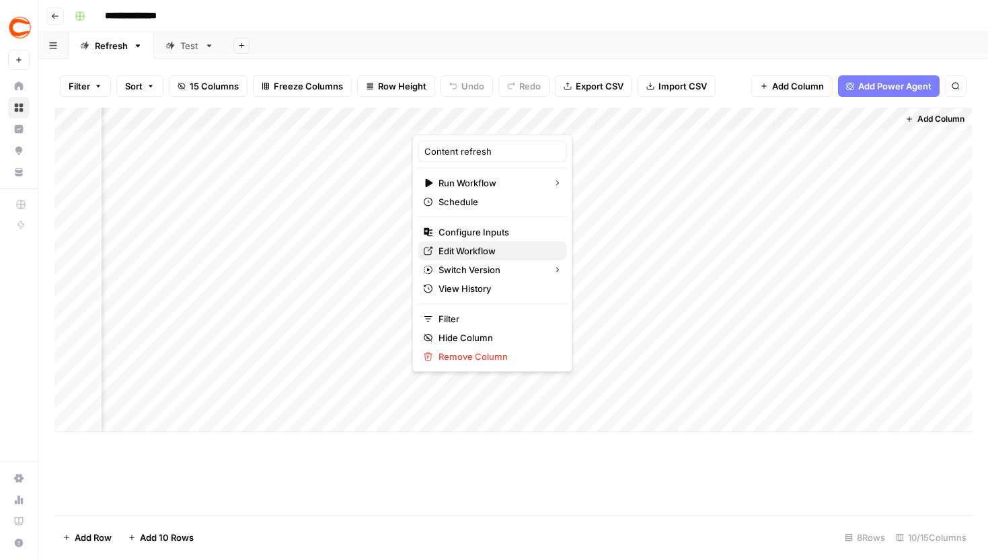
click at [471, 250] on span "Edit Workflow" at bounding box center [497, 250] width 118 height 13
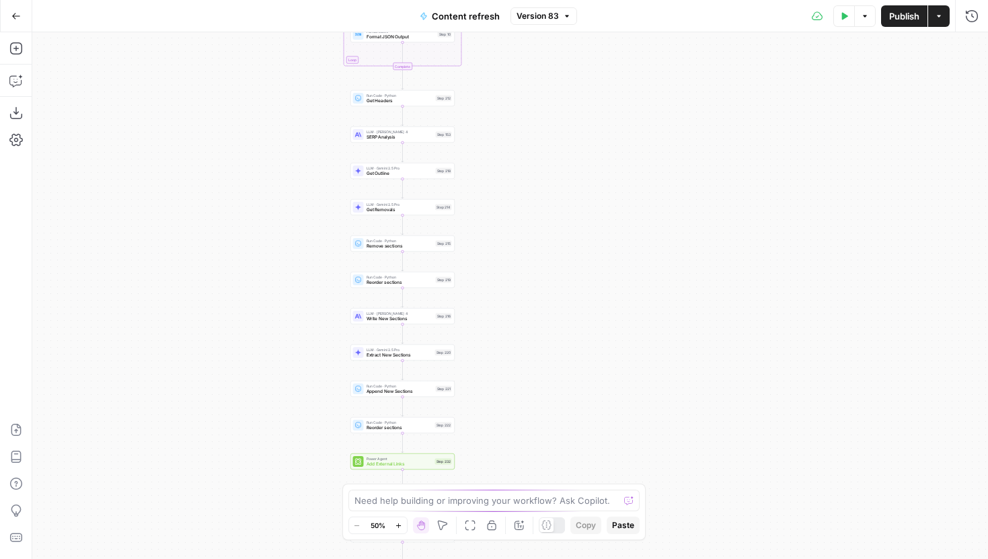
drag, startPoint x: 655, startPoint y: 202, endPoint x: 548, endPoint y: 312, distance: 153.5
click at [548, 312] on div "true false true false true false Workflow Input Settings Inputs Google Search P…" at bounding box center [509, 295] width 955 height 526
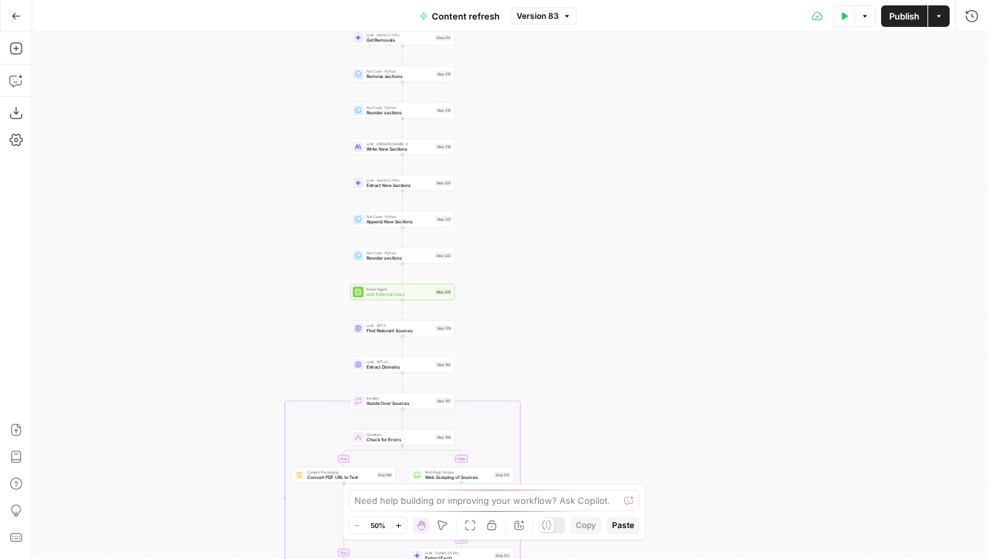
drag, startPoint x: 520, startPoint y: 350, endPoint x: 520, endPoint y: 180, distance: 169.4
click at [520, 180] on div "true false true false true false Workflow Input Settings Inputs Google Search P…" at bounding box center [509, 295] width 955 height 526
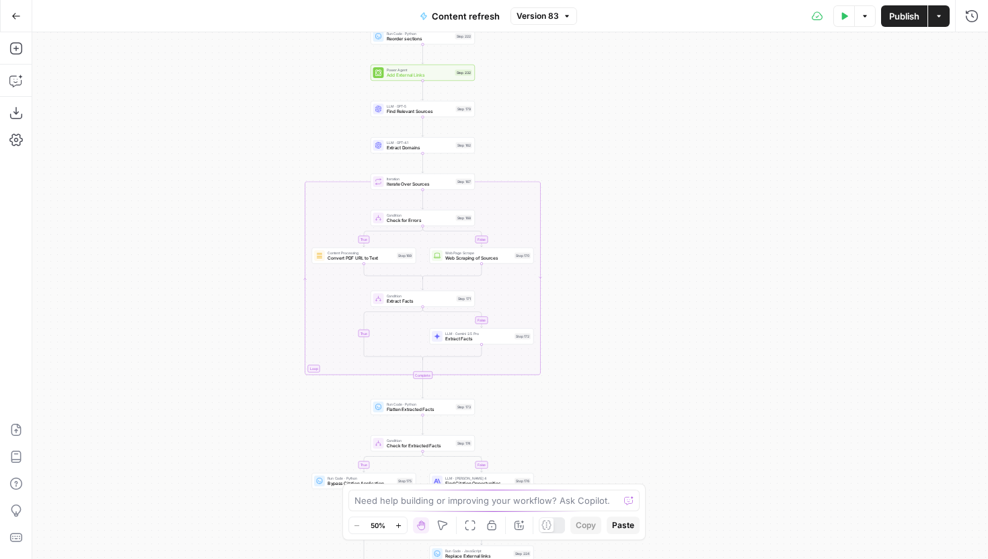
drag, startPoint x: 557, startPoint y: 371, endPoint x: 577, endPoint y: 152, distance: 220.1
click at [577, 152] on div "true false true false true false Workflow Input Settings Inputs Google Search P…" at bounding box center [509, 295] width 955 height 526
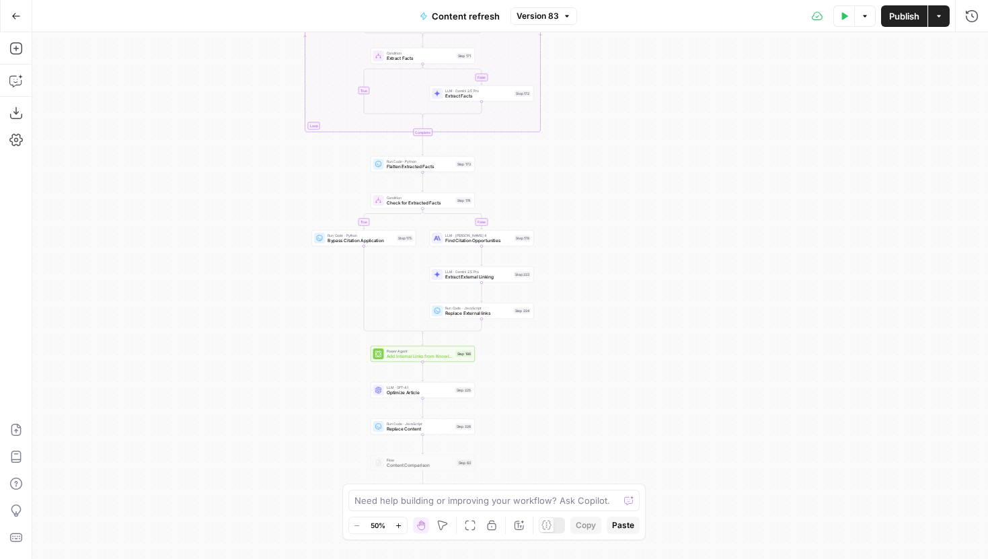
drag, startPoint x: 592, startPoint y: 409, endPoint x: 591, endPoint y: 163, distance: 245.4
click at [591, 163] on div "true false true false true false Workflow Input Settings Inputs Google Search P…" at bounding box center [509, 295] width 955 height 526
click at [401, 526] on icon "button" at bounding box center [398, 525] width 7 height 7
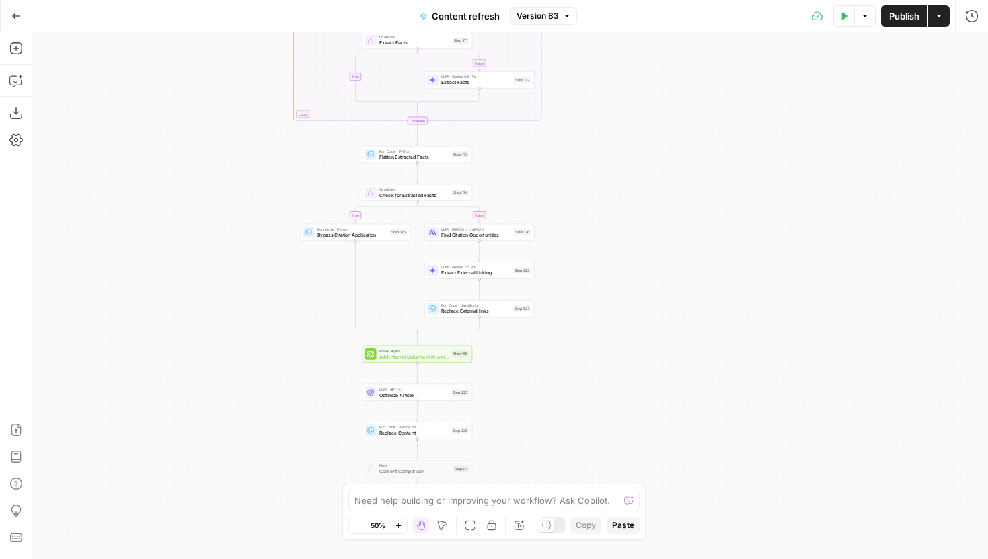
click at [401, 526] on icon "button" at bounding box center [398, 525] width 7 height 7
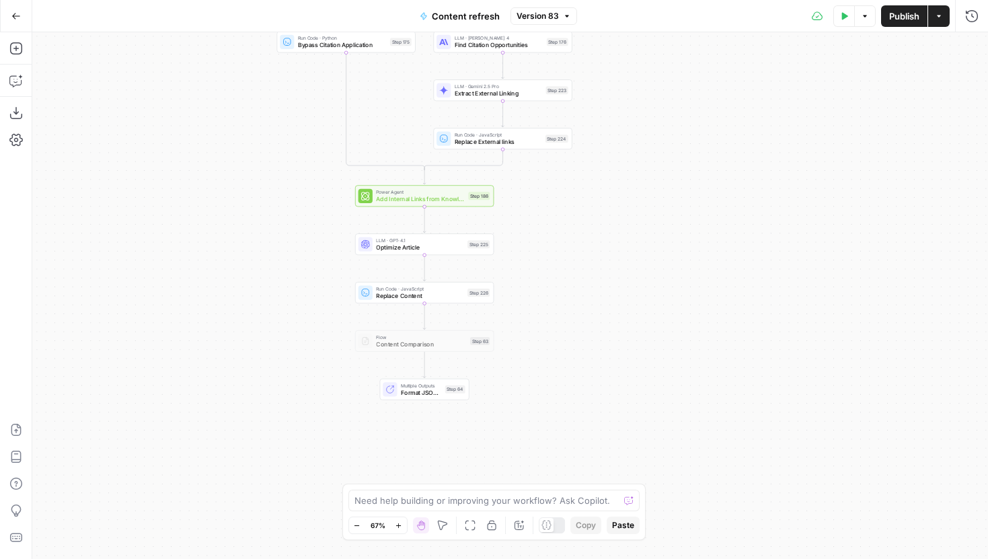
drag, startPoint x: 540, startPoint y: 432, endPoint x: 571, endPoint y: 258, distance: 176.3
click at [571, 258] on div "true false true false true false Workflow Input Settings Inputs Google Search P…" at bounding box center [509, 295] width 955 height 526
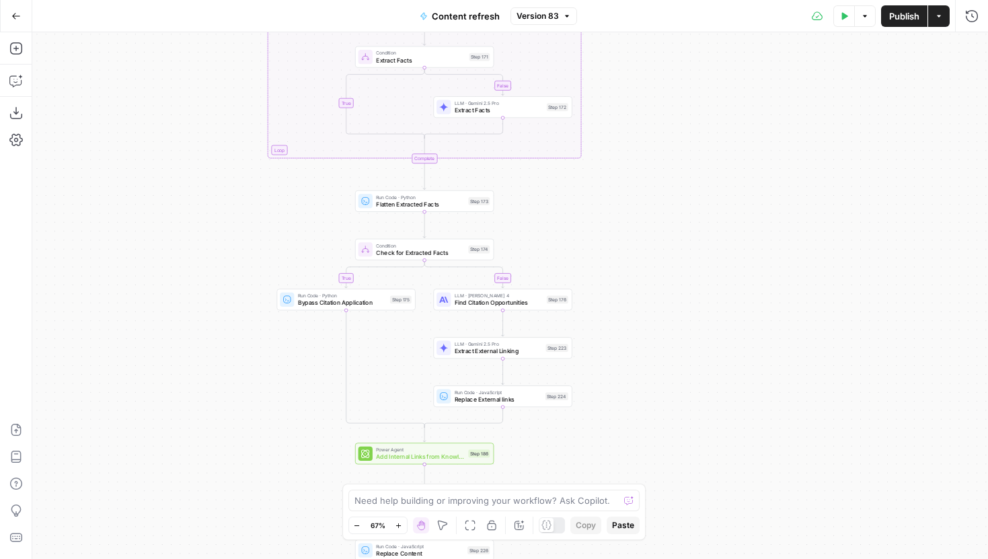
drag, startPoint x: 636, startPoint y: 140, endPoint x: 636, endPoint y: 426, distance: 285.0
click at [636, 426] on div "true false true false true false Workflow Input Settings Inputs Google Search P…" at bounding box center [509, 295] width 955 height 526
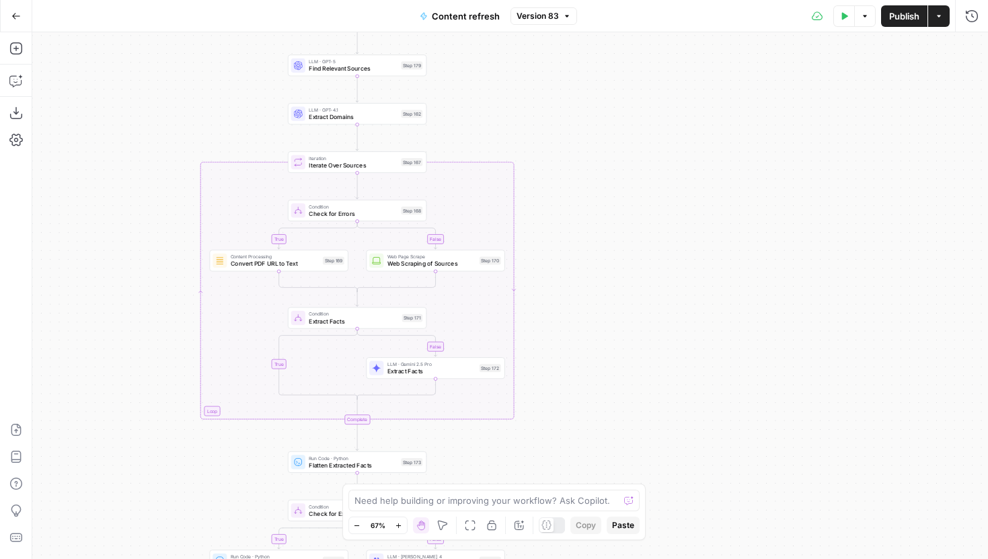
drag, startPoint x: 645, startPoint y: 261, endPoint x: 577, endPoint y: 495, distance: 243.4
click at [577, 495] on body "Covers New Home Browse Insights Opportunities Your Data Recent Grids Content re…" at bounding box center [494, 279] width 988 height 559
drag, startPoint x: 587, startPoint y: 282, endPoint x: 595, endPoint y: 297, distance: 16.8
click at [595, 296] on div "true false true false true false Workflow Input Settings Inputs Google Search P…" at bounding box center [509, 295] width 955 height 526
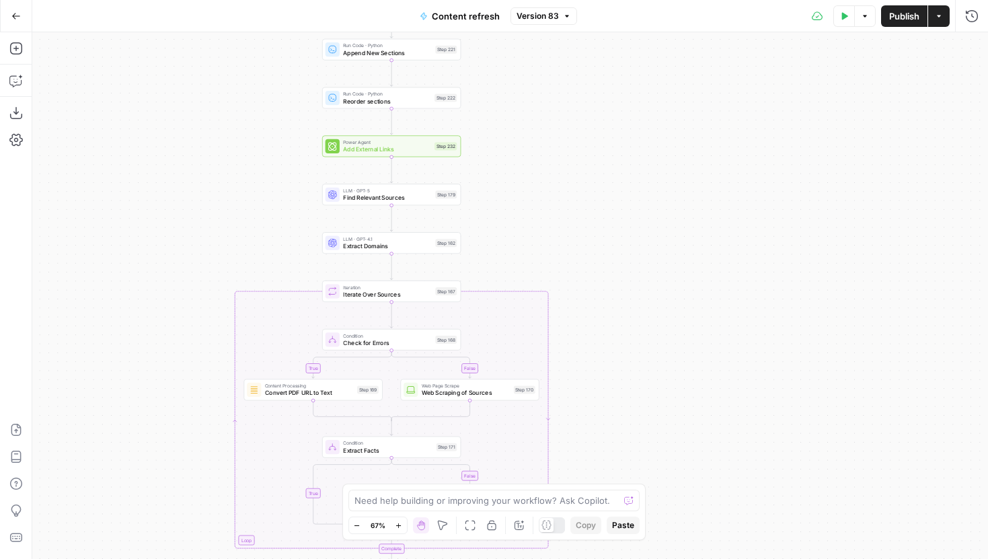
drag, startPoint x: 514, startPoint y: 82, endPoint x: 548, endPoint y: 226, distance: 147.9
click at [548, 226] on div "true false true false true false Workflow Input Settings Inputs Google Search P…" at bounding box center [509, 295] width 955 height 526
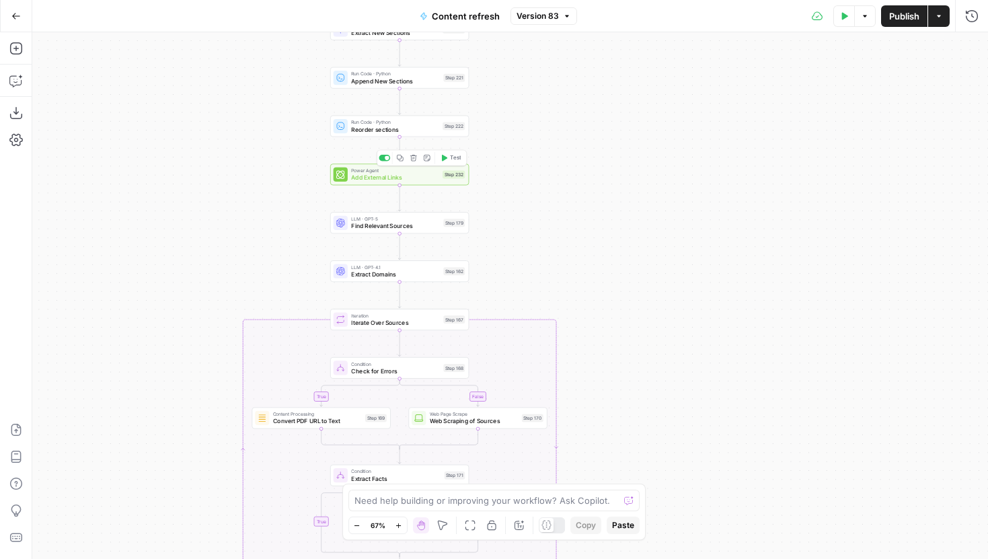
click at [415, 174] on span "Add External Links" at bounding box center [394, 177] width 87 height 9
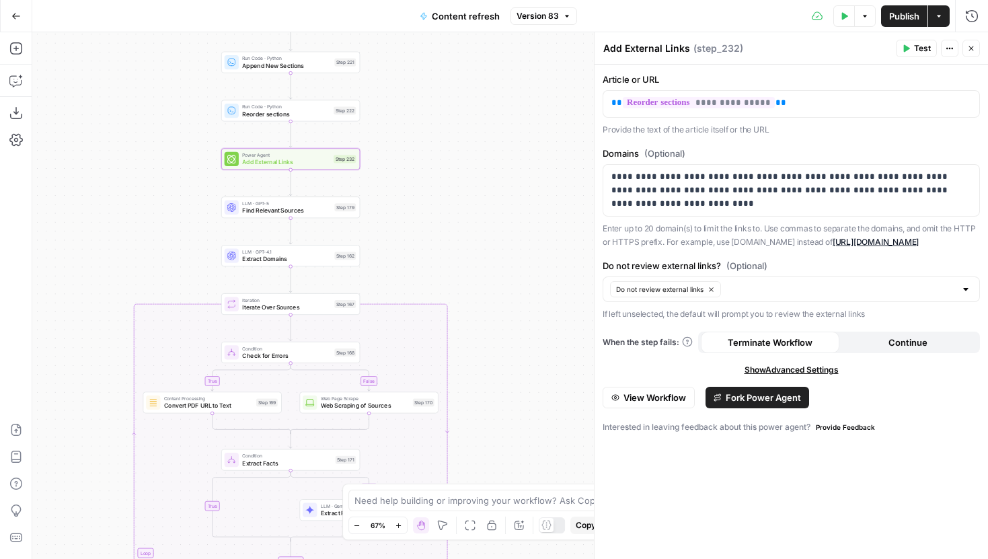
drag, startPoint x: 294, startPoint y: 221, endPoint x: 186, endPoint y: 206, distance: 108.7
click at [186, 206] on div "true false false true false true Workflow Input Settings Inputs Google Search P…" at bounding box center [509, 295] width 955 height 526
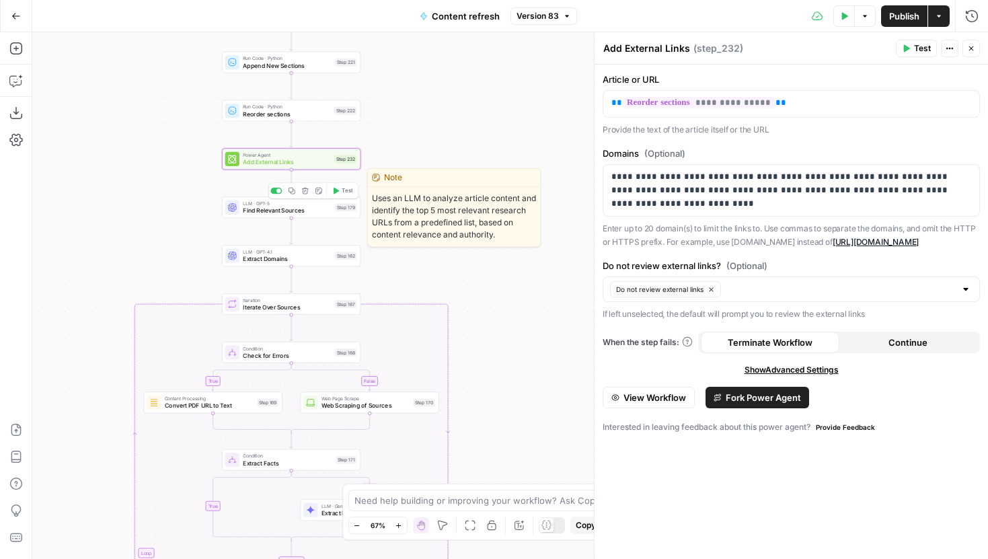
click at [266, 209] on span "Find Relevant Sources" at bounding box center [287, 210] width 89 height 9
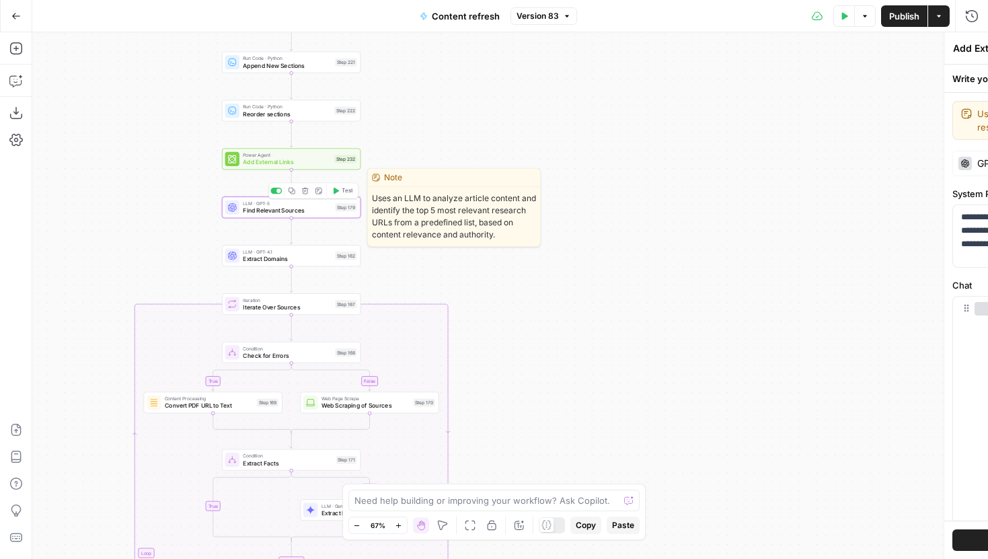
type textarea "Find Relevant Sources"
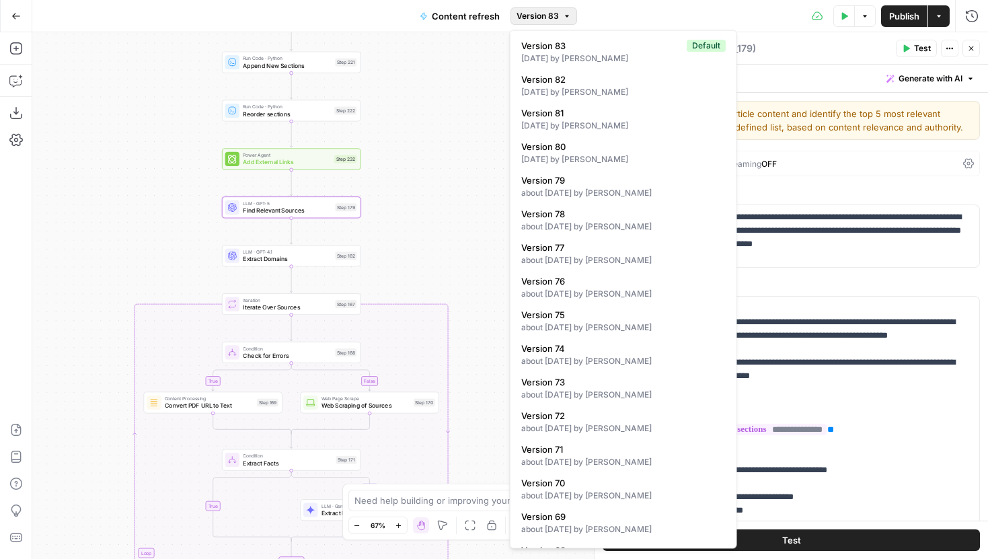
click at [520, 24] on button "Version 83" at bounding box center [543, 15] width 67 height 17
click at [528, 18] on span "Version 83" at bounding box center [537, 16] width 42 height 12
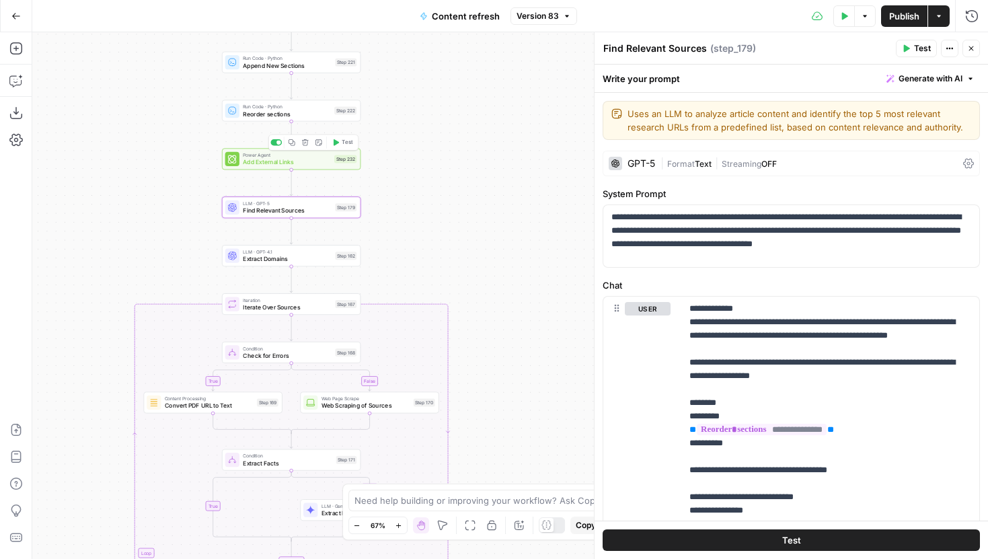
click at [331, 159] on div "Power Agent Add External Links Step 232 Copy step Delete step Add Note Test" at bounding box center [291, 158] width 132 height 15
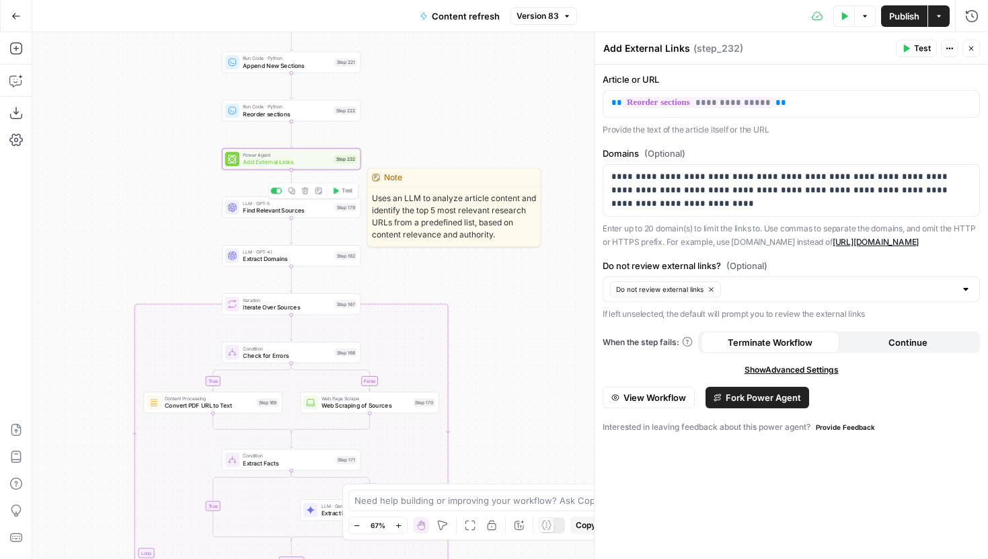
click at [322, 212] on span "Find Relevant Sources" at bounding box center [287, 210] width 89 height 9
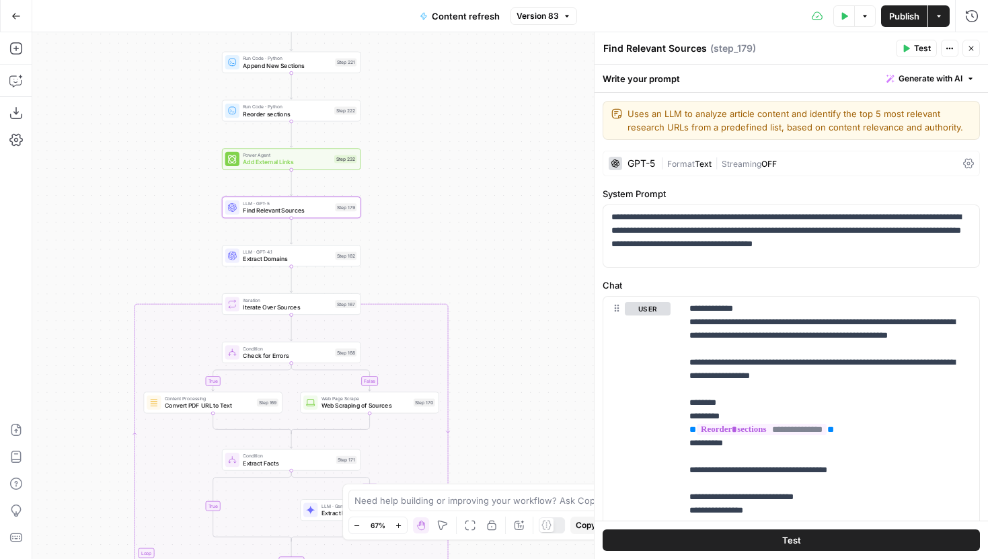
click at [322, 244] on button "Edit Note" at bounding box center [318, 238] width 11 height 11
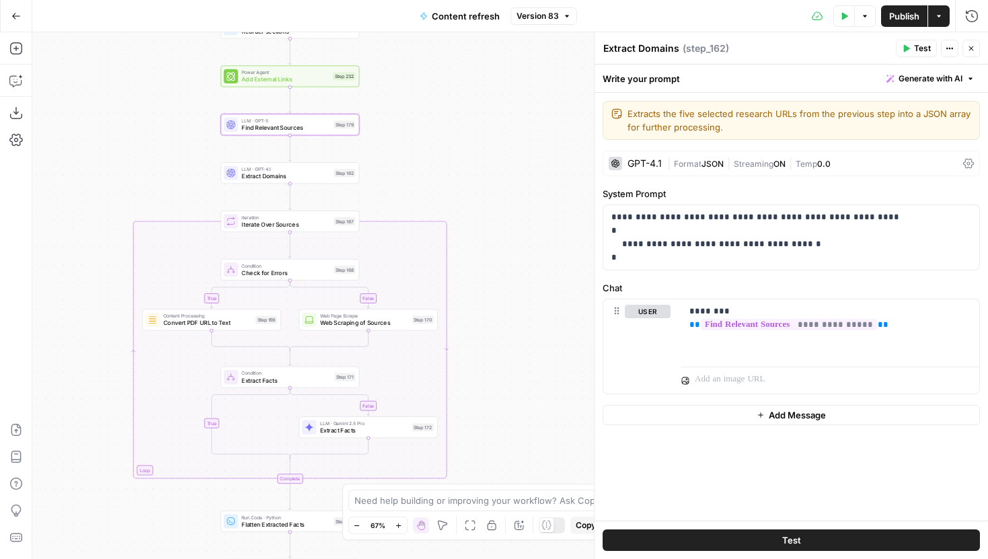
drag, startPoint x: 526, startPoint y: 300, endPoint x: 518, endPoint y: 149, distance: 151.5
click at [520, 151] on div "true false false true false true Workflow Input Settings Inputs Google Search P…" at bounding box center [509, 295] width 955 height 526
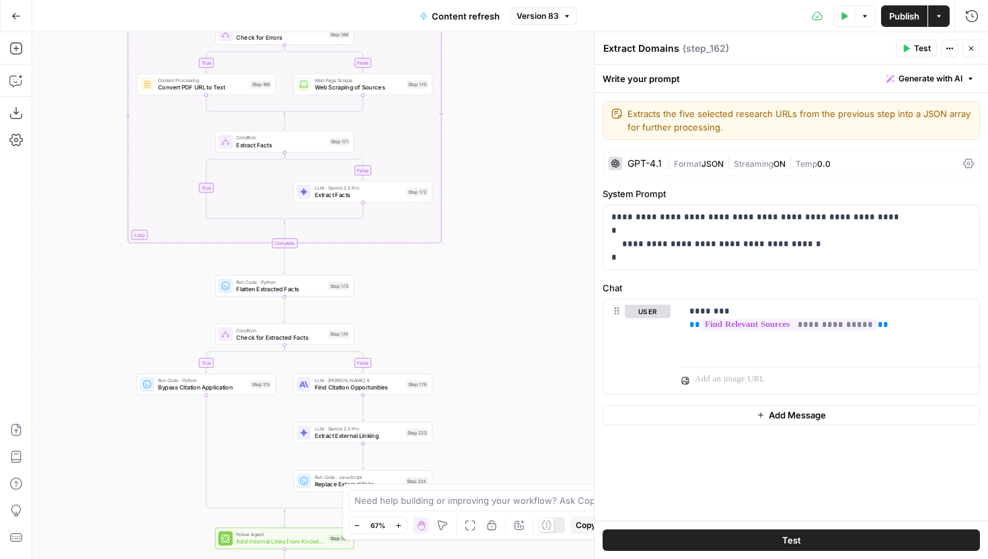
drag, startPoint x: 516, startPoint y: 280, endPoint x: 516, endPoint y: 118, distance: 162.7
click at [516, 120] on div "true false false true false true Workflow Input Settings Inputs Google Search P…" at bounding box center [509, 295] width 955 height 526
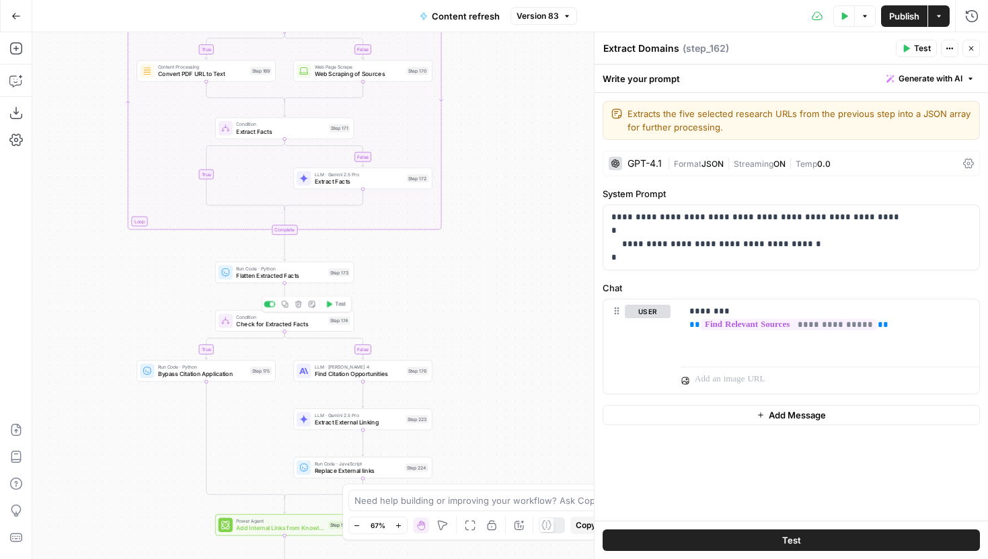
click at [321, 321] on span "Check for Extracted Facts" at bounding box center [280, 323] width 89 height 9
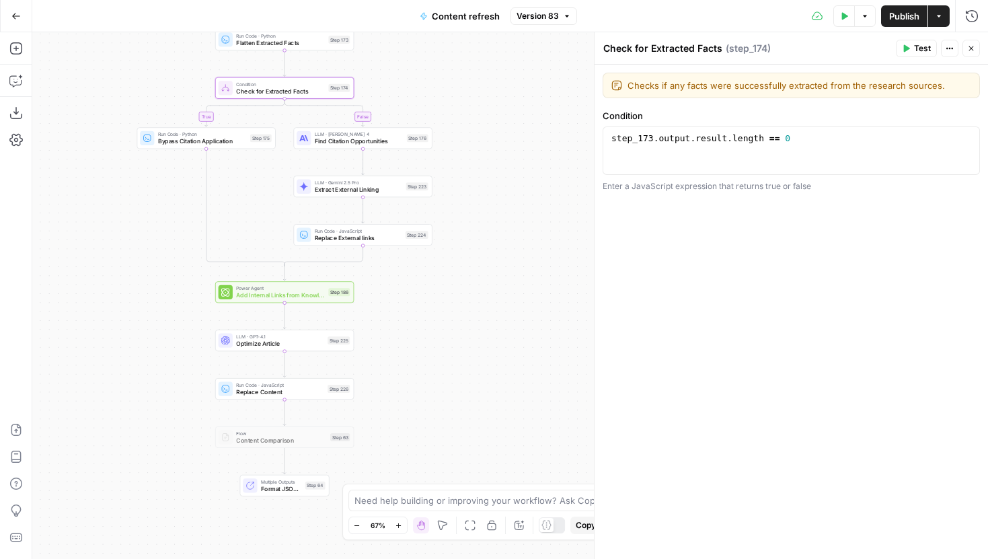
drag, startPoint x: 505, startPoint y: 459, endPoint x: 505, endPoint y: 227, distance: 231.9
click at [505, 227] on div "true false false true false true Workflow Input Settings Inputs Google Search P…" at bounding box center [509, 295] width 955 height 526
click at [412, 233] on div "Step 224" at bounding box center [416, 235] width 23 height 8
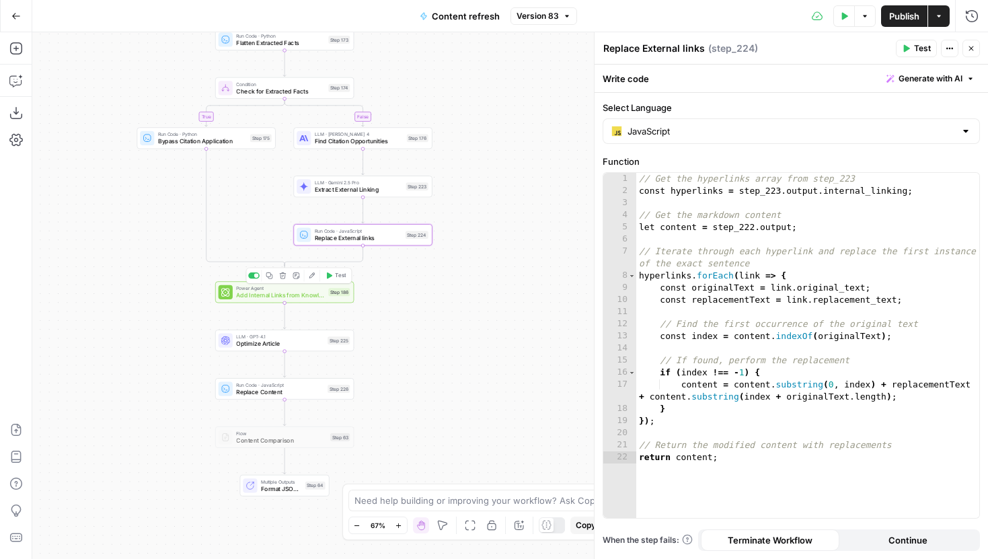
click at [319, 292] on span "Add Internal Links from Knowledge Base - Fork" at bounding box center [280, 294] width 89 height 9
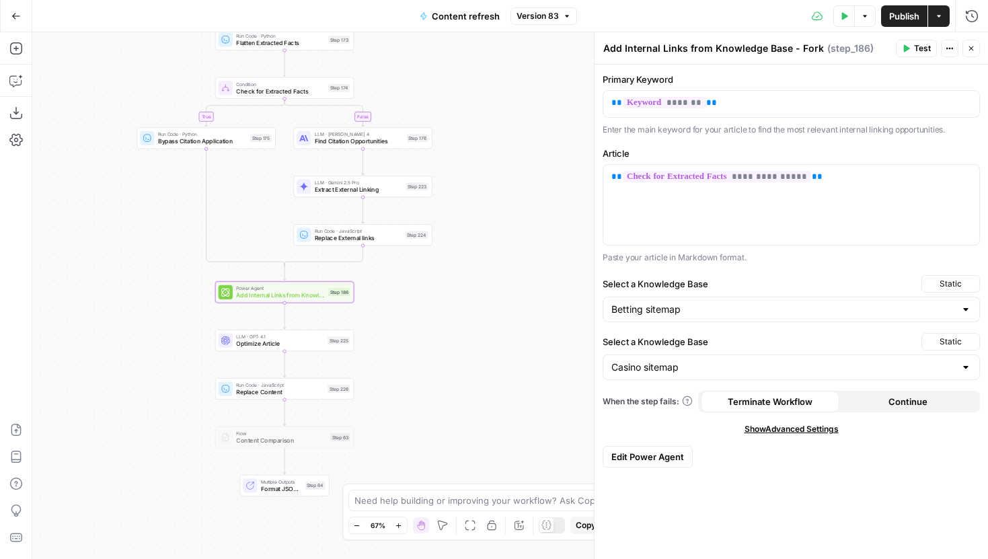
click at [536, 24] on button "Version 83" at bounding box center [543, 15] width 67 height 17
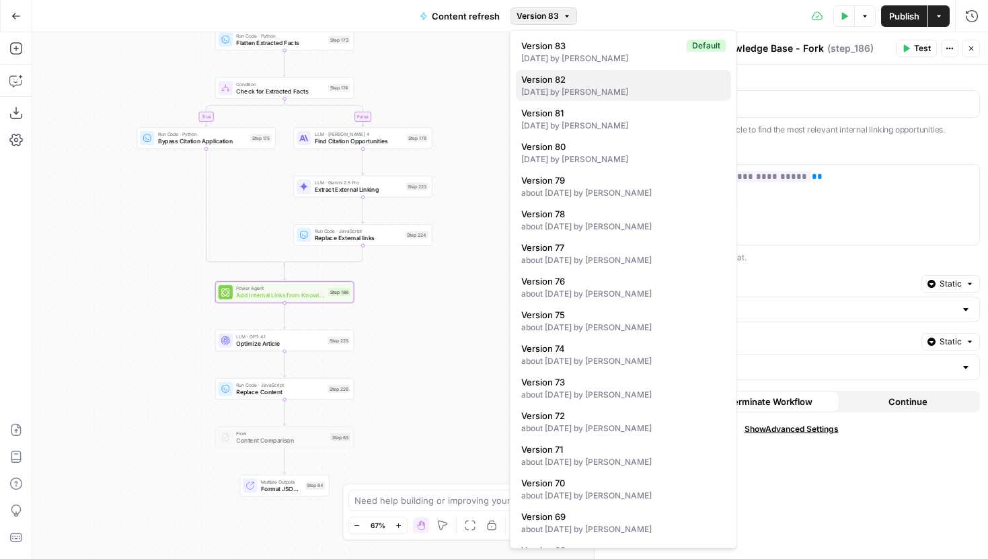
click at [563, 76] on span "Version 82" at bounding box center [620, 79] width 199 height 13
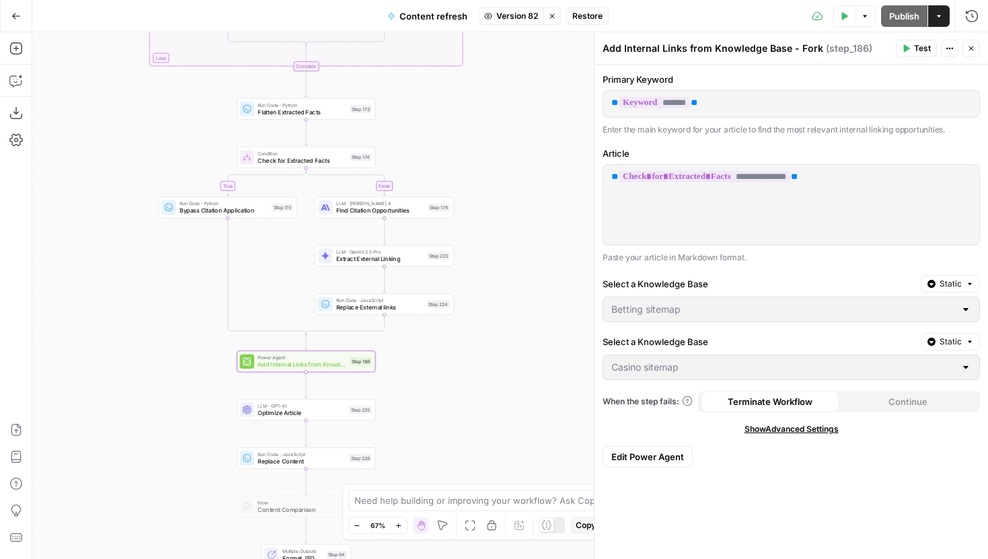
drag, startPoint x: 505, startPoint y: 91, endPoint x: 569, endPoint y: 313, distance: 231.0
click at [569, 308] on div "true false false true false true Workflow Input Settings Inputs Google Search P…" at bounding box center [509, 295] width 955 height 526
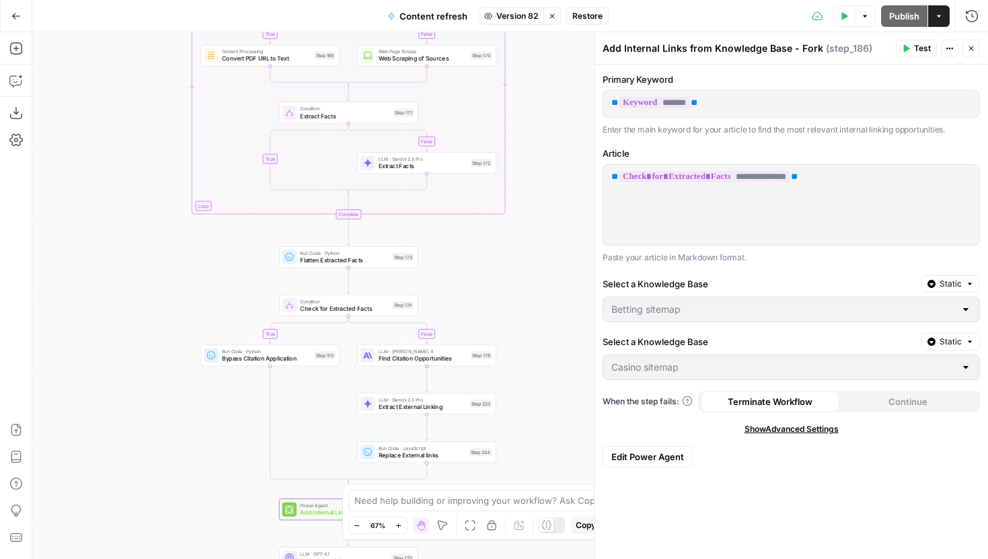
drag, startPoint x: 553, startPoint y: 166, endPoint x: 543, endPoint y: 388, distance: 222.1
click at [543, 383] on div "true false false true false true Workflow Input Settings Inputs Google Search P…" at bounding box center [509, 295] width 955 height 526
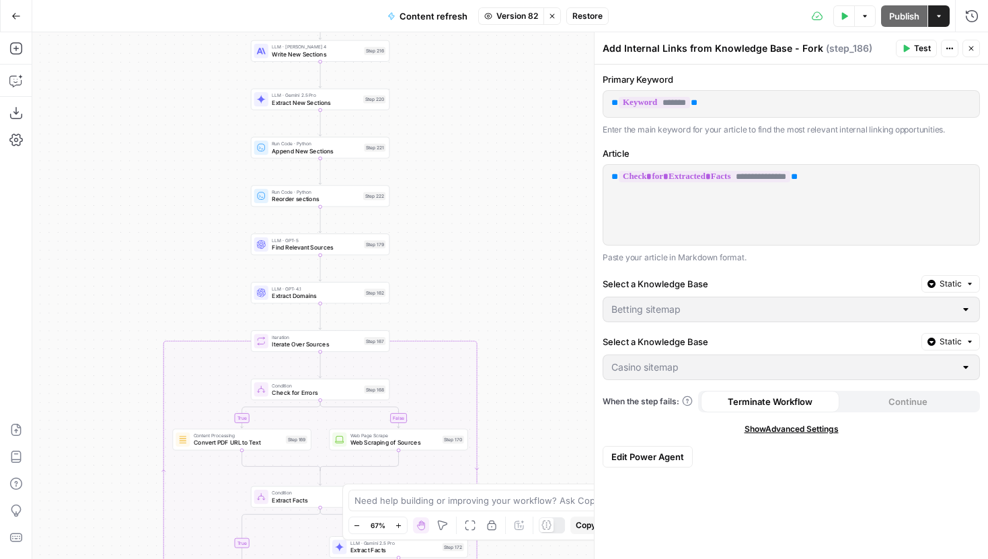
drag, startPoint x: 540, startPoint y: 188, endPoint x: 523, endPoint y: 319, distance: 132.2
click at [523, 319] on div "true false false true false true Workflow Input Settings Inputs Google Search P…" at bounding box center [509, 295] width 955 height 526
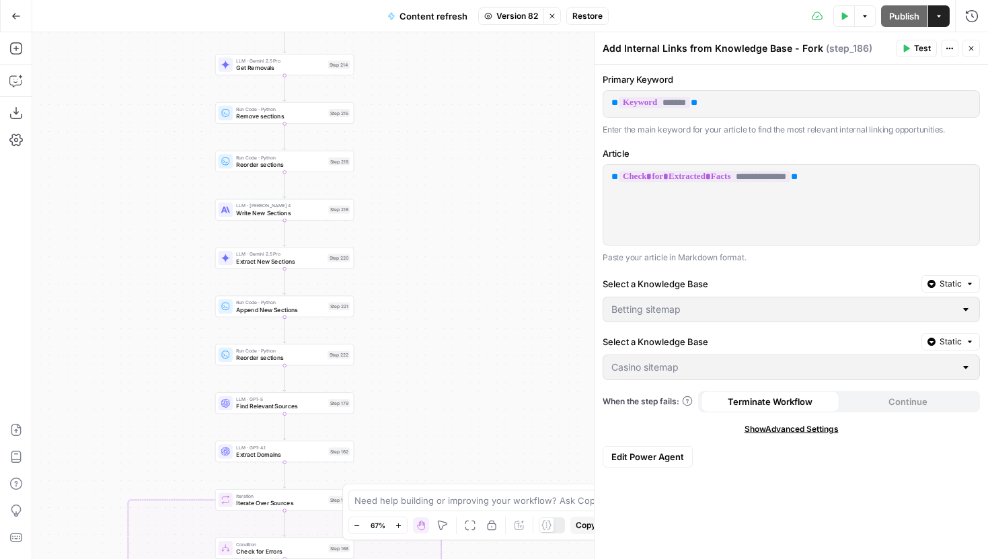
drag, startPoint x: 524, startPoint y: 178, endPoint x: 489, endPoint y: 323, distance: 149.4
click at [489, 323] on div "true false false true false true Workflow Input Settings Inputs Google Search P…" at bounding box center [509, 295] width 955 height 526
click at [496, 17] on span "Version 82" at bounding box center [517, 16] width 42 height 12
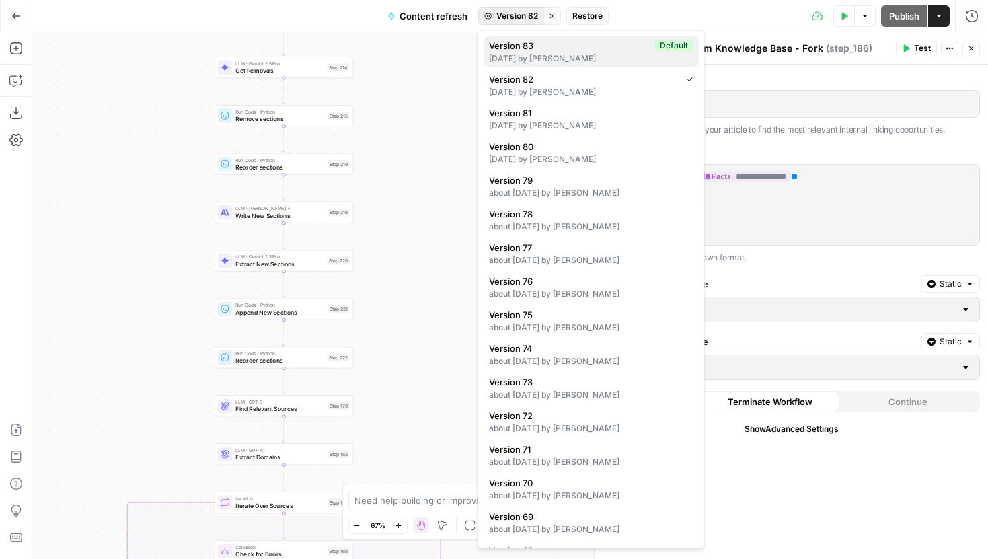
click at [520, 56] on div "7 days ago by Joel Fazecas" at bounding box center [591, 58] width 204 height 12
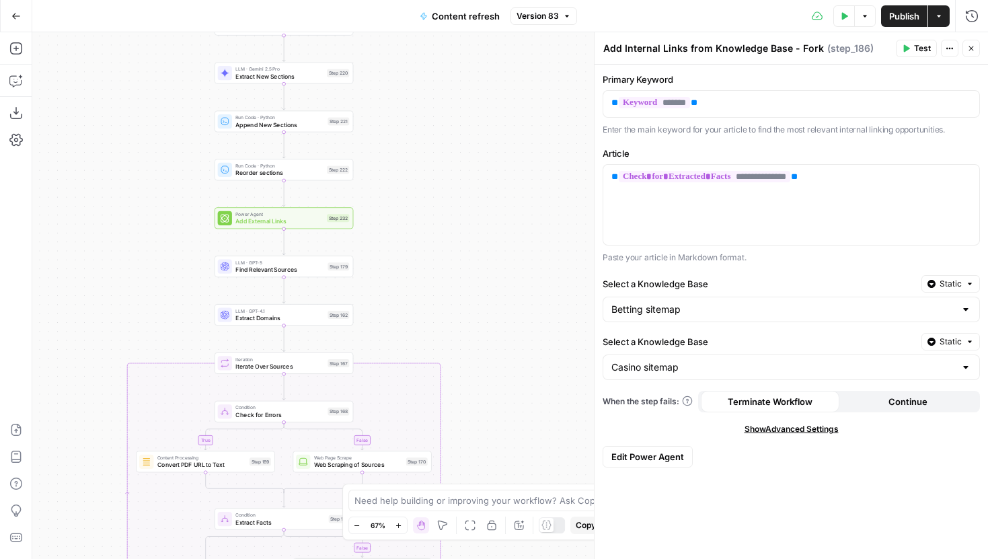
drag, startPoint x: 480, startPoint y: 289, endPoint x: 480, endPoint y: 126, distance: 162.7
click at [480, 126] on div "true false false true false true Workflow Input Settings Inputs Google Search P…" at bounding box center [509, 295] width 955 height 526
click at [317, 220] on span "Add External Links" at bounding box center [278, 220] width 87 height 9
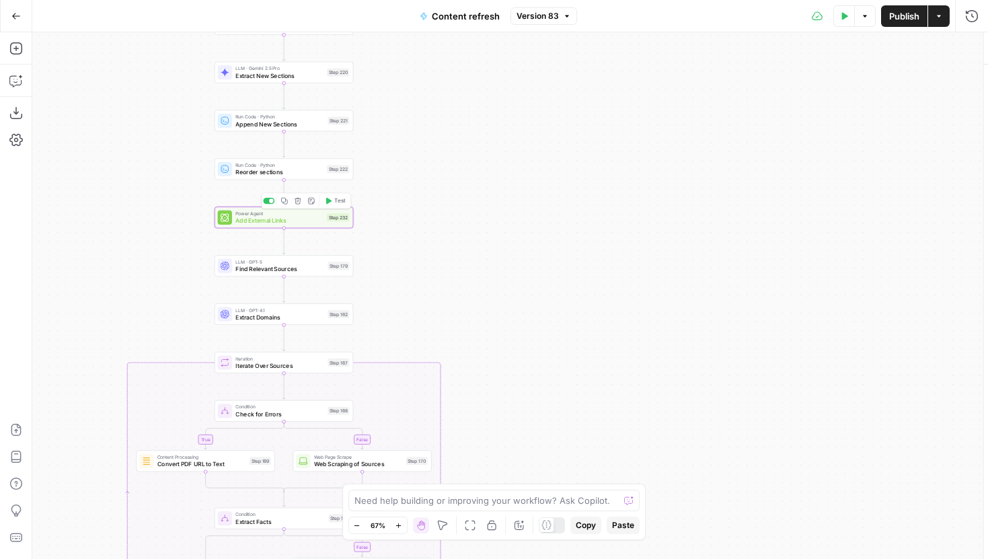
type textarea "Add External Links"
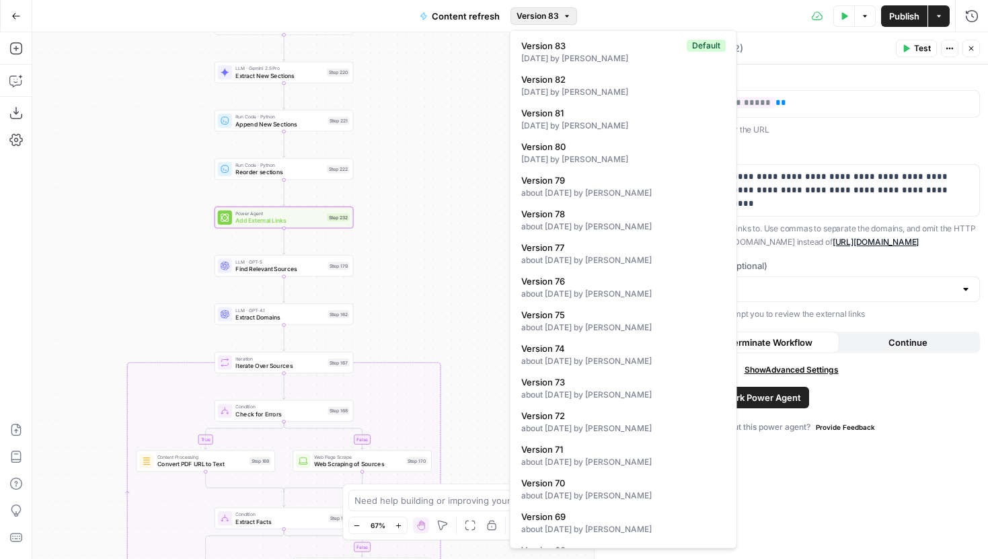
click at [534, 16] on span "Version 83" at bounding box center [537, 16] width 42 height 12
click at [551, 15] on span "Version 83" at bounding box center [537, 16] width 42 height 12
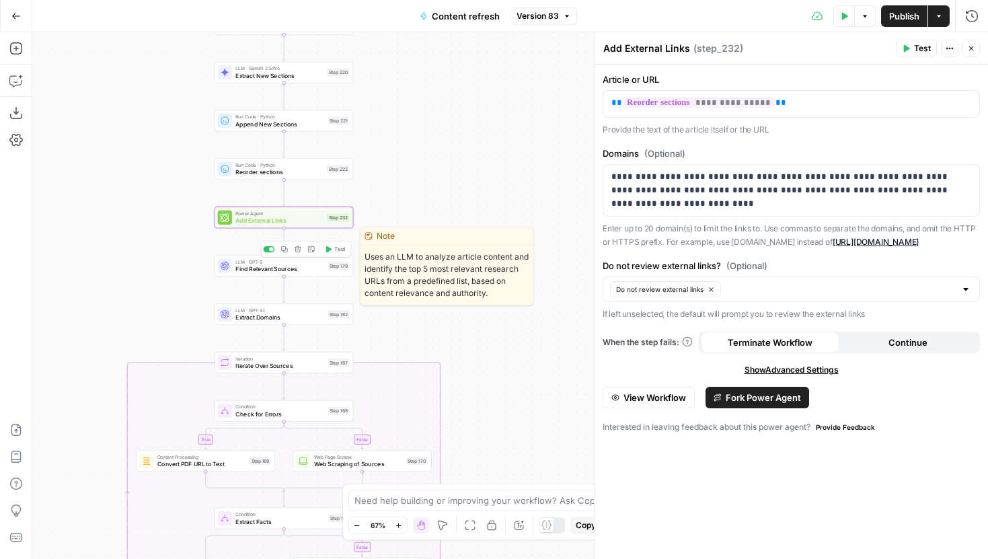
click at [264, 246] on div at bounding box center [268, 249] width 11 height 6
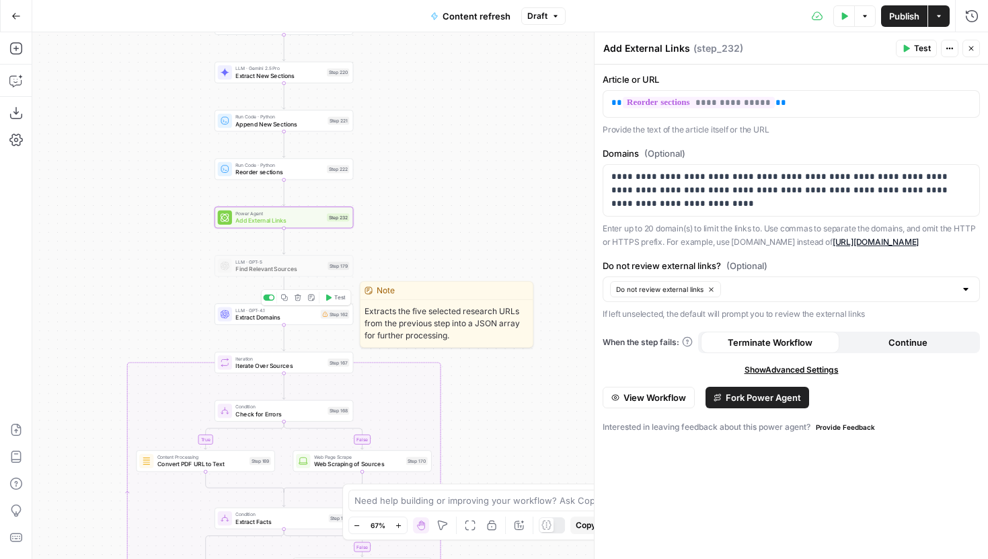
click at [268, 294] on div at bounding box center [268, 297] width 11 height 6
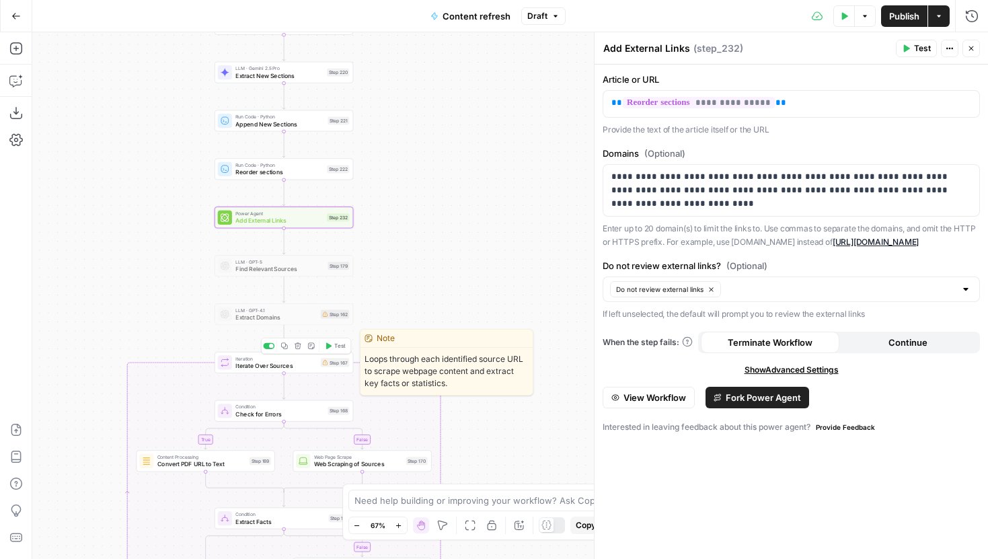
click at [270, 345] on div at bounding box center [271, 346] width 5 height 5
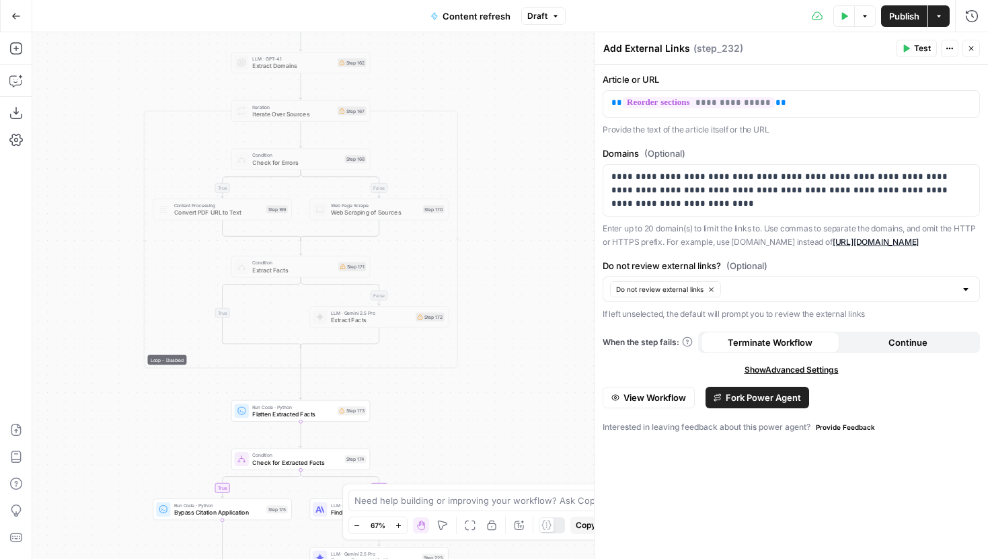
drag, startPoint x: 411, startPoint y: 325, endPoint x: 428, endPoint y: 73, distance: 252.0
click at [428, 73] on div "true false false true false true Workflow Input Settings Inputs Google Search P…" at bounding box center [509, 295] width 955 height 526
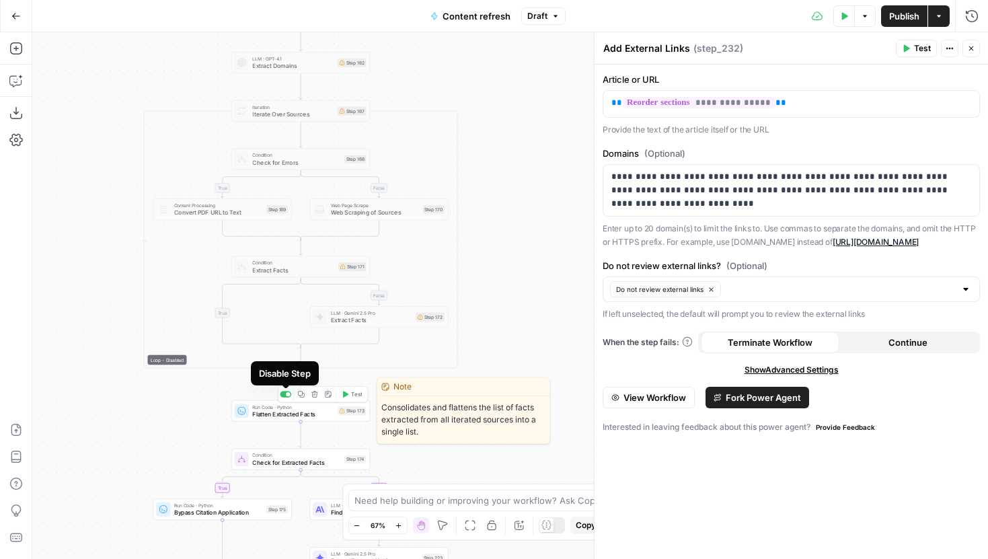
click at [284, 393] on div at bounding box center [285, 394] width 11 height 6
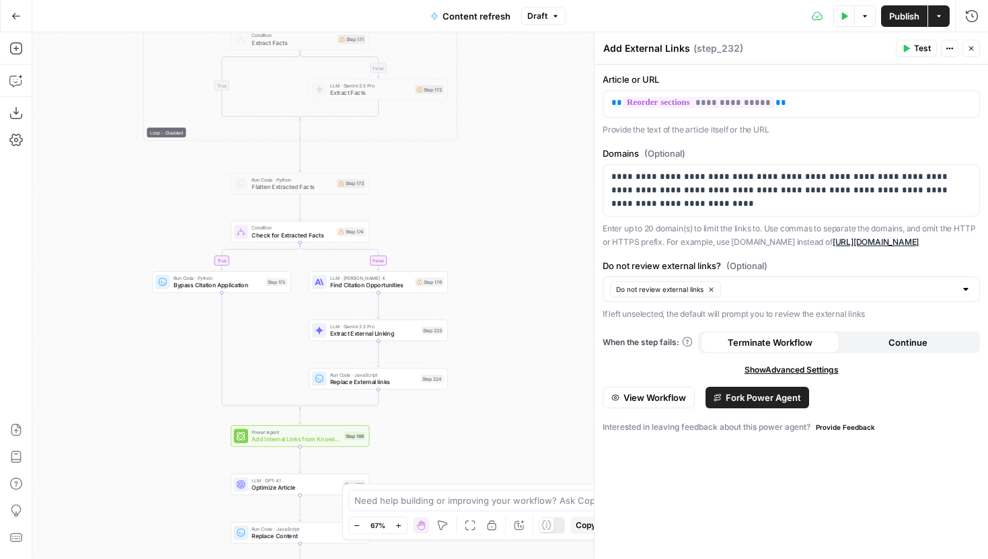
drag, startPoint x: 546, startPoint y: 313, endPoint x: 546, endPoint y: 78, distance: 234.6
click at [546, 78] on div "true false false true false true Workflow Input Settings Inputs Google Search P…" at bounding box center [509, 295] width 955 height 526
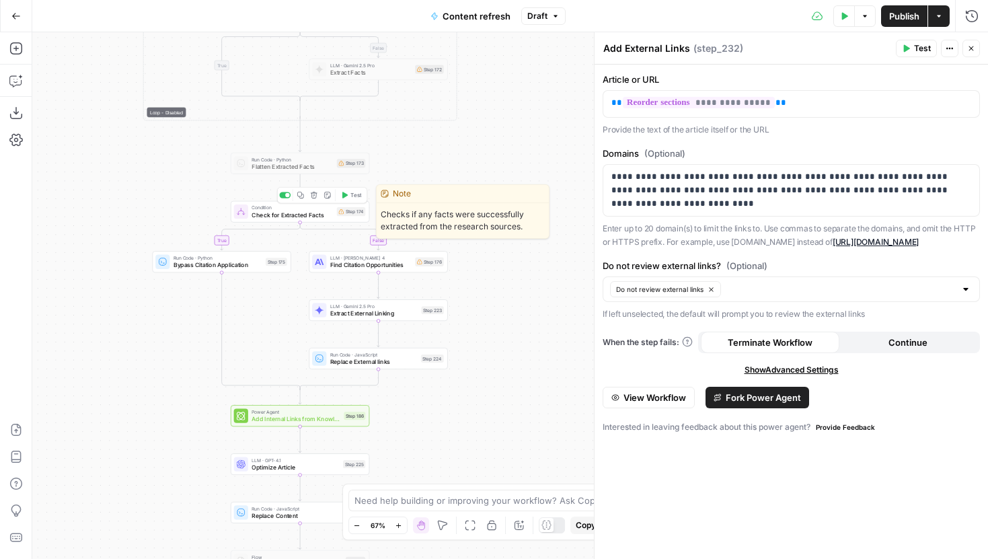
click at [286, 195] on div at bounding box center [287, 195] width 5 height 5
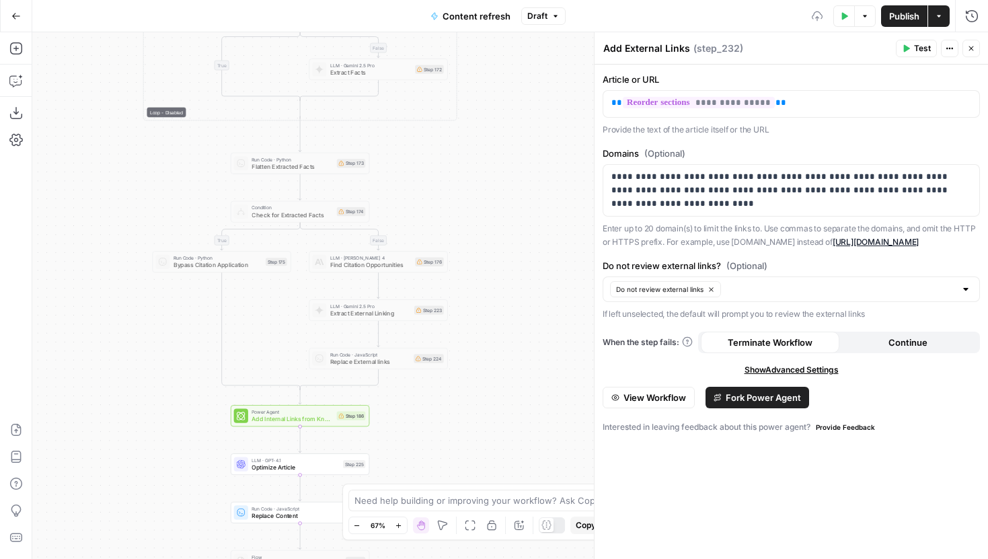
click at [311, 419] on span "Add Internal Links from Knowledge Base - Fork" at bounding box center [291, 418] width 81 height 9
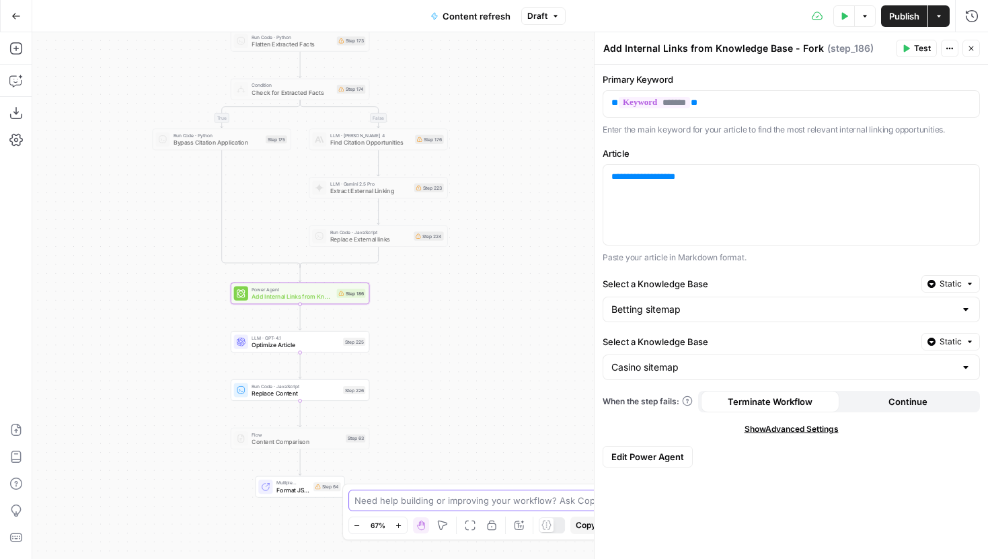
drag, startPoint x: 498, startPoint y: 371, endPoint x: 427, endPoint y: 508, distance: 154.5
click at [428, 505] on body "Covers New Home Browse Insights Opportunities Your Data Recent Grids Content re…" at bounding box center [494, 279] width 988 height 559
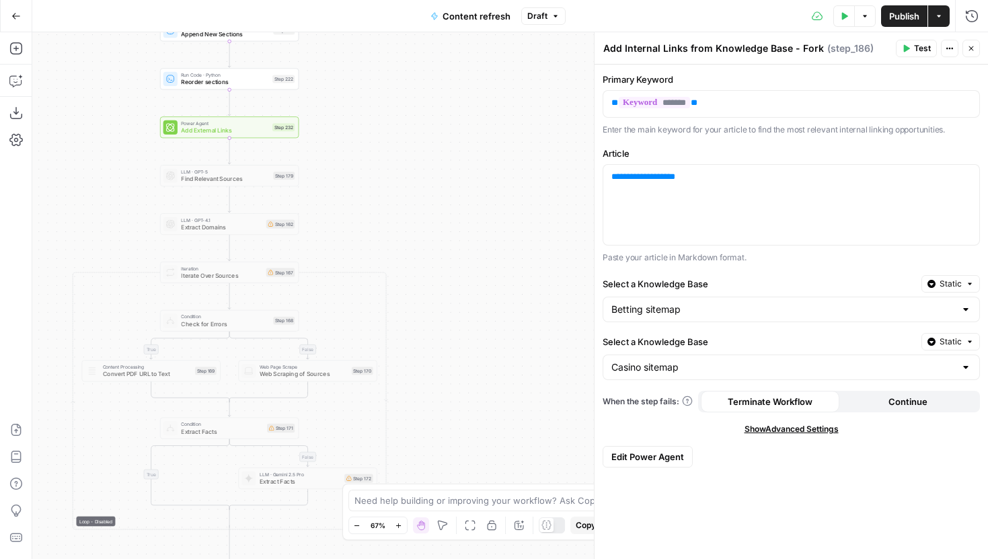
drag, startPoint x: 430, startPoint y: 176, endPoint x: 430, endPoint y: 552, distance: 375.8
click at [430, 547] on div "true false false true false true Workflow Input Settings Inputs Google Search P…" at bounding box center [509, 295] width 955 height 526
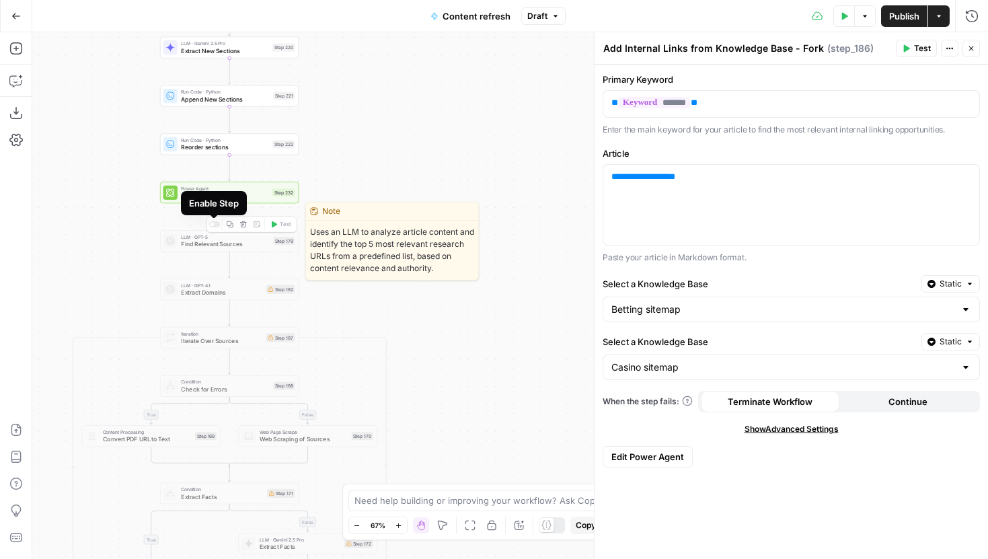
click at [222, 195] on div "Enable Step" at bounding box center [214, 203] width 66 height 24
click at [255, 194] on span "Add External Links" at bounding box center [224, 195] width 87 height 9
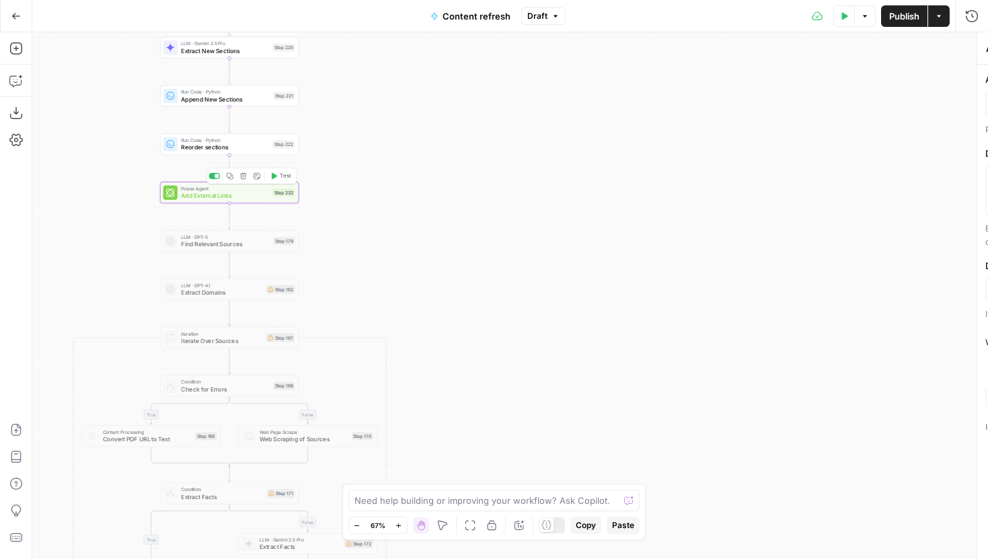
type textarea "Add External Links"
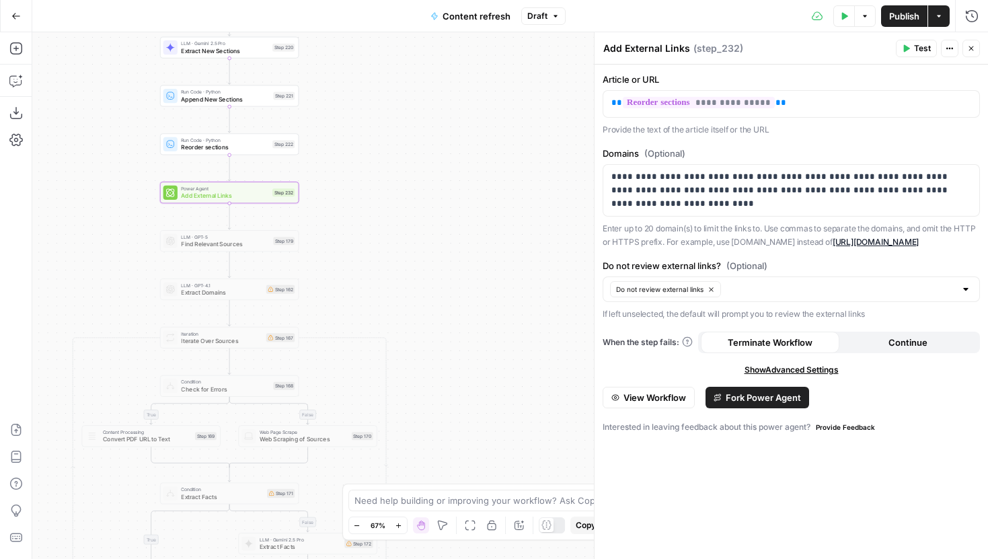
drag, startPoint x: 422, startPoint y: 342, endPoint x: 469, endPoint y: 189, distance: 159.7
click at [469, 189] on div "true false false true false true Workflow Input Settings Inputs Google Search P…" at bounding box center [509, 295] width 955 height 526
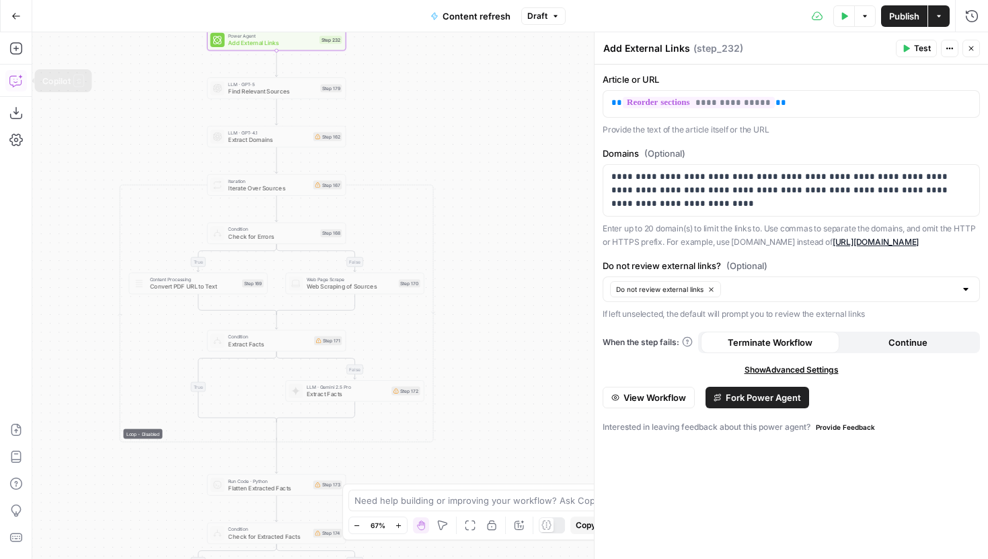
click at [10, 76] on icon "button" at bounding box center [14, 81] width 11 height 11
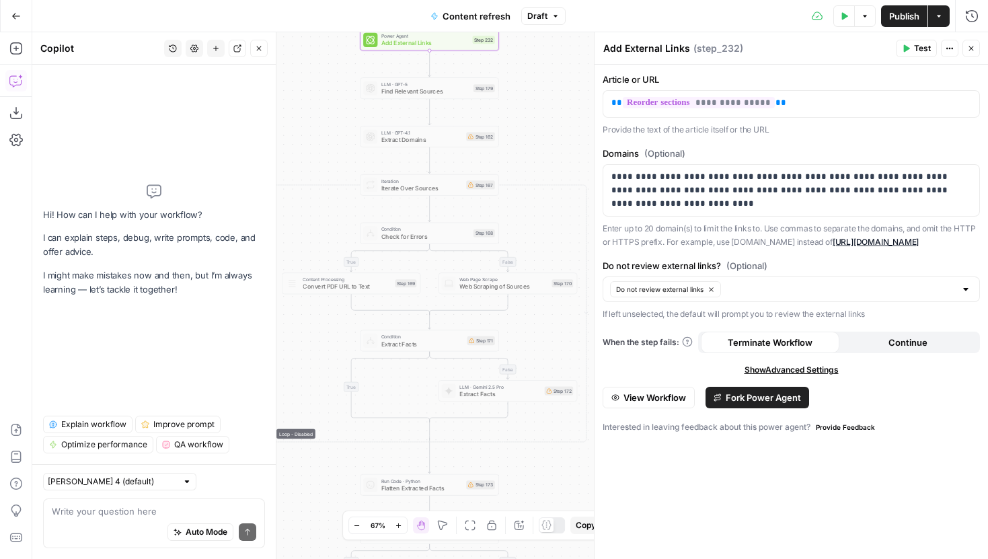
click at [110, 523] on div "Auto Mode Send" at bounding box center [154, 533] width 204 height 30
click at [547, 16] on button "Draft" at bounding box center [543, 15] width 44 height 17
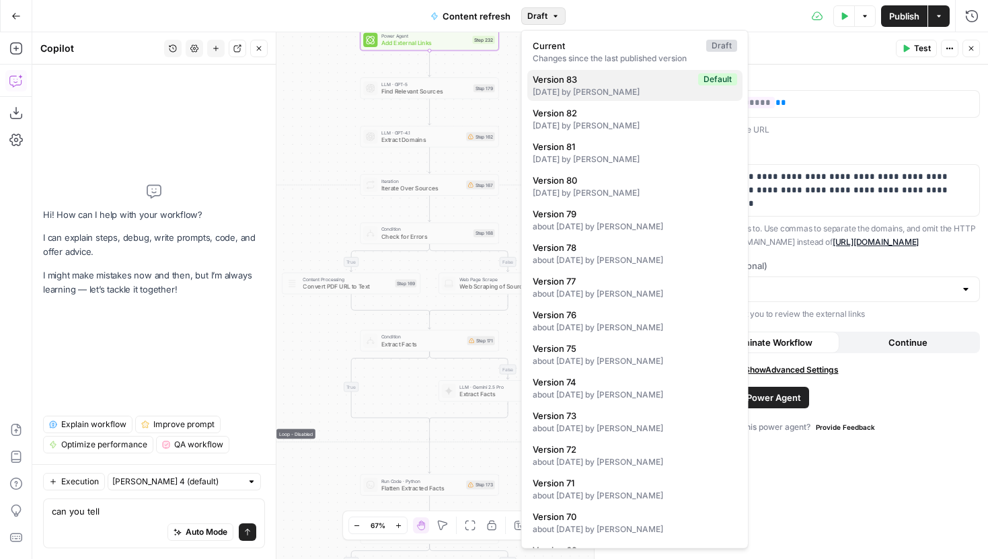
click at [596, 84] on span "Version 83" at bounding box center [612, 79] width 160 height 13
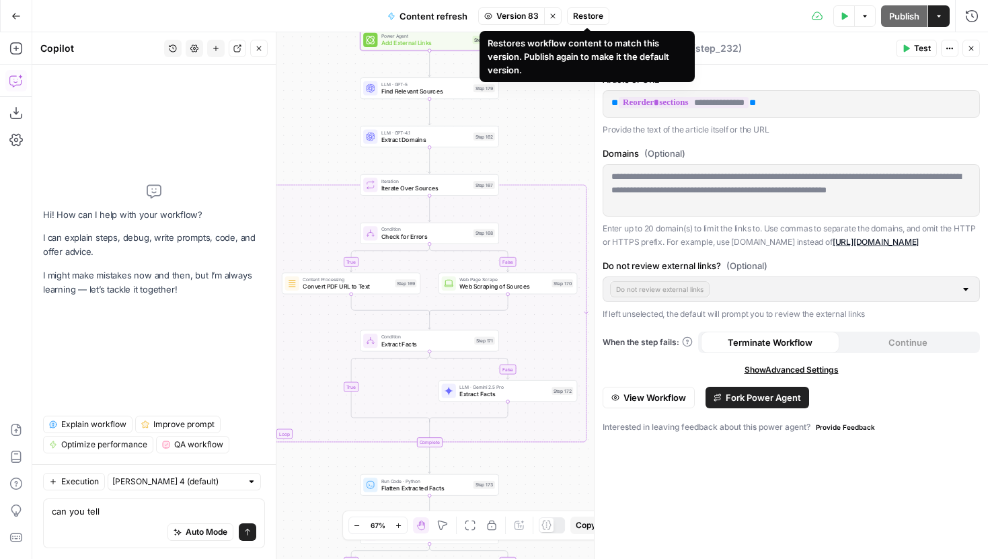
click at [586, 15] on span "Restore" at bounding box center [588, 16] width 30 height 12
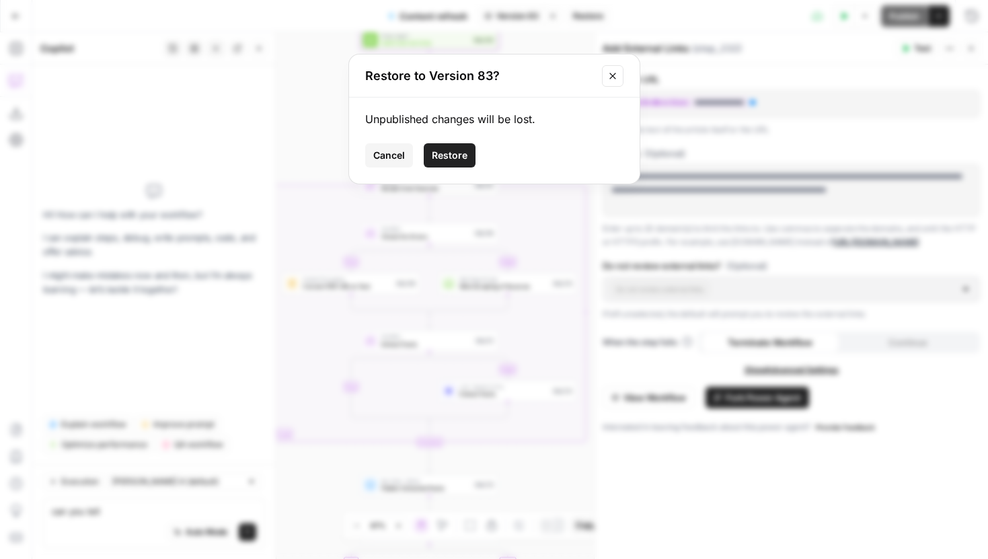
click at [443, 150] on span "Restore" at bounding box center [450, 155] width 36 height 13
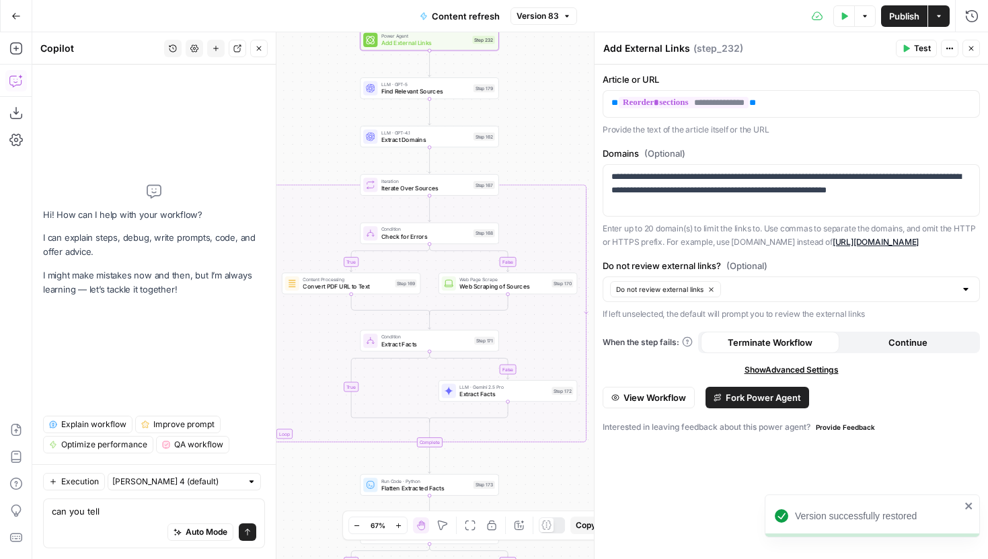
click at [549, 15] on span "Version 83" at bounding box center [537, 16] width 42 height 12
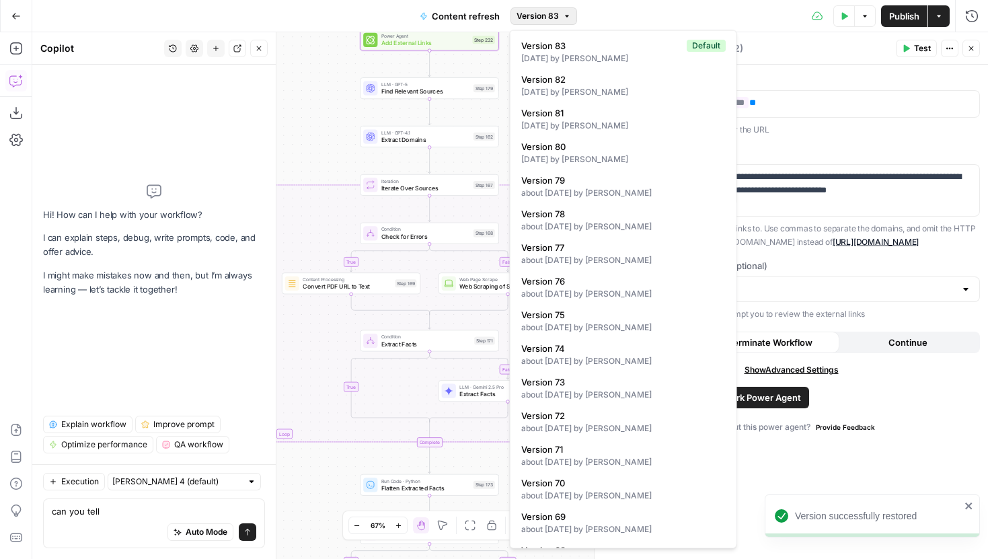
click at [555, 15] on span "Version 83" at bounding box center [537, 16] width 42 height 12
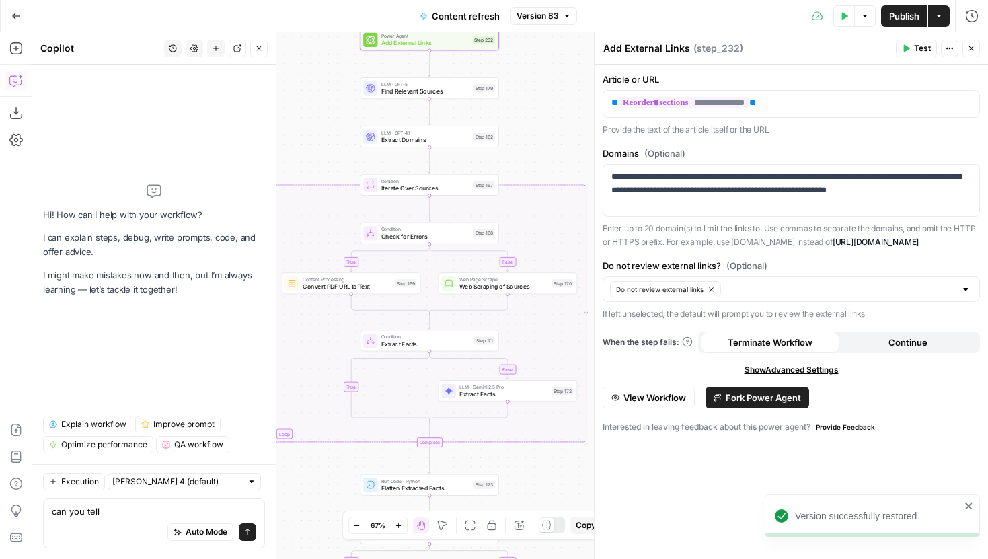
click at [113, 502] on div "can you tell can you tell Auto Mode Send" at bounding box center [154, 523] width 222 height 50
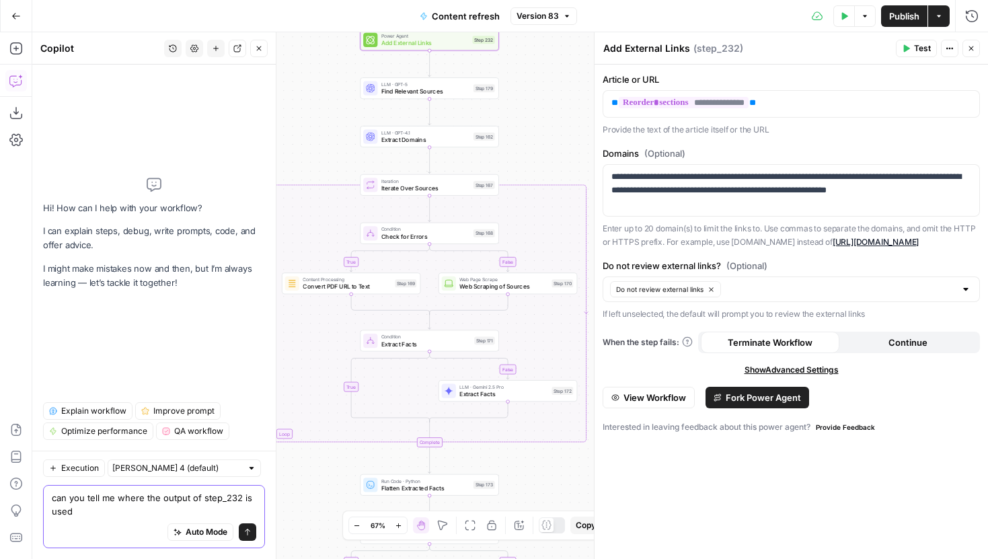
type textarea "can you tell me where the output of step_232 is used?"
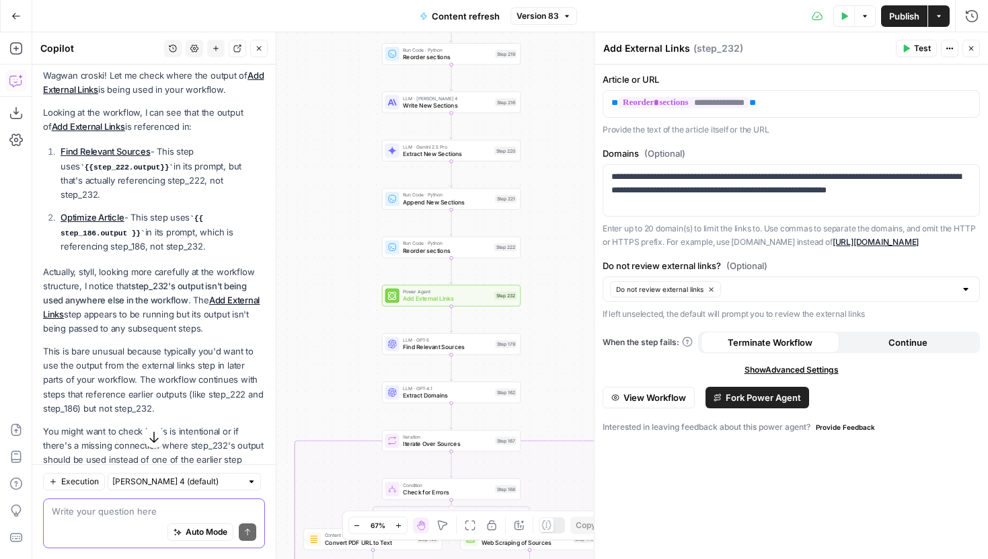
scroll to position [153, 0]
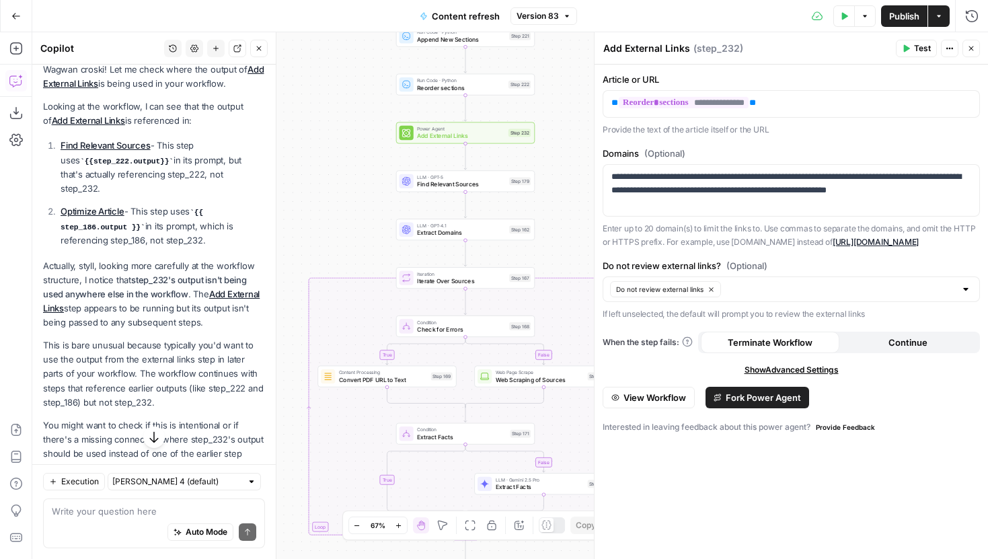
drag, startPoint x: 324, startPoint y: 300, endPoint x: 339, endPoint y: 131, distance: 170.1
click at [339, 131] on div "true false false true false true Workflow Input Settings Inputs Google Search P…" at bounding box center [509, 295] width 955 height 526
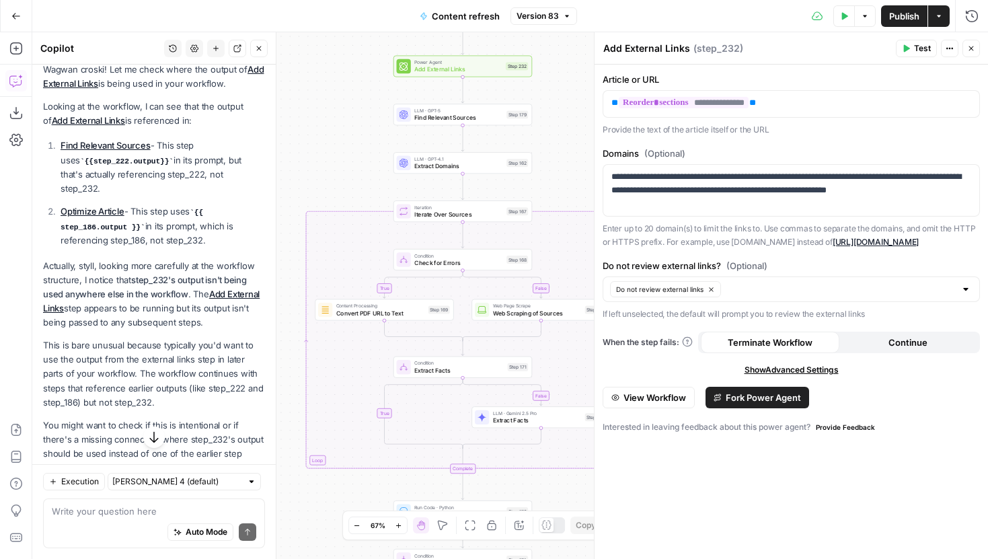
drag, startPoint x: 339, startPoint y: 172, endPoint x: 336, endPoint y: 104, distance: 68.6
click at [336, 104] on div "true false false true false true Workflow Input Settings Inputs Google Search P…" at bounding box center [509, 295] width 955 height 526
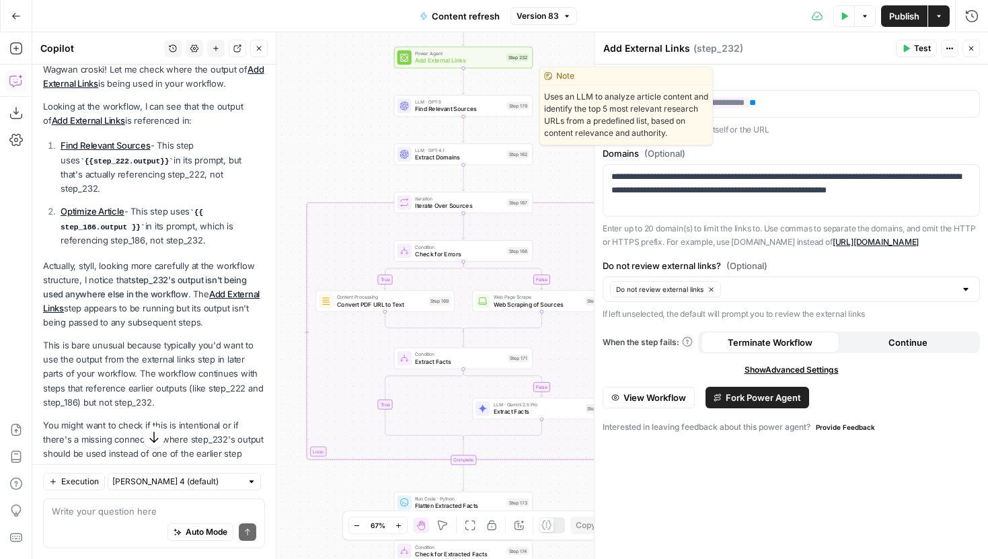
click at [415, 105] on span "Find Relevant Sources" at bounding box center [459, 108] width 89 height 9
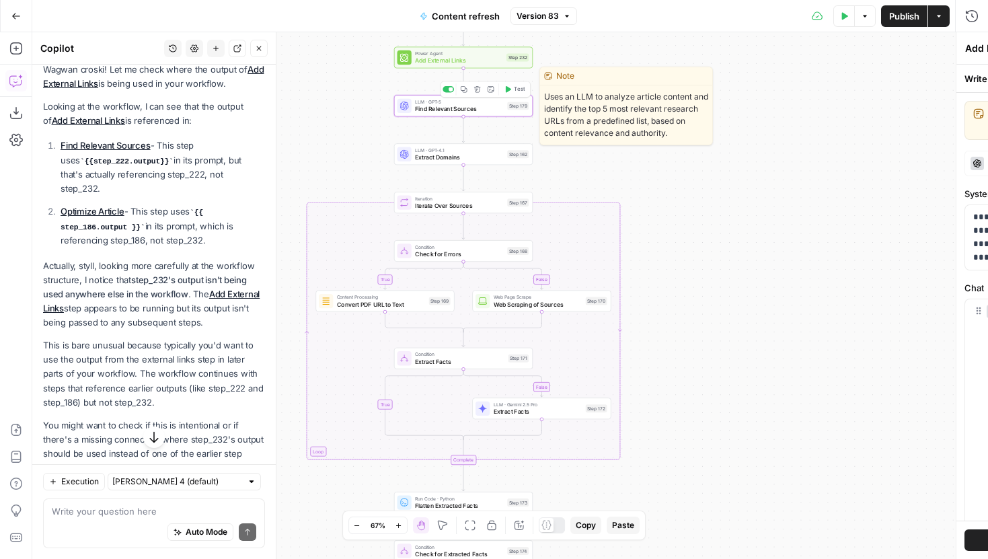
type textarea "Find Relevant Sources"
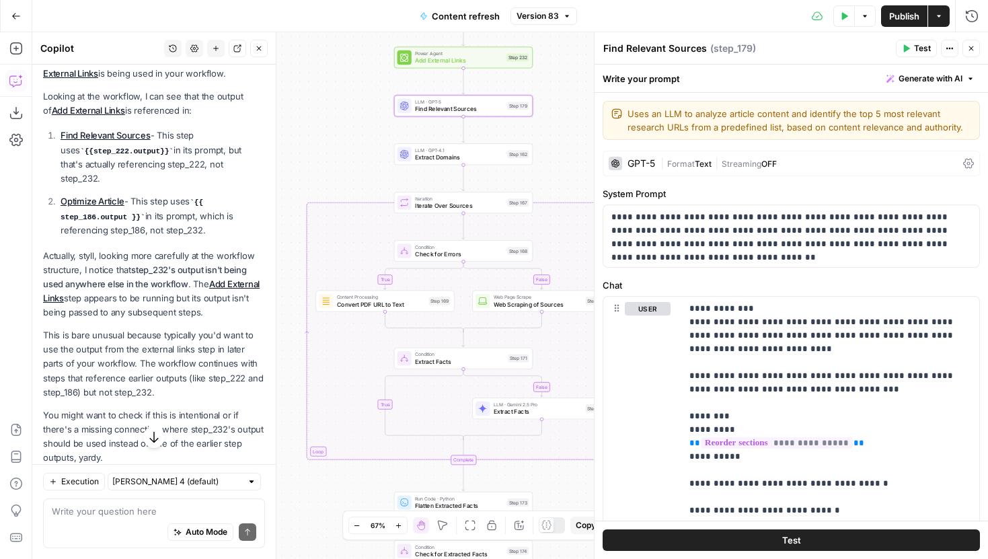
scroll to position [204, 0]
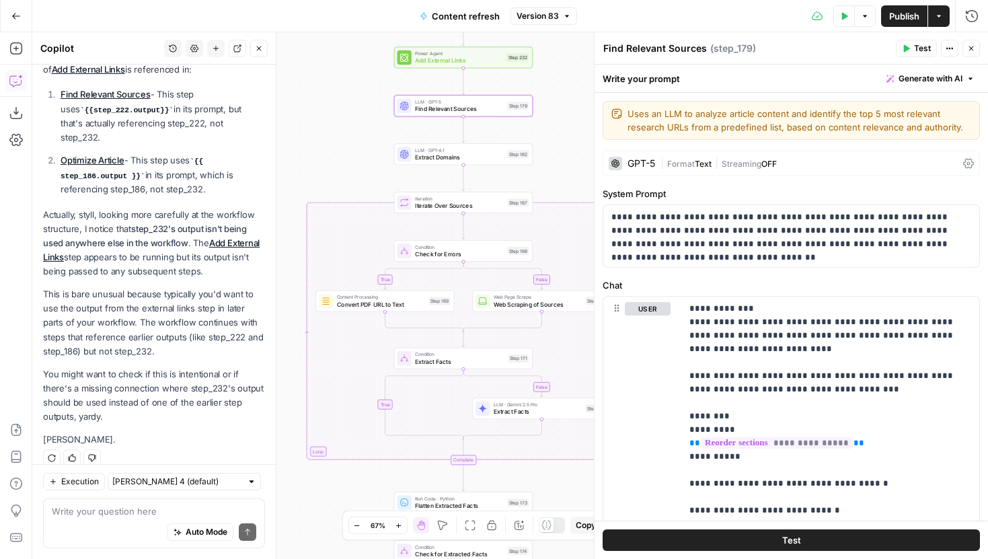
click at [259, 52] on icon "button" at bounding box center [259, 48] width 8 height 8
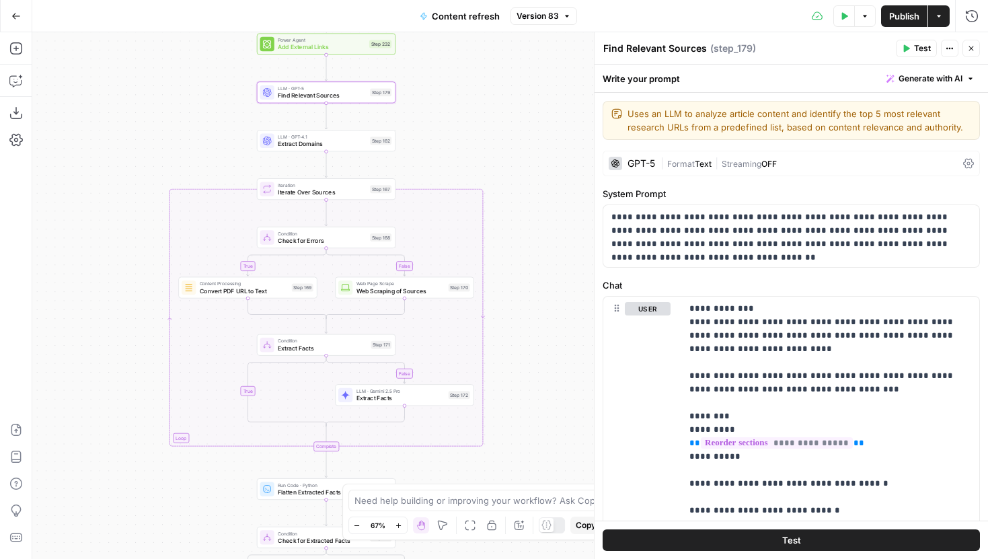
drag, startPoint x: 300, startPoint y: 126, endPoint x: 161, endPoint y: 112, distance: 139.9
click at [161, 112] on div "true false false true false true Workflow Input Settings Inputs Google Search P…" at bounding box center [509, 295] width 955 height 526
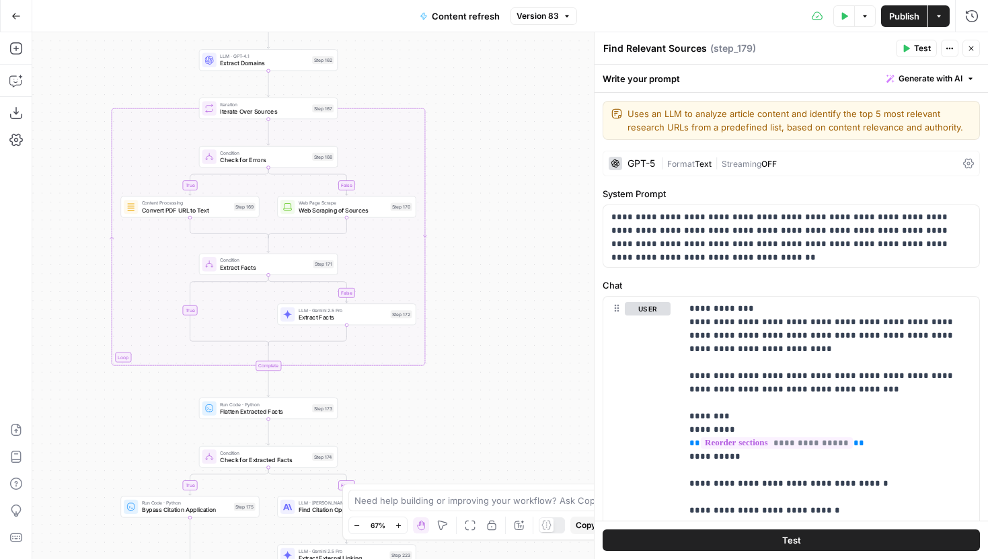
drag, startPoint x: 526, startPoint y: 273, endPoint x: 471, endPoint y: 194, distance: 96.4
click at [471, 194] on div "true false false true false true Workflow Input Settings Inputs Google Search P…" at bounding box center [509, 295] width 955 height 526
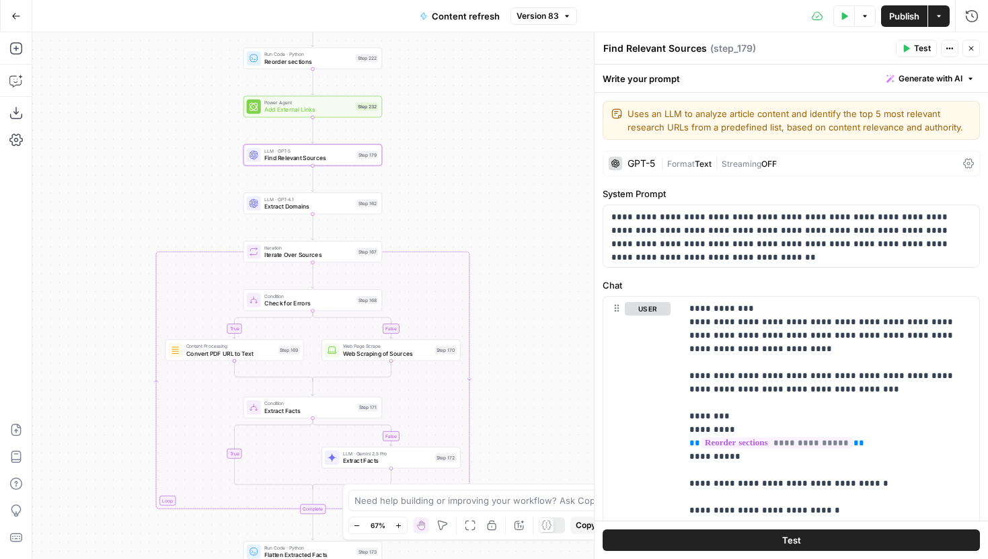
drag, startPoint x: 407, startPoint y: 61, endPoint x: 451, endPoint y: 201, distance: 147.3
click at [451, 201] on div "true false false true false true Workflow Input Settings Inputs Google Search P…" at bounding box center [509, 295] width 955 height 526
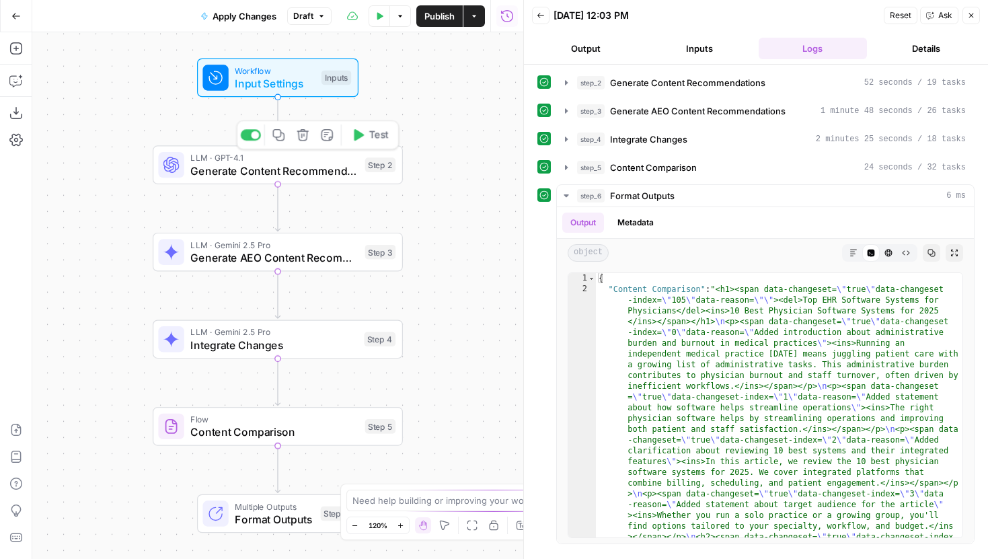
click at [342, 167] on span "Generate Content Recommendations" at bounding box center [274, 171] width 168 height 16
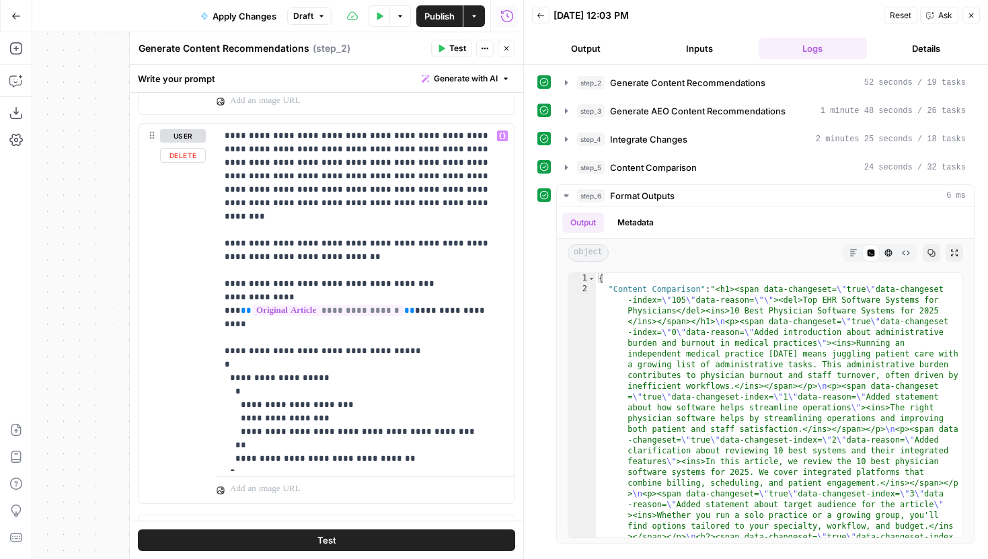
scroll to position [396, 0]
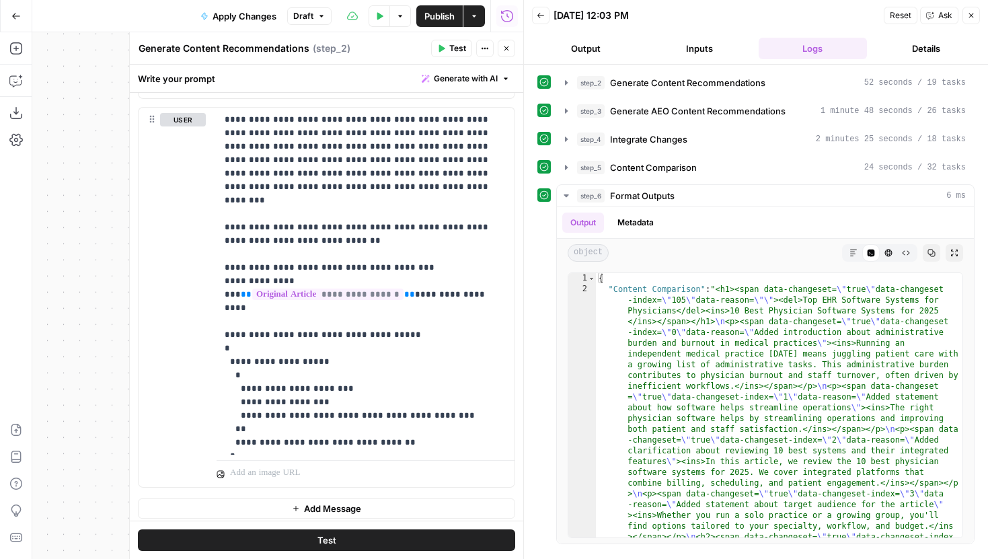
click at [448, 49] on button "Test" at bounding box center [451, 48] width 41 height 17
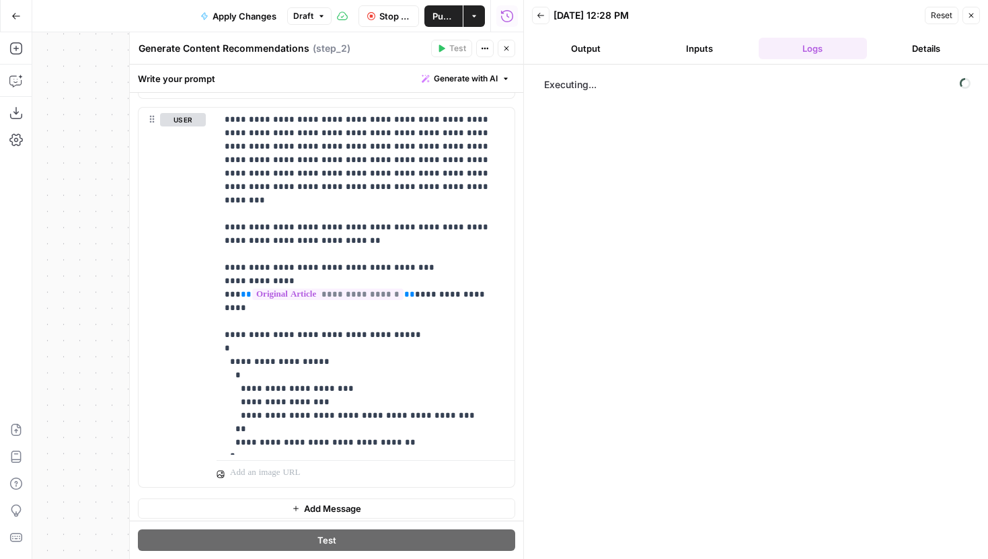
click at [678, 48] on button "Inputs" at bounding box center [699, 49] width 108 height 22
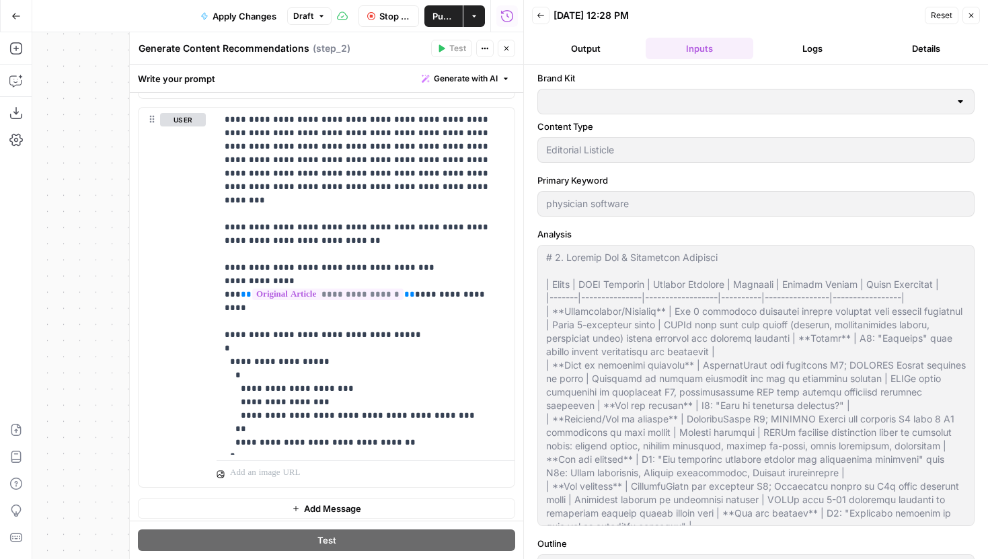
type input "Tebra"
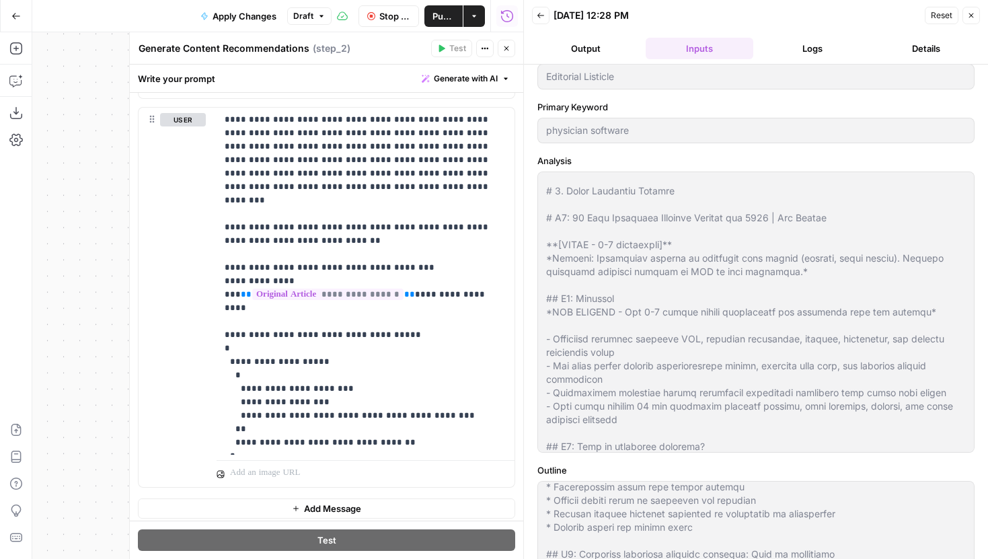
scroll to position [0, 0]
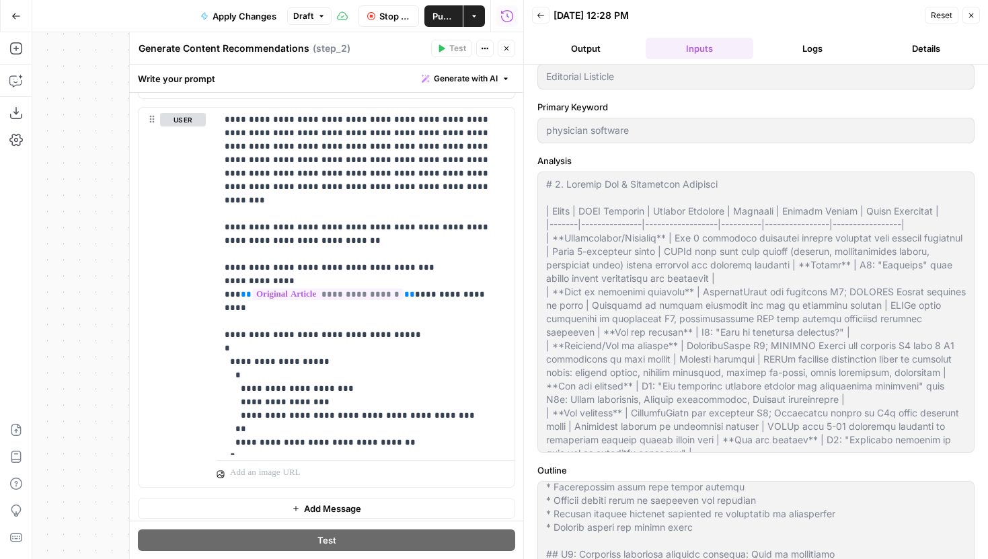
click at [968, 17] on icon "button" at bounding box center [971, 15] width 8 height 8
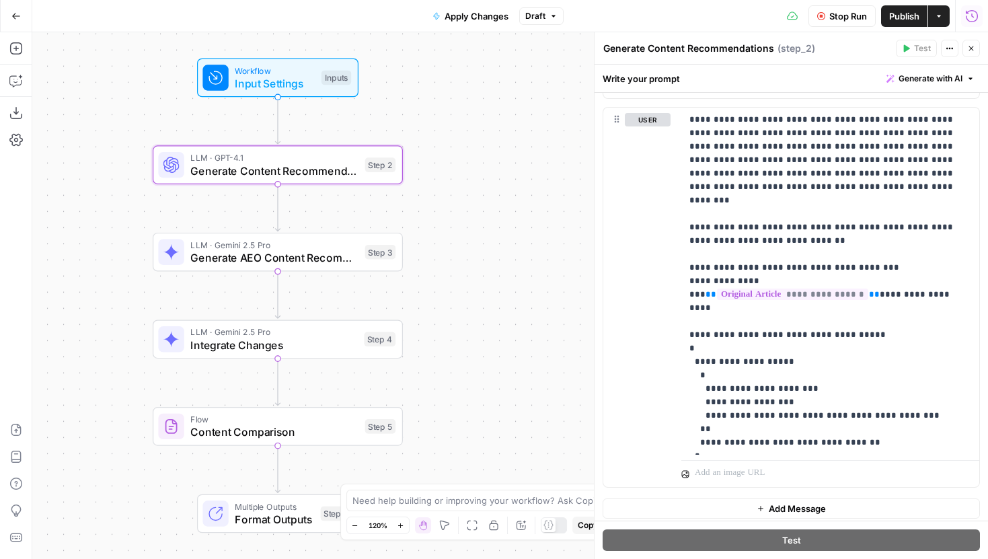
click at [963, 16] on button "Run History" at bounding box center [972, 16] width 22 height 22
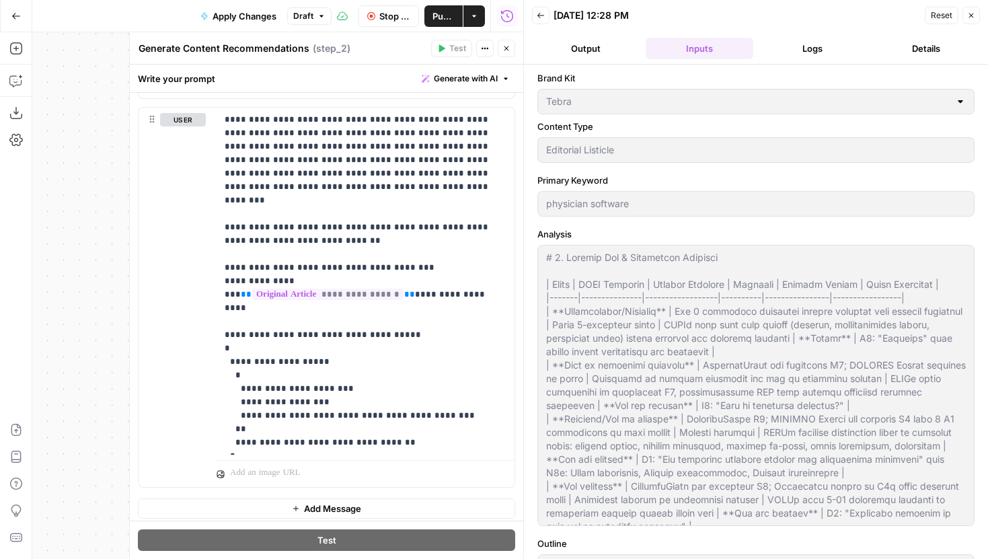
click at [817, 58] on header "Back 10/14/25 at 12:28 PM Reset Close Output Inputs Logs Details" at bounding box center [756, 32] width 464 height 65
click at [791, 54] on button "Logs" at bounding box center [812, 49] width 108 height 22
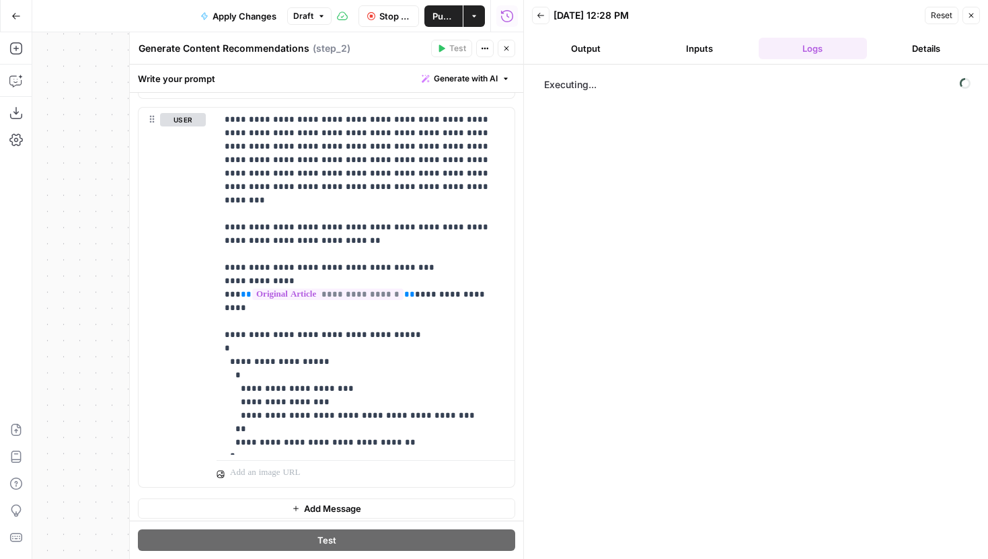
click at [504, 43] on button "Close" at bounding box center [505, 48] width 17 height 17
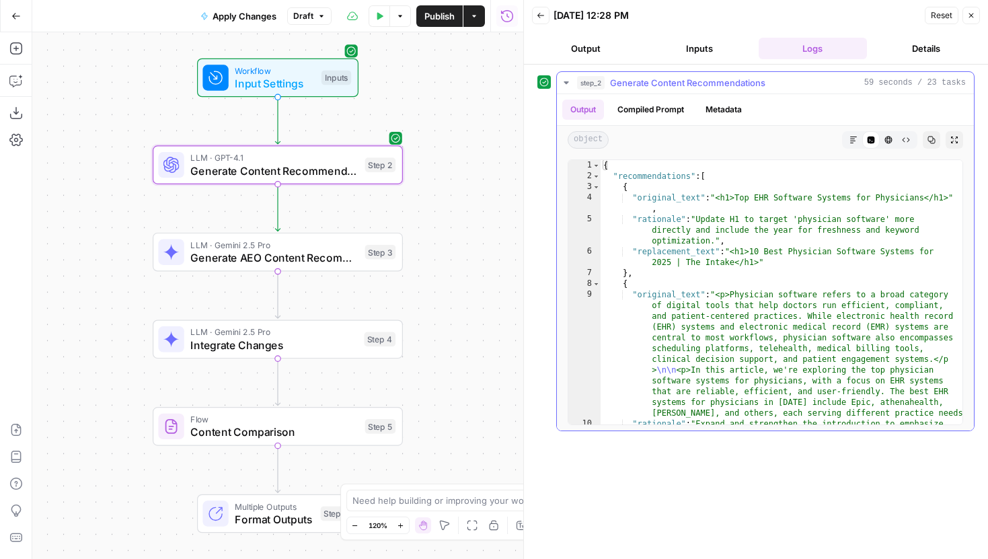
type textarea "**********"
click at [734, 239] on div "{ "recommendations" : [ { "original_text" : "<h1>Top EHR Software Systems for P…" at bounding box center [781, 324] width 362 height 329
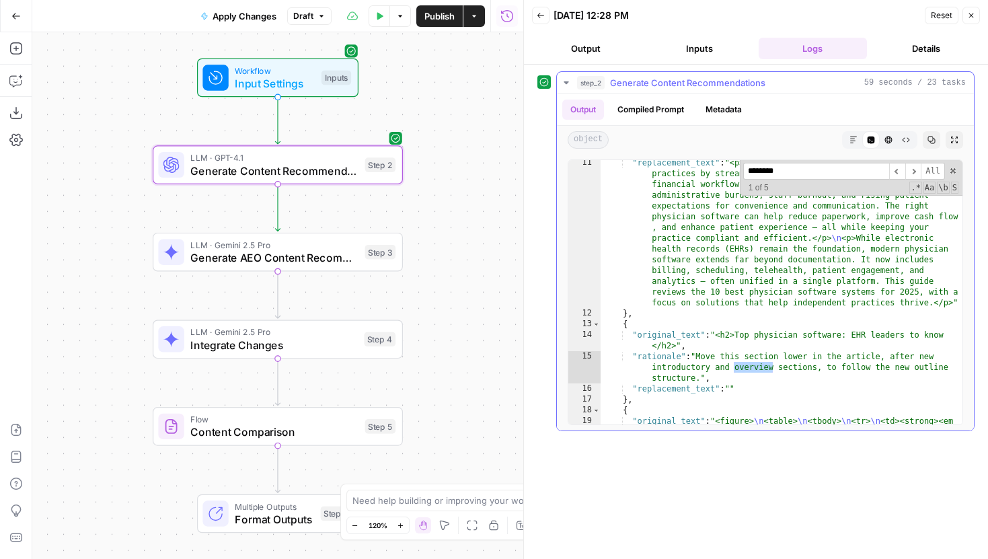
scroll to position [319, 0]
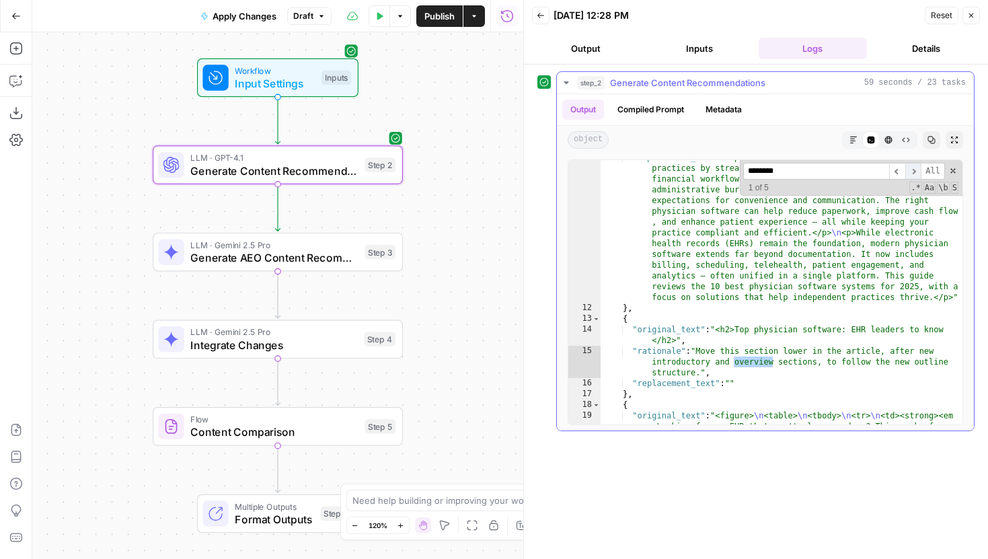
type input "********"
click at [915, 175] on span "​" at bounding box center [913, 171] width 16 height 17
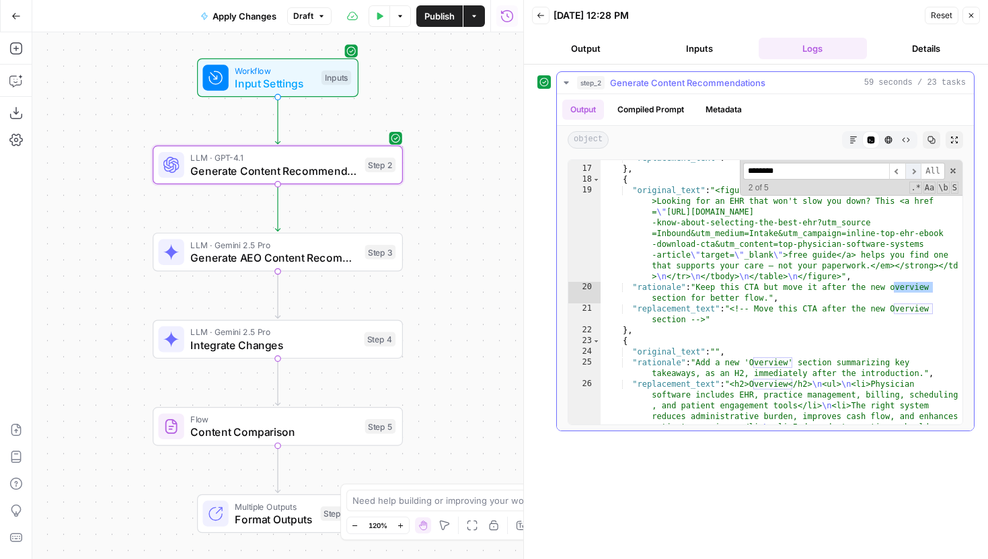
scroll to position [545, 0]
click at [912, 174] on span "​" at bounding box center [913, 171] width 16 height 17
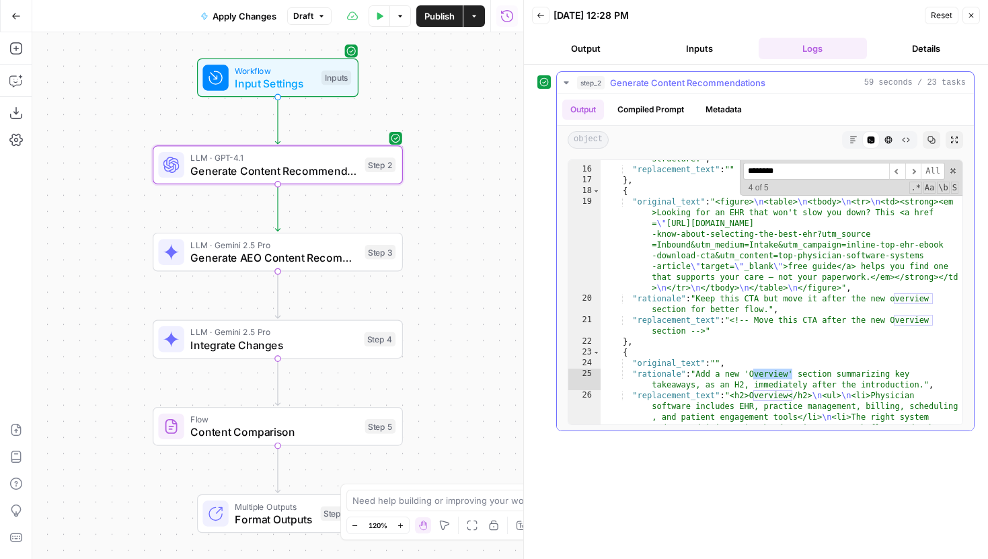
scroll to position [511, 0]
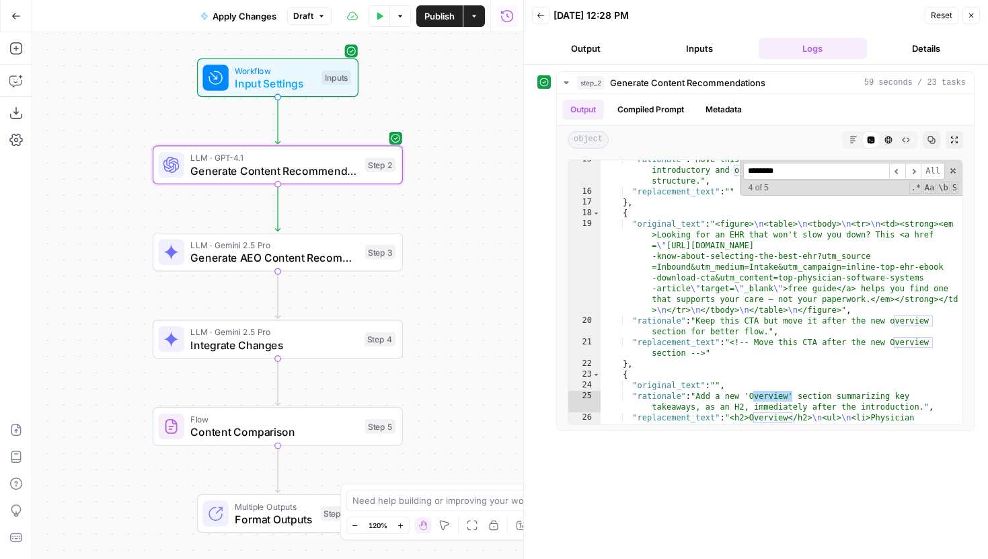
click at [713, 48] on button "Inputs" at bounding box center [699, 49] width 108 height 22
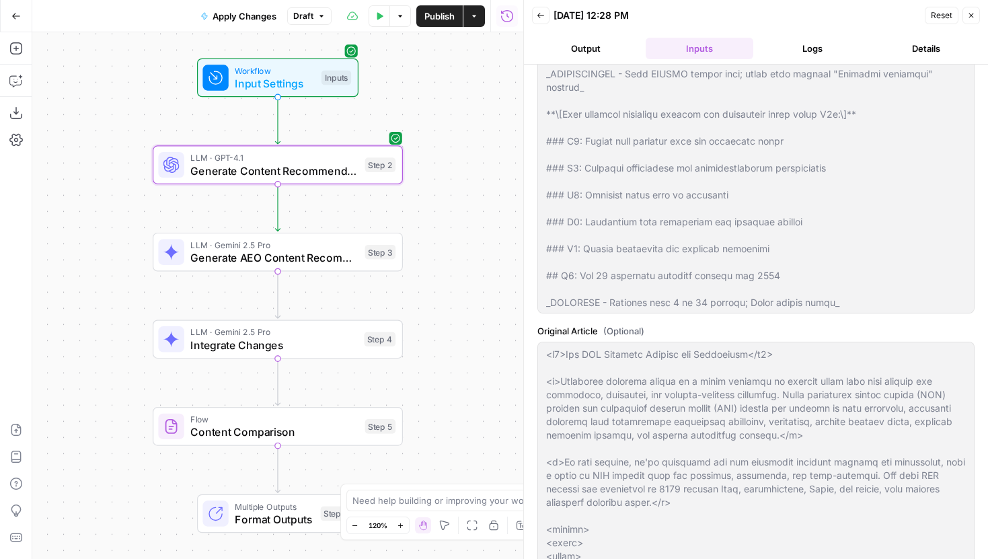
scroll to position [598, 0]
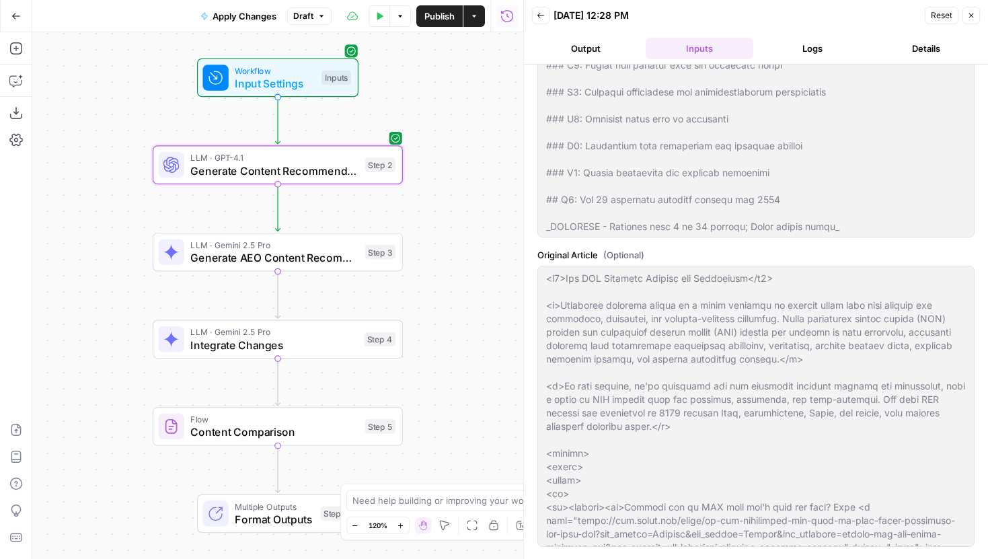
click at [685, 246] on div "Brand Kit Tebra Content Type Editorial Listicle Primary Keyword physician softw…" at bounding box center [755, 13] width 437 height 1078
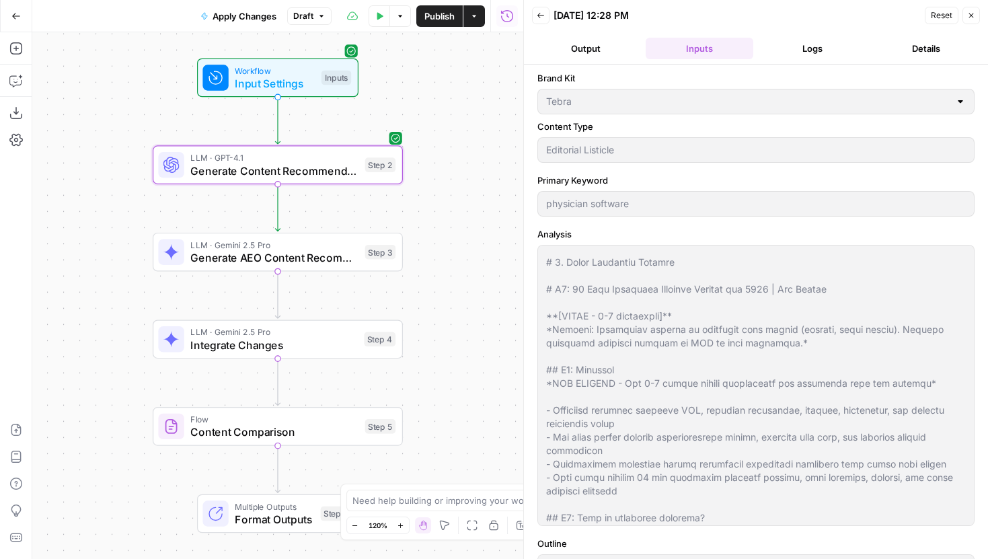
scroll to position [0, 0]
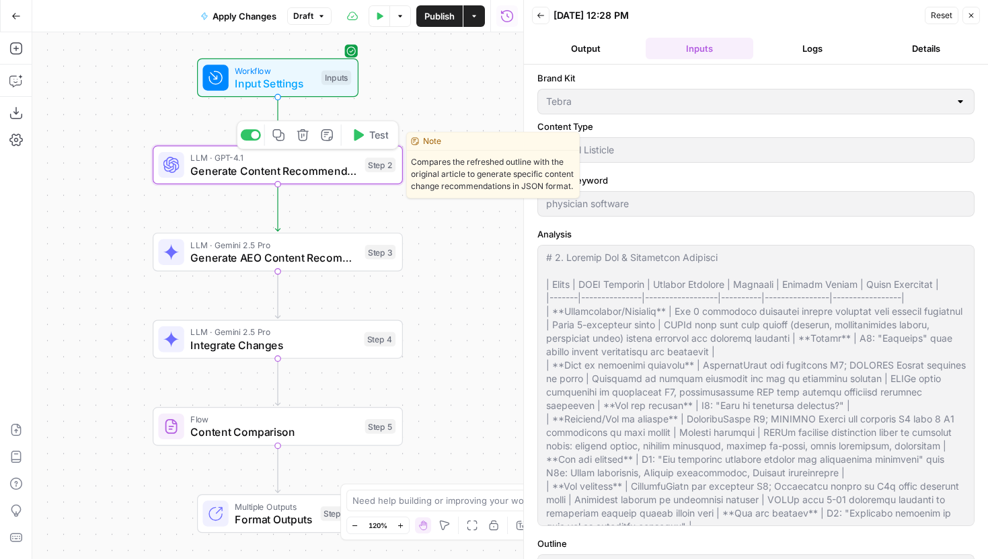
click at [343, 157] on span "LLM · GPT-4.1" at bounding box center [274, 157] width 168 height 13
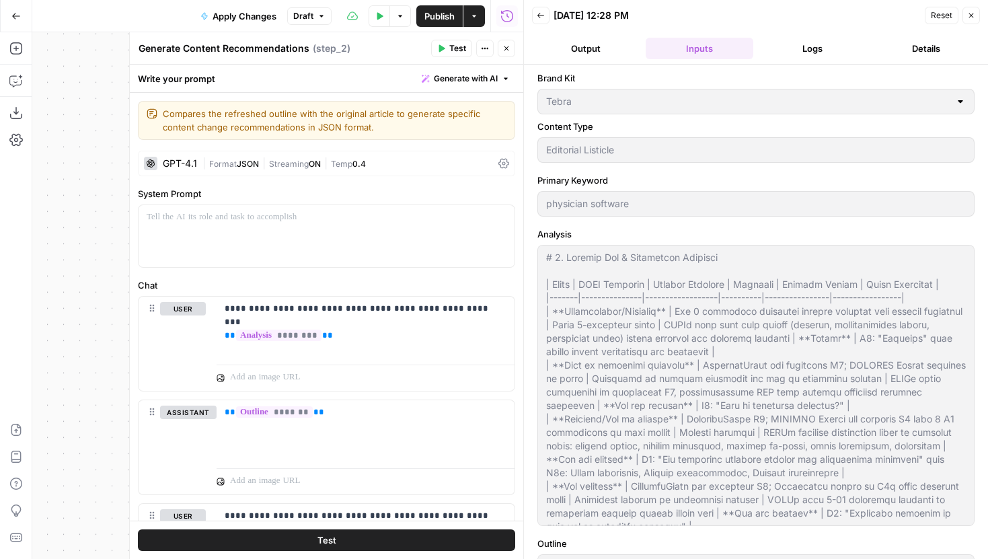
click at [974, 13] on icon "button" at bounding box center [971, 15] width 8 height 8
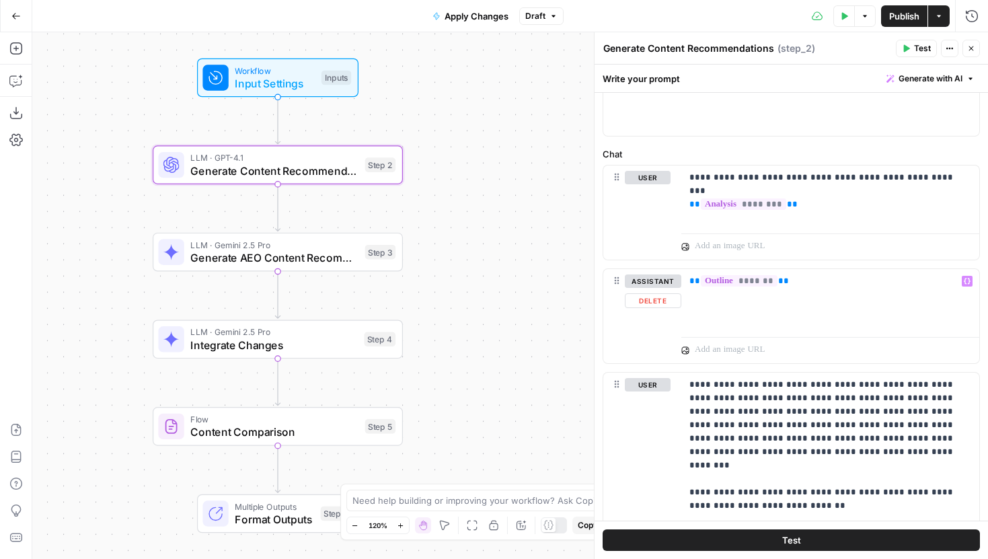
scroll to position [118, 0]
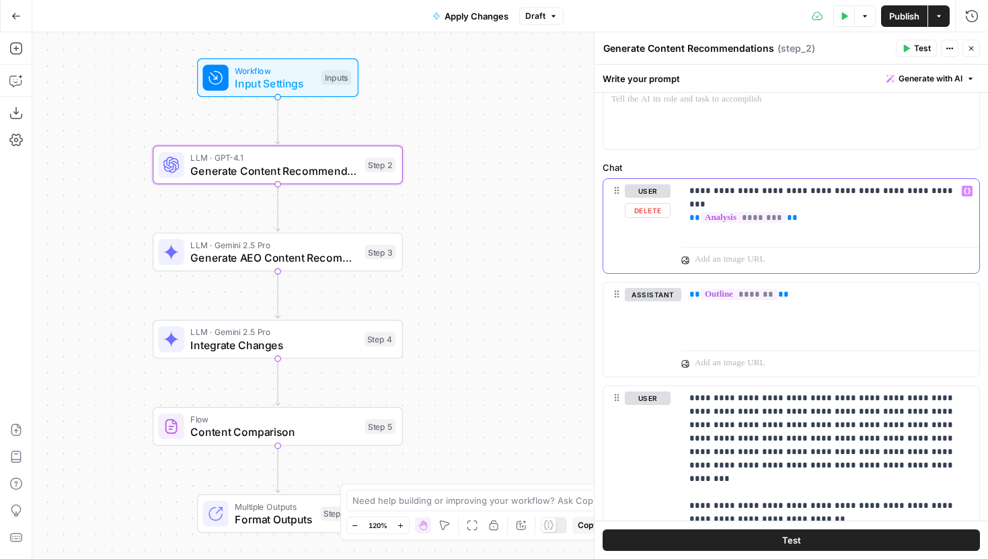
drag, startPoint x: 810, startPoint y: 209, endPoint x: 688, endPoint y: 189, distance: 124.0
click at [688, 189] on div "**********" at bounding box center [830, 210] width 298 height 62
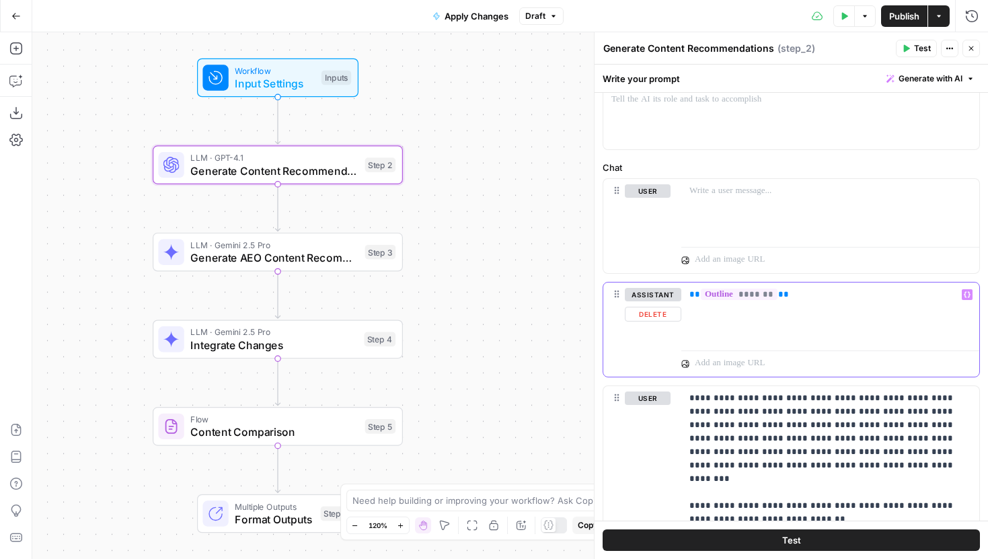
drag, startPoint x: 785, startPoint y: 290, endPoint x: 689, endPoint y: 290, distance: 96.1
click at [689, 290] on p "** ******* **" at bounding box center [830, 294] width 282 height 13
copy p "** ******* **"
click at [643, 316] on button "Delete" at bounding box center [653, 314] width 56 height 15
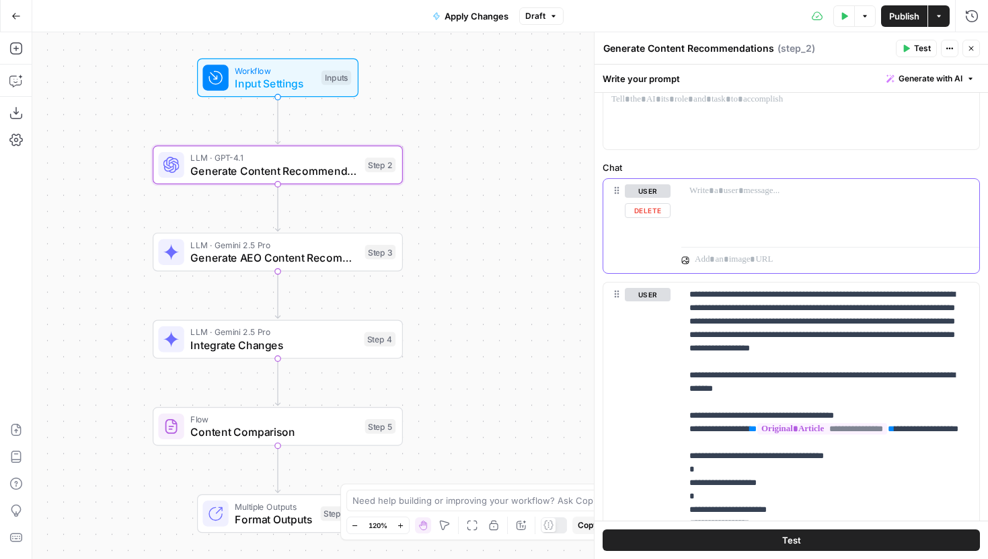
click at [659, 206] on button "Delete" at bounding box center [648, 210] width 46 height 15
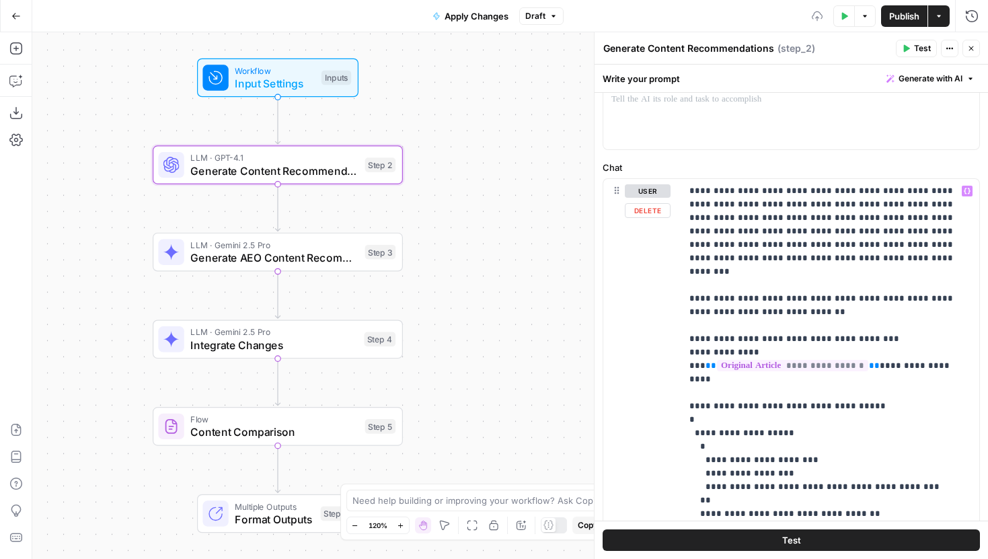
scroll to position [134, 0]
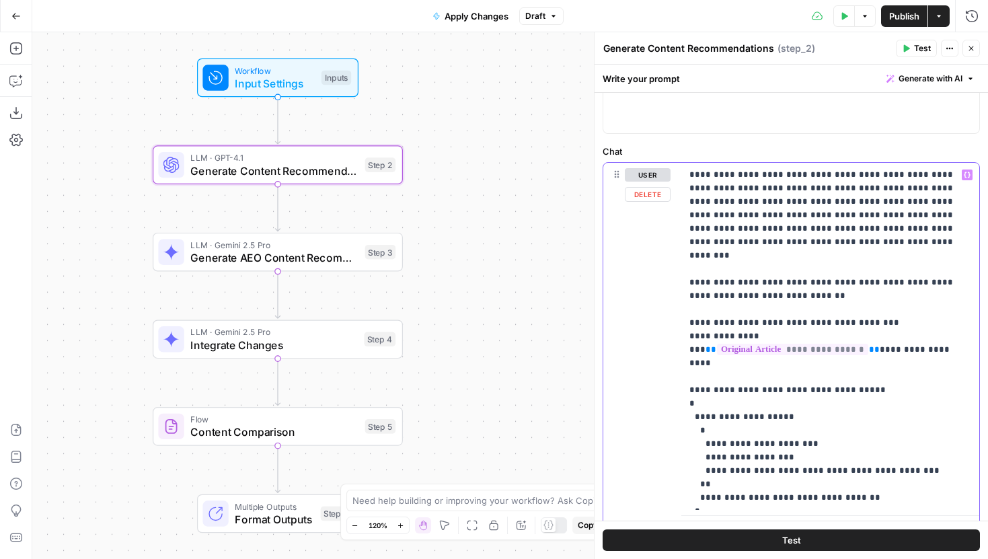
click at [799, 281] on p "**********" at bounding box center [830, 336] width 282 height 336
click at [689, 174] on p "**********" at bounding box center [830, 336] width 282 height 336
drag, startPoint x: 713, startPoint y: 175, endPoint x: 689, endPoint y: 175, distance: 24.2
click at [689, 175] on p "**********" at bounding box center [830, 336] width 282 height 336
click at [754, 174] on p "**********" at bounding box center [830, 336] width 282 height 336
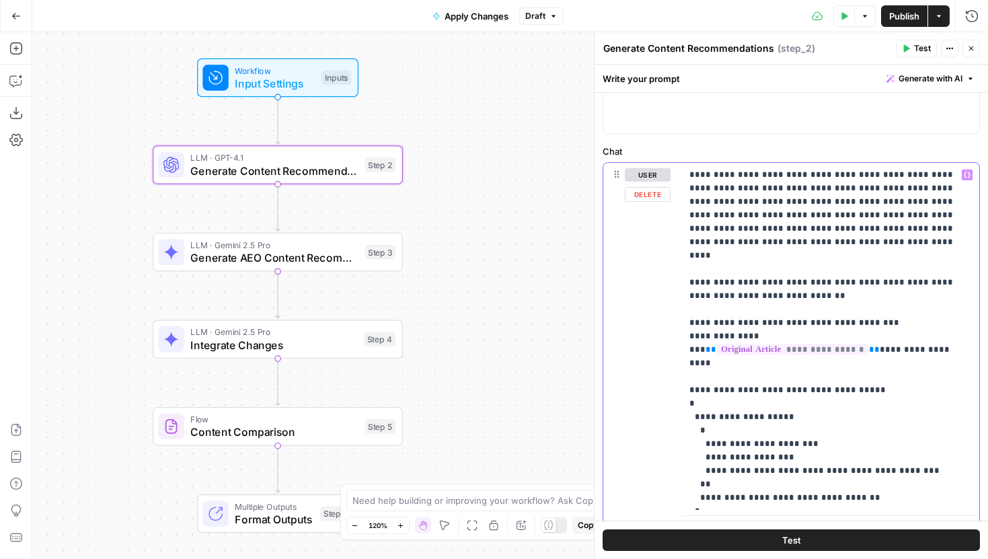
click at [754, 174] on p "**********" at bounding box center [830, 336] width 282 height 336
click at [815, 175] on p "**********" at bounding box center [830, 336] width 282 height 336
drag, startPoint x: 869, startPoint y: 175, endPoint x: 744, endPoint y: 190, distance: 126.6
click at [744, 190] on p "**********" at bounding box center [830, 336] width 282 height 336
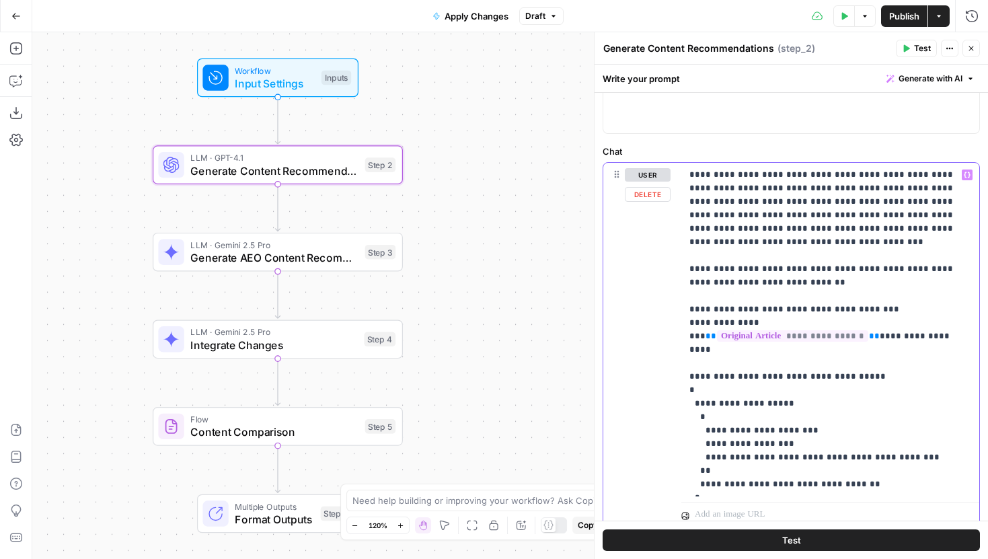
click at [805, 268] on p "**********" at bounding box center [830, 329] width 282 height 323
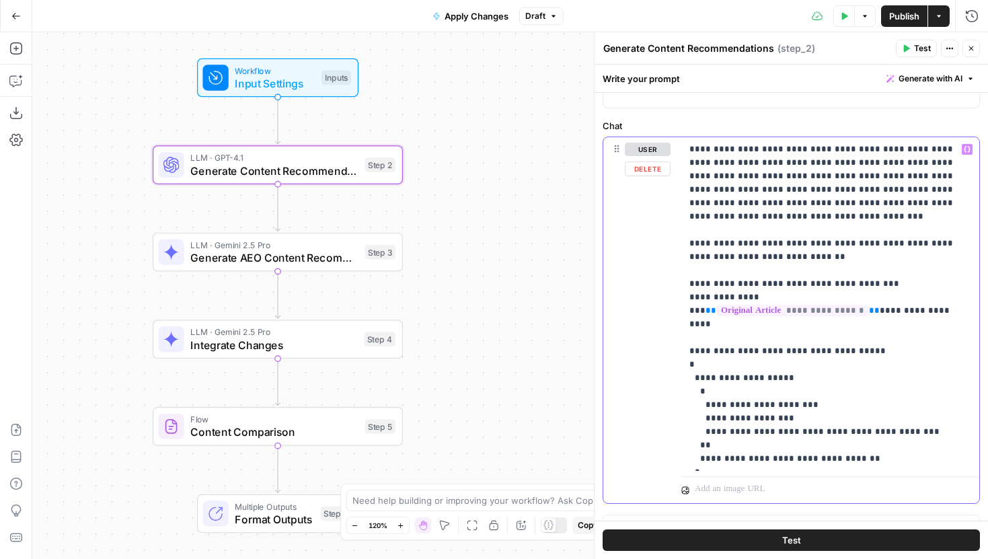
click at [779, 298] on p "**********" at bounding box center [830, 304] width 282 height 323
click at [801, 245] on p "**********" at bounding box center [830, 304] width 282 height 323
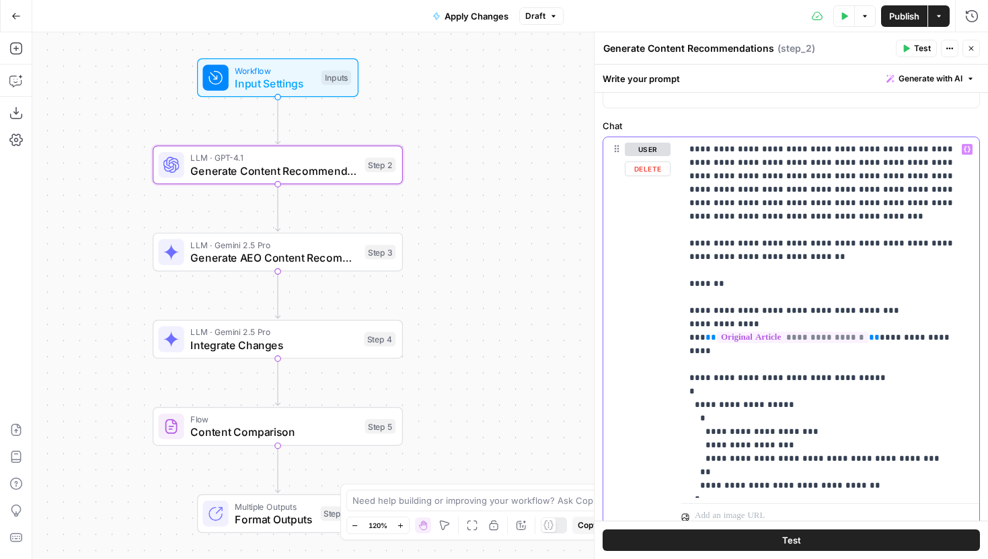
click at [746, 271] on p "**********" at bounding box center [830, 318] width 282 height 350
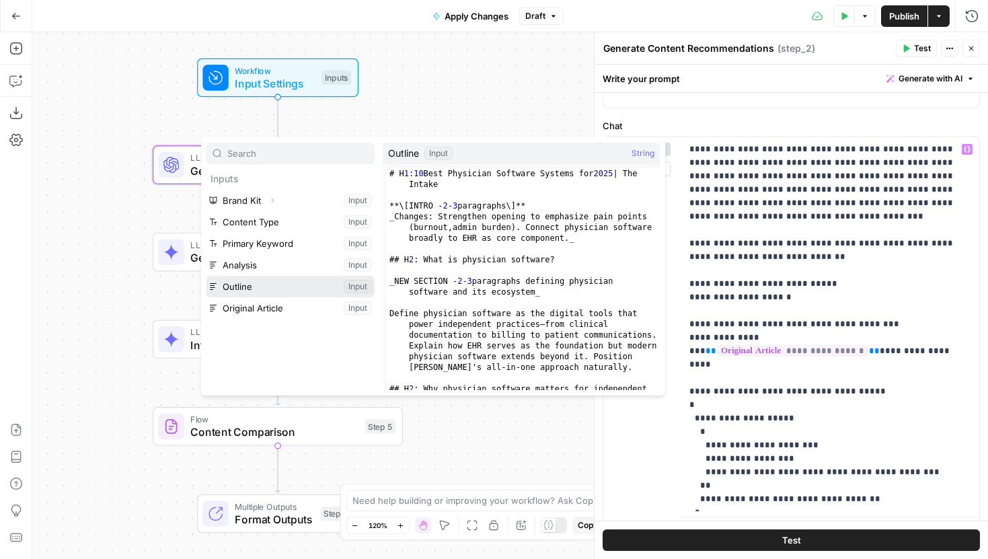
click at [291, 290] on button "Select variable Outline" at bounding box center [290, 287] width 168 height 22
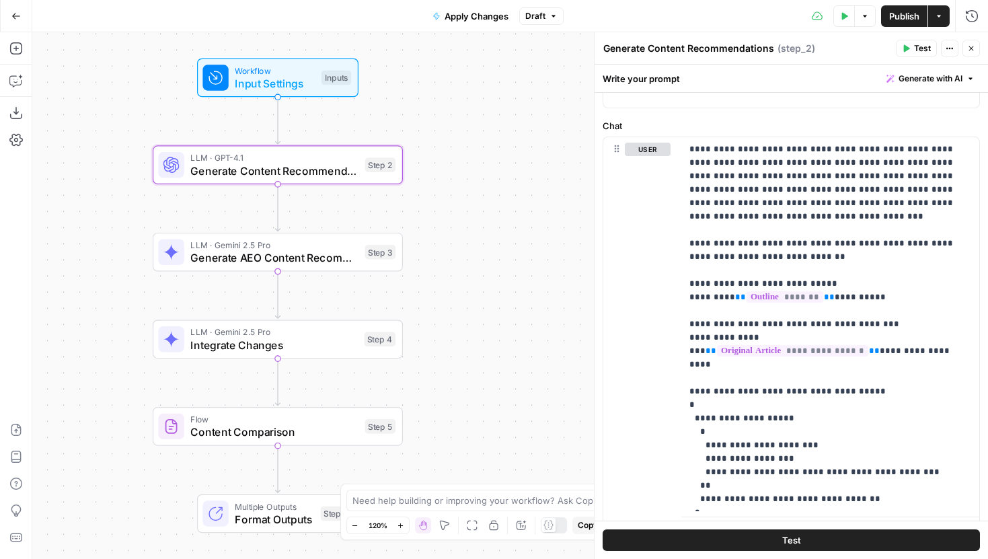
scroll to position [222, 0]
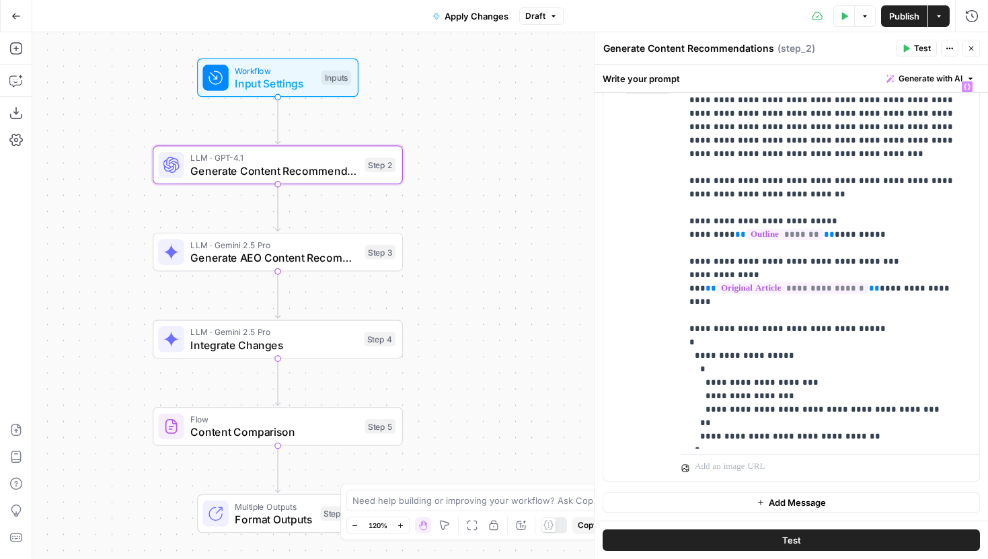
click at [918, 54] on button "Test" at bounding box center [915, 48] width 41 height 17
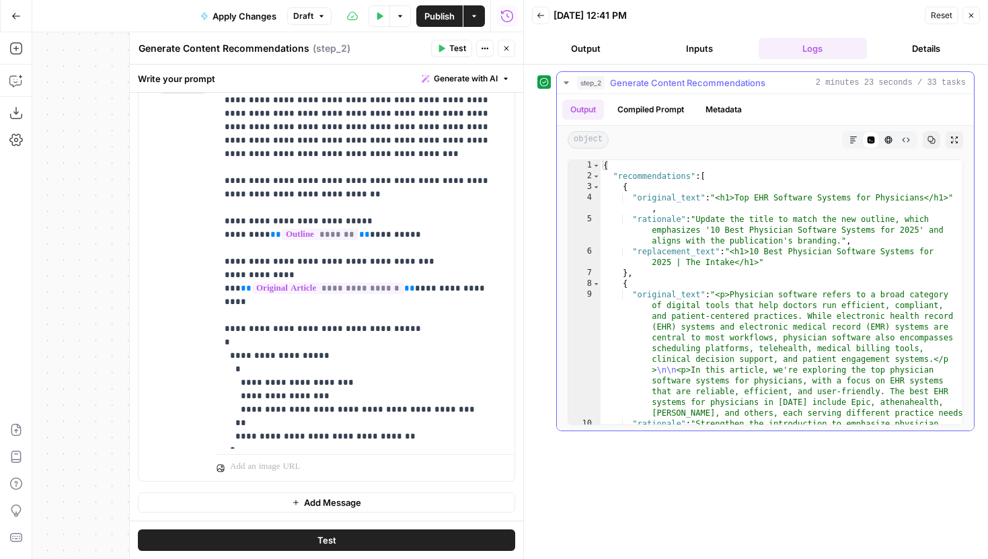
type textarea "**********"
click at [779, 259] on div "{ "recommendations" : [ { "original_text" : "<h1>Top EHR Software Systems for P…" at bounding box center [781, 319] width 362 height 318
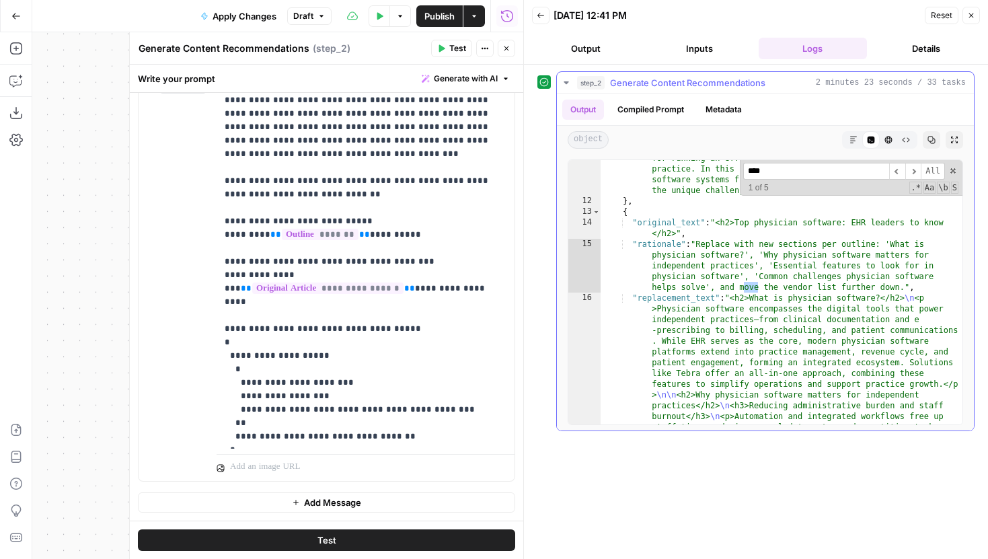
scroll to position [1502, 0]
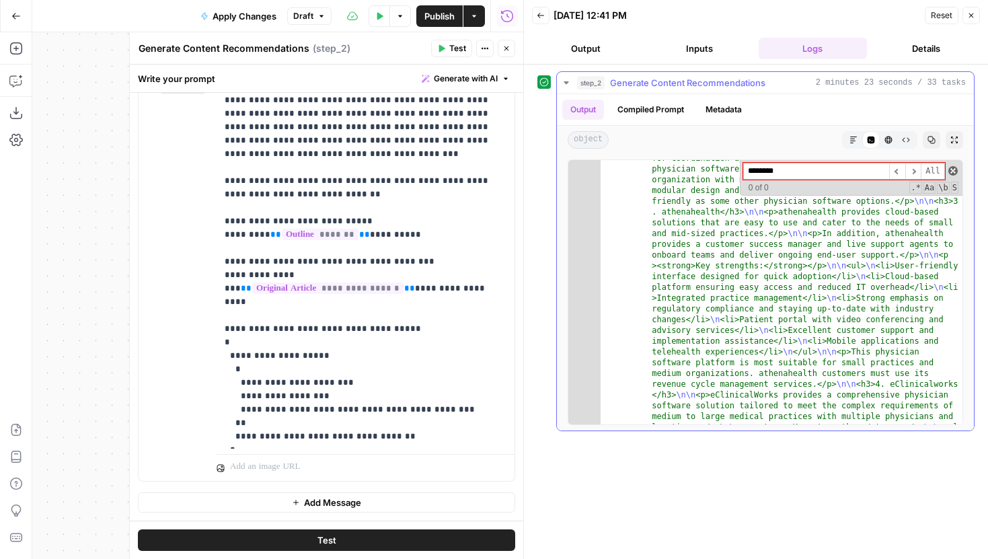
type input "********"
click at [950, 173] on span at bounding box center [952, 170] width 9 height 9
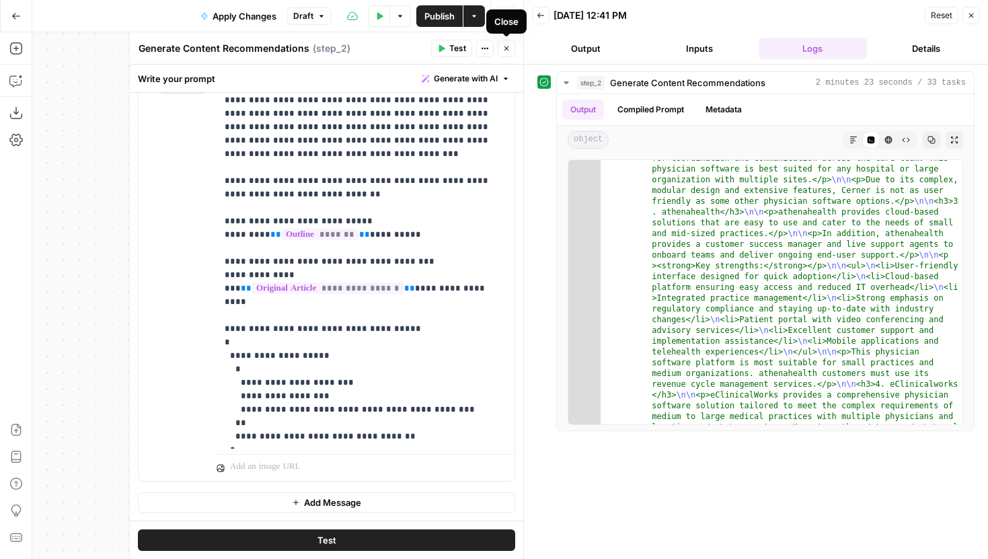
click at [508, 48] on icon "button" at bounding box center [506, 48] width 8 height 8
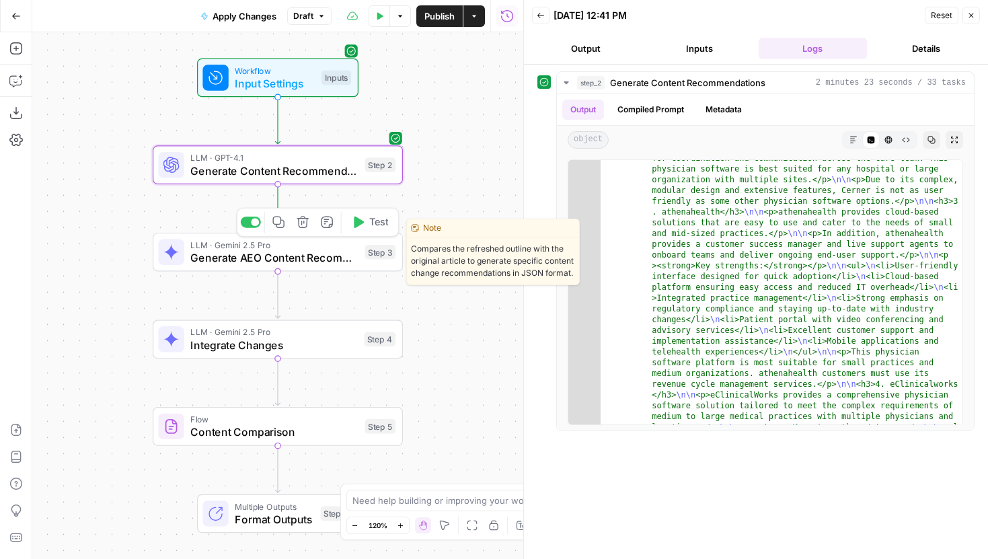
click at [324, 255] on span "Generate AEO Content Recommendations" at bounding box center [274, 257] width 168 height 16
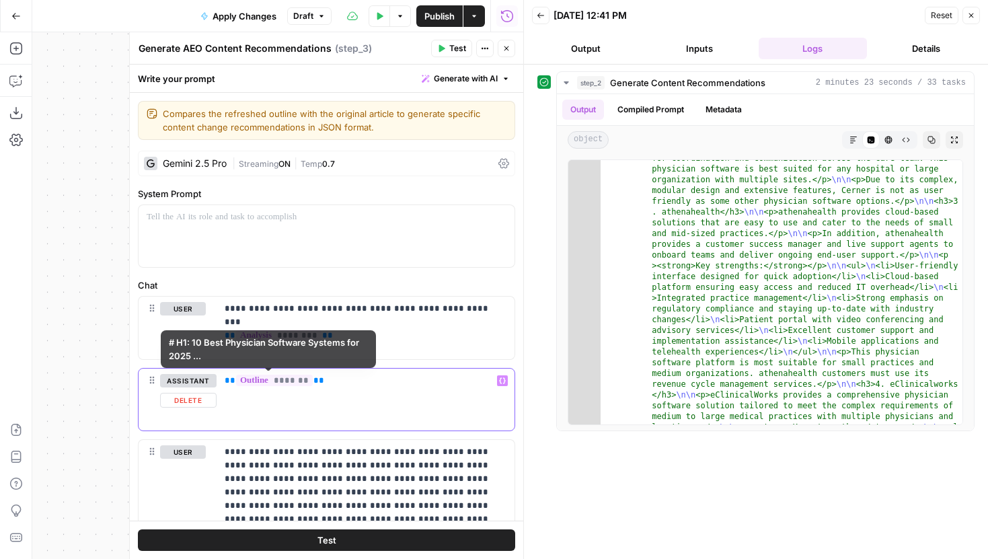
drag, startPoint x: 348, startPoint y: 374, endPoint x: 218, endPoint y: 375, distance: 129.1
click at [218, 375] on div "** ******* **" at bounding box center [365, 399] width 298 height 62
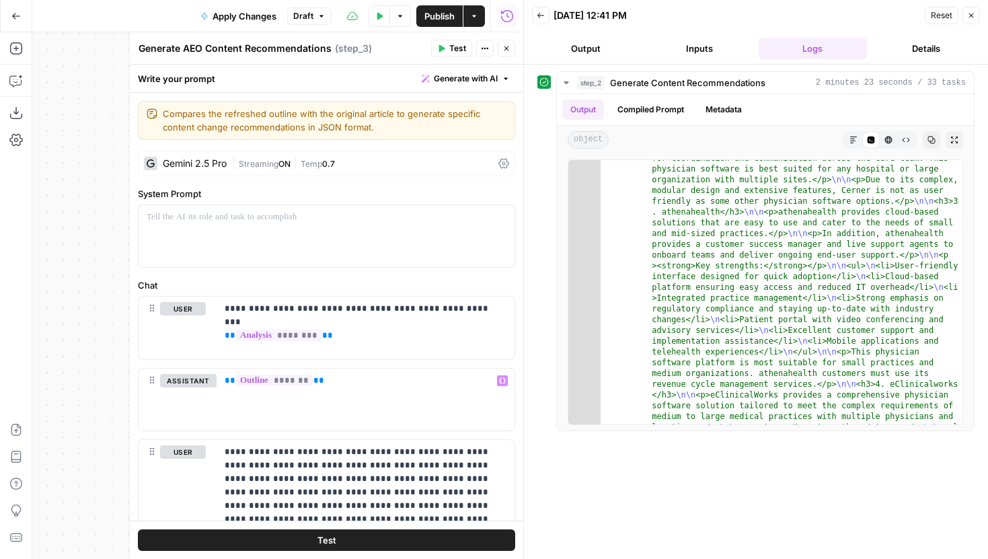
click at [508, 45] on icon "button" at bounding box center [506, 48] width 8 height 8
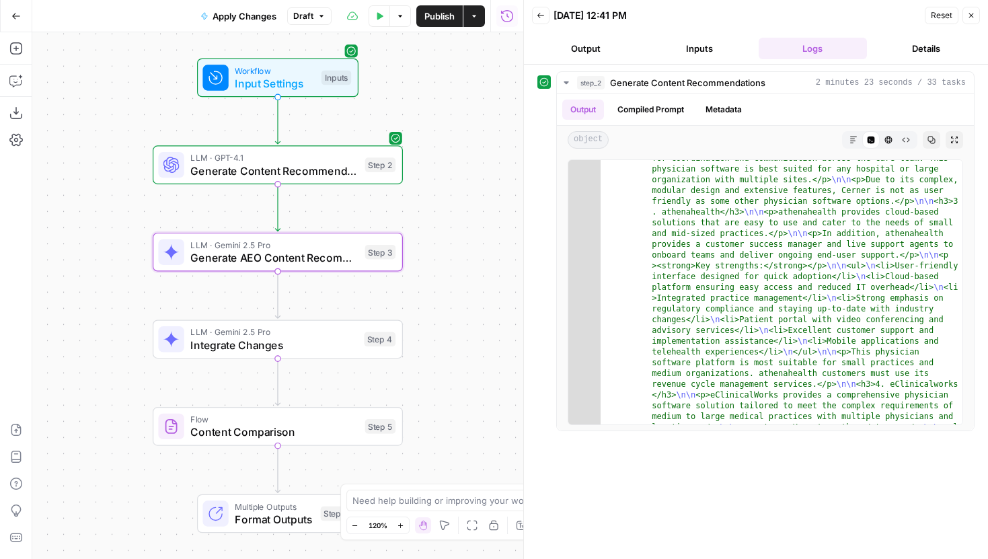
click at [323, 180] on div "LLM · GPT-4.1 Generate Content Recommendations Step 2 Copy step Delete step Edi…" at bounding box center [278, 164] width 250 height 39
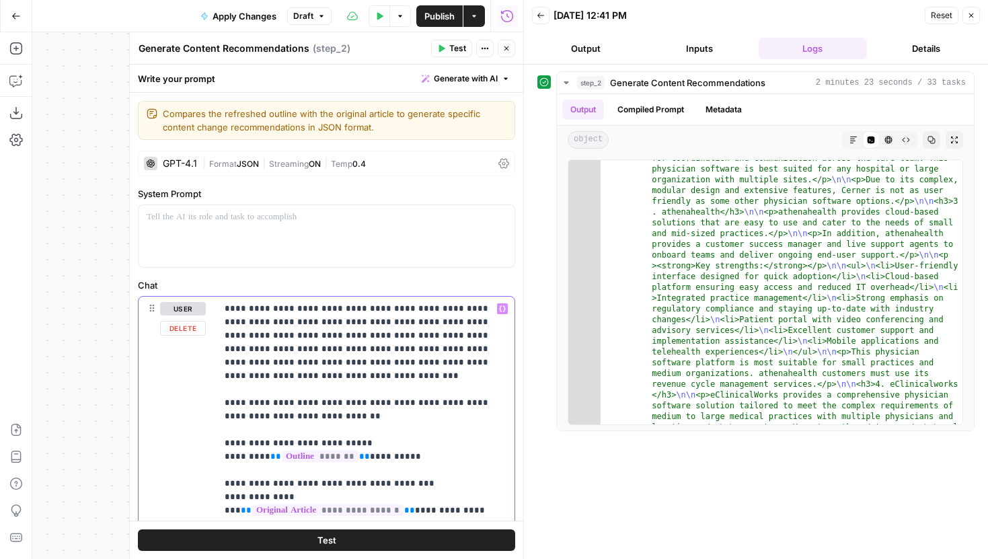
click at [395, 396] on p "**********" at bounding box center [366, 483] width 282 height 363
click at [506, 44] on icon "button" at bounding box center [506, 48] width 8 height 8
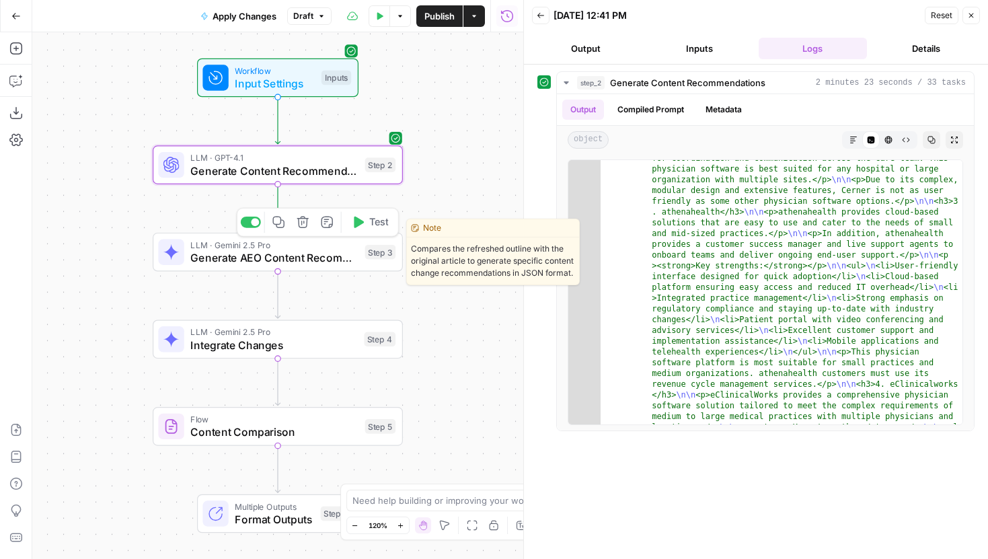
click at [315, 258] on span "Generate AEO Content Recommendations" at bounding box center [274, 257] width 168 height 16
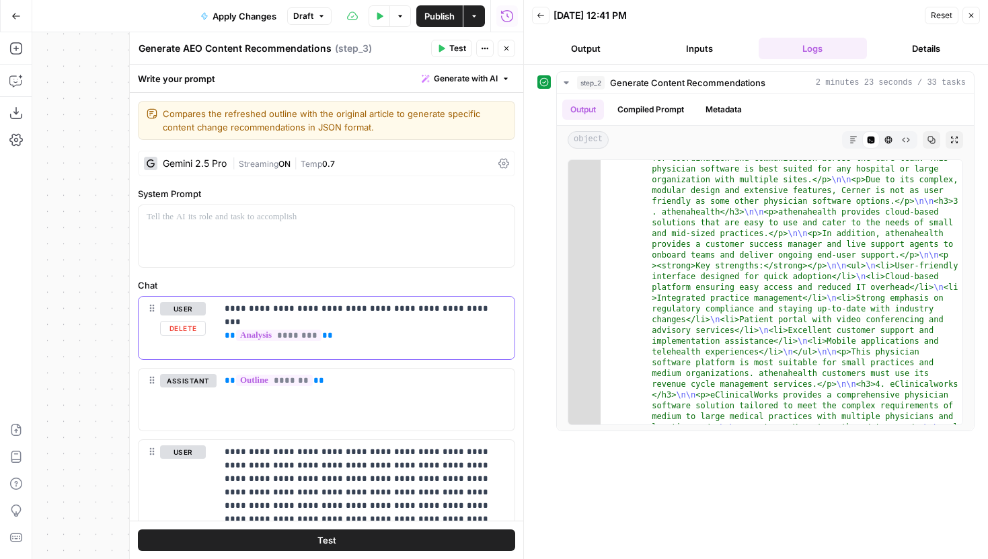
click at [174, 328] on button "Delete" at bounding box center [183, 328] width 46 height 15
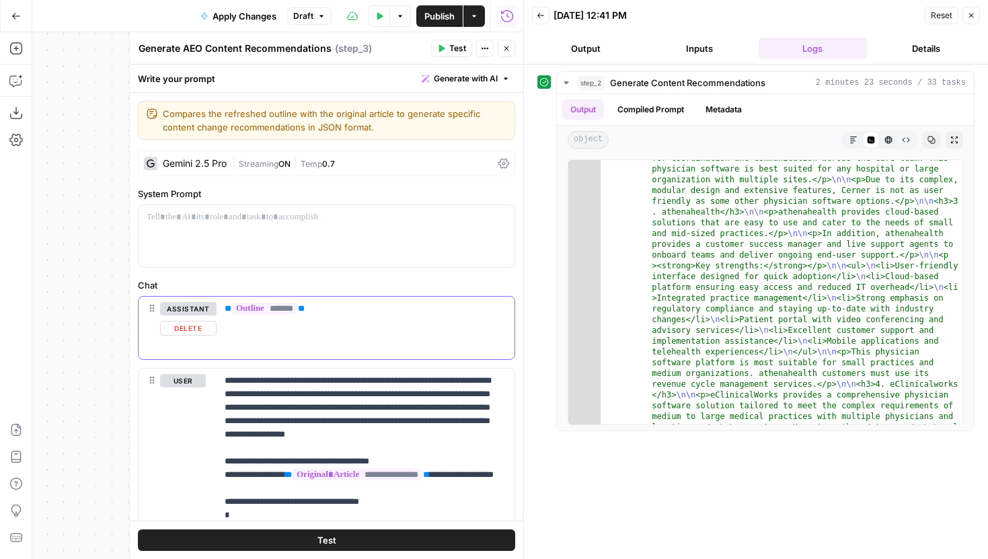
click at [195, 325] on button "Delete" at bounding box center [188, 328] width 56 height 15
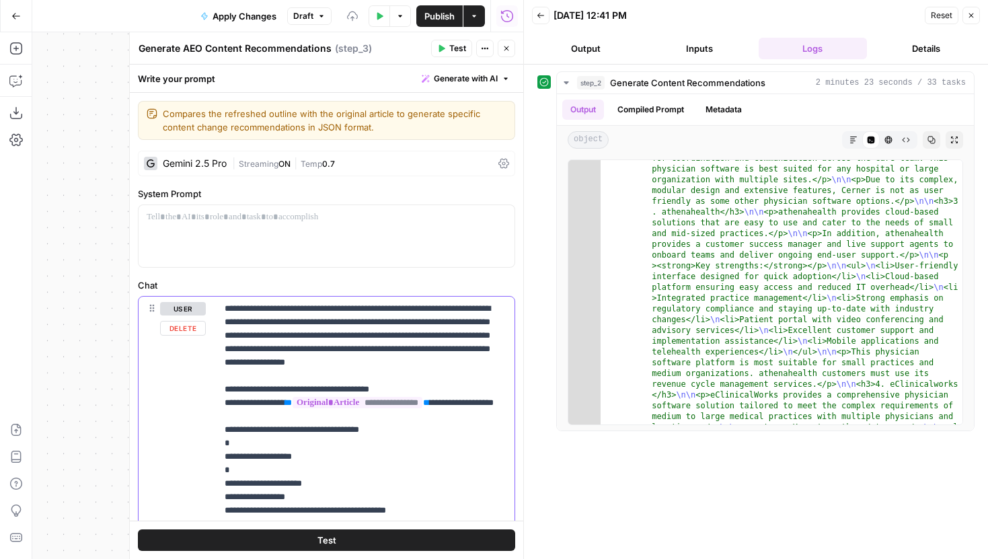
click at [294, 342] on p "**********" at bounding box center [366, 443] width 282 height 282
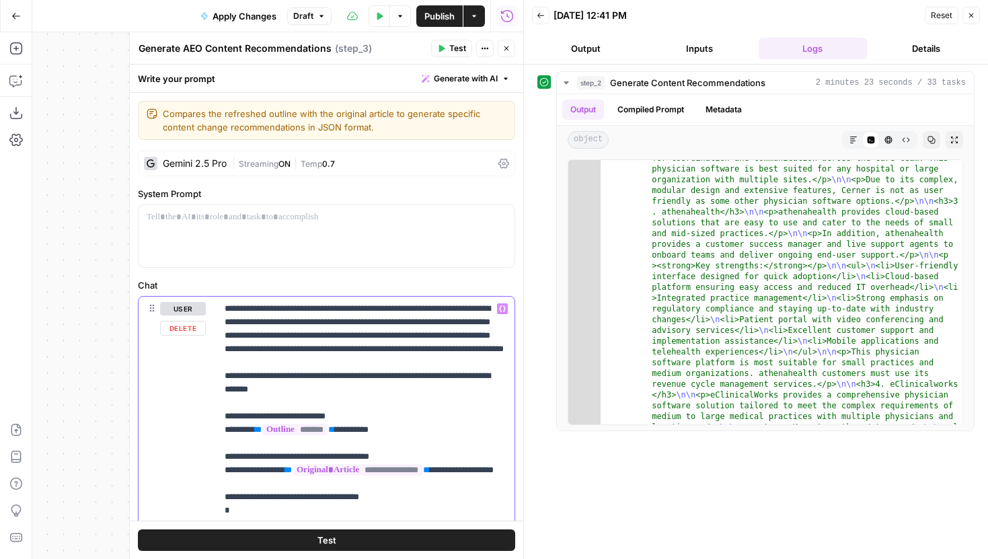
click at [346, 378] on p "**********" at bounding box center [366, 483] width 282 height 363
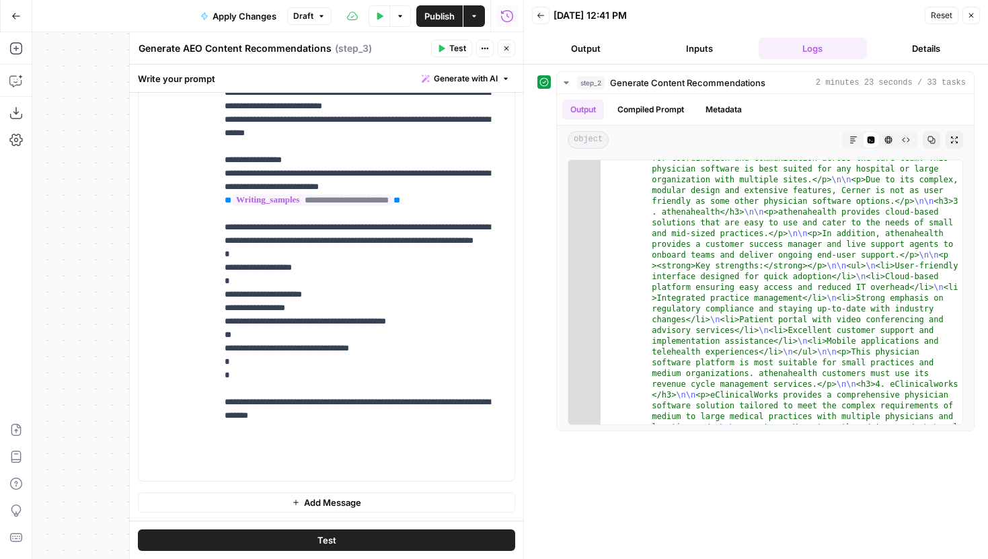
scroll to position [0, 0]
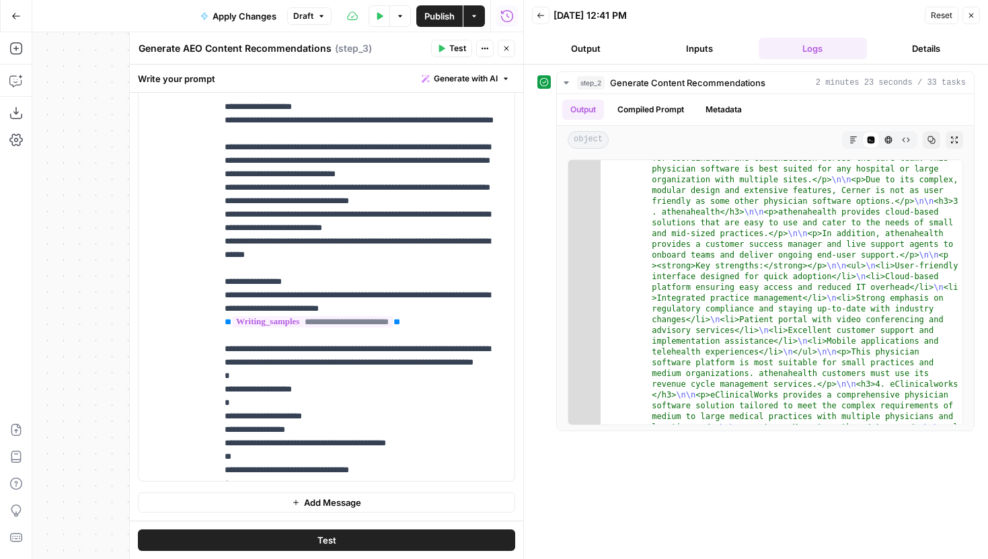
click at [454, 46] on span "Test" at bounding box center [457, 48] width 17 height 12
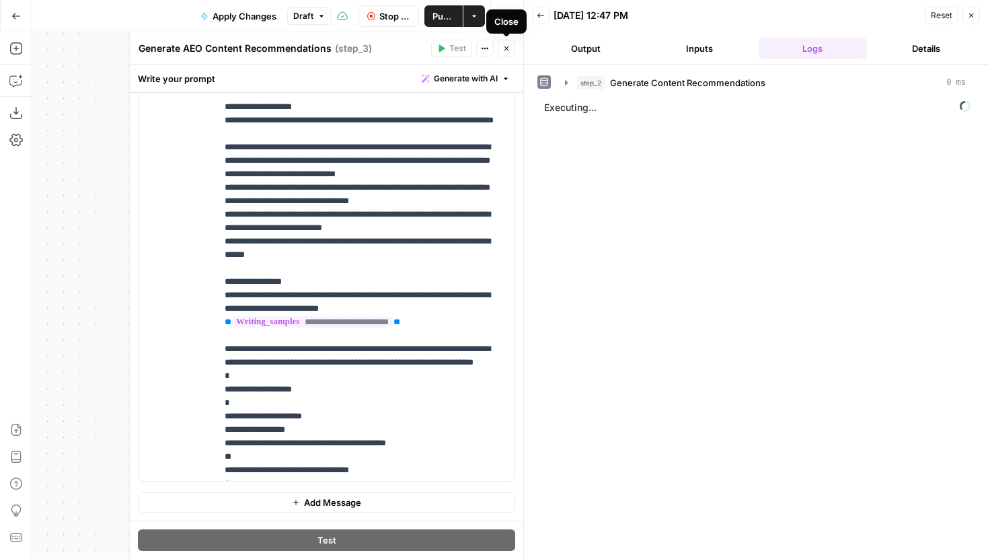
click at [509, 48] on icon "button" at bounding box center [506, 48] width 8 height 8
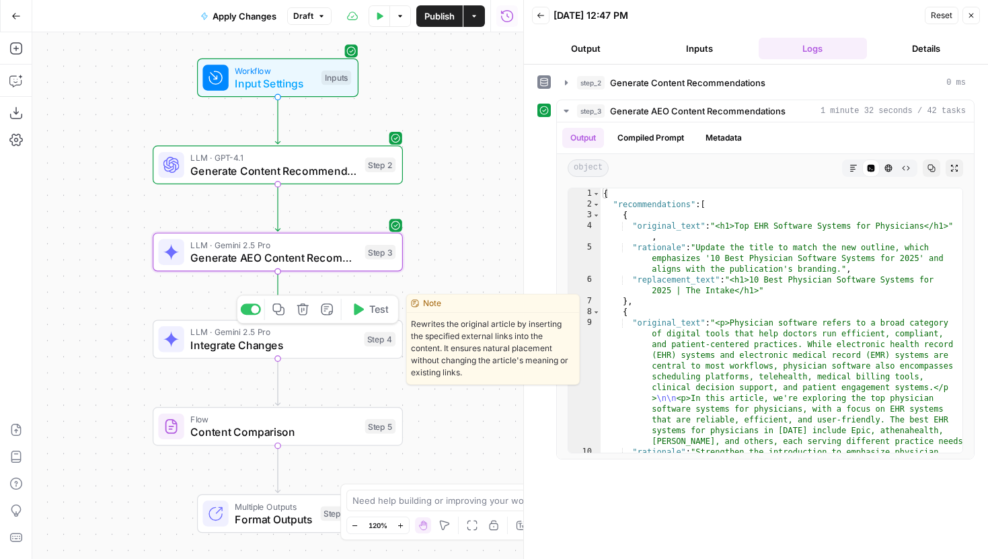
click at [370, 315] on span "Test" at bounding box center [378, 309] width 19 height 15
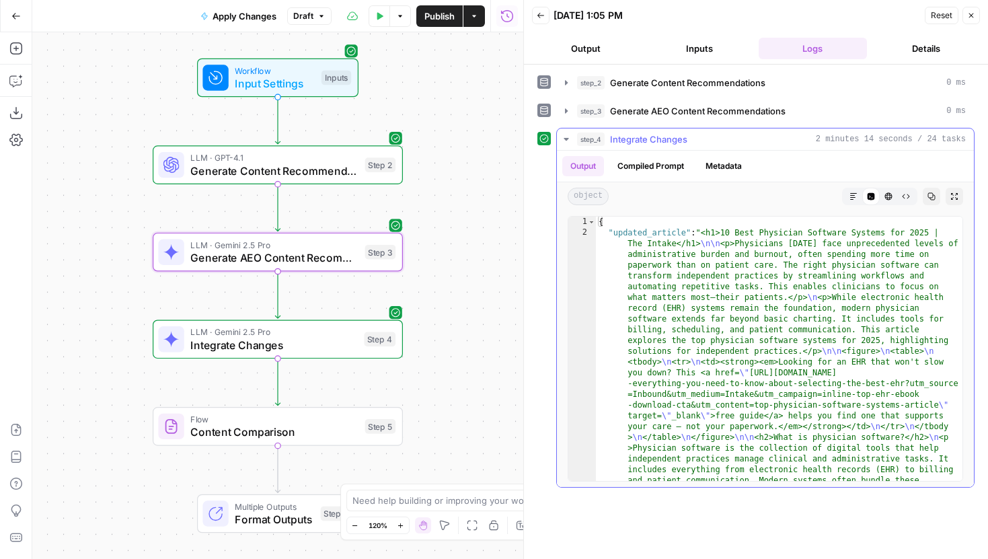
click at [842, 191] on div "Markdown Code Editor HTML Viewer Raw Output" at bounding box center [879, 196] width 75 height 17
click at [847, 191] on button "Markdown" at bounding box center [852, 196] width 17 height 17
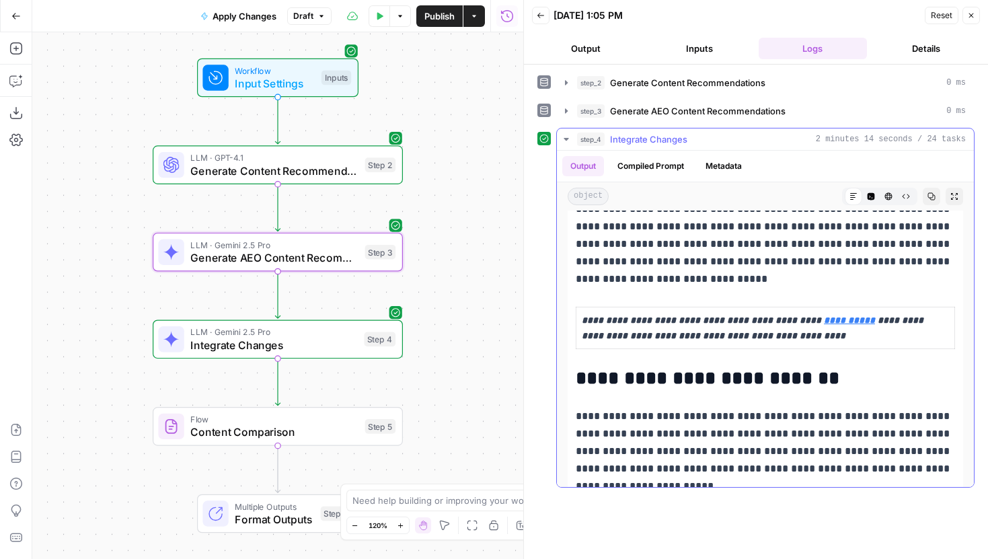
scroll to position [248, 0]
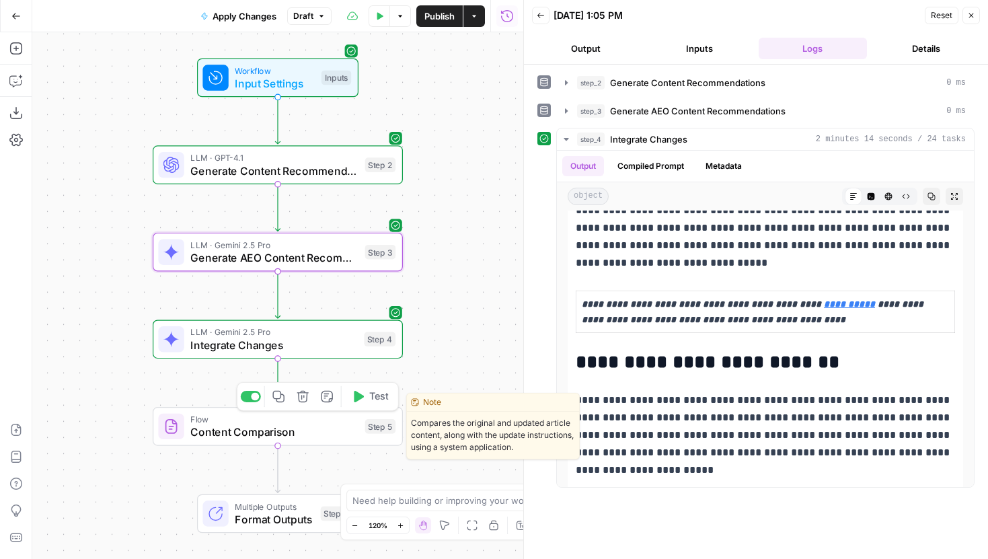
click at [376, 401] on span "Test" at bounding box center [378, 396] width 19 height 15
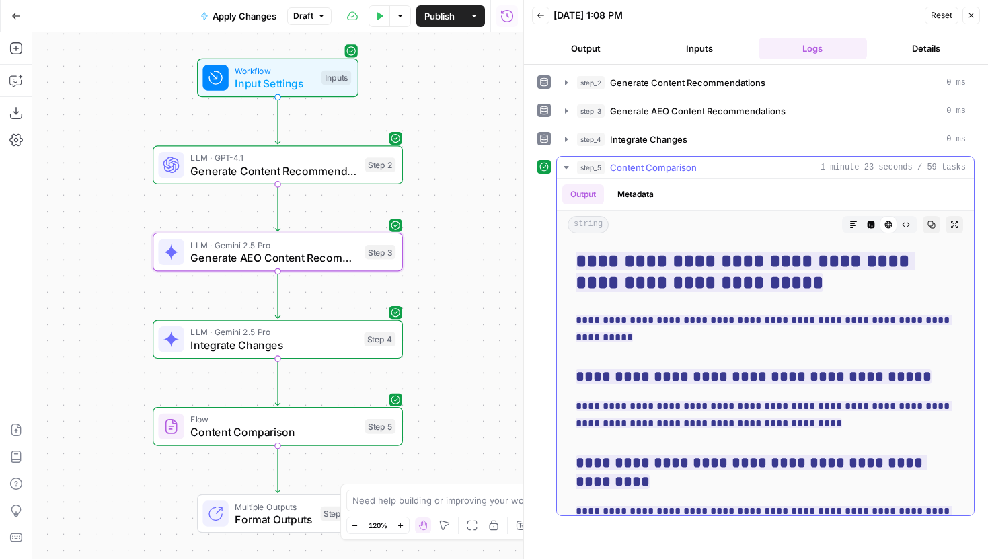
scroll to position [1999, 0]
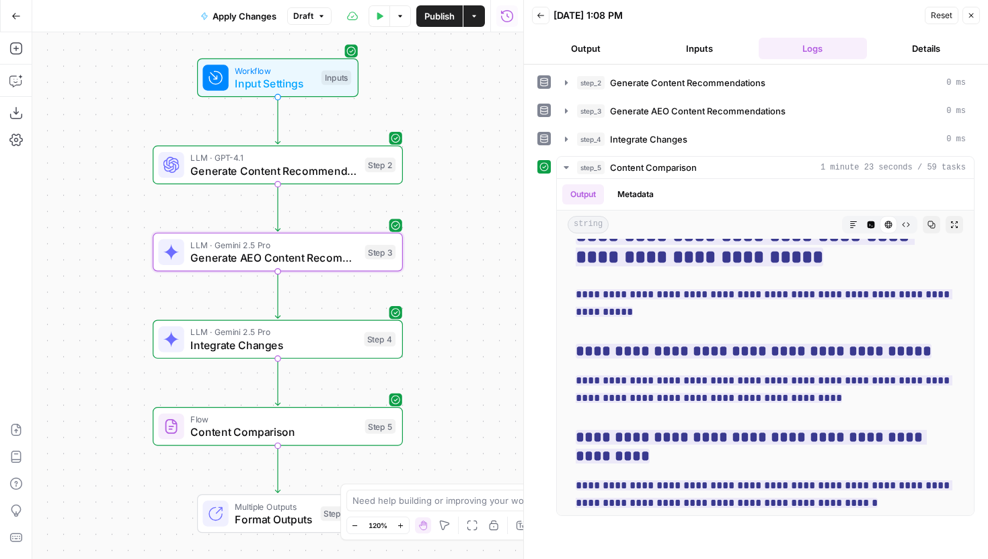
click at [437, 15] on span "Publish" at bounding box center [439, 15] width 30 height 13
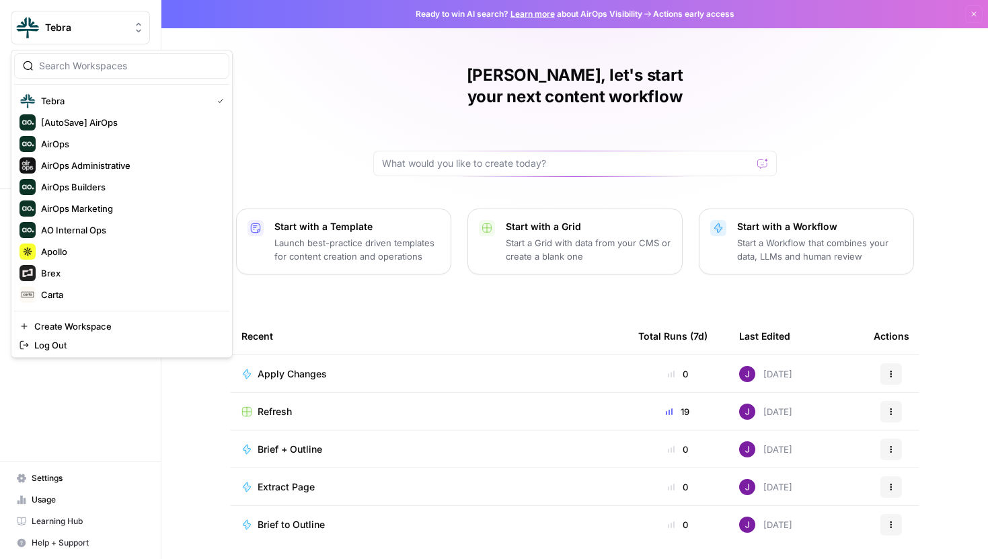
click at [126, 28] on span "Tebra" at bounding box center [85, 27] width 81 height 13
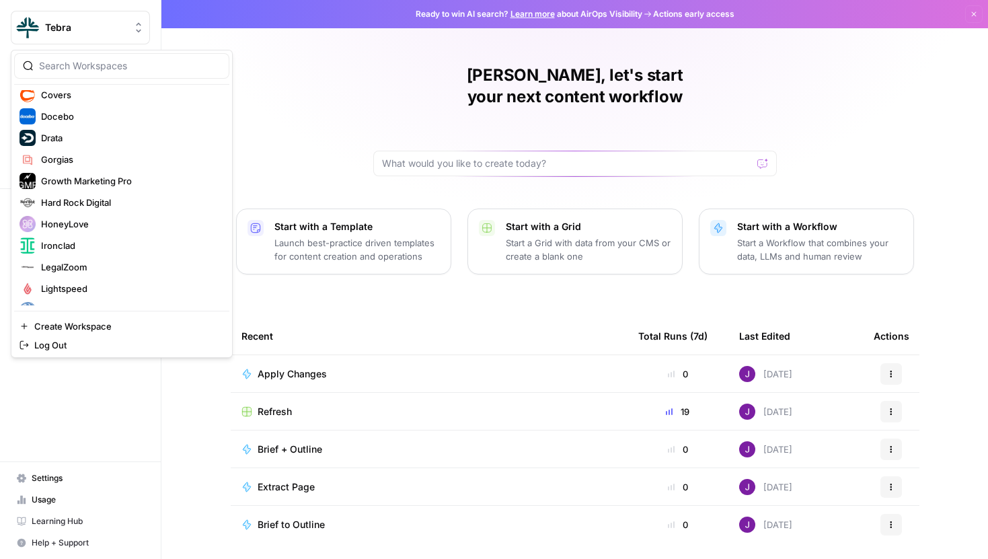
scroll to position [262, 0]
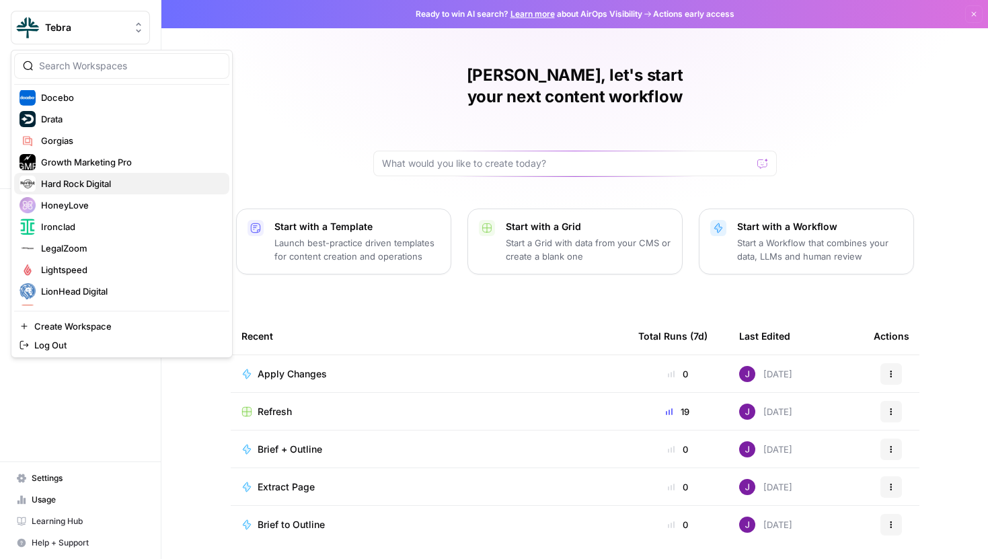
click at [83, 190] on span "Hard Rock Digital" at bounding box center [129, 183] width 177 height 13
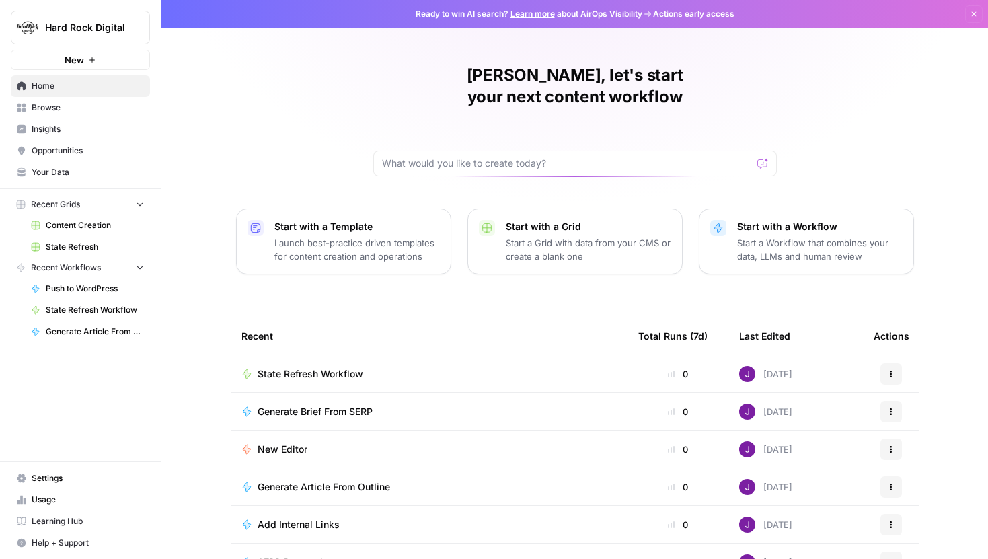
click at [79, 242] on span "State Refresh" at bounding box center [95, 247] width 98 height 12
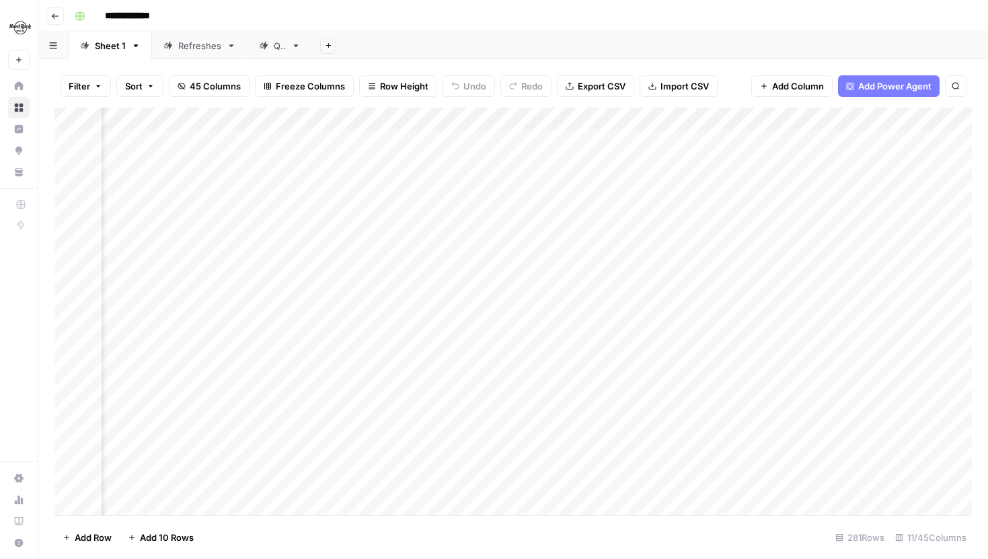
scroll to position [0, 255]
click at [197, 93] on button "45 Columns" at bounding box center [209, 86] width 81 height 22
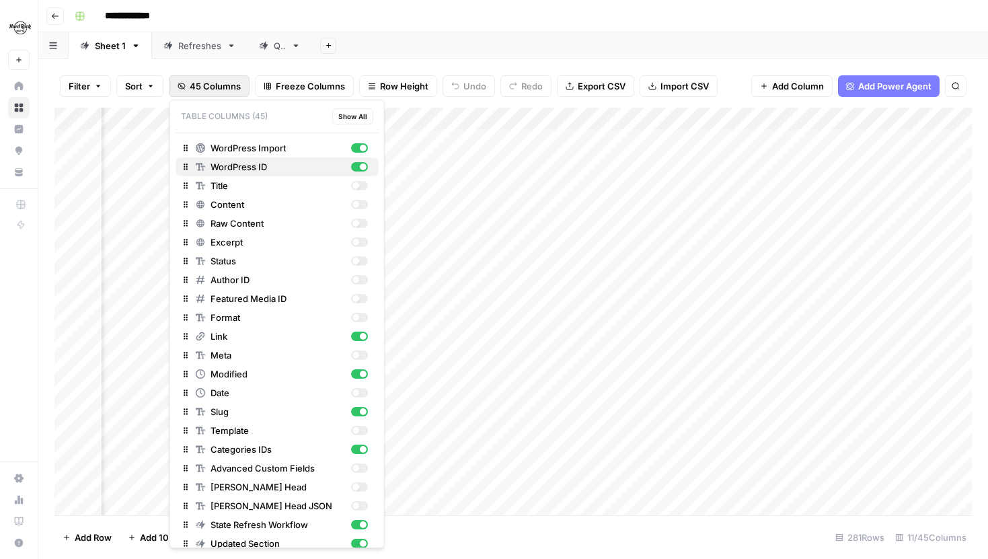
click at [354, 166] on div "button" at bounding box center [358, 166] width 17 height 9
click at [358, 446] on div "button" at bounding box center [358, 448] width 17 height 9
click at [214, 77] on button "45 Columns" at bounding box center [209, 86] width 81 height 22
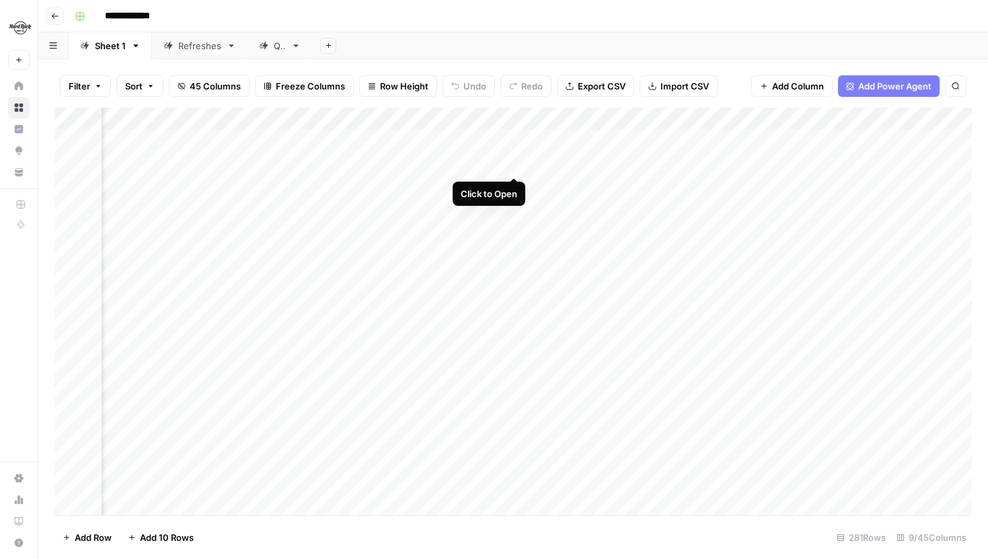
scroll to position [0, 375]
click at [453, 141] on div "Add Column" at bounding box center [512, 311] width 917 height 407
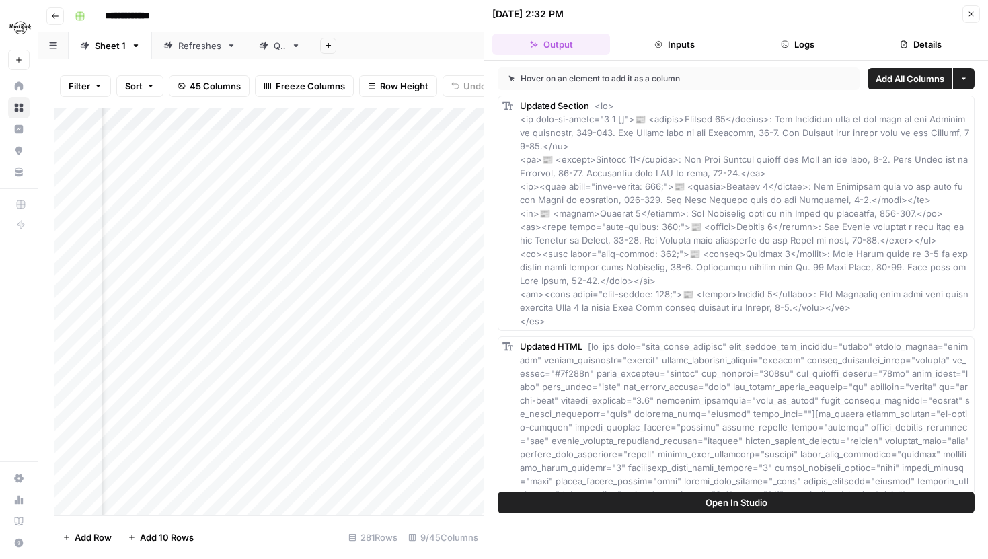
click at [887, 54] on button "Details" at bounding box center [921, 45] width 118 height 22
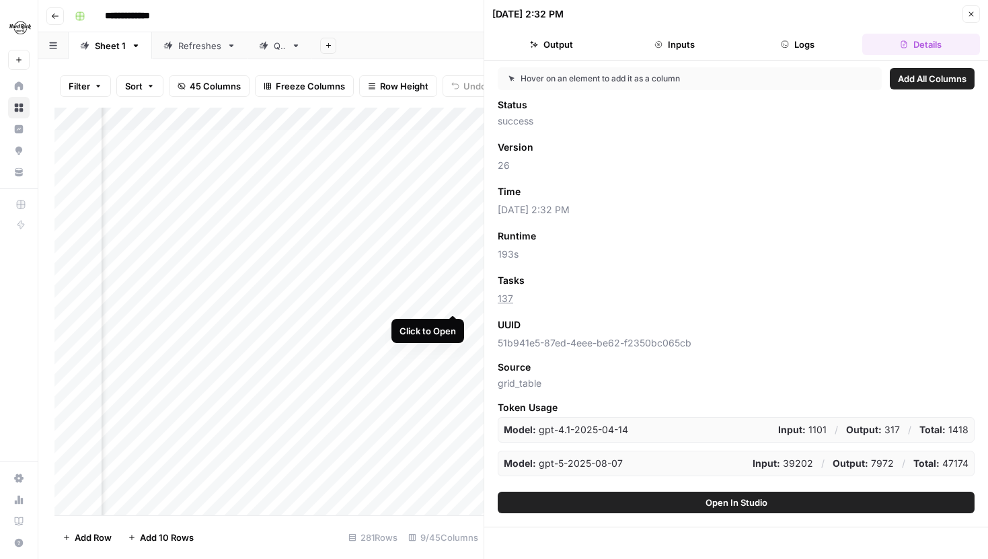
click at [450, 300] on div "Add Column" at bounding box center [268, 311] width 429 height 407
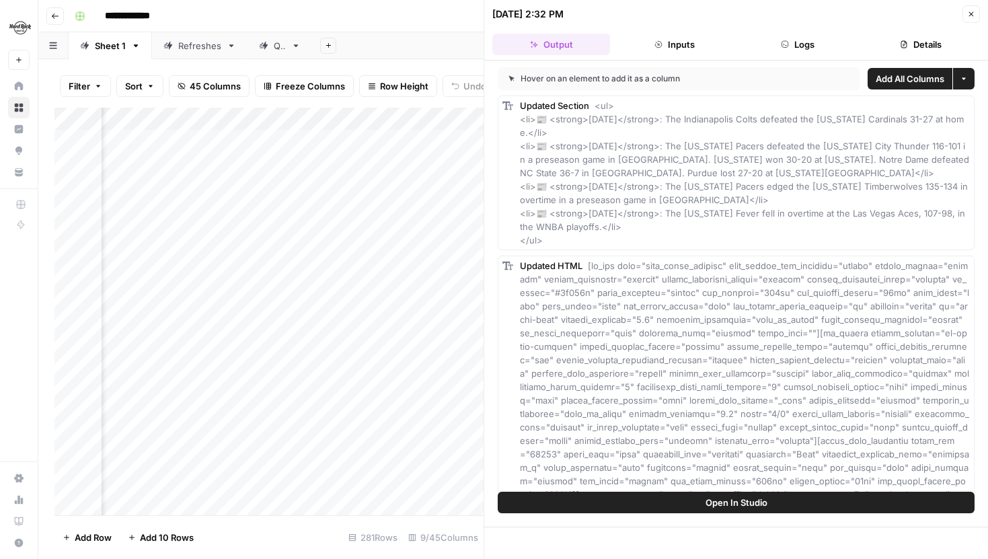
click at [897, 38] on button "Details" at bounding box center [921, 45] width 118 height 22
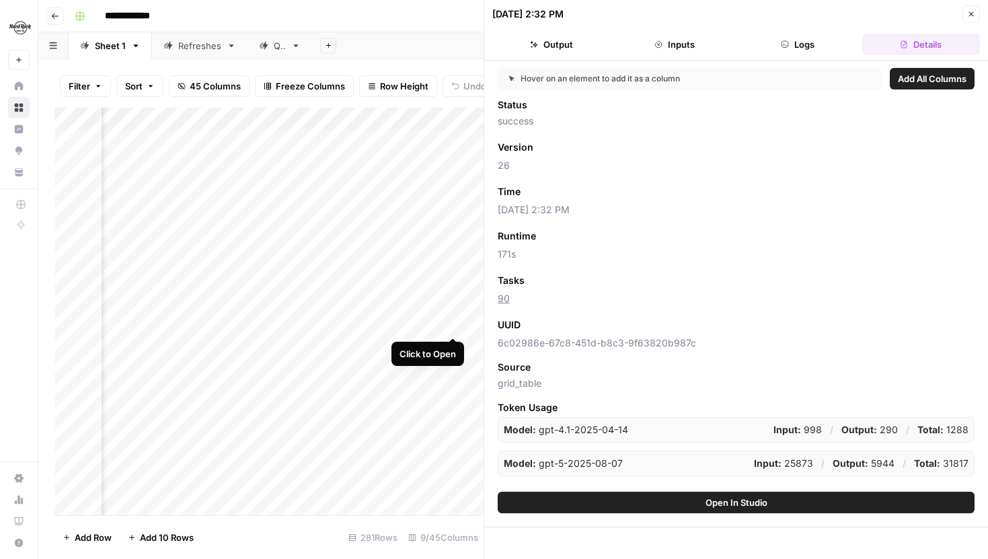
click at [452, 323] on div "Add Column" at bounding box center [268, 311] width 429 height 407
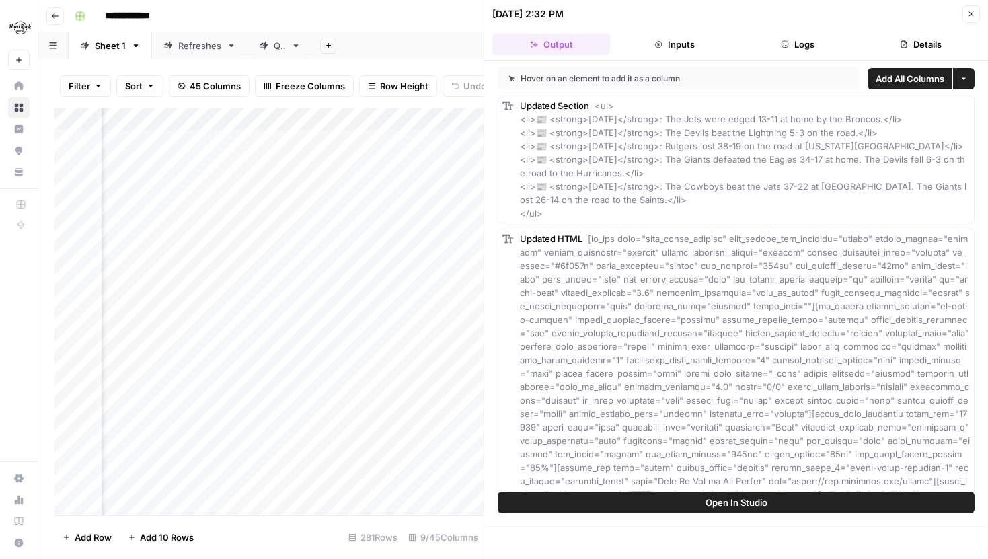
click at [907, 42] on button "Details" at bounding box center [921, 45] width 118 height 22
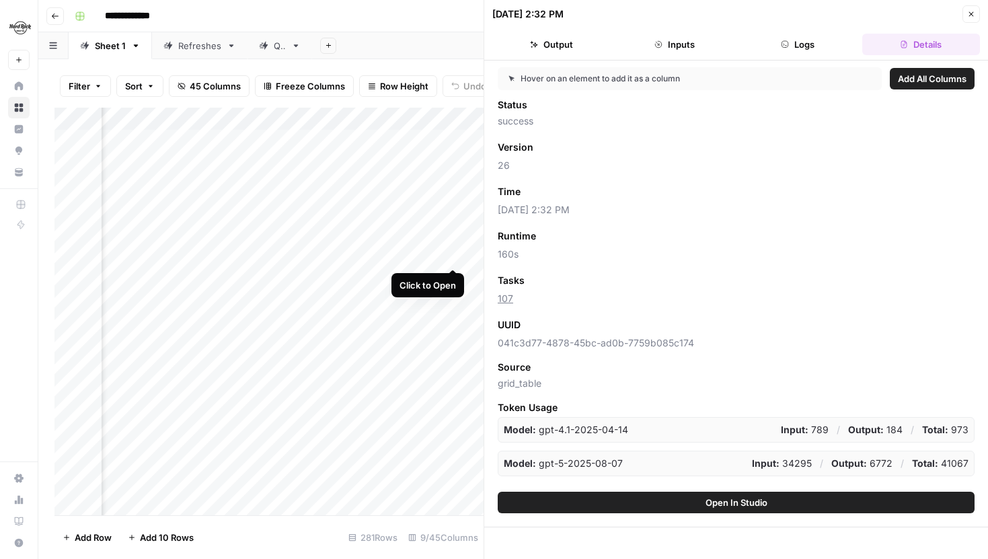
click at [451, 255] on div "Add Column" at bounding box center [268, 311] width 429 height 407
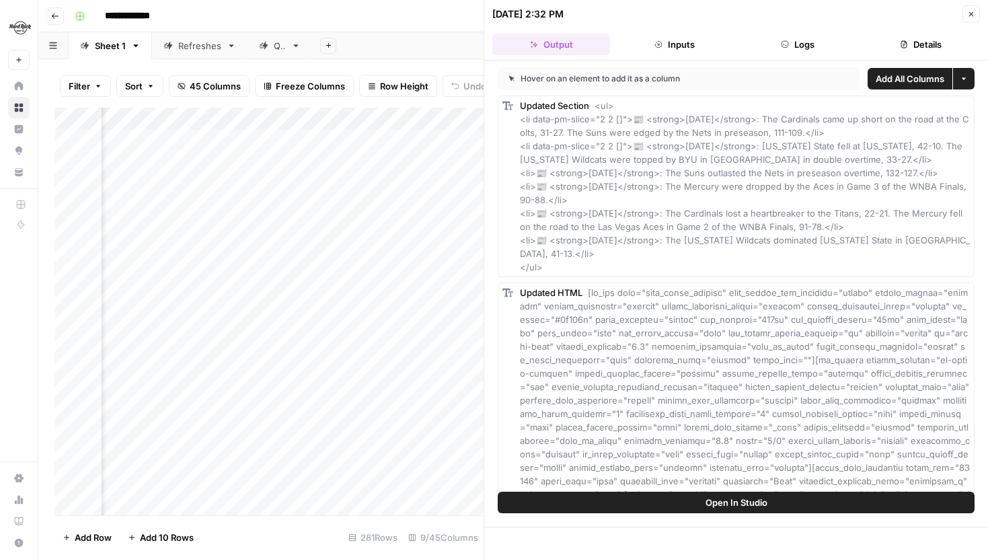
click at [908, 40] on button "Details" at bounding box center [921, 45] width 118 height 22
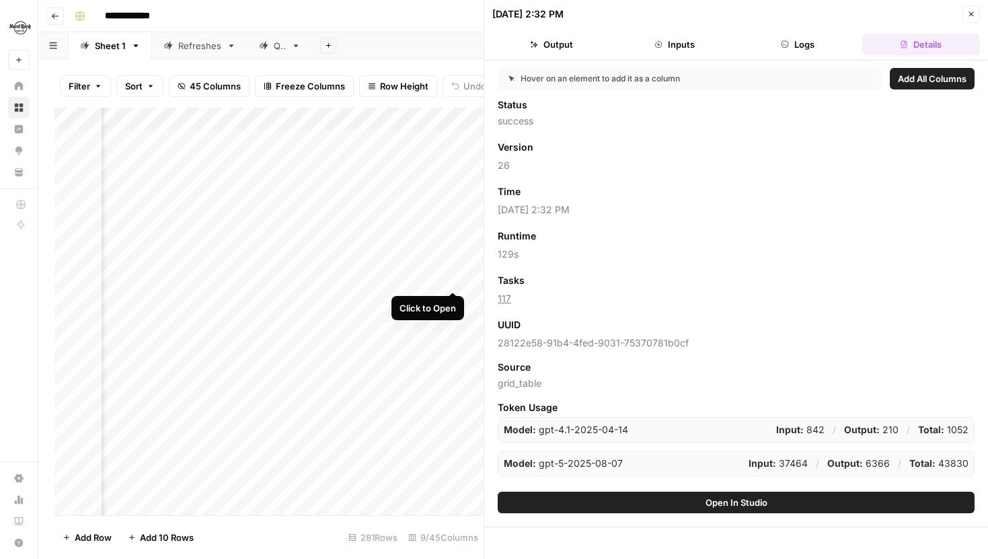
click at [448, 276] on div "Add Column" at bounding box center [268, 311] width 429 height 407
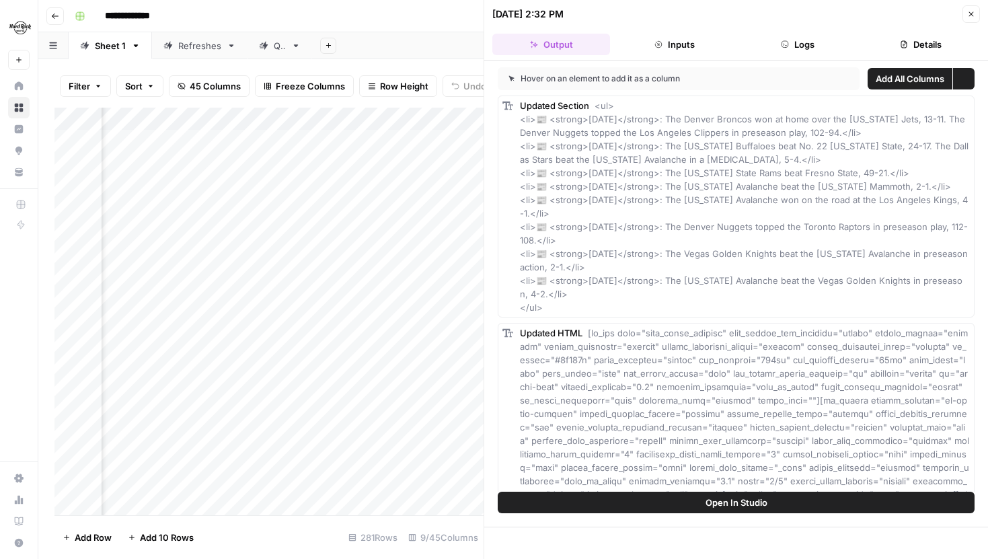
click at [922, 34] on button "Details" at bounding box center [921, 45] width 118 height 22
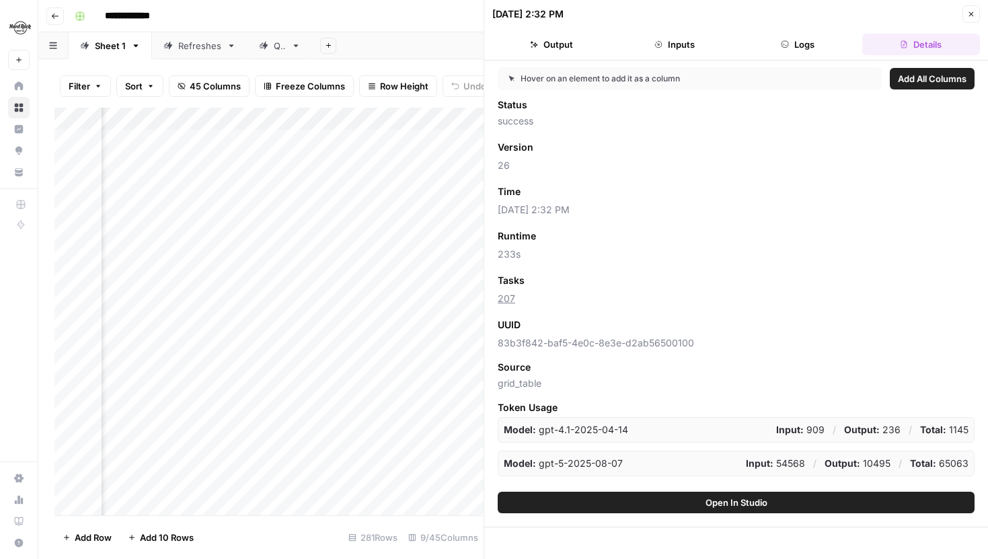
click at [969, 14] on icon "button" at bounding box center [971, 14] width 8 height 8
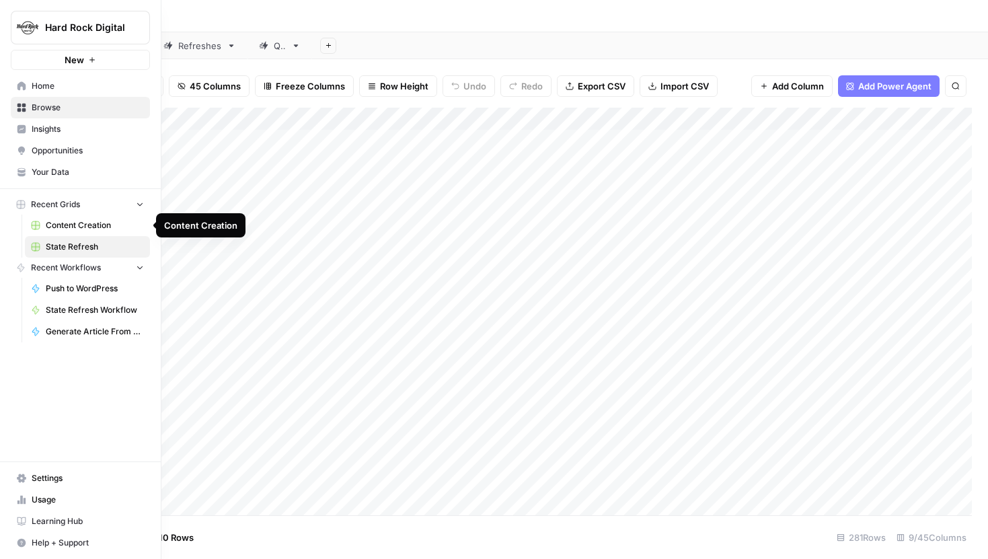
click at [77, 220] on span "Content Creation" at bounding box center [95, 225] width 98 height 12
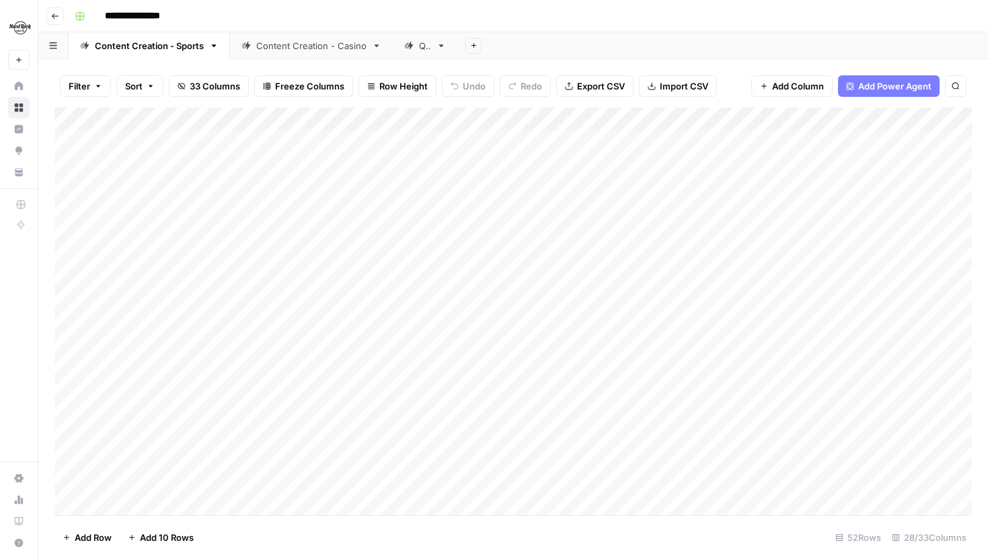
click at [471, 118] on div "Add Column" at bounding box center [512, 311] width 917 height 407
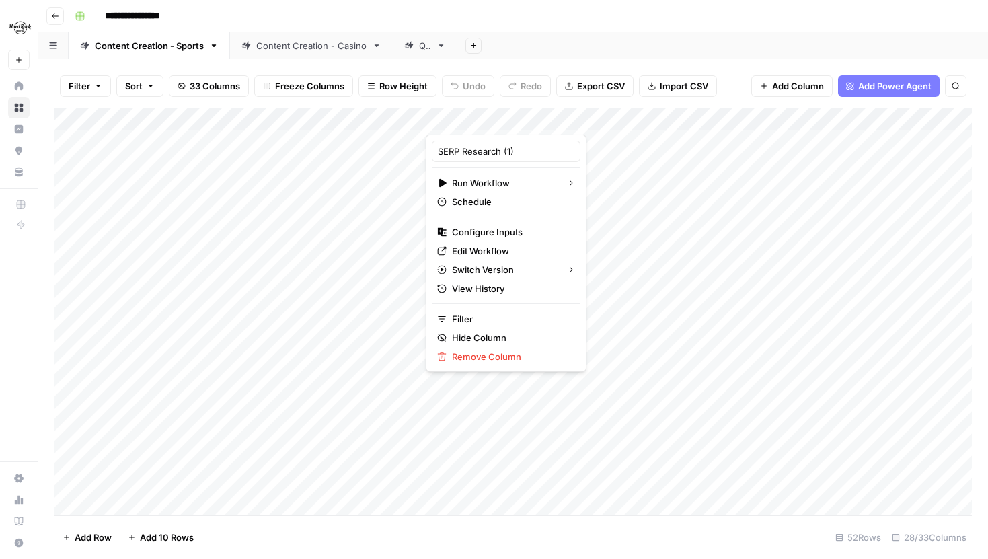
drag, startPoint x: 493, startPoint y: 233, endPoint x: 519, endPoint y: 74, distance: 161.4
click at [519, 74] on body "**********" at bounding box center [494, 279] width 988 height 559
click at [518, 56] on div "Add Sheet" at bounding box center [722, 45] width 530 height 27
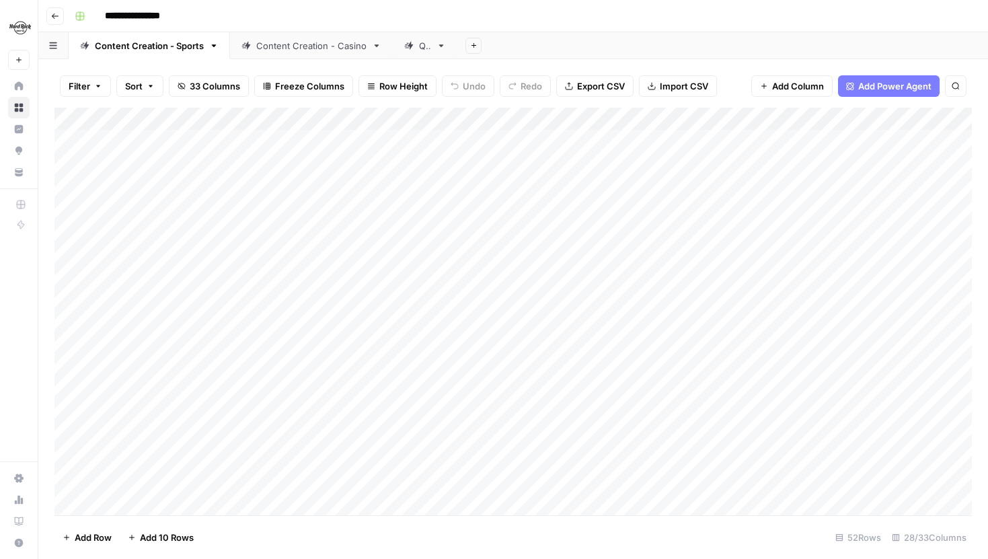
click at [514, 138] on div "Add Column" at bounding box center [512, 311] width 917 height 407
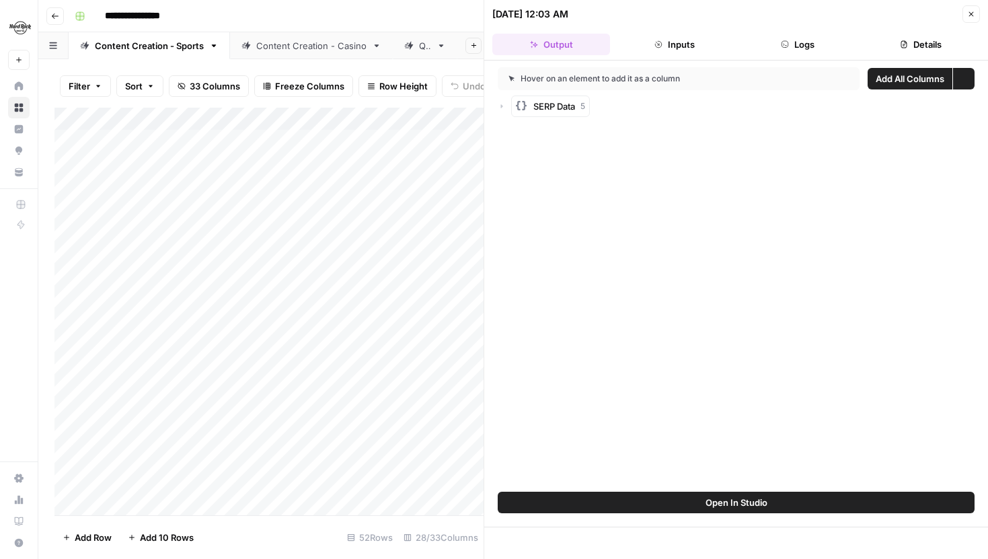
click at [906, 46] on icon "button" at bounding box center [904, 44] width 6 height 7
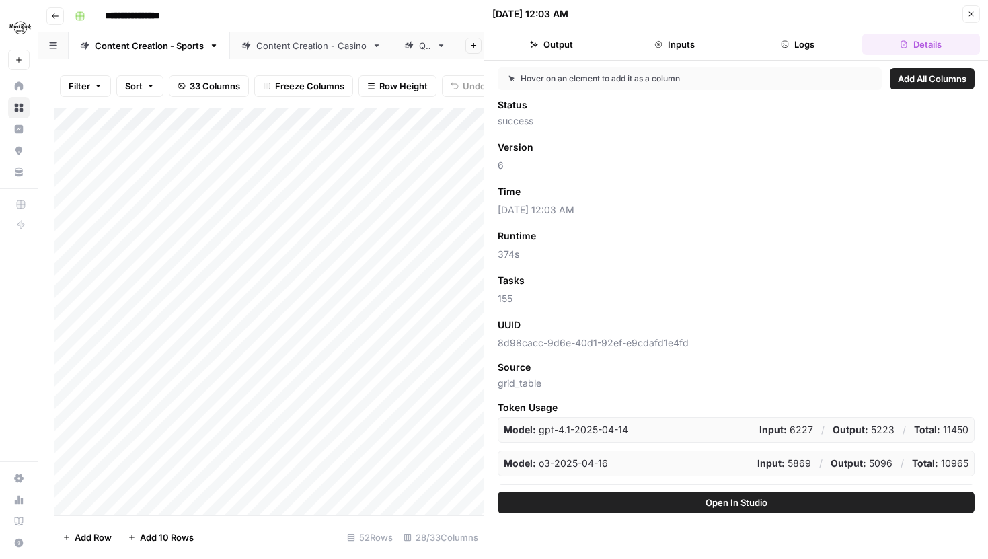
click at [969, 13] on icon "button" at bounding box center [971, 14] width 8 height 8
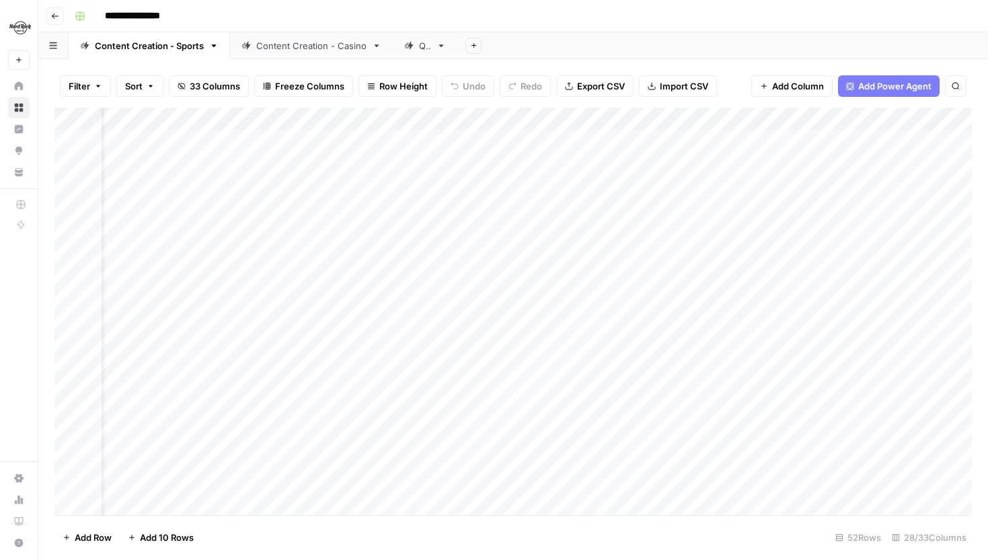
scroll to position [0, 235]
click at [664, 116] on div "Add Column" at bounding box center [512, 311] width 917 height 407
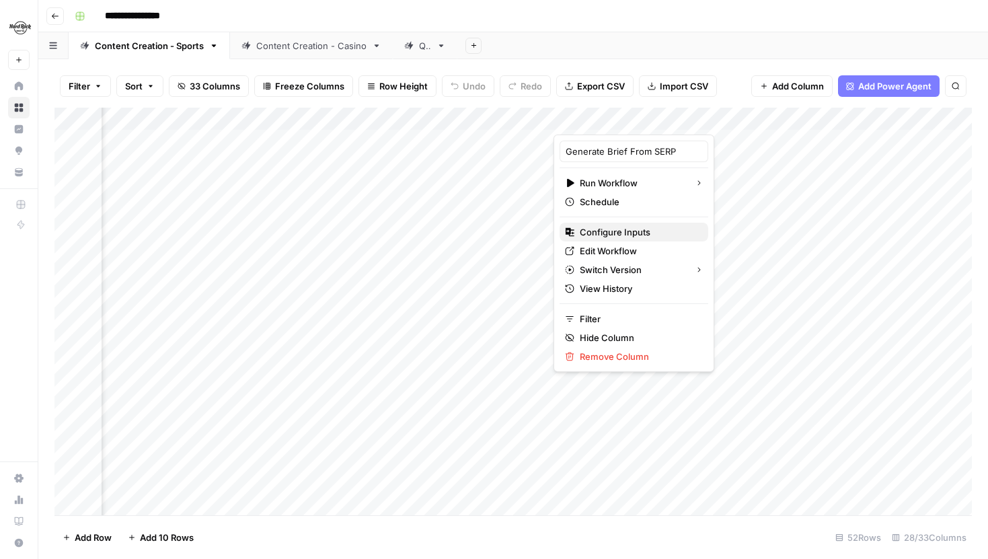
click at [618, 235] on span "Configure Inputs" at bounding box center [638, 231] width 118 height 13
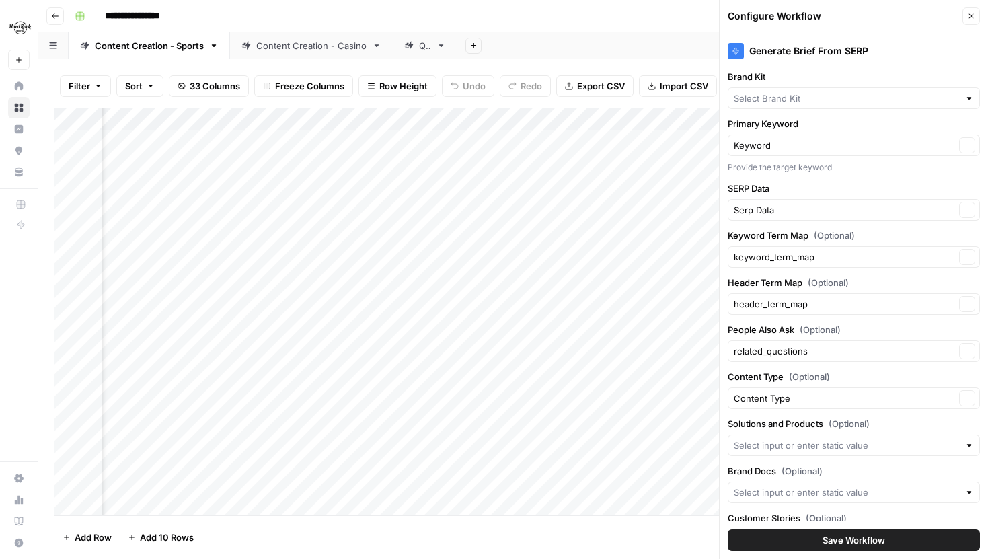
type input "Hard Rock Digital"
click at [972, 12] on icon "button" at bounding box center [971, 16] width 8 height 8
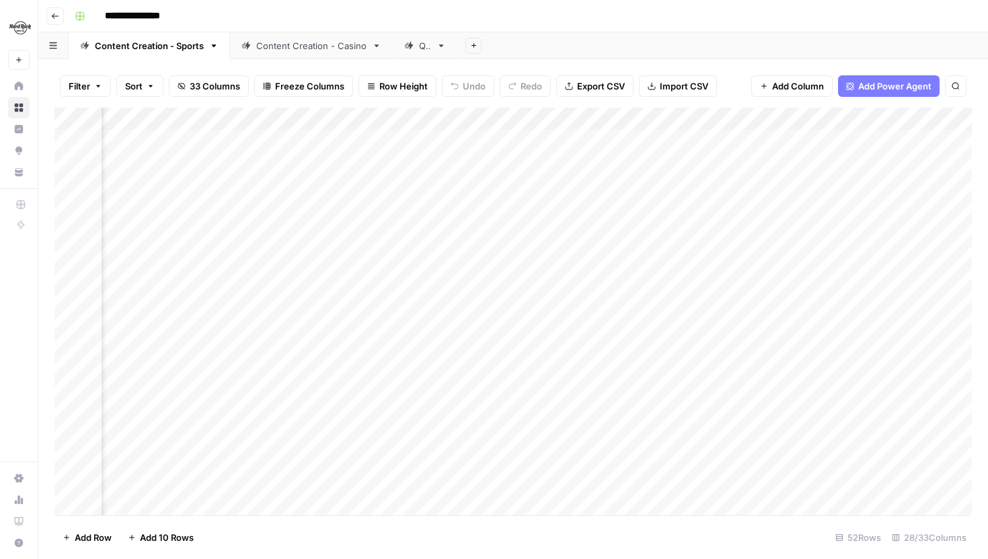
click at [723, 139] on div "Add Column" at bounding box center [512, 311] width 917 height 407
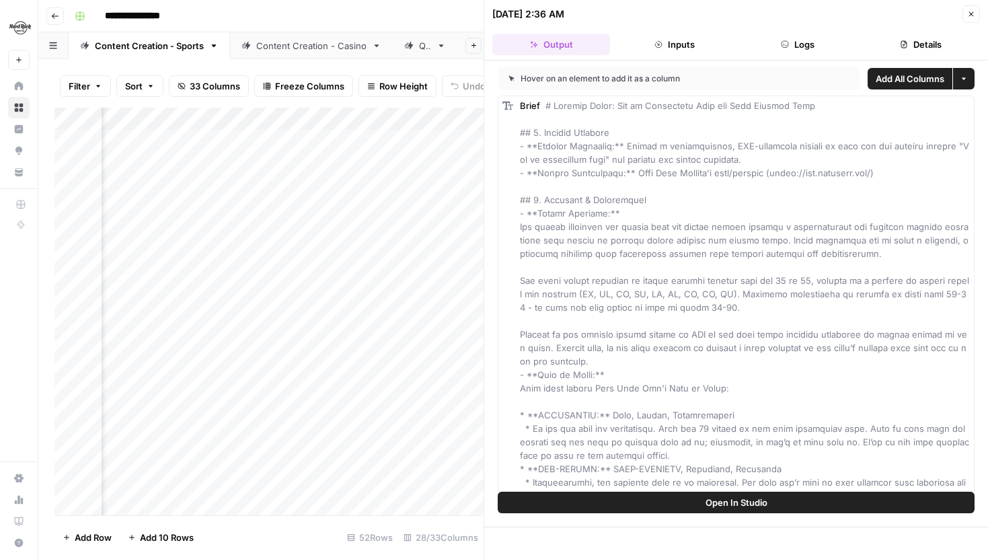
click at [908, 36] on button "Details" at bounding box center [921, 45] width 118 height 22
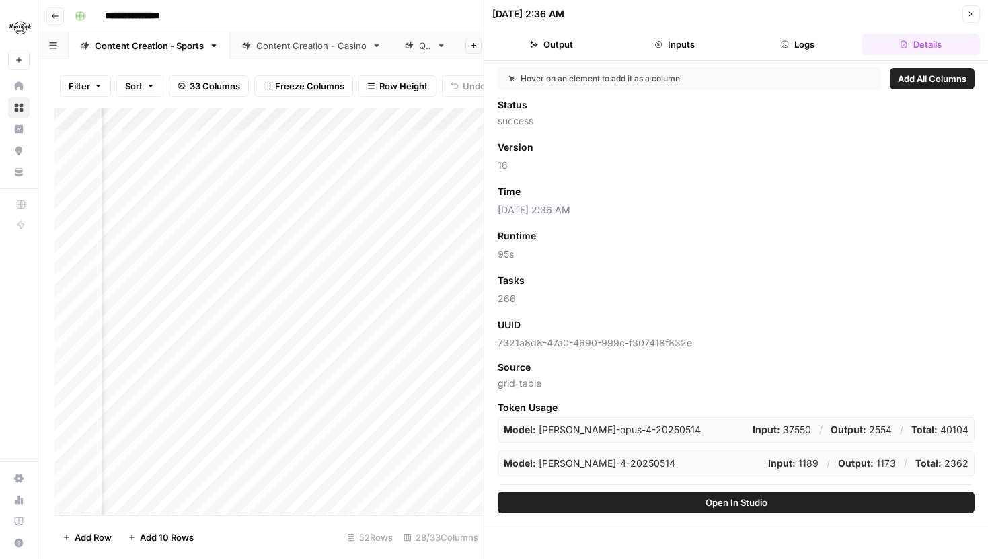
click at [973, 19] on button "Close" at bounding box center [970, 13] width 17 height 17
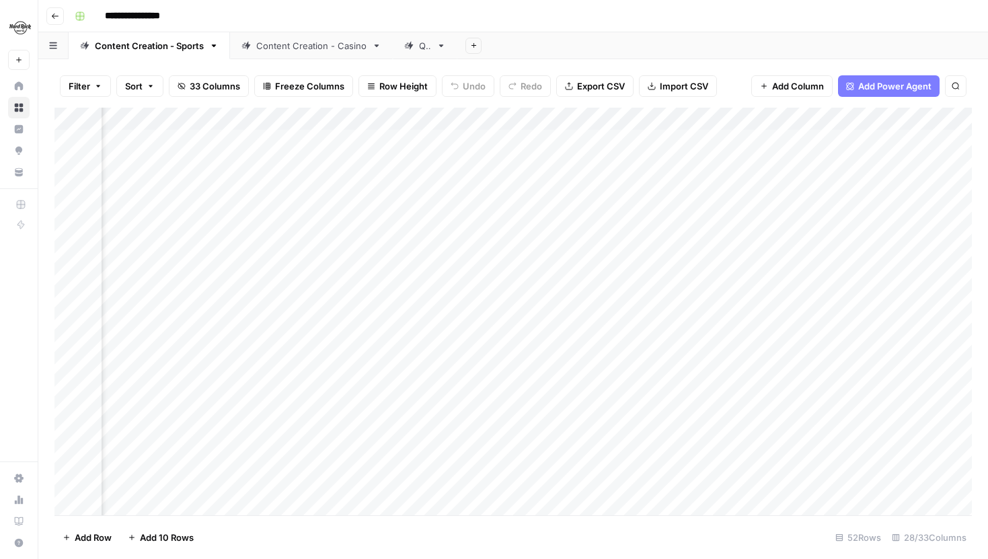
scroll to position [0, 908]
click at [893, 139] on div "Add Column" at bounding box center [512, 311] width 917 height 407
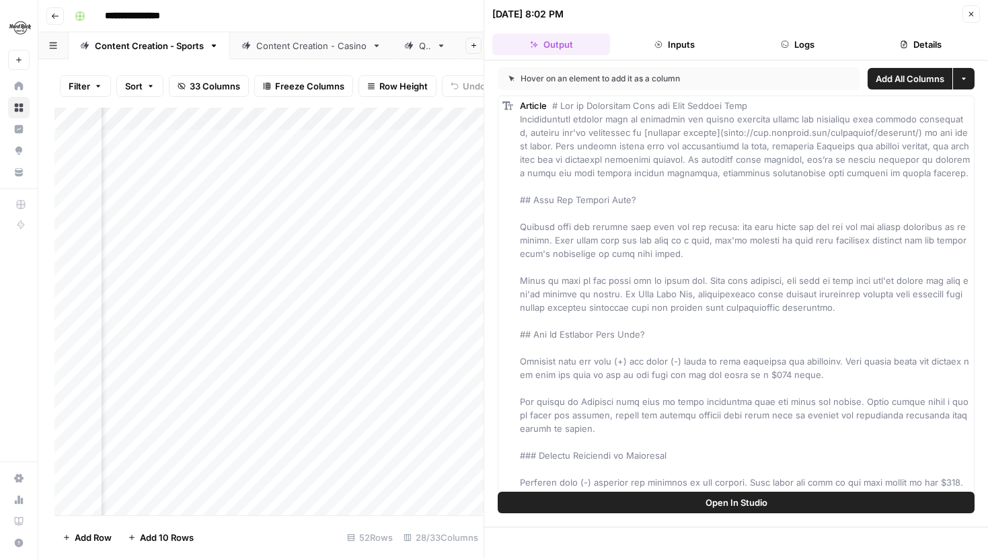
click at [918, 42] on button "Details" at bounding box center [921, 45] width 118 height 22
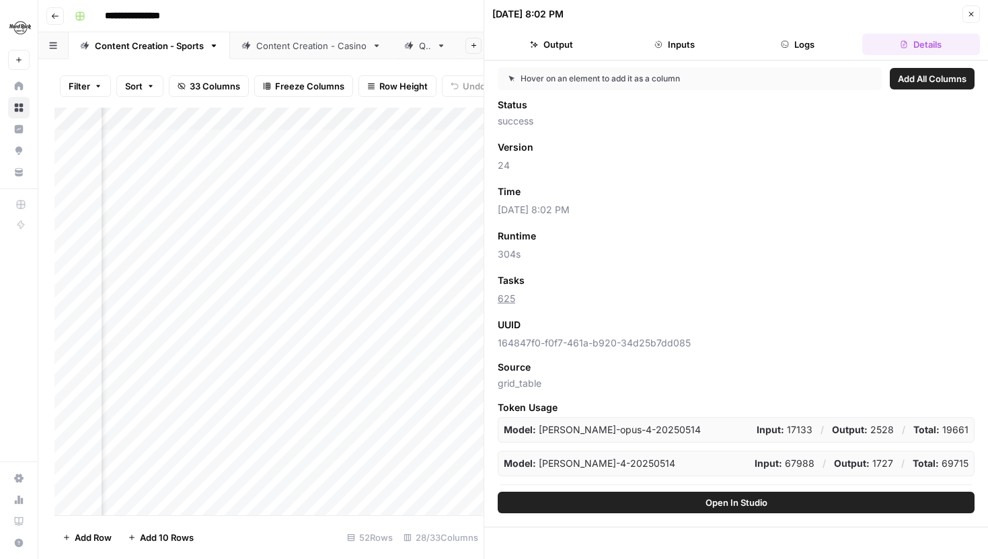
click at [968, 13] on icon "button" at bounding box center [971, 14] width 8 height 8
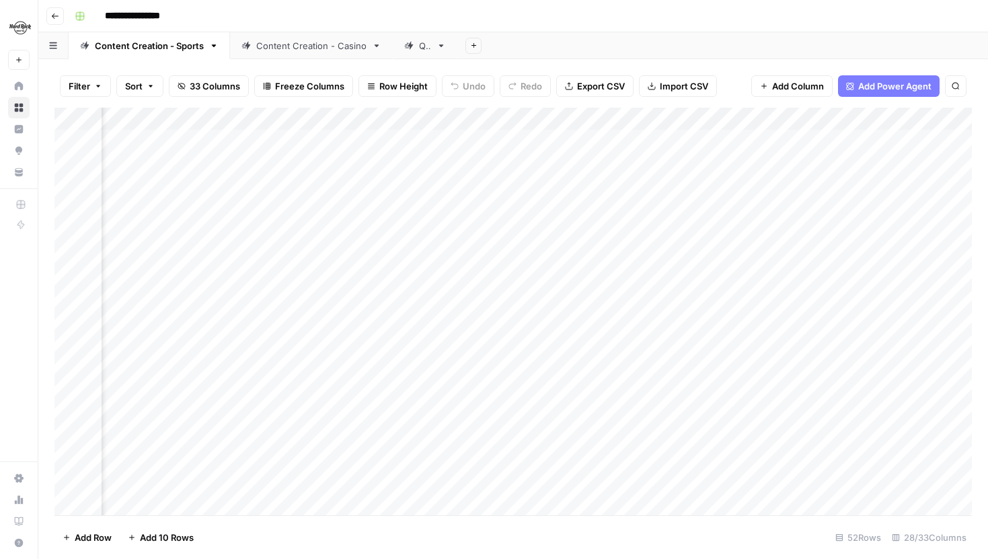
scroll to position [0, 1868]
click at [538, 141] on div "Add Column" at bounding box center [512, 311] width 917 height 407
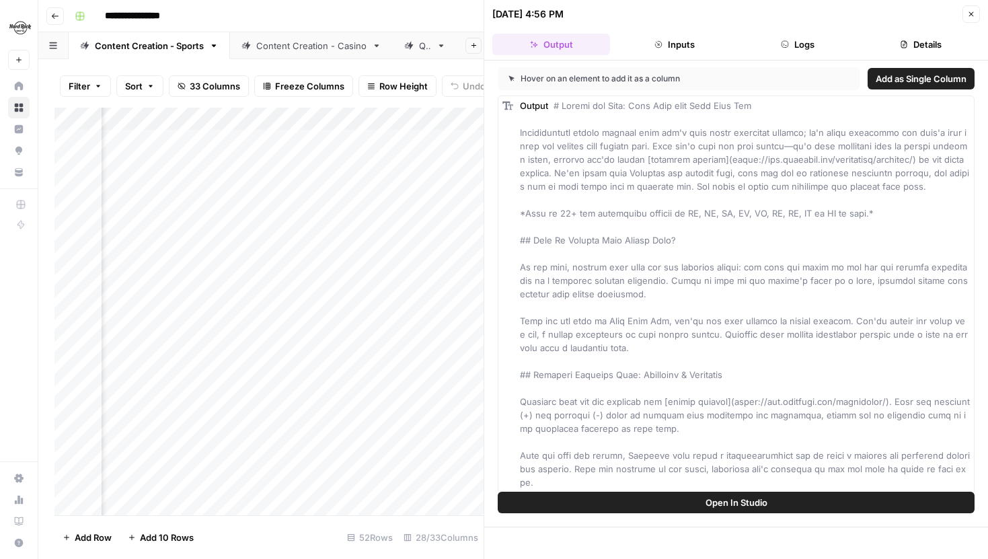
click at [906, 49] on button "Details" at bounding box center [921, 45] width 118 height 22
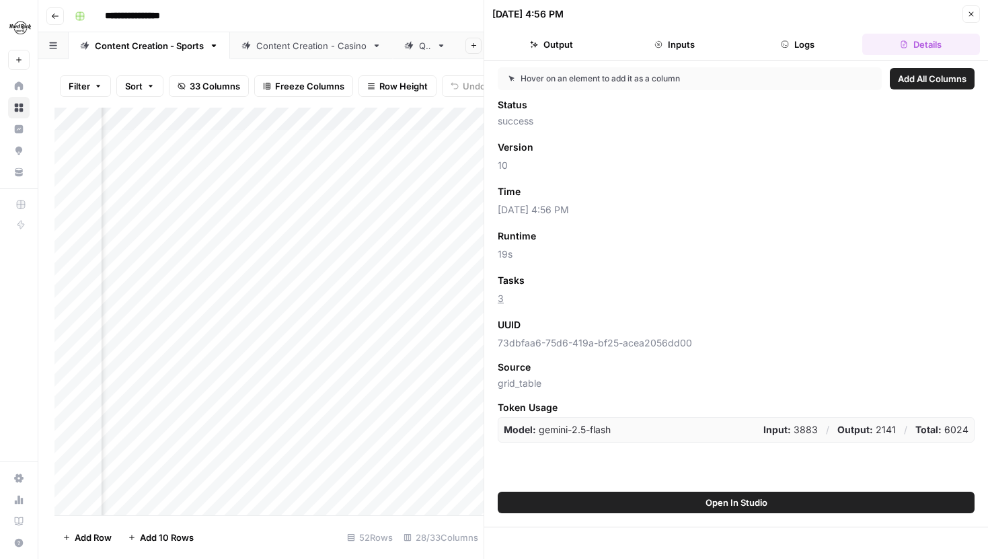
click at [971, 18] on button "Close" at bounding box center [970, 13] width 17 height 17
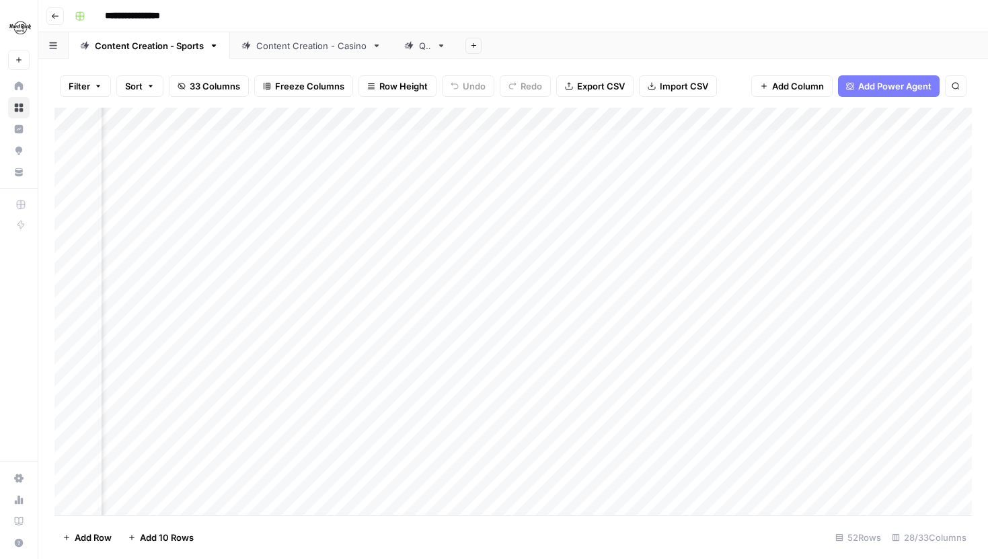
scroll to position [0, 1096]
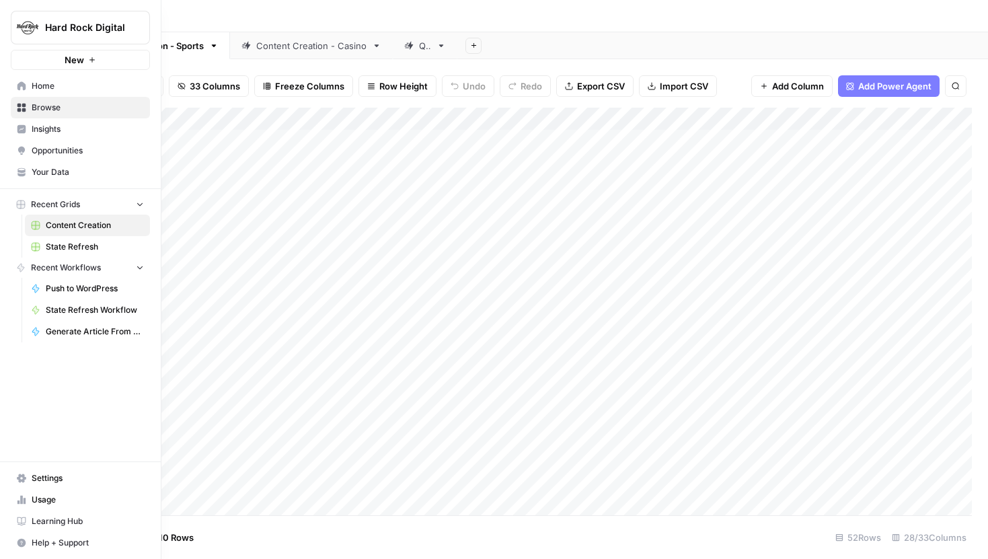
click at [52, 491] on link "Usage" at bounding box center [80, 500] width 139 height 22
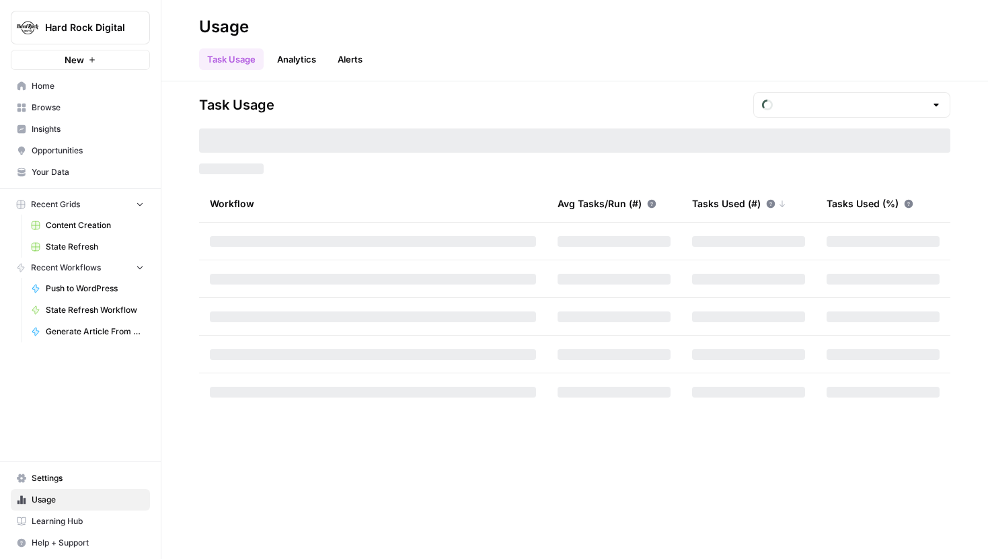
click at [47, 501] on span "Usage" at bounding box center [88, 499] width 112 height 12
type input "October Tasks"
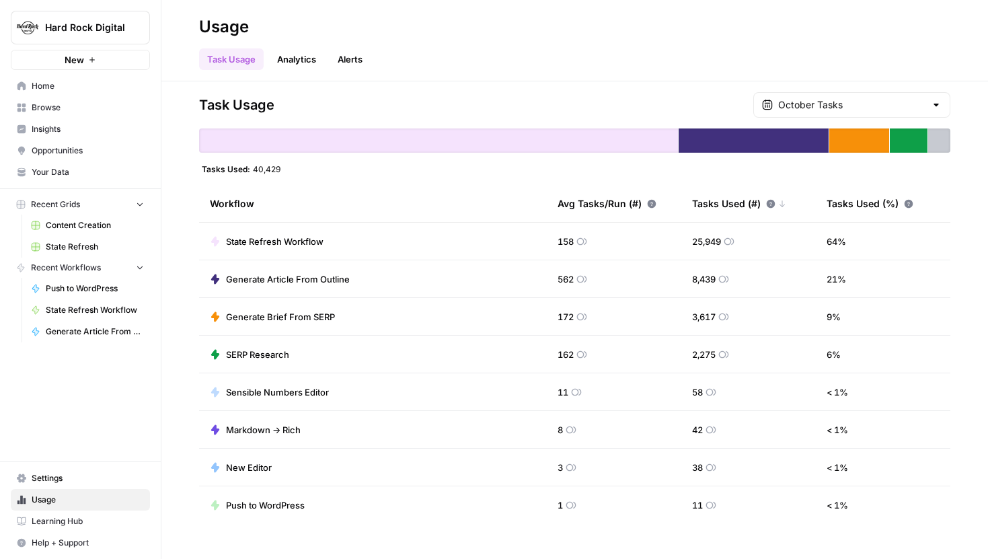
drag, startPoint x: 253, startPoint y: 170, endPoint x: 294, endPoint y: 170, distance: 41.0
click at [294, 170] on div "Tasks Used: 40,429" at bounding box center [574, 168] width 751 height 11
drag, startPoint x: 556, startPoint y: 245, endPoint x: 575, endPoint y: 244, distance: 18.9
click at [575, 244] on td "158" at bounding box center [614, 241] width 134 height 37
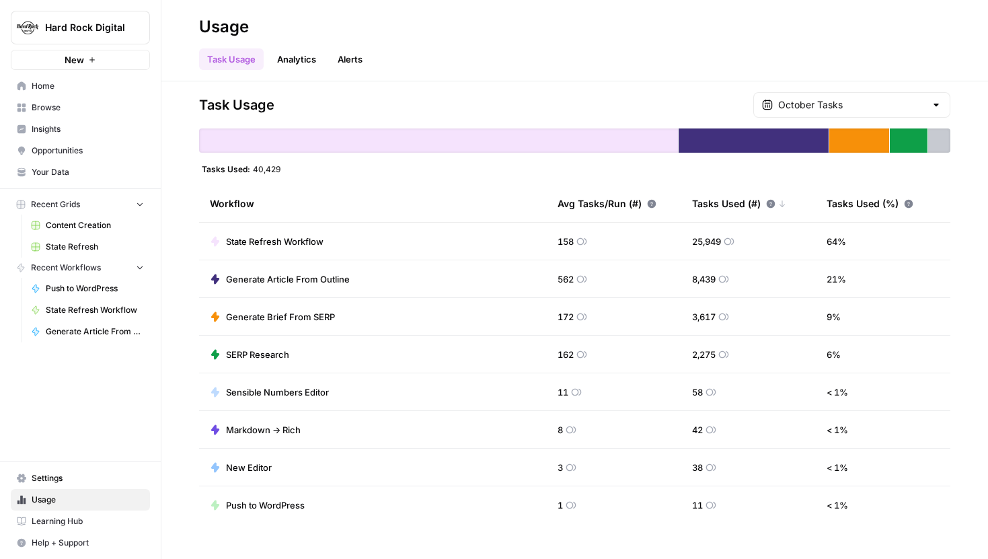
click at [652, 190] on div "Avg Tasks/Run (#)" at bounding box center [606, 203] width 99 height 37
click at [705, 202] on div "Tasks Used (#)" at bounding box center [733, 203] width 83 height 37
click at [852, 97] on div "October Tasks" at bounding box center [851, 105] width 197 height 26
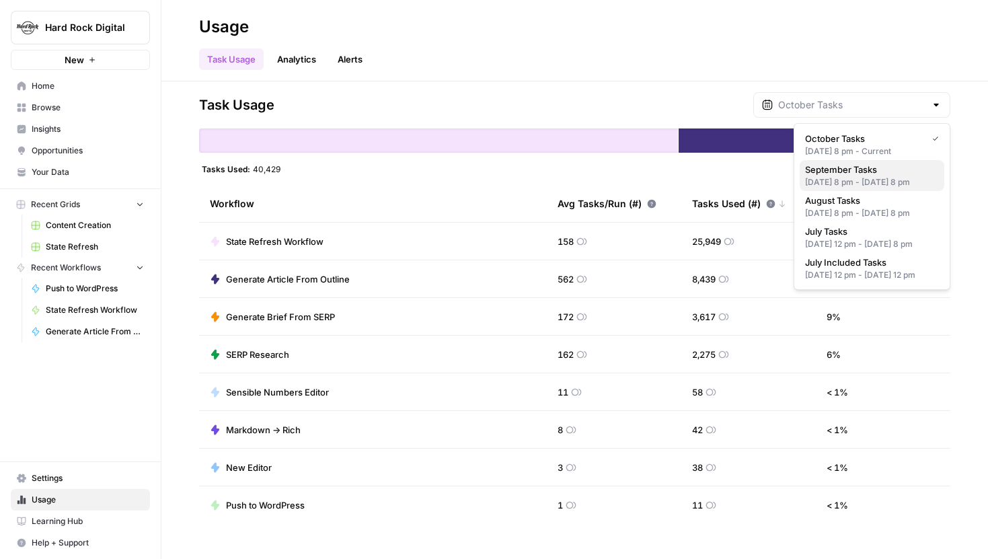
click at [856, 176] on div "[DATE] 8 pm - [DATE] 8 pm" at bounding box center [872, 182] width 134 height 12
type input "September Tasks"
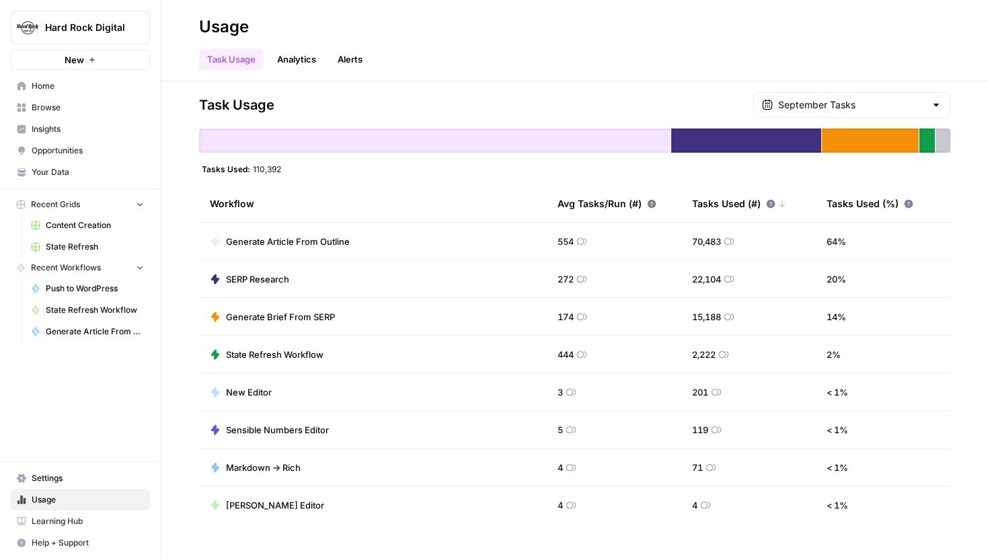
click at [930, 106] on div at bounding box center [935, 104] width 11 height 13
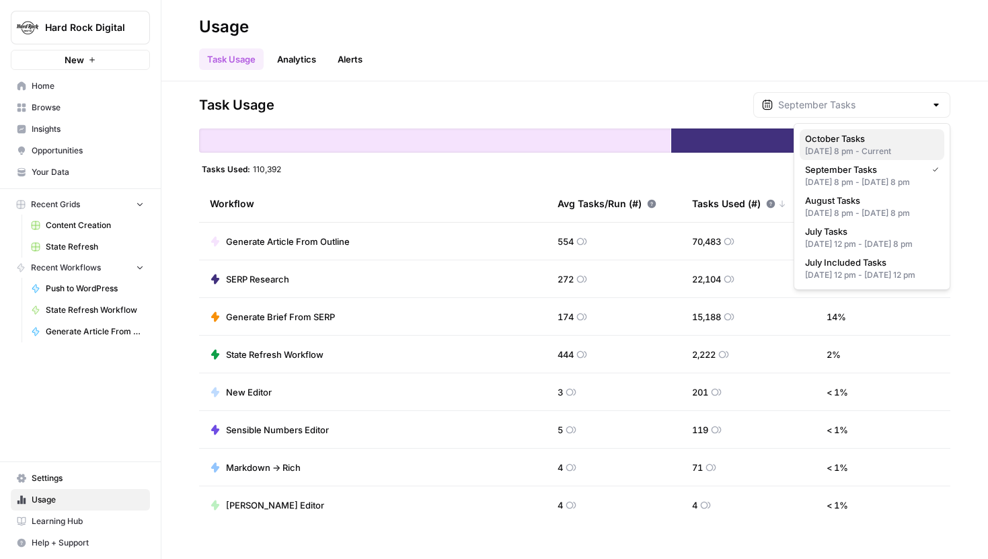
click at [877, 132] on span "October Tasks" at bounding box center [869, 138] width 128 height 13
type input "October Tasks"
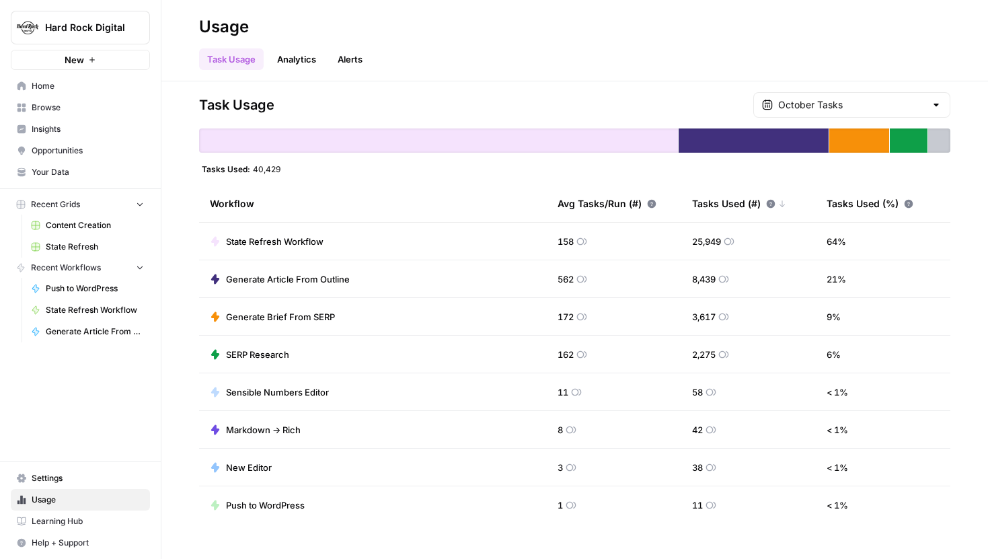
click at [820, 113] on div "October Tasks" at bounding box center [851, 105] width 197 height 26
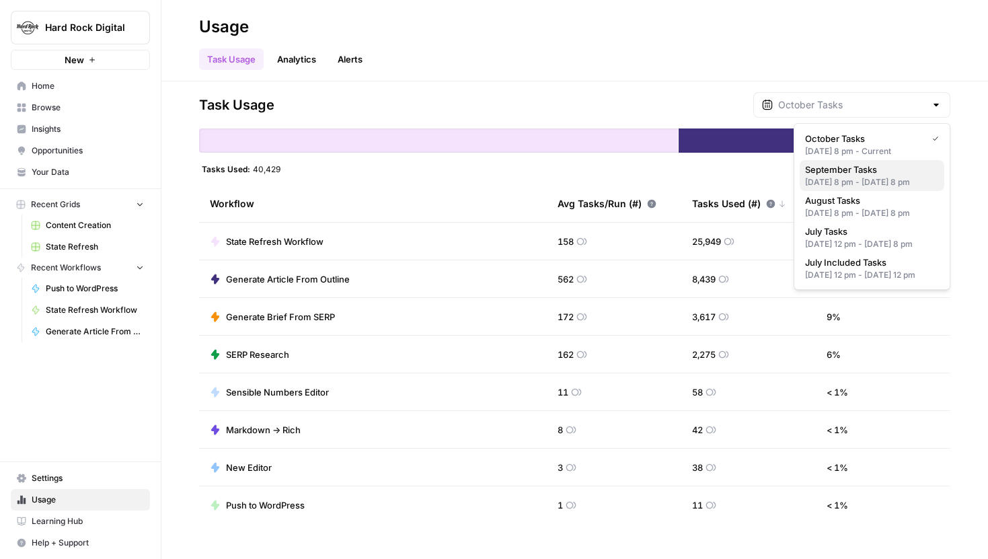
click at [831, 180] on div "[DATE] 8 pm - [DATE] 8 pm" at bounding box center [872, 182] width 134 height 12
type input "September Tasks"
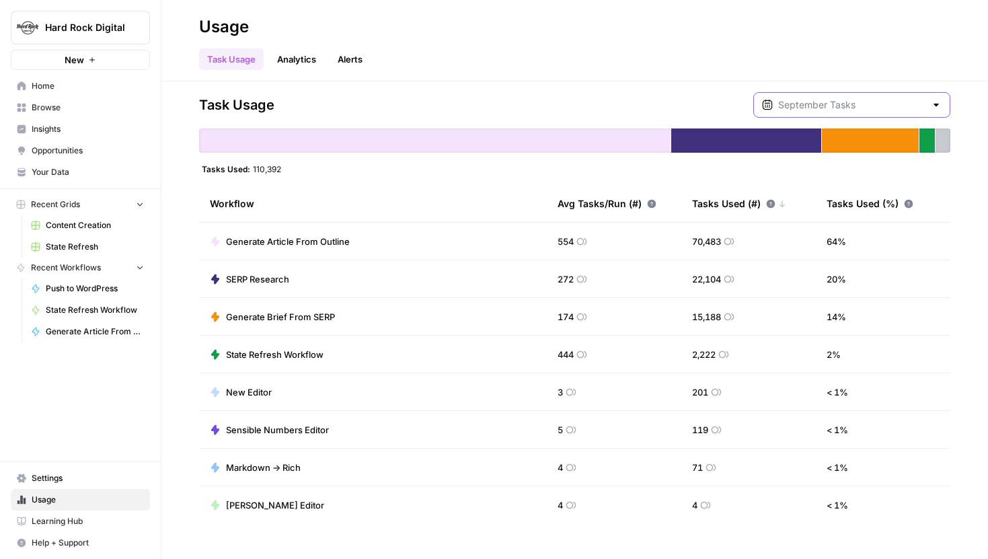
click at [840, 110] on input "text" at bounding box center [851, 104] width 147 height 13
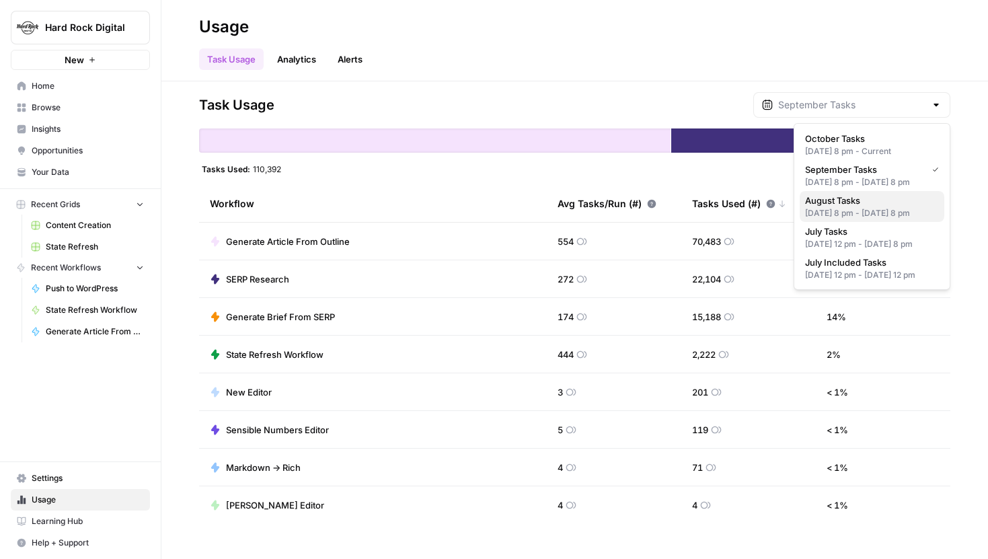
click at [843, 207] on span "August Tasks" at bounding box center [869, 200] width 128 height 13
type input "August Tasks"
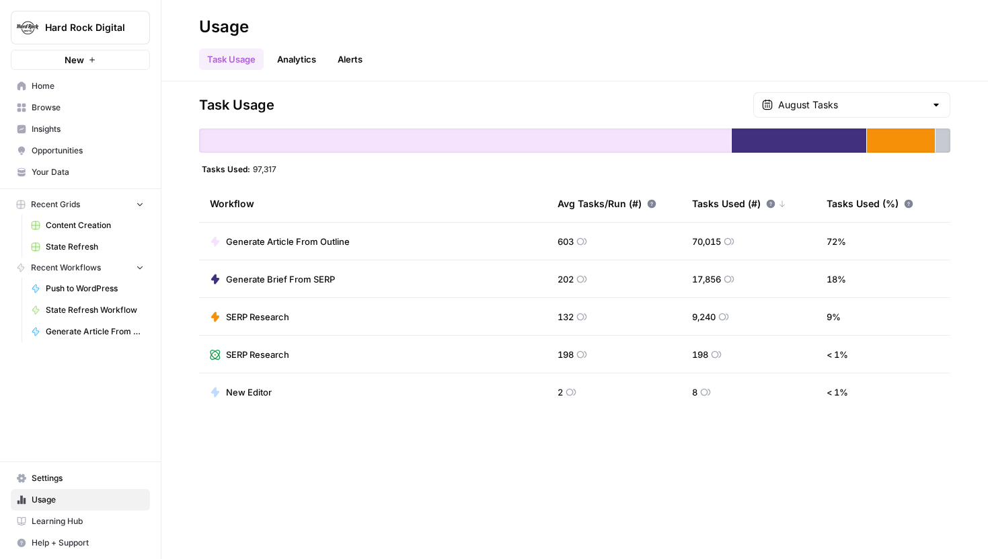
click at [848, 93] on div "August Tasks" at bounding box center [851, 105] width 197 height 26
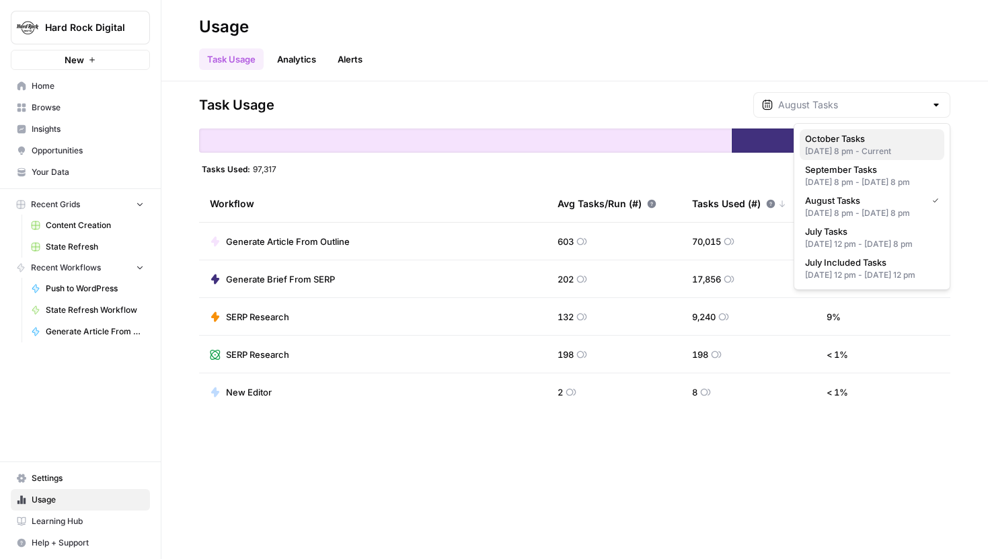
click at [847, 145] on span "October Tasks" at bounding box center [869, 138] width 128 height 13
type input "October Tasks"
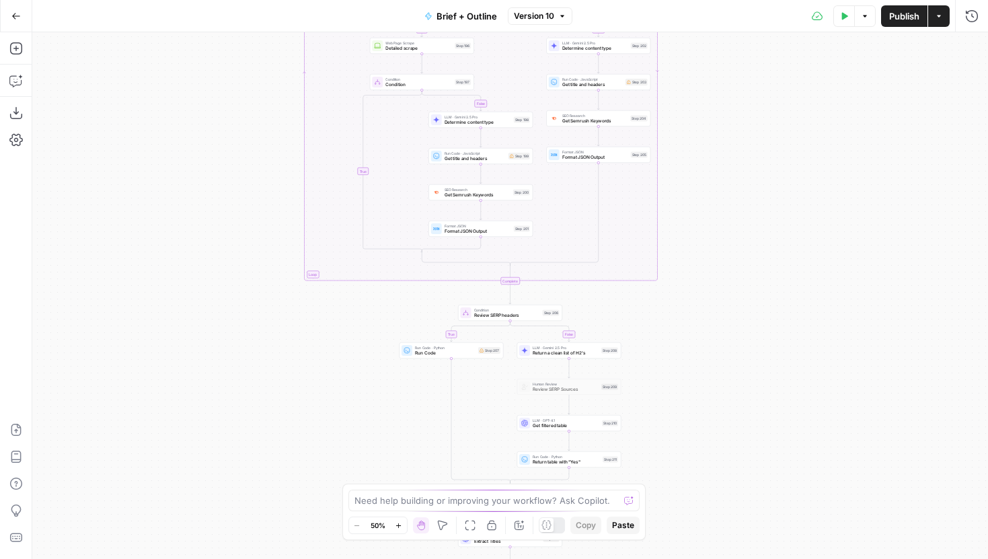
drag, startPoint x: 586, startPoint y: 321, endPoint x: 585, endPoint y: 234, distance: 86.7
click at [586, 234] on div "true false true false true false true false true false Workflow Input Settings …" at bounding box center [509, 295] width 955 height 526
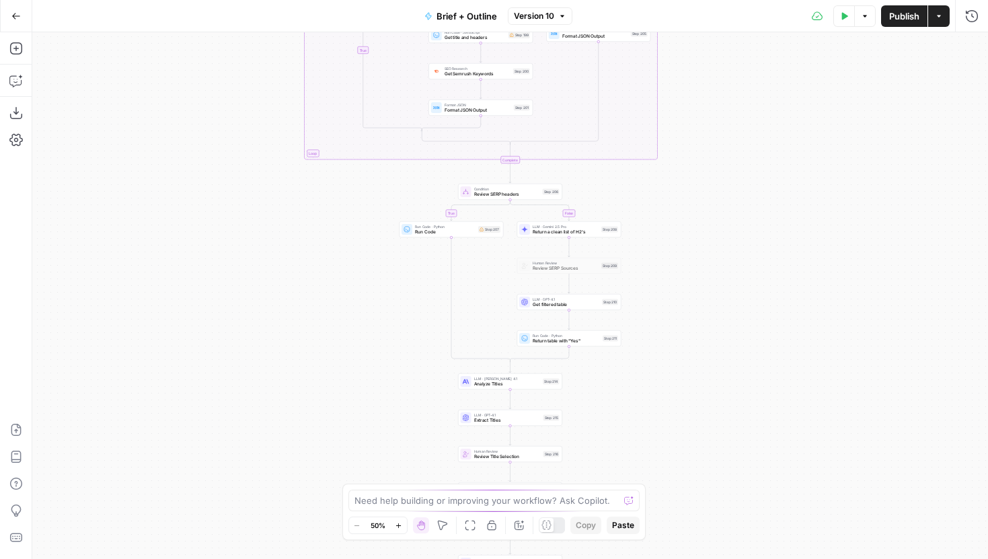
drag, startPoint x: 651, startPoint y: 371, endPoint x: 649, endPoint y: 268, distance: 103.5
click at [649, 268] on div "true false true false true false true false true false Workflow Input Settings …" at bounding box center [509, 295] width 955 height 526
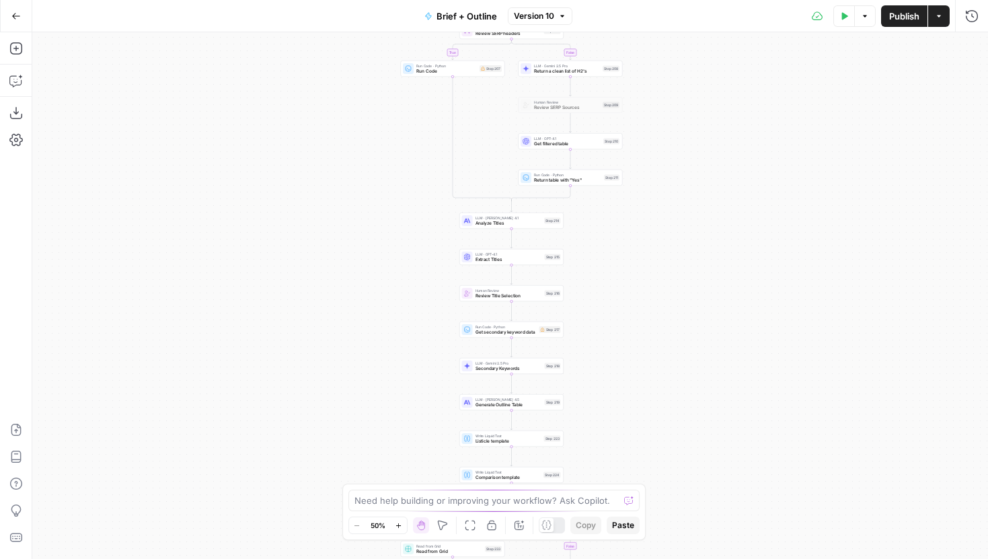
drag, startPoint x: 635, startPoint y: 428, endPoint x: 642, endPoint y: 169, distance: 258.2
click at [642, 169] on div "true false true false true false true false true false Workflow Input Settings …" at bounding box center [509, 295] width 955 height 526
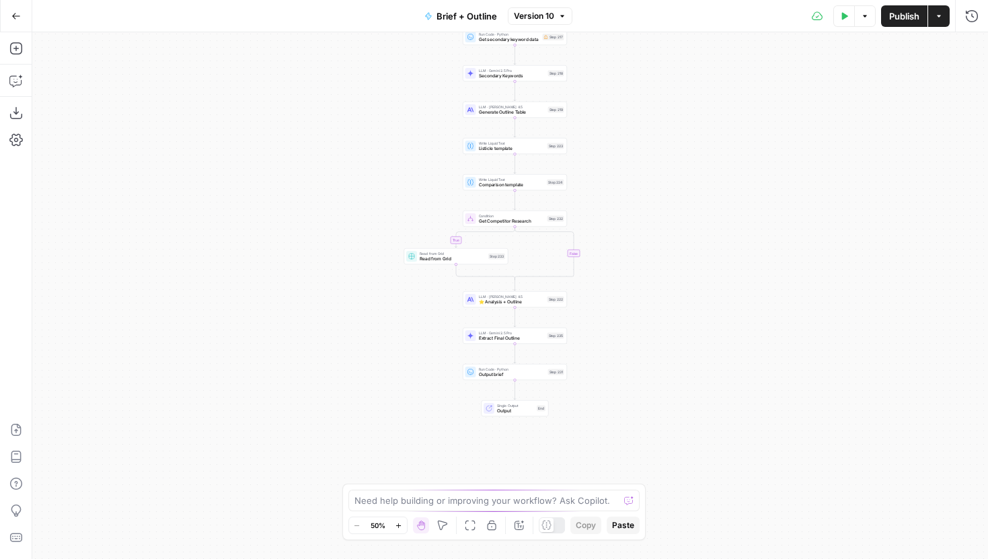
drag, startPoint x: 637, startPoint y: 283, endPoint x: 636, endPoint y: 157, distance: 126.4
click at [636, 156] on div "true false true false true false true false true false Workflow Input Settings …" at bounding box center [509, 295] width 955 height 526
click at [540, 303] on div "LLM · [PERSON_NAME] 4.5 ⭐️ Analysis + Outline Step 222 Copy step Delete step Ad…" at bounding box center [515, 296] width 104 height 16
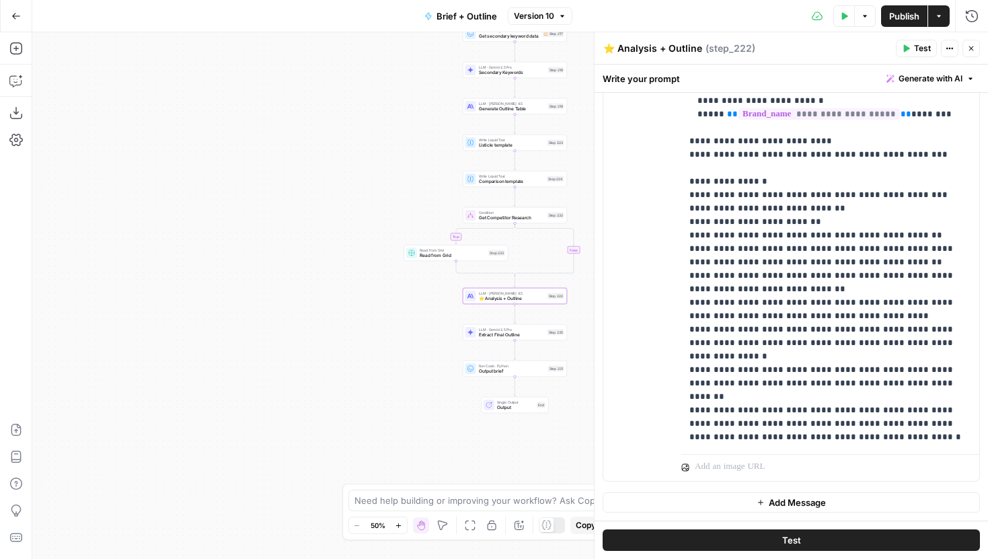
scroll to position [1787, 0]
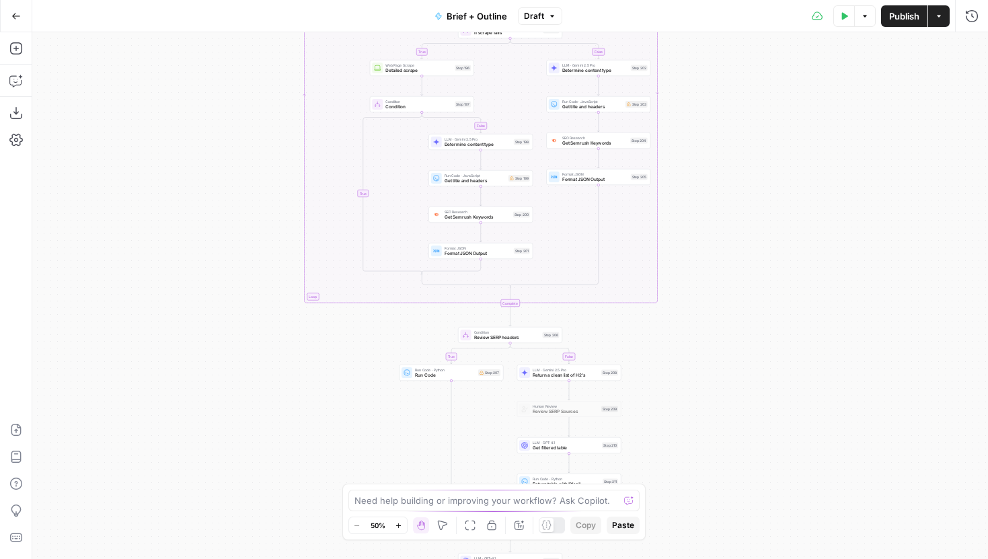
drag, startPoint x: 694, startPoint y: 318, endPoint x: 694, endPoint y: 196, distance: 122.3
click at [694, 197] on div "true false true false true false true false true false Workflow Input Settings …" at bounding box center [509, 295] width 955 height 526
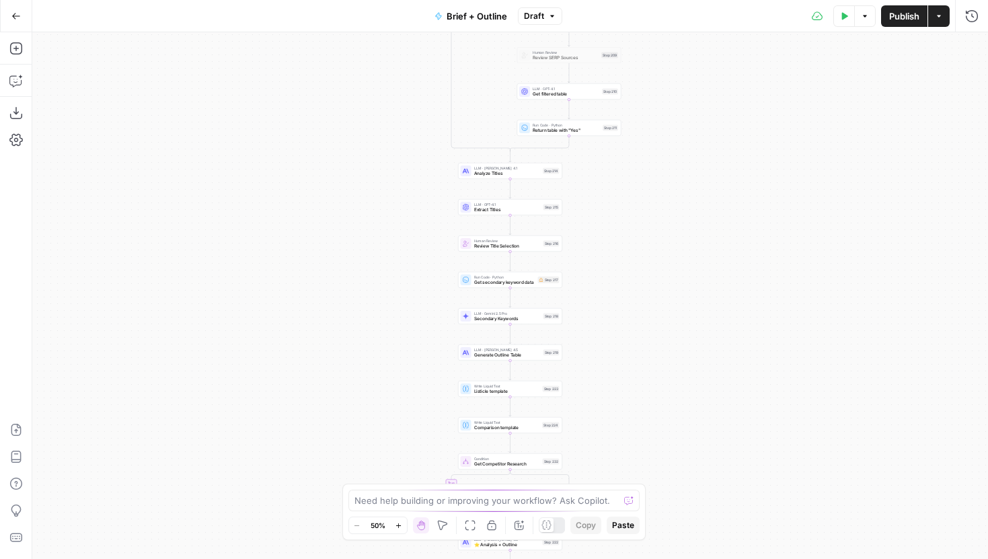
drag, startPoint x: 690, startPoint y: 342, endPoint x: 690, endPoint y: 274, distance: 67.9
click at [690, 273] on div "true false true false true false true false true false Workflow Input Settings …" at bounding box center [509, 295] width 955 height 526
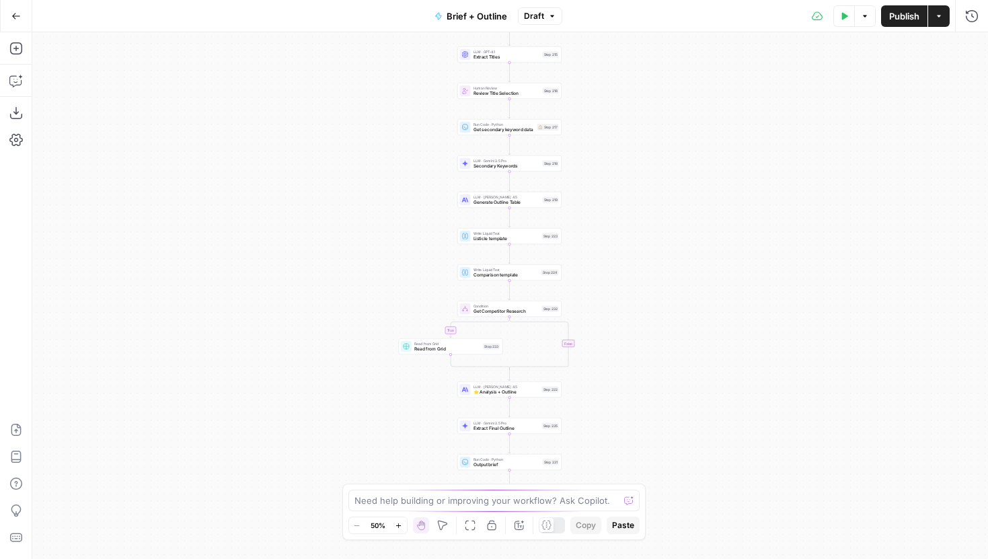
drag, startPoint x: 657, startPoint y: 384, endPoint x: 656, endPoint y: 232, distance: 151.9
click at [656, 232] on div "true false true false true false true false true false Workflow Input Settings …" at bounding box center [509, 295] width 955 height 526
click at [538, 397] on div "true false true false true false true false true false Workflow Input Settings …" at bounding box center [509, 295] width 955 height 526
click at [538, 389] on div "LLM · [PERSON_NAME] 4.5 ⭐️ Analysis + Outline Step 222 Copy step Delete step Ad…" at bounding box center [509, 388] width 99 height 11
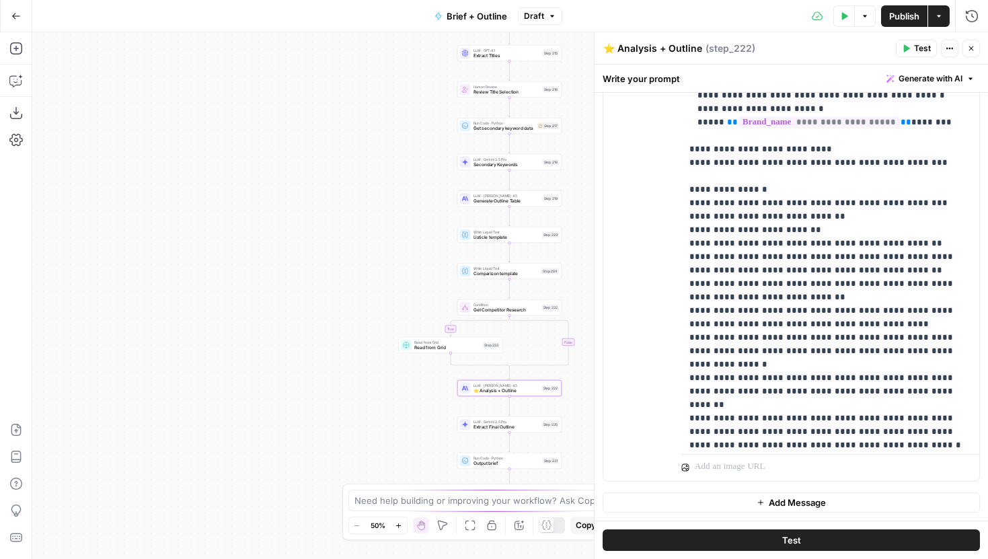
scroll to position [1883, 0]
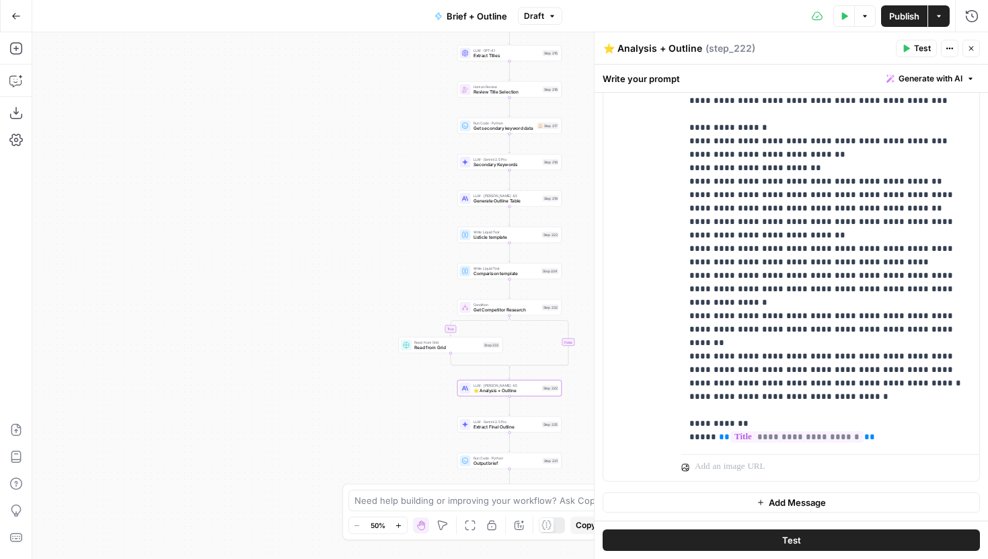
click at [968, 45] on icon "button" at bounding box center [971, 48] width 8 height 8
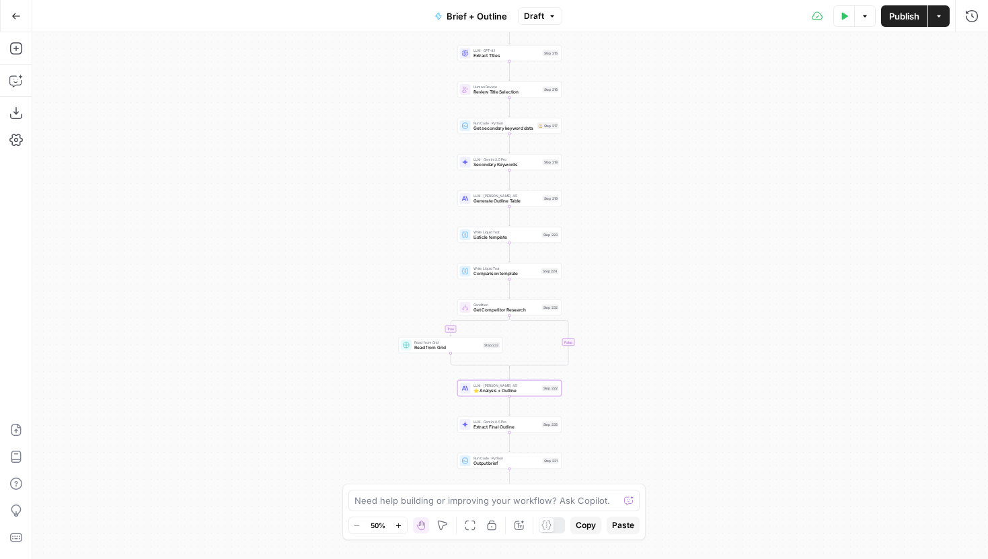
click at [909, 24] on button "Publish" at bounding box center [904, 16] width 46 height 22
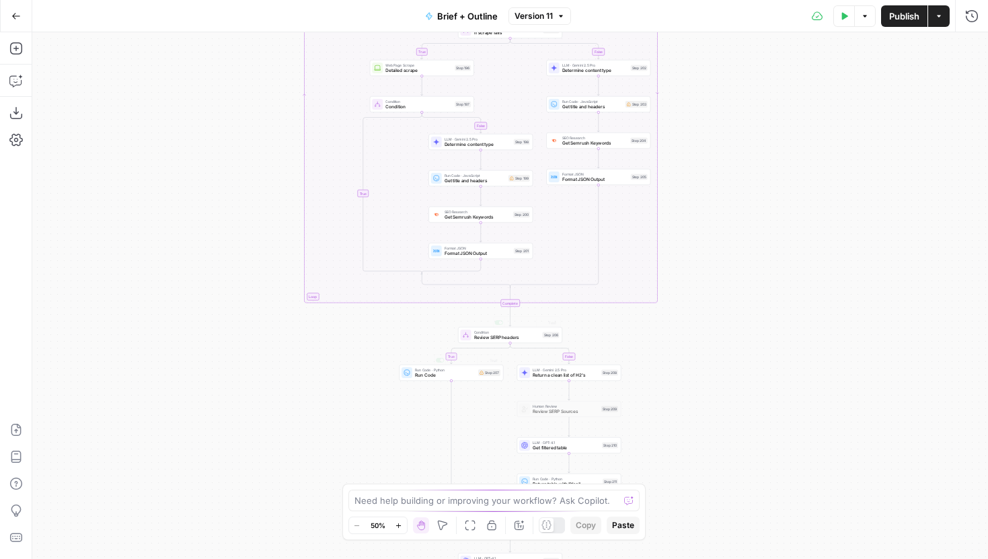
drag, startPoint x: 438, startPoint y: 438, endPoint x: 300, endPoint y: 262, distance: 223.1
click at [300, 262] on div "true false true false true false true false true false Workflow Input Settings …" at bounding box center [509, 295] width 955 height 526
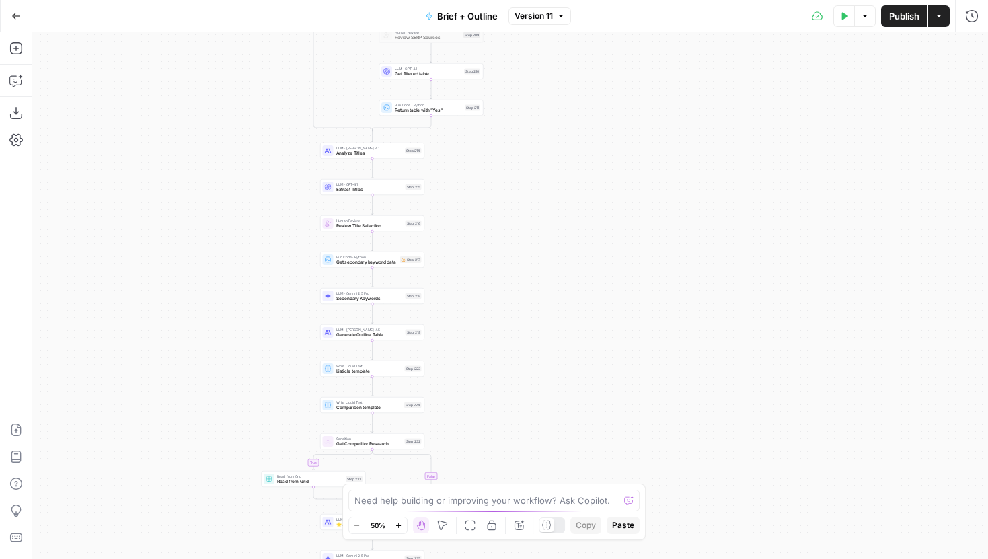
drag, startPoint x: 631, startPoint y: 413, endPoint x: 631, endPoint y: 208, distance: 205.0
click at [631, 208] on div "true false true false true false true false true false Workflow Input Settings …" at bounding box center [509, 295] width 955 height 526
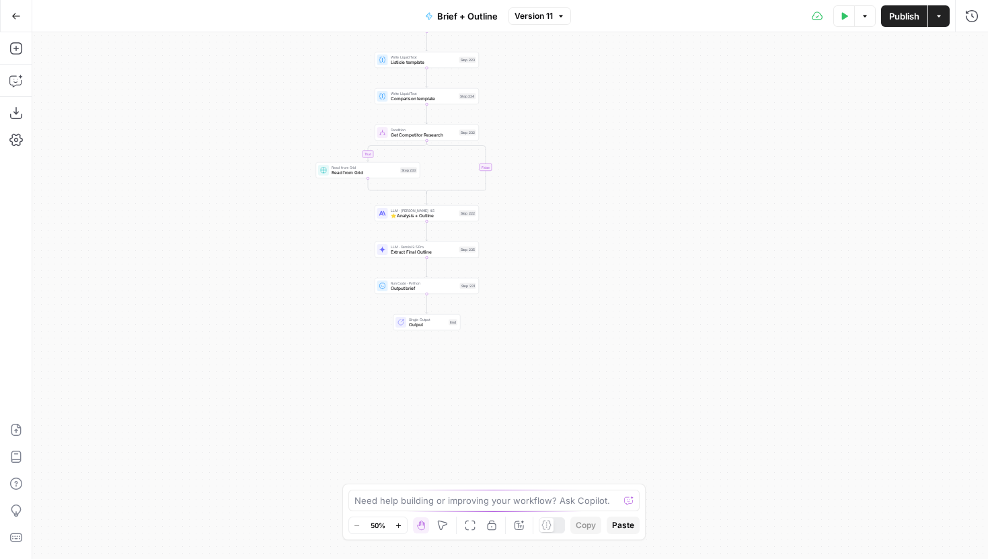
drag, startPoint x: 502, startPoint y: 375, endPoint x: 557, endPoint y: 73, distance: 307.4
click at [557, 73] on div "true false true false true false true false true false Workflow Input Settings …" at bounding box center [509, 295] width 955 height 526
click at [450, 216] on span "⭐️ Analysis + Outline" at bounding box center [424, 215] width 66 height 7
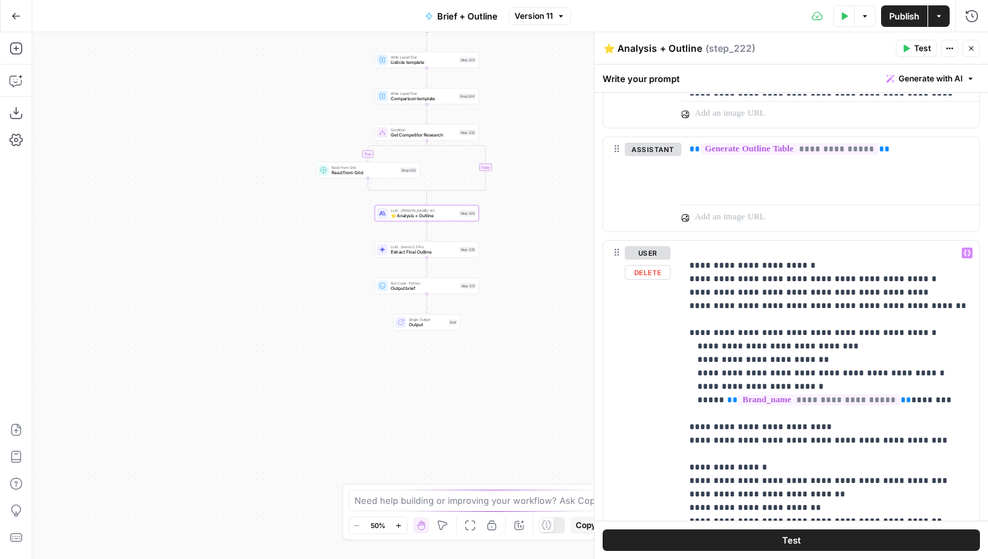
scroll to position [1039, 0]
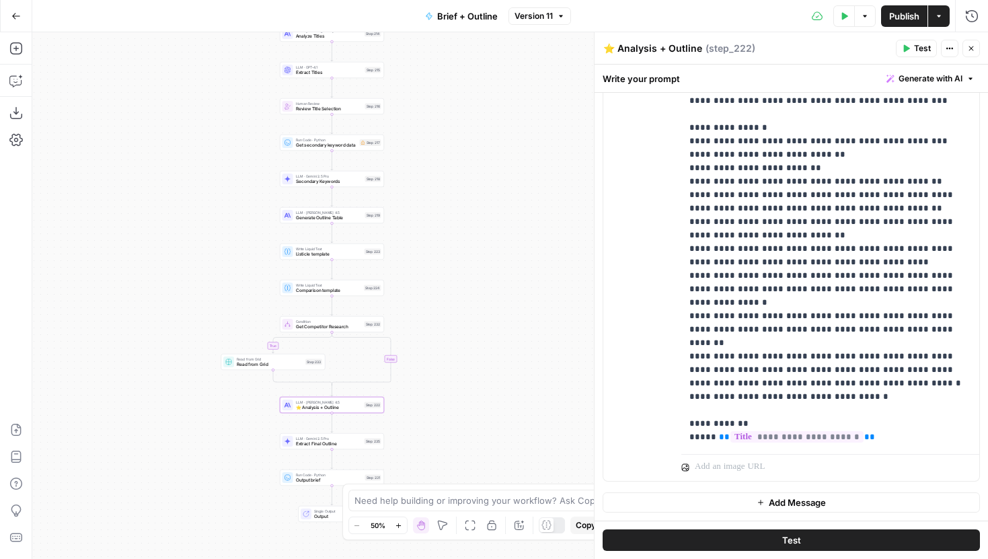
drag, startPoint x: 518, startPoint y: 178, endPoint x: 424, endPoint y: 377, distance: 220.1
click at [424, 376] on div "true false false true false true false true true false Workflow Input Settings …" at bounding box center [509, 295] width 955 height 526
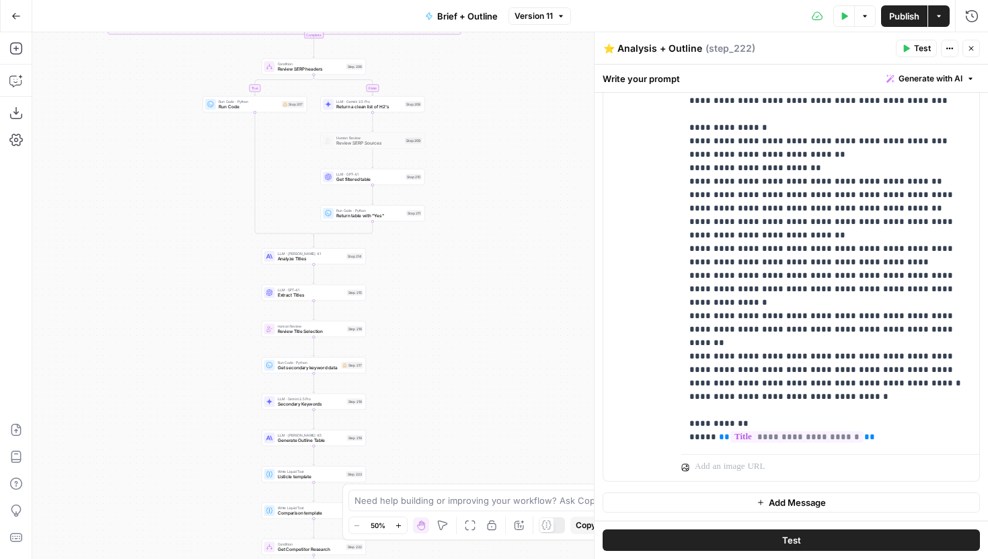
drag, startPoint x: 470, startPoint y: 60, endPoint x: 456, endPoint y: 267, distance: 207.5
click at [456, 267] on div "true false false true false true false true true false Workflow Input Settings …" at bounding box center [509, 295] width 955 height 526
click at [397, 528] on icon "button" at bounding box center [398, 525] width 7 height 7
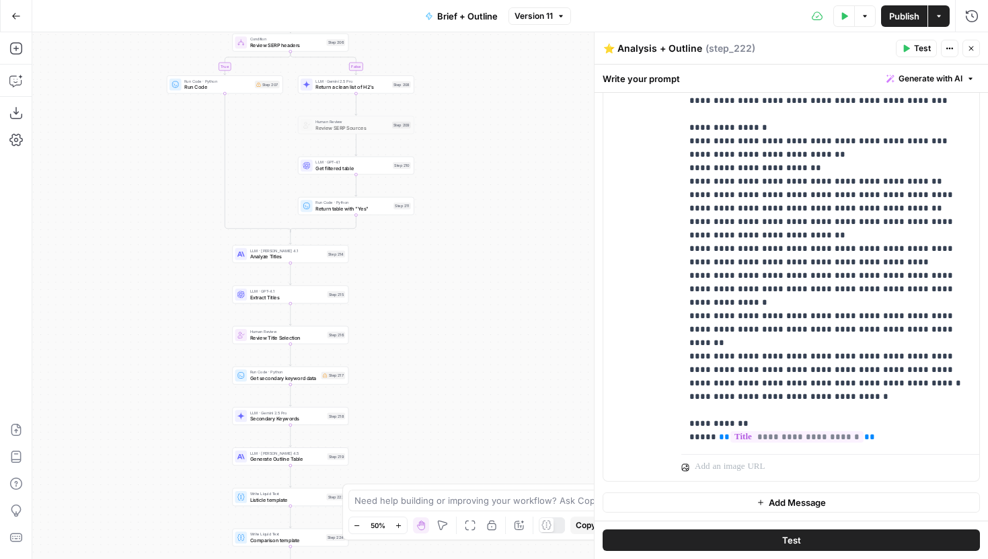
click at [397, 528] on icon "button" at bounding box center [398, 525] width 7 height 7
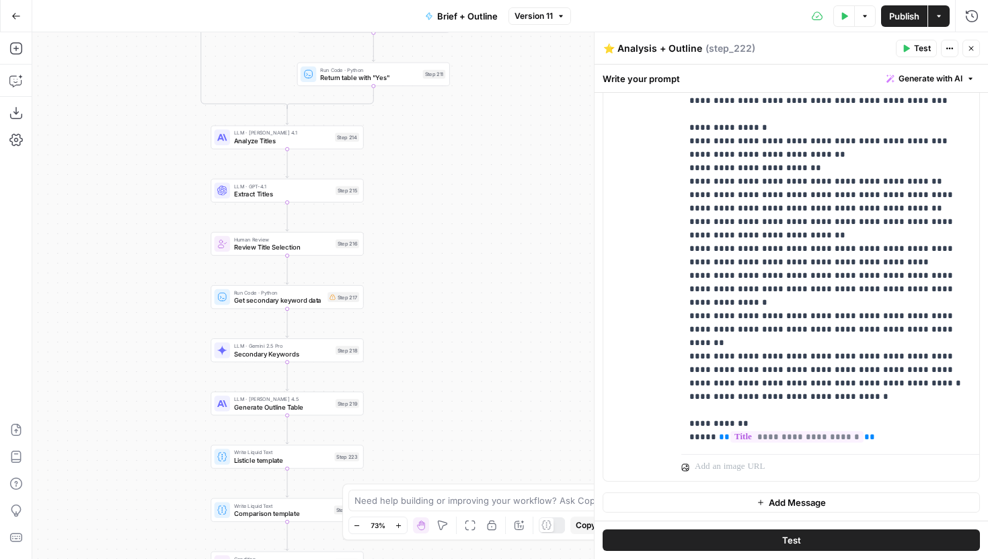
drag, startPoint x: 385, startPoint y: 330, endPoint x: 436, endPoint y: 225, distance: 116.7
click at [448, 225] on div "true false false true false true false true true false Workflow Input Settings …" at bounding box center [509, 295] width 955 height 526
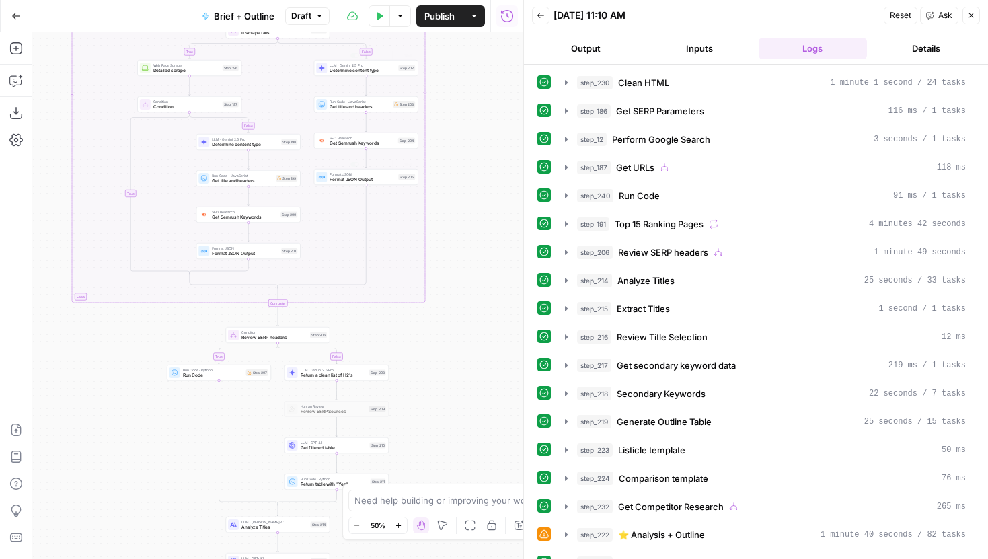
drag, startPoint x: 446, startPoint y: 241, endPoint x: 446, endPoint y: 160, distance: 80.7
click at [446, 165] on div "true false false true false true false true true false Workflow Input Settings …" at bounding box center [277, 295] width 491 height 526
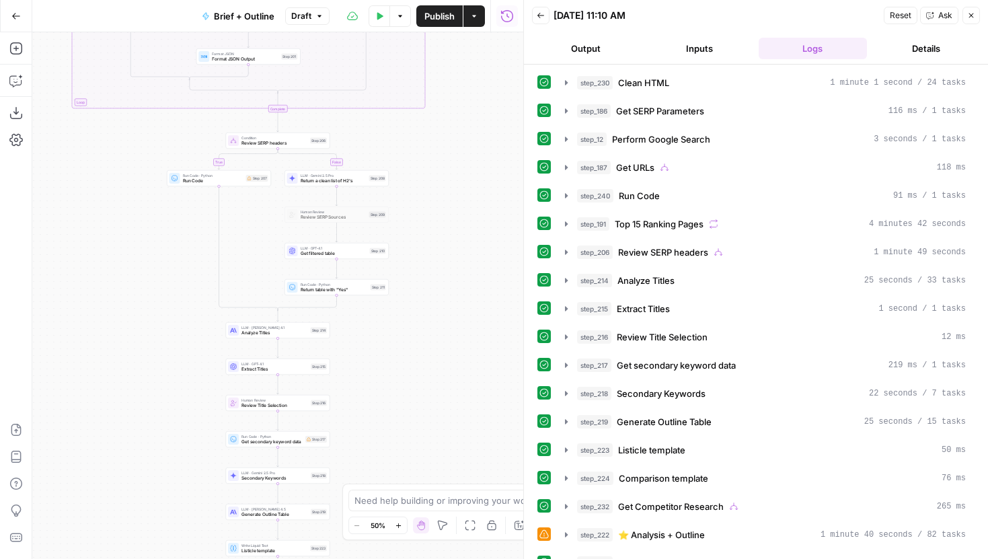
drag, startPoint x: 434, startPoint y: 200, endPoint x: 434, endPoint y: 175, distance: 24.9
click at [434, 175] on div "true false false true false true false true true false Workflow Input Settings …" at bounding box center [277, 295] width 491 height 526
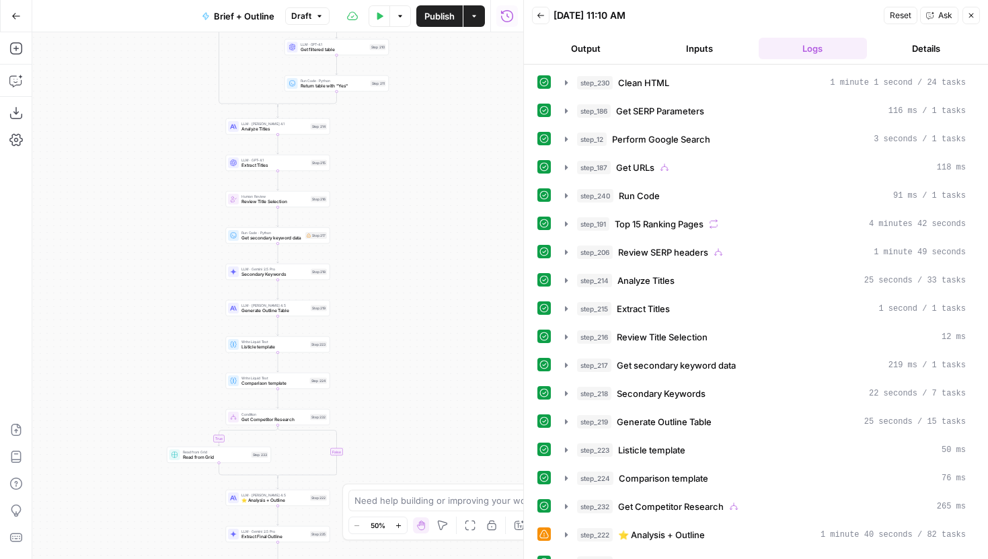
drag, startPoint x: 393, startPoint y: 112, endPoint x: 393, endPoint y: 97, distance: 14.1
click at [393, 95] on div "true false false true false true false true true false Workflow Input Settings …" at bounding box center [277, 295] width 491 height 526
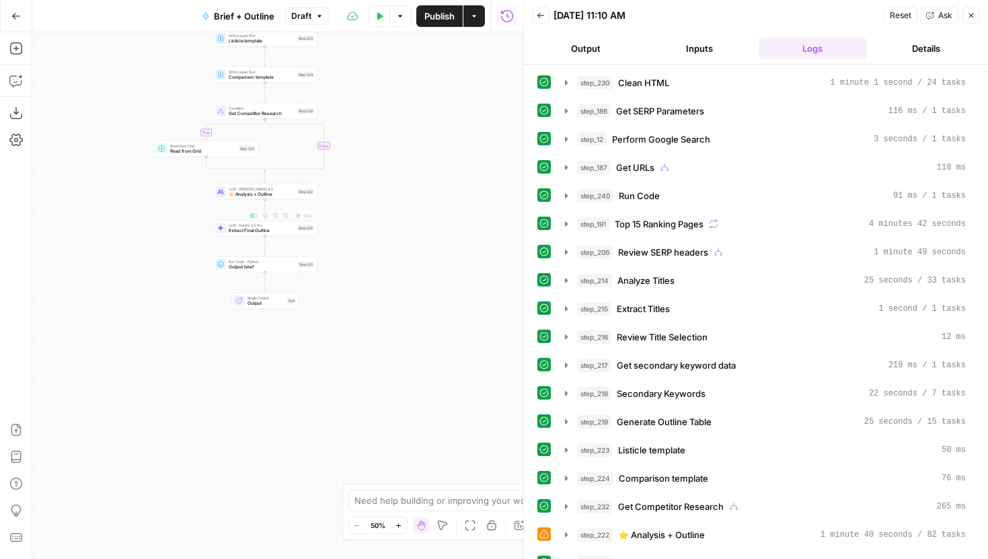
click at [282, 194] on span "⭐️ Analysis + Outline" at bounding box center [262, 194] width 66 height 7
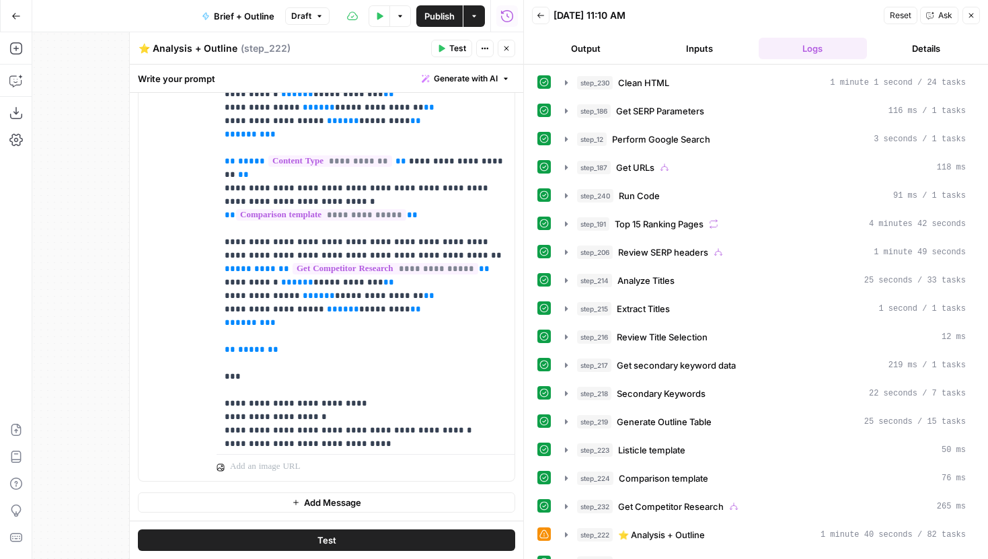
scroll to position [1883, 0]
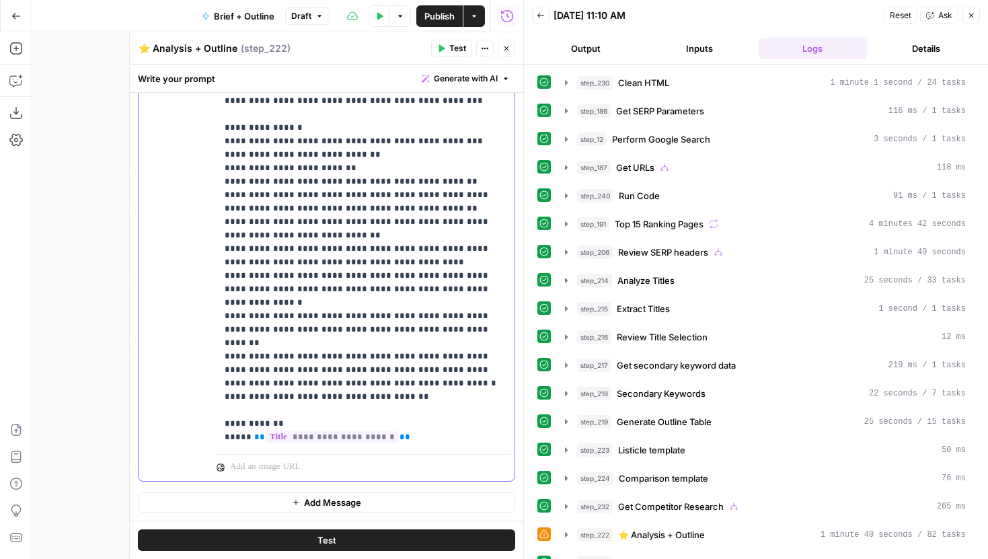
click at [363, 539] on button "Test" at bounding box center [326, 540] width 377 height 22
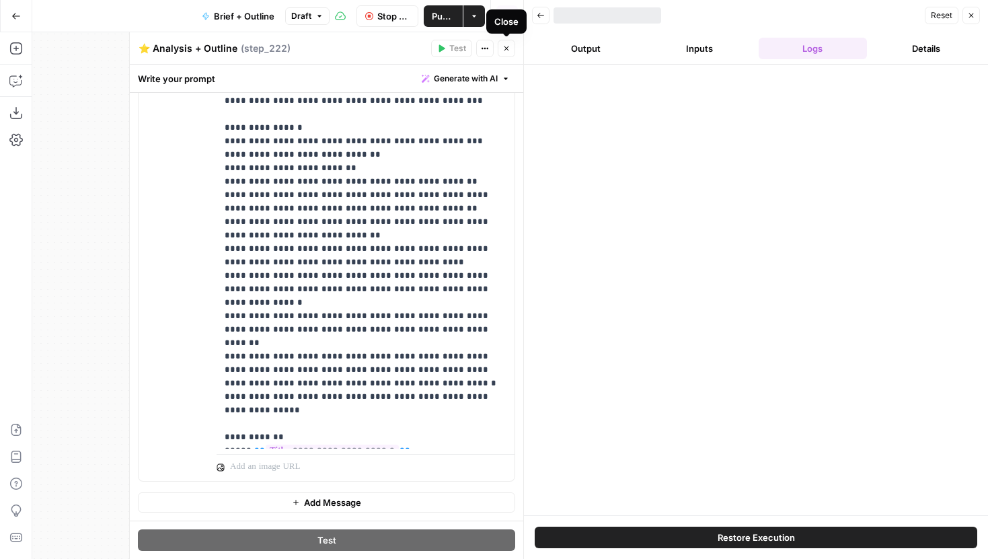
click at [505, 48] on icon "button" at bounding box center [506, 48] width 8 height 8
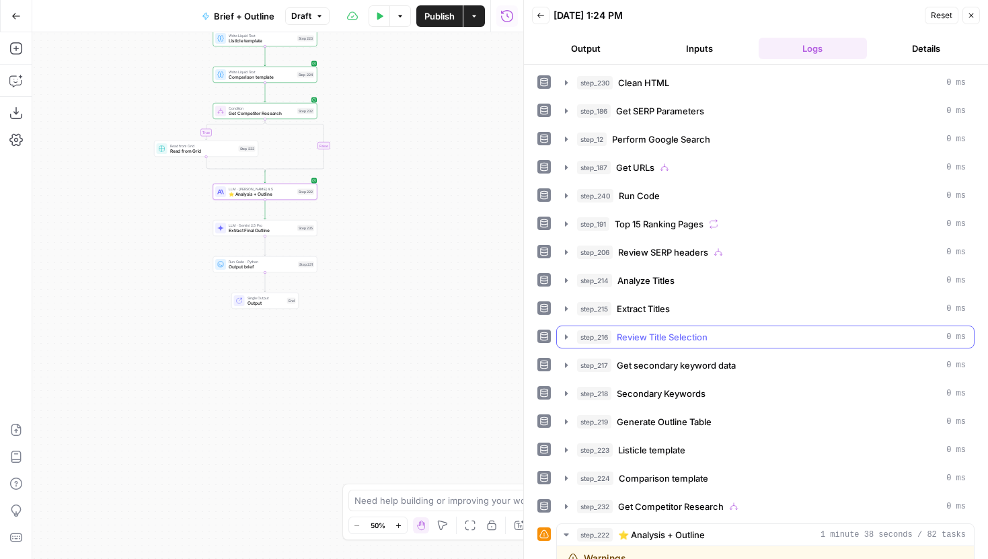
scroll to position [374, 0]
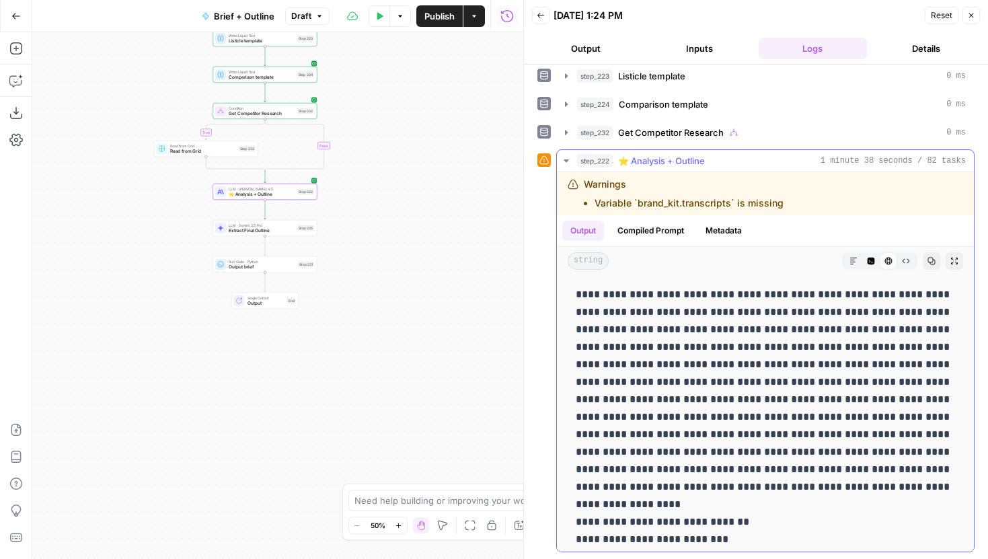
click at [852, 266] on button "Markdown" at bounding box center [852, 260] width 17 height 17
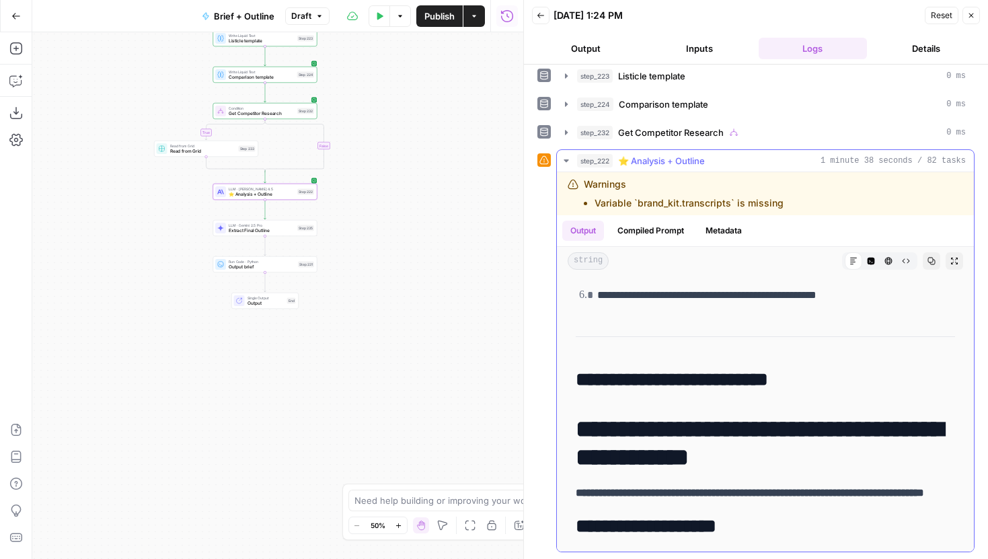
scroll to position [3717, 0]
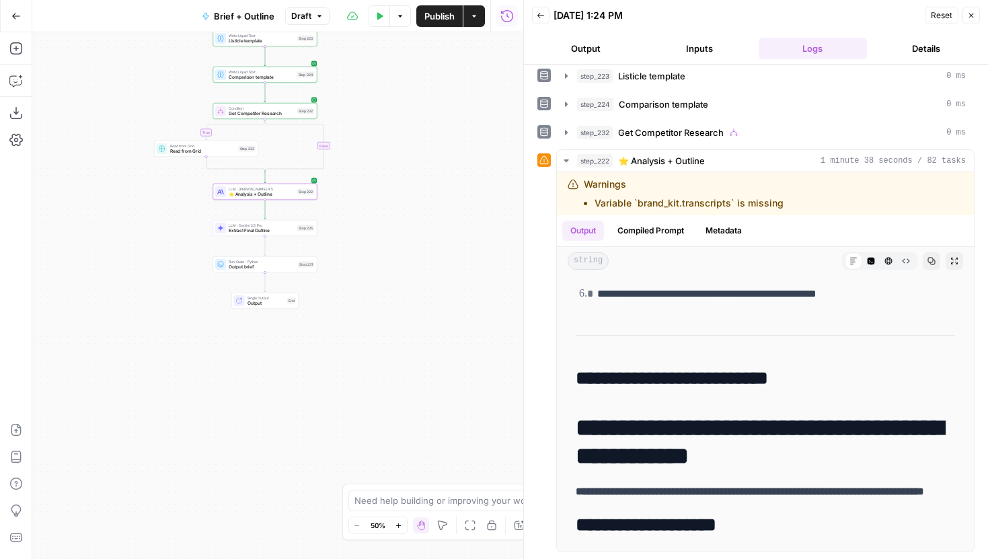
click at [452, 16] on span "Publish" at bounding box center [439, 15] width 30 height 13
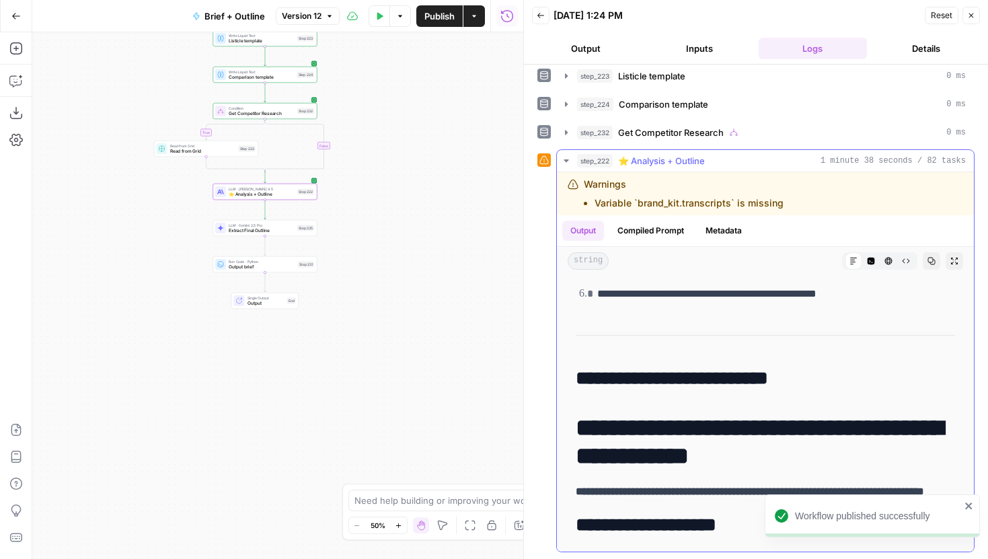
click at [852, 456] on h1 "**********" at bounding box center [764, 441] width 379 height 56
drag, startPoint x: 891, startPoint y: 457, endPoint x: 616, endPoint y: 430, distance: 276.3
click at [616, 430] on h1 "**********" at bounding box center [764, 441] width 379 height 56
copy h1 "**********"
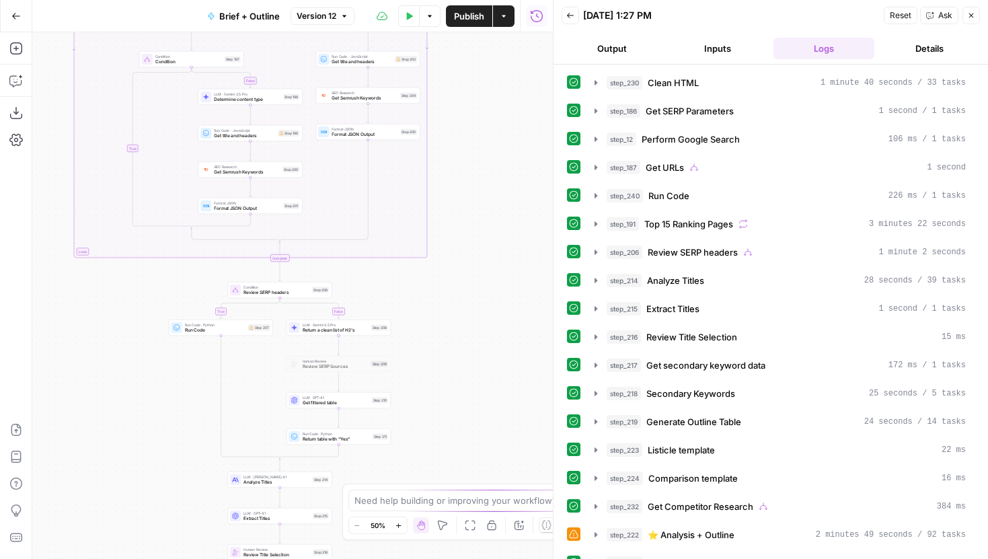
drag, startPoint x: 465, startPoint y: 401, endPoint x: 426, endPoint y: 288, distance: 119.3
click at [428, 288] on div "true false true false true false true false true false Workflow Input Settings …" at bounding box center [292, 295] width 520 height 526
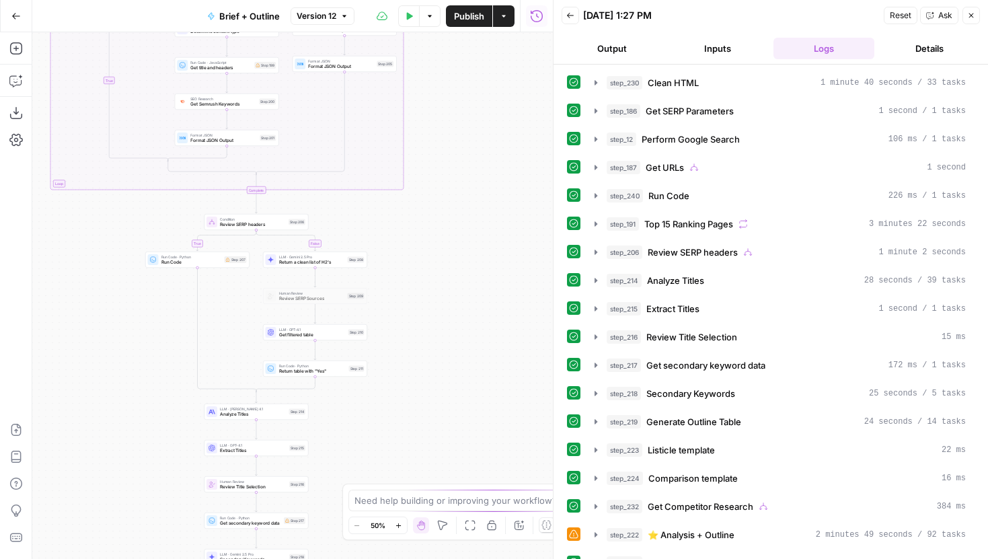
scroll to position [15, 0]
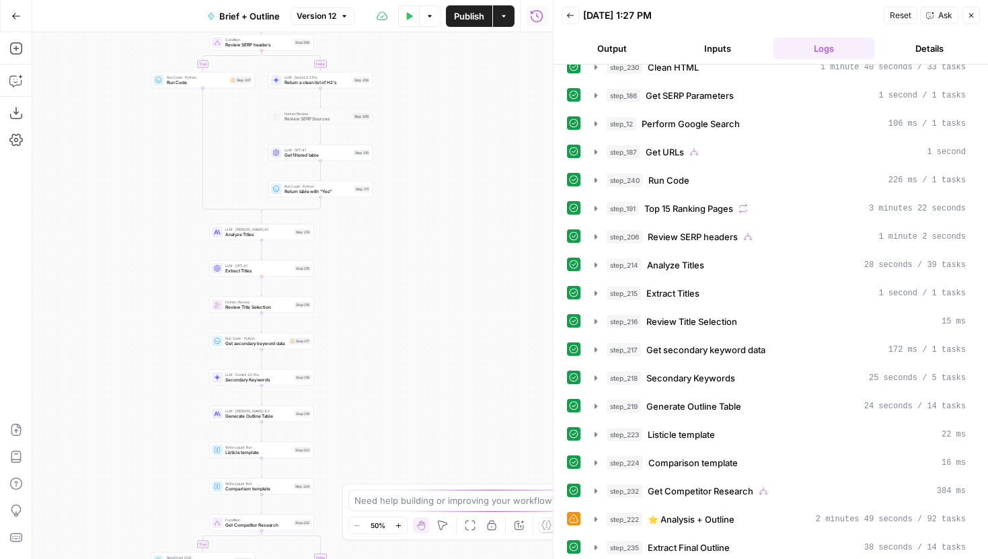
drag, startPoint x: 467, startPoint y: 425, endPoint x: 472, endPoint y: 245, distance: 180.2
click at [472, 245] on div "true false true false true false true false true false Workflow Input Settings …" at bounding box center [292, 295] width 520 height 526
click at [287, 232] on span "Analyze Titles" at bounding box center [258, 234] width 67 height 7
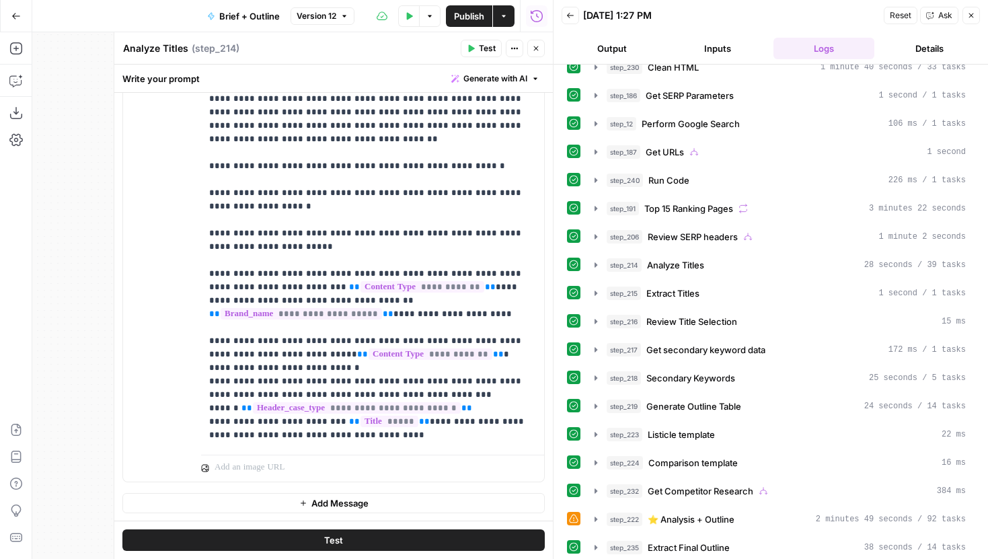
scroll to position [0, 0]
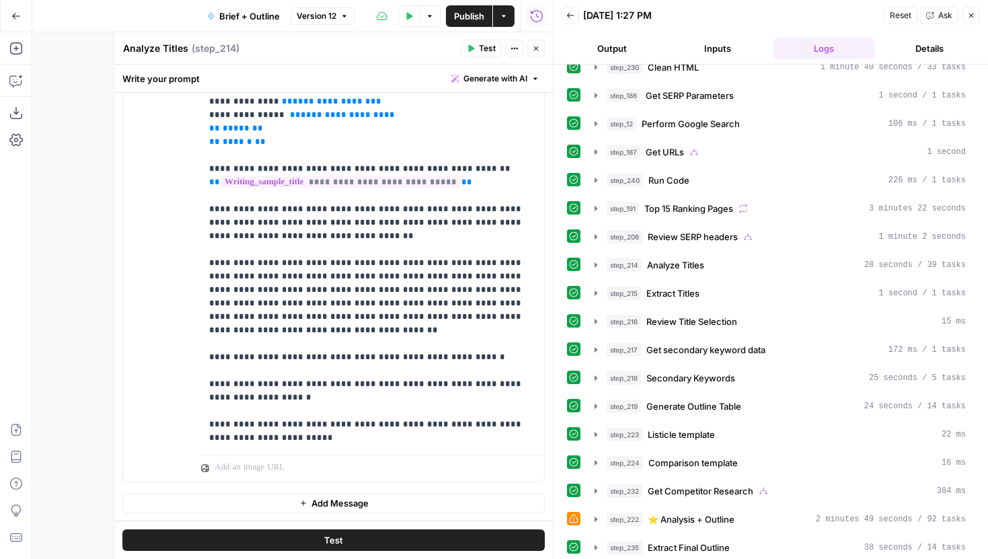
click at [530, 48] on button "Close" at bounding box center [535, 48] width 17 height 17
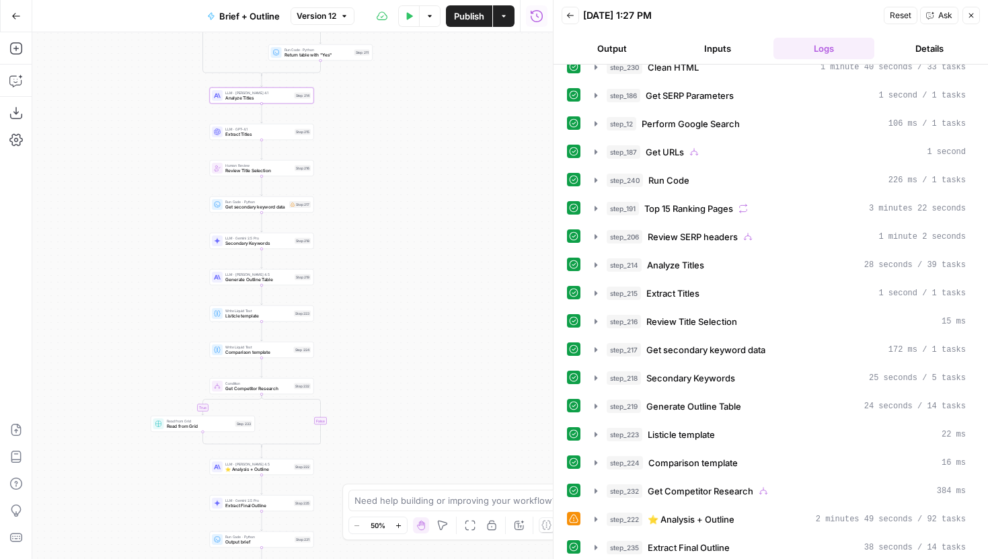
drag, startPoint x: 436, startPoint y: 396, endPoint x: 434, endPoint y: 208, distance: 188.2
click at [436, 200] on div "true false false true false true false true true false Workflow Input Settings …" at bounding box center [292, 295] width 520 height 526
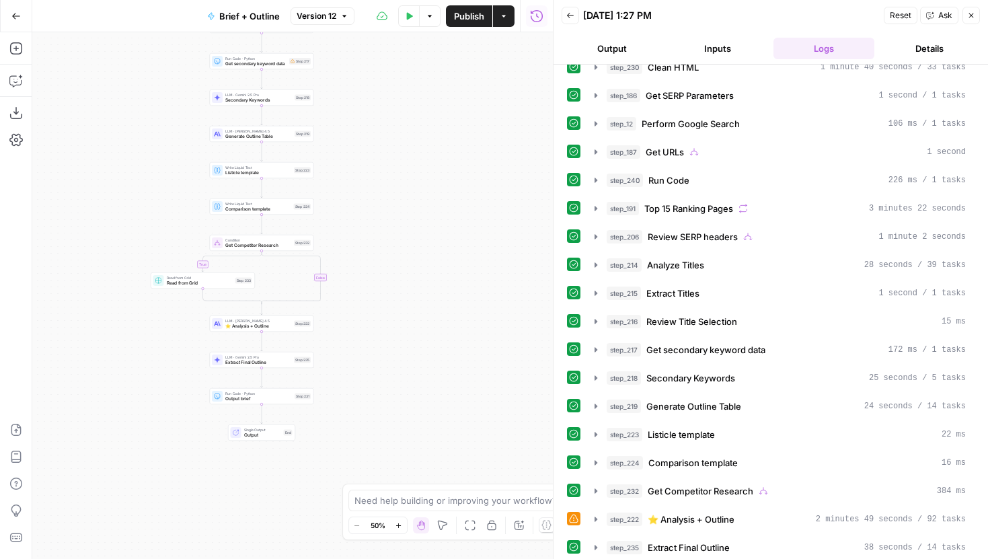
click at [413, 290] on div "true false false true false true false true true false Workflow Input Settings …" at bounding box center [292, 295] width 520 height 526
click at [274, 327] on span "⭐️ Analysis + Outline" at bounding box center [258, 326] width 66 height 7
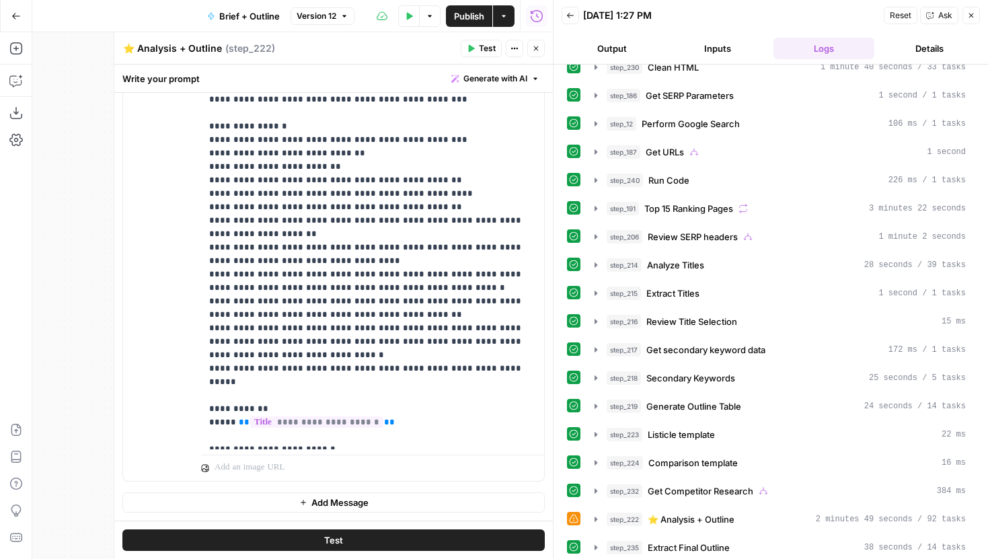
scroll to position [1707, 0]
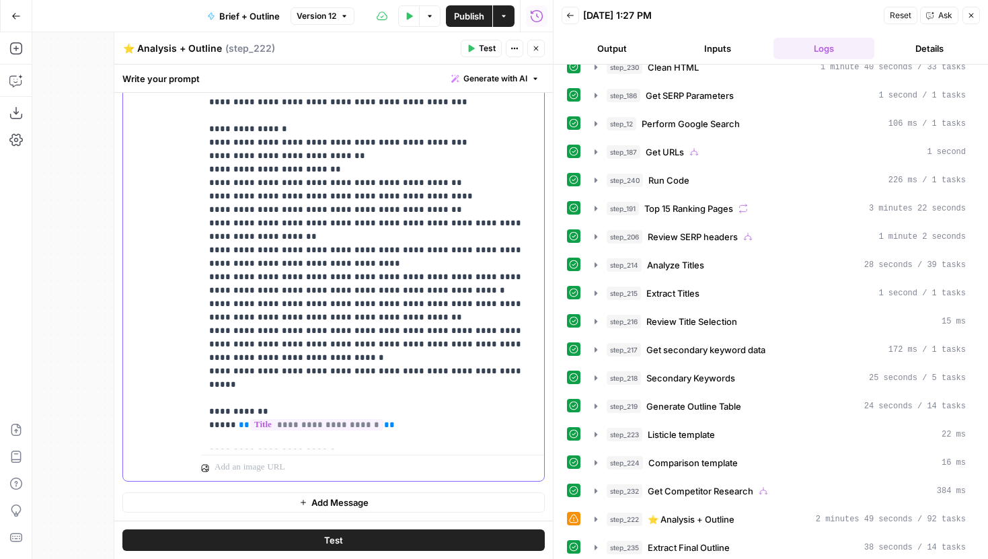
drag, startPoint x: 499, startPoint y: 276, endPoint x: 381, endPoint y: 276, distance: 117.6
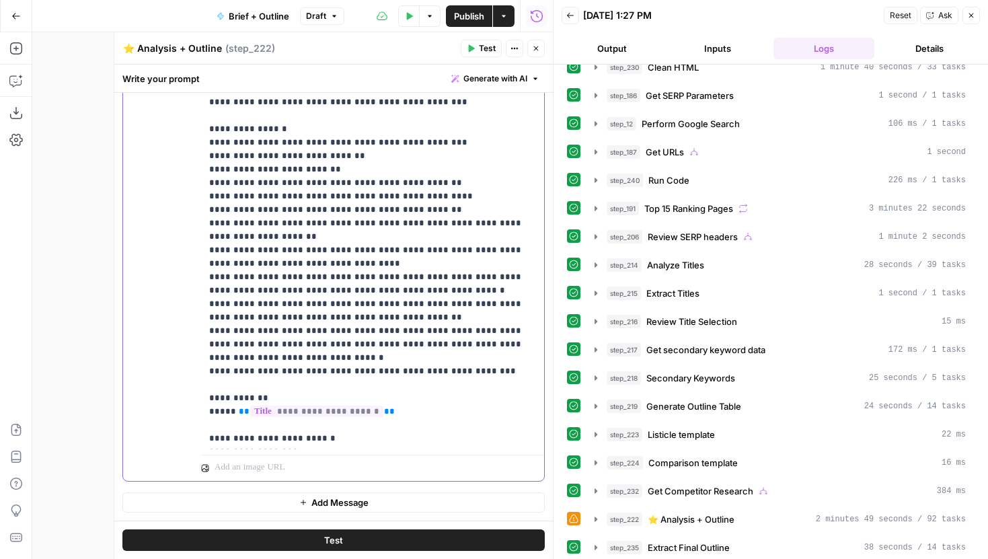
drag, startPoint x: 364, startPoint y: 319, endPoint x: 233, endPoint y: 317, distance: 131.1
copy p "**********"
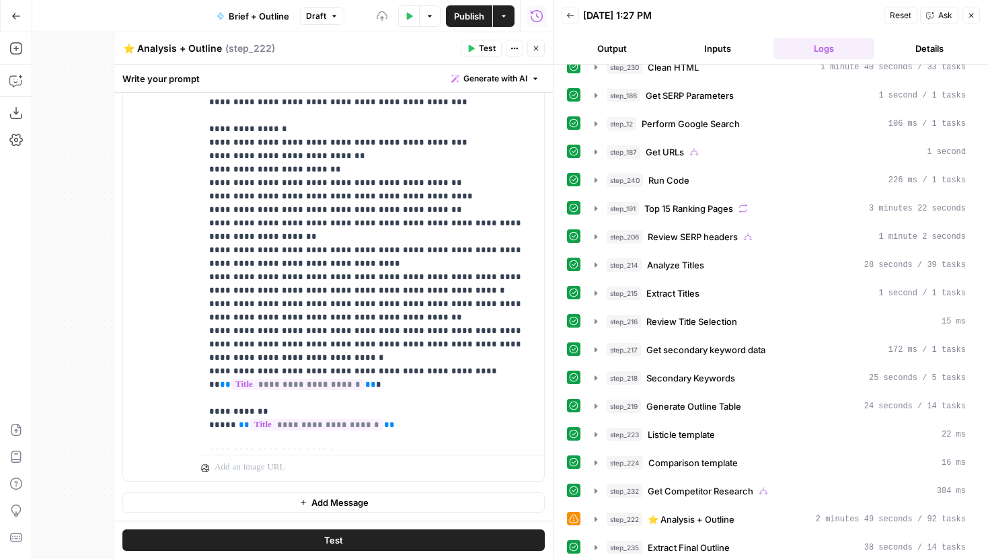
click at [468, 15] on span "Publish" at bounding box center [469, 15] width 30 height 13
